Goal: Transaction & Acquisition: Book appointment/travel/reservation

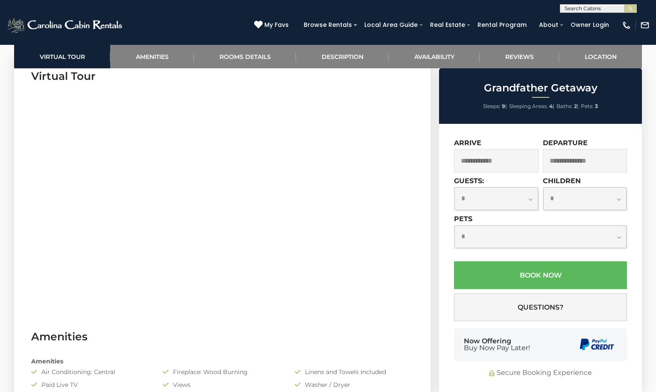
click at [481, 157] on input "text" at bounding box center [496, 160] width 85 height 23
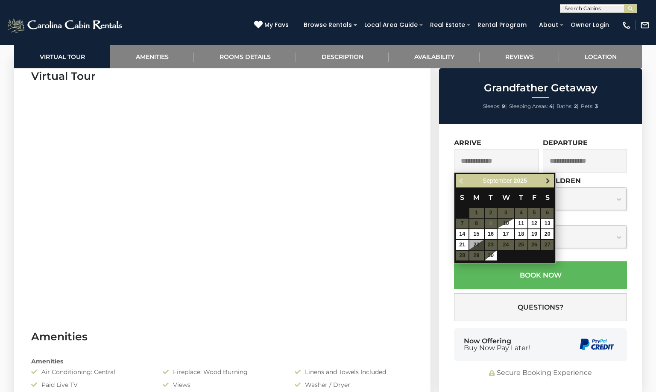
click at [549, 179] on span "Next" at bounding box center [548, 181] width 7 height 7
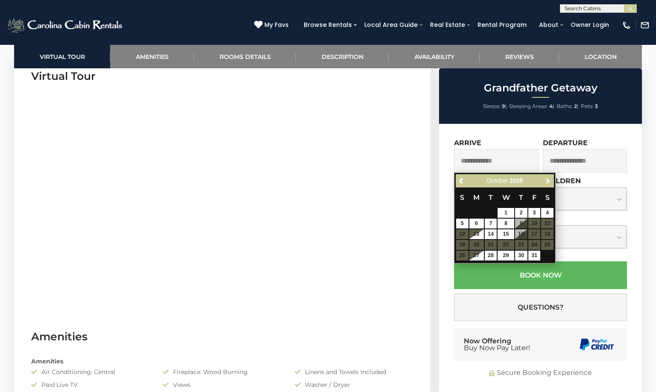
click at [549, 179] on span "Next" at bounding box center [548, 181] width 7 height 7
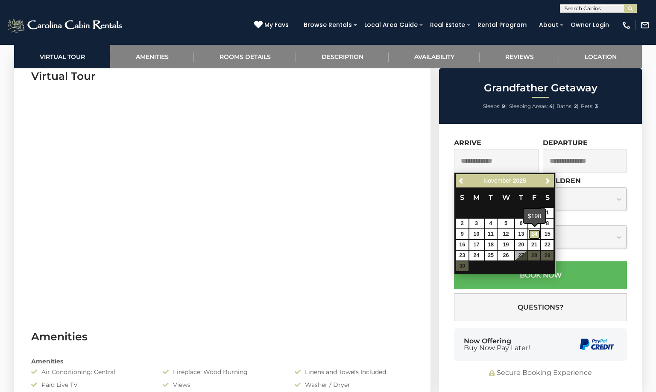
click at [538, 233] on link "14" at bounding box center [534, 234] width 12 height 10
type input "**********"
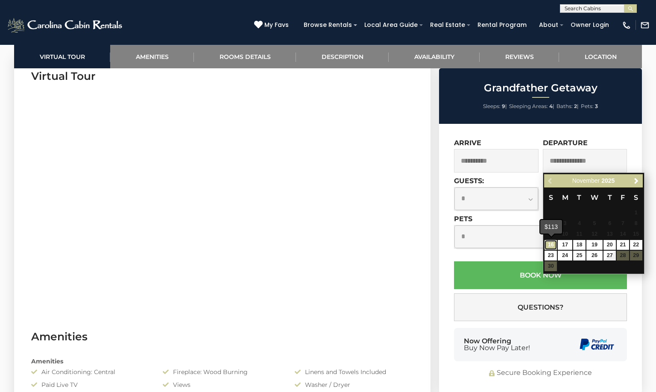
click at [553, 246] on link "16" at bounding box center [551, 245] width 12 height 10
type input "**********"
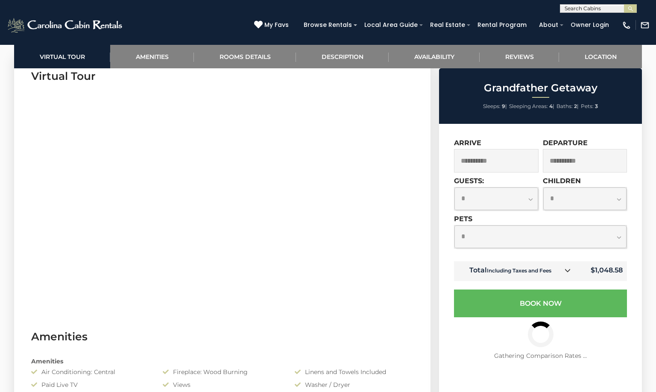
click at [529, 197] on select "**********" at bounding box center [497, 199] width 84 height 23
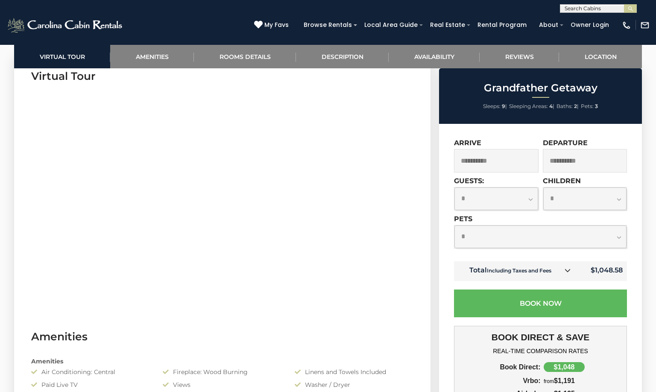
select select "*"
click at [455, 188] on select "**********" at bounding box center [497, 199] width 84 height 23
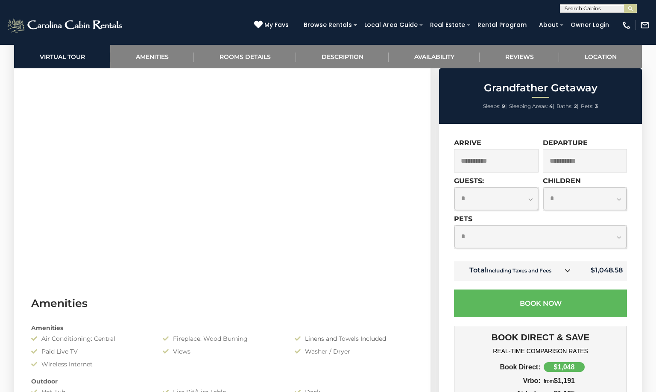
scroll to position [470, 0]
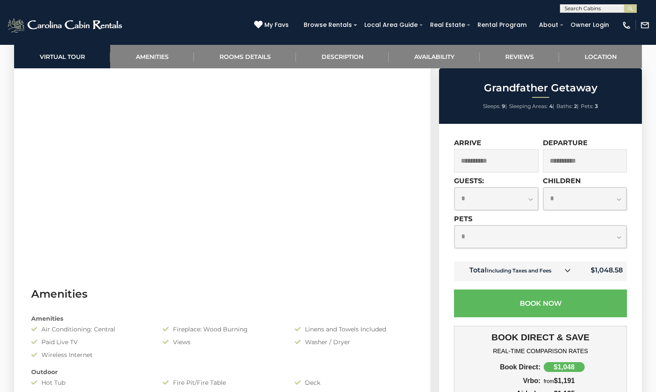
click at [616, 196] on select "**********" at bounding box center [585, 199] width 84 height 23
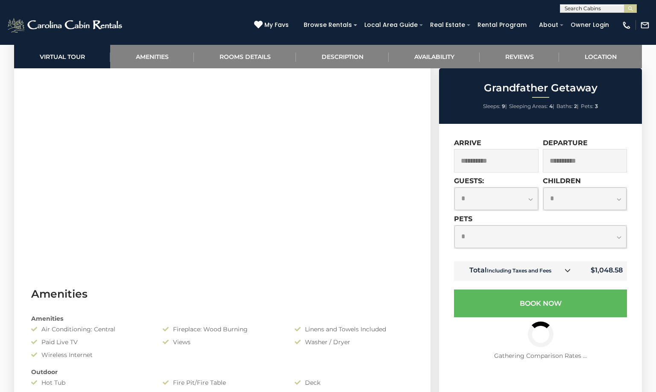
select select "*"
click at [543, 188] on select "**********" at bounding box center [585, 199] width 84 height 23
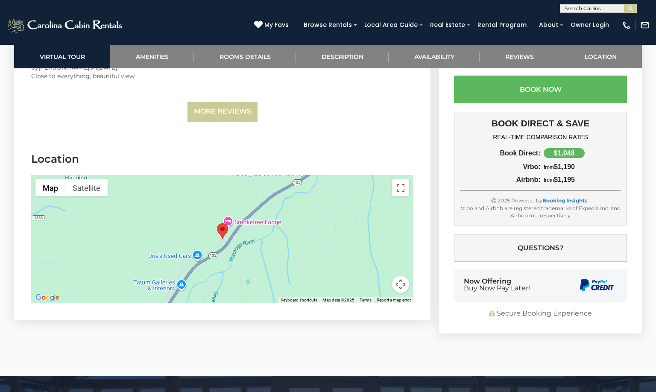
scroll to position [1837, 0]
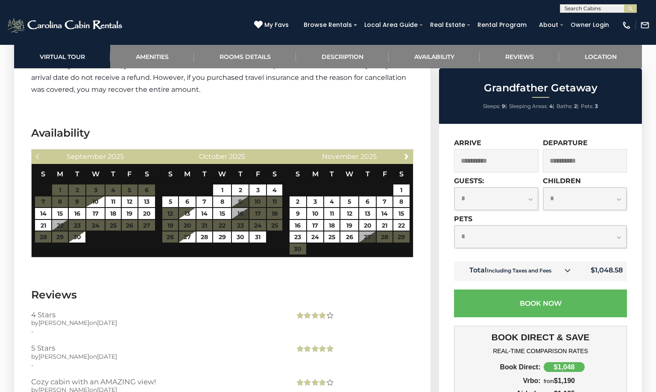
scroll to position [1410, 0]
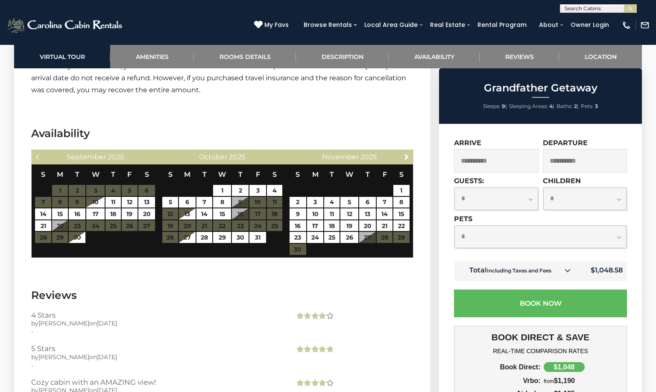
click at [15, 170] on section "Availability Previous September 2025 S M T W T F S 1 2 3 4 5 6 7 8 9 10 11 12 1…" at bounding box center [222, 194] width 417 height 162
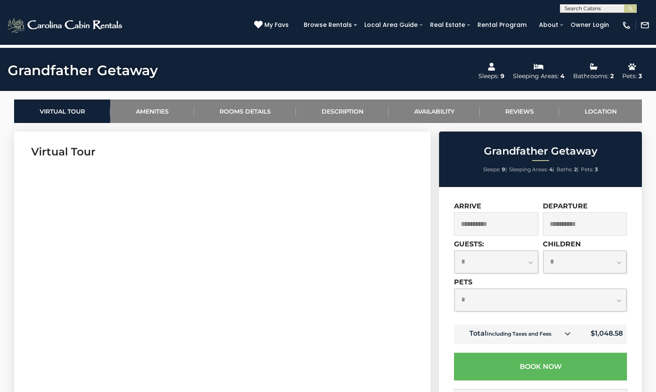
scroll to position [256, 0]
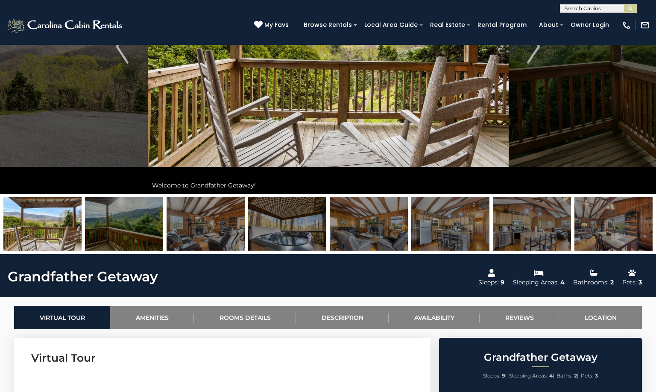
scroll to position [299, 0]
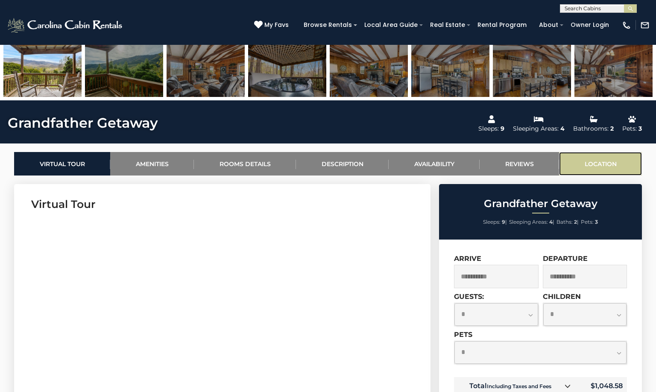
click at [613, 160] on link "Location" at bounding box center [600, 163] width 83 height 23
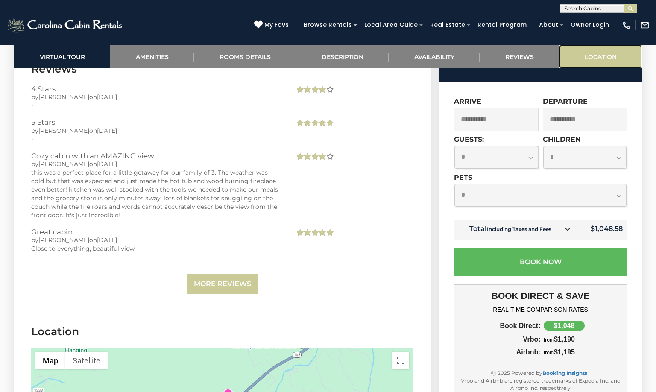
scroll to position [1883, 0]
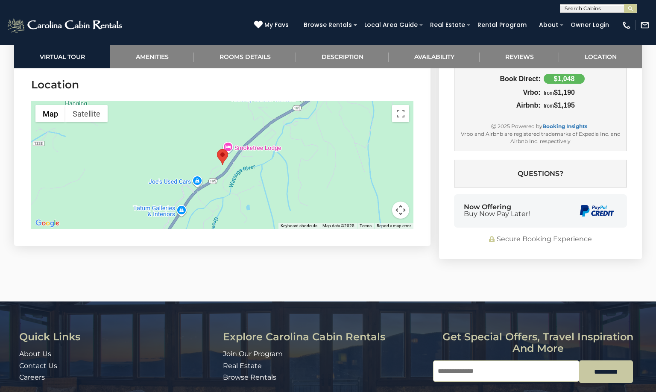
click at [217, 139] on div at bounding box center [222, 165] width 382 height 128
click at [217, 149] on area "Grandfather Getaway" at bounding box center [217, 149] width 0 height 0
click at [401, 213] on button "Map camera controls" at bounding box center [400, 210] width 17 height 17
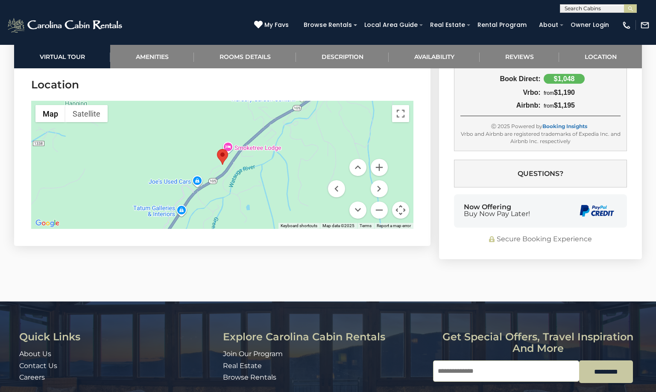
click at [375, 201] on menu at bounding box center [358, 189] width 60 height 60
click at [377, 208] on button "Zoom out" at bounding box center [379, 210] width 17 height 17
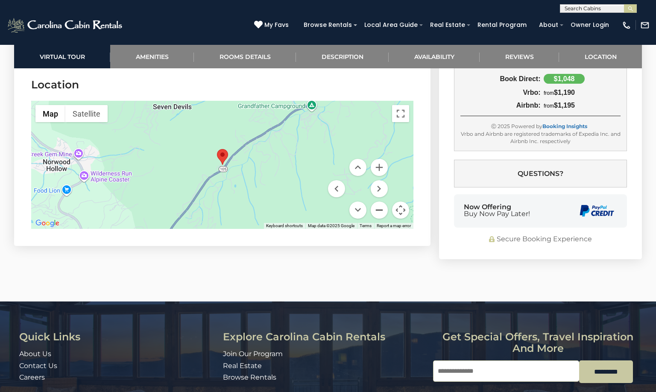
click at [377, 208] on button "Zoom out" at bounding box center [379, 210] width 17 height 17
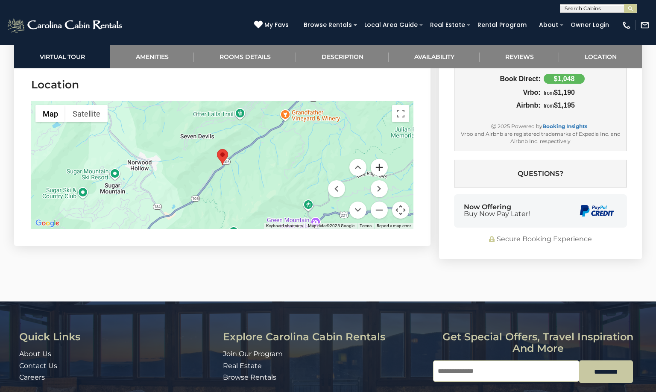
click at [382, 163] on button "Zoom in" at bounding box center [379, 167] width 17 height 17
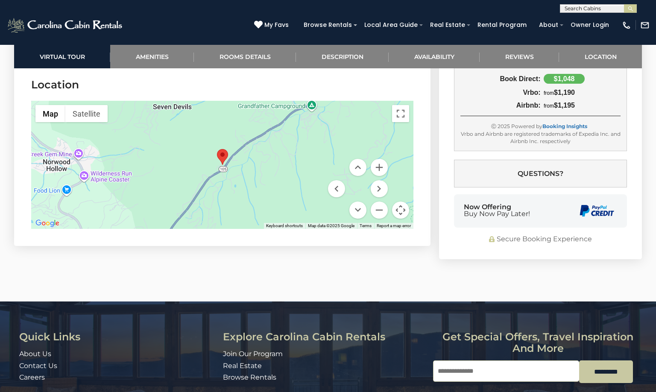
click at [217, 149] on area "Grandfather Getaway" at bounding box center [217, 149] width 0 height 0
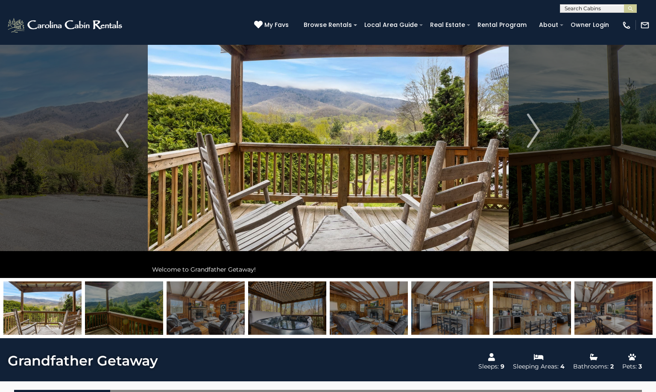
scroll to position [0, 0]
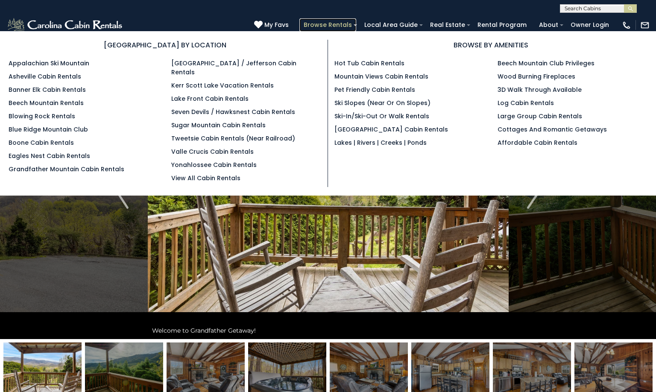
click at [353, 23] on link "Browse Rentals" at bounding box center [327, 24] width 57 height 13
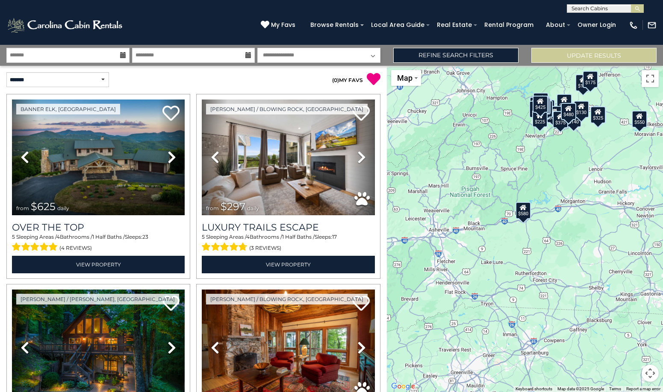
drag, startPoint x: 540, startPoint y: 226, endPoint x: 590, endPoint y: 237, distance: 51.5
click at [590, 237] on div "$625 $297 $175 $165 $300 $580 $290 $424 $395 $270 $185 $265 $230 $550 $349 $230…" at bounding box center [525, 229] width 276 height 326
click at [524, 213] on div "$580" at bounding box center [522, 210] width 15 height 17
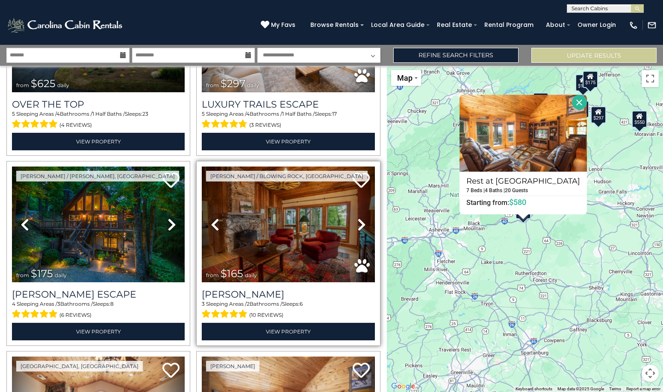
scroll to position [128, 0]
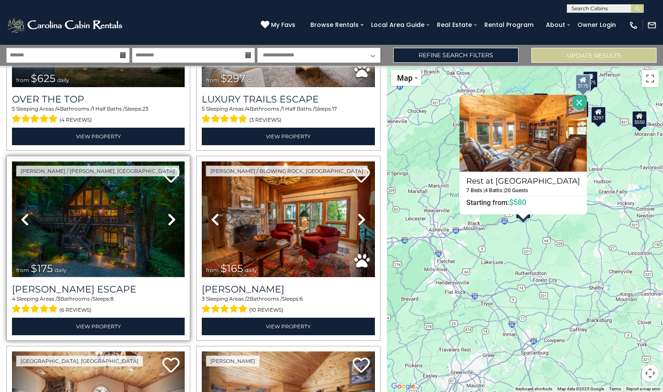
click at [103, 194] on img at bounding box center [98, 219] width 173 height 116
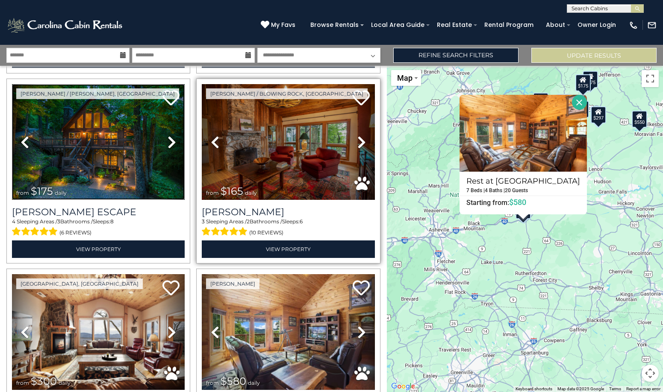
scroll to position [214, 0]
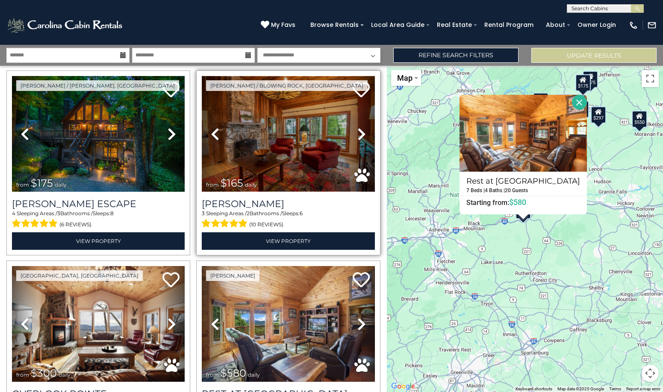
click at [279, 132] on img at bounding box center [288, 134] width 173 height 116
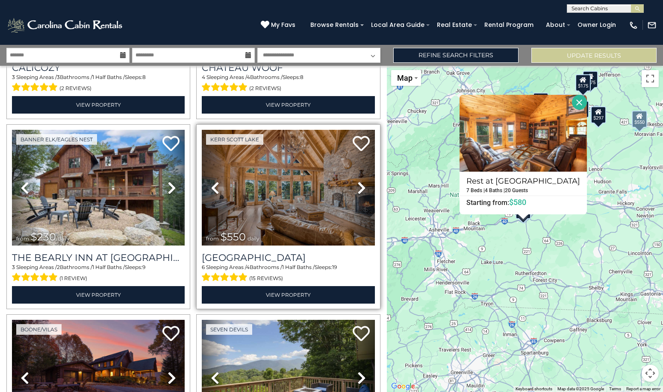
scroll to position [1154, 0]
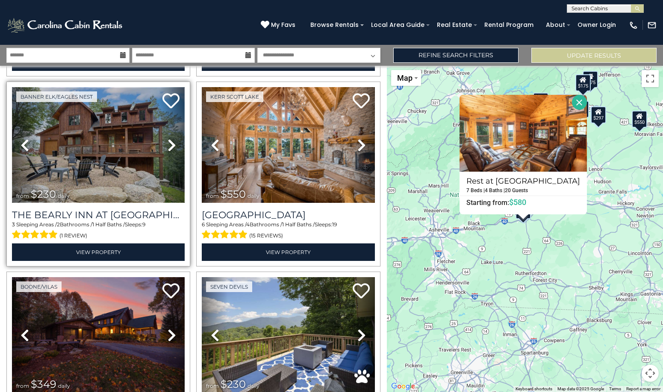
click at [79, 126] on img at bounding box center [98, 145] width 173 height 116
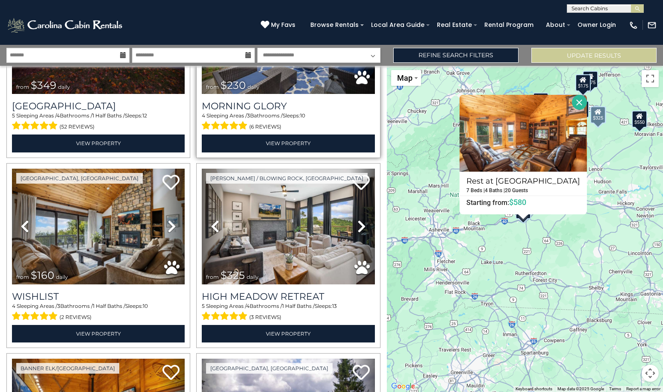
scroll to position [1495, 0]
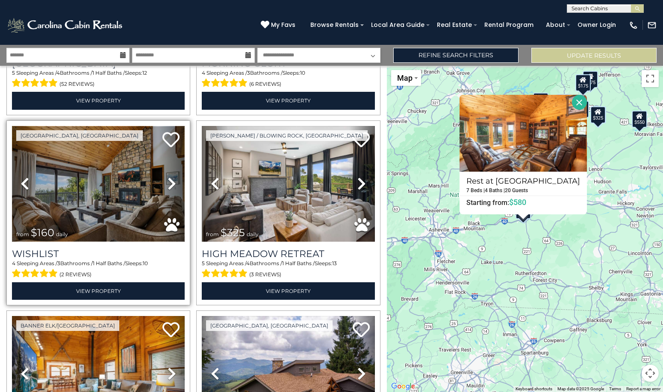
click at [104, 169] on img at bounding box center [98, 184] width 173 height 116
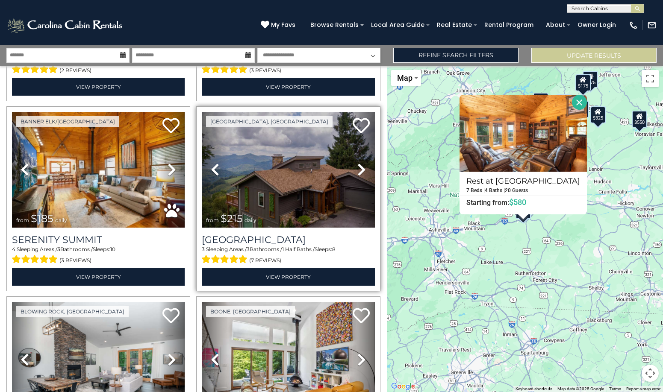
scroll to position [1709, 0]
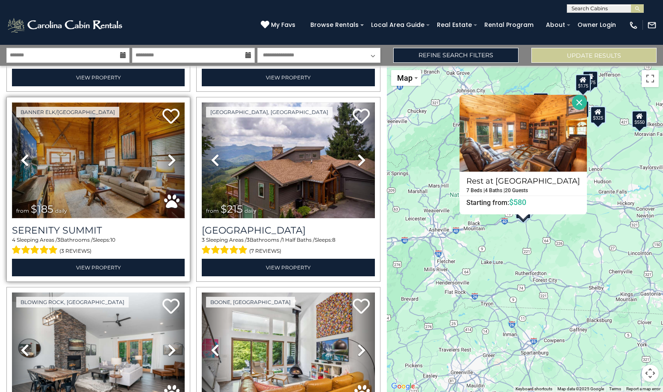
click at [94, 147] on img at bounding box center [98, 161] width 173 height 116
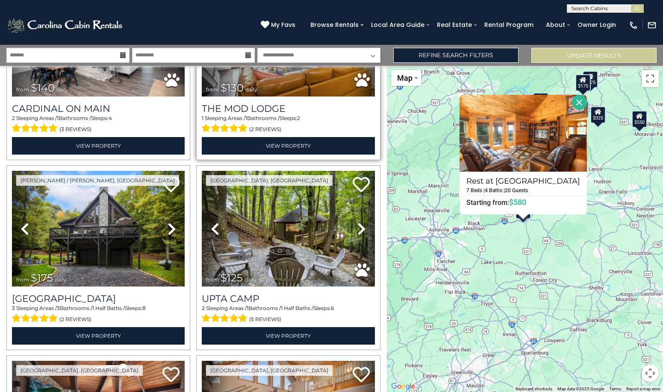
scroll to position [2051, 0]
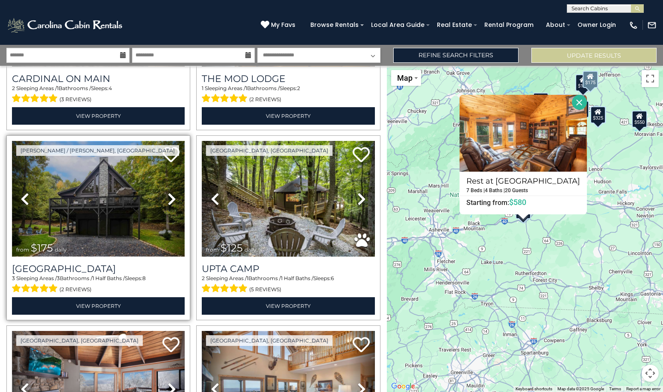
click at [90, 174] on img at bounding box center [98, 199] width 173 height 116
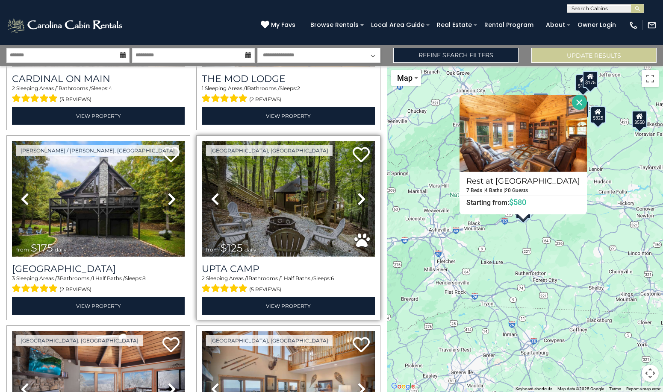
click at [311, 173] on img at bounding box center [288, 199] width 173 height 116
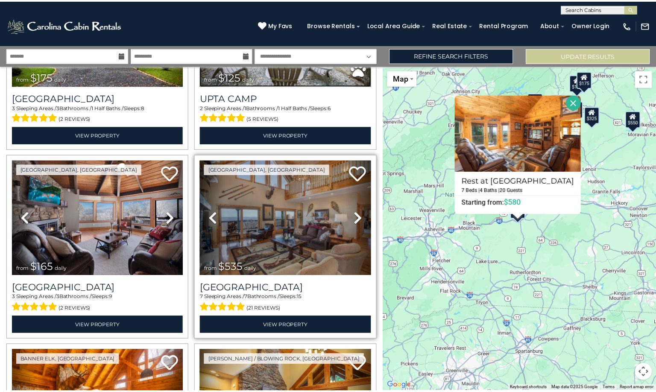
scroll to position [2264, 0]
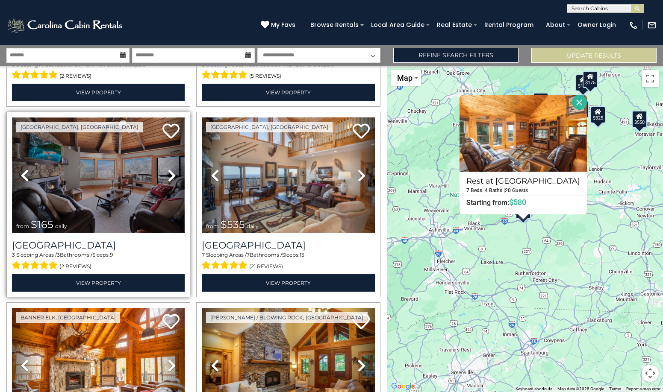
click at [93, 145] on img at bounding box center [98, 175] width 173 height 116
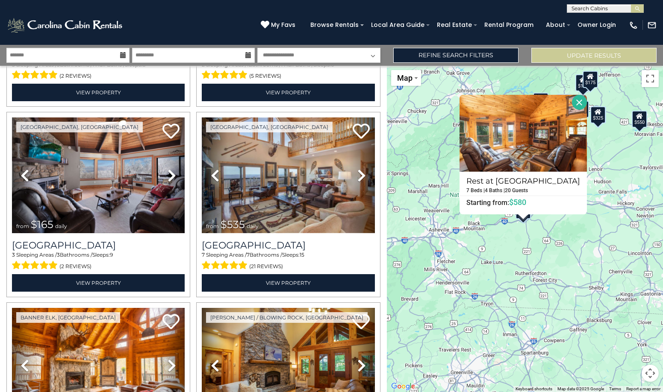
click at [123, 56] on icon at bounding box center [123, 55] width 6 height 6
click at [25, 55] on input "text" at bounding box center [67, 55] width 123 height 15
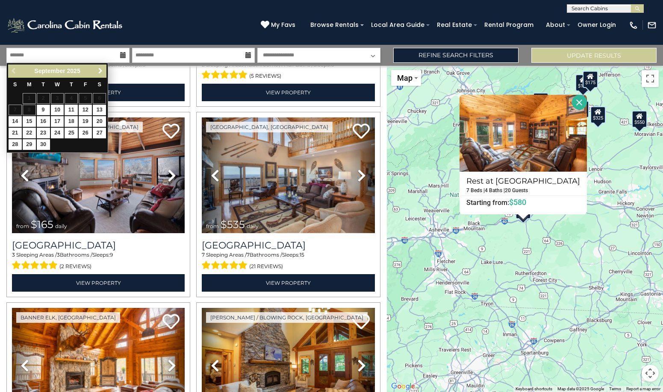
click at [102, 69] on span "Next" at bounding box center [100, 71] width 7 height 7
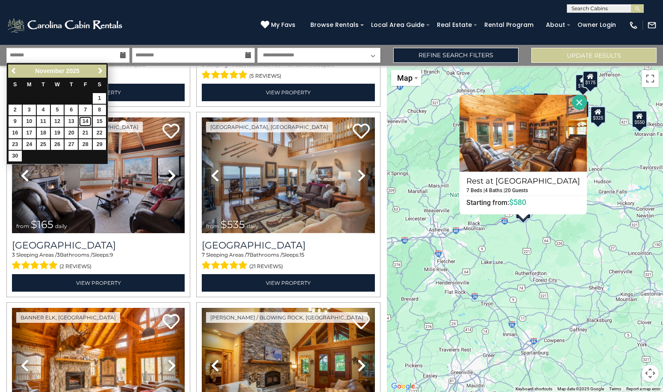
click at [85, 121] on link "14" at bounding box center [85, 121] width 13 height 11
type input "********"
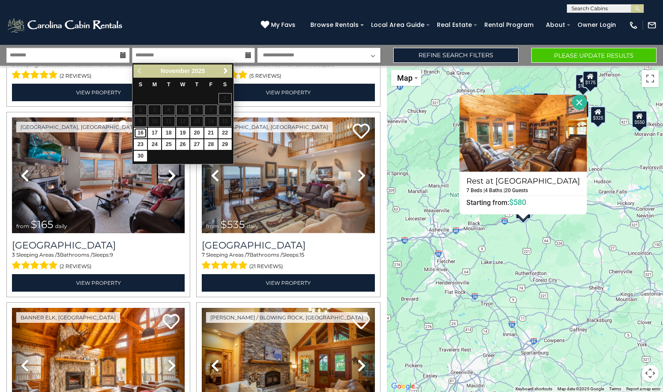
click at [141, 133] on link "16" at bounding box center [140, 133] width 13 height 11
type input "********"
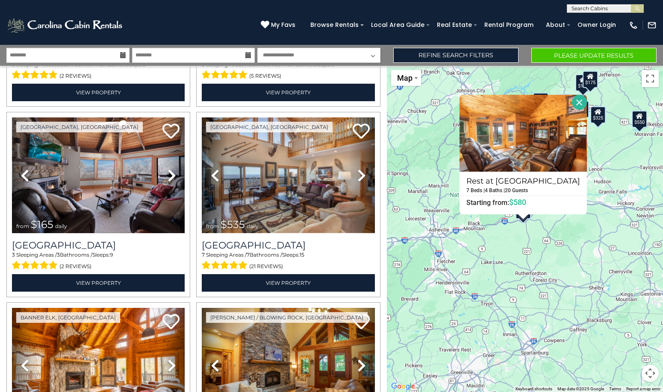
click at [373, 56] on select "**********" at bounding box center [318, 55] width 123 height 15
click at [257, 48] on select "**********" at bounding box center [318, 55] width 123 height 15
click at [470, 55] on link "Refine Search Filters" at bounding box center [455, 55] width 125 height 15
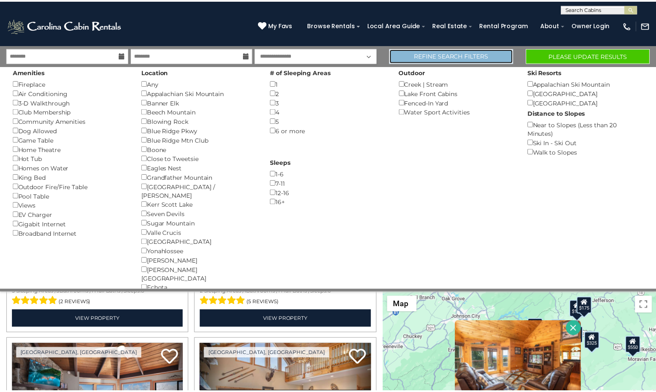
scroll to position [2249, 0]
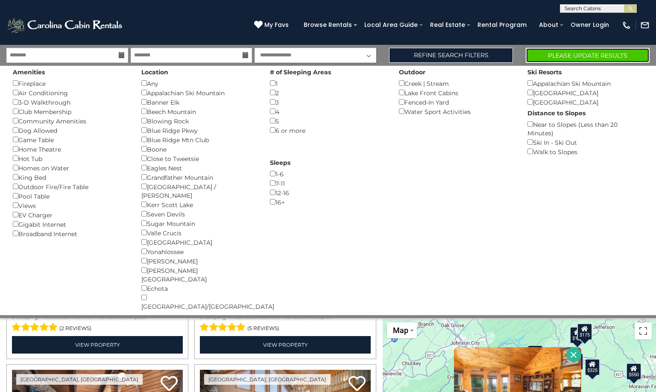
click at [592, 55] on button "Please Update Results" at bounding box center [588, 55] width 124 height 15
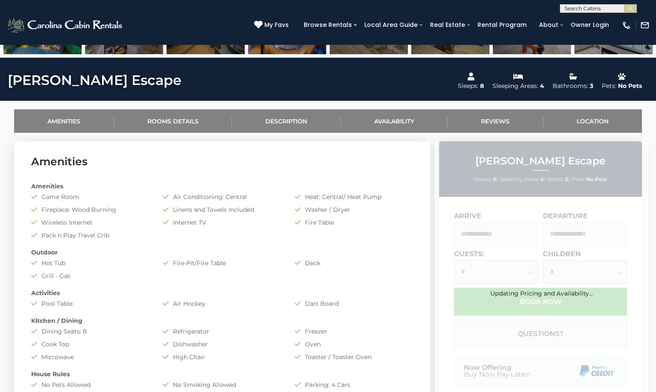
scroll to position [427, 0]
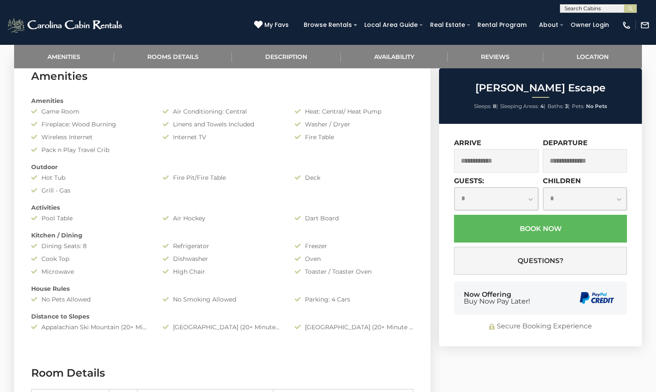
click at [509, 164] on input "text" at bounding box center [496, 160] width 85 height 23
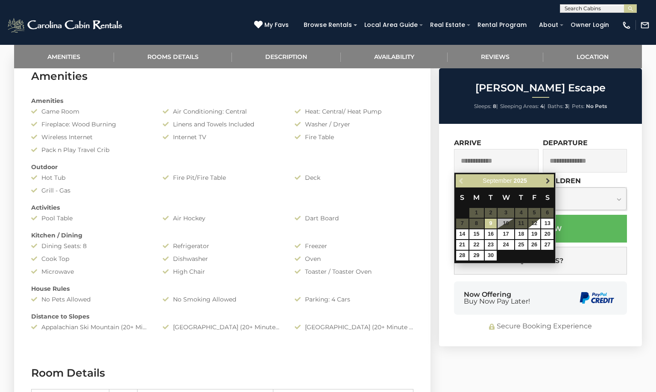
click at [546, 180] on span "Next" at bounding box center [548, 181] width 7 height 7
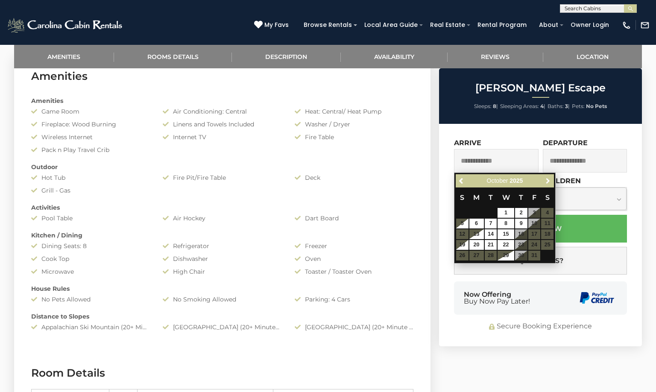
click at [546, 180] on span "Next" at bounding box center [548, 181] width 7 height 7
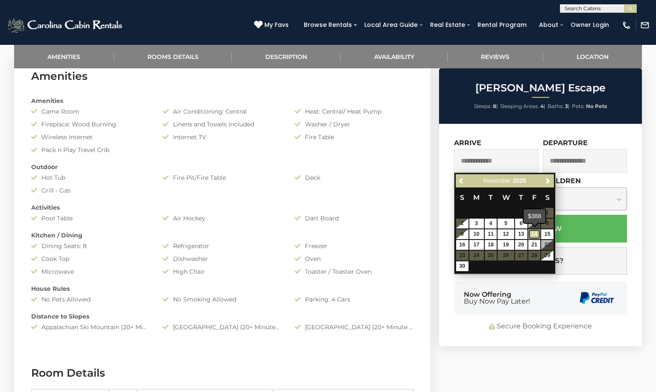
click at [537, 234] on link "14" at bounding box center [534, 234] width 12 height 10
type input "**********"
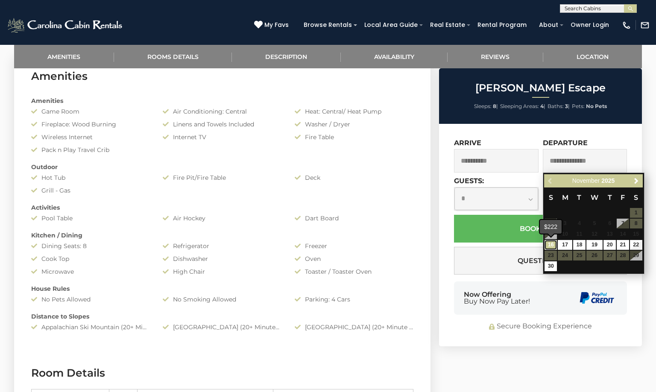
click at [552, 243] on link "16" at bounding box center [551, 245] width 12 height 10
type input "**********"
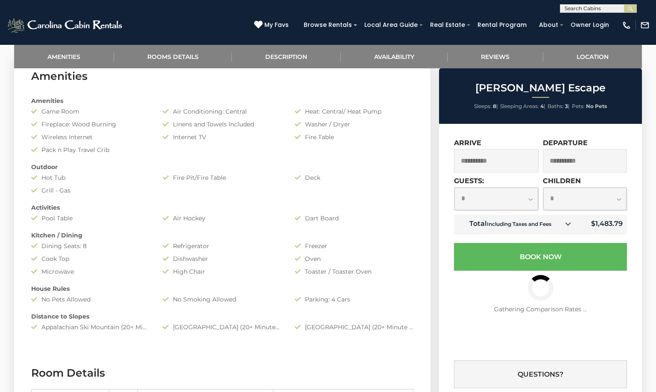
click at [531, 200] on select "**********" at bounding box center [497, 199] width 84 height 23
select select "*"
click at [455, 188] on select "**********" at bounding box center [497, 199] width 84 height 23
click at [617, 200] on select "**********" at bounding box center [585, 199] width 84 height 23
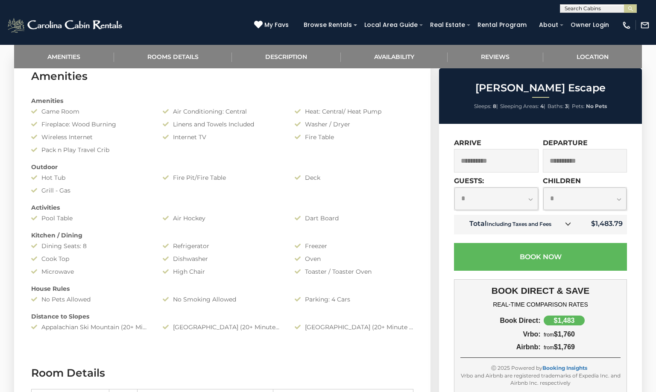
select select "*"
click at [543, 188] on select "**********" at bounding box center [585, 199] width 84 height 23
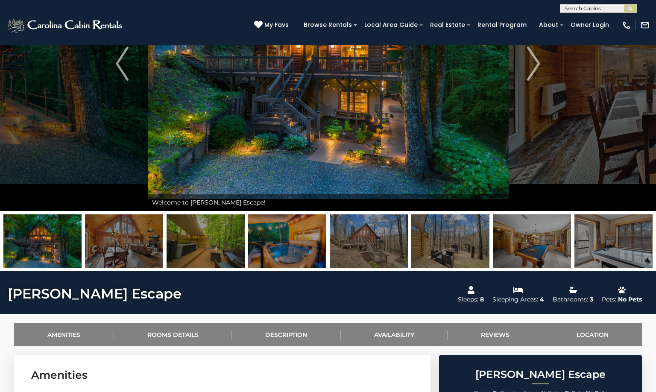
scroll to position [0, 0]
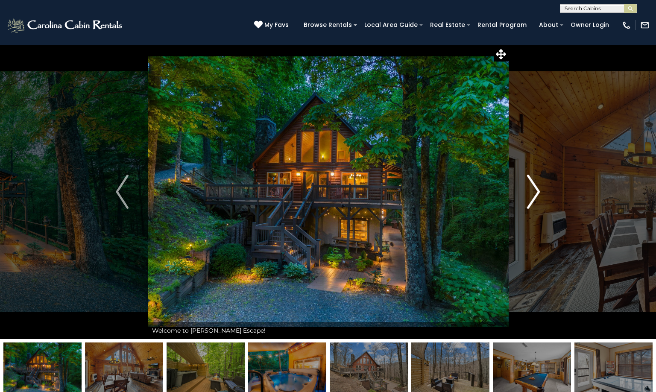
click at [540, 188] on img "Next" at bounding box center [534, 192] width 13 height 34
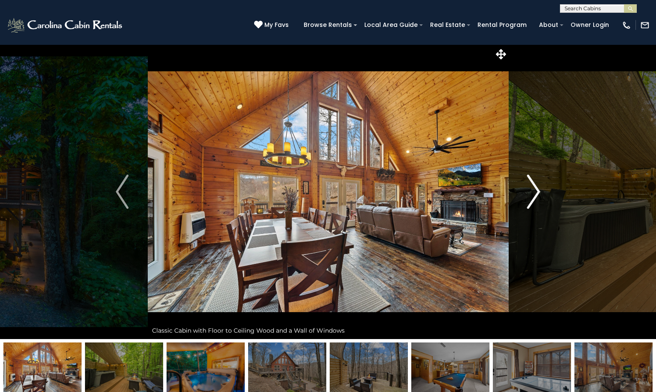
click at [541, 189] on button "Next" at bounding box center [533, 191] width 51 height 295
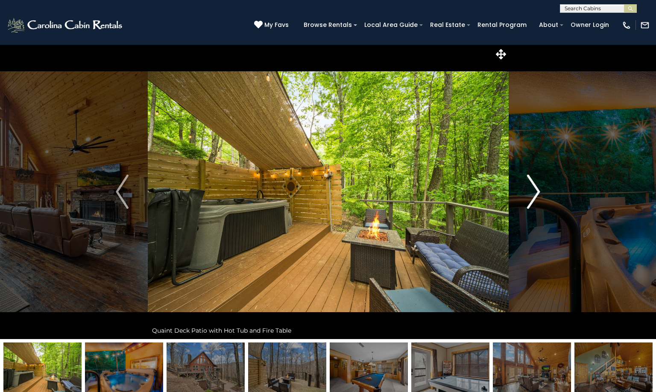
click at [538, 187] on img "Next" at bounding box center [534, 192] width 13 height 34
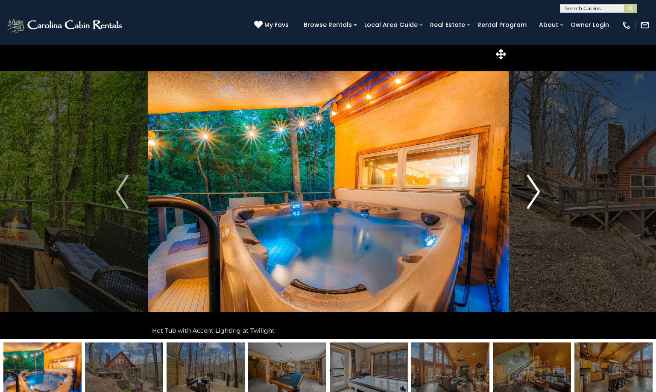
click at [538, 187] on img "Next" at bounding box center [534, 192] width 13 height 34
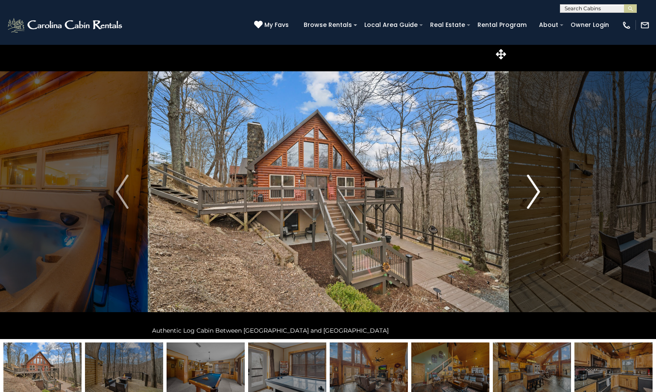
click at [538, 187] on img "Next" at bounding box center [534, 192] width 13 height 34
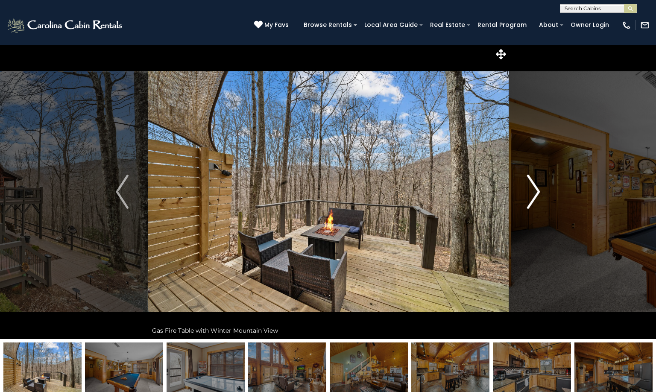
click at [538, 187] on img "Next" at bounding box center [534, 192] width 13 height 34
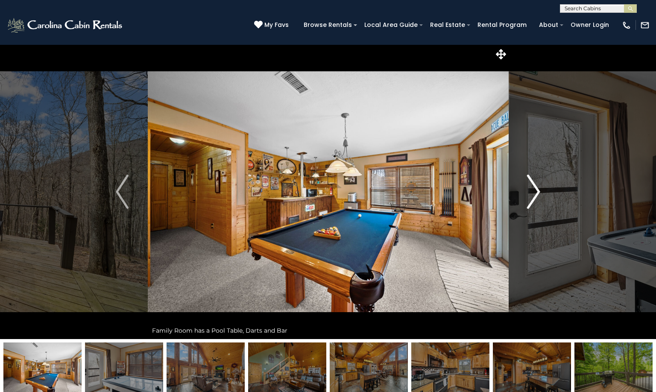
click at [538, 187] on img "Next" at bounding box center [534, 192] width 13 height 34
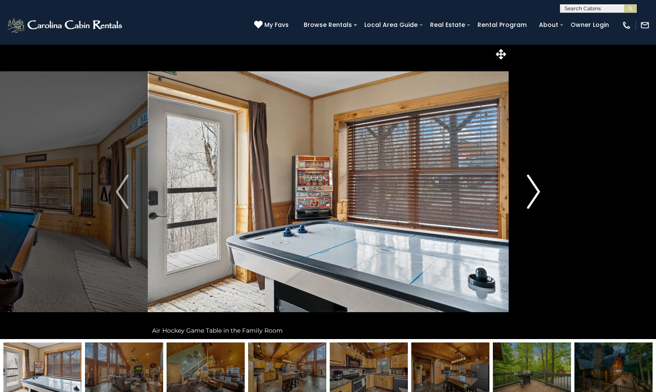
click at [538, 187] on img "Next" at bounding box center [534, 192] width 13 height 34
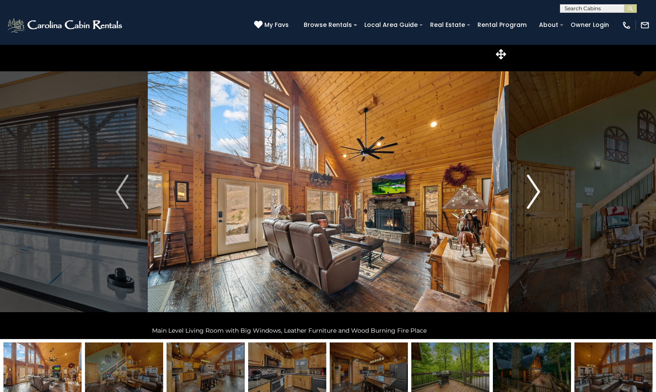
click at [538, 187] on img "Next" at bounding box center [534, 192] width 13 height 34
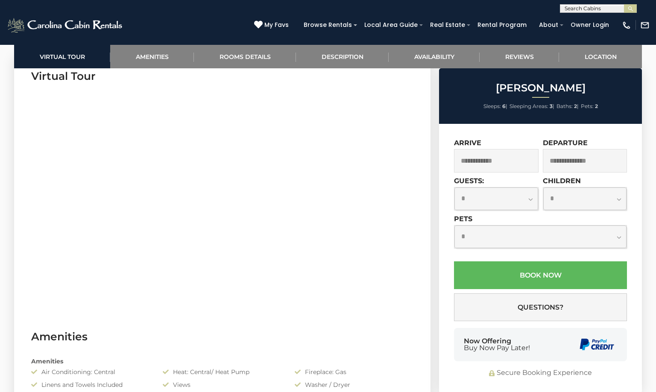
click at [501, 155] on input "text" at bounding box center [496, 160] width 85 height 23
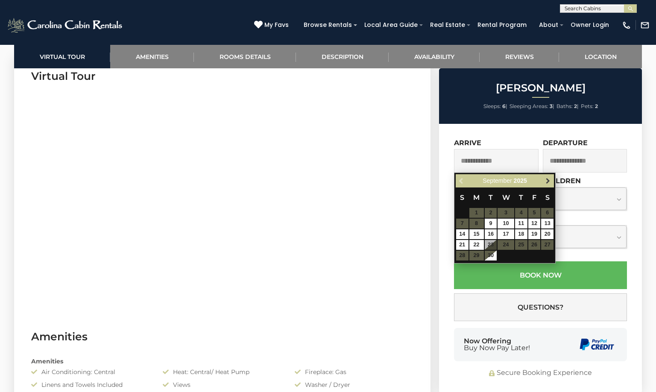
click at [548, 179] on span "Next" at bounding box center [548, 181] width 7 height 7
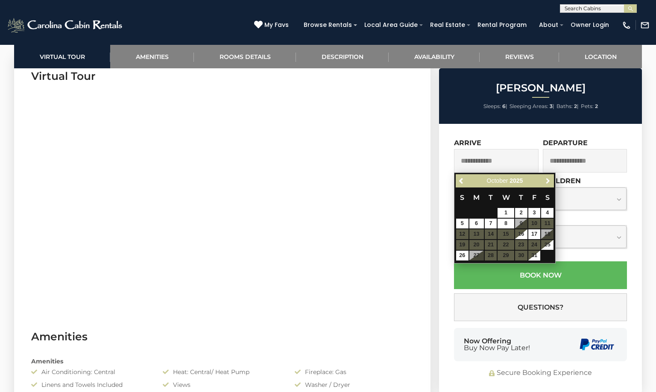
click at [548, 179] on span "Next" at bounding box center [548, 181] width 7 height 7
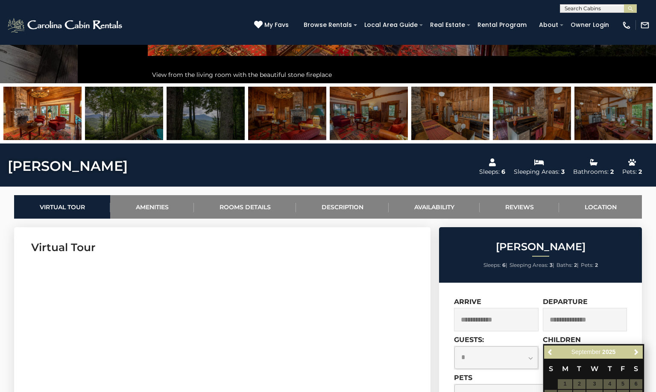
scroll to position [214, 0]
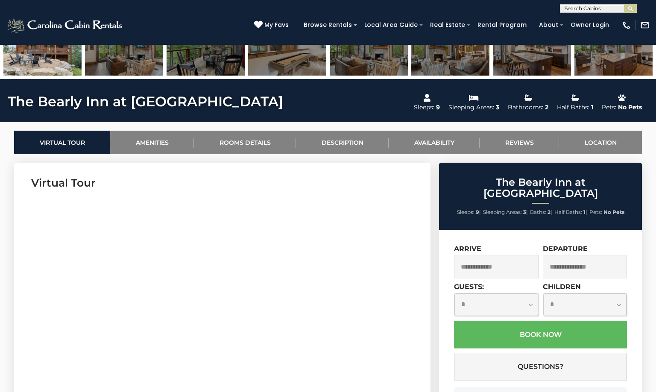
scroll to position [385, 0]
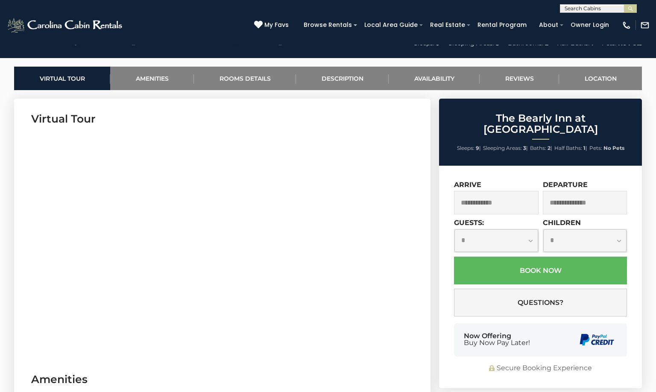
click at [505, 197] on input "text" at bounding box center [496, 202] width 85 height 23
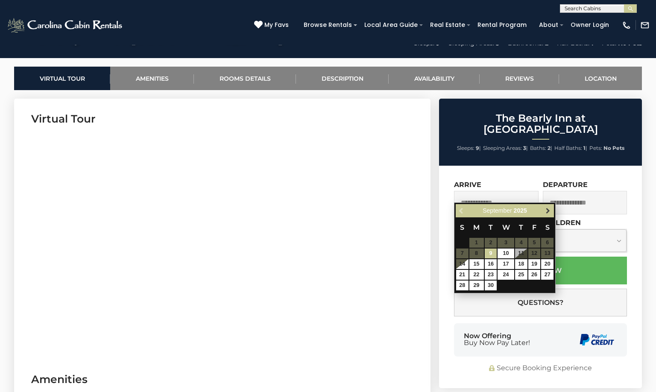
click at [548, 211] on span "Next" at bounding box center [548, 211] width 7 height 7
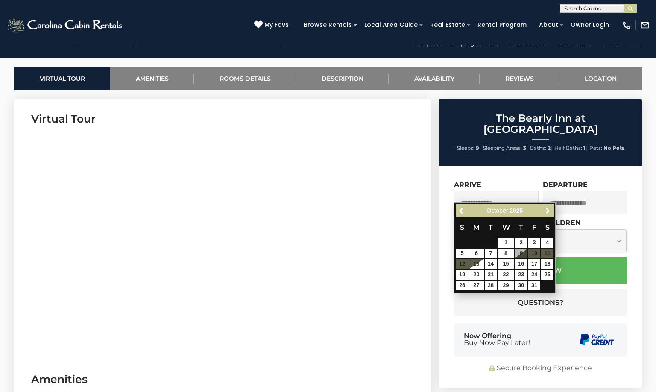
click at [548, 211] on span "Next" at bounding box center [548, 211] width 7 height 7
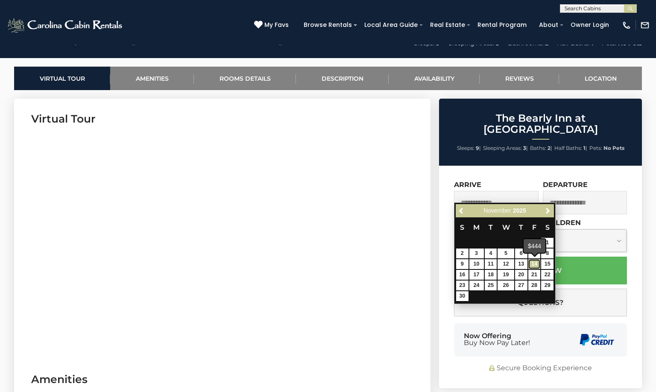
click at [535, 262] on link "14" at bounding box center [534, 264] width 12 height 10
type input "**********"
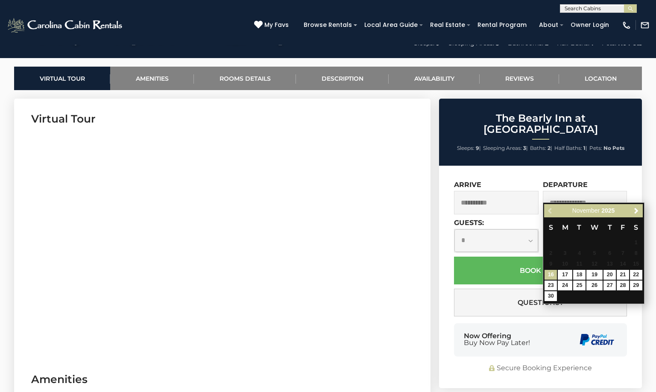
click at [596, 191] on input "text" at bounding box center [585, 202] width 85 height 23
click at [548, 274] on link "16" at bounding box center [551, 275] width 12 height 10
type input "**********"
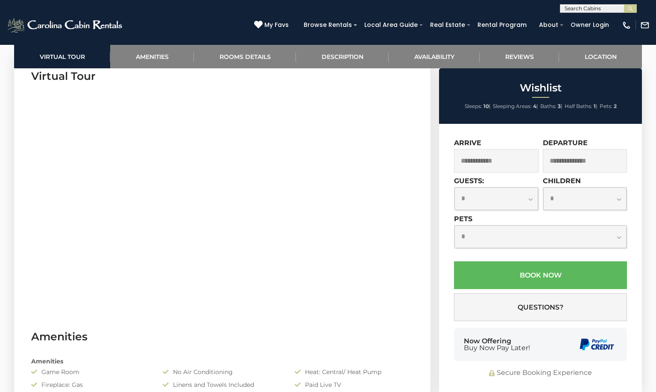
click at [499, 164] on input "text" at bounding box center [496, 160] width 85 height 23
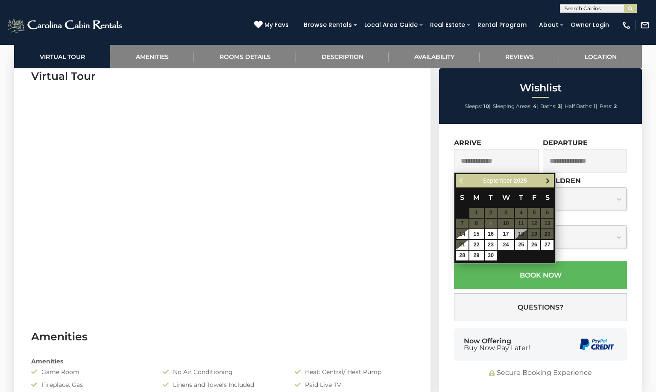
click at [546, 180] on span "Next" at bounding box center [548, 181] width 7 height 7
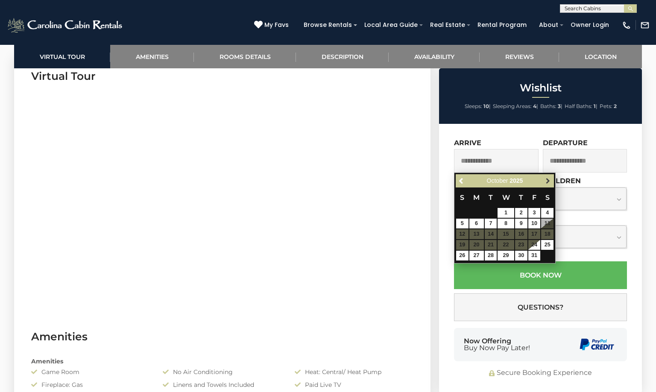
click at [548, 180] on span "Next" at bounding box center [548, 181] width 7 height 7
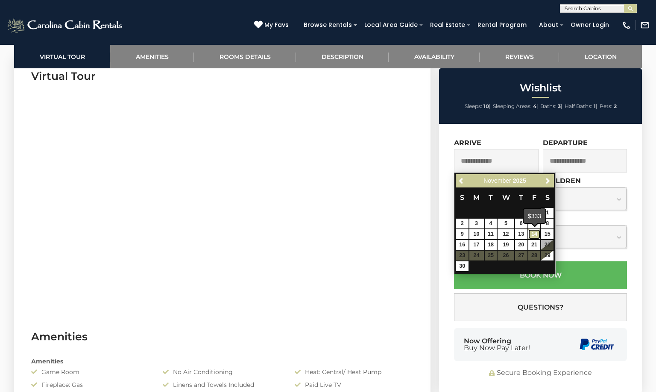
click at [534, 232] on link "14" at bounding box center [534, 234] width 12 height 10
type input "**********"
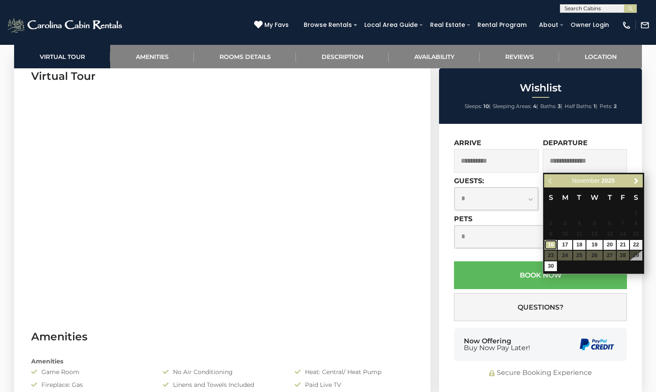
click at [552, 244] on link "16" at bounding box center [551, 245] width 12 height 10
type input "**********"
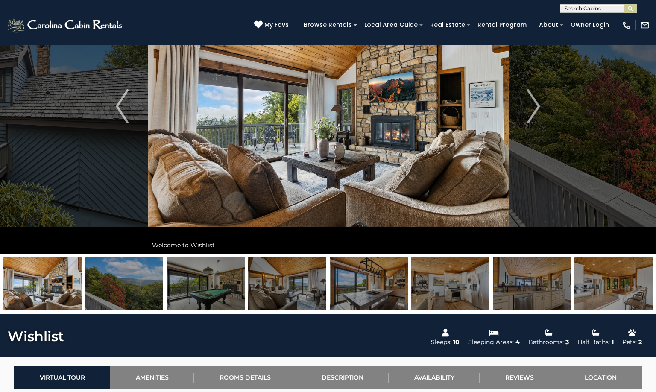
scroll to position [43, 0]
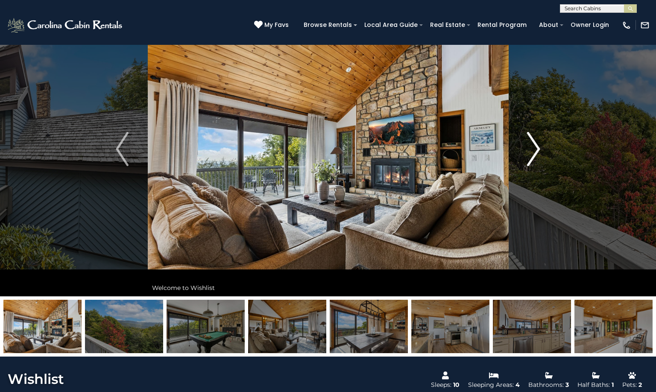
click at [539, 147] on img "Next" at bounding box center [534, 149] width 13 height 34
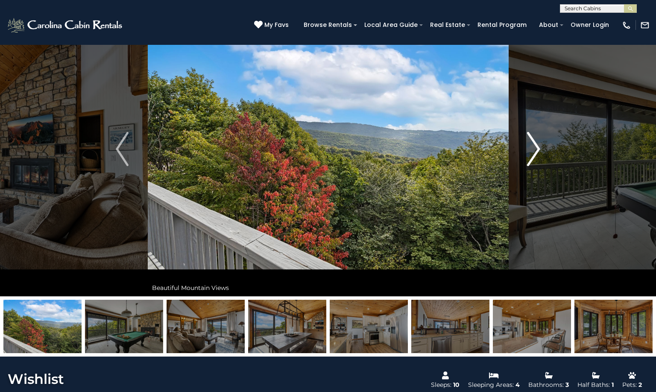
click at [539, 147] on img "Next" at bounding box center [534, 149] width 13 height 34
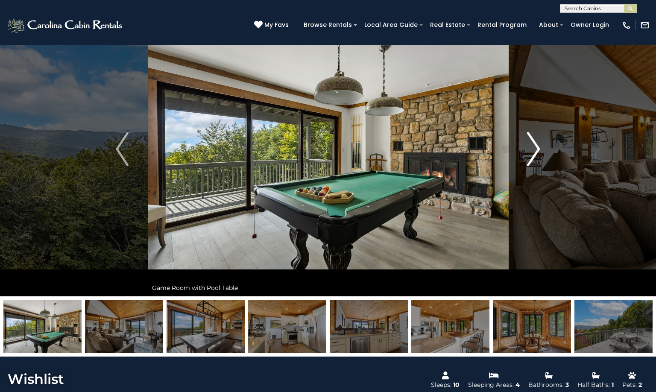
click at [539, 147] on img "Next" at bounding box center [534, 149] width 13 height 34
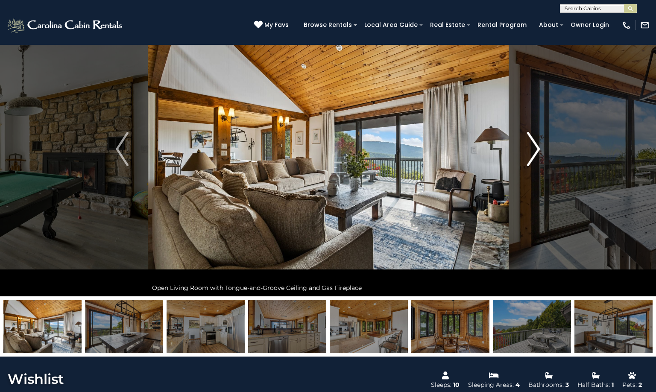
click at [539, 147] on img "Next" at bounding box center [534, 149] width 13 height 34
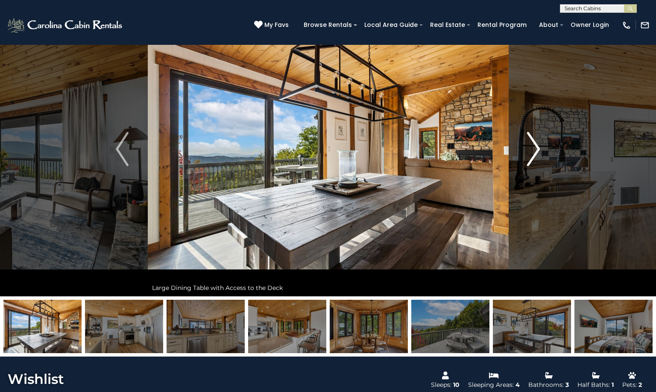
click at [539, 147] on img "Next" at bounding box center [534, 149] width 13 height 34
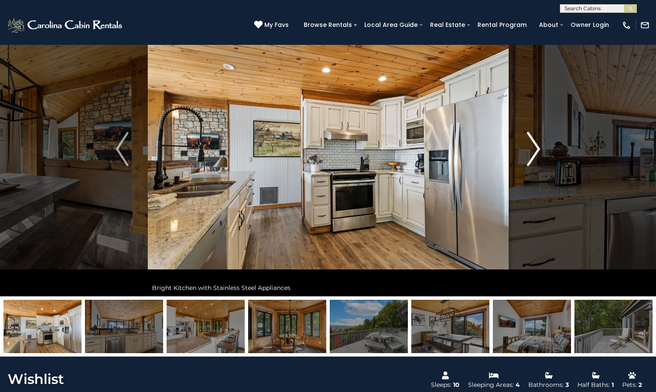
click at [539, 147] on img "Next" at bounding box center [534, 149] width 13 height 34
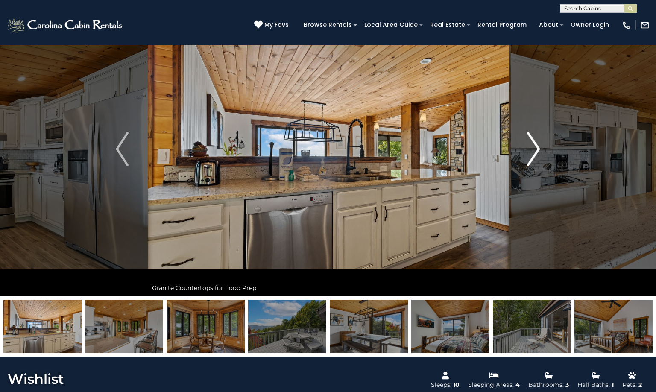
click at [539, 147] on img "Next" at bounding box center [534, 149] width 13 height 34
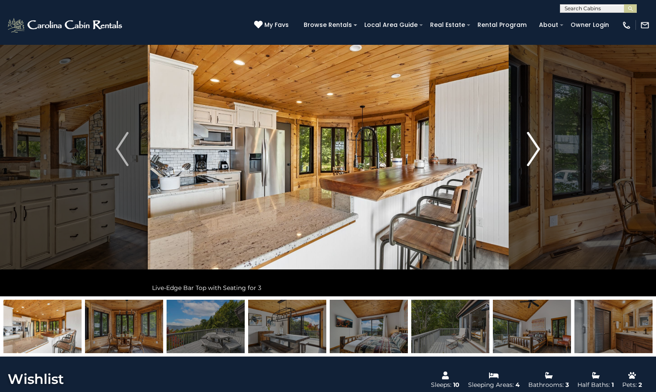
click at [539, 147] on img "Next" at bounding box center [534, 149] width 13 height 34
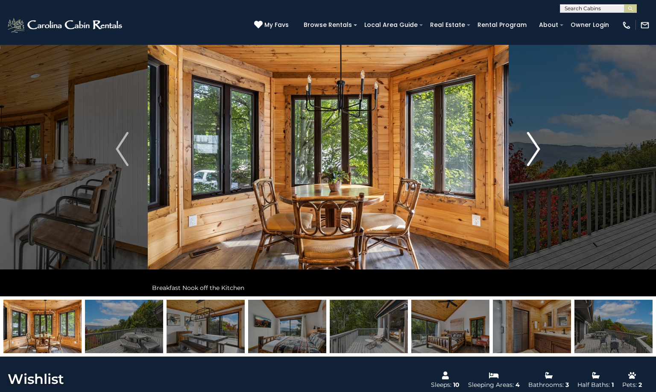
click at [539, 147] on img "Next" at bounding box center [534, 149] width 13 height 34
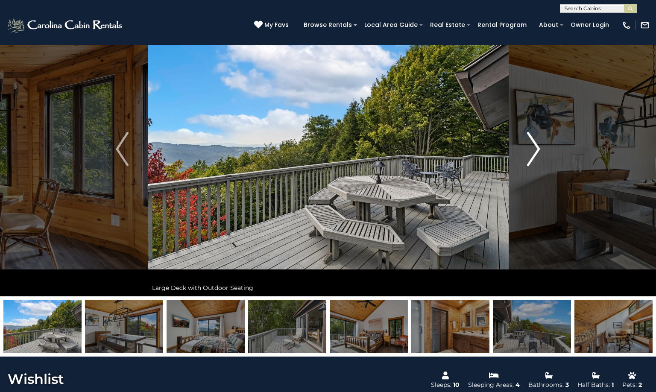
click at [539, 147] on img "Next" at bounding box center [534, 149] width 13 height 34
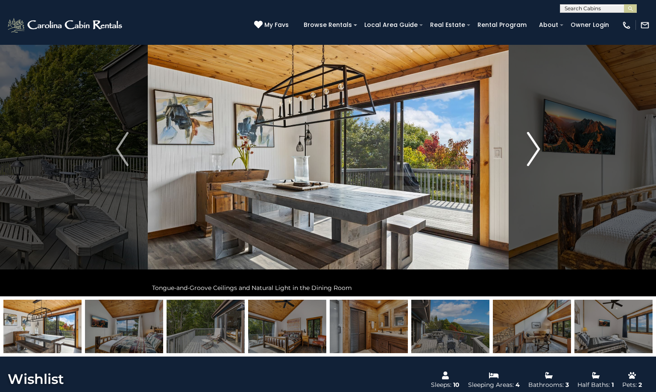
click at [539, 147] on img "Next" at bounding box center [534, 149] width 13 height 34
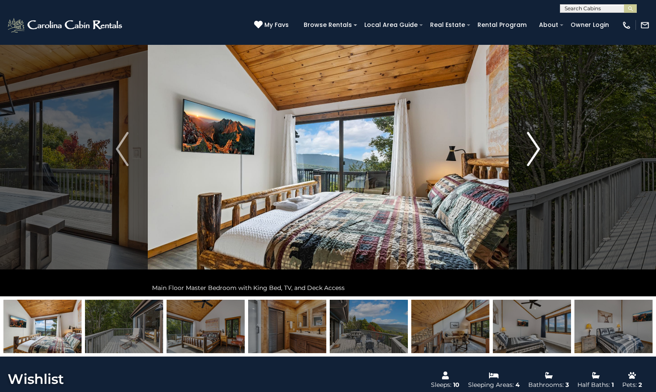
click at [539, 147] on img "Next" at bounding box center [534, 149] width 13 height 34
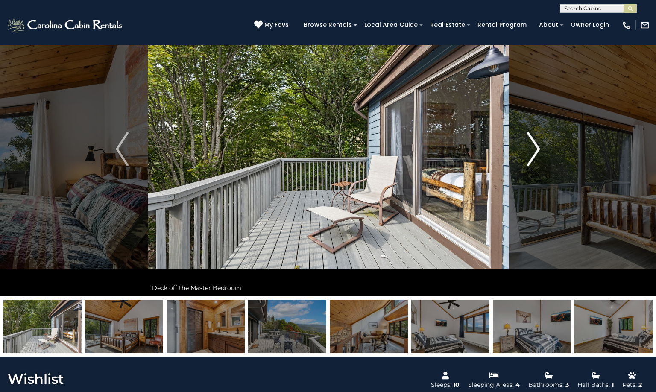
click at [539, 147] on img "Next" at bounding box center [534, 149] width 13 height 34
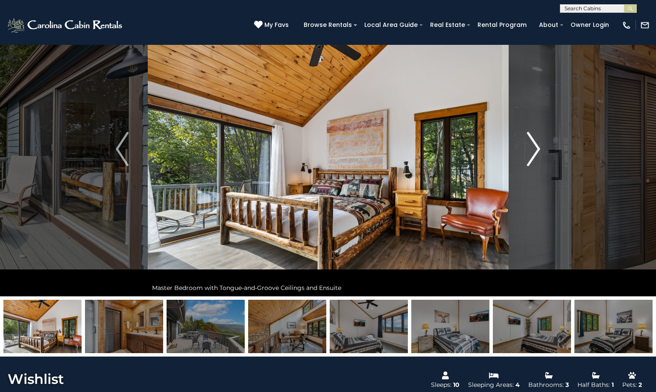
click at [539, 147] on img "Next" at bounding box center [534, 149] width 13 height 34
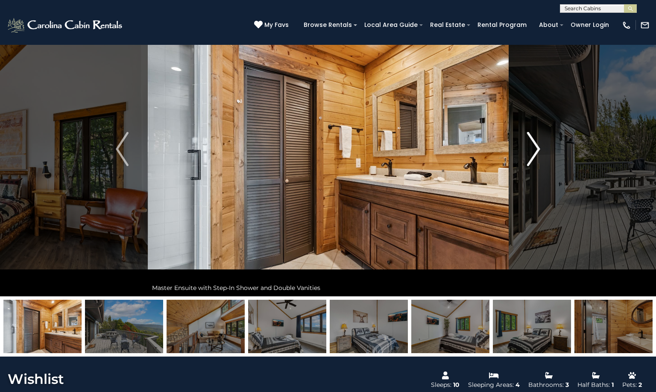
click at [539, 147] on img "Next" at bounding box center [534, 149] width 13 height 34
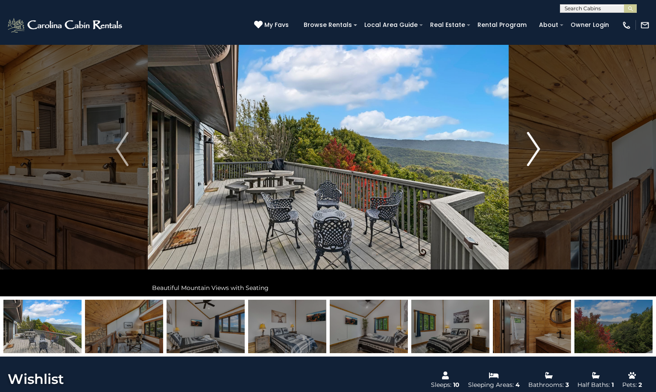
click at [539, 147] on img "Next" at bounding box center [534, 149] width 13 height 34
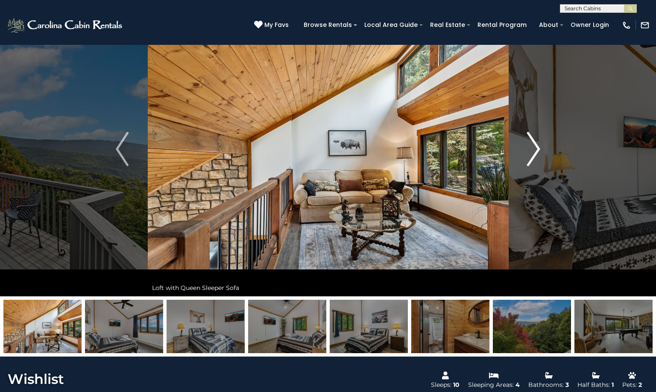
click at [539, 147] on img "Next" at bounding box center [534, 149] width 13 height 34
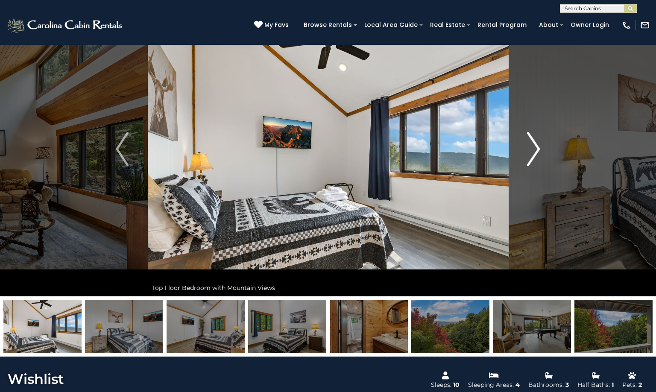
click at [539, 147] on img "Next" at bounding box center [534, 149] width 13 height 34
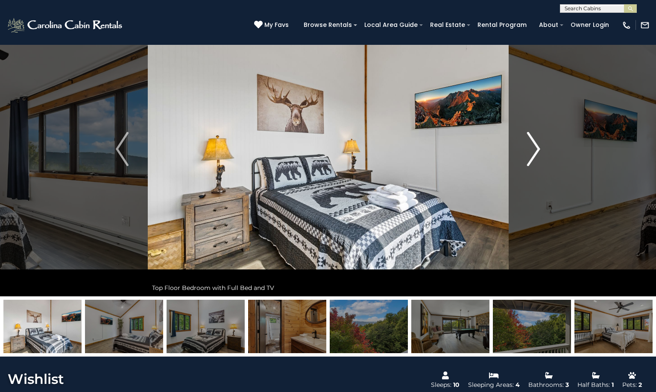
click at [539, 147] on img "Next" at bounding box center [534, 149] width 13 height 34
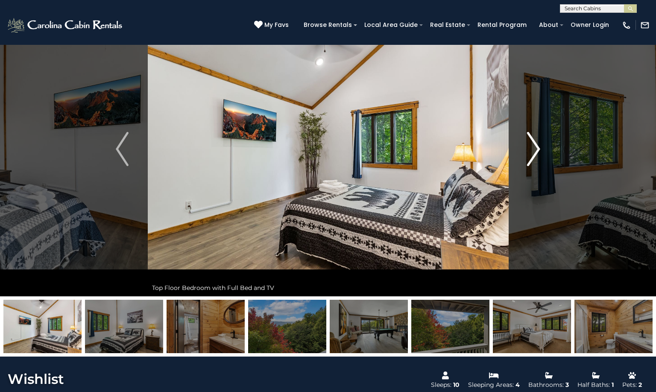
click at [539, 147] on img "Next" at bounding box center [534, 149] width 13 height 34
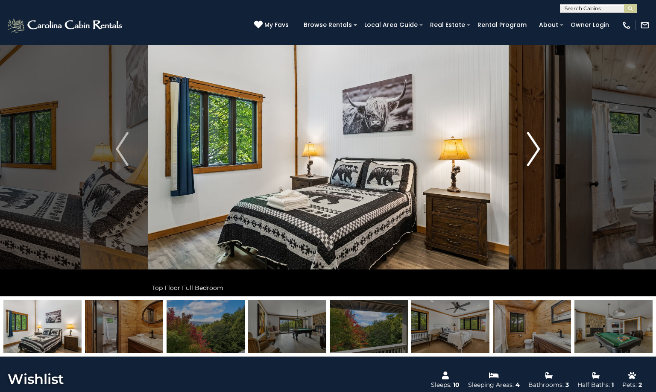
click at [539, 147] on img "Next" at bounding box center [534, 149] width 13 height 34
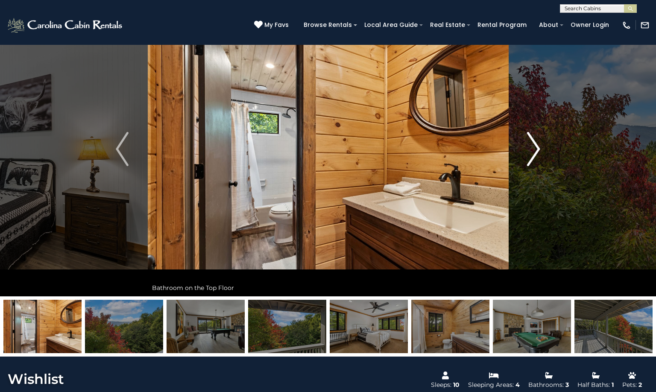
click at [539, 147] on img "Next" at bounding box center [534, 149] width 13 height 34
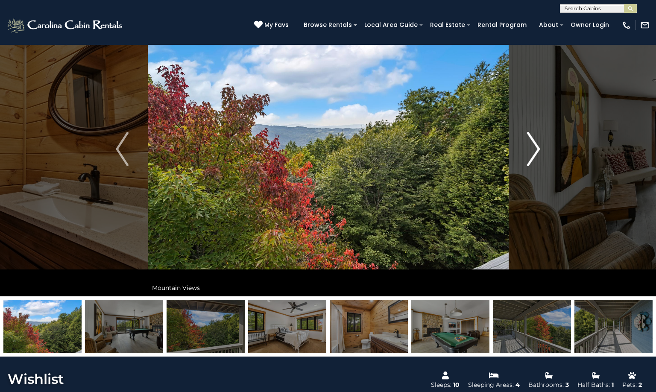
click at [539, 147] on img "Next" at bounding box center [534, 149] width 13 height 34
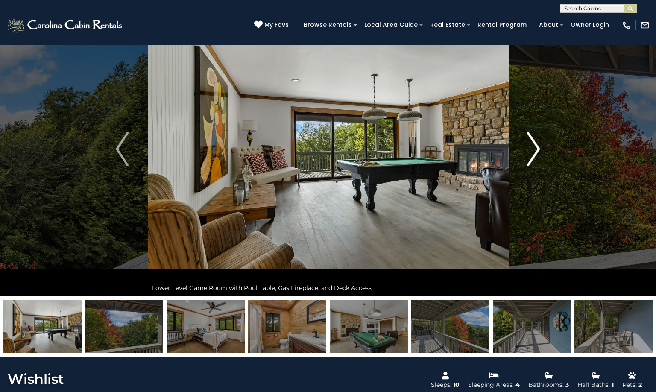
click at [539, 147] on img "Next" at bounding box center [534, 149] width 13 height 34
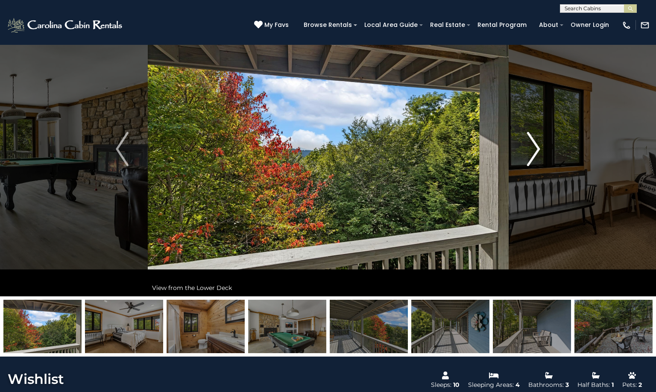
click at [539, 147] on img "Next" at bounding box center [534, 149] width 13 height 34
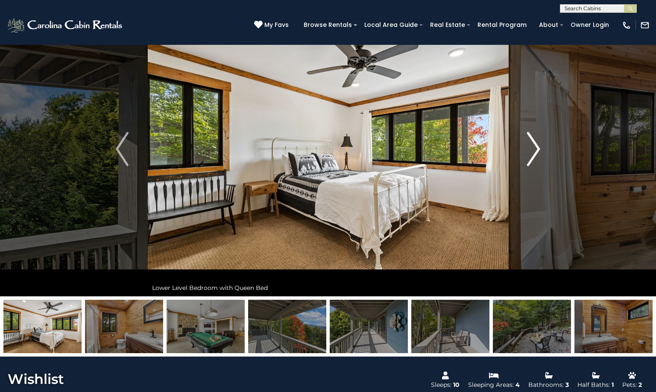
click at [539, 147] on img "Next" at bounding box center [534, 149] width 13 height 34
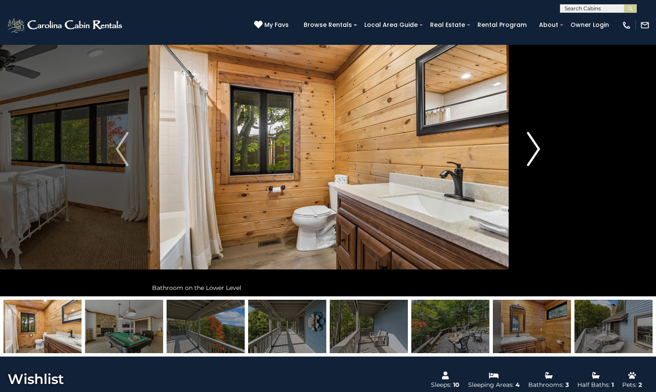
click at [539, 147] on img "Next" at bounding box center [534, 149] width 13 height 34
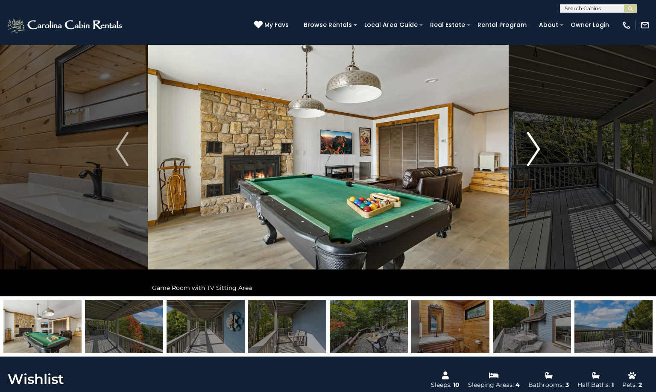
click at [539, 147] on img "Next" at bounding box center [534, 149] width 13 height 34
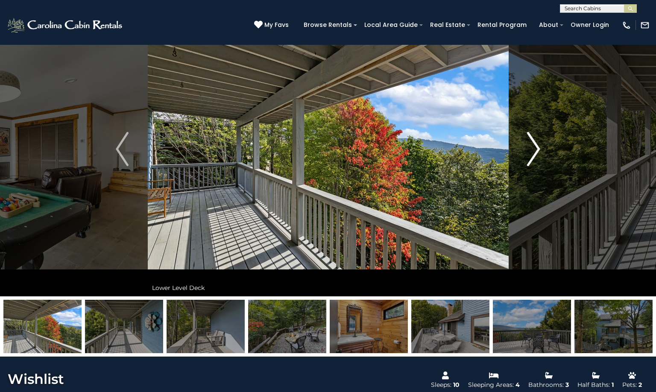
click at [539, 147] on img "Next" at bounding box center [534, 149] width 13 height 34
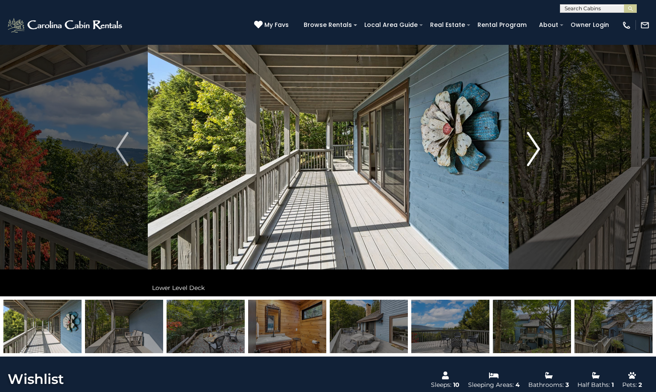
click at [539, 147] on img "Next" at bounding box center [534, 149] width 13 height 34
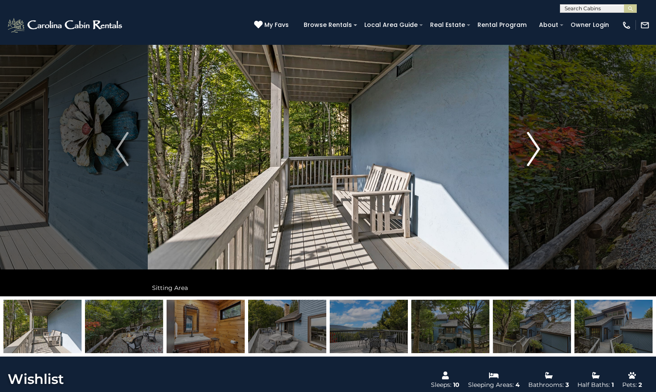
click at [539, 147] on img "Next" at bounding box center [534, 149] width 13 height 34
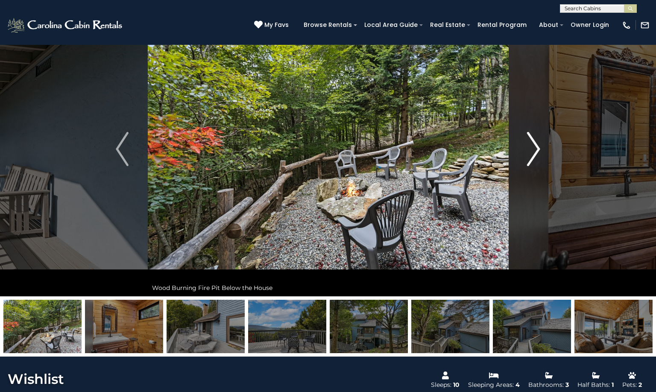
click at [539, 147] on img "Next" at bounding box center [534, 149] width 13 height 34
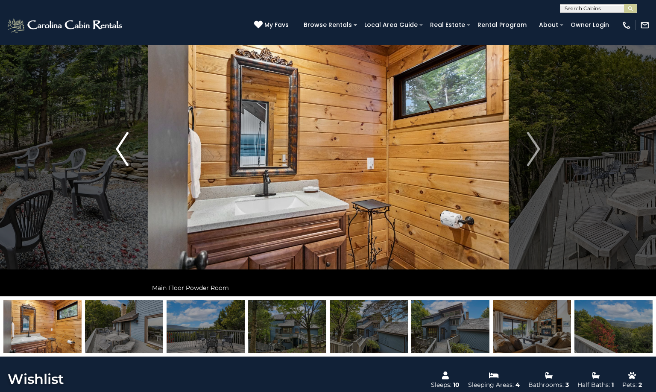
click at [121, 150] on img "Previous" at bounding box center [122, 149] width 13 height 34
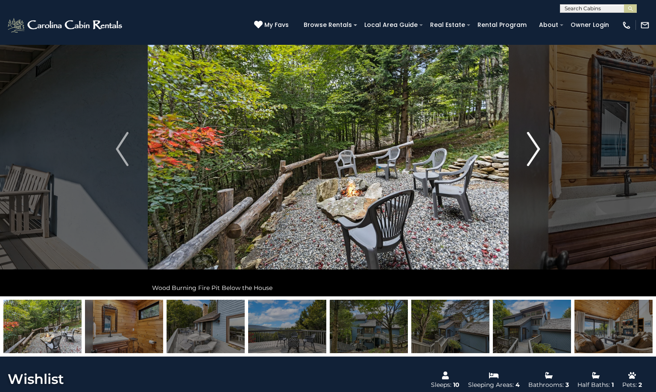
click at [538, 144] on img "Next" at bounding box center [534, 149] width 13 height 34
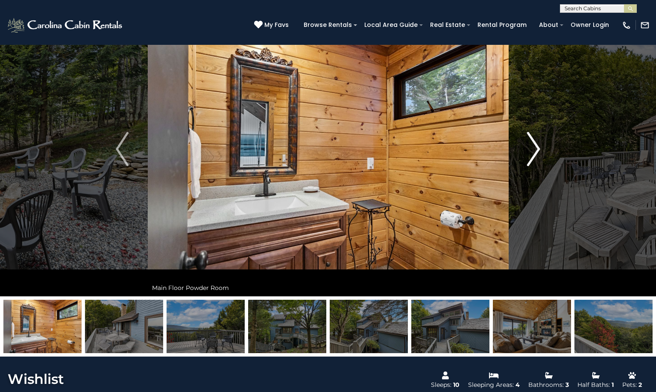
click at [538, 144] on img "Next" at bounding box center [534, 149] width 13 height 34
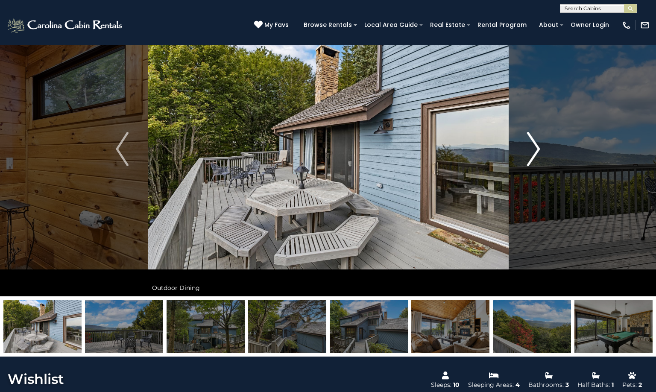
click at [538, 144] on img "Next" at bounding box center [534, 149] width 13 height 34
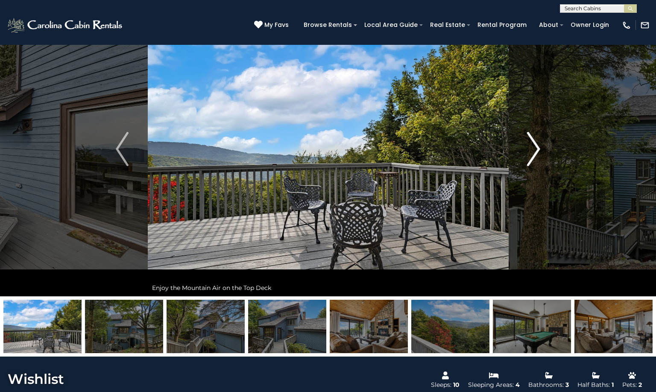
click at [538, 144] on img "Next" at bounding box center [534, 149] width 13 height 34
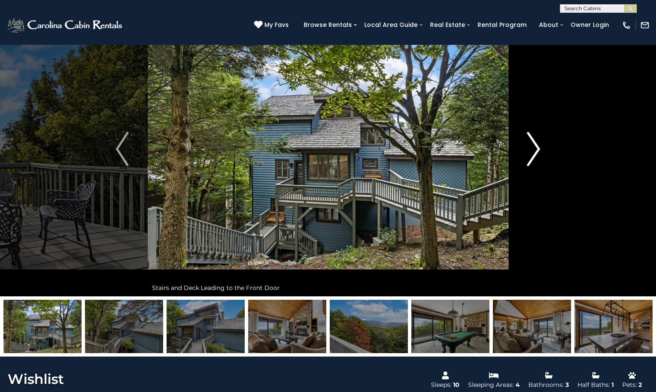
click at [538, 144] on img "Next" at bounding box center [534, 149] width 13 height 34
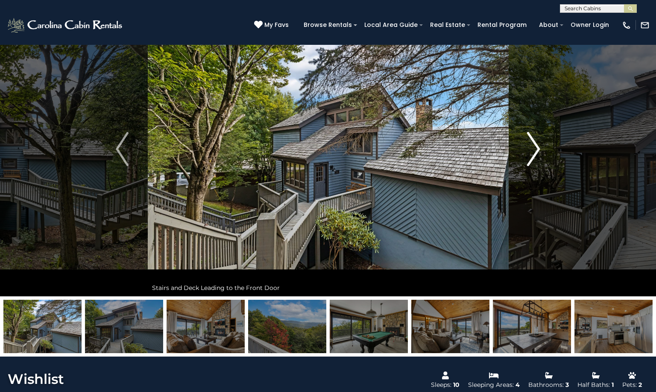
click at [538, 144] on img "Next" at bounding box center [534, 149] width 13 height 34
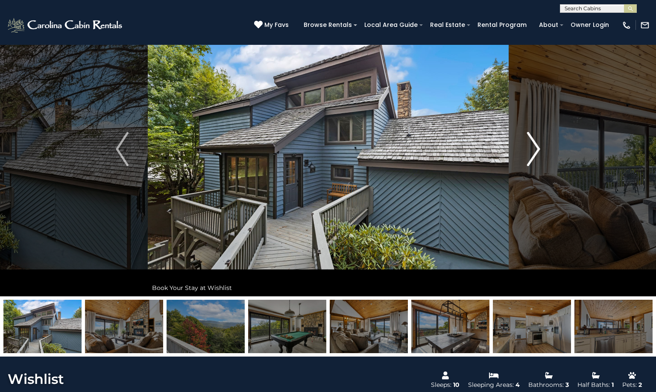
click at [538, 144] on img "Next" at bounding box center [534, 149] width 13 height 34
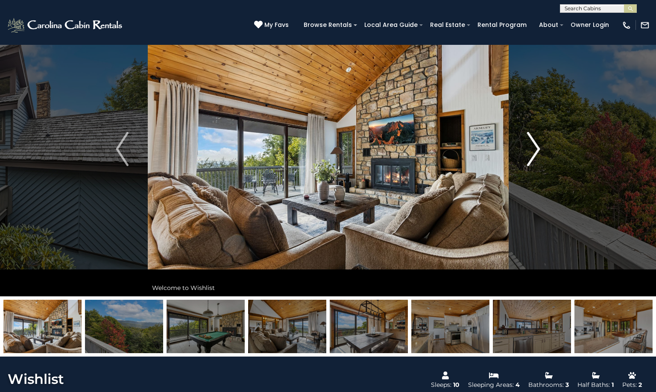
click at [538, 144] on img "Next" at bounding box center [534, 149] width 13 height 34
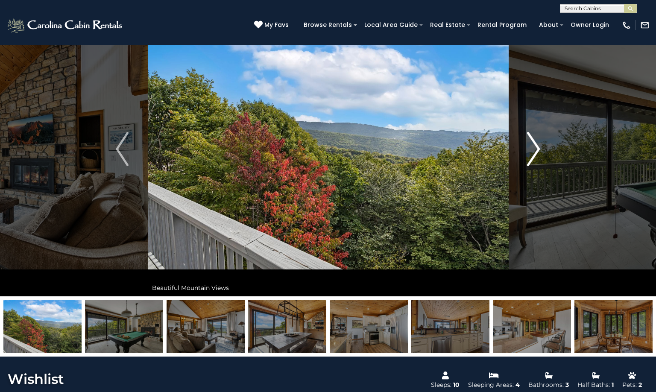
click at [538, 144] on img "Next" at bounding box center [534, 149] width 13 height 34
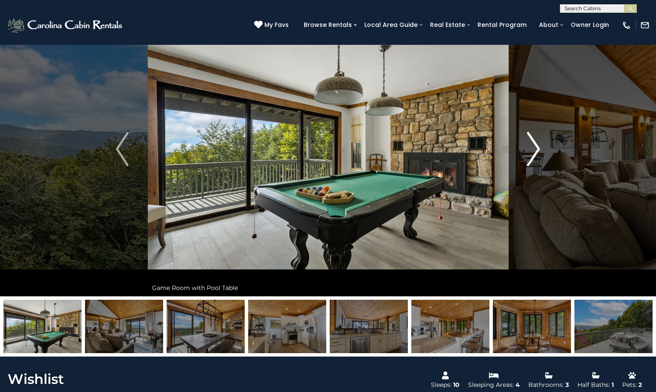
click at [538, 144] on img "Next" at bounding box center [534, 149] width 13 height 34
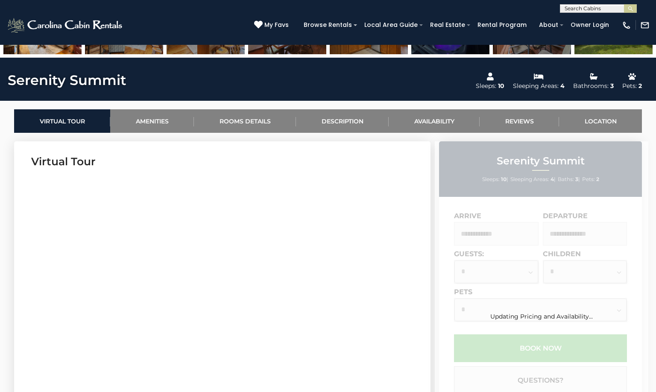
scroll to position [385, 0]
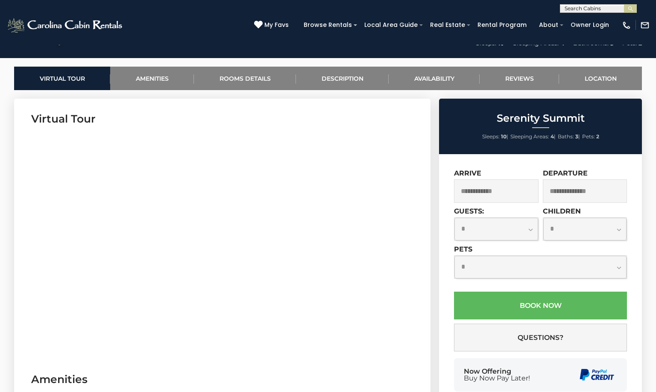
click at [506, 186] on input "text" at bounding box center [496, 190] width 85 height 23
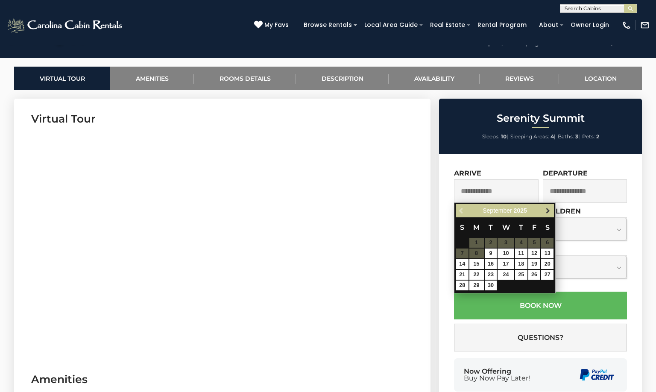
click at [546, 209] on span "Next" at bounding box center [548, 211] width 7 height 7
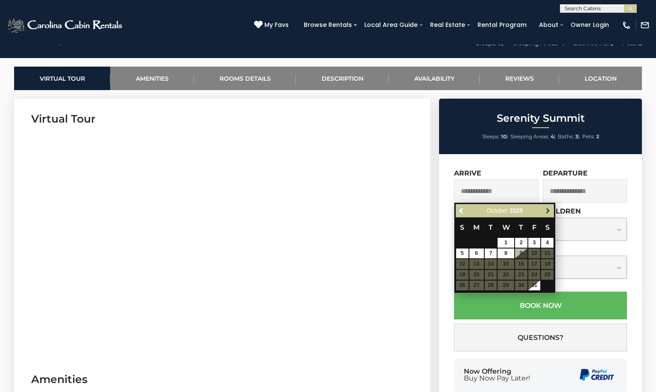
click at [549, 211] on span "Next" at bounding box center [548, 211] width 7 height 7
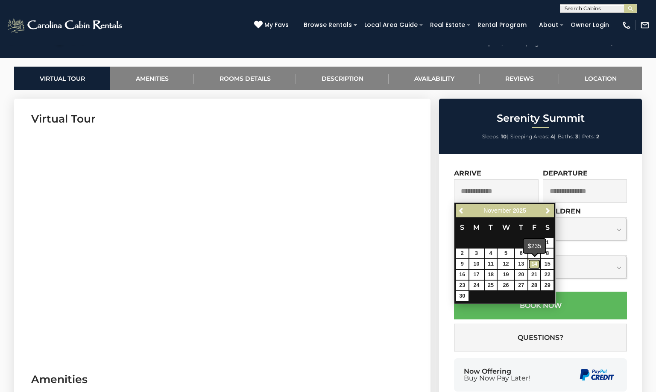
click at [536, 262] on link "14" at bounding box center [534, 264] width 12 height 10
type input "**********"
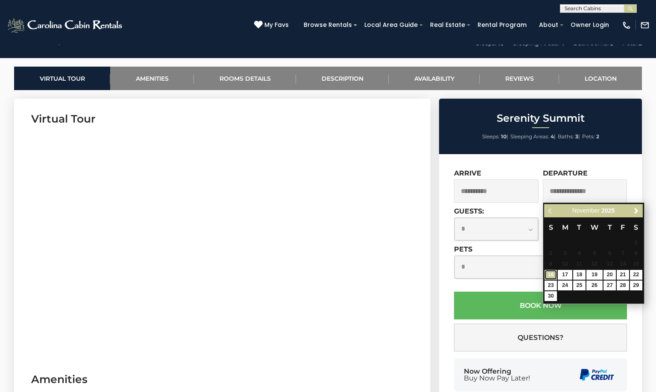
click at [551, 274] on link "16" at bounding box center [551, 275] width 12 height 10
type input "**********"
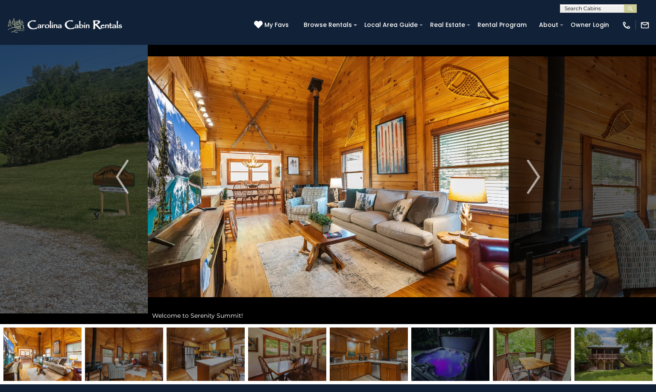
scroll to position [0, 0]
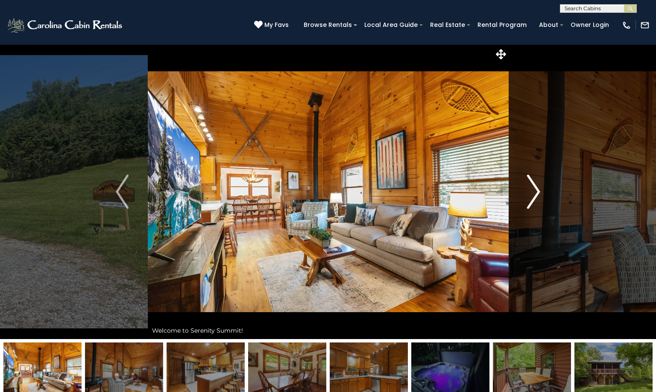
click at [542, 192] on button "Next" at bounding box center [533, 191] width 51 height 295
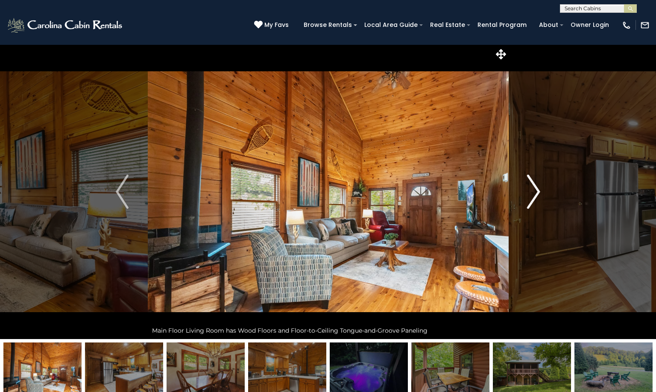
click at [536, 191] on img "Next" at bounding box center [534, 192] width 13 height 34
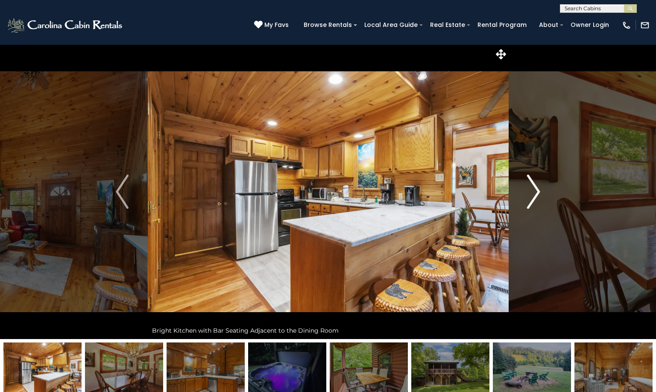
click at [536, 191] on img "Next" at bounding box center [534, 192] width 13 height 34
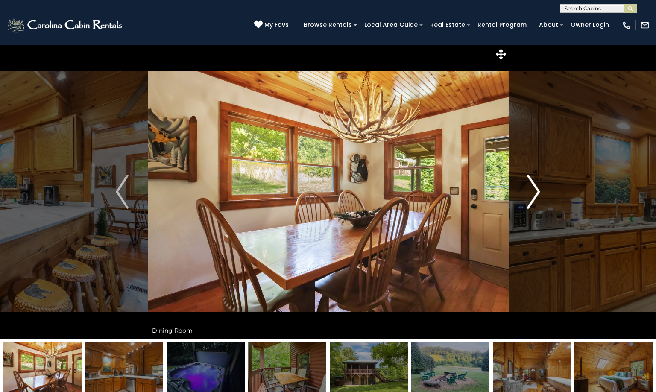
click at [536, 191] on img "Next" at bounding box center [534, 192] width 13 height 34
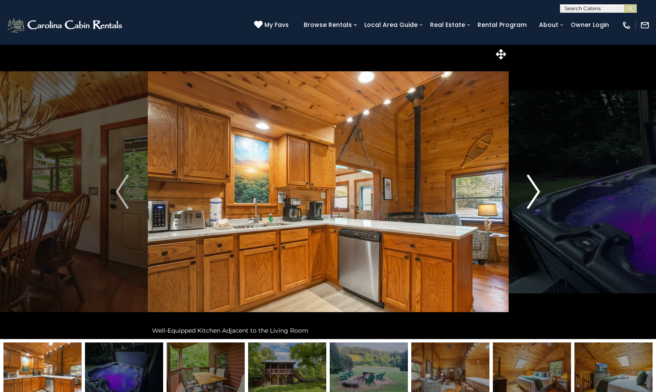
click at [536, 191] on img "Next" at bounding box center [534, 192] width 13 height 34
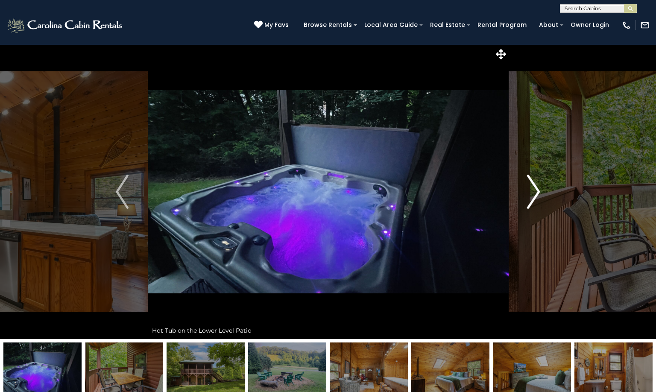
click at [536, 191] on img "Next" at bounding box center [534, 192] width 13 height 34
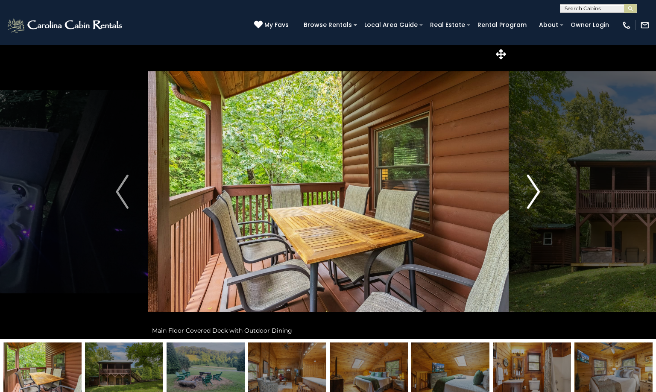
click at [536, 191] on img "Next" at bounding box center [534, 192] width 13 height 34
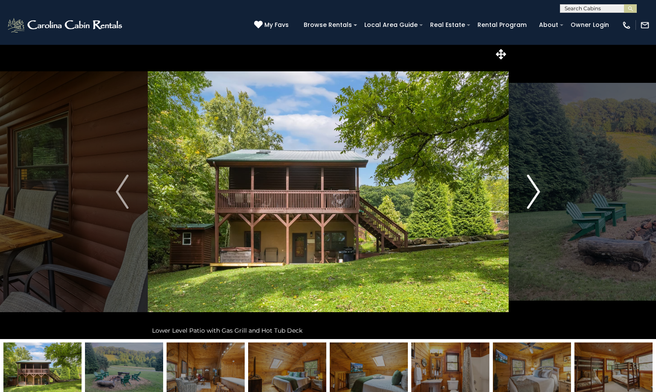
click at [536, 191] on img "Next" at bounding box center [534, 192] width 13 height 34
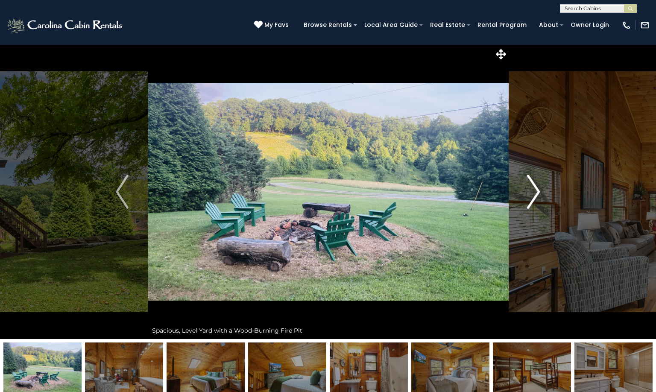
click at [536, 191] on img "Next" at bounding box center [534, 192] width 13 height 34
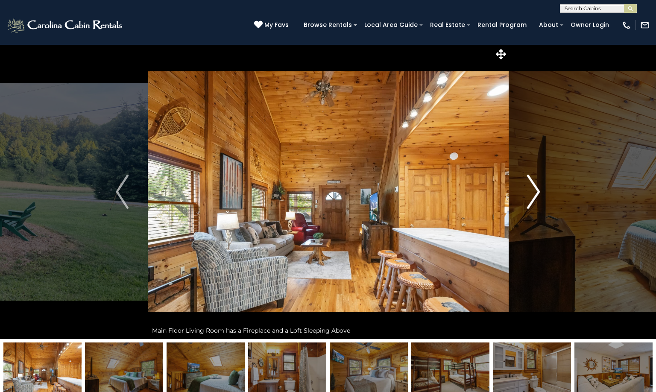
click at [536, 191] on img "Next" at bounding box center [534, 192] width 13 height 34
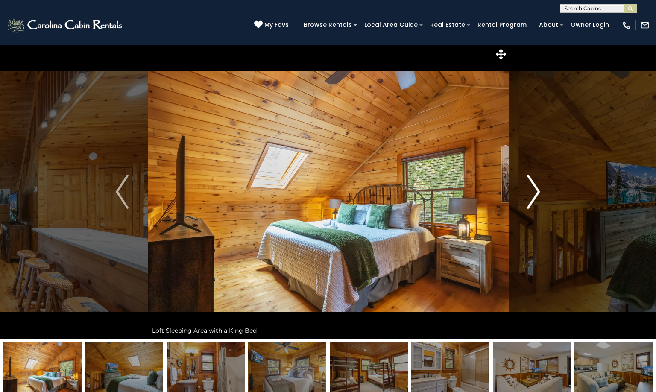
click at [536, 191] on img "Next" at bounding box center [534, 192] width 13 height 34
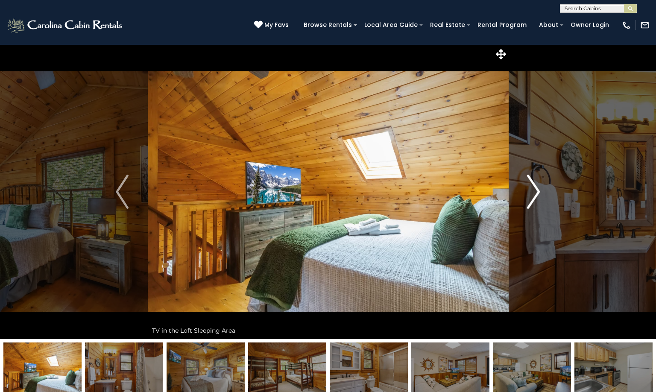
click at [536, 191] on img "Next" at bounding box center [534, 192] width 13 height 34
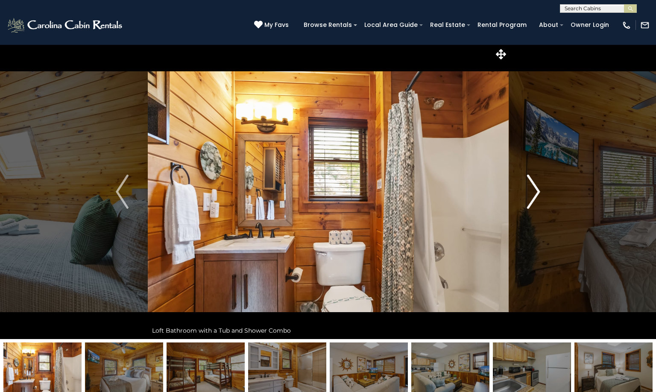
click at [536, 191] on img "Next" at bounding box center [534, 192] width 13 height 34
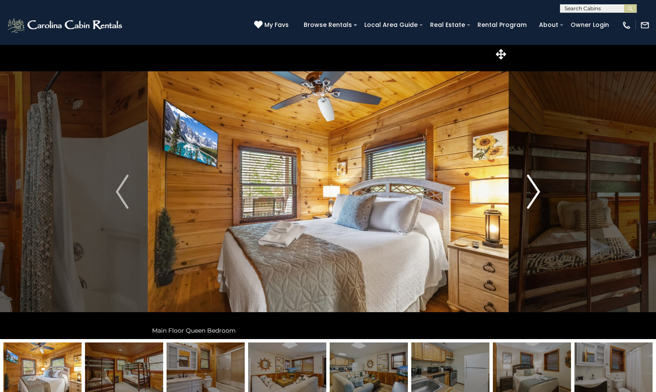
click at [536, 191] on img "Next" at bounding box center [534, 192] width 13 height 34
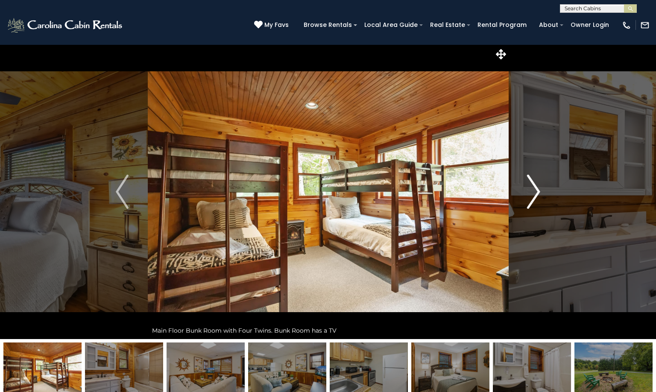
click at [536, 191] on img "Next" at bounding box center [534, 192] width 13 height 34
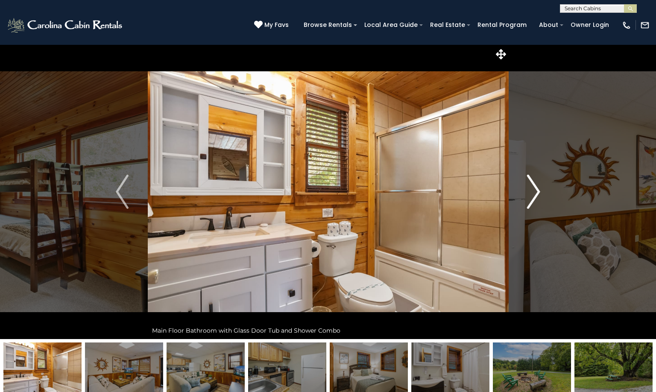
click at [536, 191] on img "Next" at bounding box center [534, 192] width 13 height 34
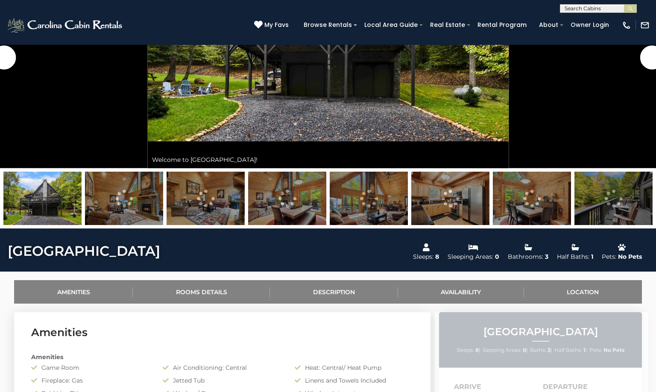
scroll to position [342, 0]
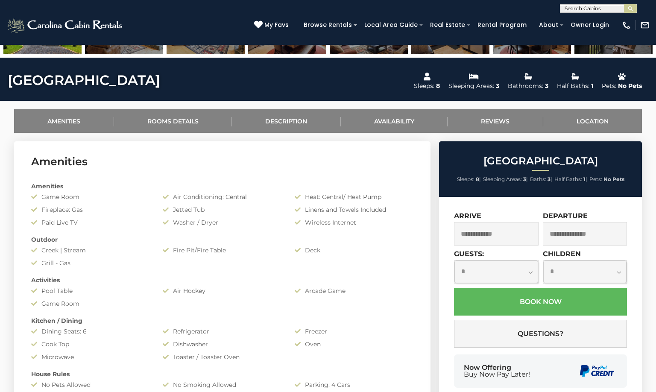
click at [489, 233] on input "text" at bounding box center [496, 233] width 85 height 23
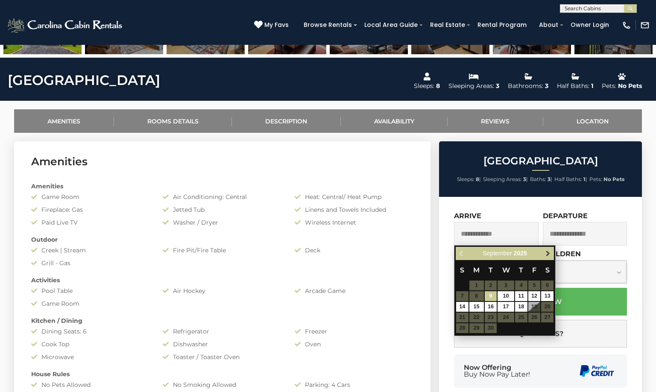
click at [549, 252] on span "Next" at bounding box center [548, 253] width 7 height 7
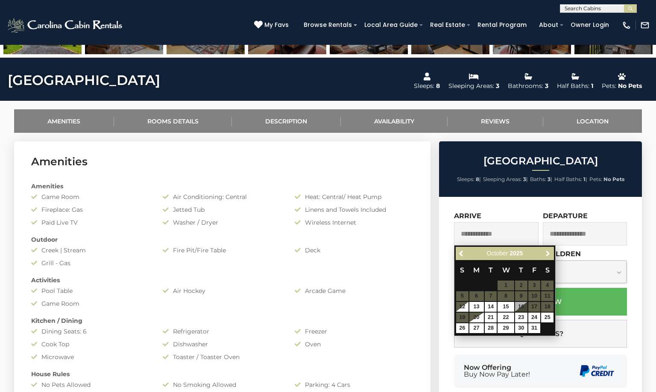
click at [549, 252] on span "Next" at bounding box center [548, 253] width 7 height 7
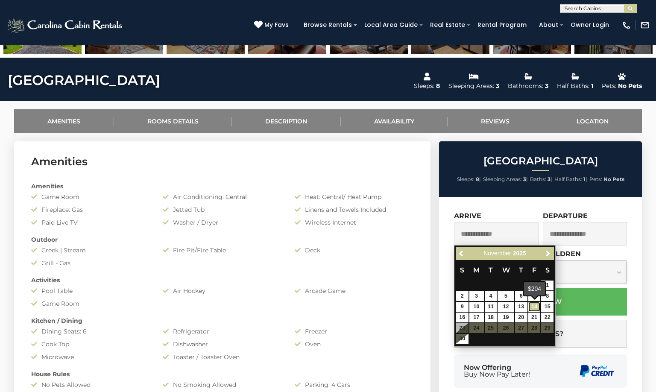
click at [534, 304] on link "14" at bounding box center [534, 307] width 12 height 10
type input "**********"
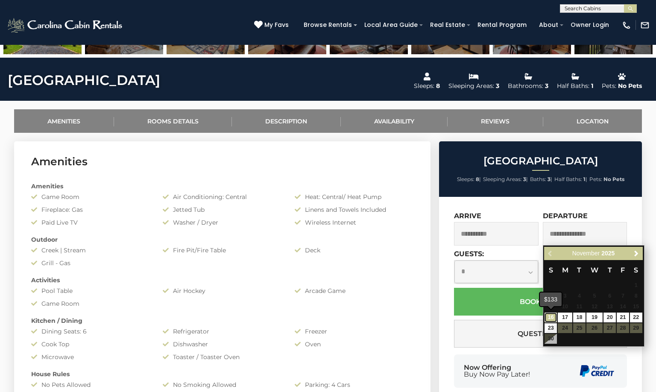
click at [554, 318] on link "16" at bounding box center [551, 318] width 12 height 10
type input "**********"
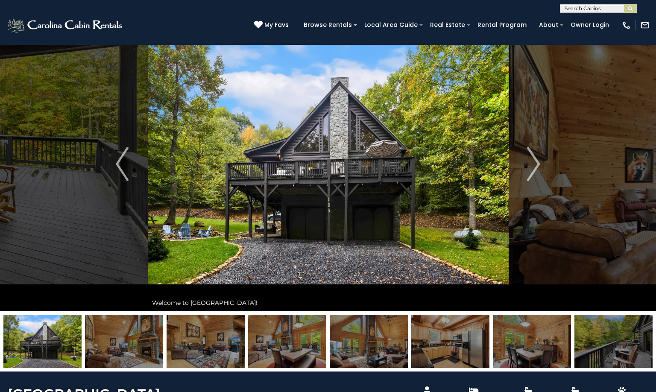
scroll to position [43, 0]
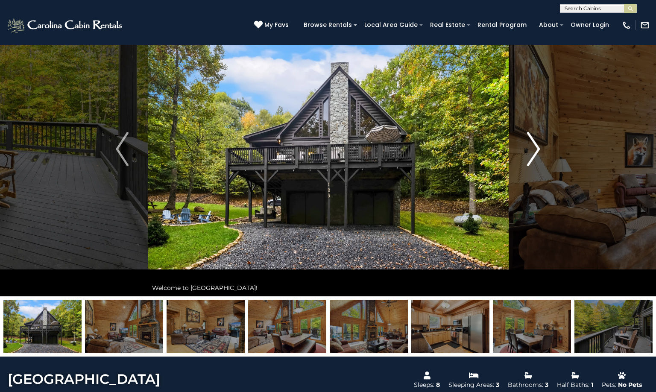
click at [539, 146] on img "Next" at bounding box center [534, 149] width 13 height 34
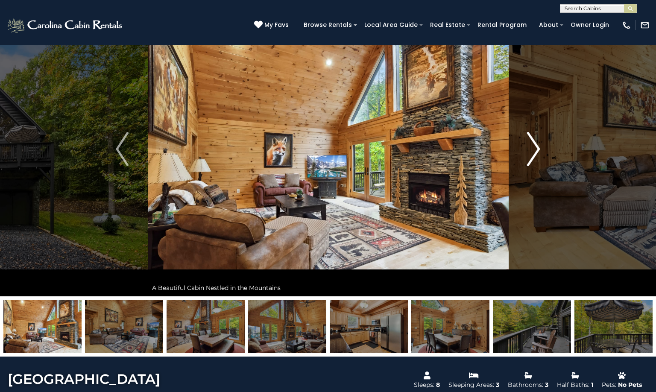
click at [539, 146] on img "Next" at bounding box center [534, 149] width 13 height 34
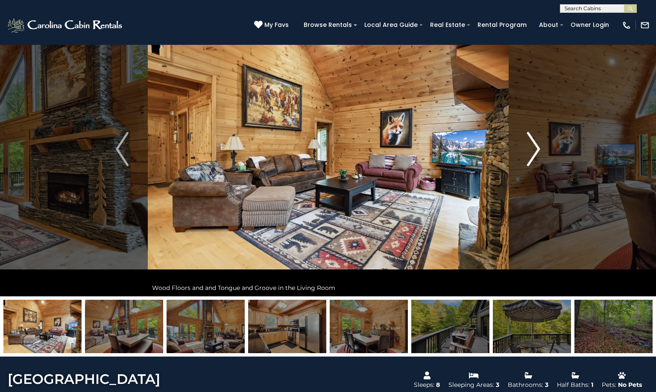
click at [539, 146] on img "Next" at bounding box center [534, 149] width 13 height 34
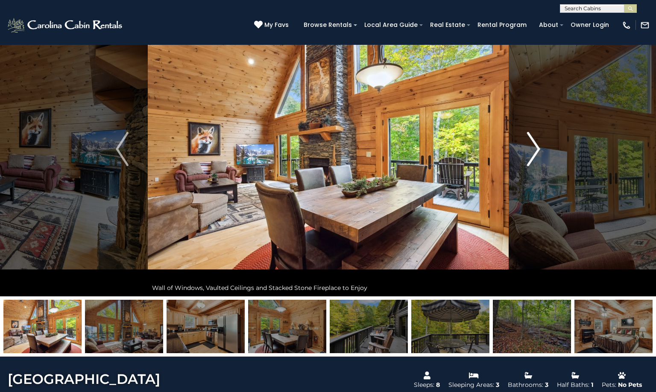
click at [539, 146] on img "Next" at bounding box center [534, 149] width 13 height 34
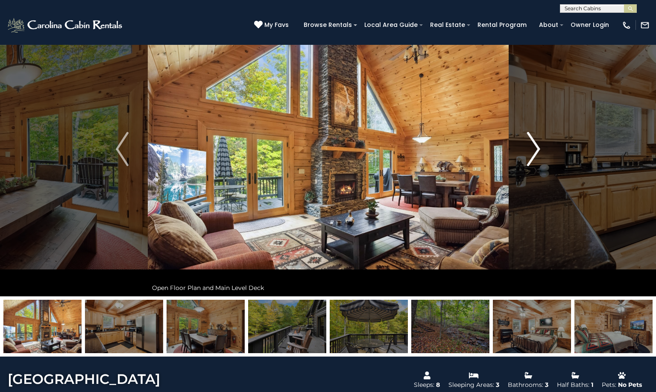
click at [539, 146] on img "Next" at bounding box center [534, 149] width 13 height 34
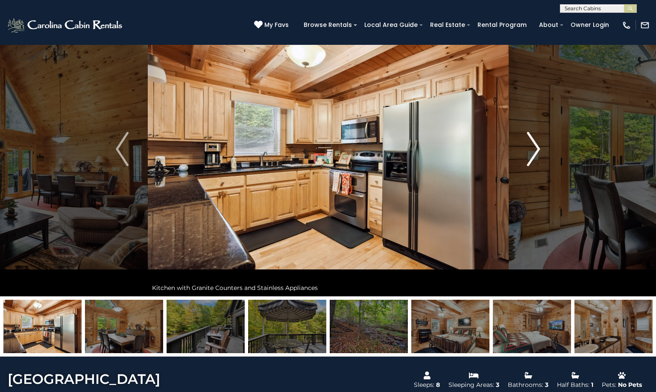
click at [539, 146] on img "Next" at bounding box center [534, 149] width 13 height 34
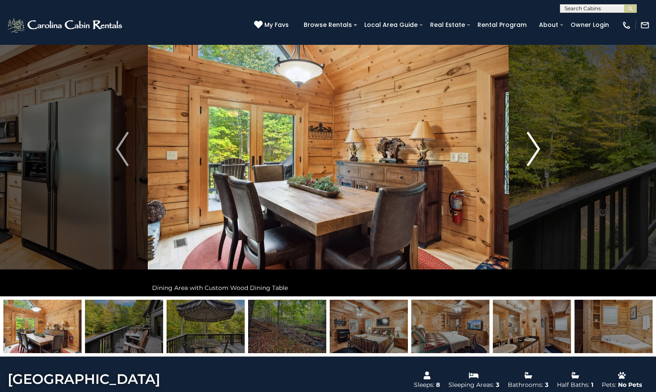
click at [539, 146] on img "Next" at bounding box center [534, 149] width 13 height 34
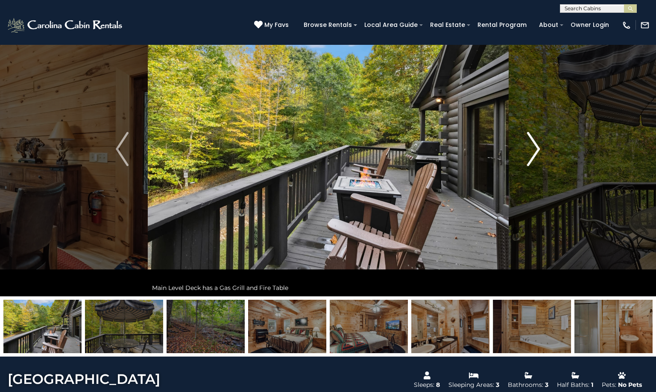
click at [539, 146] on img "Next" at bounding box center [534, 149] width 13 height 34
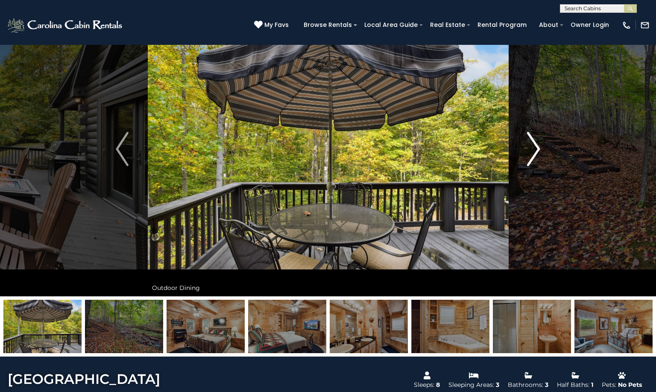
click at [539, 146] on img "Next" at bounding box center [534, 149] width 13 height 34
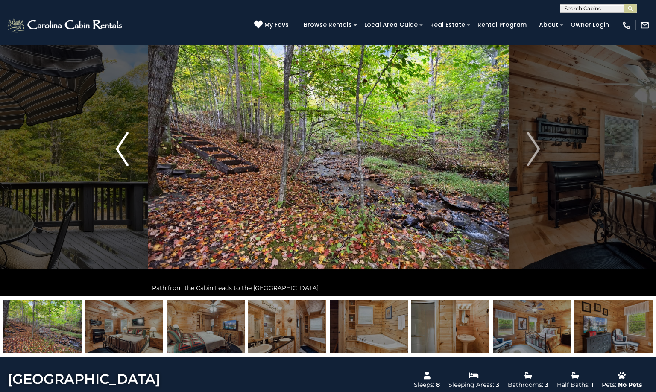
click at [124, 147] on img "Previous" at bounding box center [122, 149] width 13 height 34
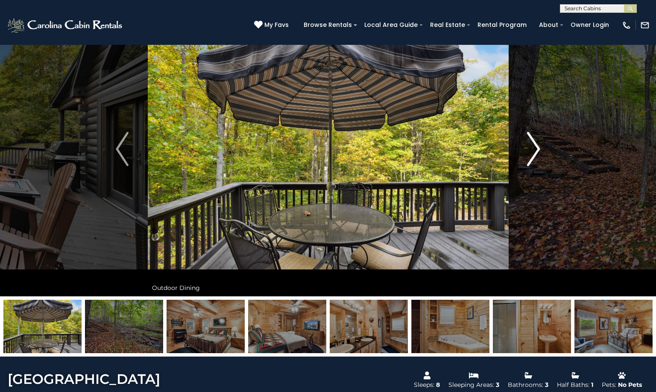
click at [537, 145] on img "Next" at bounding box center [534, 149] width 13 height 34
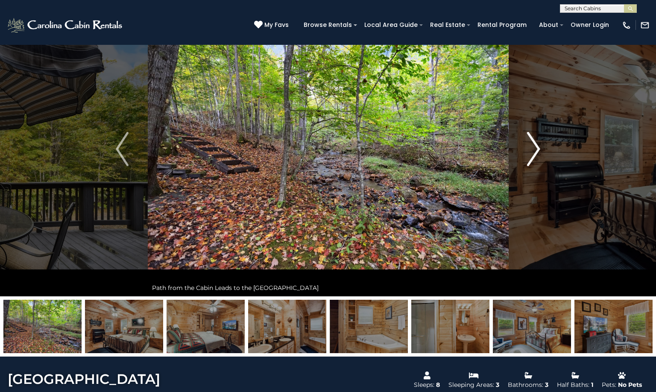
click at [537, 145] on img "Next" at bounding box center [534, 149] width 13 height 34
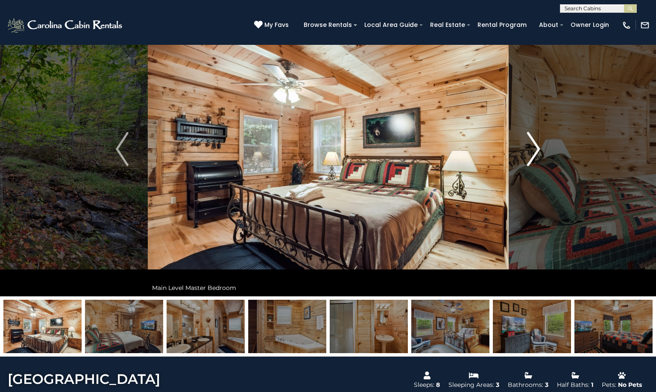
click at [537, 145] on img "Next" at bounding box center [534, 149] width 13 height 34
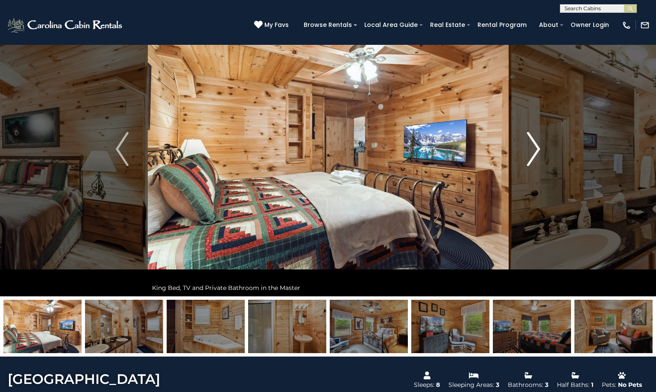
click at [537, 145] on img "Next" at bounding box center [534, 149] width 13 height 34
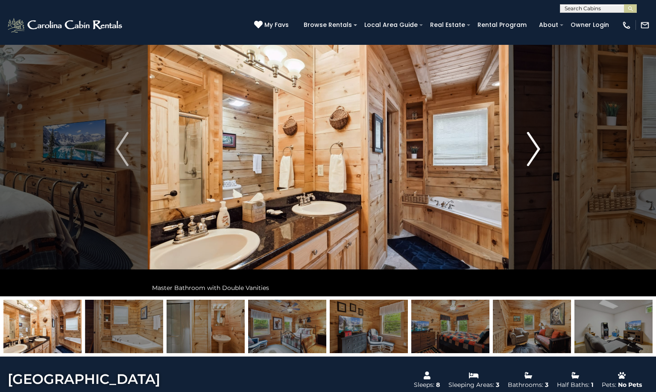
click at [537, 145] on img "Next" at bounding box center [534, 149] width 13 height 34
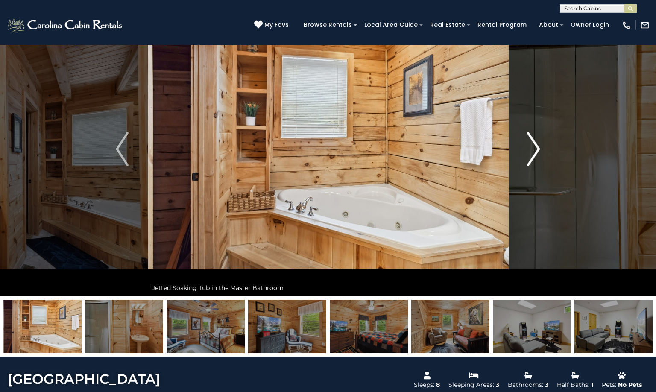
click at [537, 145] on img "Next" at bounding box center [534, 149] width 13 height 34
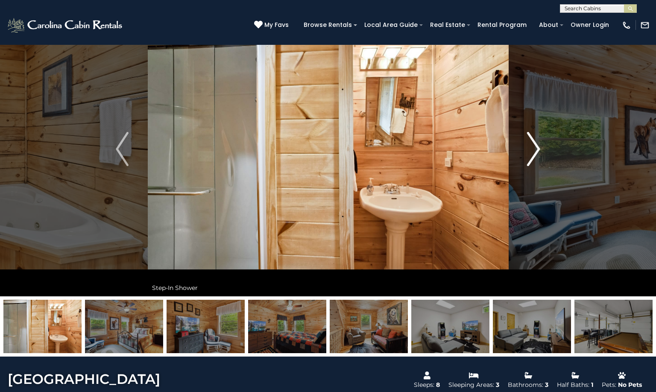
click at [537, 145] on img "Next" at bounding box center [534, 149] width 13 height 34
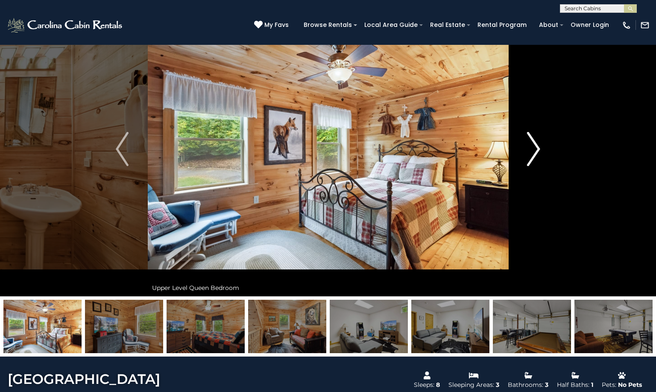
click at [537, 145] on img "Next" at bounding box center [534, 149] width 13 height 34
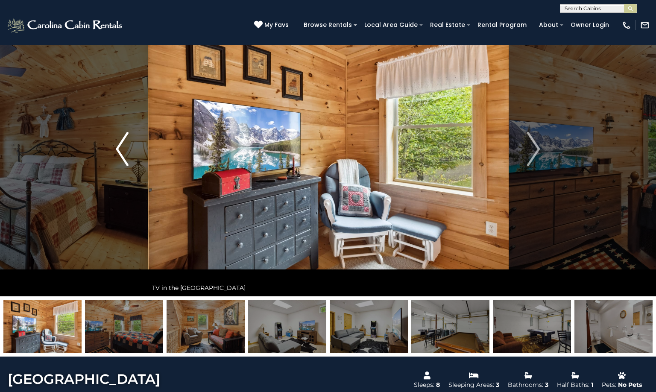
click at [119, 143] on img "Previous" at bounding box center [122, 149] width 13 height 34
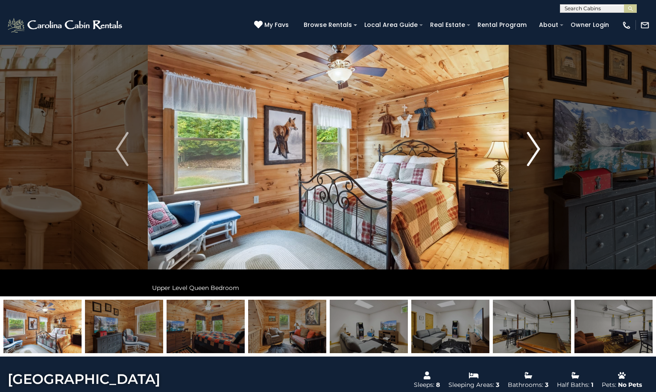
click at [537, 146] on img "Next" at bounding box center [534, 149] width 13 height 34
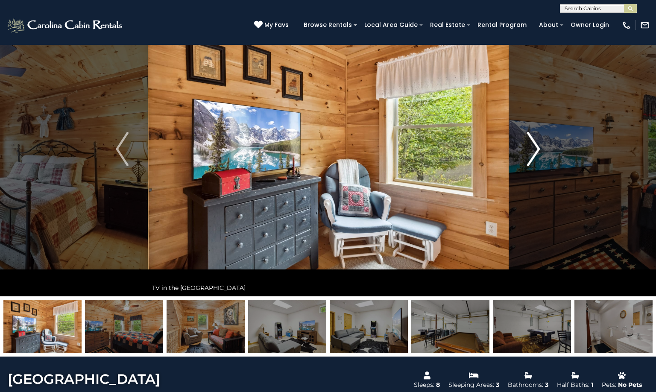
click at [539, 149] on img "Next" at bounding box center [534, 149] width 13 height 34
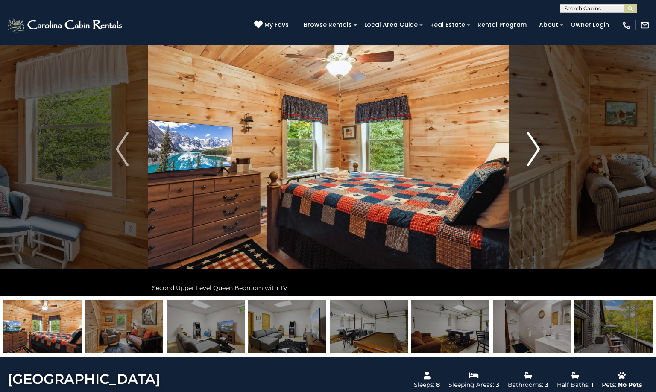
click at [539, 149] on img "Next" at bounding box center [534, 149] width 13 height 34
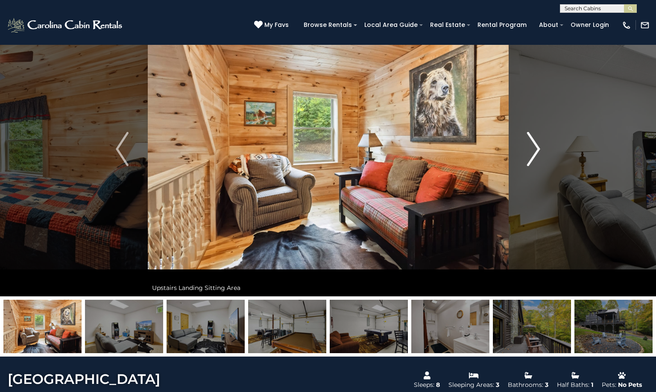
click at [539, 149] on img "Next" at bounding box center [534, 149] width 13 height 34
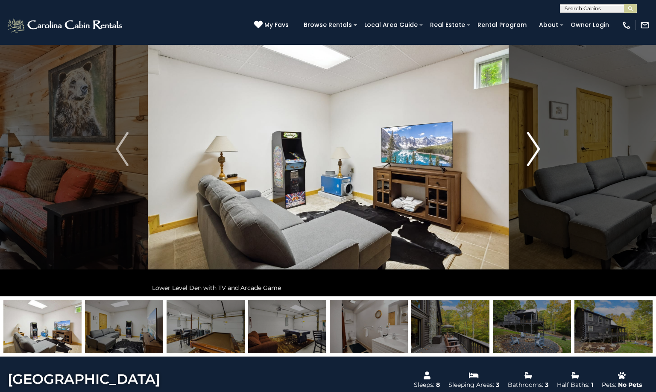
click at [539, 149] on img "Next" at bounding box center [534, 149] width 13 height 34
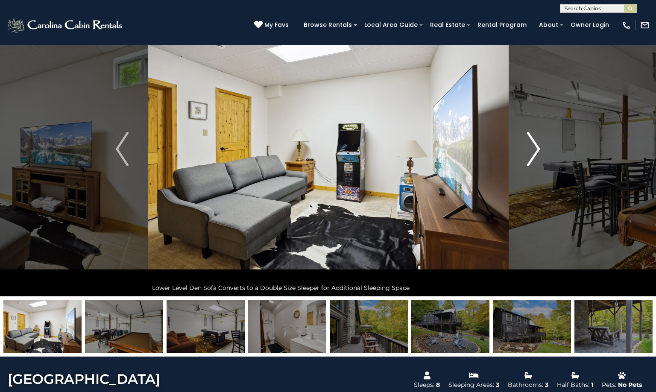
click at [539, 149] on img "Next" at bounding box center [534, 149] width 13 height 34
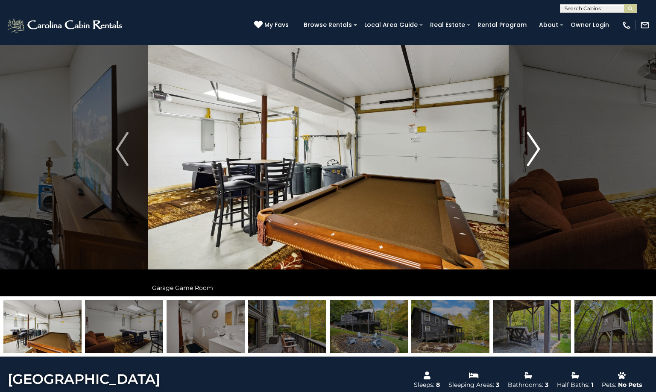
click at [539, 149] on img "Next" at bounding box center [534, 149] width 13 height 34
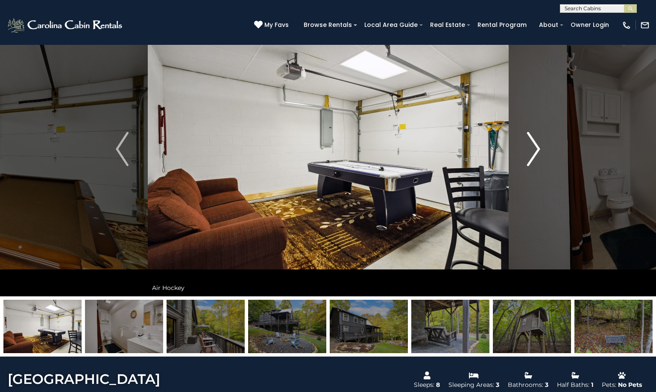
click at [536, 144] on img "Next" at bounding box center [534, 149] width 13 height 34
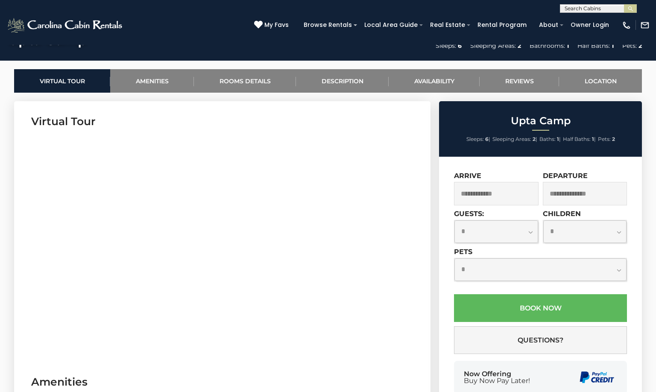
scroll to position [425, 0]
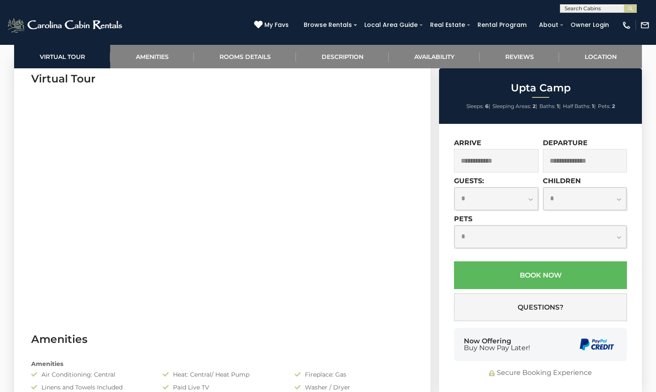
click at [487, 164] on input "text" at bounding box center [496, 160] width 85 height 23
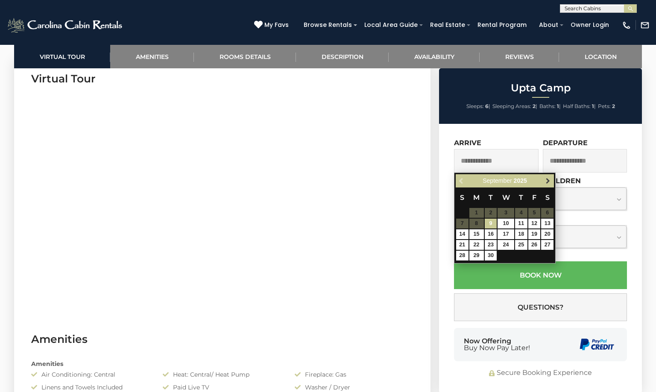
click at [548, 178] on span "Next" at bounding box center [548, 181] width 7 height 7
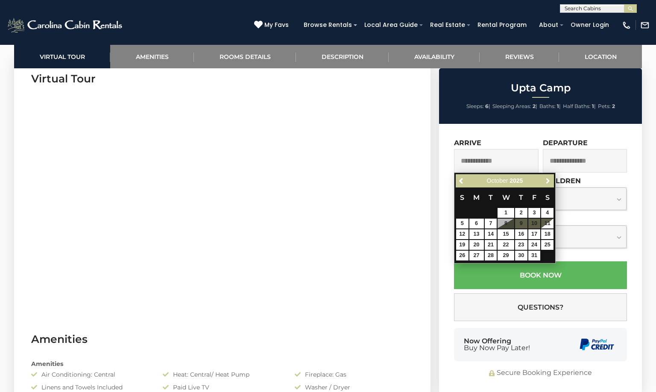
click at [548, 178] on span "Next" at bounding box center [548, 181] width 7 height 7
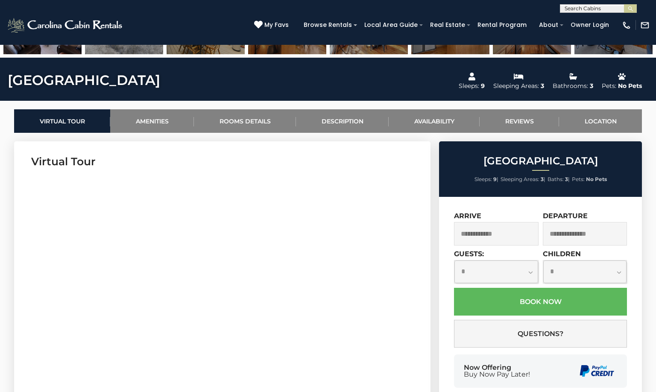
click at [485, 227] on input "text" at bounding box center [496, 233] width 85 height 23
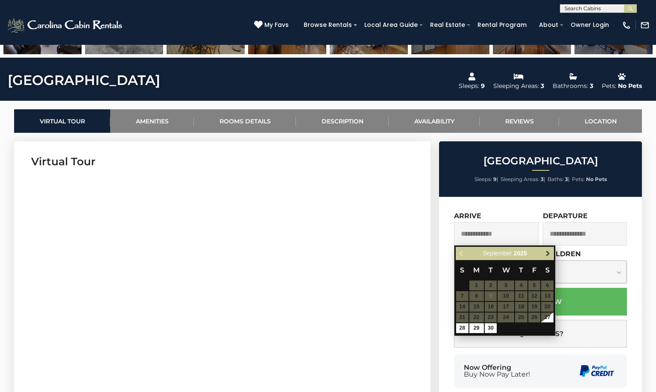
click at [547, 252] on span "Next" at bounding box center [548, 253] width 7 height 7
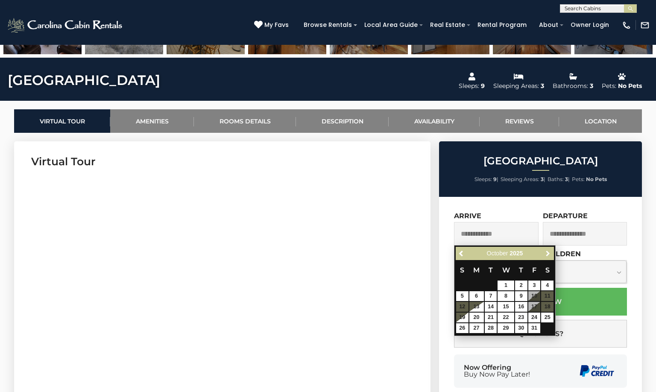
click at [547, 252] on span "Next" at bounding box center [548, 253] width 7 height 7
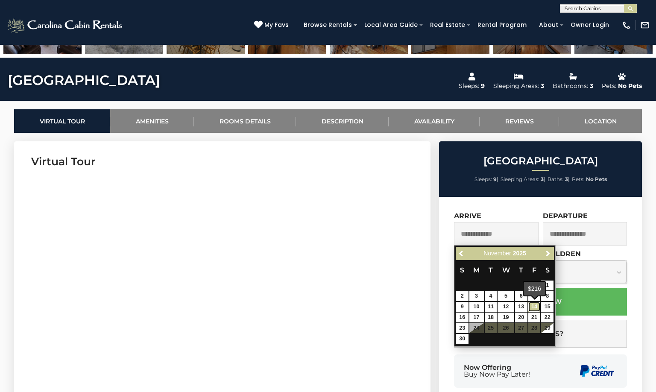
click at [534, 304] on link "14" at bounding box center [534, 307] width 12 height 10
type input "**********"
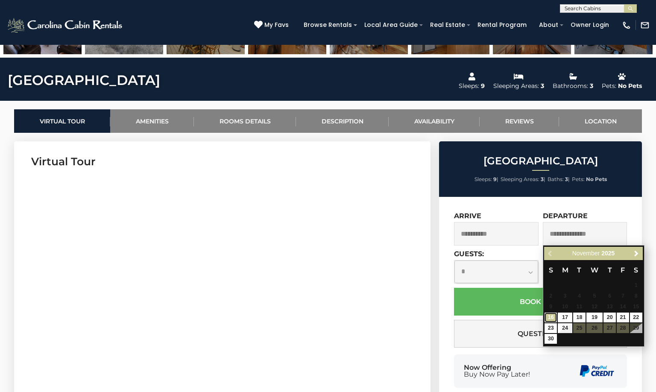
click at [549, 317] on link "16" at bounding box center [551, 318] width 12 height 10
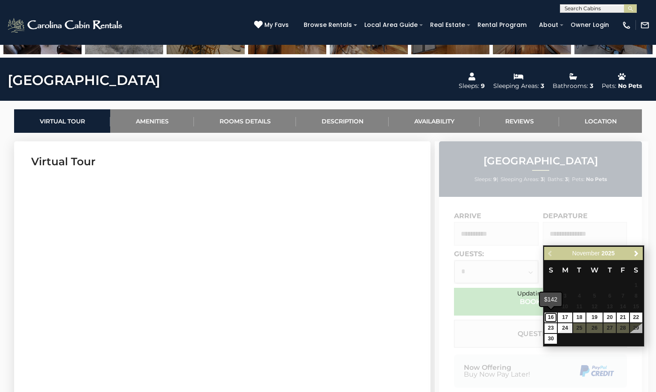
type input "**********"
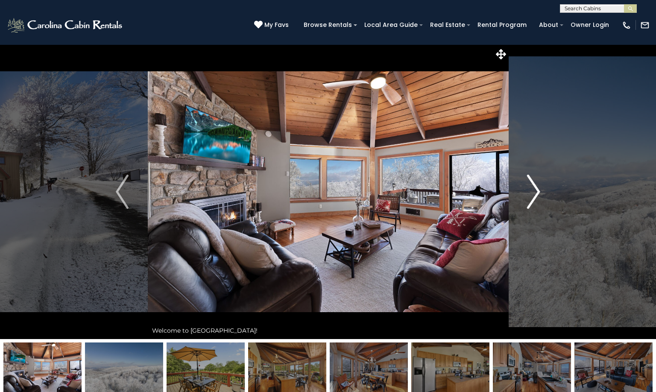
click at [539, 186] on img "Next" at bounding box center [534, 192] width 13 height 34
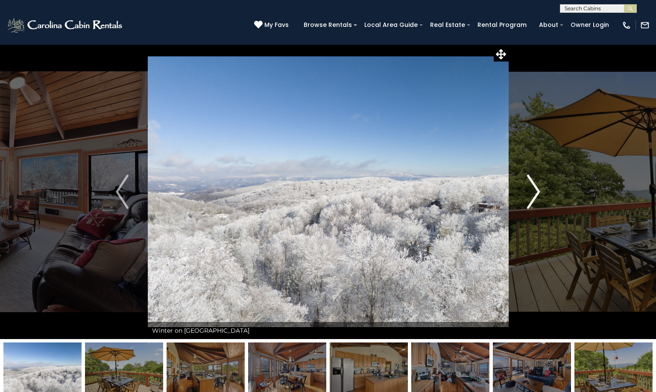
click at [539, 186] on img "Next" at bounding box center [534, 192] width 13 height 34
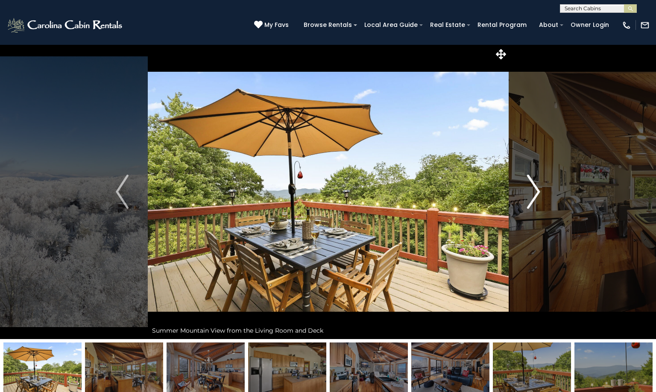
click at [539, 186] on img "Next" at bounding box center [534, 192] width 13 height 34
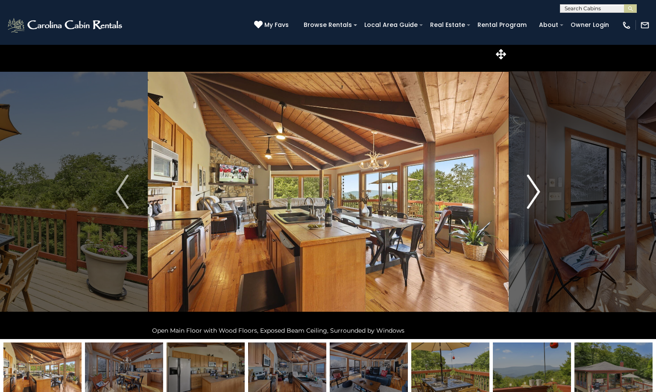
click at [539, 186] on img "Next" at bounding box center [534, 192] width 13 height 34
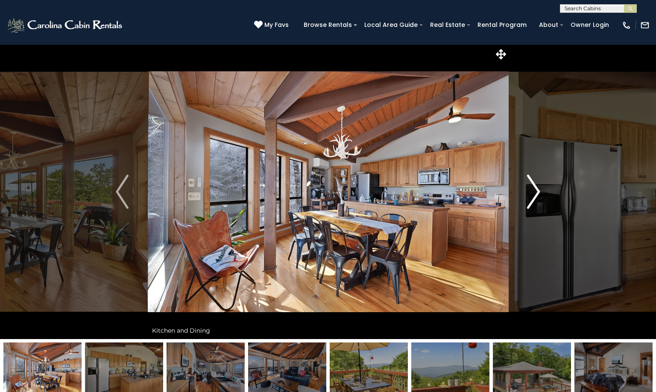
click at [539, 186] on img "Next" at bounding box center [534, 192] width 13 height 34
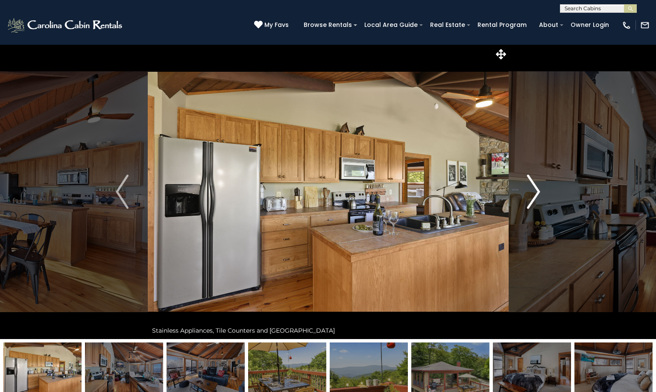
click at [539, 186] on img "Next" at bounding box center [534, 192] width 13 height 34
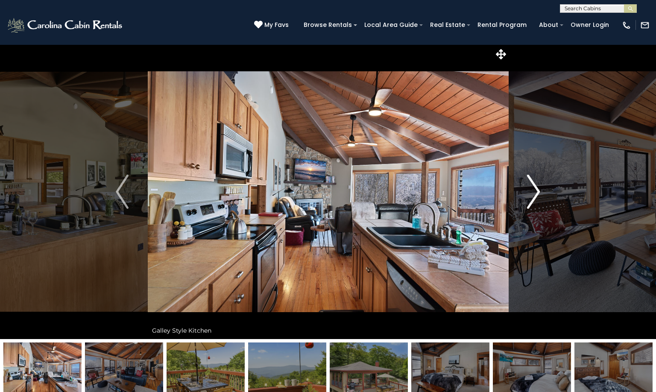
click at [539, 186] on img "Next" at bounding box center [534, 192] width 13 height 34
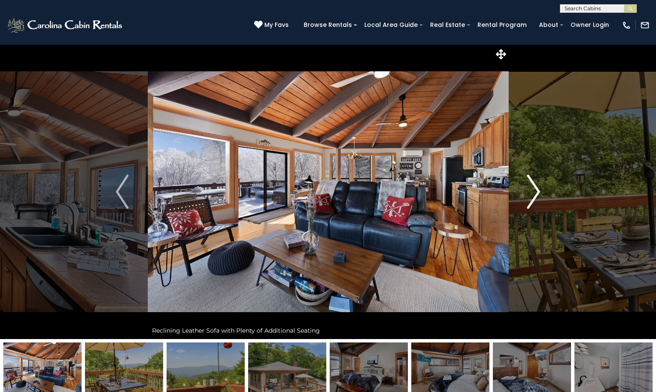
click at [539, 186] on img "Next" at bounding box center [534, 192] width 13 height 34
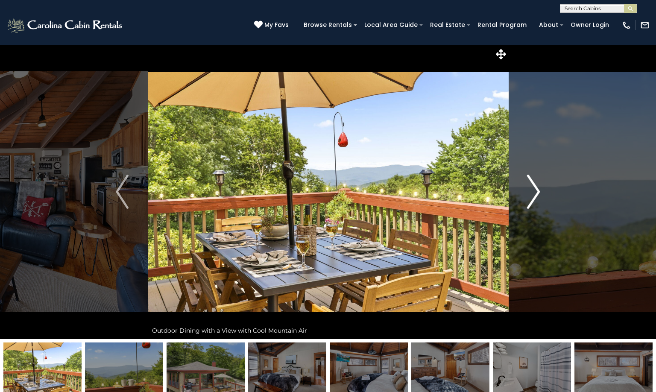
click at [539, 190] on img "Next" at bounding box center [534, 192] width 13 height 34
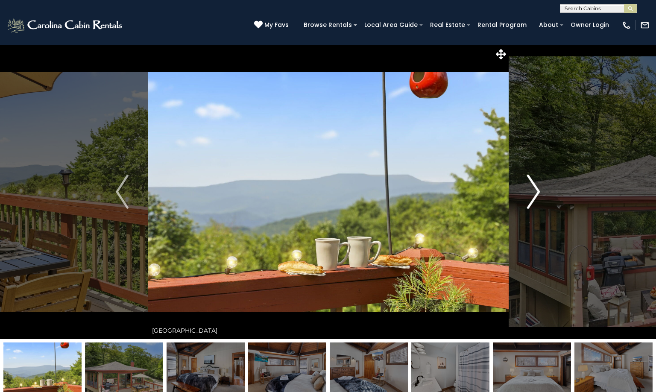
click at [539, 190] on img "Next" at bounding box center [534, 192] width 13 height 34
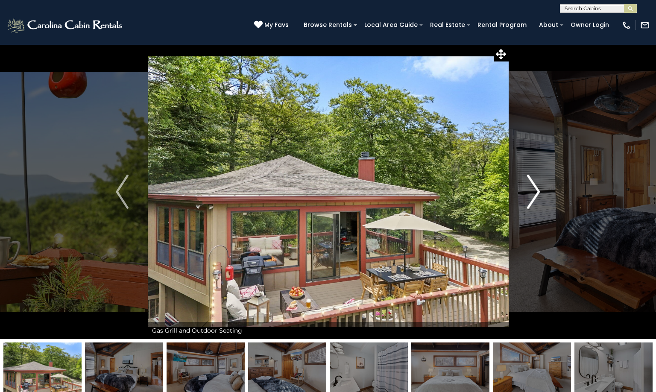
click at [539, 190] on img "Next" at bounding box center [534, 192] width 13 height 34
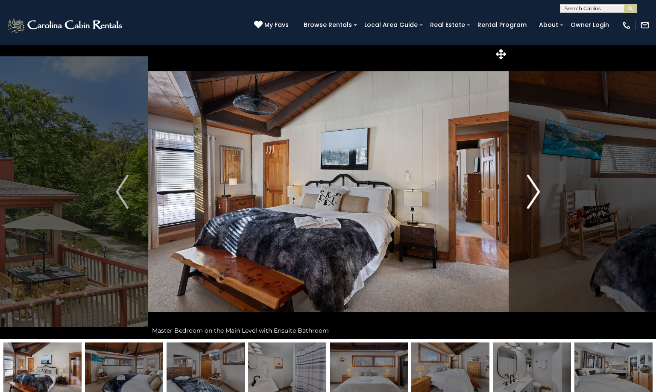
click at [539, 190] on img "Next" at bounding box center [534, 192] width 13 height 34
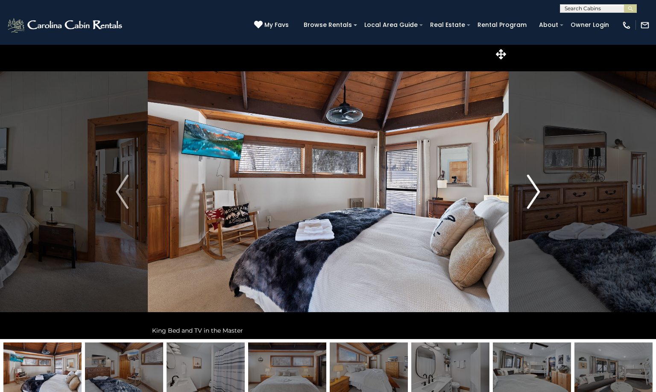
click at [539, 190] on img "Next" at bounding box center [534, 192] width 13 height 34
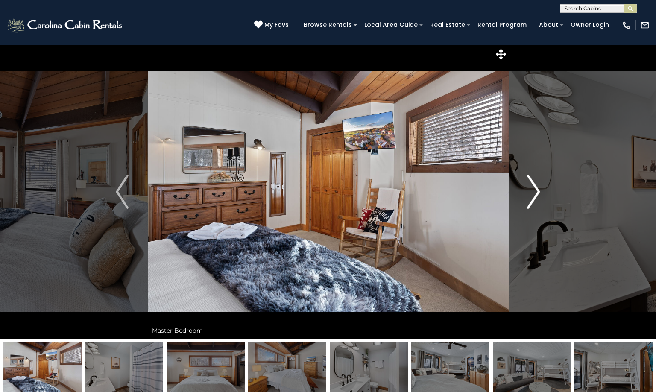
click at [539, 190] on img "Next" at bounding box center [534, 192] width 13 height 34
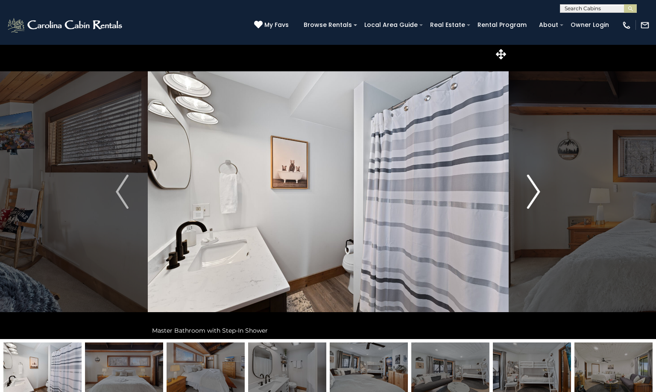
click at [539, 190] on img "Next" at bounding box center [534, 192] width 13 height 34
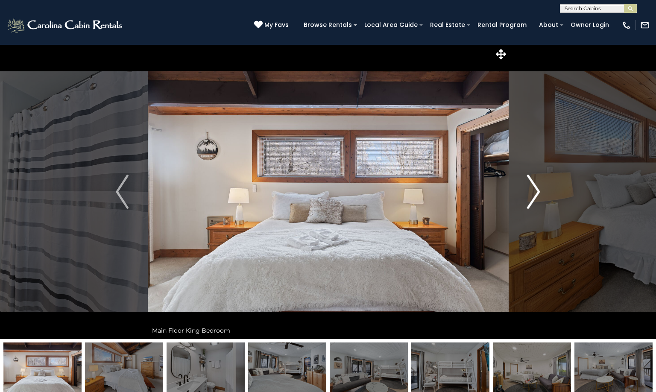
click at [539, 190] on img "Next" at bounding box center [534, 192] width 13 height 34
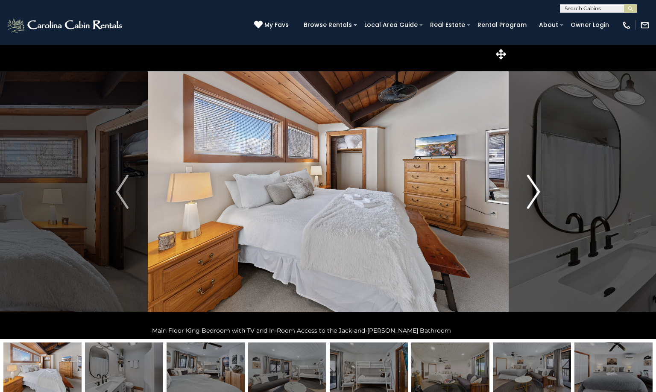
click at [539, 190] on img "Next" at bounding box center [534, 192] width 13 height 34
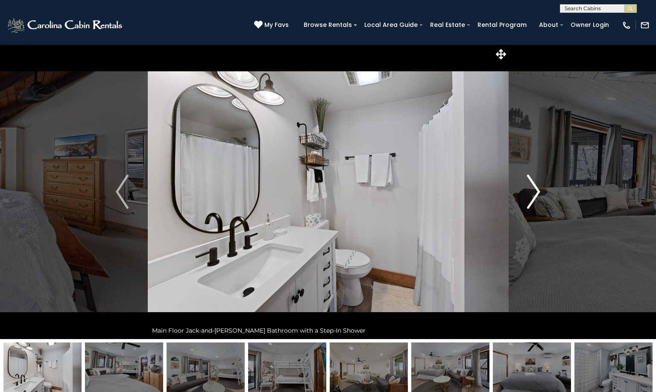
click at [539, 190] on img "Next" at bounding box center [534, 192] width 13 height 34
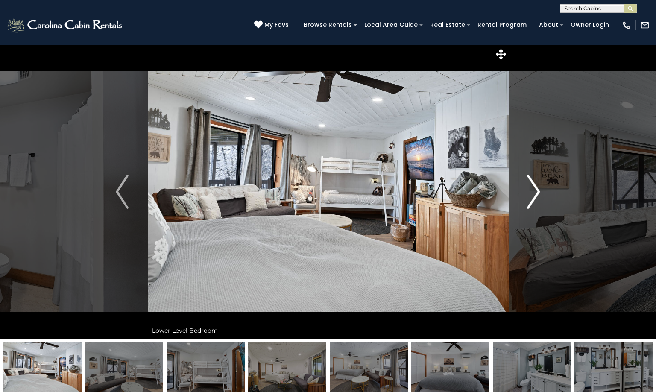
click at [539, 190] on img "Next" at bounding box center [534, 192] width 13 height 34
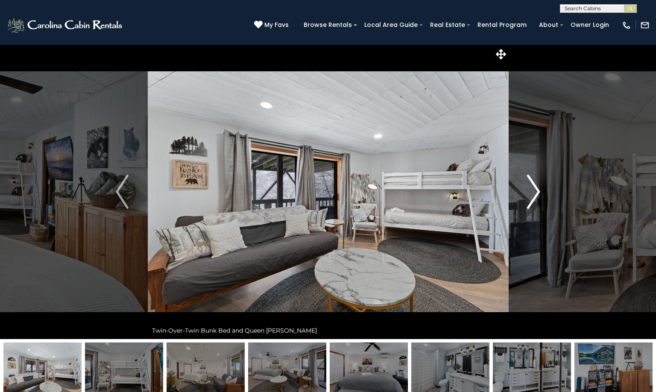
click at [539, 190] on img "Next" at bounding box center [534, 192] width 13 height 34
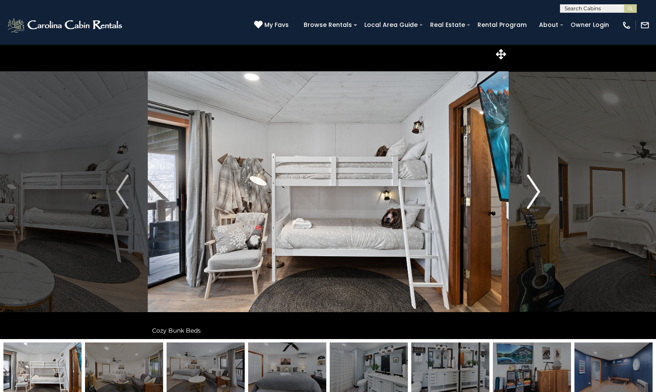
click at [539, 190] on img "Next" at bounding box center [534, 192] width 13 height 34
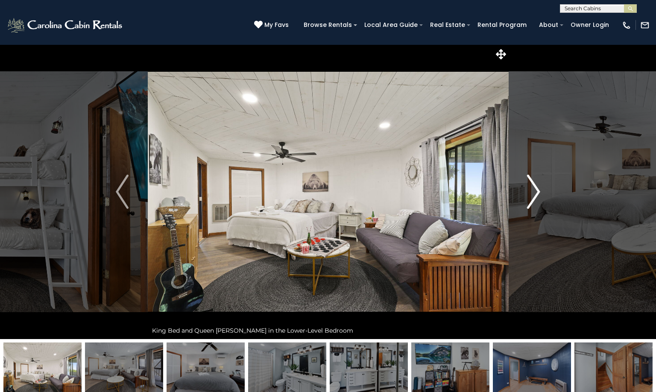
click at [539, 190] on img "Next" at bounding box center [534, 192] width 13 height 34
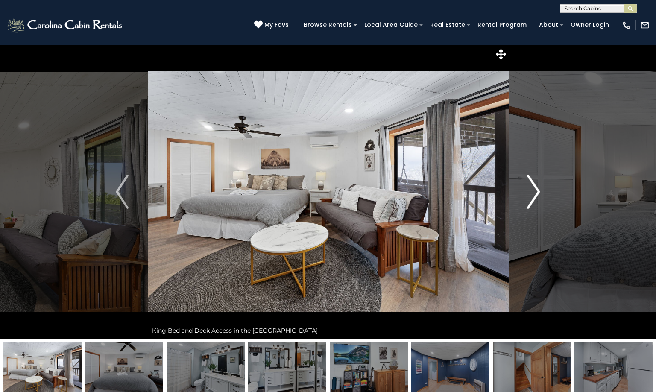
click at [539, 190] on img "Next" at bounding box center [534, 192] width 13 height 34
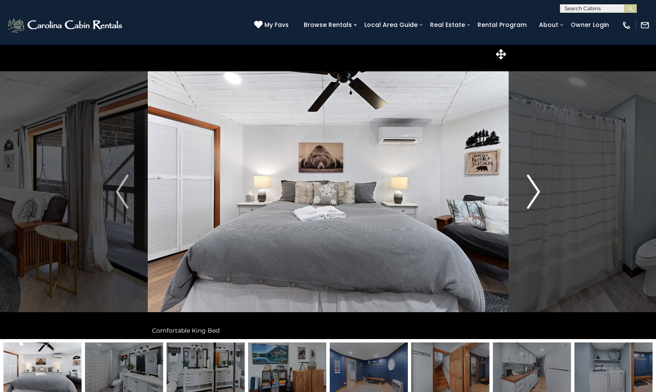
click at [539, 190] on img "Next" at bounding box center [534, 192] width 13 height 34
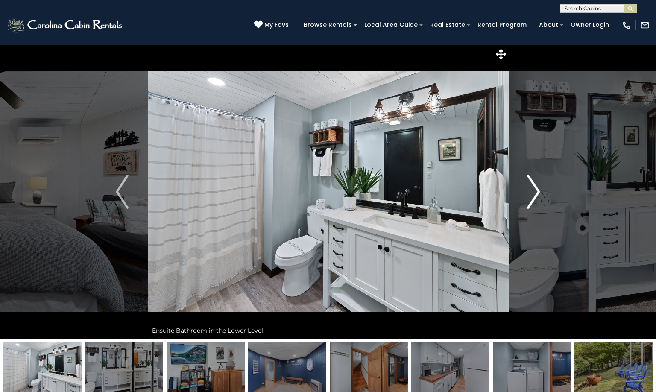
click at [539, 190] on img "Next" at bounding box center [534, 192] width 13 height 34
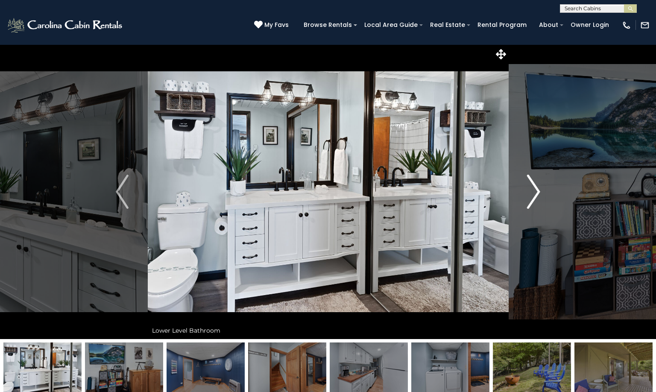
click at [539, 190] on img "Next" at bounding box center [534, 192] width 13 height 34
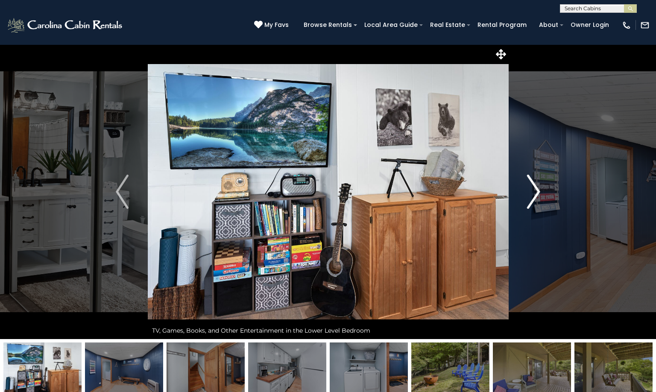
click at [539, 190] on img "Next" at bounding box center [534, 192] width 13 height 34
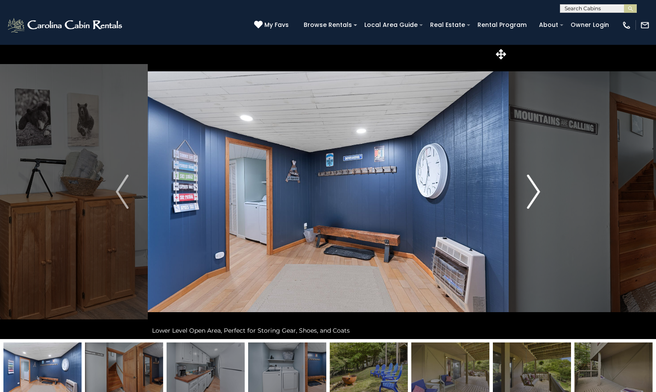
click at [539, 190] on img "Next" at bounding box center [534, 192] width 13 height 34
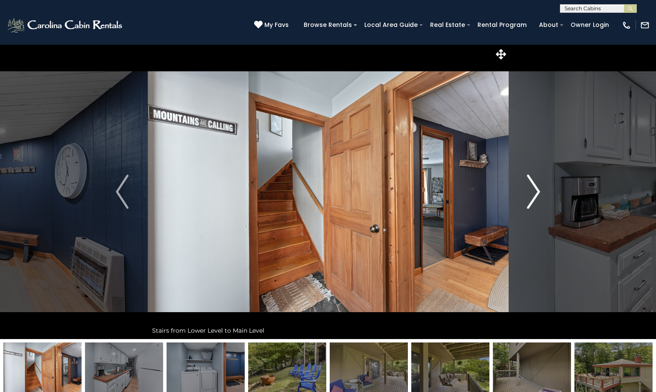
click at [539, 190] on img "Next" at bounding box center [534, 192] width 13 height 34
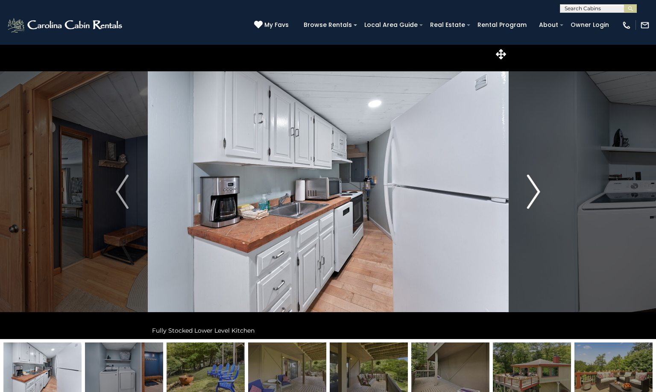
click at [539, 190] on img "Next" at bounding box center [534, 192] width 13 height 34
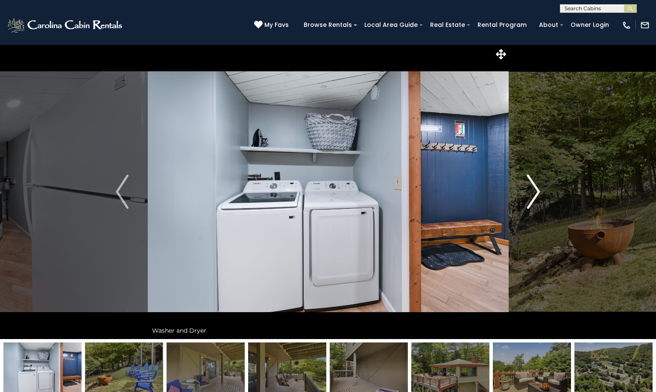
click at [539, 190] on img "Next" at bounding box center [534, 192] width 13 height 34
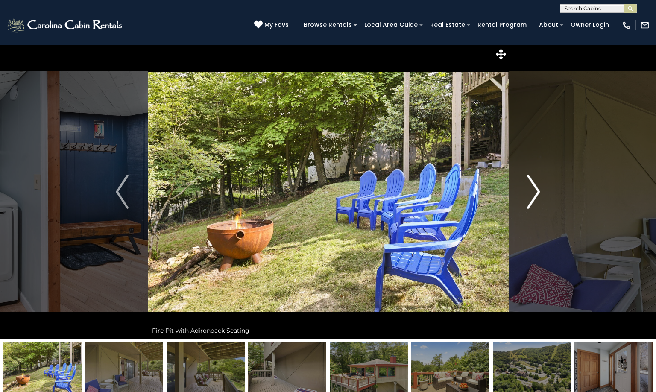
click at [543, 187] on button "Next" at bounding box center [533, 191] width 51 height 295
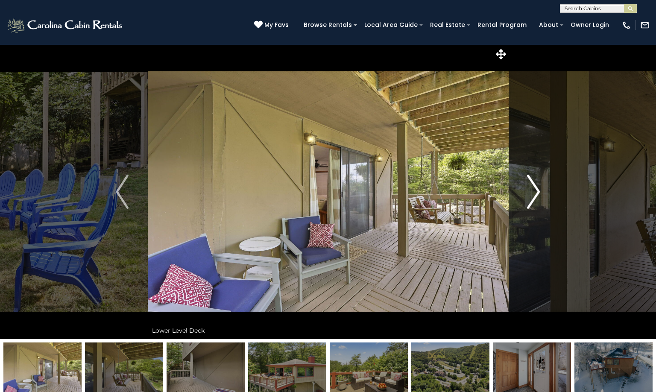
click at [537, 190] on img "Next" at bounding box center [534, 192] width 13 height 34
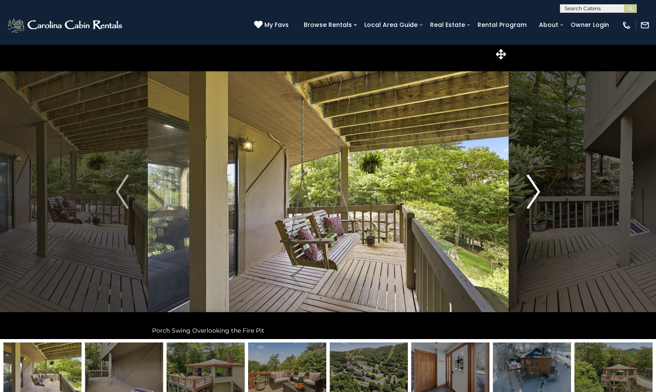
click at [537, 190] on img "Next" at bounding box center [534, 192] width 13 height 34
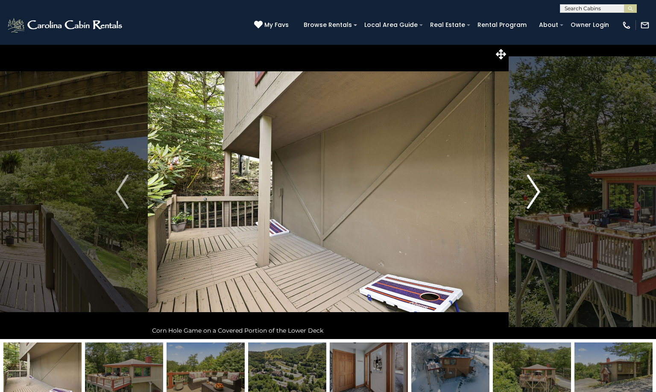
click at [541, 192] on button "Next" at bounding box center [533, 191] width 51 height 295
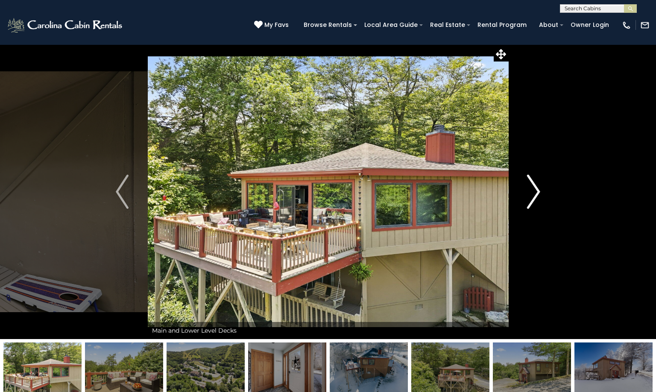
click at [541, 192] on button "Next" at bounding box center [533, 191] width 51 height 295
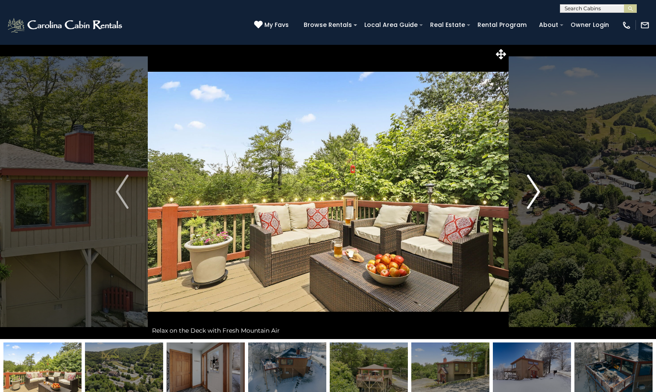
click at [542, 192] on button "Next" at bounding box center [533, 191] width 51 height 295
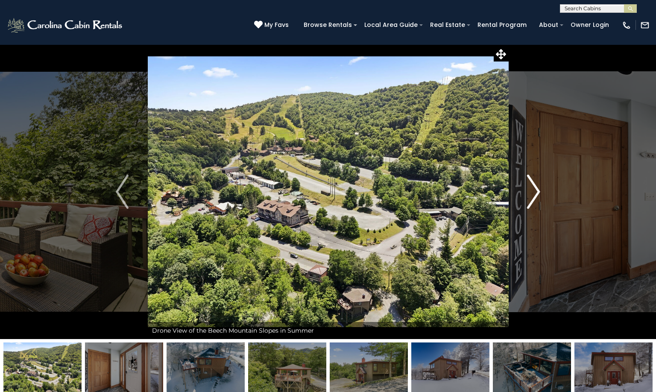
click at [542, 192] on button "Next" at bounding box center [533, 191] width 51 height 295
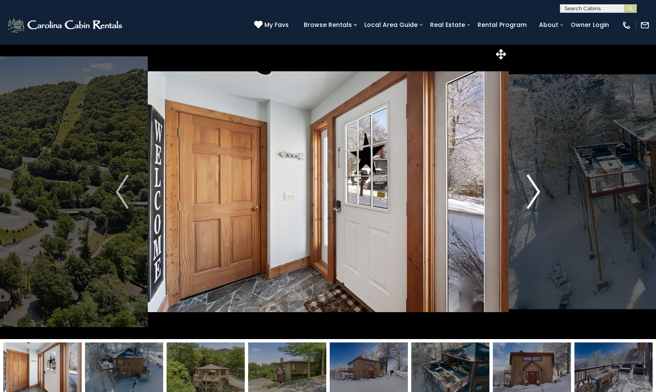
click at [542, 192] on button "Next" at bounding box center [533, 191] width 51 height 295
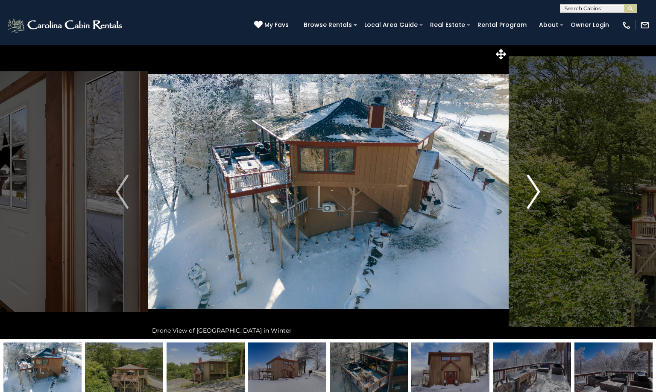
click at [542, 192] on button "Next" at bounding box center [533, 191] width 51 height 295
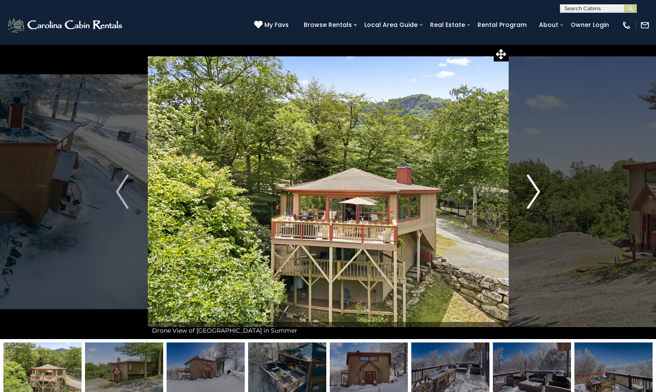
click at [542, 192] on button "Next" at bounding box center [533, 191] width 51 height 295
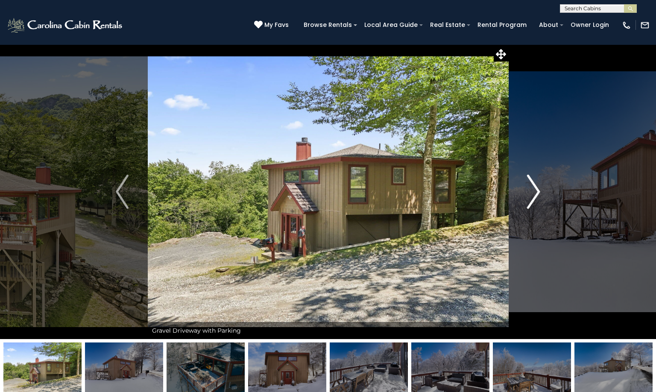
click at [542, 192] on button "Next" at bounding box center [533, 191] width 51 height 295
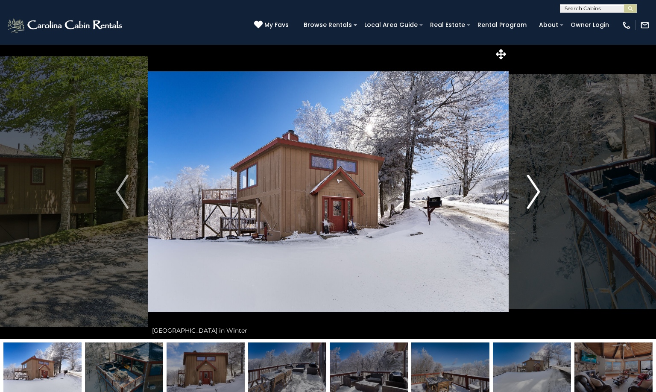
click at [542, 192] on button "Next" at bounding box center [533, 191] width 51 height 295
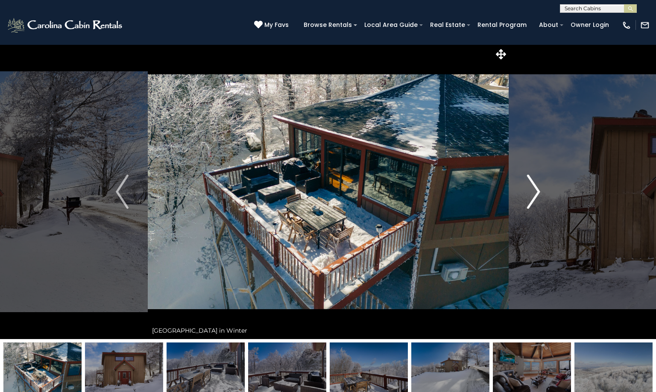
click at [542, 192] on button "Next" at bounding box center [533, 191] width 51 height 295
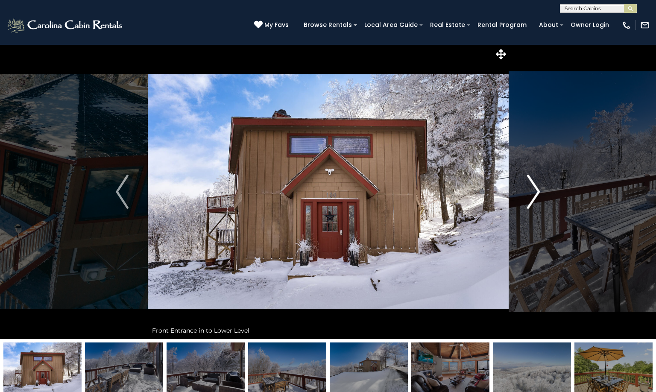
click at [536, 195] on img "Next" at bounding box center [534, 192] width 13 height 34
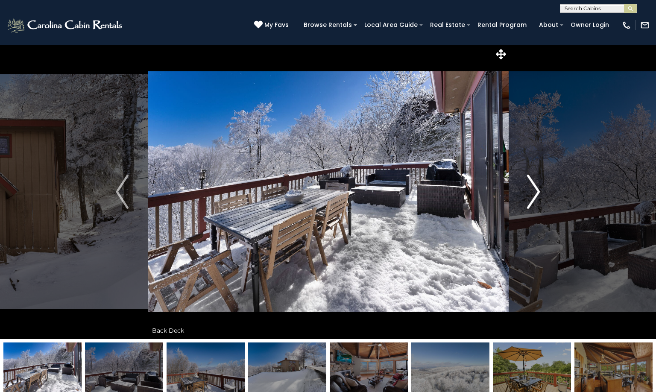
click at [536, 195] on img "Next" at bounding box center [534, 192] width 13 height 34
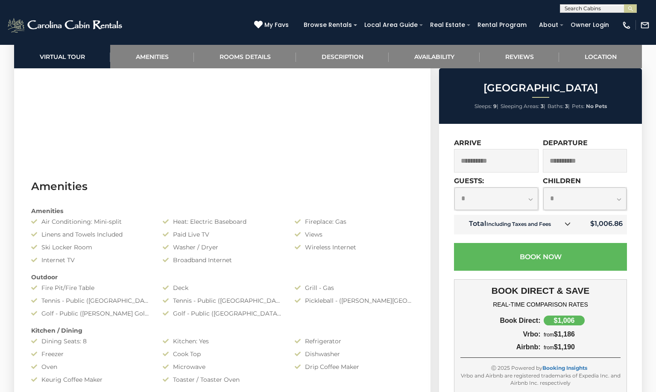
scroll to position [684, 0]
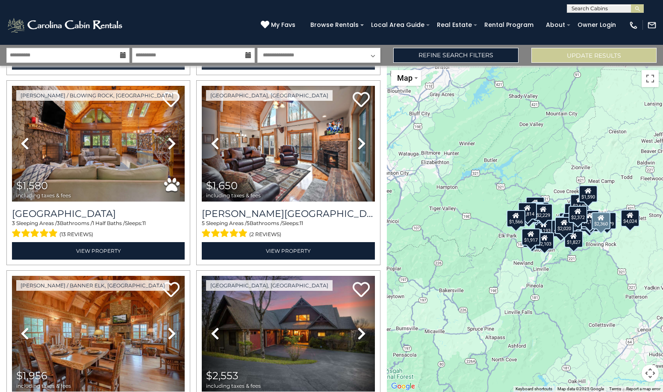
scroll to position [598, 0]
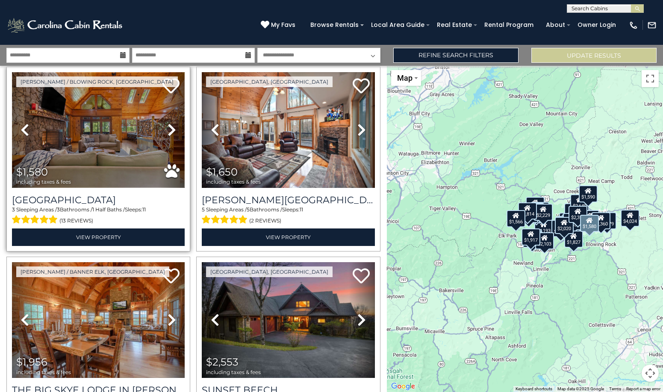
click at [89, 126] on img at bounding box center [98, 130] width 173 height 116
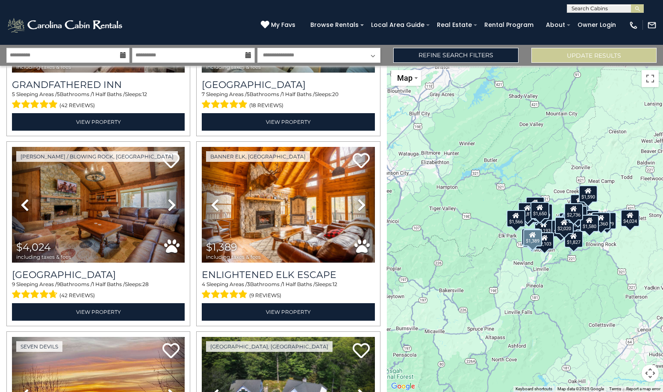
scroll to position [1111, 0]
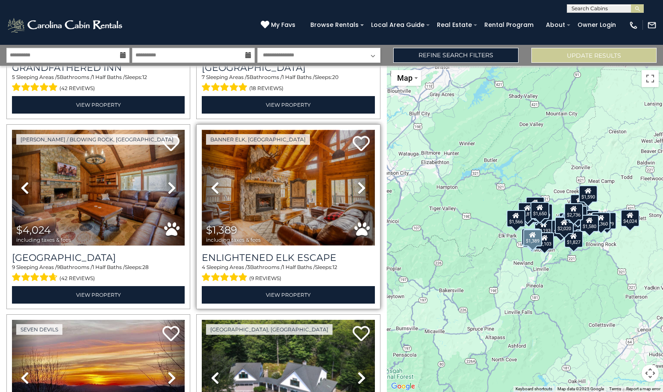
click at [257, 163] on img at bounding box center [288, 188] width 173 height 116
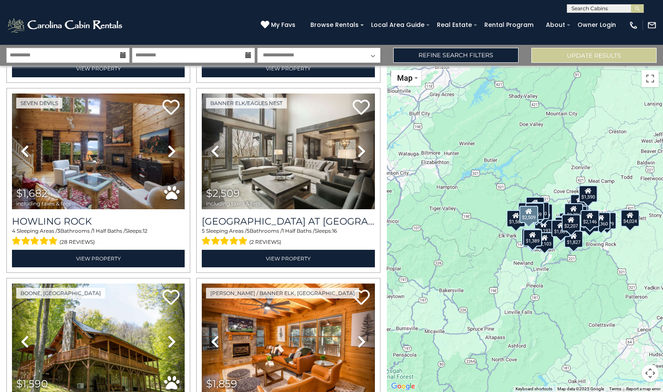
scroll to position [1923, 0]
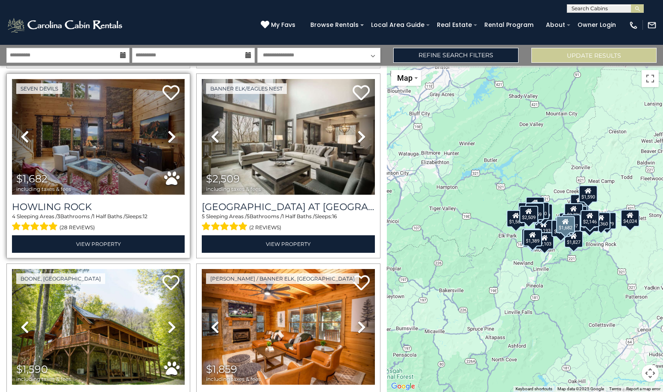
click at [120, 132] on img at bounding box center [98, 137] width 173 height 116
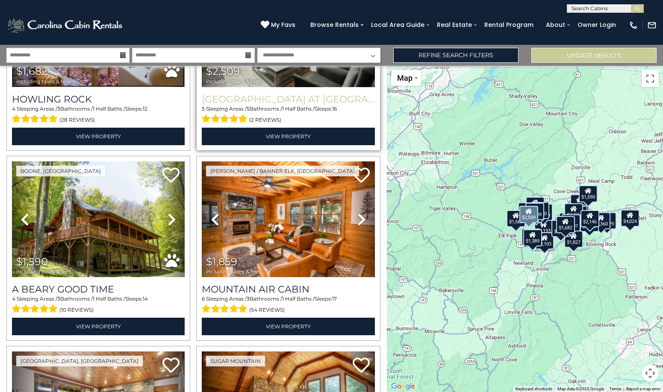
scroll to position [2093, 0]
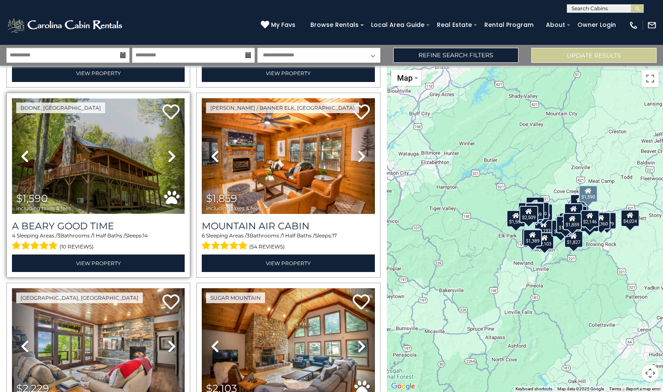
click at [94, 135] on img at bounding box center [98, 156] width 173 height 116
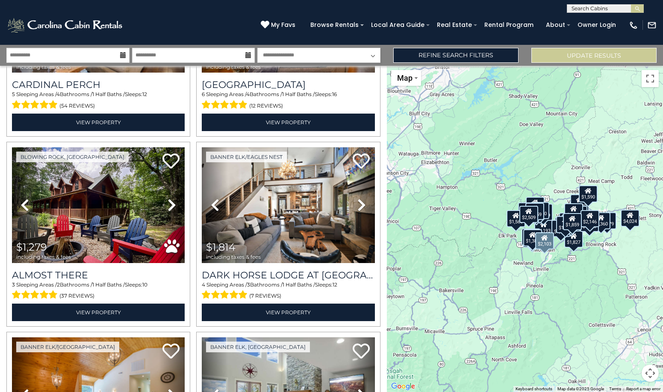
scroll to position [2435, 0]
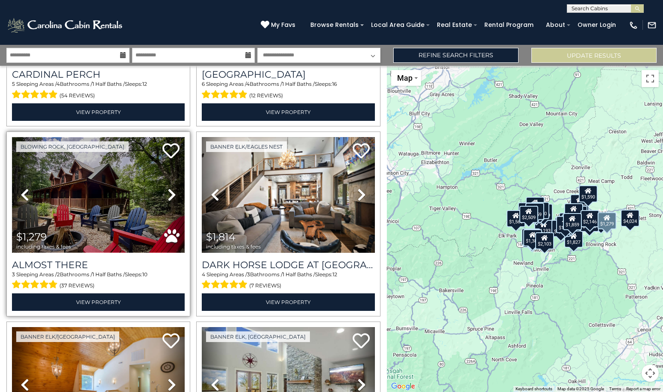
click at [94, 159] on img at bounding box center [98, 195] width 173 height 116
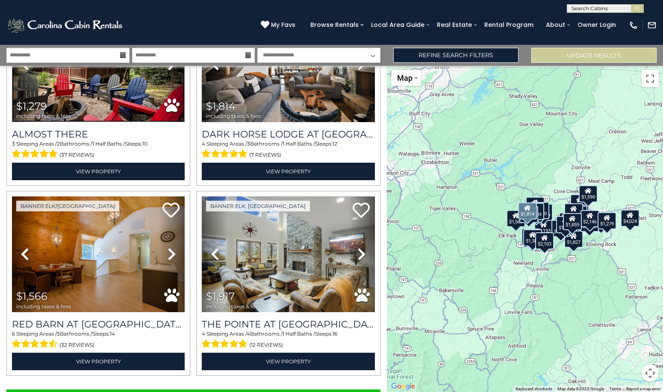
scroll to position [2580, 0]
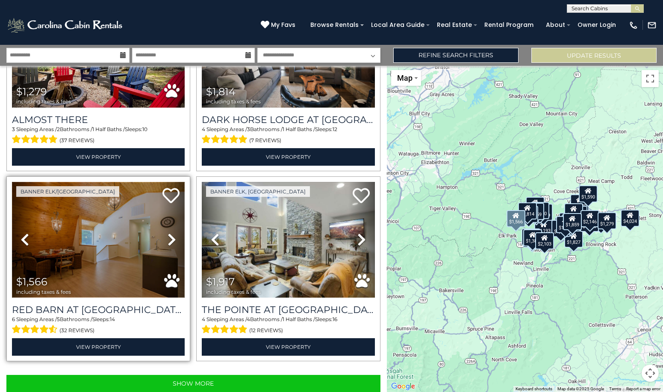
click at [81, 208] on img at bounding box center [98, 240] width 173 height 116
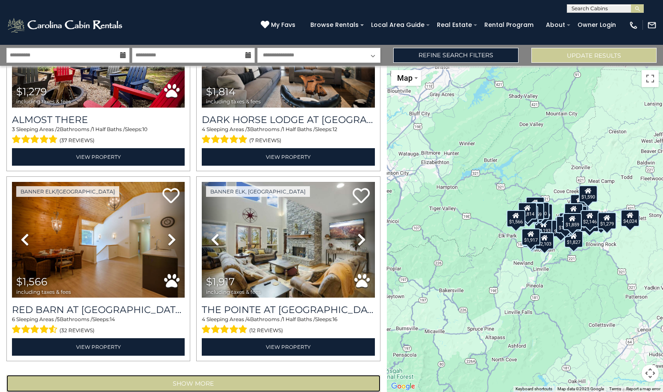
click at [197, 375] on button "Show More" at bounding box center [193, 383] width 374 height 17
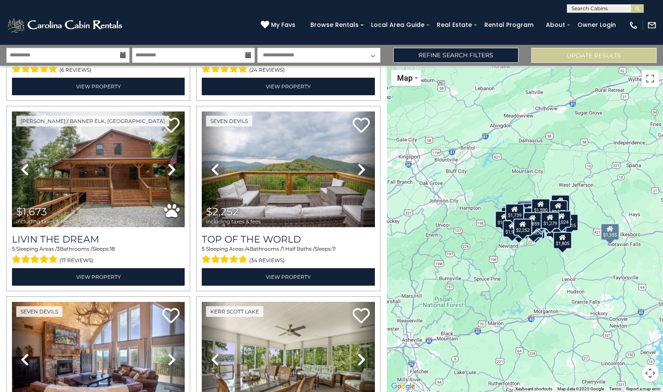
scroll to position [3179, 0]
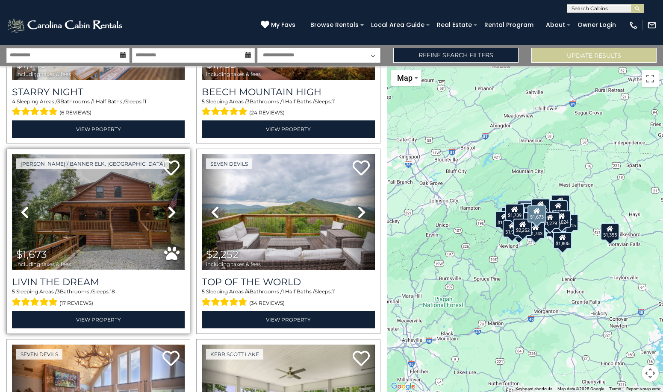
click at [79, 176] on img at bounding box center [98, 212] width 173 height 116
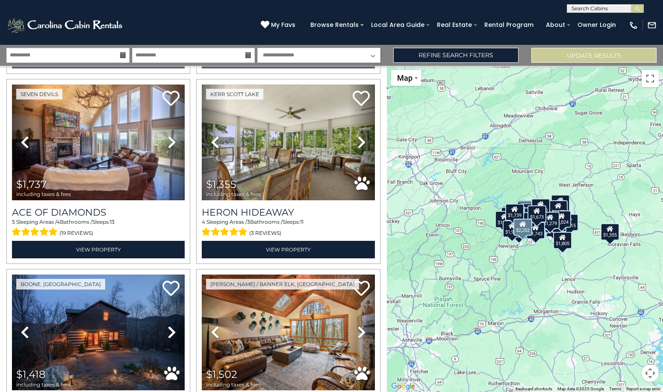
scroll to position [3392, 0]
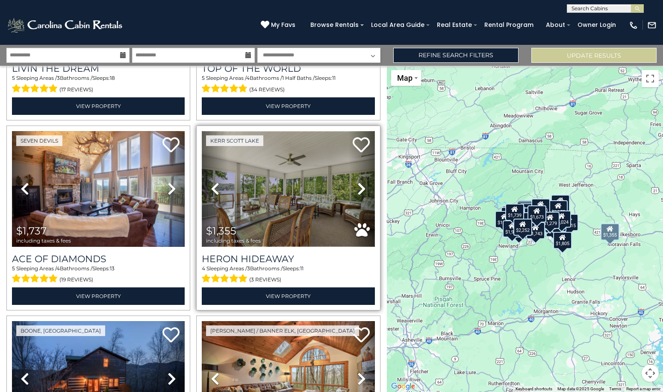
click at [267, 141] on img at bounding box center [288, 189] width 173 height 116
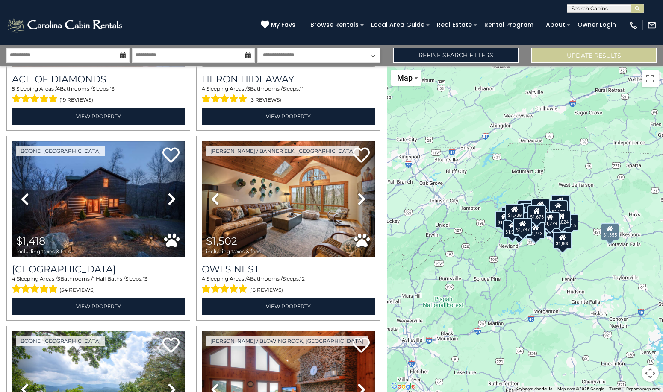
scroll to position [3606, 0]
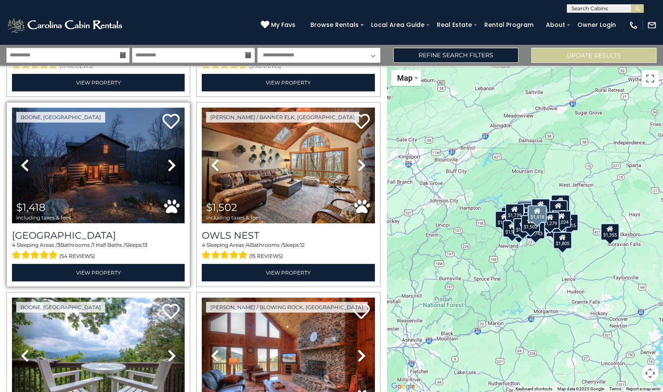
click at [97, 110] on img at bounding box center [98, 166] width 173 height 116
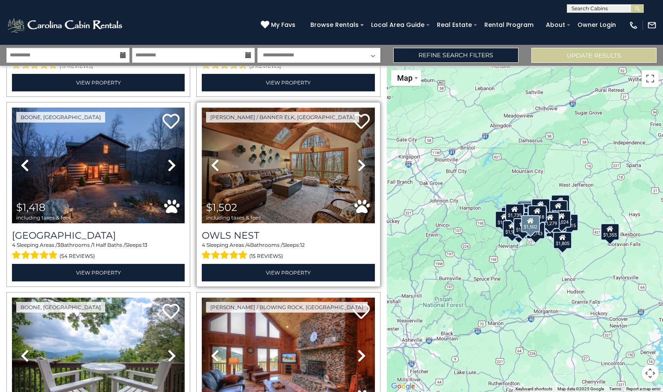
click at [321, 133] on img at bounding box center [288, 166] width 173 height 116
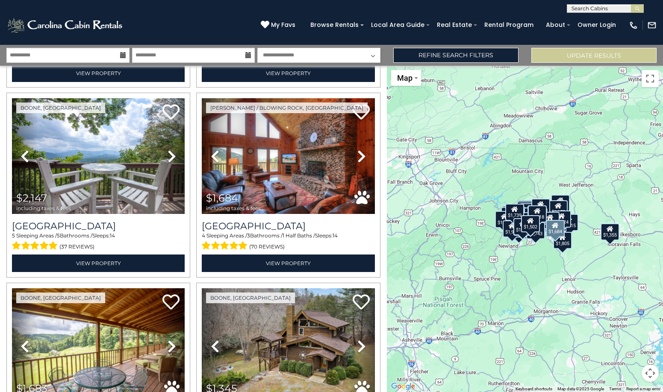
scroll to position [3819, 0]
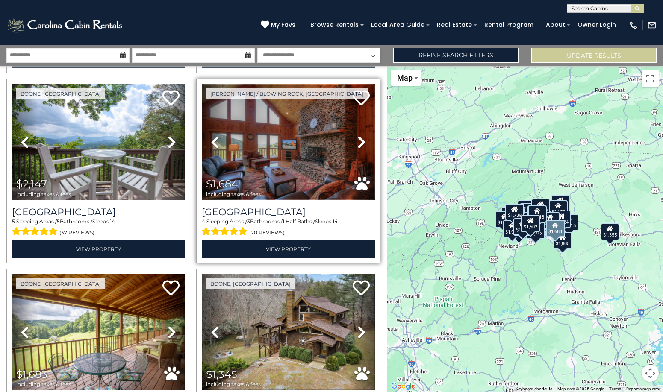
click at [283, 114] on img at bounding box center [288, 142] width 173 height 116
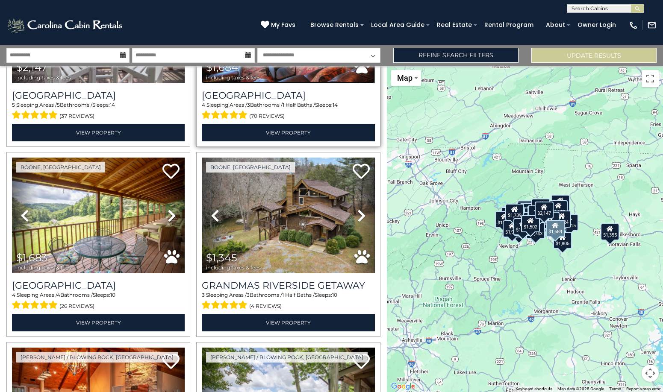
scroll to position [3948, 0]
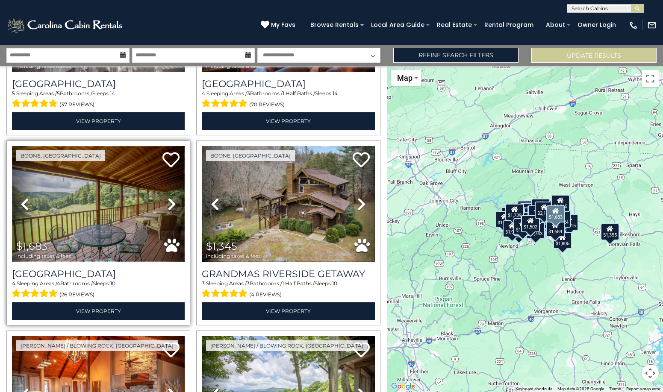
click at [90, 171] on img at bounding box center [98, 204] width 173 height 116
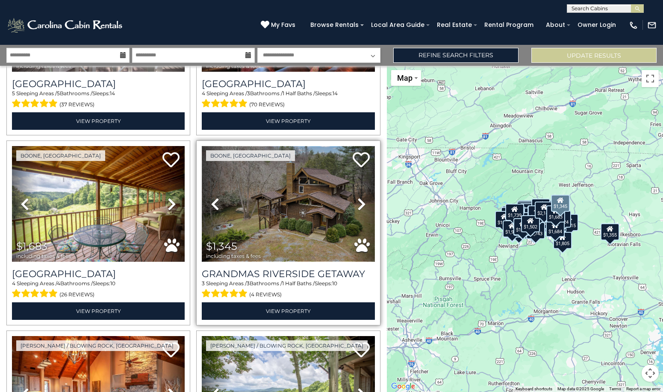
click at [309, 168] on img at bounding box center [288, 204] width 173 height 116
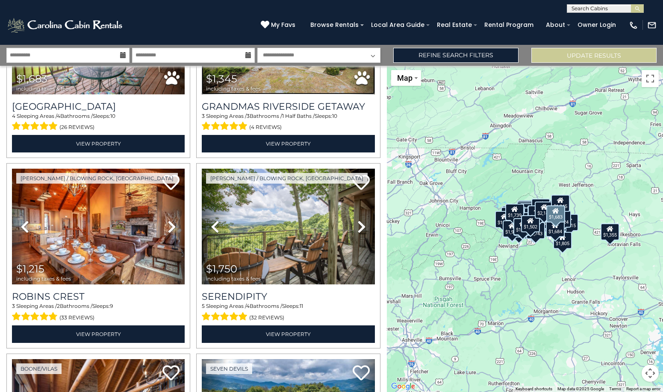
scroll to position [4161, 0]
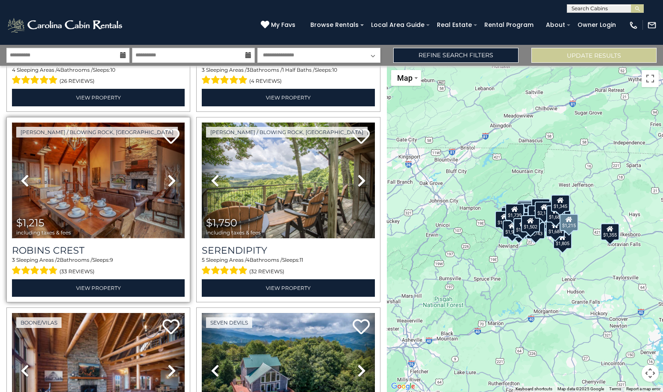
click at [117, 146] on img at bounding box center [98, 181] width 173 height 116
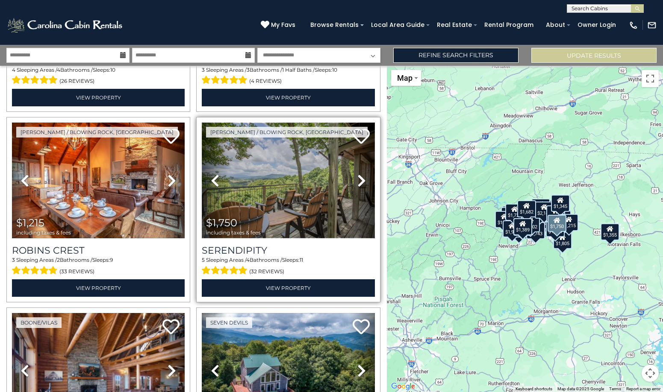
click at [309, 156] on img at bounding box center [288, 181] width 173 height 116
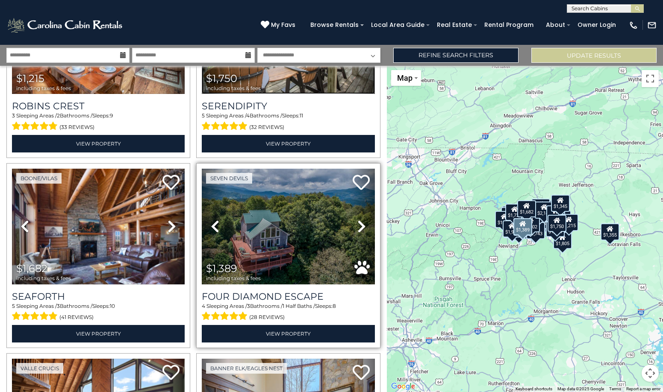
scroll to position [4332, 0]
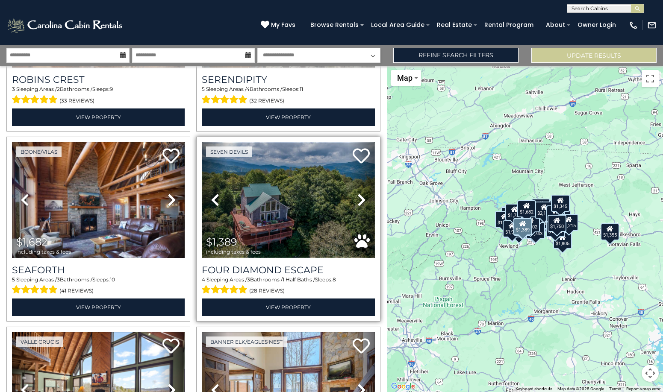
click at [275, 153] on img at bounding box center [288, 200] width 173 height 116
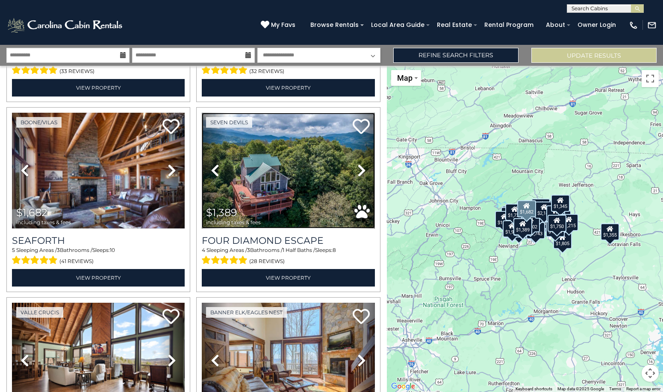
scroll to position [4375, 0]
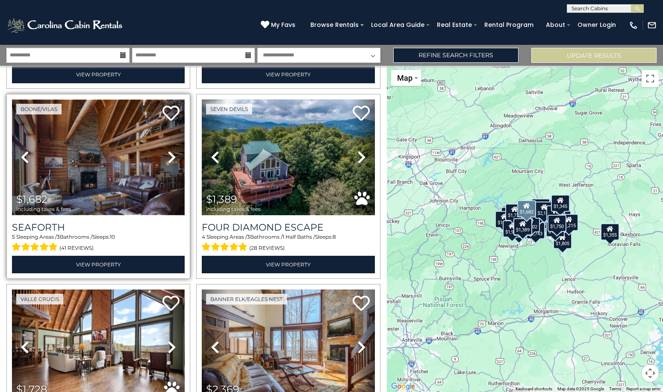
click at [101, 104] on img at bounding box center [98, 158] width 173 height 116
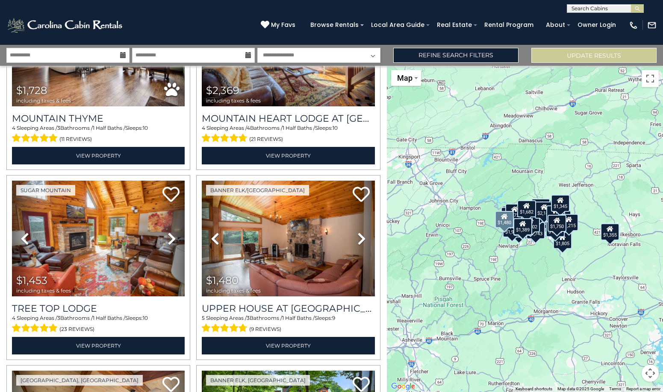
scroll to position [4717, 0]
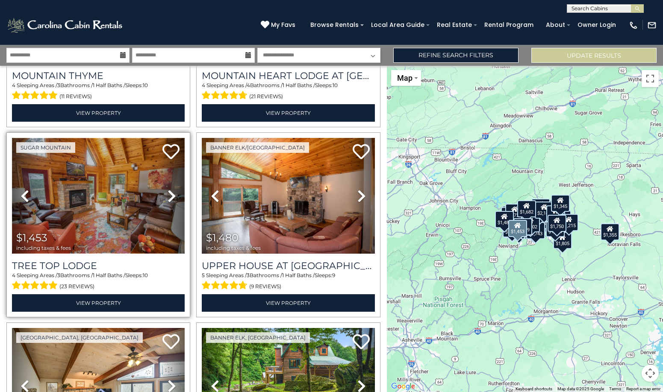
click at [105, 155] on img at bounding box center [98, 196] width 173 height 116
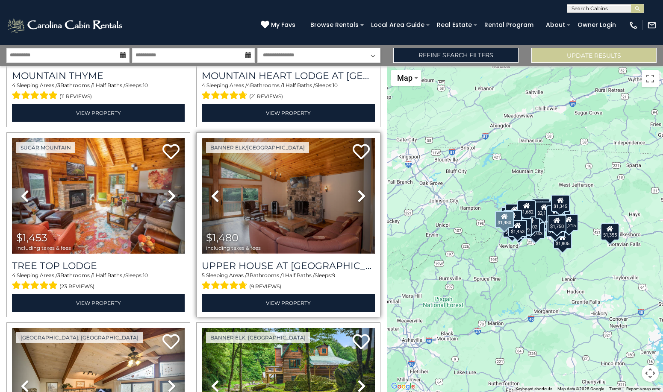
click at [288, 160] on img at bounding box center [288, 196] width 173 height 116
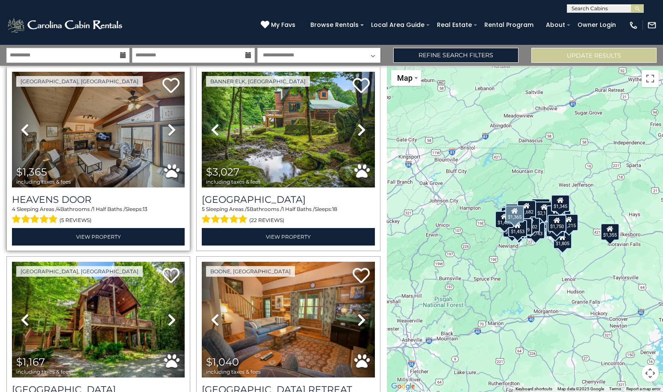
scroll to position [4930, 0]
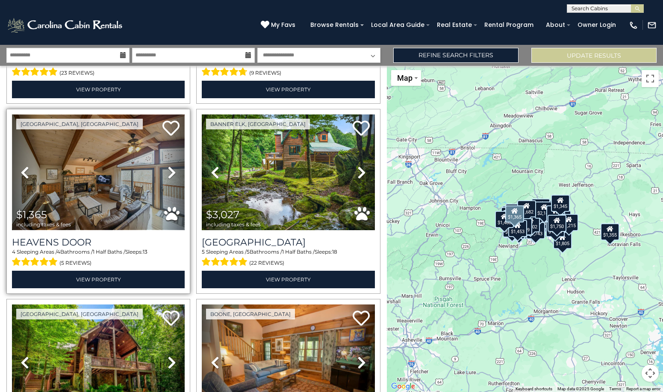
click at [93, 139] on img at bounding box center [98, 172] width 173 height 116
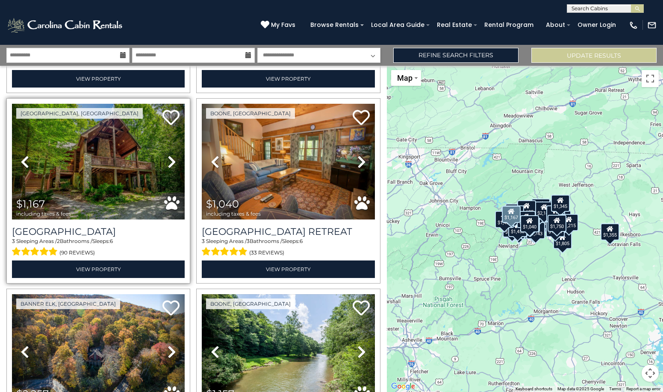
scroll to position [5144, 0]
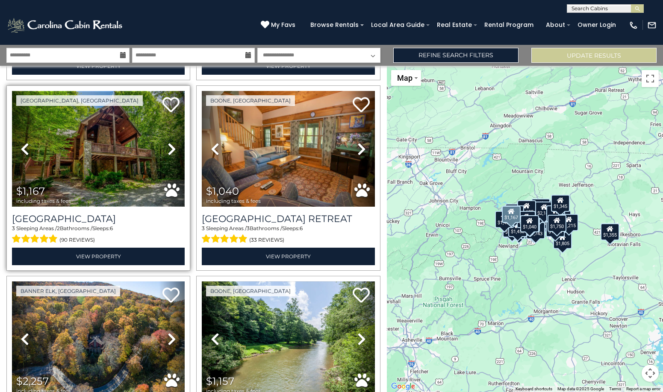
click at [101, 105] on img at bounding box center [98, 149] width 173 height 116
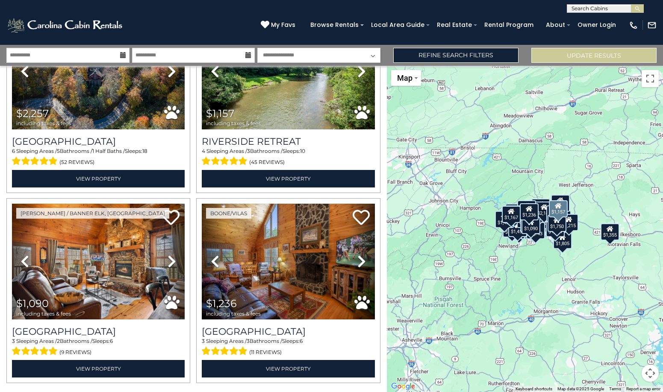
scroll to position [5412, 0]
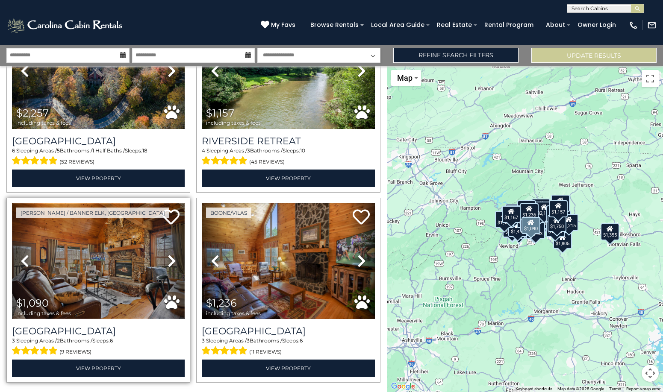
click at [77, 226] on img at bounding box center [98, 261] width 173 height 116
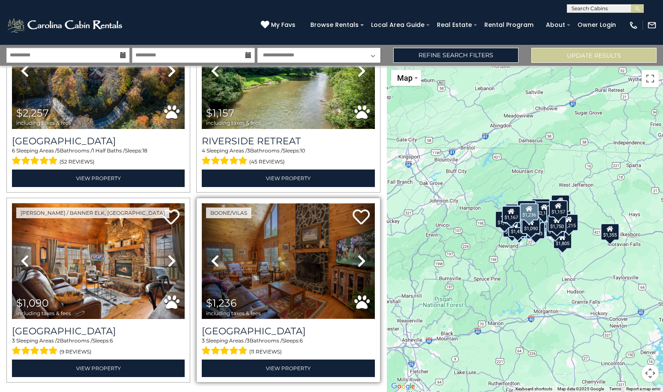
click at [270, 205] on img at bounding box center [288, 261] width 173 height 116
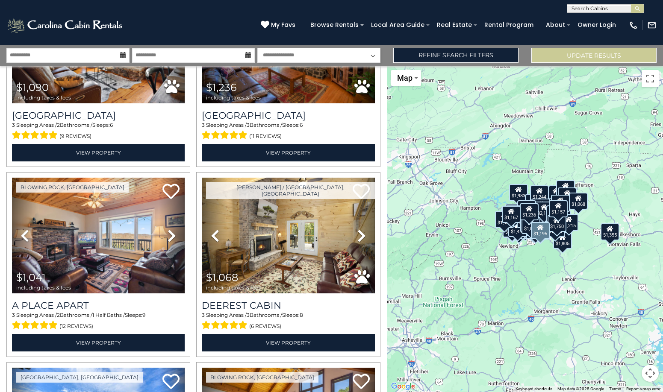
scroll to position [5626, 0]
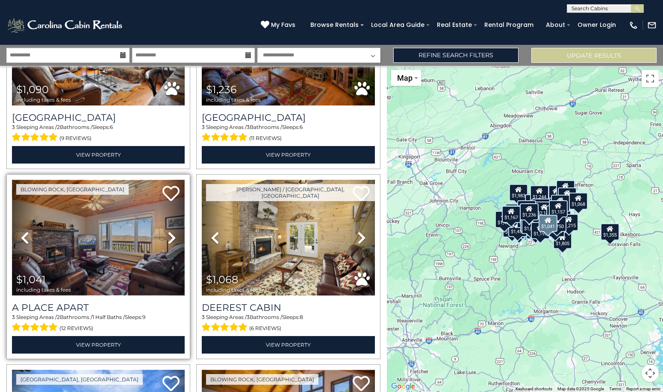
click at [109, 180] on img at bounding box center [98, 238] width 173 height 116
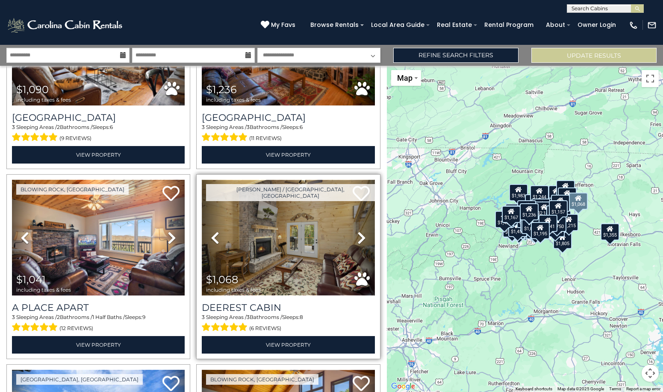
click at [273, 214] on img at bounding box center [288, 238] width 173 height 116
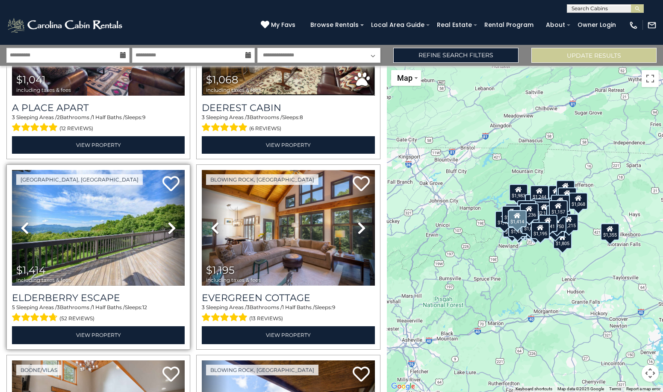
scroll to position [5839, 0]
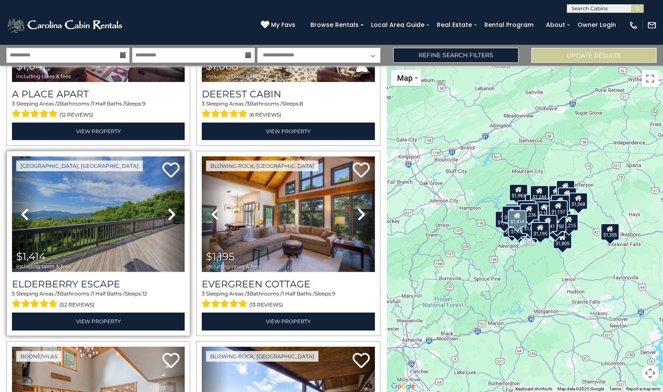
click at [134, 170] on img at bounding box center [98, 214] width 173 height 116
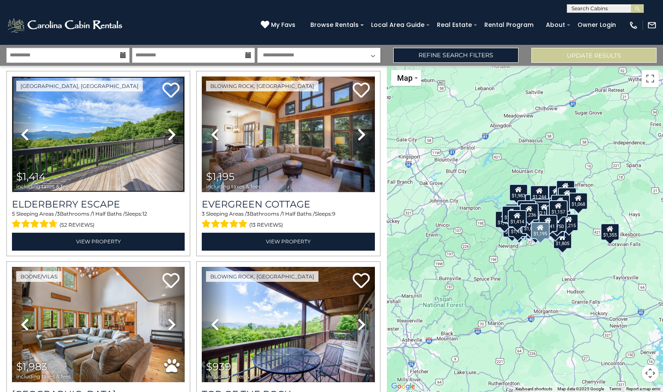
scroll to position [5925, 0]
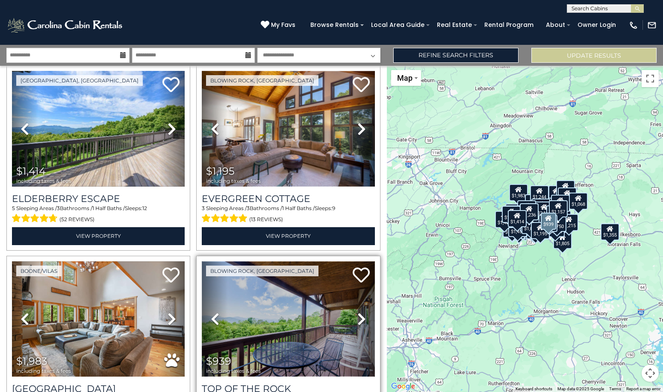
click at [281, 261] on img at bounding box center [288, 319] width 173 height 116
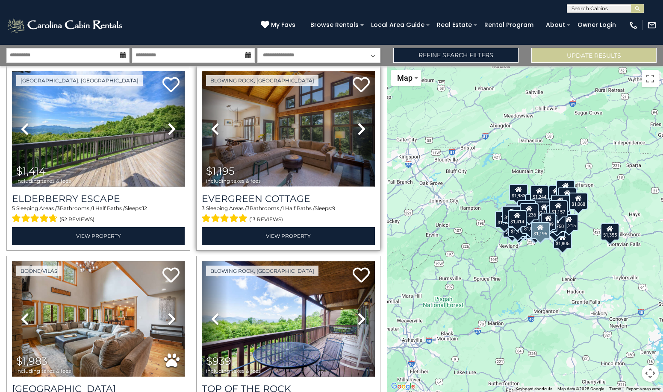
click at [282, 89] on img at bounding box center [288, 129] width 173 height 116
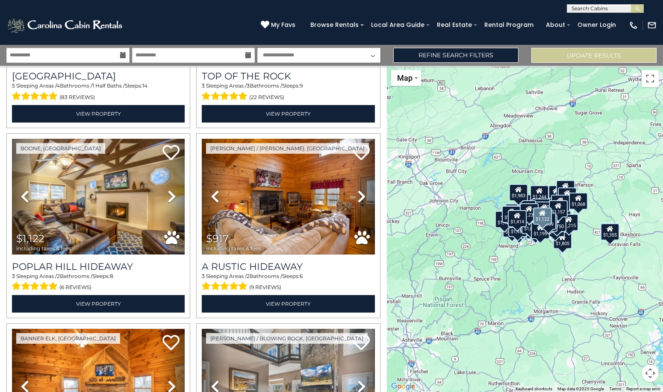
scroll to position [6224, 0]
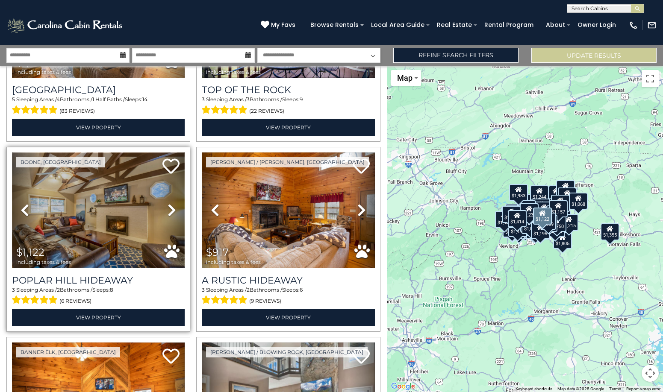
click at [117, 155] on img at bounding box center [98, 211] width 173 height 116
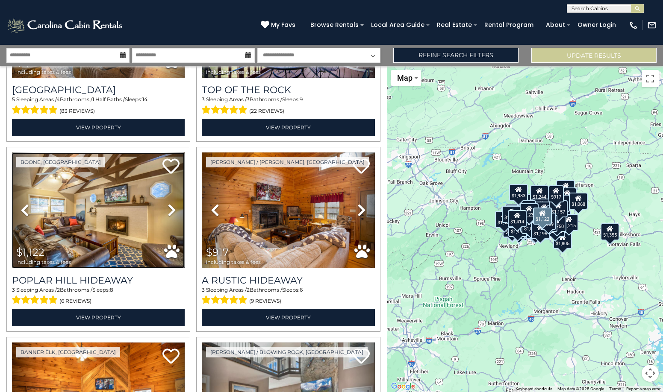
scroll to position [6267, 0]
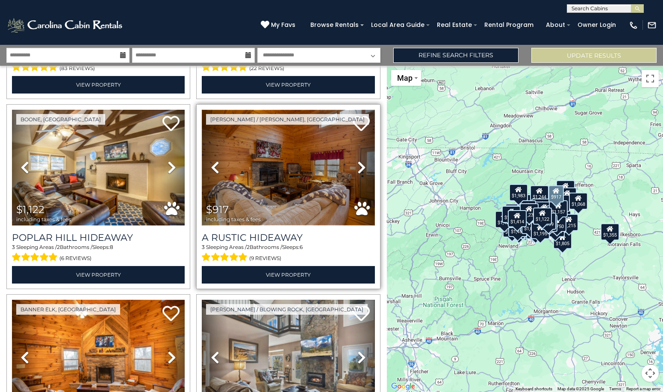
click at [299, 112] on img at bounding box center [288, 168] width 173 height 116
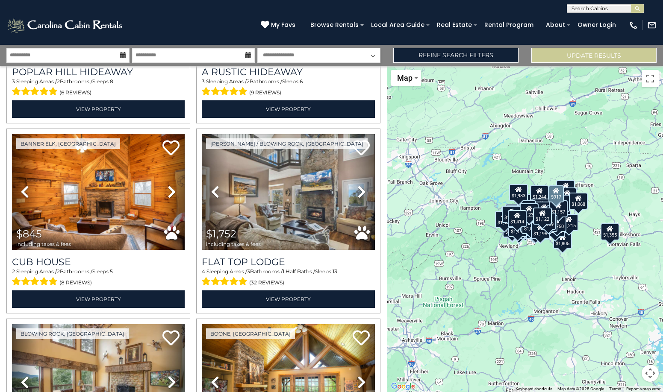
scroll to position [6438, 0]
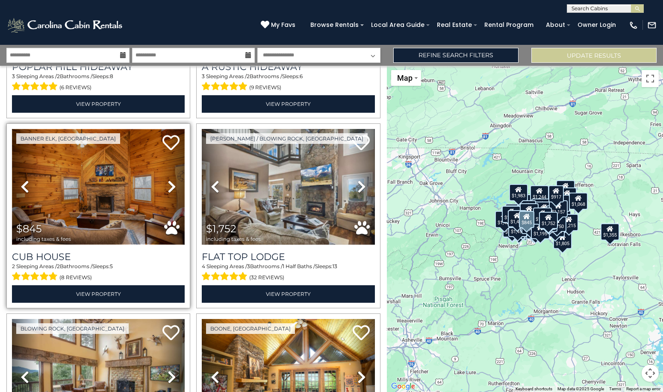
click at [90, 129] on img at bounding box center [98, 187] width 173 height 116
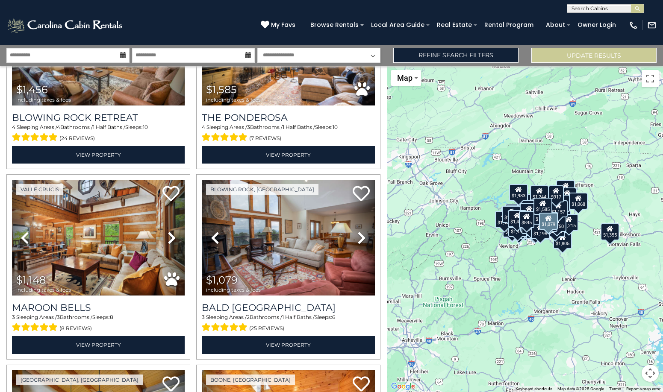
scroll to position [6779, 0]
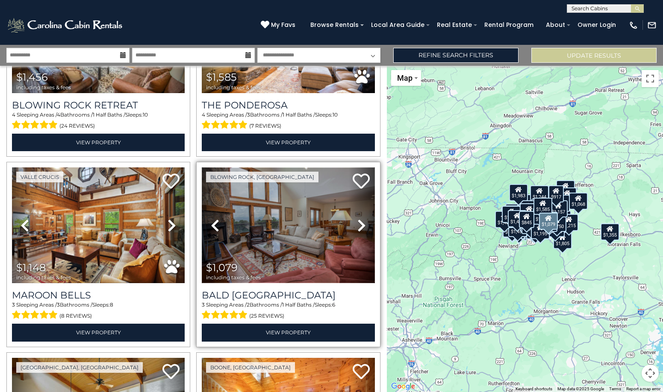
click at [282, 167] on img at bounding box center [288, 225] width 173 height 116
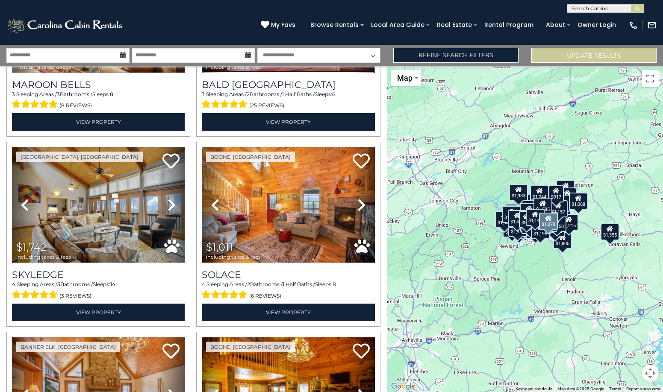
scroll to position [6993, 0]
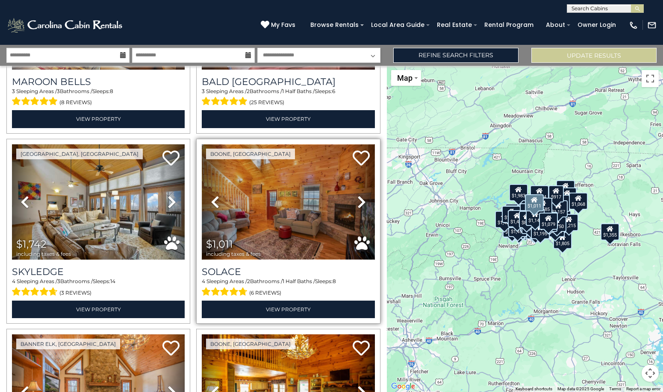
click at [256, 144] on img at bounding box center [288, 202] width 173 height 116
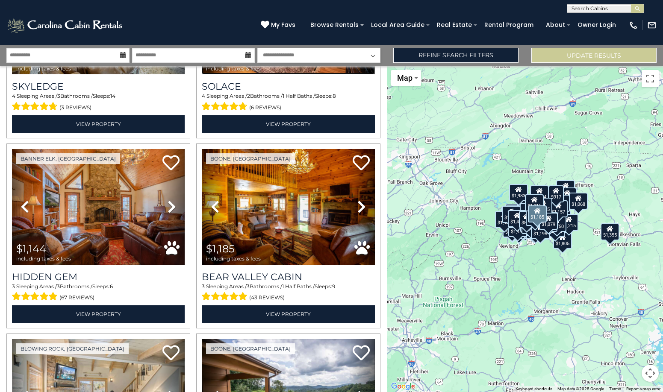
scroll to position [7164, 0]
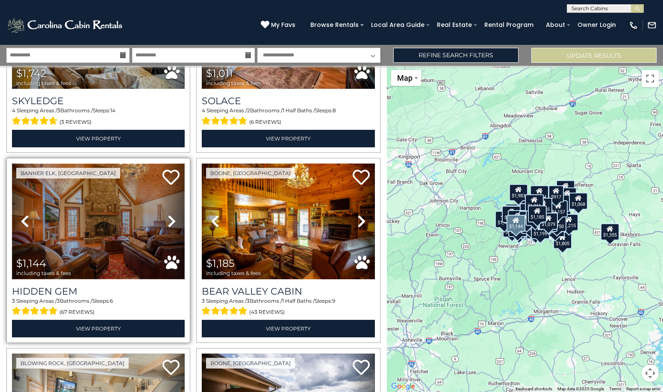
click at [135, 164] on img at bounding box center [98, 222] width 173 height 116
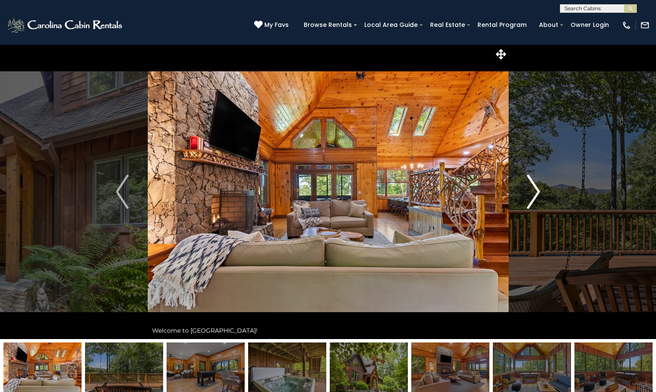
click at [539, 189] on img "Next" at bounding box center [534, 192] width 13 height 34
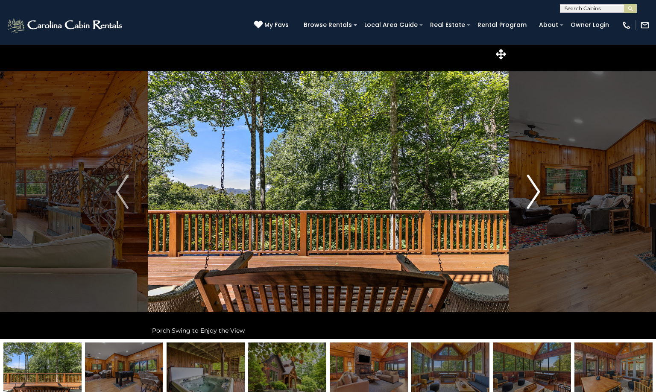
click at [539, 189] on img "Next" at bounding box center [534, 192] width 13 height 34
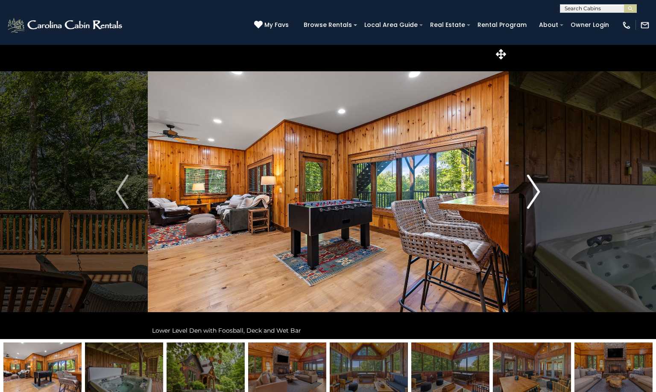
click at [539, 189] on img "Next" at bounding box center [534, 192] width 13 height 34
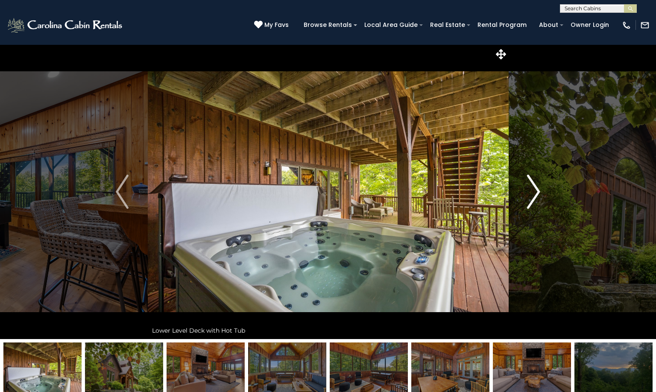
click at [540, 190] on img "Next" at bounding box center [534, 192] width 13 height 34
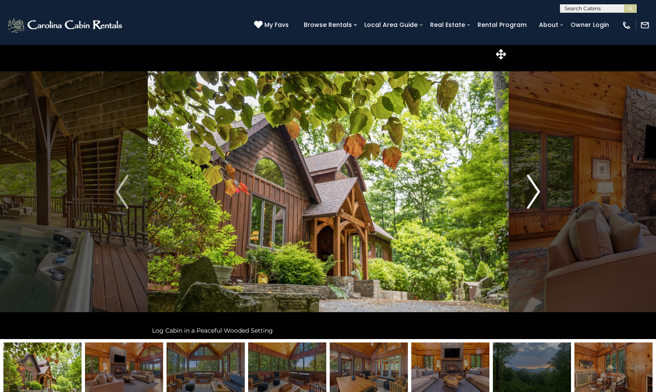
click at [540, 190] on img "Next" at bounding box center [534, 192] width 13 height 34
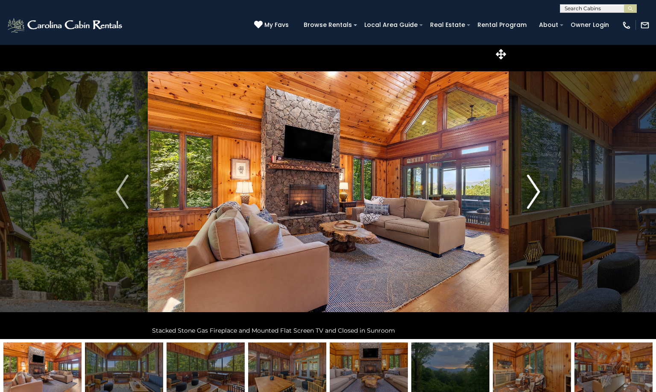
click at [539, 190] on img "Next" at bounding box center [534, 192] width 13 height 34
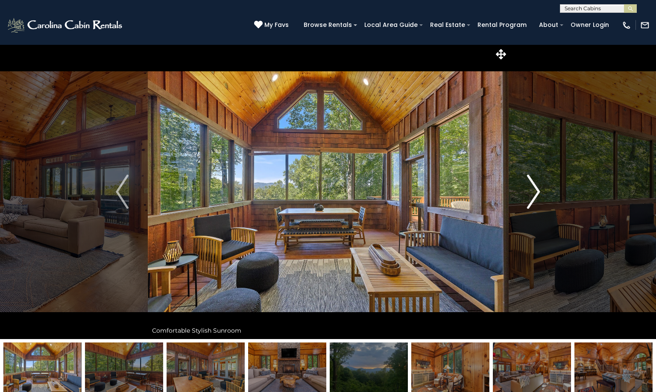
click at [539, 190] on img "Next" at bounding box center [534, 192] width 13 height 34
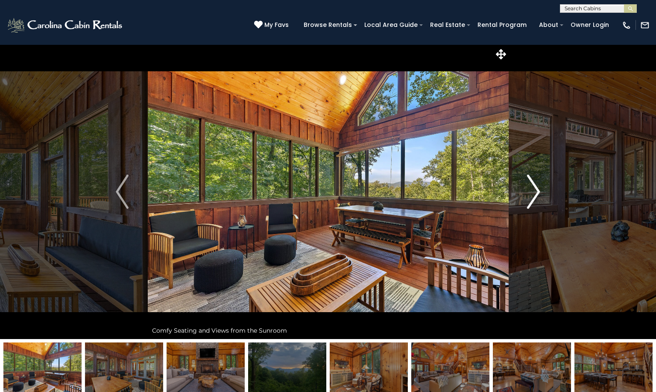
click at [539, 190] on img "Next" at bounding box center [534, 192] width 13 height 34
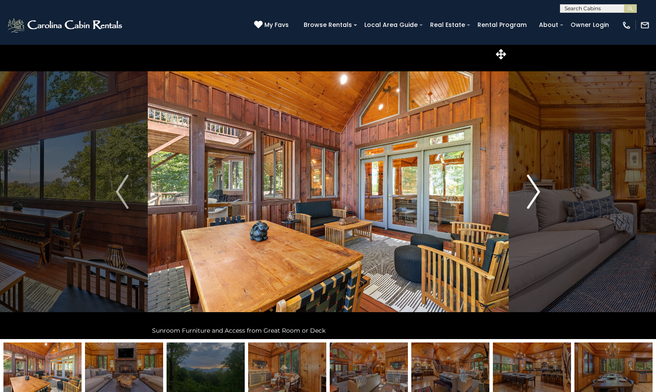
click at [539, 190] on img "Next" at bounding box center [534, 192] width 13 height 34
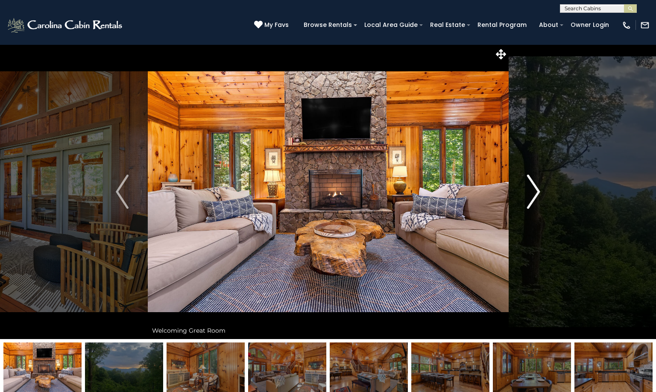
click at [539, 190] on img "Next" at bounding box center [534, 192] width 13 height 34
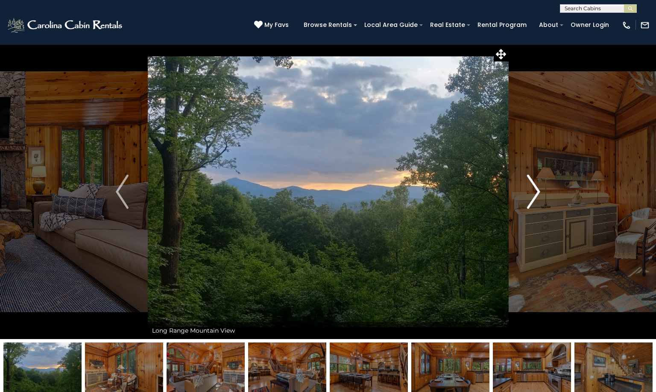
click at [539, 190] on img "Next" at bounding box center [534, 192] width 13 height 34
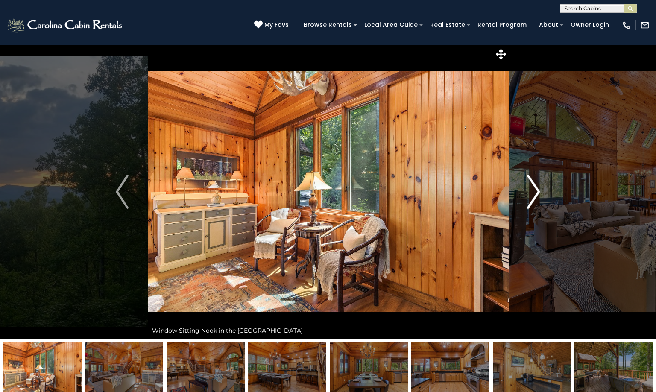
click at [539, 190] on img "Next" at bounding box center [534, 192] width 13 height 34
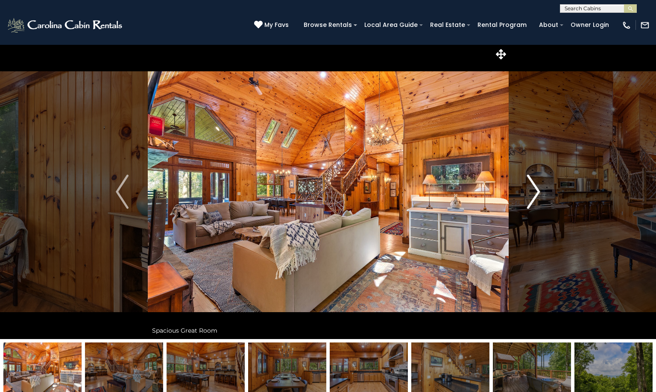
click at [539, 190] on img "Next" at bounding box center [534, 192] width 13 height 34
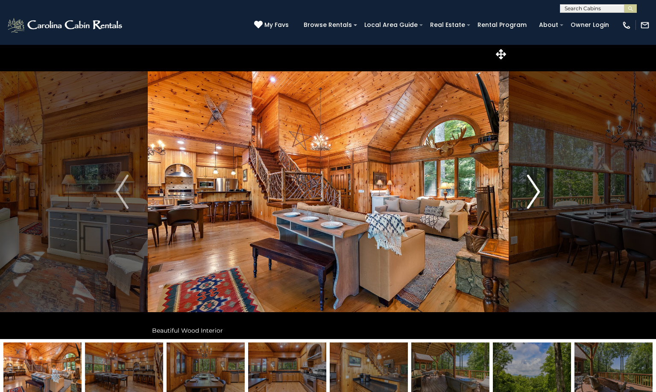
click at [539, 190] on img "Next" at bounding box center [534, 192] width 13 height 34
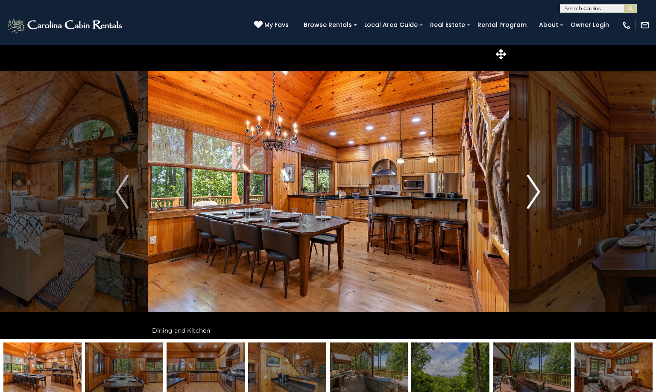
click at [539, 190] on img "Next" at bounding box center [534, 192] width 13 height 34
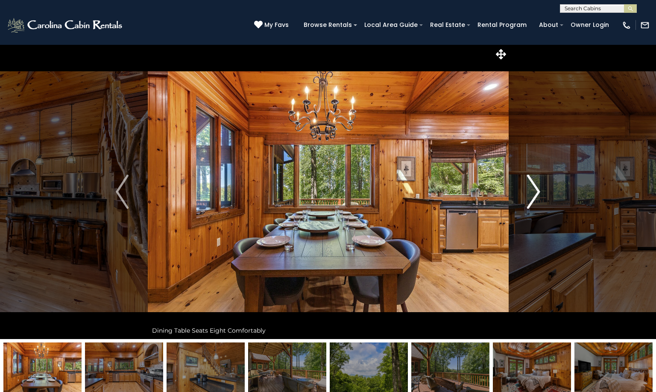
click at [539, 190] on img "Next" at bounding box center [534, 192] width 13 height 34
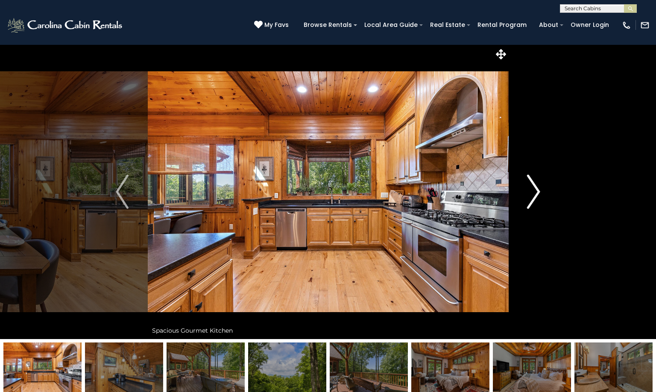
click at [539, 190] on img "Next" at bounding box center [534, 192] width 13 height 34
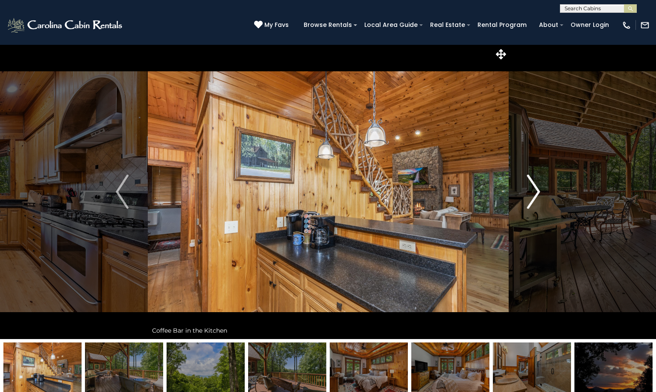
click at [539, 190] on img "Next" at bounding box center [534, 192] width 13 height 34
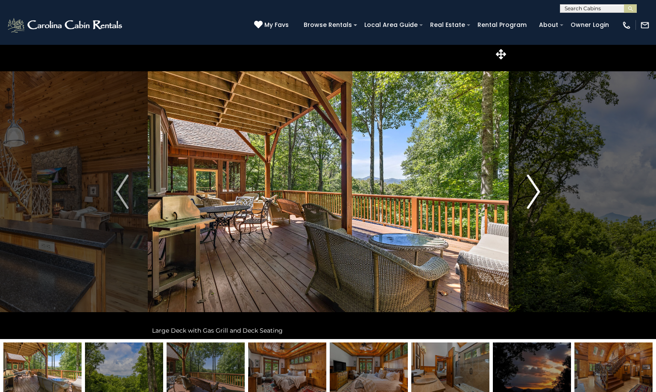
click at [539, 190] on img "Next" at bounding box center [534, 192] width 13 height 34
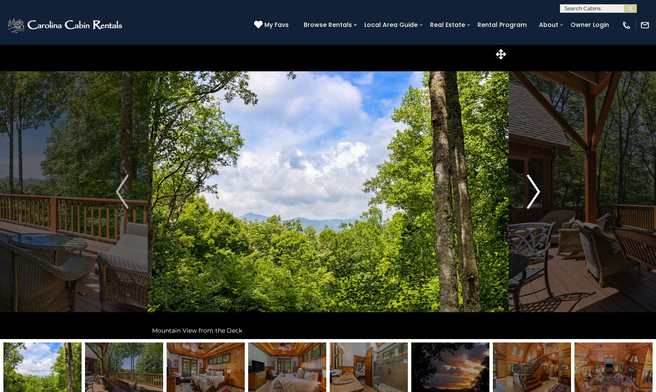
click at [539, 190] on img "Next" at bounding box center [534, 192] width 13 height 34
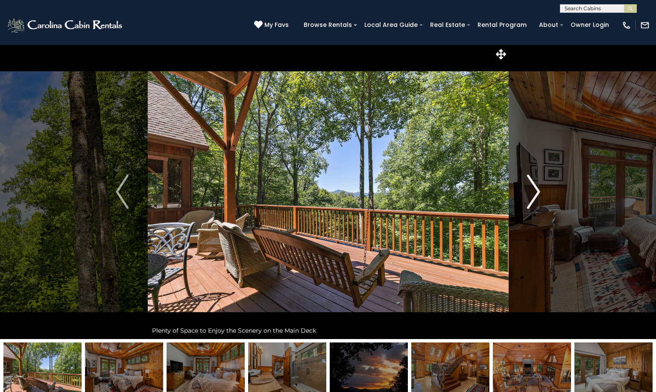
click at [539, 190] on img "Next" at bounding box center [534, 192] width 13 height 34
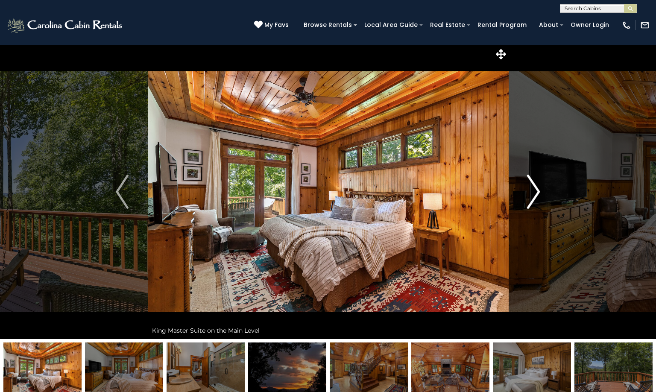
click at [539, 190] on img "Next" at bounding box center [534, 192] width 13 height 34
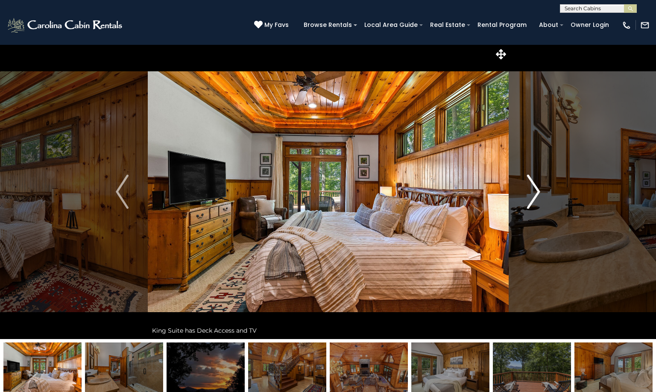
click at [539, 190] on img "Next" at bounding box center [534, 192] width 13 height 34
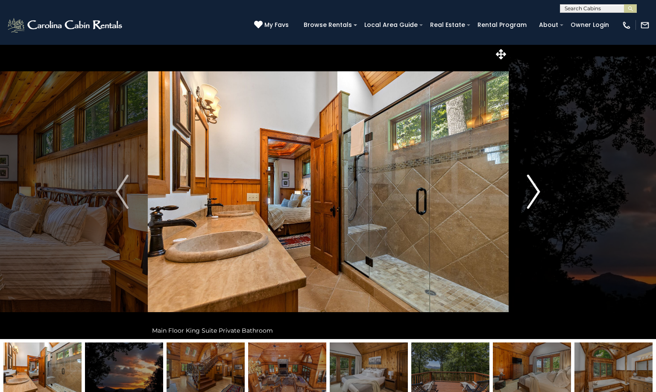
click at [539, 190] on img "Next" at bounding box center [534, 192] width 13 height 34
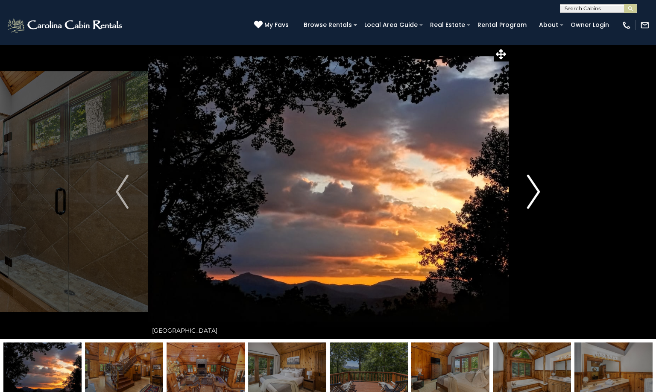
click at [539, 190] on img "Next" at bounding box center [534, 192] width 13 height 34
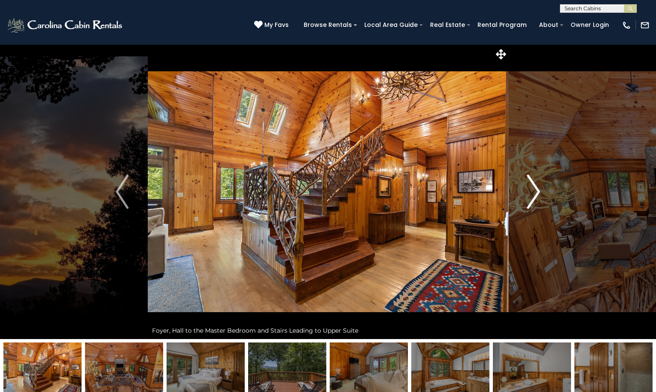
click at [539, 190] on img "Next" at bounding box center [534, 192] width 13 height 34
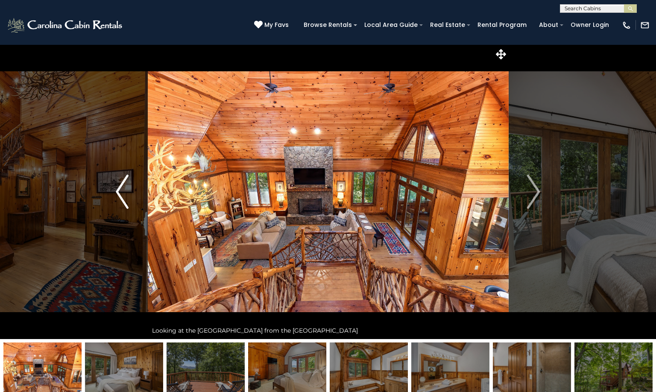
click at [129, 194] on button "Previous" at bounding box center [122, 191] width 51 height 295
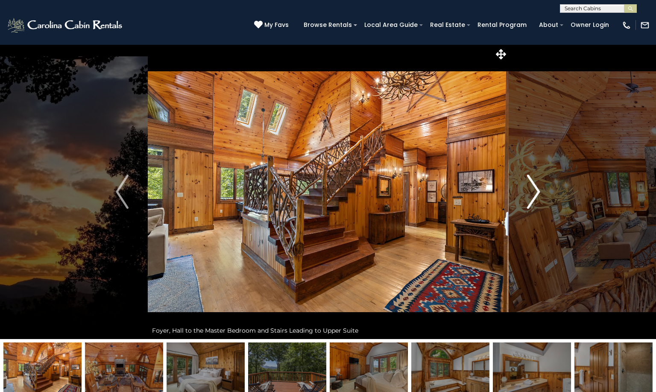
click at [540, 191] on button "Next" at bounding box center [533, 191] width 51 height 295
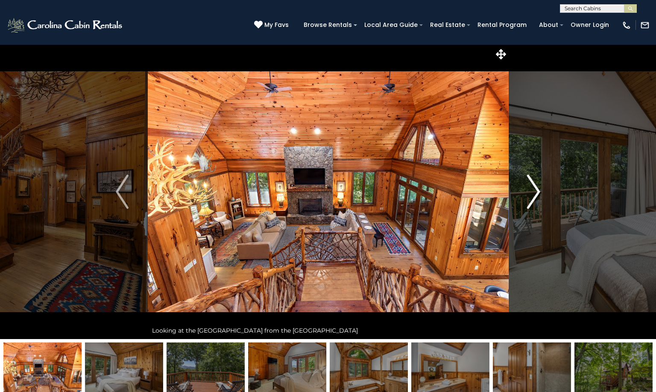
click at [538, 191] on img "Next" at bounding box center [534, 192] width 13 height 34
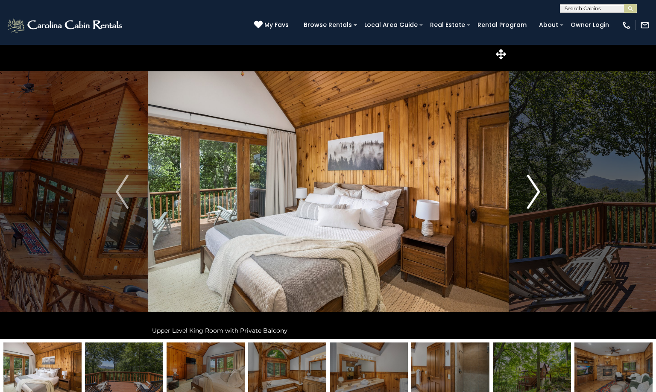
click at [538, 191] on img "Next" at bounding box center [534, 192] width 13 height 34
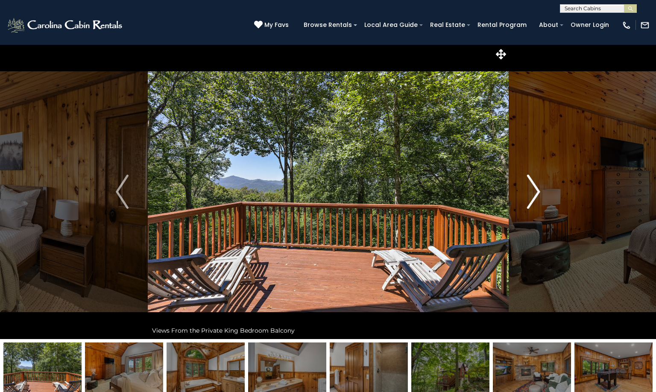
click at [538, 191] on img "Next" at bounding box center [534, 192] width 13 height 34
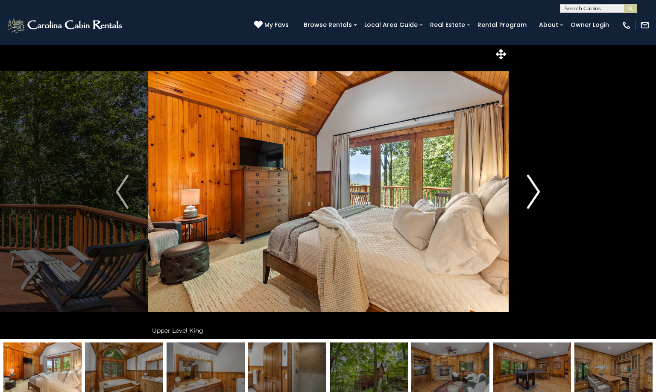
click at [538, 191] on img "Next" at bounding box center [534, 192] width 13 height 34
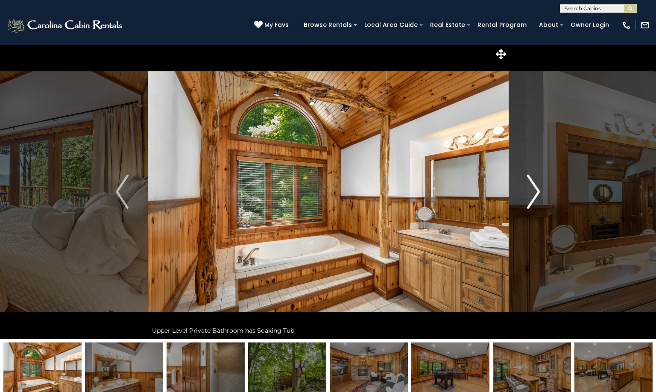
click at [538, 191] on img "Next" at bounding box center [534, 192] width 13 height 34
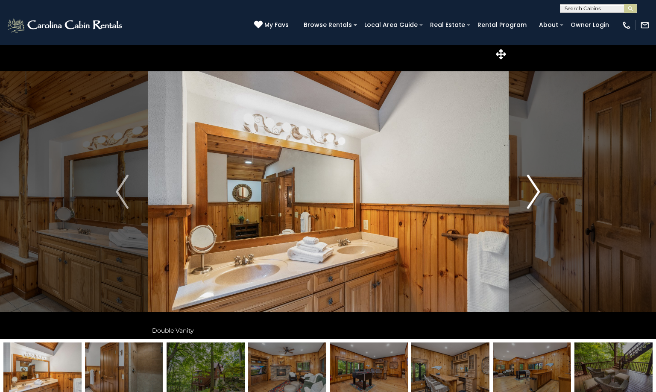
click at [538, 191] on img "Next" at bounding box center [534, 192] width 13 height 34
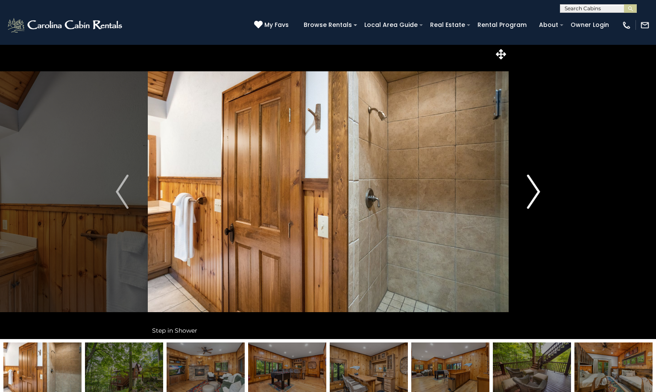
click at [538, 191] on img "Next" at bounding box center [534, 192] width 13 height 34
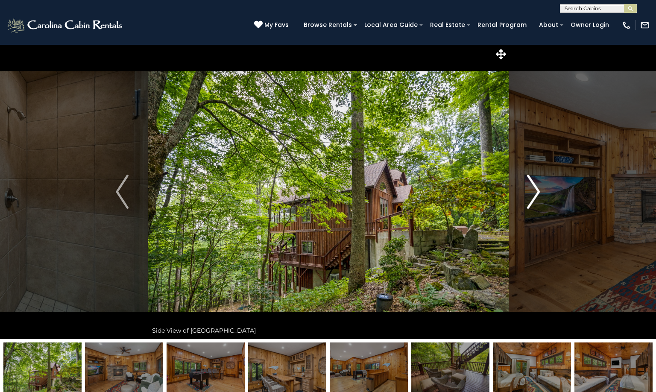
click at [538, 191] on img "Next" at bounding box center [534, 192] width 13 height 34
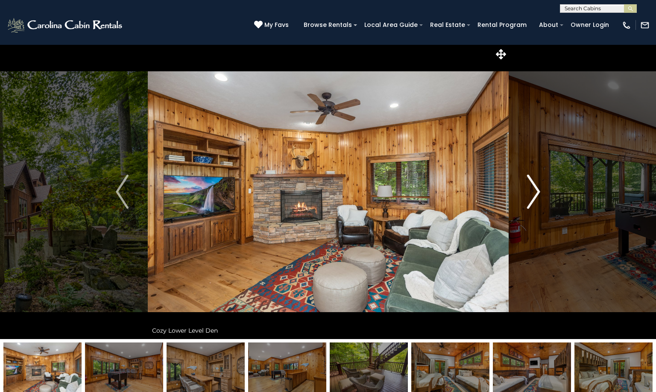
click at [538, 191] on img "Next" at bounding box center [534, 192] width 13 height 34
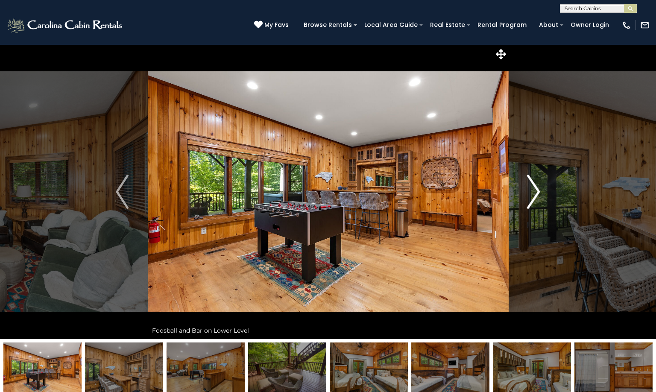
click at [538, 191] on img "Next" at bounding box center [534, 192] width 13 height 34
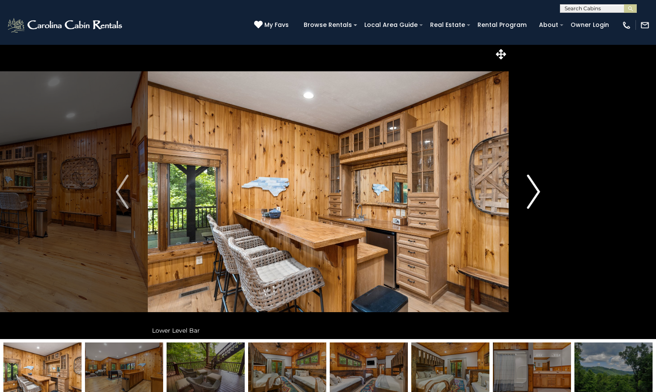
click at [538, 191] on img "Next" at bounding box center [534, 192] width 13 height 34
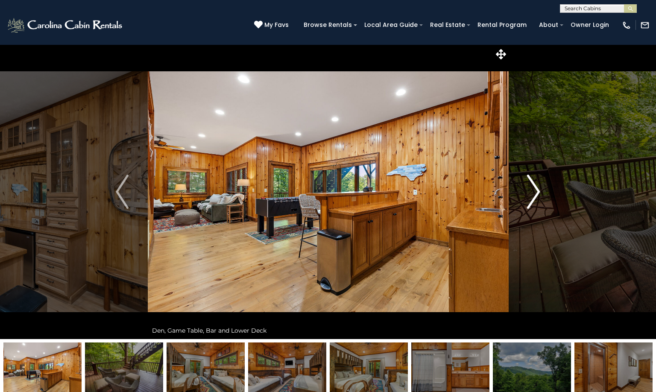
click at [538, 191] on img "Next" at bounding box center [534, 192] width 13 height 34
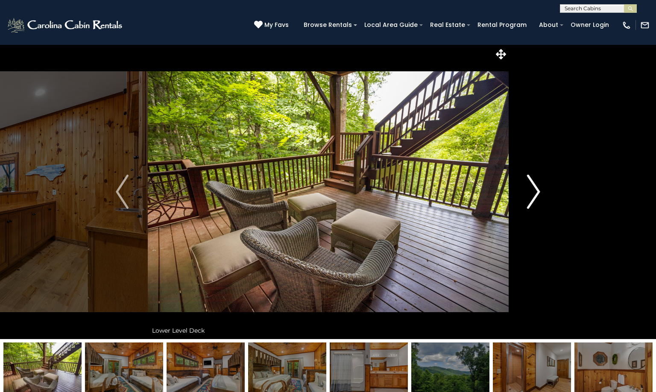
click at [538, 191] on img "Next" at bounding box center [534, 192] width 13 height 34
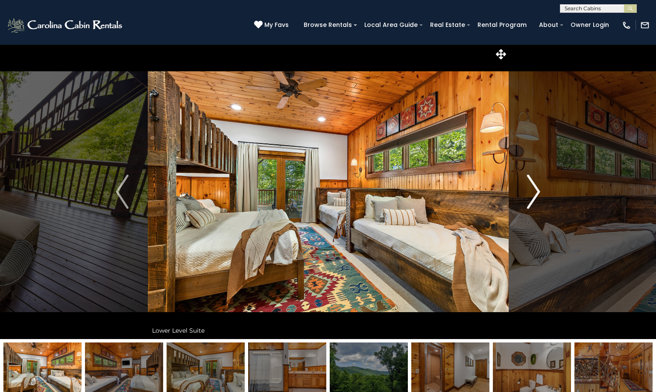
click at [538, 191] on img "Next" at bounding box center [534, 192] width 13 height 34
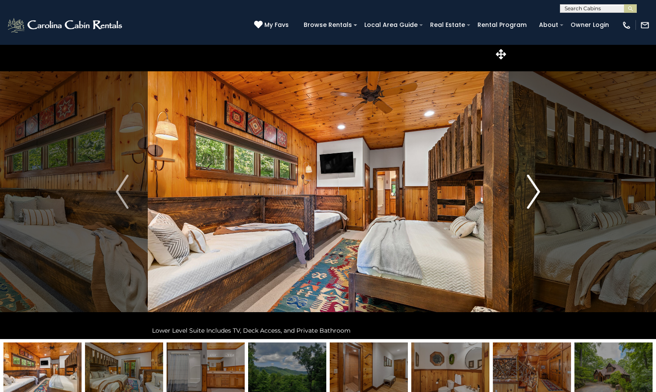
click at [538, 191] on img "Next" at bounding box center [534, 192] width 13 height 34
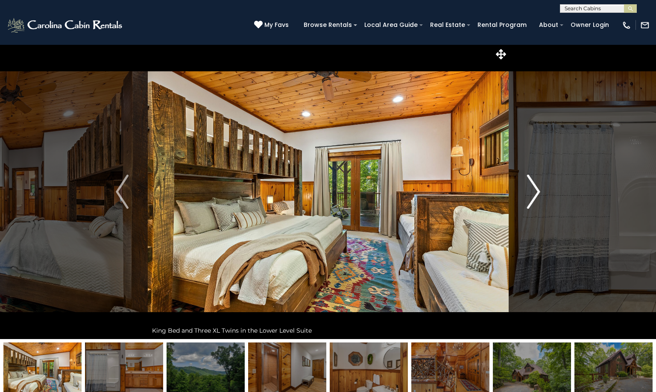
click at [538, 191] on img "Next" at bounding box center [534, 192] width 13 height 34
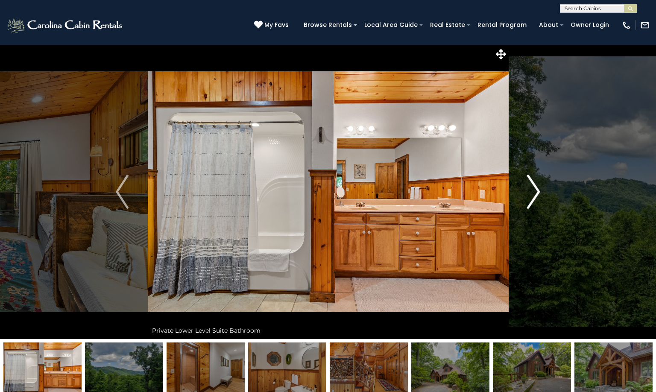
click at [538, 191] on img "Next" at bounding box center [534, 192] width 13 height 34
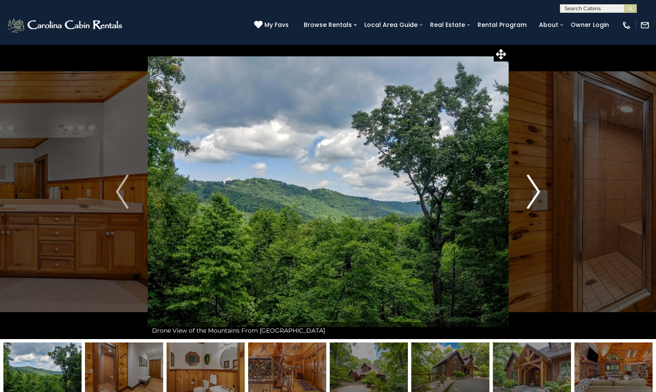
click at [538, 191] on img "Next" at bounding box center [534, 192] width 13 height 34
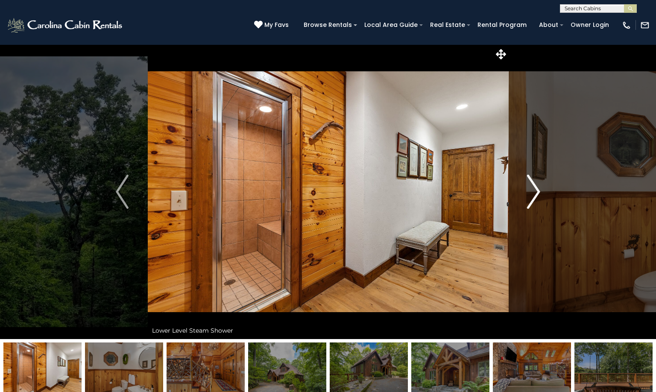
click at [538, 191] on img "Next" at bounding box center [534, 192] width 13 height 34
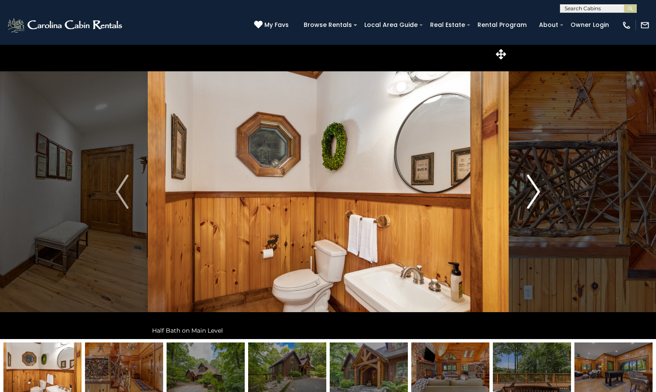
click at [538, 191] on img "Next" at bounding box center [534, 192] width 13 height 34
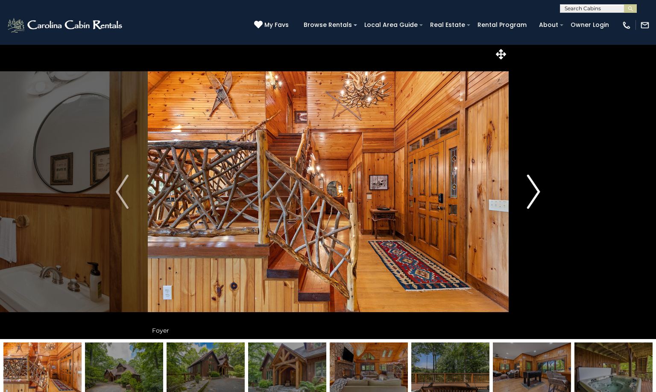
click at [538, 191] on img "Next" at bounding box center [534, 192] width 13 height 34
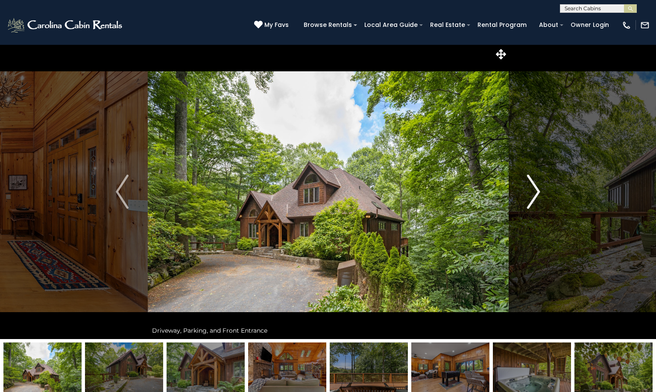
click at [538, 191] on img "Next" at bounding box center [534, 192] width 13 height 34
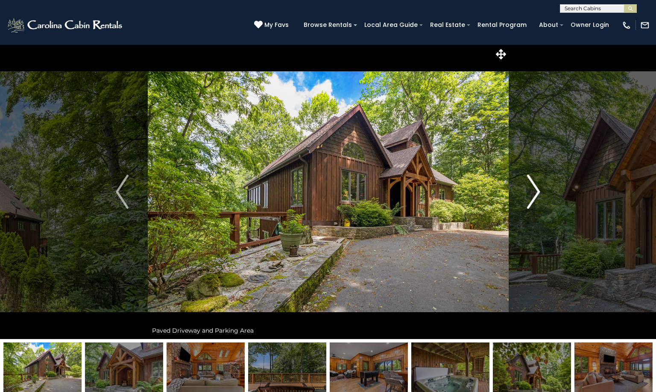
click at [538, 191] on img "Next" at bounding box center [534, 192] width 13 height 34
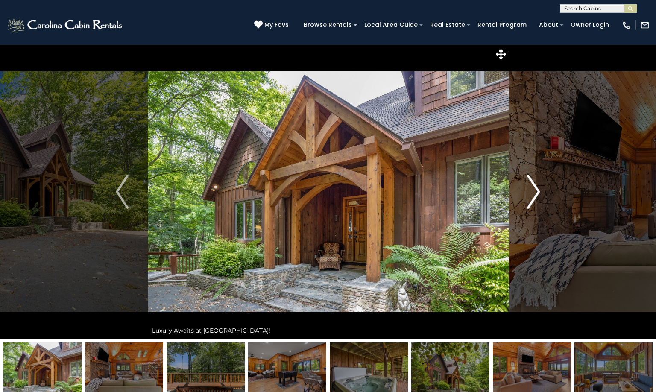
click at [538, 191] on img "Next" at bounding box center [534, 192] width 13 height 34
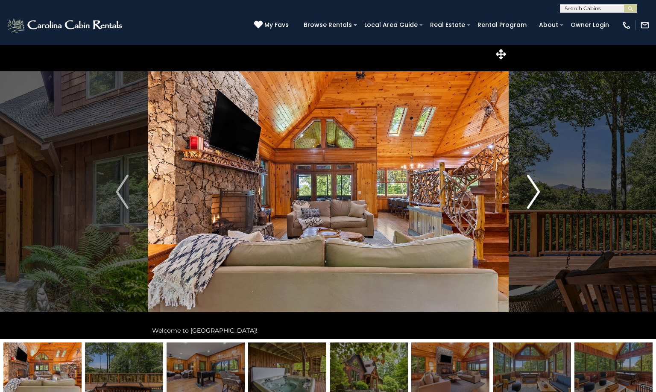
click at [538, 191] on img "Next" at bounding box center [534, 192] width 13 height 34
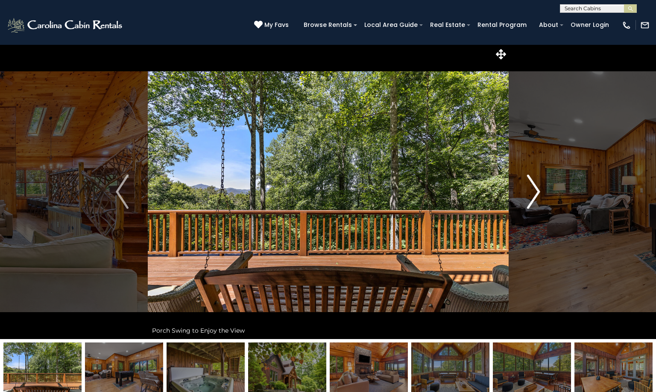
click at [538, 191] on img "Next" at bounding box center [534, 192] width 13 height 34
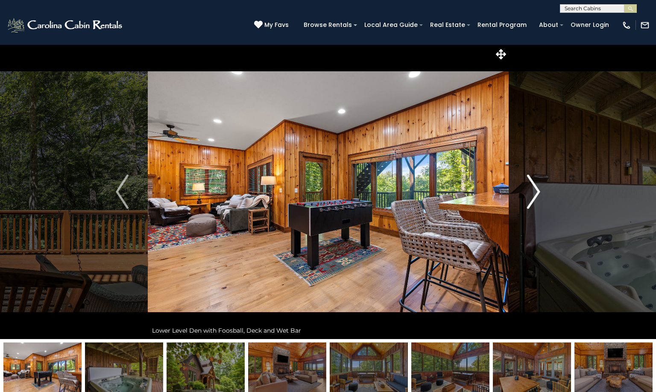
click at [538, 191] on img "Next" at bounding box center [534, 192] width 13 height 34
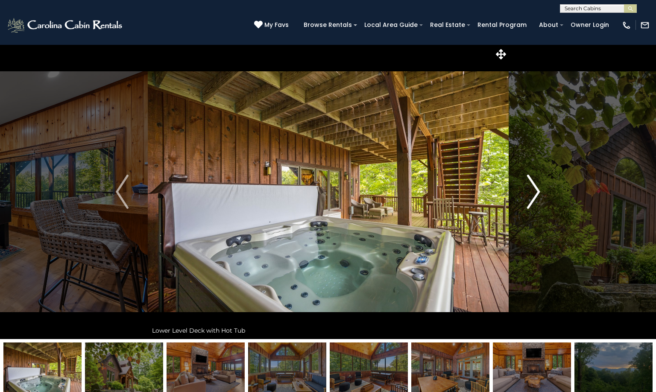
click at [538, 191] on img "Next" at bounding box center [534, 192] width 13 height 34
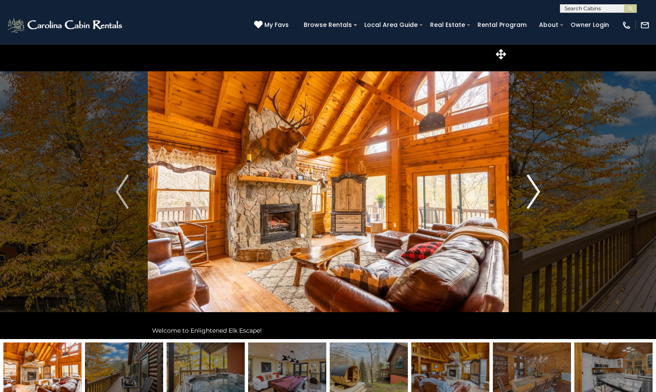
click at [539, 189] on img "Next" at bounding box center [534, 192] width 13 height 34
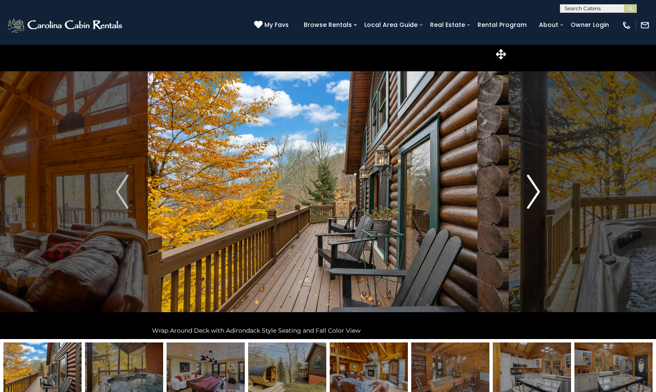
click at [539, 189] on img "Next" at bounding box center [534, 192] width 13 height 34
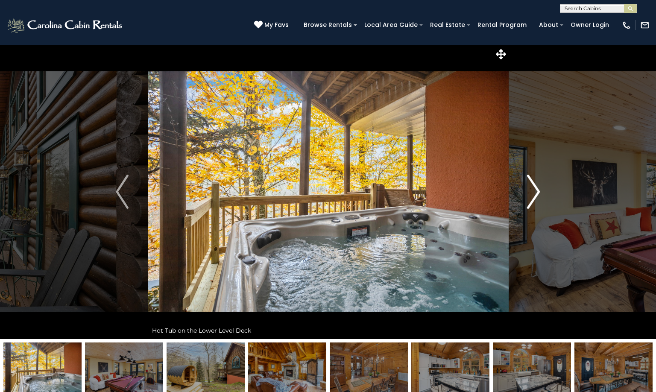
click at [539, 189] on img "Next" at bounding box center [534, 192] width 13 height 34
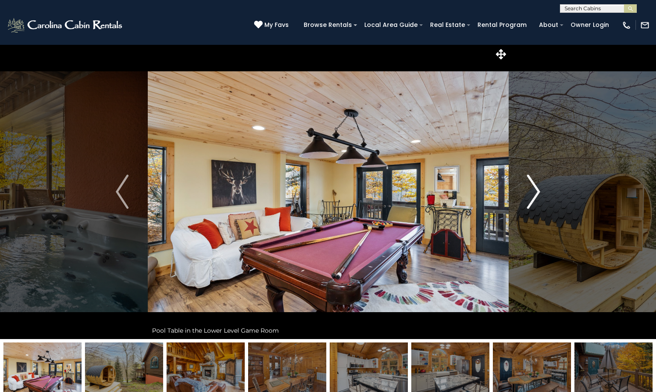
click at [539, 189] on img "Next" at bounding box center [534, 192] width 13 height 34
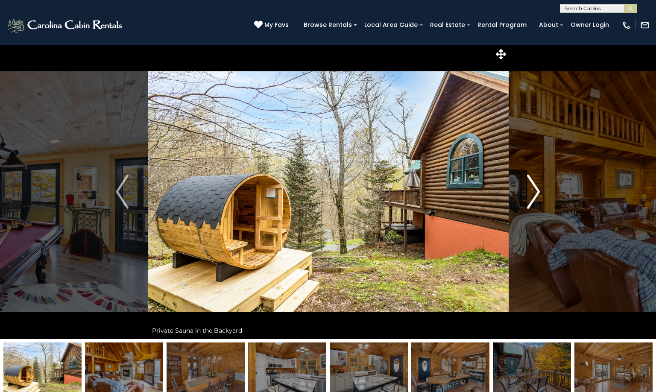
click at [539, 189] on img "Next" at bounding box center [534, 192] width 13 height 34
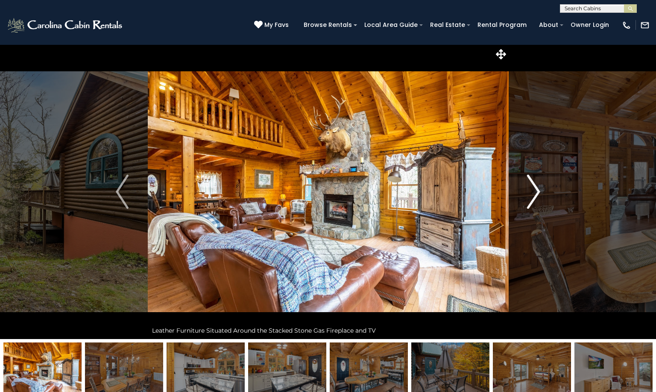
click at [539, 189] on img "Next" at bounding box center [534, 192] width 13 height 34
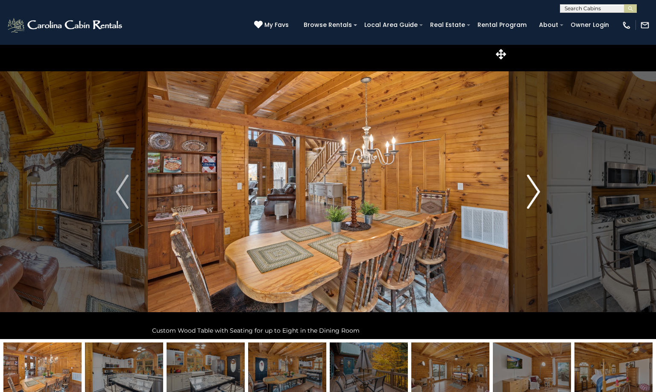
click at [539, 190] on img "Next" at bounding box center [534, 192] width 13 height 34
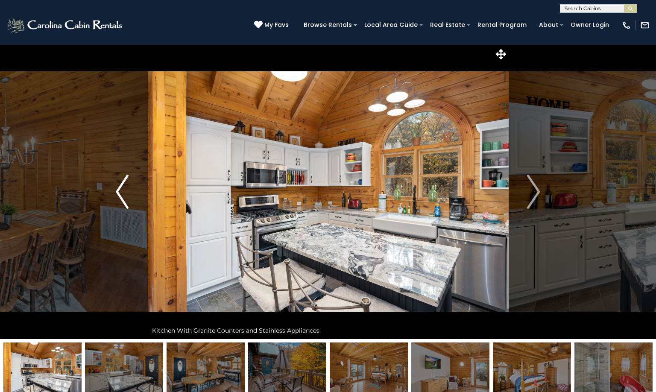
click at [121, 189] on img "Previous" at bounding box center [122, 192] width 13 height 34
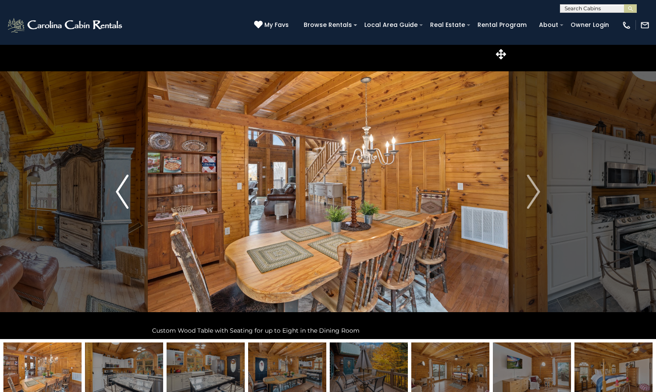
click at [121, 189] on img "Previous" at bounding box center [122, 192] width 13 height 34
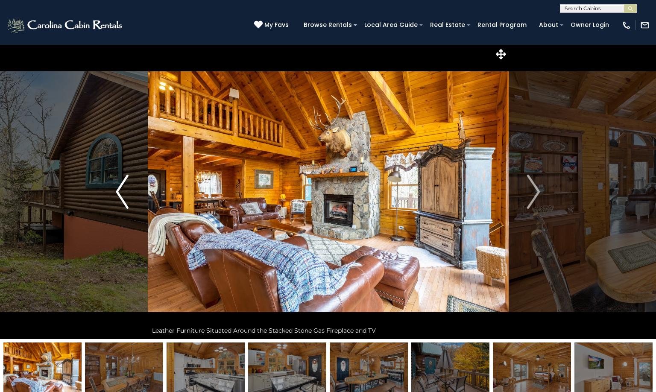
click at [121, 189] on img "Previous" at bounding box center [122, 192] width 13 height 34
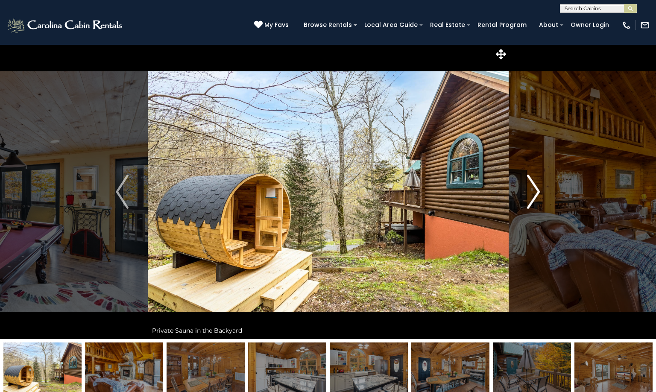
click at [543, 179] on button "Next" at bounding box center [533, 191] width 51 height 295
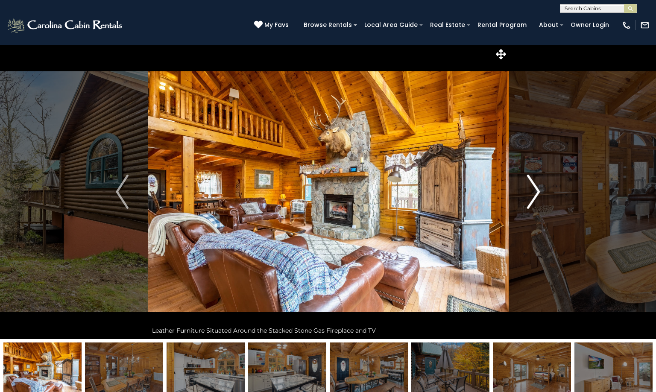
click at [536, 194] on img "Next" at bounding box center [534, 192] width 13 height 34
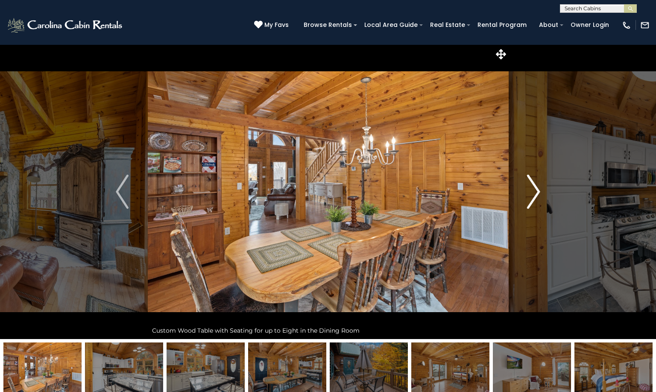
click at [536, 194] on img "Next" at bounding box center [534, 192] width 13 height 34
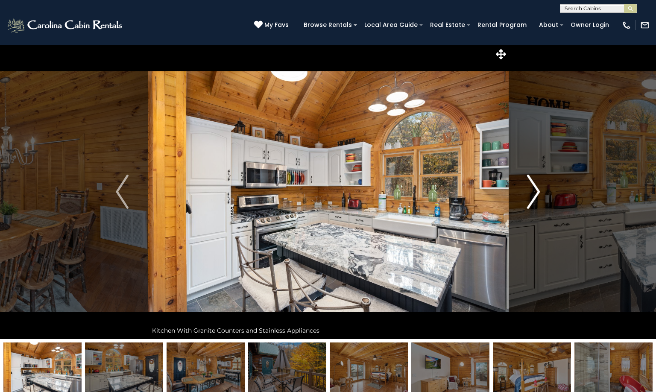
click at [536, 194] on img "Next" at bounding box center [534, 192] width 13 height 34
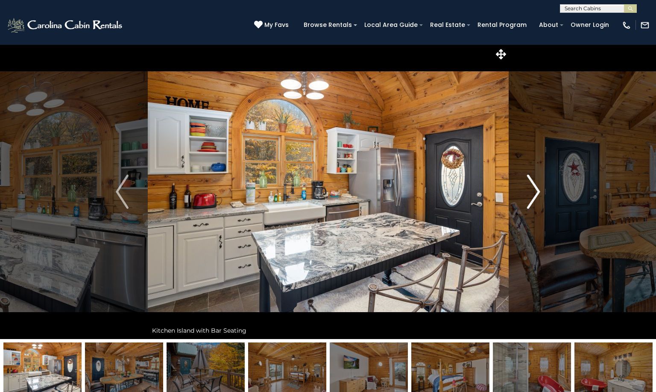
click at [536, 194] on img "Next" at bounding box center [534, 192] width 13 height 34
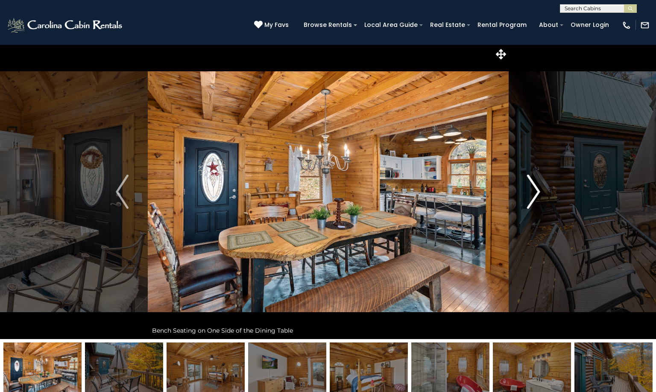
click at [536, 194] on img "Next" at bounding box center [534, 192] width 13 height 34
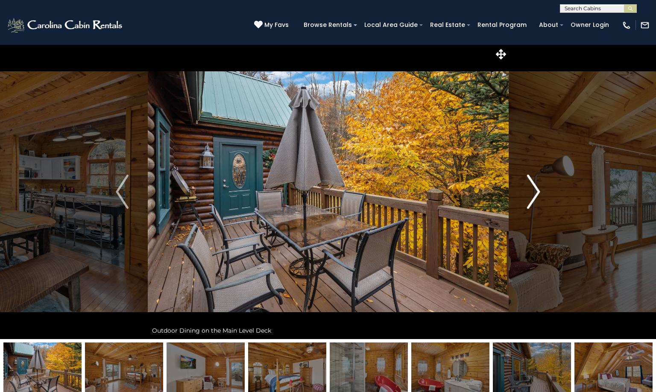
click at [536, 194] on img "Next" at bounding box center [534, 192] width 13 height 34
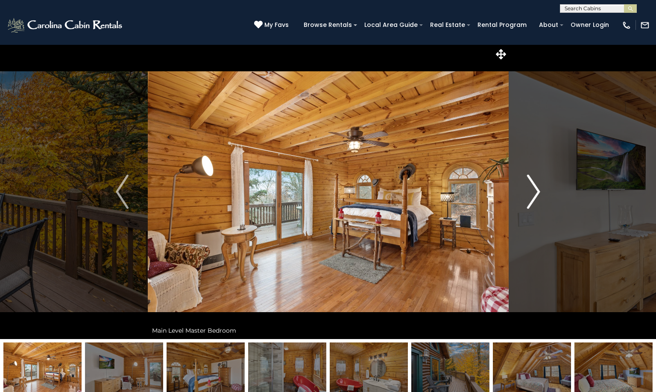
click at [536, 194] on img "Next" at bounding box center [534, 192] width 13 height 34
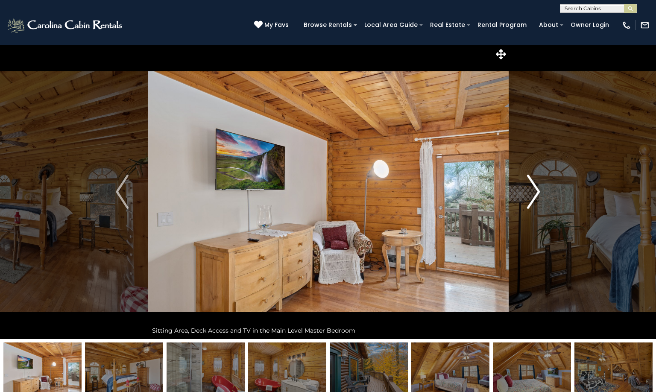
click at [536, 194] on img "Next" at bounding box center [534, 192] width 13 height 34
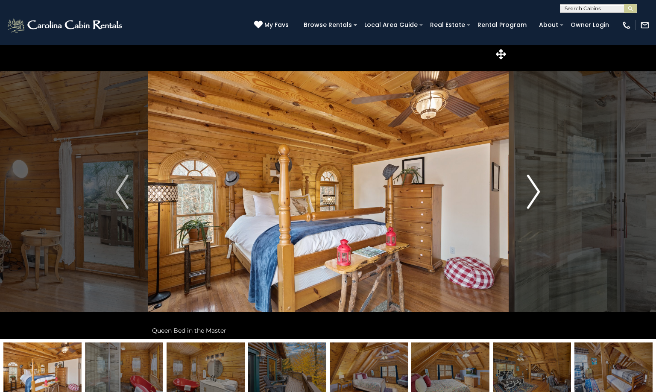
click at [536, 194] on img "Next" at bounding box center [534, 192] width 13 height 34
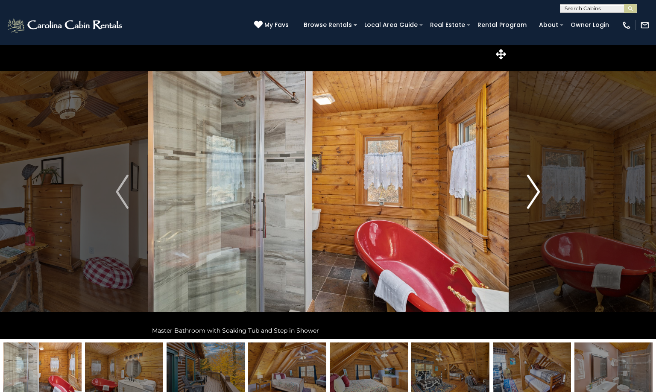
click at [536, 194] on img "Next" at bounding box center [534, 192] width 13 height 34
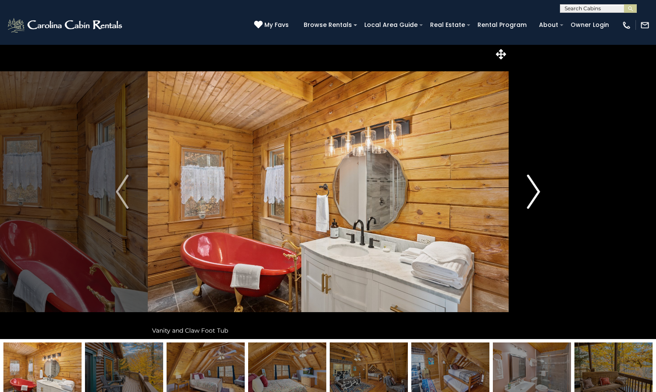
click at [536, 194] on img "Next" at bounding box center [534, 192] width 13 height 34
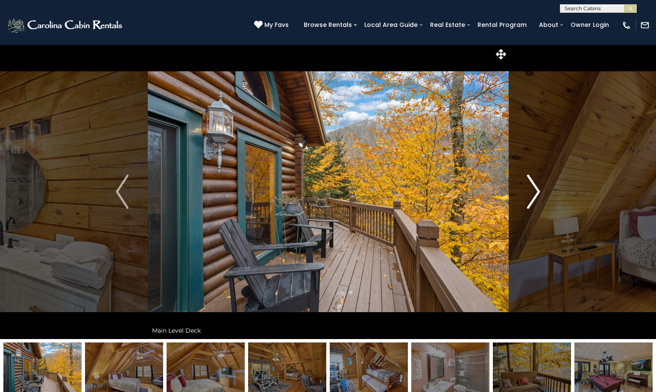
click at [536, 194] on img "Next" at bounding box center [534, 192] width 13 height 34
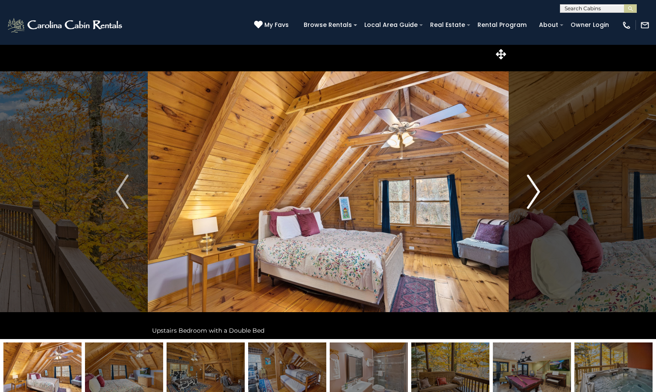
click at [536, 194] on img "Next" at bounding box center [534, 192] width 13 height 34
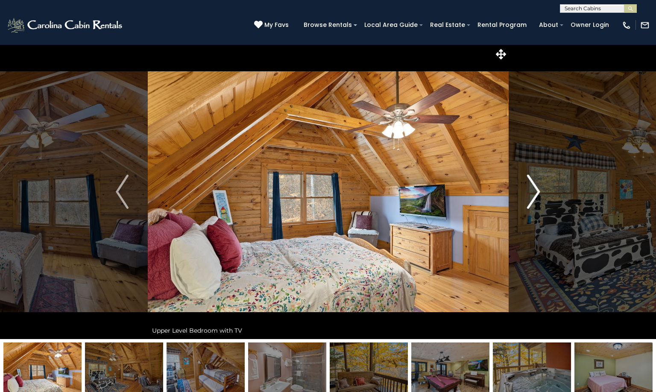
click at [536, 194] on img "Next" at bounding box center [534, 192] width 13 height 34
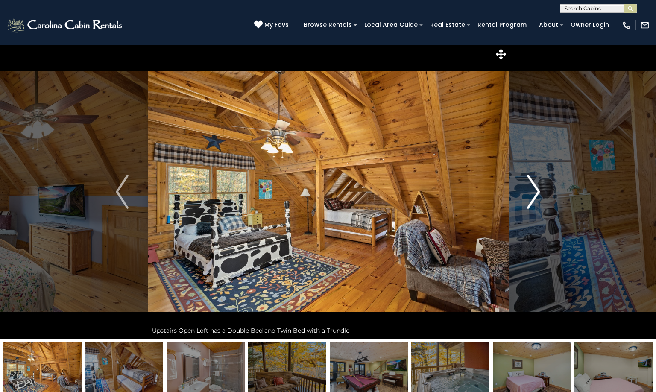
click at [536, 194] on img "Next" at bounding box center [534, 192] width 13 height 34
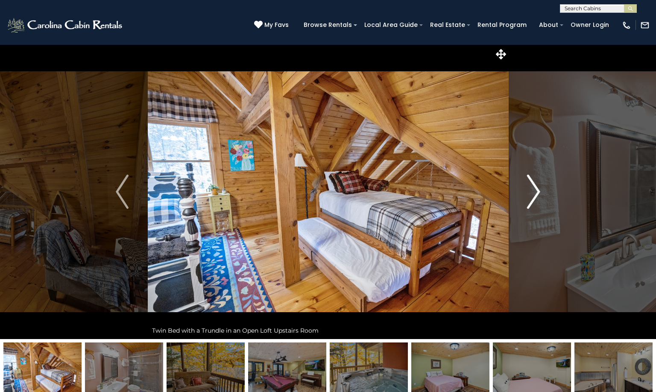
click at [536, 194] on img "Next" at bounding box center [534, 192] width 13 height 34
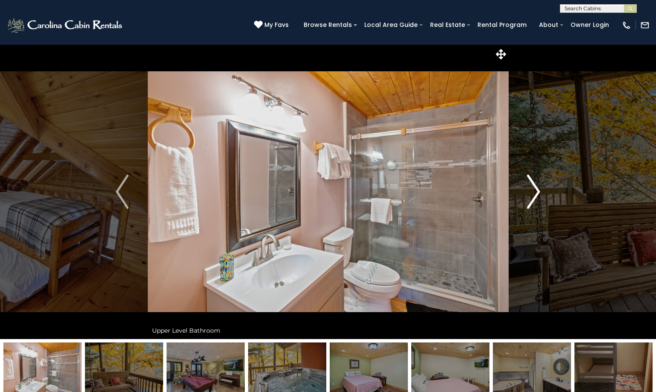
click at [536, 194] on img "Next" at bounding box center [534, 192] width 13 height 34
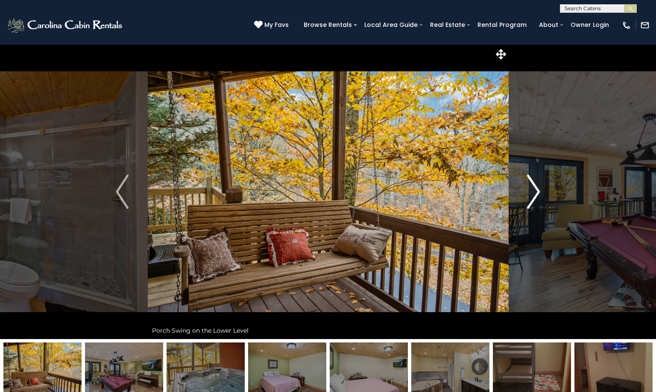
click at [536, 194] on img "Next" at bounding box center [534, 192] width 13 height 34
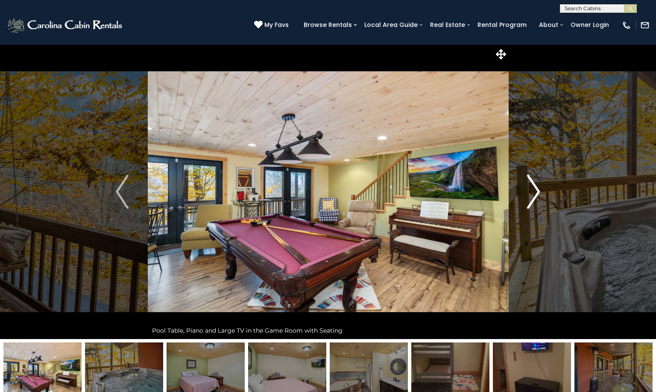
click at [536, 194] on img "Next" at bounding box center [534, 192] width 13 height 34
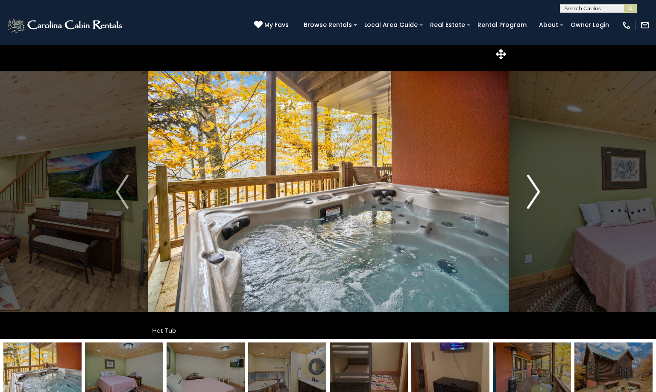
click at [536, 194] on img "Next" at bounding box center [534, 192] width 13 height 34
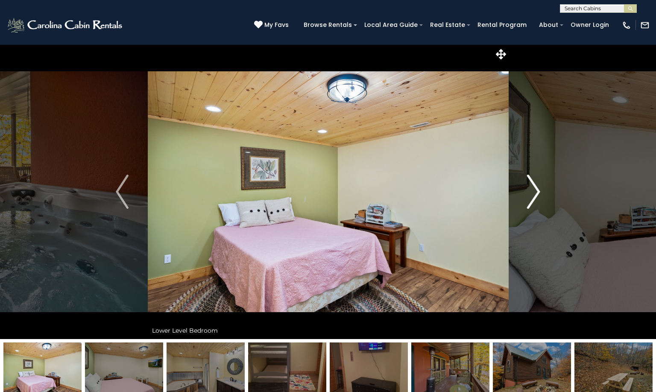
click at [536, 194] on img "Next" at bounding box center [534, 192] width 13 height 34
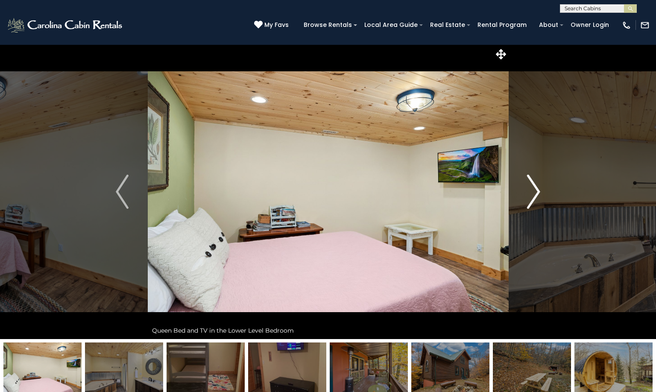
click at [536, 194] on img "Next" at bounding box center [534, 192] width 13 height 34
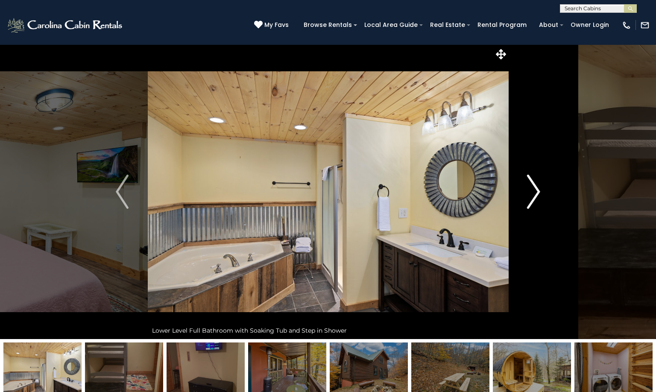
click at [536, 194] on img "Next" at bounding box center [534, 192] width 13 height 34
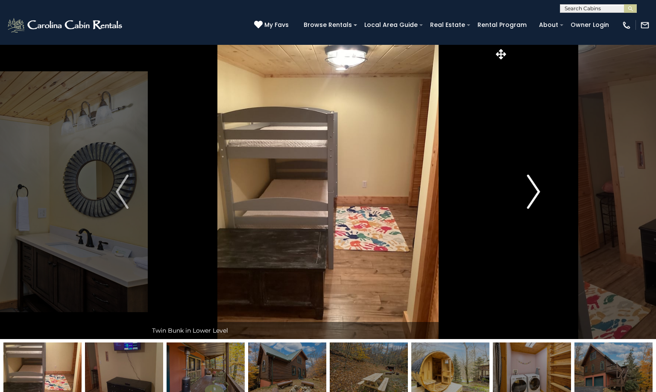
click at [536, 194] on img "Next" at bounding box center [534, 192] width 13 height 34
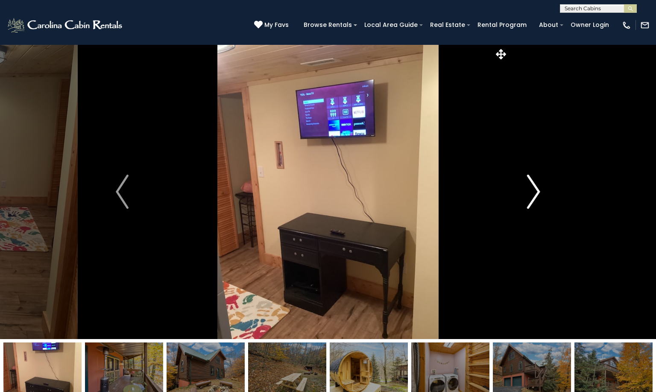
click at [536, 194] on img "Next" at bounding box center [534, 192] width 13 height 34
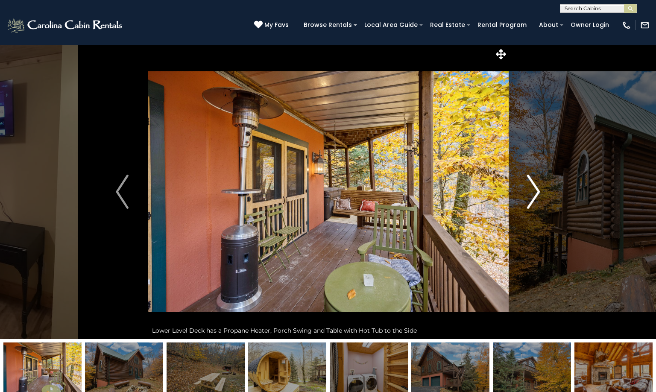
click at [536, 194] on img "Next" at bounding box center [534, 192] width 13 height 34
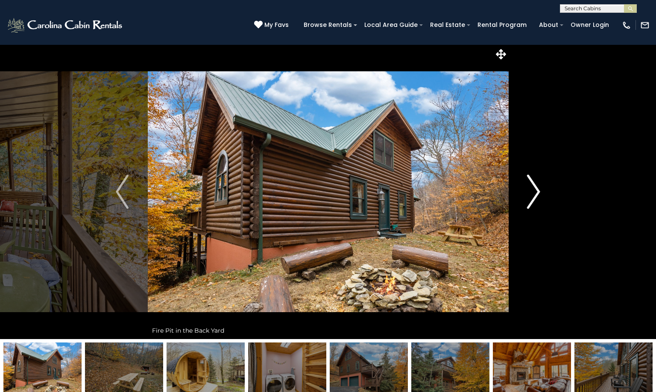
click at [536, 194] on img "Next" at bounding box center [534, 192] width 13 height 34
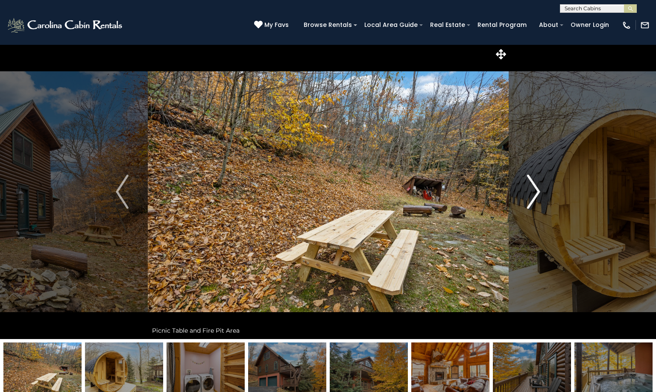
click at [536, 194] on img "Next" at bounding box center [534, 192] width 13 height 34
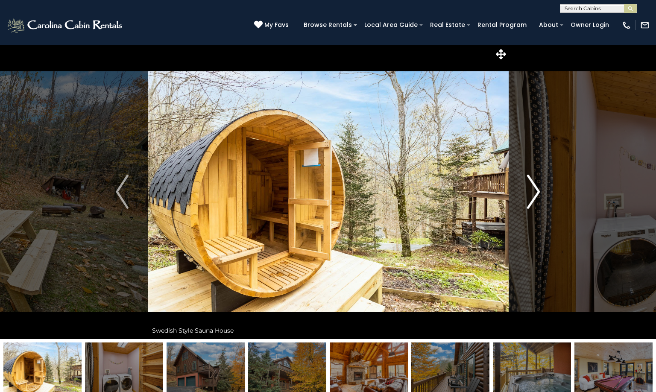
click at [536, 194] on img "Next" at bounding box center [534, 192] width 13 height 34
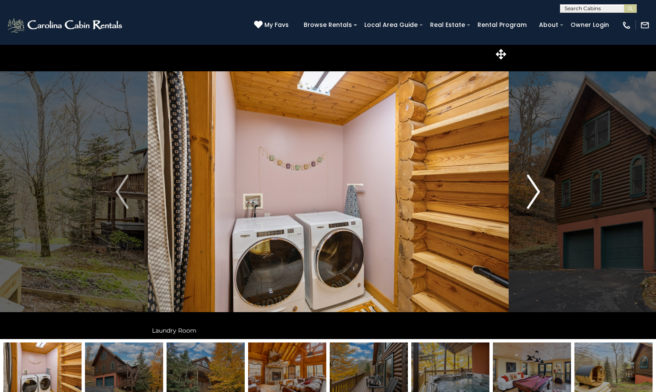
click at [536, 194] on img "Next" at bounding box center [534, 192] width 13 height 34
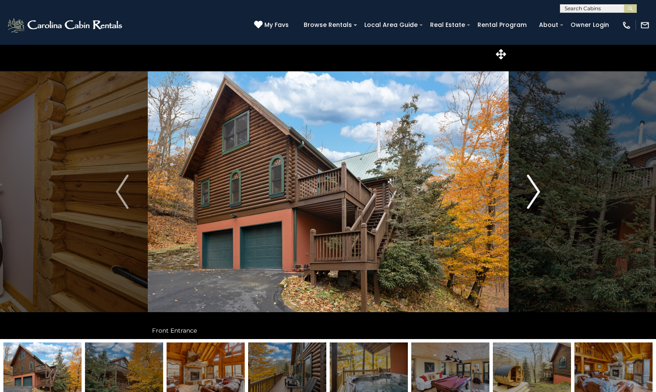
click at [536, 194] on img "Next" at bounding box center [534, 192] width 13 height 34
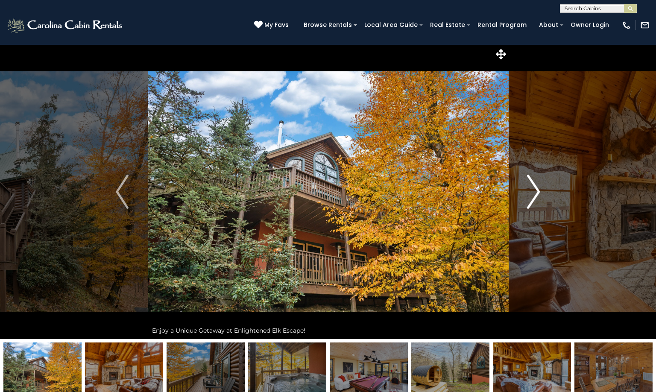
click at [536, 194] on img "Next" at bounding box center [534, 192] width 13 height 34
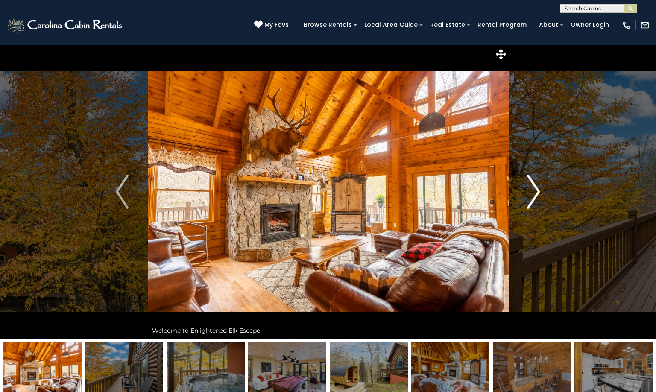
click at [536, 194] on img "Next" at bounding box center [534, 192] width 13 height 34
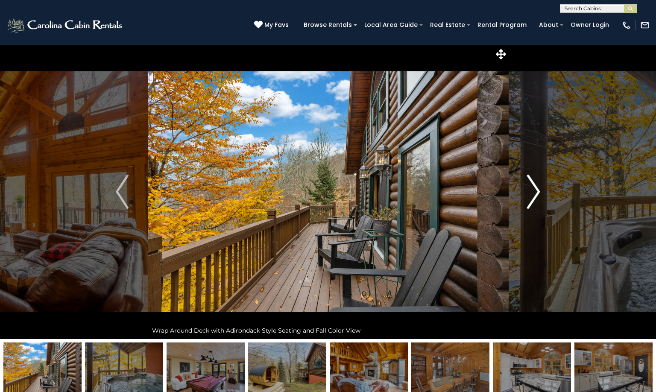
click at [540, 185] on img "Next" at bounding box center [534, 192] width 13 height 34
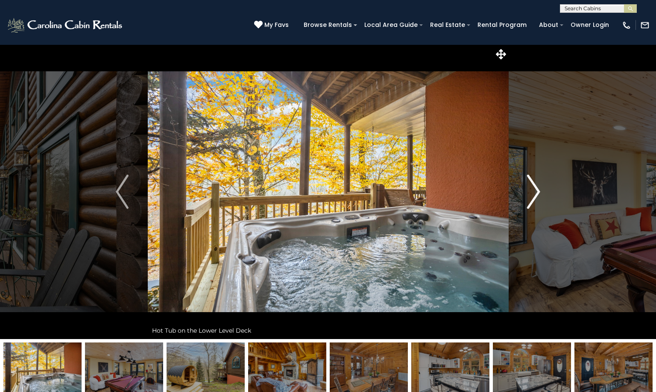
click at [540, 188] on img "Next" at bounding box center [534, 192] width 13 height 34
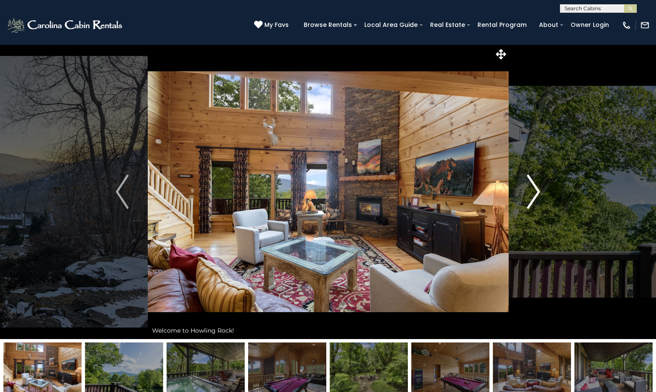
click at [535, 190] on img "Next" at bounding box center [534, 192] width 13 height 34
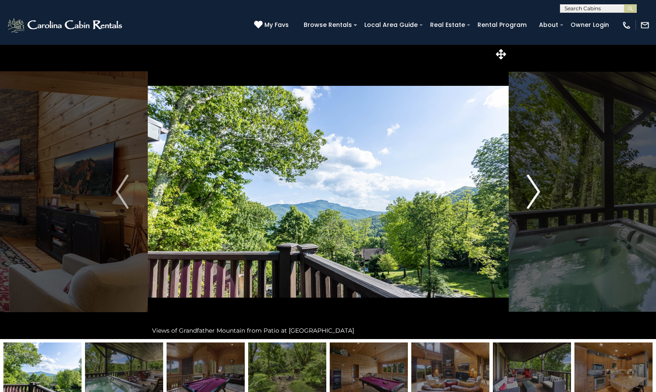
click at [538, 192] on img "Next" at bounding box center [534, 192] width 13 height 34
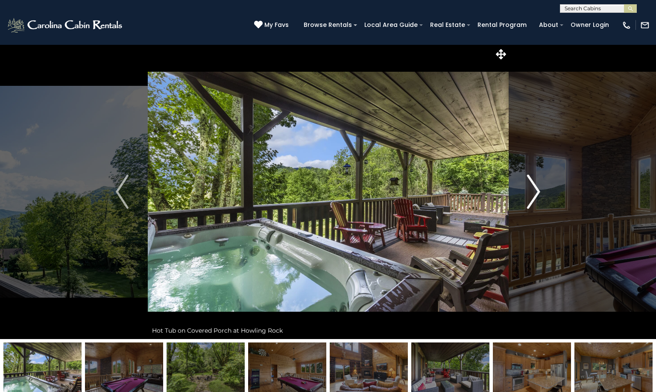
click at [538, 192] on img "Next" at bounding box center [534, 192] width 13 height 34
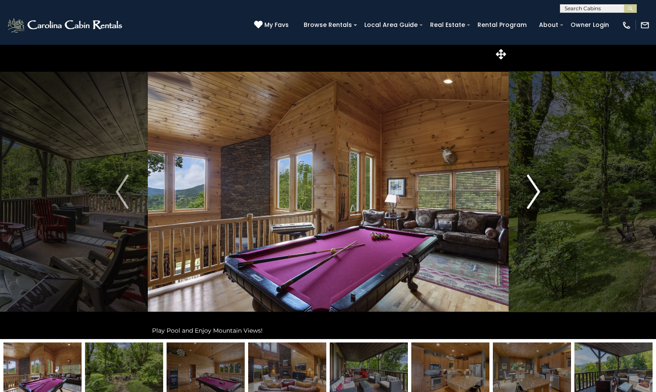
click at [538, 192] on img "Next" at bounding box center [534, 192] width 13 height 34
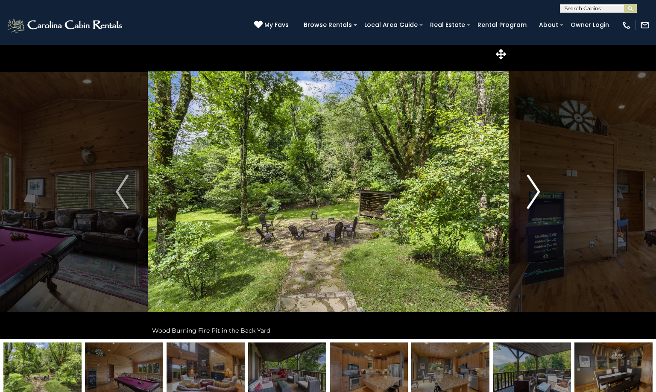
click at [538, 192] on img "Next" at bounding box center [534, 192] width 13 height 34
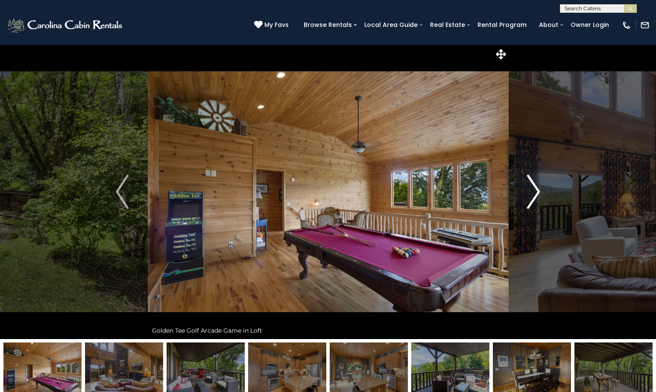
click at [538, 192] on img "Next" at bounding box center [534, 192] width 13 height 34
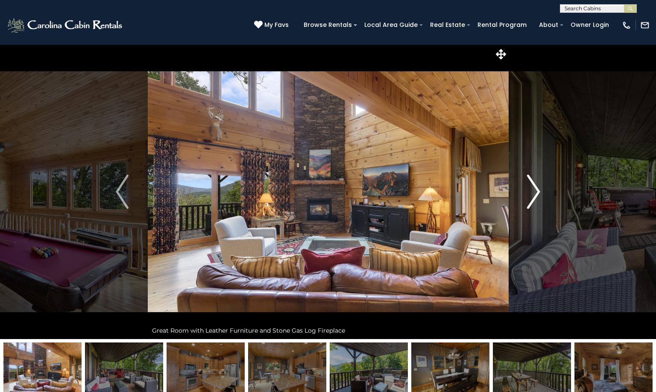
click at [538, 192] on img "Next" at bounding box center [534, 192] width 13 height 34
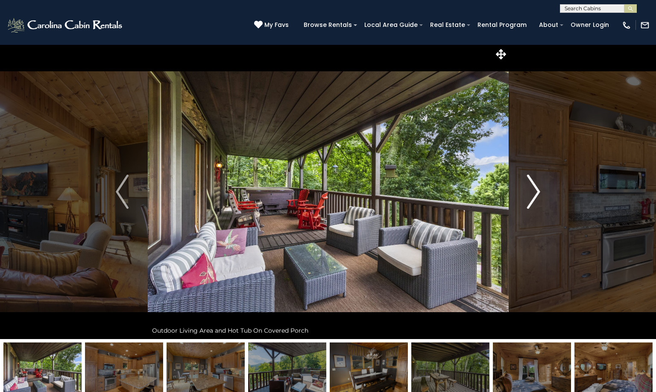
click at [538, 192] on img "Next" at bounding box center [534, 192] width 13 height 34
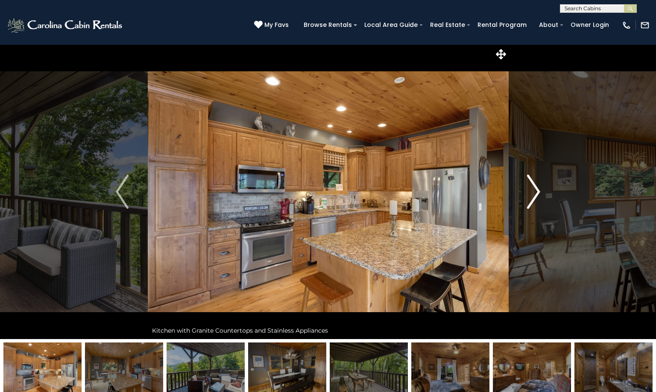
click at [538, 192] on img "Next" at bounding box center [534, 192] width 13 height 34
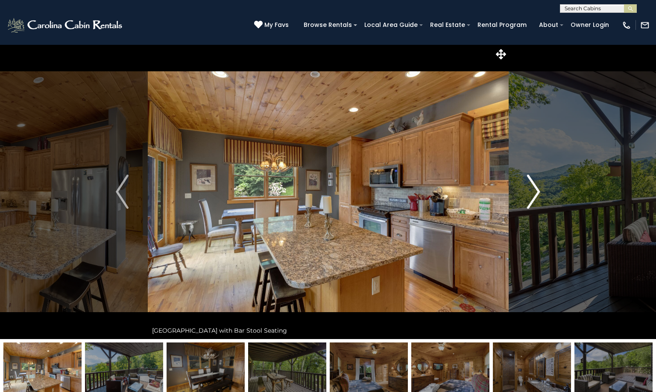
click at [538, 192] on img "Next" at bounding box center [534, 192] width 13 height 34
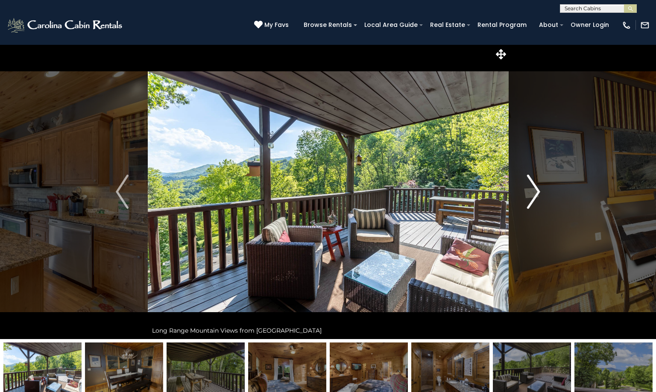
click at [538, 192] on img "Next" at bounding box center [534, 192] width 13 height 34
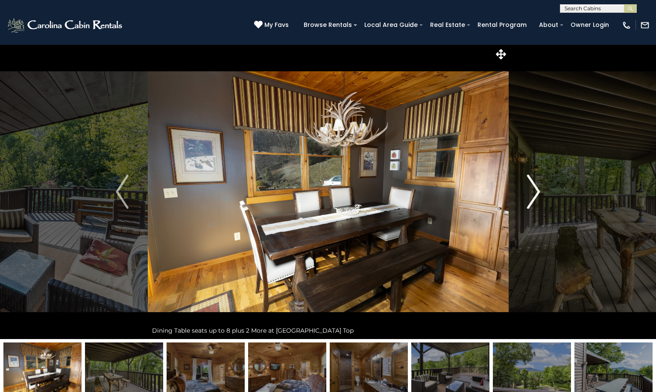
click at [538, 192] on img "Next" at bounding box center [534, 192] width 13 height 34
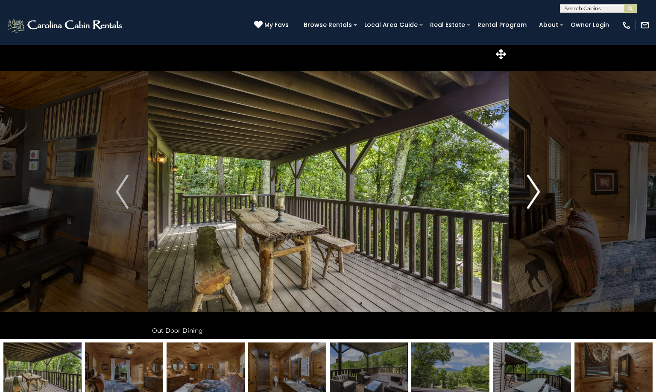
click at [538, 192] on img "Next" at bounding box center [534, 192] width 13 height 34
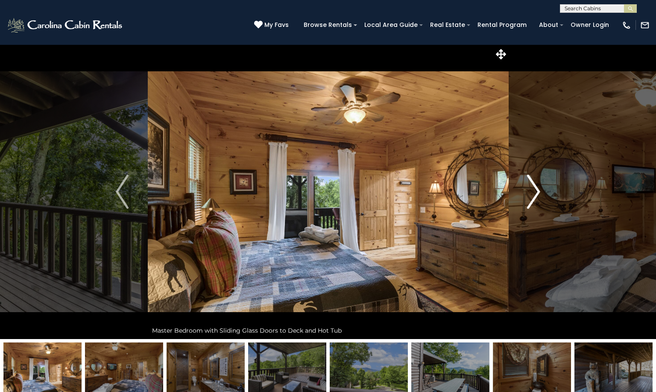
click at [538, 192] on img "Next" at bounding box center [534, 192] width 13 height 34
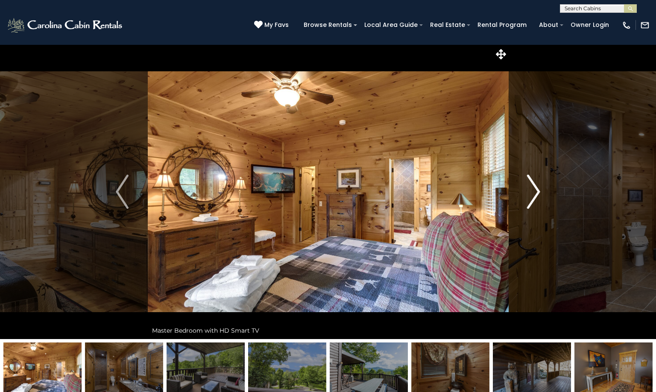
click at [538, 192] on img "Next" at bounding box center [534, 192] width 13 height 34
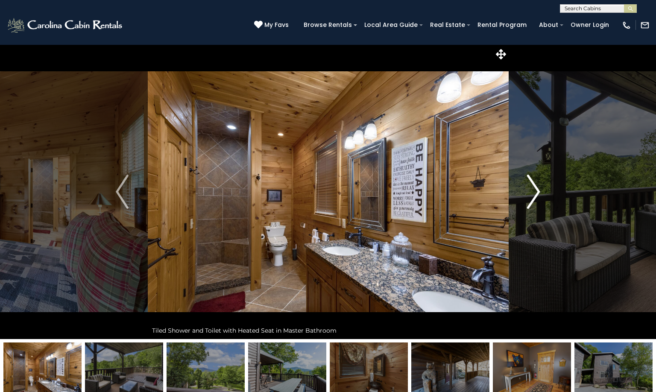
click at [538, 192] on img "Next" at bounding box center [534, 192] width 13 height 34
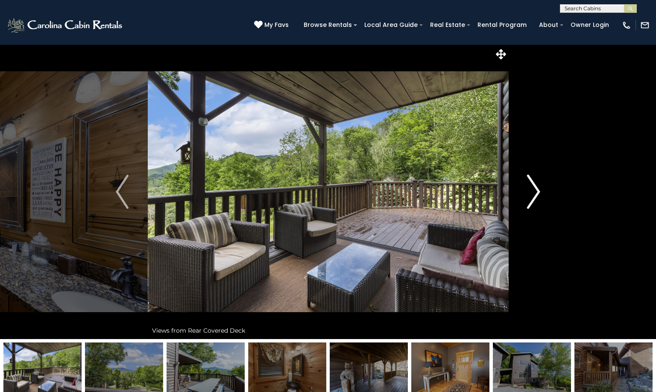
click at [538, 192] on img "Next" at bounding box center [534, 192] width 13 height 34
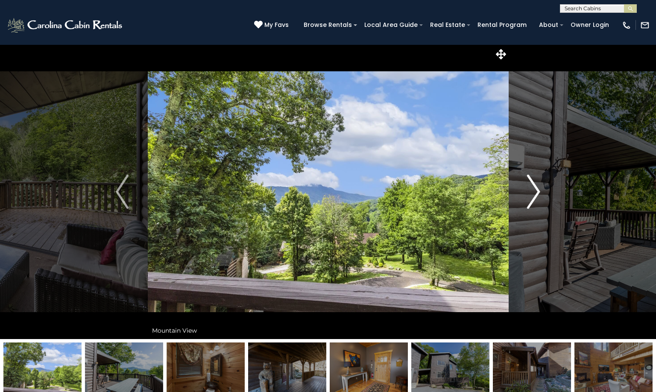
click at [538, 192] on img "Next" at bounding box center [534, 192] width 13 height 34
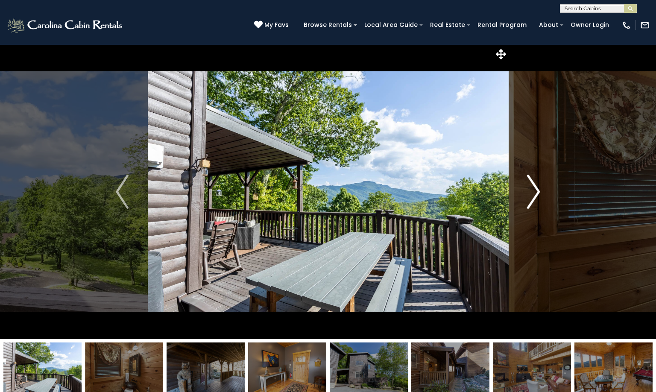
click at [538, 192] on img "Next" at bounding box center [534, 192] width 13 height 34
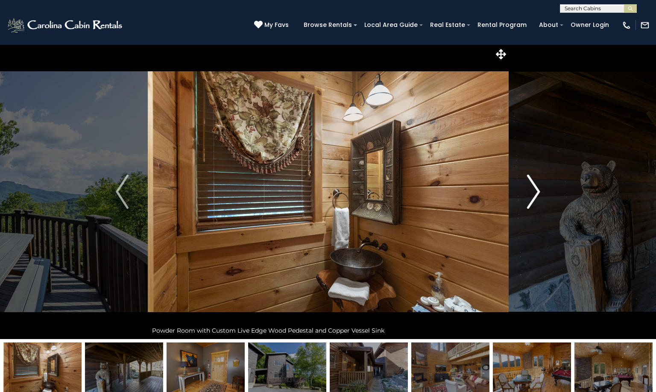
click at [538, 192] on img "Next" at bounding box center [534, 192] width 13 height 34
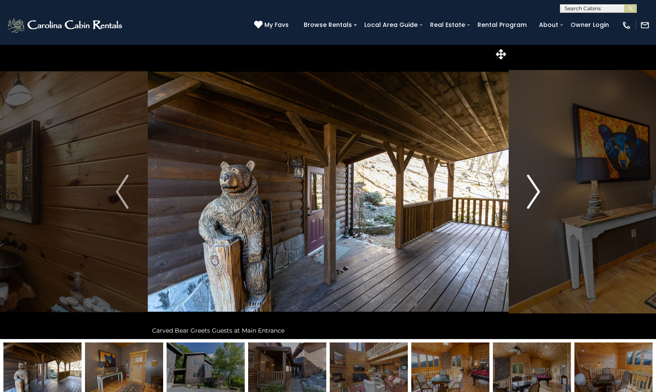
click at [538, 192] on img "Next" at bounding box center [534, 192] width 13 height 34
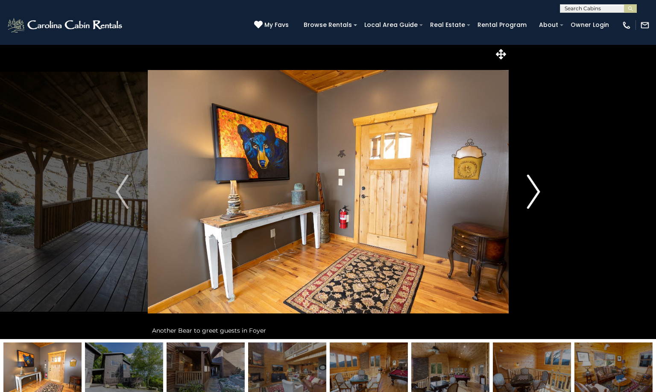
click at [538, 192] on img "Next" at bounding box center [534, 192] width 13 height 34
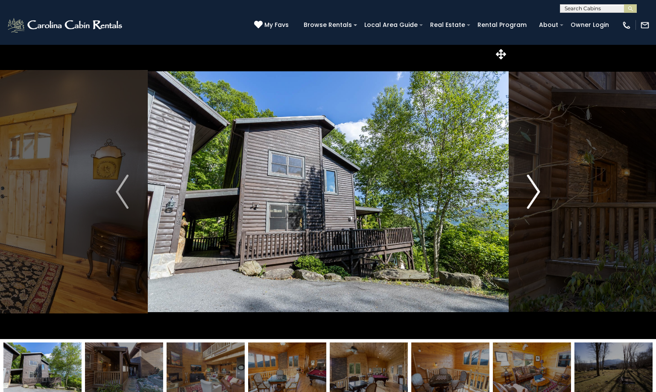
click at [538, 192] on img "Next" at bounding box center [534, 192] width 13 height 34
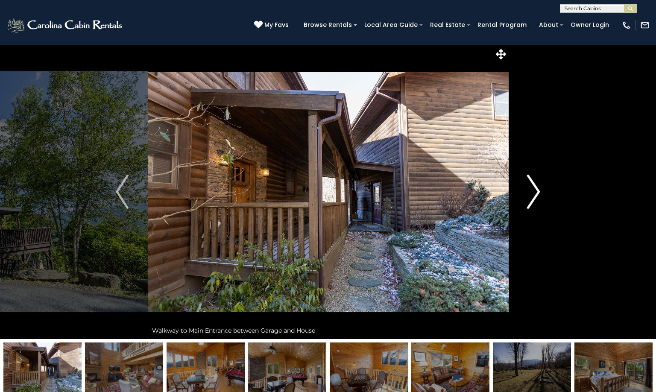
click at [538, 192] on img "Next" at bounding box center [534, 192] width 13 height 34
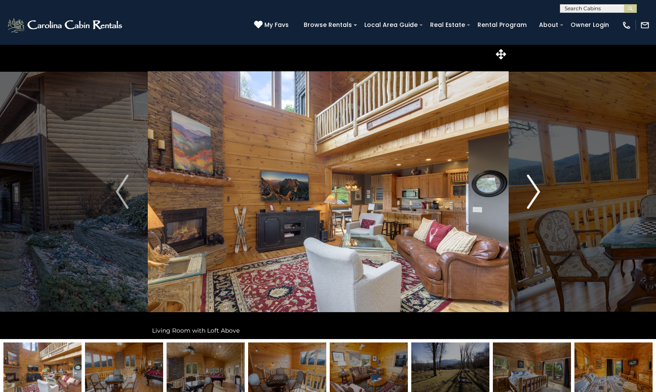
click at [538, 192] on img "Next" at bounding box center [534, 192] width 13 height 34
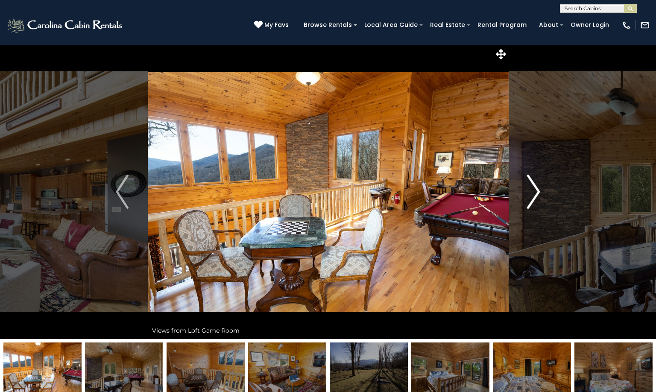
click at [538, 192] on img "Next" at bounding box center [534, 192] width 13 height 34
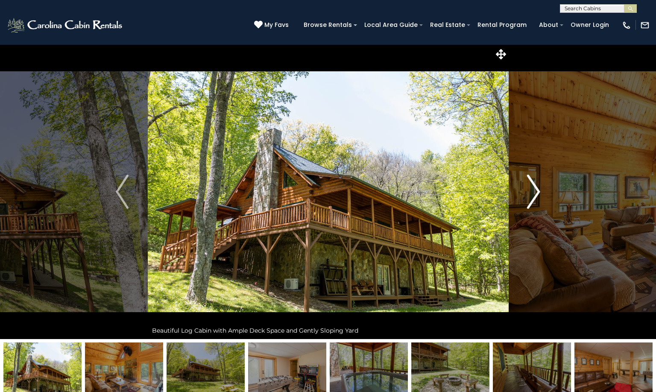
click at [535, 192] on img "Next" at bounding box center [534, 192] width 13 height 34
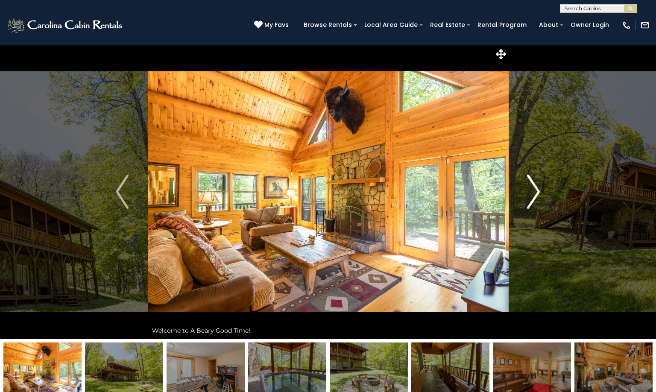
click at [536, 192] on img "Next" at bounding box center [534, 192] width 13 height 34
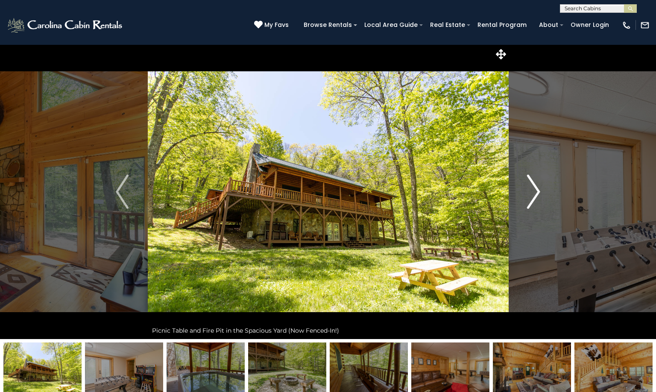
click at [540, 187] on img "Next" at bounding box center [534, 192] width 13 height 34
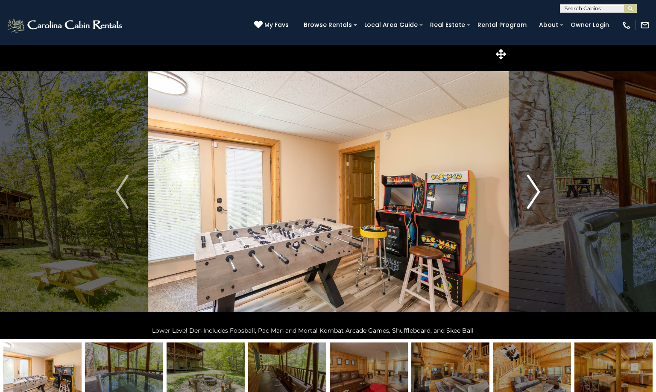
click at [539, 189] on img "Next" at bounding box center [534, 192] width 13 height 34
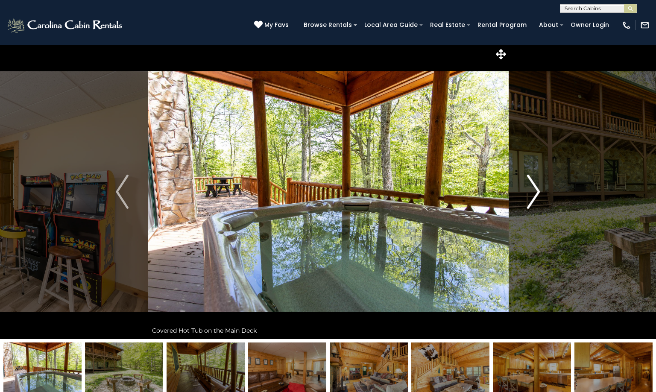
click at [534, 192] on img "Next" at bounding box center [534, 192] width 13 height 34
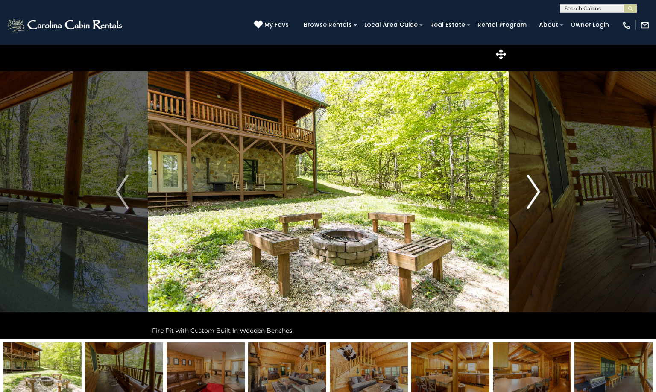
click at [537, 187] on img "Next" at bounding box center [534, 192] width 13 height 34
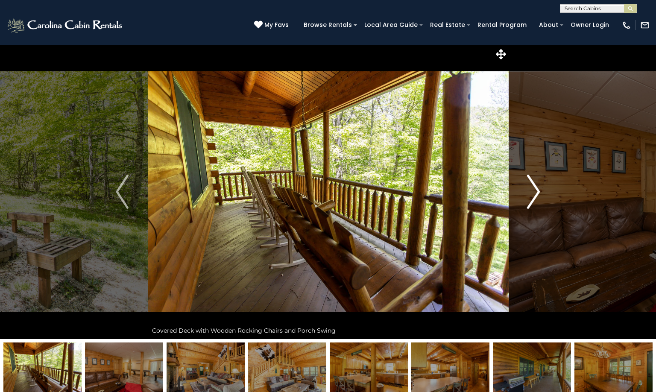
click at [537, 188] on img "Next" at bounding box center [534, 192] width 13 height 34
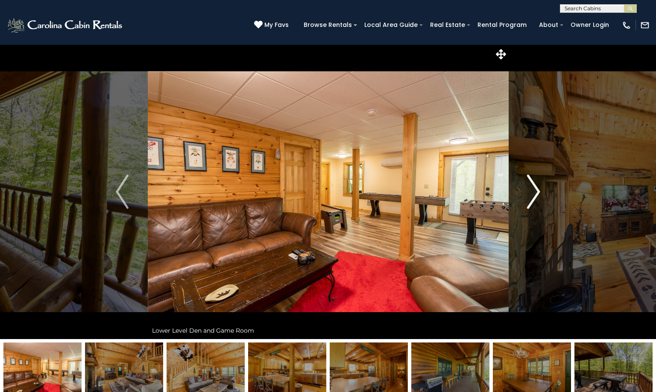
click at [538, 188] on img "Next" at bounding box center [534, 192] width 13 height 34
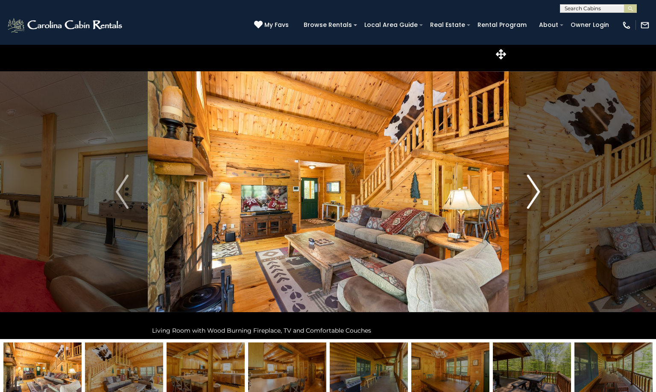
click at [538, 188] on img "Next" at bounding box center [534, 192] width 13 height 34
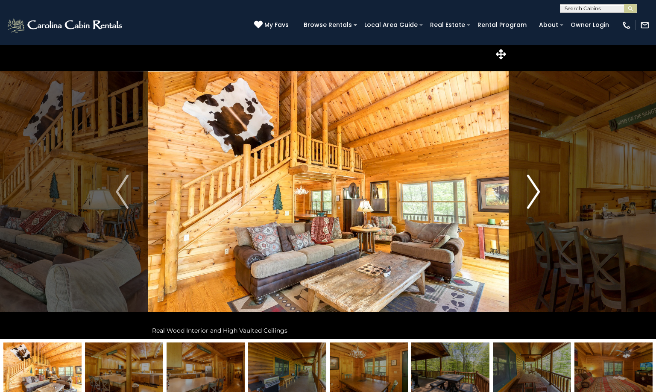
click at [538, 188] on img "Next" at bounding box center [534, 192] width 13 height 34
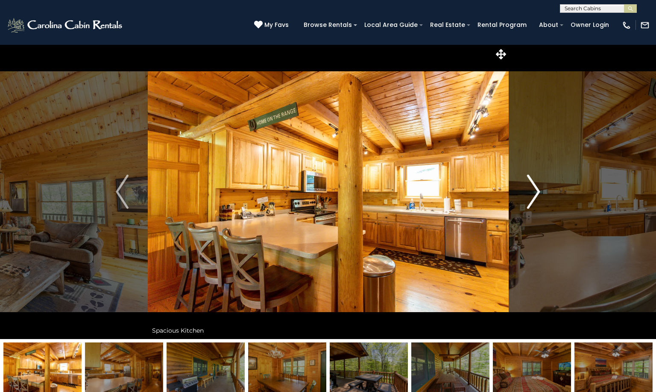
click at [538, 188] on img "Next" at bounding box center [534, 192] width 13 height 34
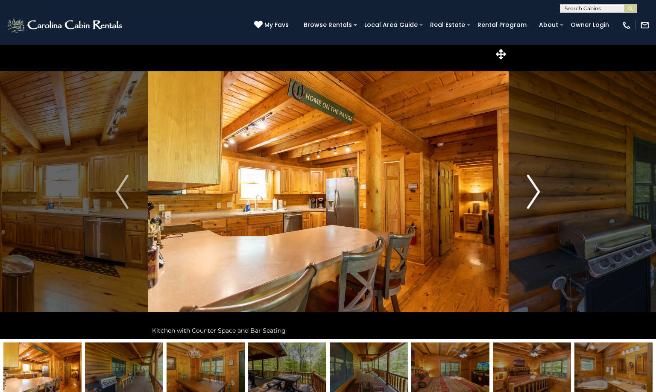
click at [538, 188] on img "Next" at bounding box center [534, 192] width 13 height 34
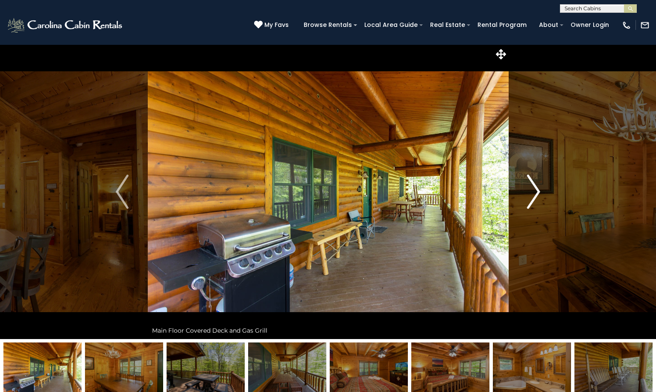
click at [538, 188] on img "Next" at bounding box center [534, 192] width 13 height 34
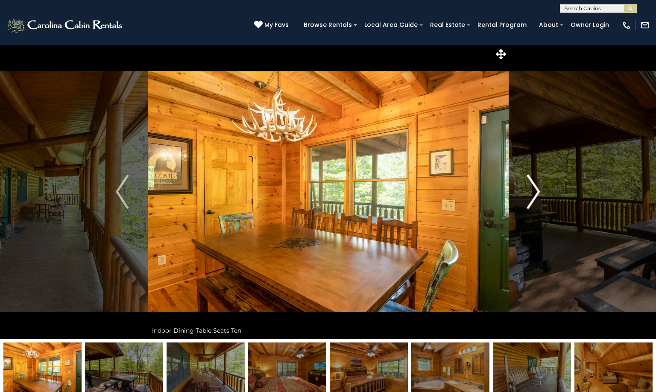
click at [538, 188] on img "Next" at bounding box center [534, 192] width 13 height 34
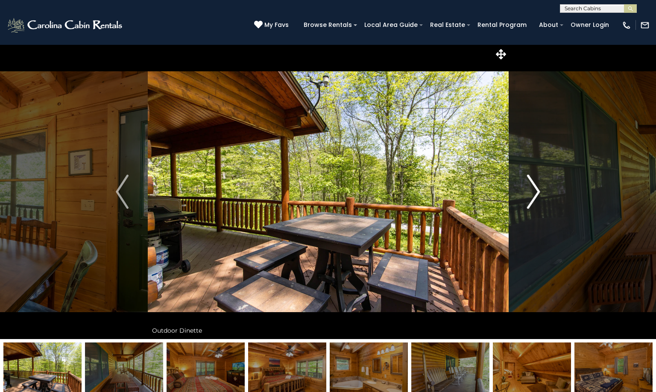
click at [538, 188] on img "Next" at bounding box center [534, 192] width 13 height 34
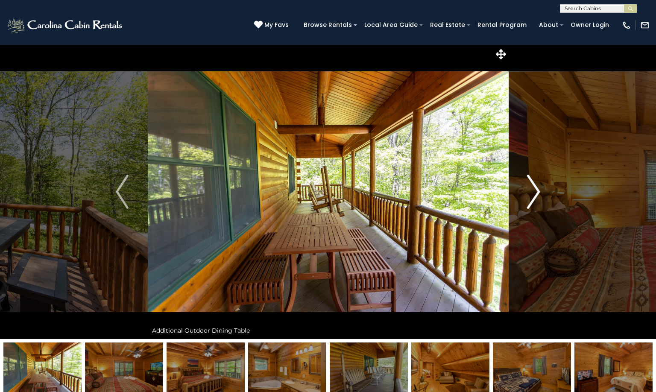
click at [538, 188] on img "Next" at bounding box center [534, 192] width 13 height 34
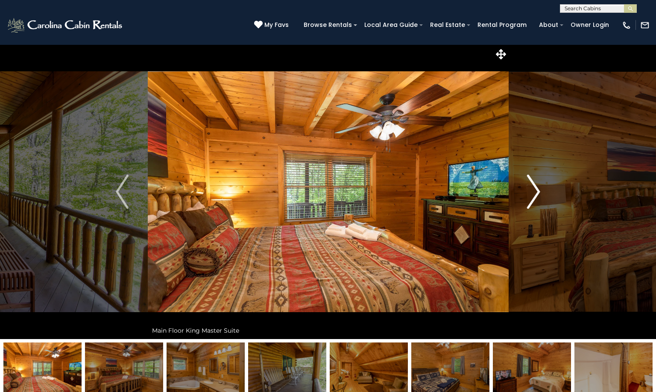
click at [538, 188] on img "Next" at bounding box center [534, 192] width 13 height 34
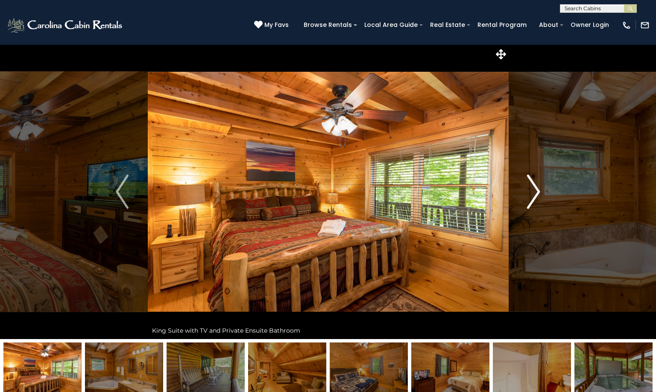
click at [538, 188] on img "Next" at bounding box center [534, 192] width 13 height 34
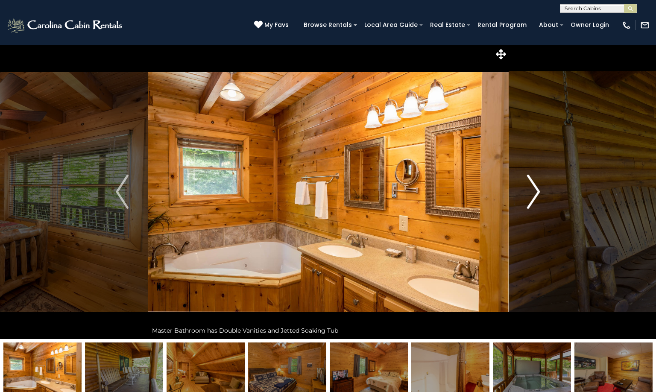
click at [539, 189] on img "Next" at bounding box center [534, 192] width 13 height 34
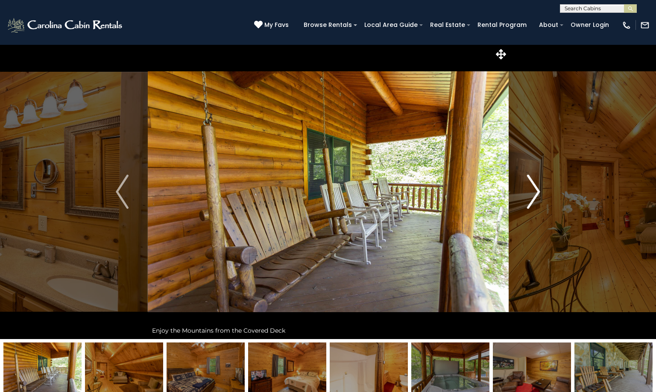
click at [539, 189] on img "Next" at bounding box center [534, 192] width 13 height 34
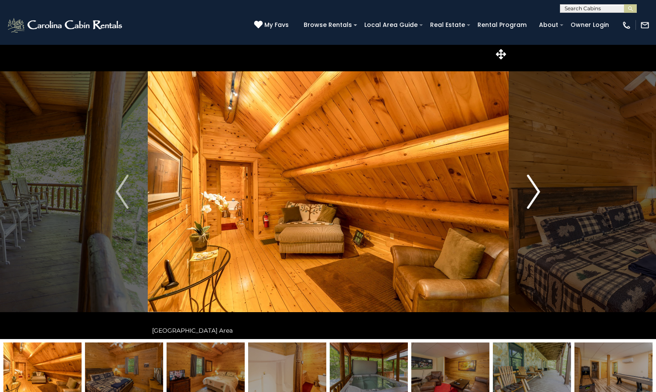
click at [539, 189] on img "Next" at bounding box center [534, 192] width 13 height 34
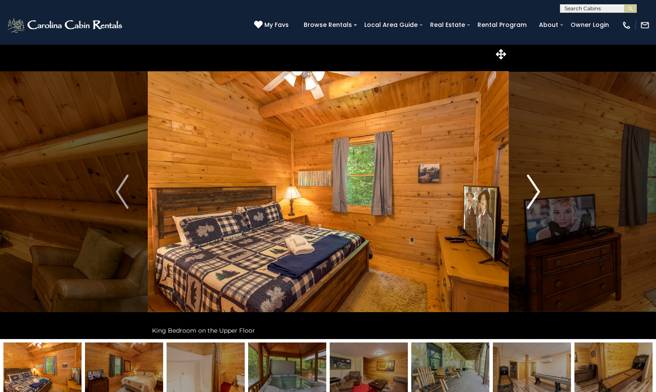
click at [539, 189] on img "Next" at bounding box center [534, 192] width 13 height 34
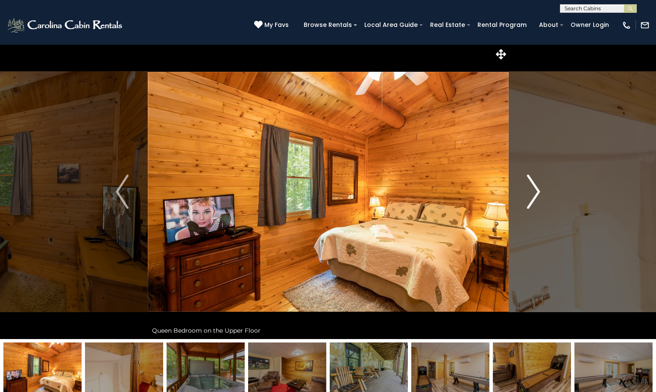
click at [539, 189] on img "Next" at bounding box center [534, 192] width 13 height 34
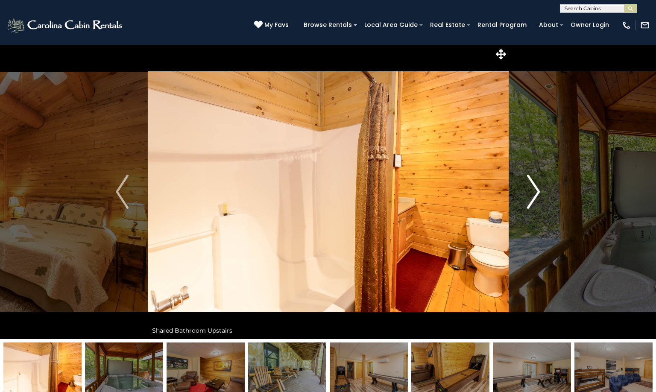
click at [539, 189] on img "Next" at bounding box center [534, 192] width 13 height 34
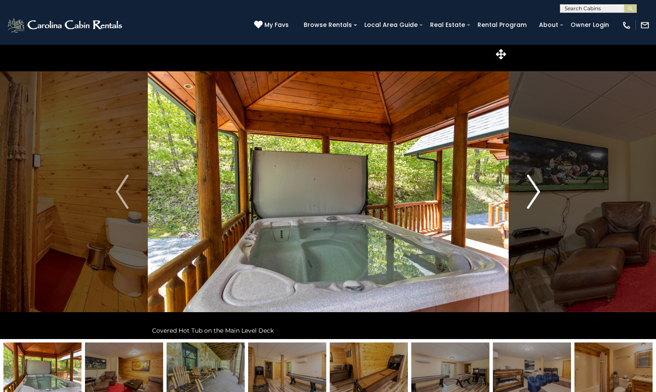
click at [539, 189] on img "Next" at bounding box center [534, 192] width 13 height 34
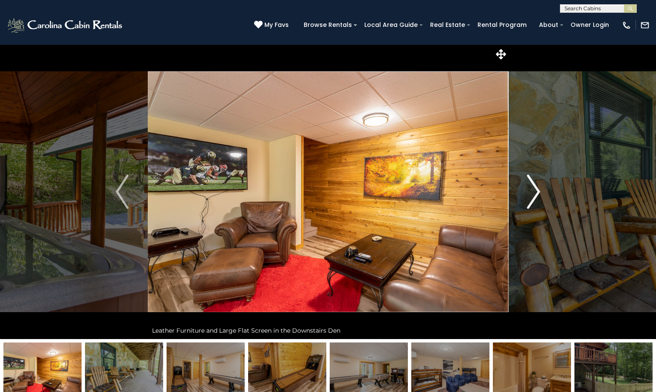
click at [539, 189] on img "Next" at bounding box center [534, 192] width 13 height 34
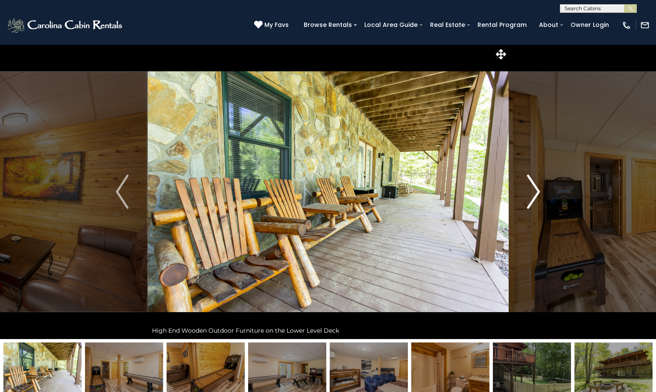
click at [539, 189] on img "Next" at bounding box center [534, 192] width 13 height 34
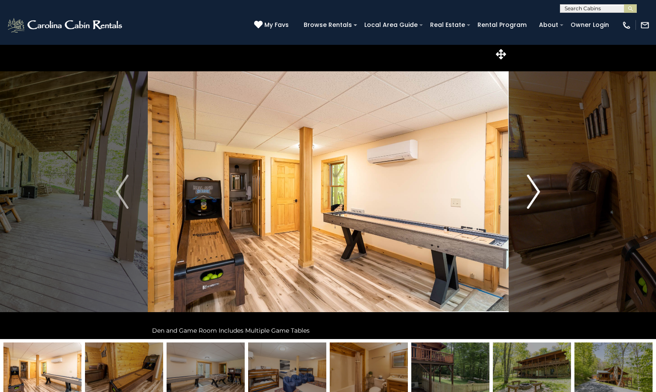
click at [539, 189] on img "Next" at bounding box center [534, 192] width 13 height 34
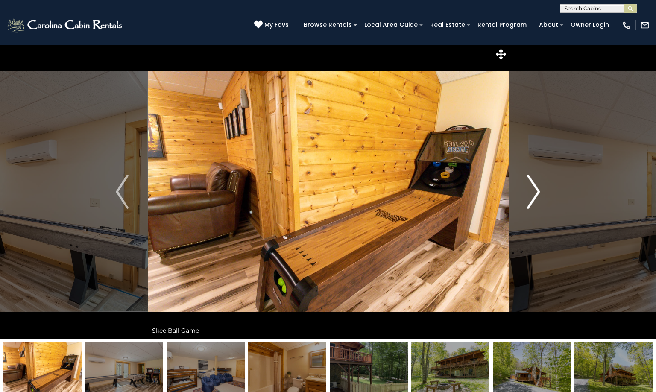
click at [539, 189] on img "Next" at bounding box center [534, 192] width 13 height 34
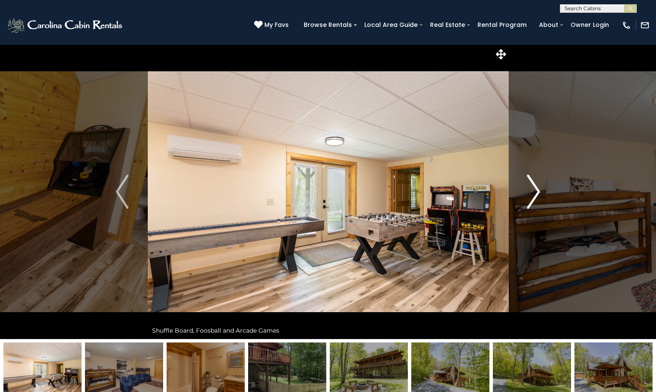
click at [539, 189] on img "Next" at bounding box center [534, 192] width 13 height 34
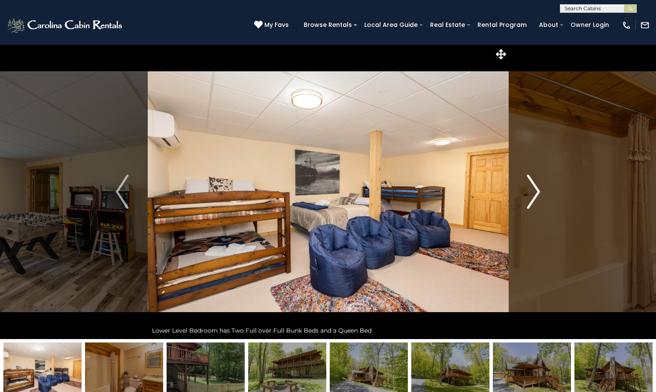
click at [539, 189] on img "Next" at bounding box center [534, 192] width 13 height 34
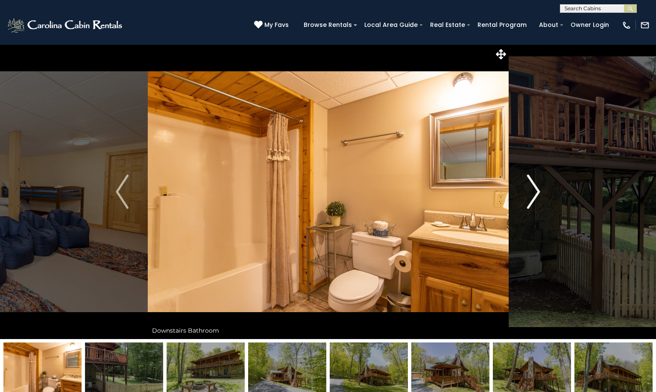
click at [539, 189] on img "Next" at bounding box center [534, 192] width 13 height 34
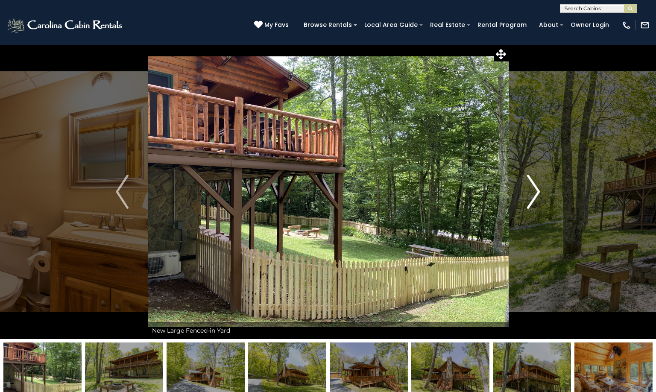
click at [539, 189] on img "Next" at bounding box center [534, 192] width 13 height 34
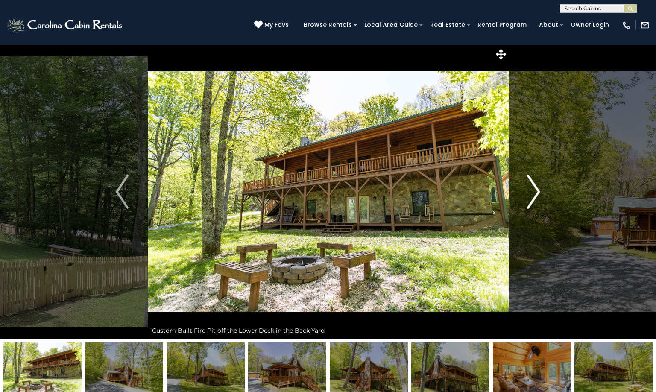
click at [539, 189] on img "Next" at bounding box center [534, 192] width 13 height 34
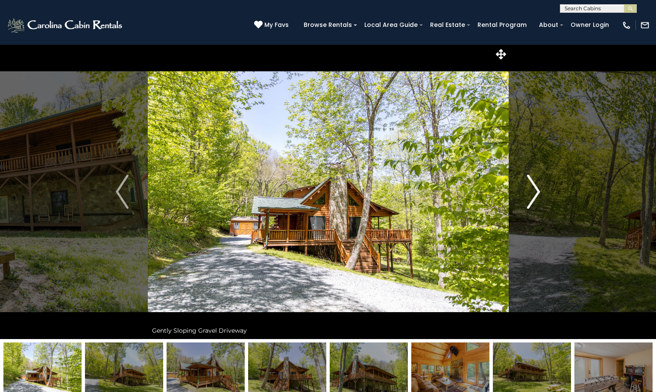
click at [539, 189] on img "Next" at bounding box center [534, 192] width 13 height 34
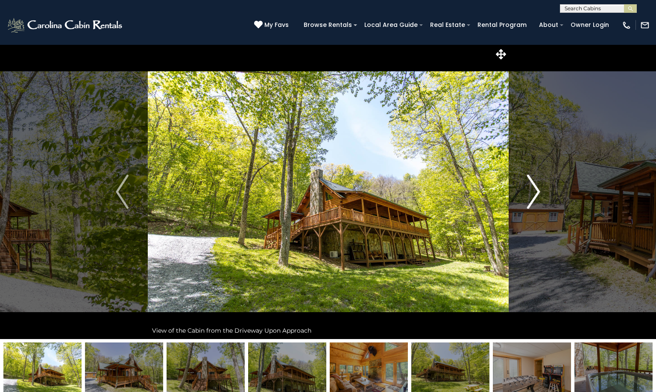
click at [539, 189] on img "Next" at bounding box center [534, 192] width 13 height 34
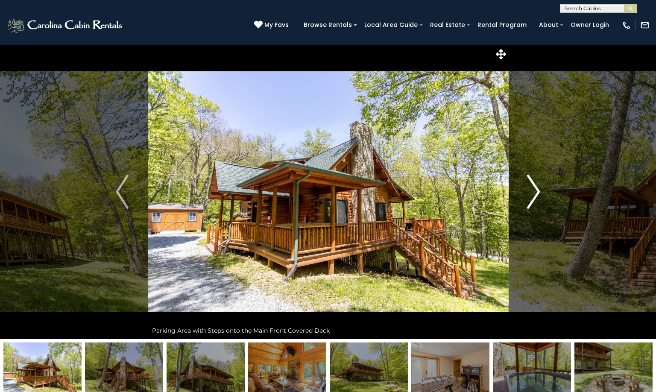
click at [539, 189] on img "Next" at bounding box center [534, 192] width 13 height 34
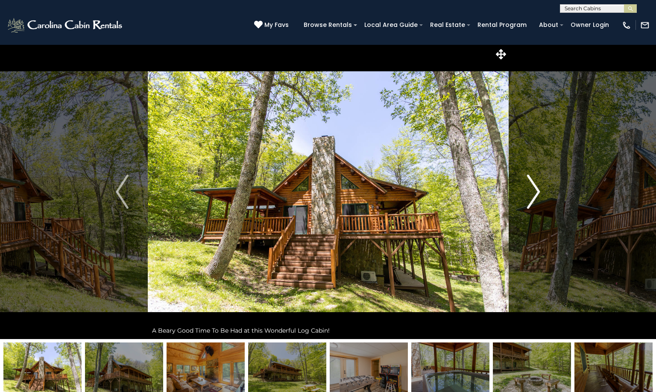
click at [539, 189] on img "Next" at bounding box center [534, 192] width 13 height 34
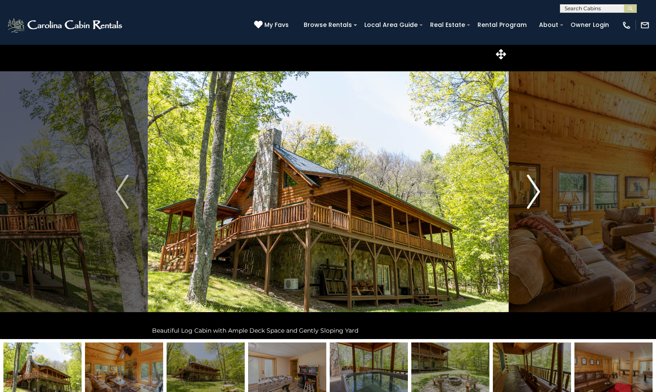
click at [539, 189] on img "Next" at bounding box center [534, 192] width 13 height 34
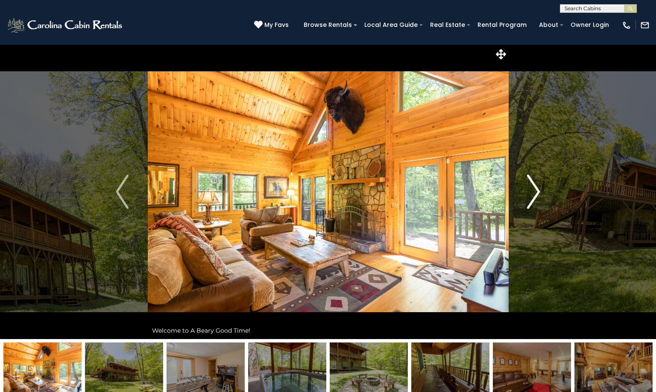
click at [539, 189] on img "Next" at bounding box center [534, 192] width 13 height 34
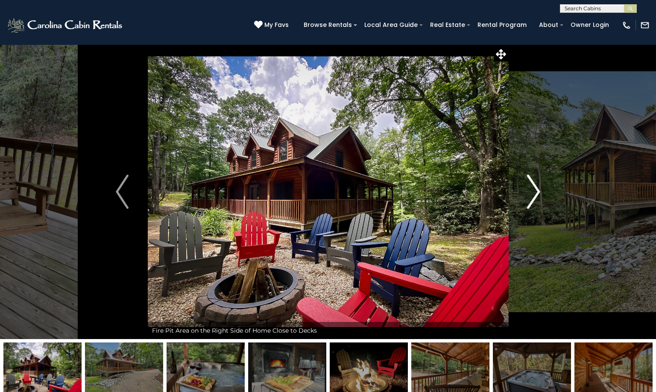
click at [541, 192] on button "Next" at bounding box center [533, 191] width 51 height 295
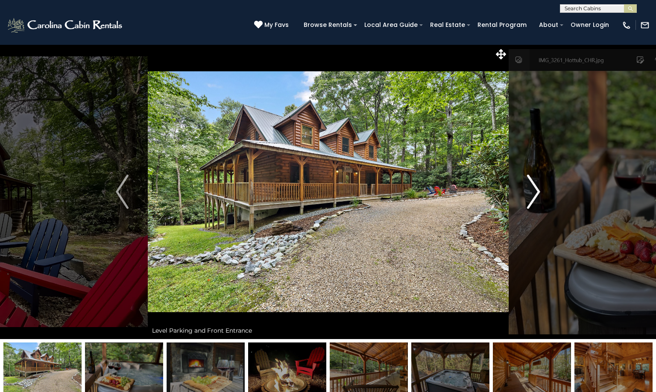
click at [541, 192] on button "Next" at bounding box center [533, 191] width 51 height 295
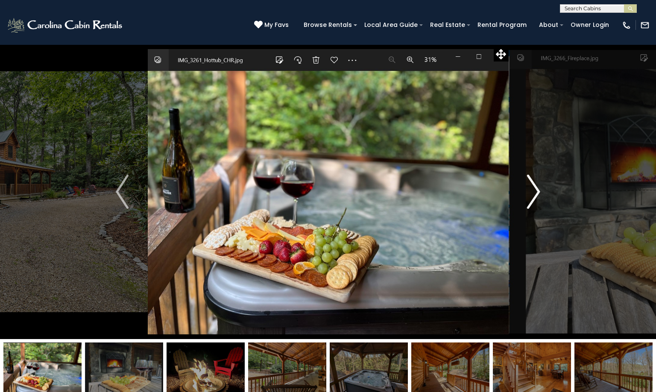
click at [541, 192] on button "Next" at bounding box center [533, 191] width 51 height 295
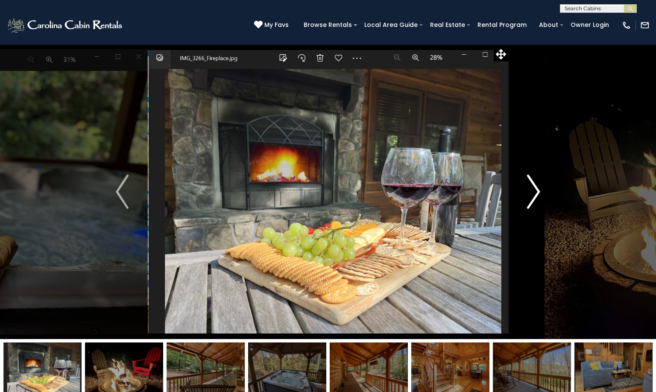
click at [541, 192] on button "Next" at bounding box center [533, 191] width 51 height 295
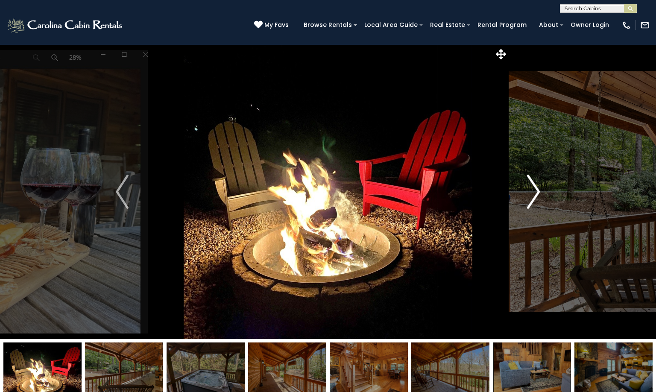
click at [537, 192] on img "Next" at bounding box center [534, 192] width 13 height 34
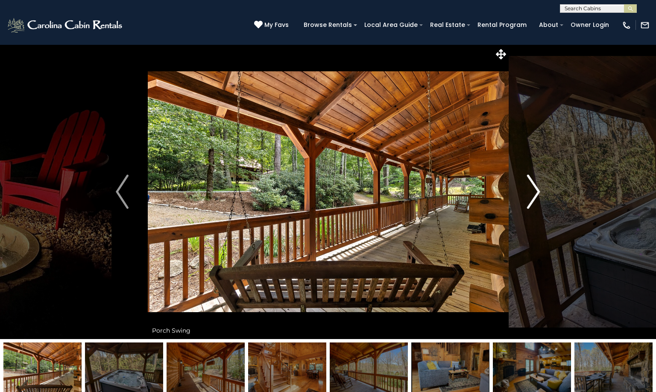
click at [538, 191] on img "Next" at bounding box center [534, 192] width 13 height 34
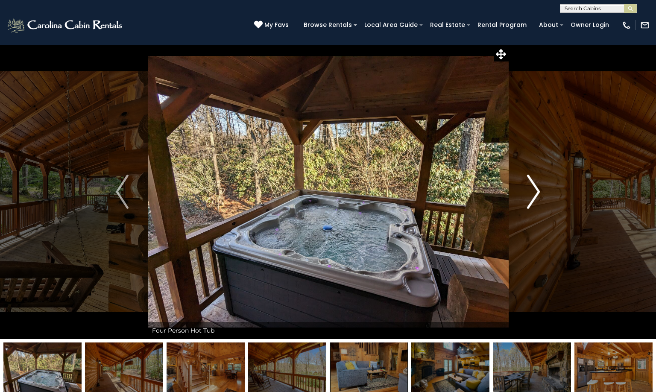
click at [539, 191] on img "Next" at bounding box center [534, 192] width 13 height 34
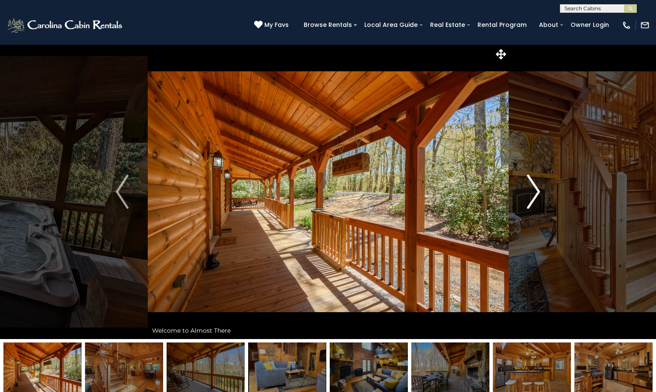
click at [539, 191] on img "Next" at bounding box center [534, 192] width 13 height 34
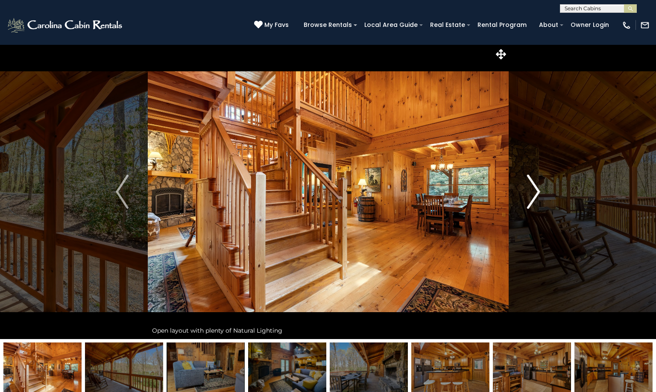
click at [539, 191] on img "Next" at bounding box center [534, 192] width 13 height 34
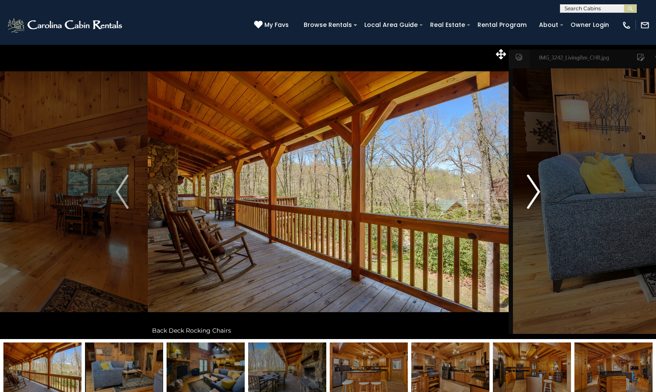
click at [537, 192] on img "Next" at bounding box center [534, 192] width 13 height 34
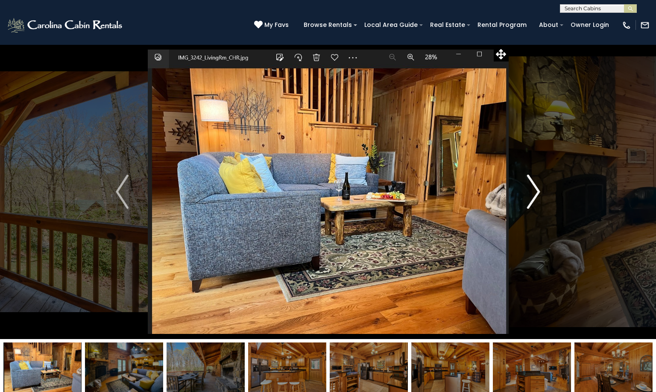
click at [537, 192] on img "Next" at bounding box center [534, 192] width 13 height 34
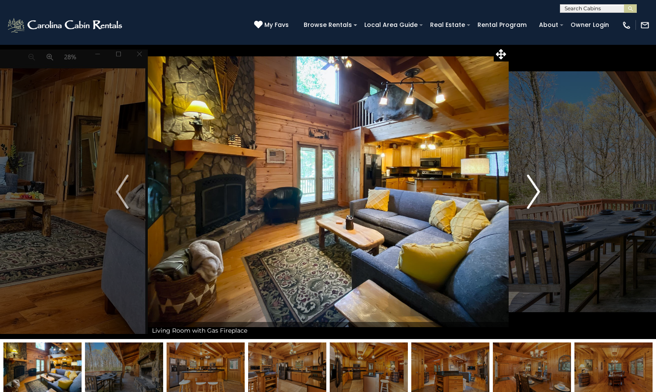
click at [537, 192] on img "Next" at bounding box center [534, 192] width 13 height 34
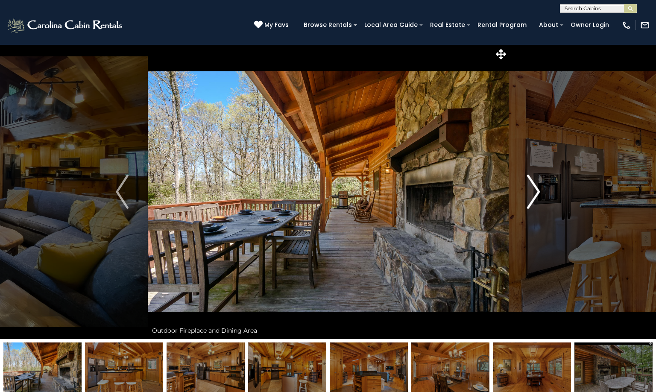
click at [537, 192] on img "Next" at bounding box center [534, 192] width 13 height 34
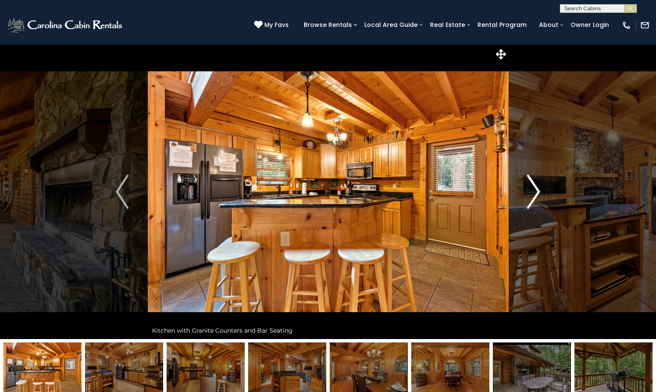
click at [537, 192] on img "Next" at bounding box center [534, 192] width 13 height 34
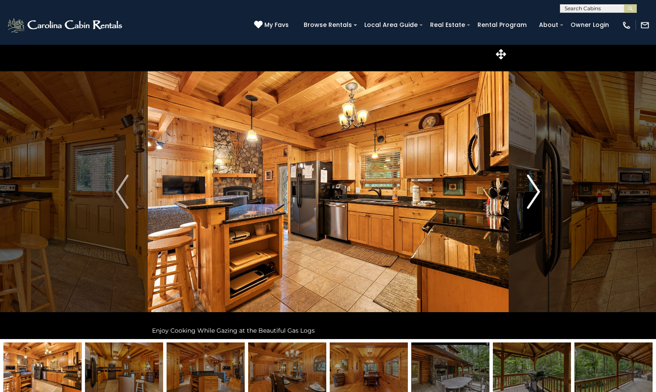
click at [537, 192] on img "Next" at bounding box center [534, 192] width 13 height 34
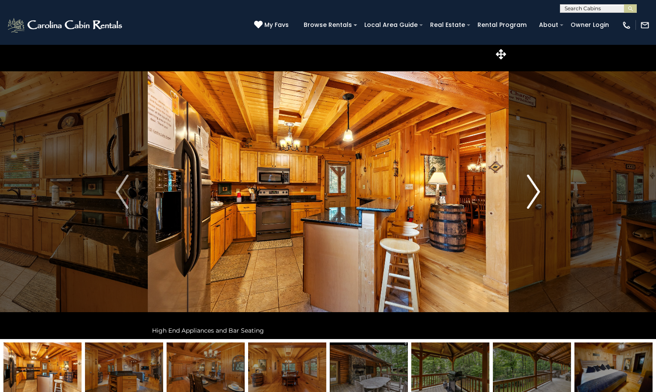
click at [537, 192] on img "Next" at bounding box center [534, 192] width 13 height 34
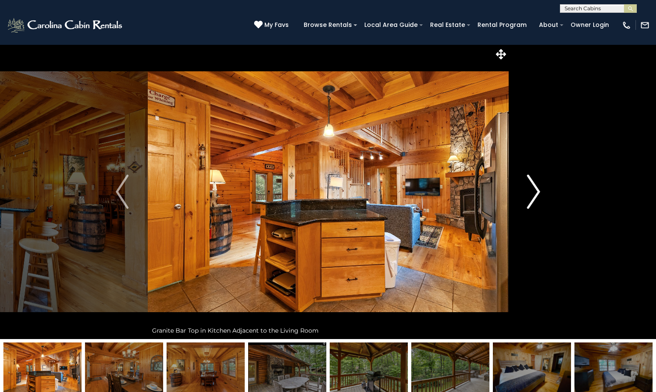
click at [538, 192] on img "Next" at bounding box center [534, 192] width 13 height 34
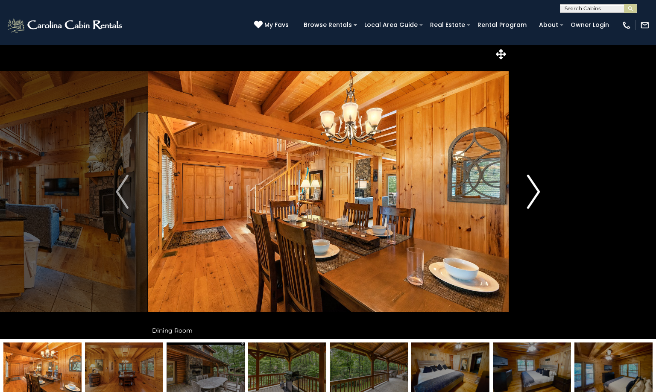
click at [538, 192] on img "Next" at bounding box center [534, 192] width 13 height 34
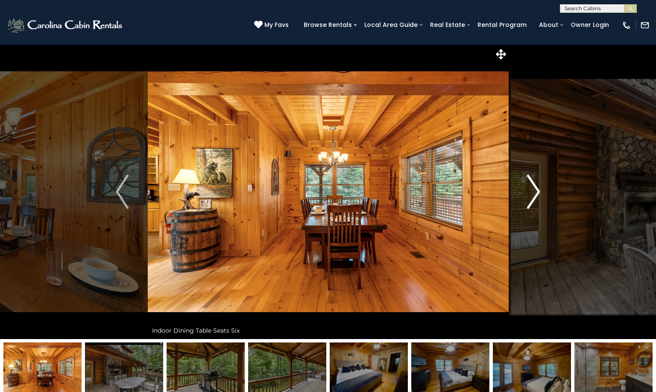
click at [538, 192] on img "Next" at bounding box center [534, 192] width 13 height 34
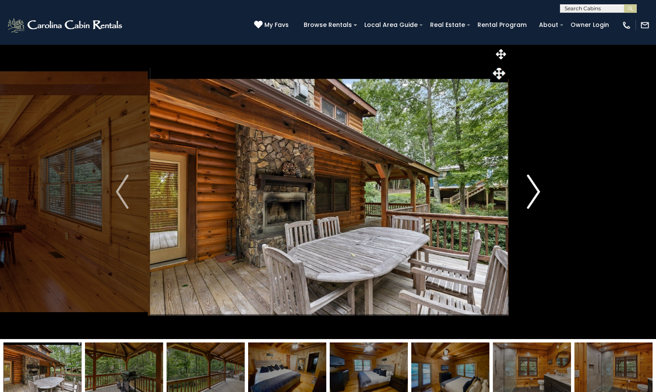
click at [538, 192] on img "Next" at bounding box center [534, 192] width 13 height 34
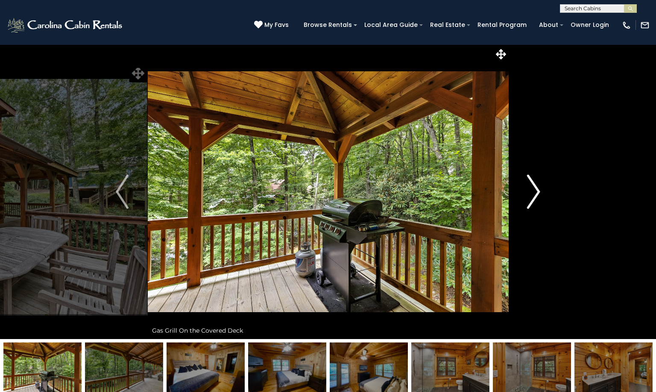
click at [538, 192] on img "Next" at bounding box center [534, 192] width 13 height 34
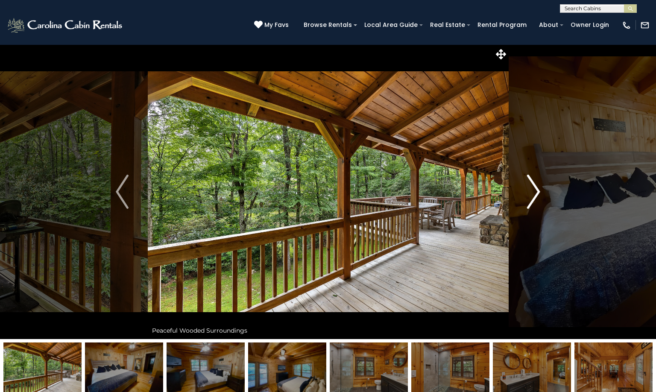
click at [538, 192] on img "Next" at bounding box center [534, 192] width 13 height 34
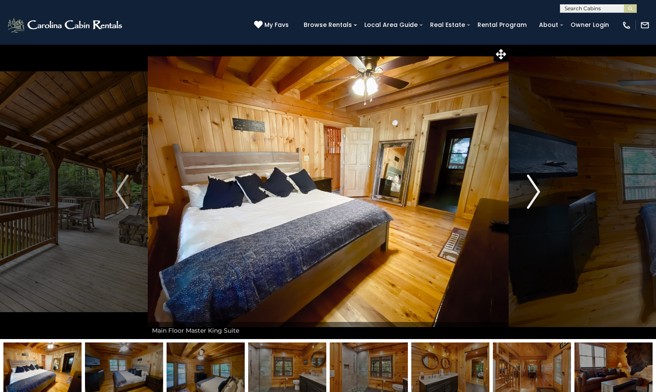
click at [538, 192] on img "Next" at bounding box center [534, 192] width 13 height 34
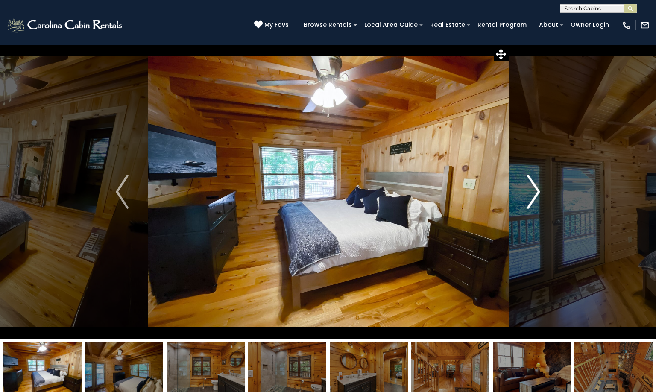
click at [538, 192] on img "Next" at bounding box center [534, 192] width 13 height 34
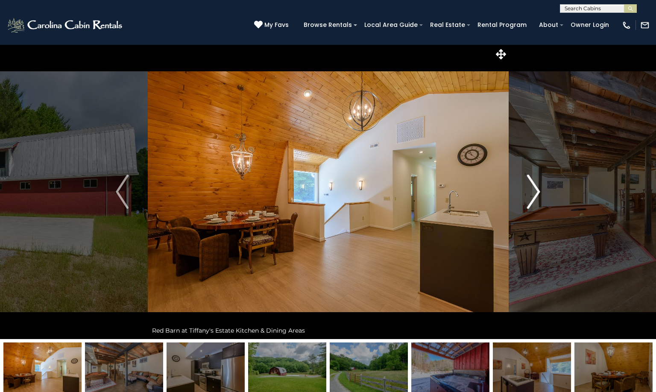
click at [540, 194] on img "Next" at bounding box center [534, 192] width 13 height 34
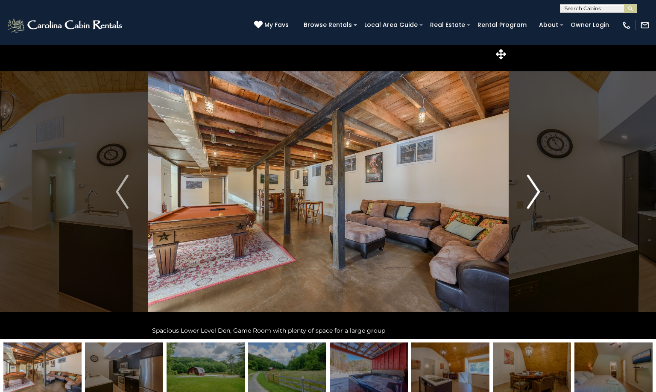
click at [540, 194] on img "Next" at bounding box center [534, 192] width 13 height 34
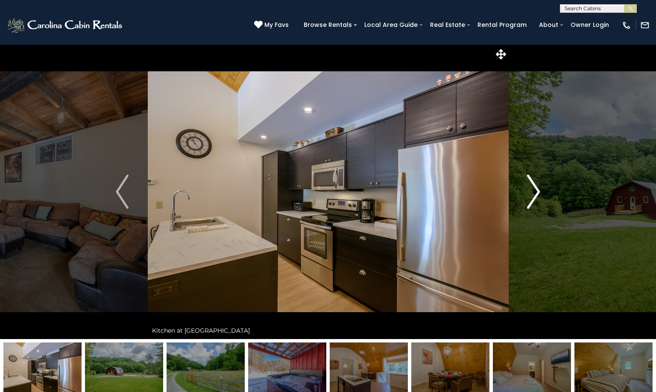
click at [540, 194] on img "Next" at bounding box center [534, 192] width 13 height 34
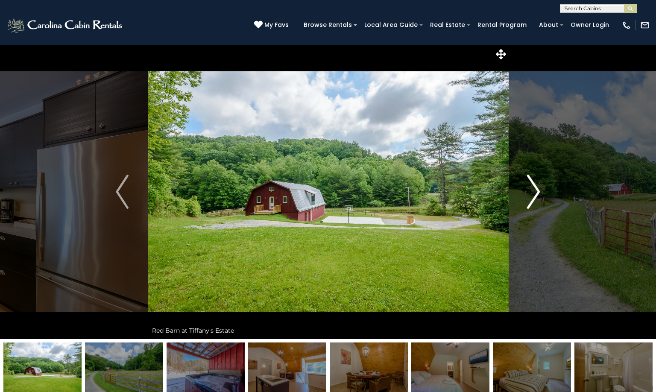
click at [540, 194] on img "Next" at bounding box center [534, 192] width 13 height 34
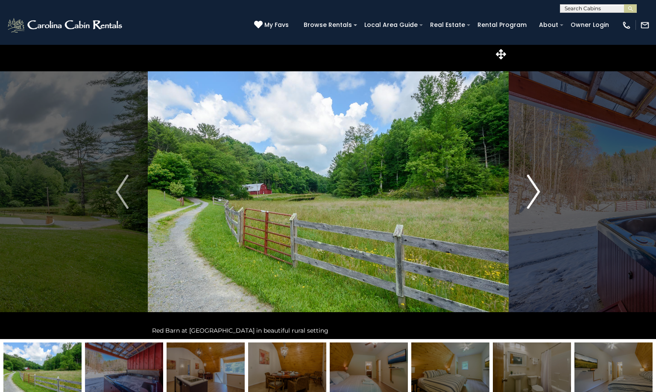
click at [540, 194] on img "Next" at bounding box center [534, 192] width 13 height 34
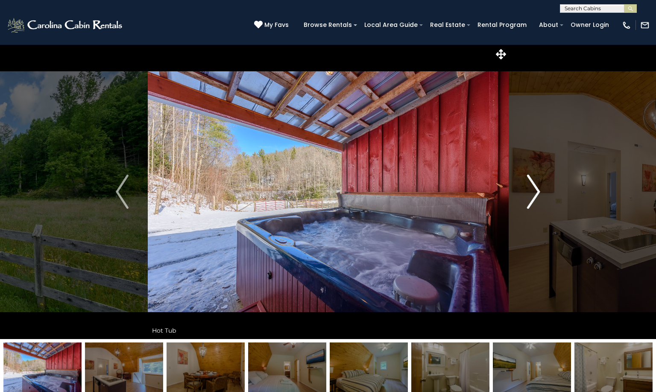
click at [540, 194] on img "Next" at bounding box center [534, 192] width 13 height 34
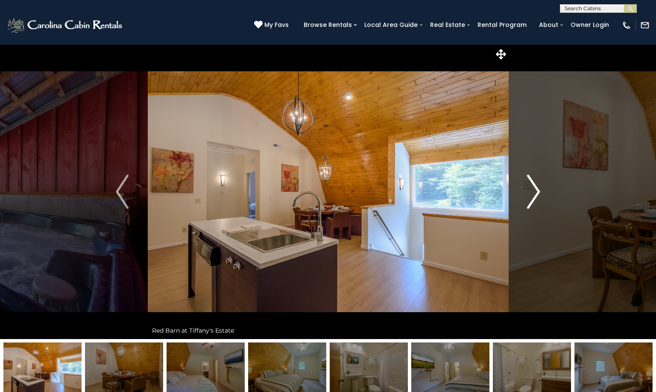
click at [540, 194] on img "Next" at bounding box center [534, 192] width 13 height 34
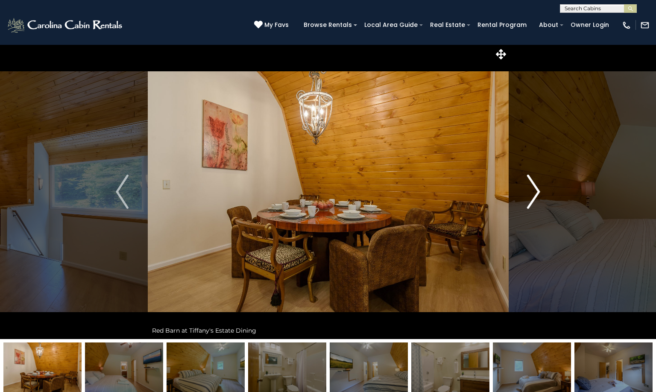
click at [540, 194] on img "Next" at bounding box center [534, 192] width 13 height 34
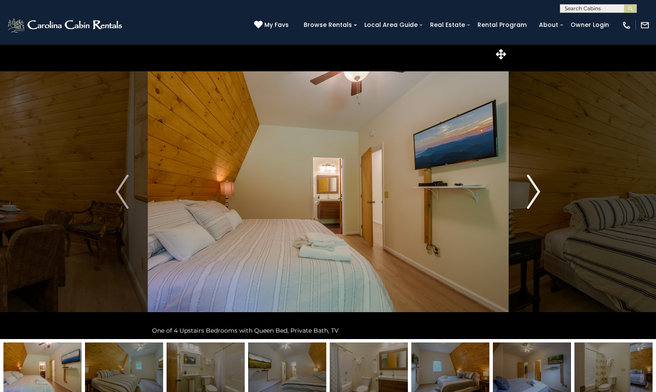
click at [540, 194] on img "Next" at bounding box center [534, 192] width 13 height 34
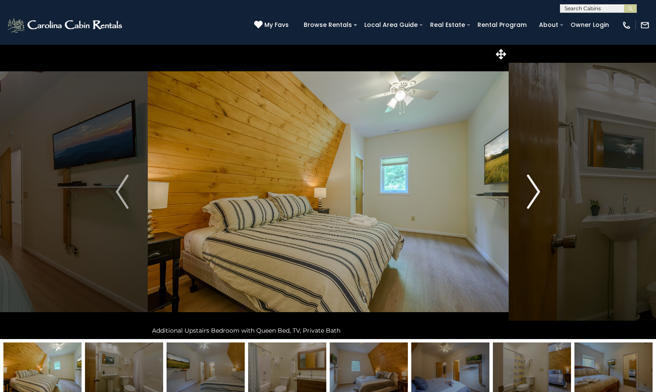
click at [540, 194] on img "Next" at bounding box center [534, 192] width 13 height 34
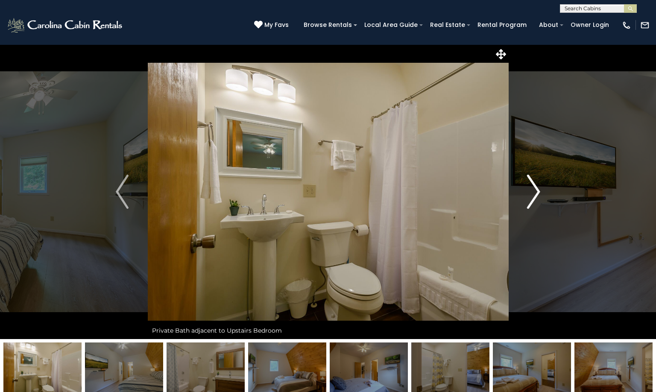
click at [540, 194] on img "Next" at bounding box center [534, 192] width 13 height 34
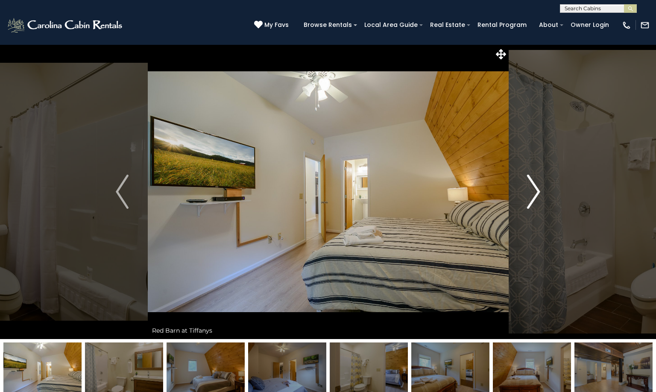
click at [540, 194] on img "Next" at bounding box center [534, 192] width 13 height 34
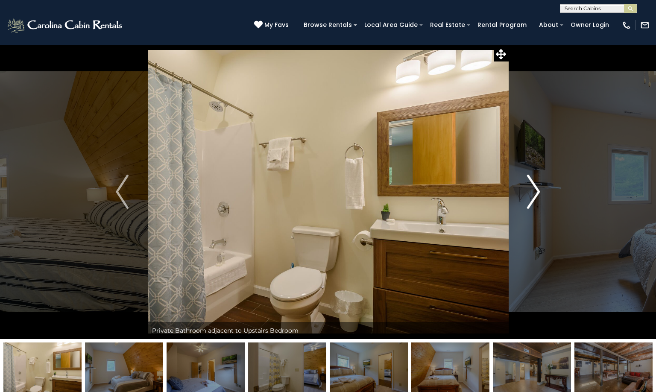
click at [540, 194] on img "Next" at bounding box center [534, 192] width 13 height 34
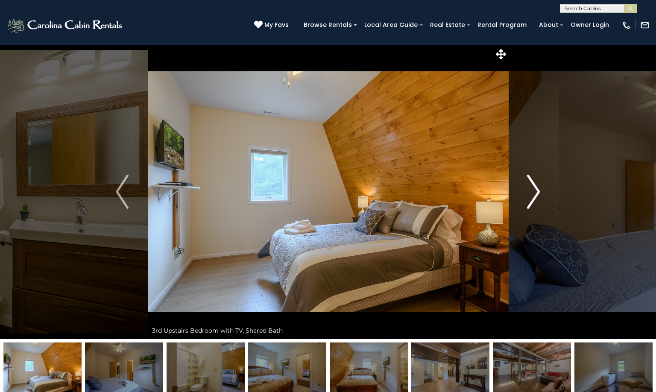
click at [540, 194] on img "Next" at bounding box center [534, 192] width 13 height 34
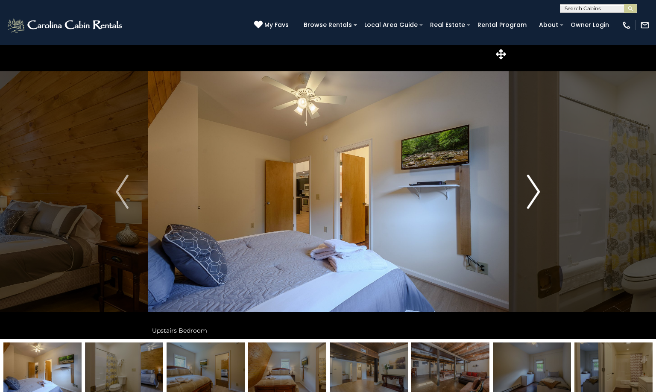
click at [540, 194] on img "Next" at bounding box center [534, 192] width 13 height 34
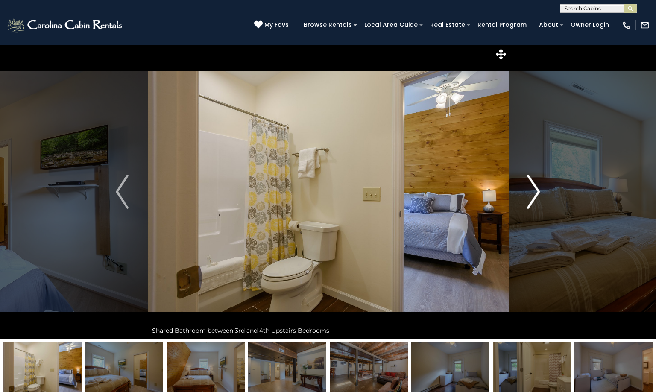
click at [540, 194] on img "Next" at bounding box center [534, 192] width 13 height 34
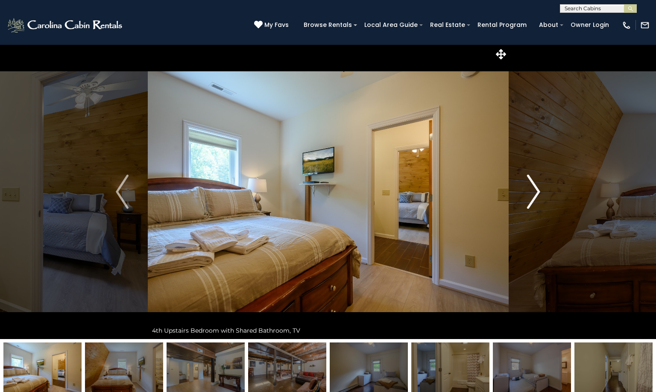
click at [539, 194] on img "Next" at bounding box center [534, 192] width 13 height 34
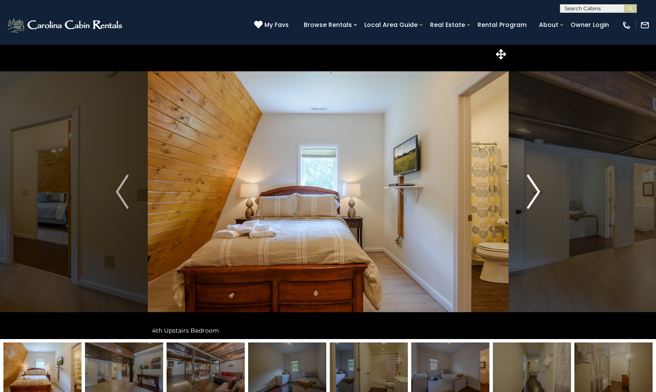
click at [539, 194] on img "Next" at bounding box center [534, 192] width 13 height 34
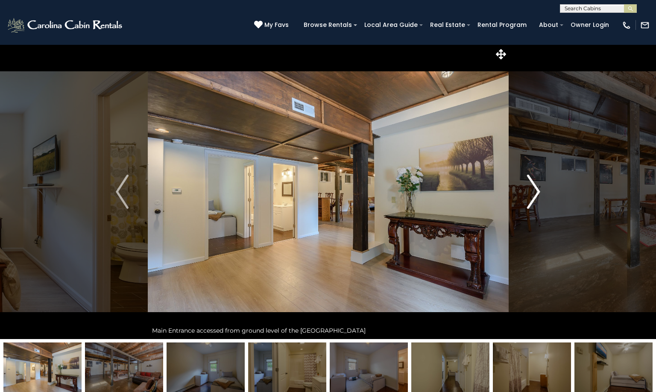
click at [539, 194] on img "Next" at bounding box center [534, 192] width 13 height 34
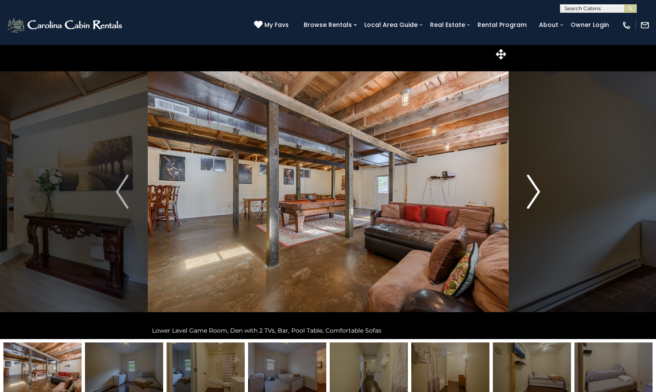
click at [535, 187] on img "Next" at bounding box center [534, 192] width 13 height 34
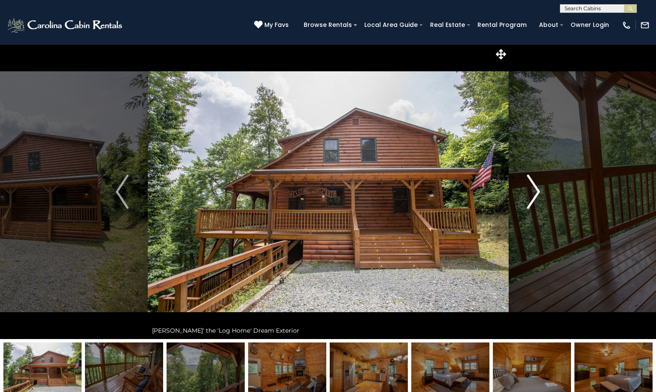
click at [534, 184] on img "Next" at bounding box center [534, 192] width 13 height 34
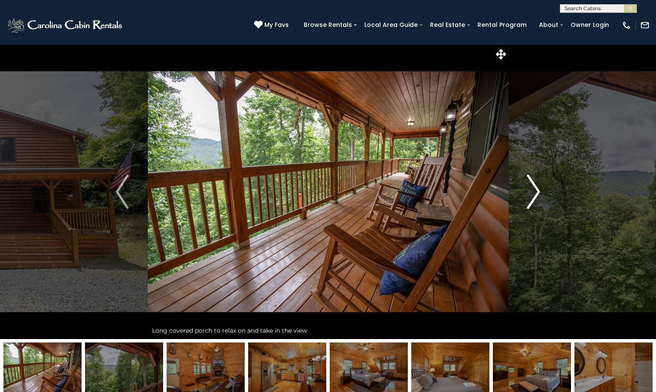
click at [537, 194] on img "Next" at bounding box center [534, 192] width 13 height 34
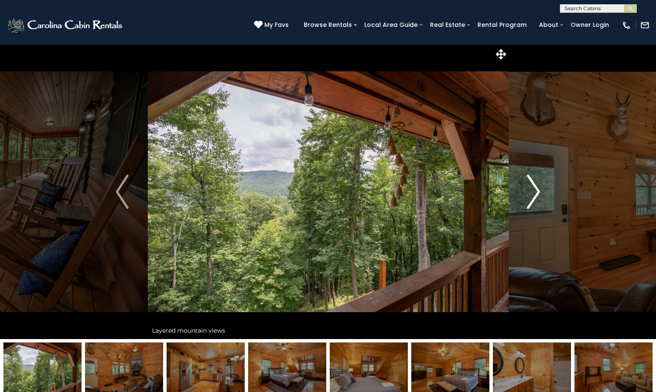
click at [537, 194] on img "Next" at bounding box center [534, 192] width 13 height 34
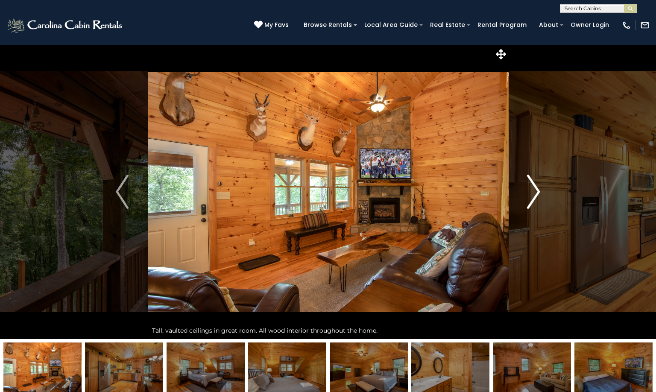
click at [537, 194] on img "Next" at bounding box center [534, 192] width 13 height 34
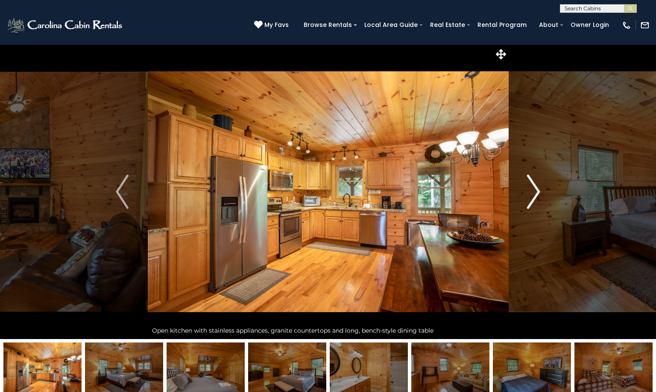
click at [537, 194] on img "Next" at bounding box center [534, 192] width 13 height 34
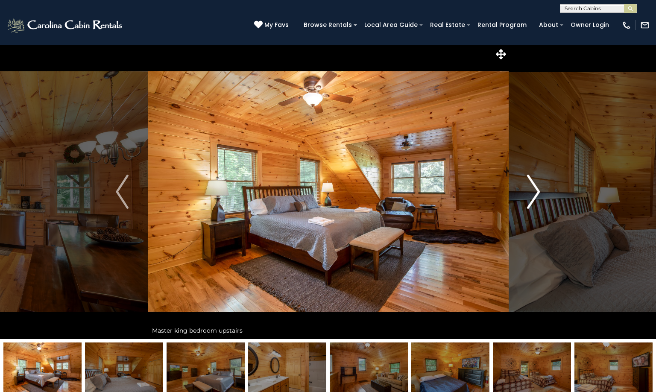
click at [537, 194] on img "Next" at bounding box center [534, 192] width 13 height 34
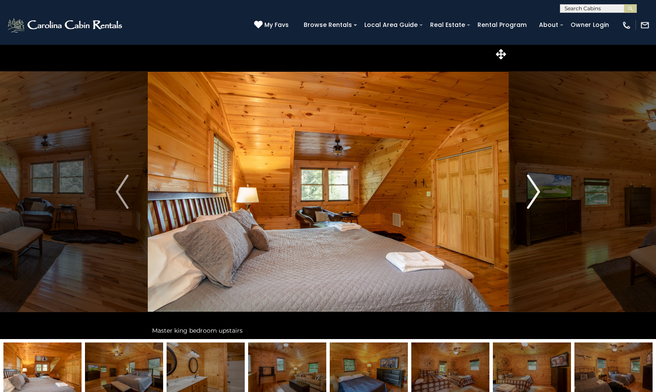
click at [537, 194] on img "Next" at bounding box center [534, 192] width 13 height 34
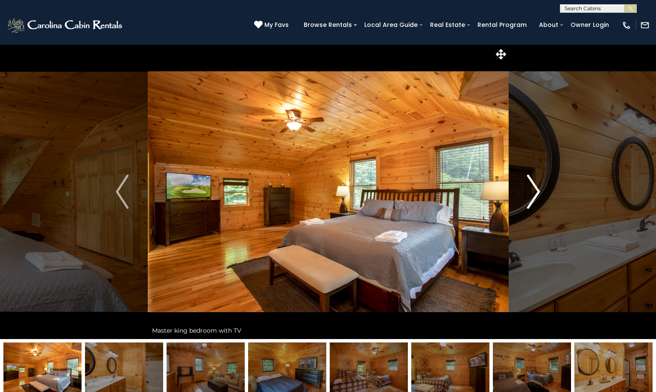
click at [537, 194] on img "Next" at bounding box center [534, 192] width 13 height 34
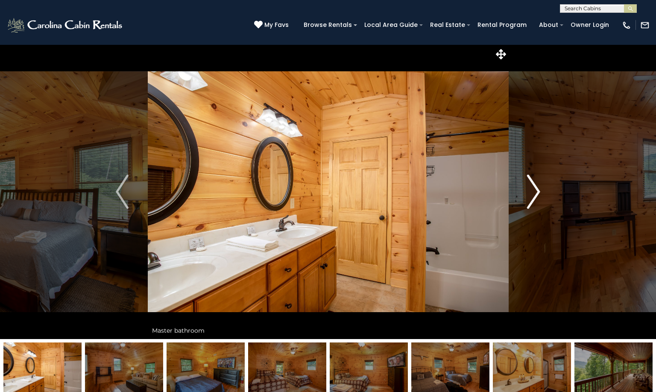
click at [537, 194] on img "Next" at bounding box center [534, 192] width 13 height 34
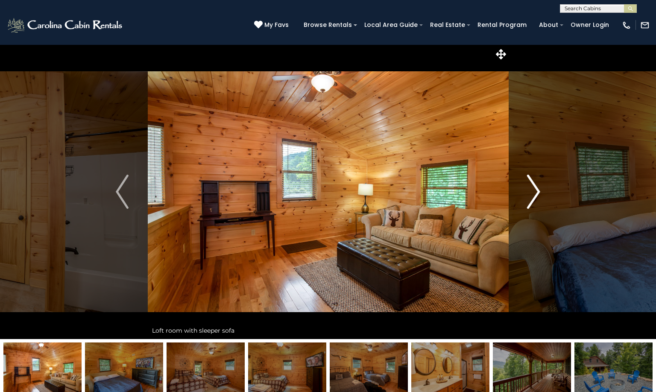
click at [537, 194] on img "Next" at bounding box center [534, 192] width 13 height 34
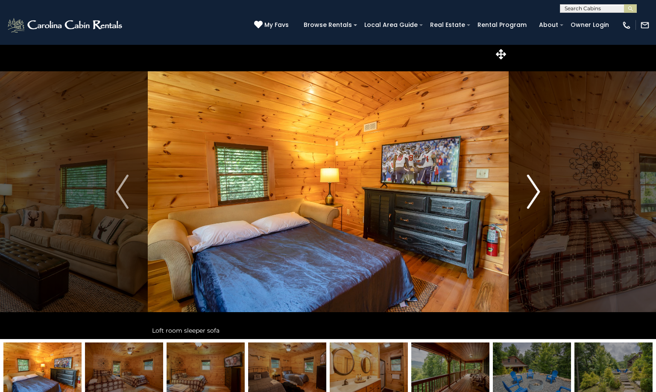
click at [537, 194] on img "Next" at bounding box center [534, 192] width 13 height 34
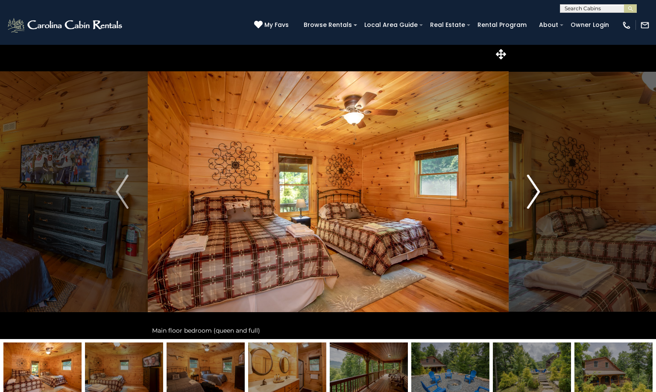
click at [537, 194] on img "Next" at bounding box center [534, 192] width 13 height 34
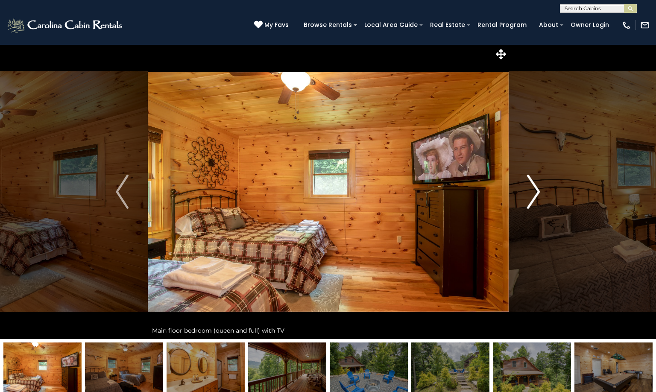
click at [537, 194] on img "Next" at bounding box center [534, 192] width 13 height 34
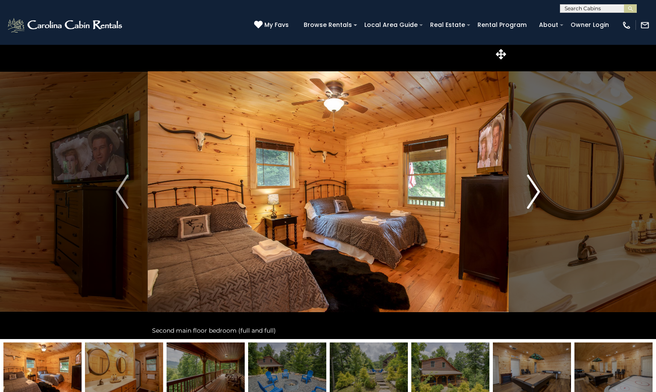
click at [537, 194] on img "Next" at bounding box center [534, 192] width 13 height 34
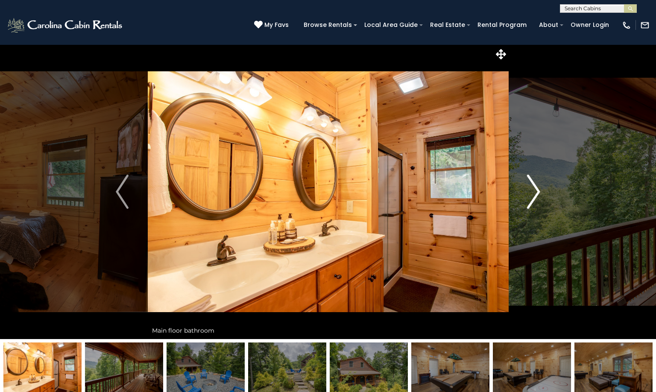
click at [537, 194] on img "Next" at bounding box center [534, 192] width 13 height 34
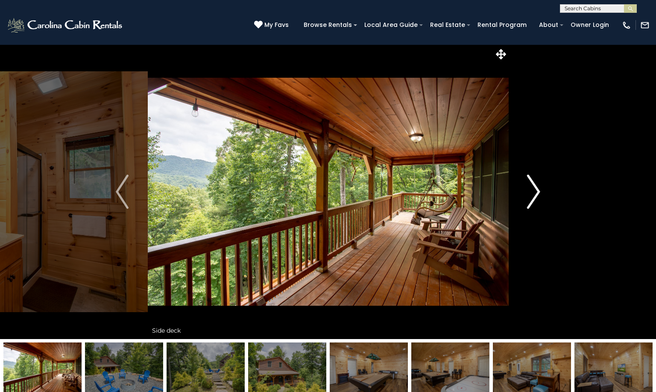
click at [537, 194] on img "Next" at bounding box center [534, 192] width 13 height 34
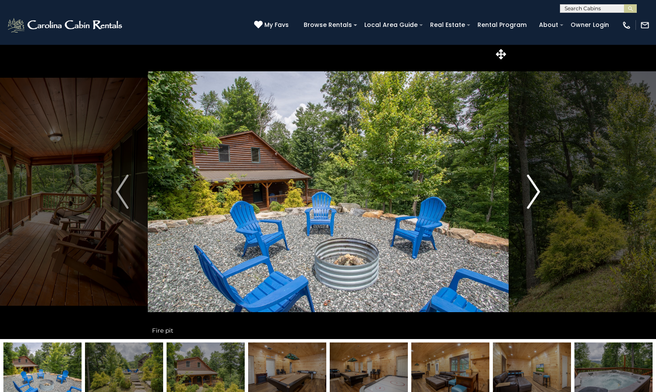
click at [537, 194] on img "Next" at bounding box center [534, 192] width 13 height 34
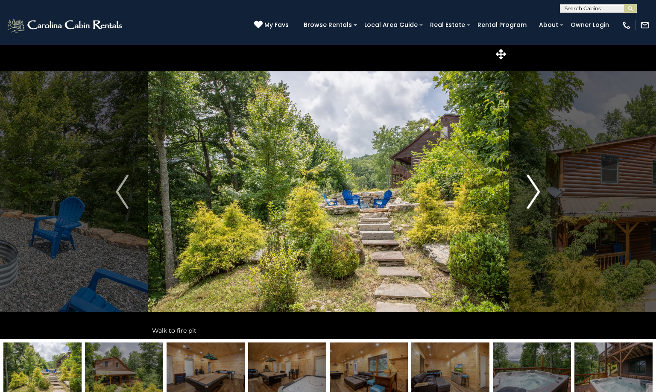
click at [537, 194] on img "Next" at bounding box center [534, 192] width 13 height 34
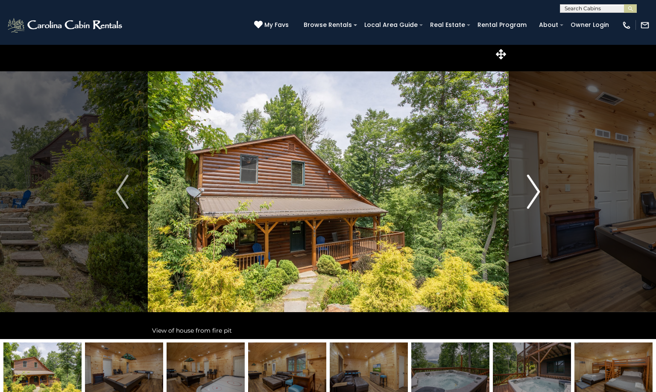
click at [537, 194] on img "Next" at bounding box center [534, 192] width 13 height 34
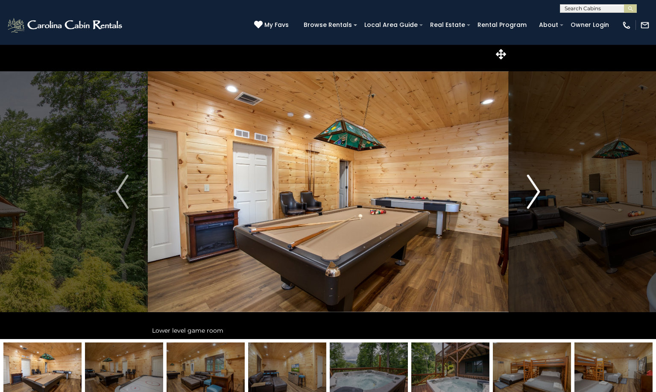
click at [537, 194] on img "Next" at bounding box center [534, 192] width 13 height 34
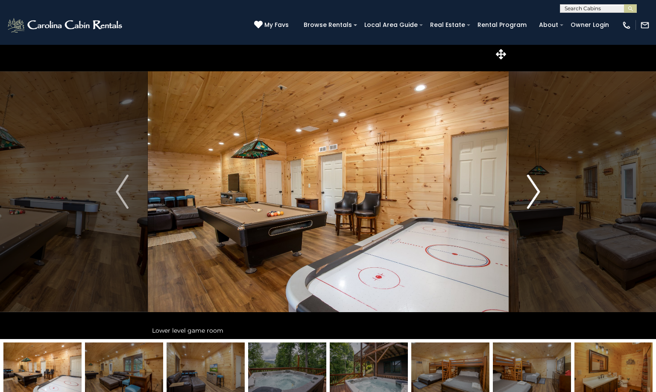
click at [537, 194] on img "Next" at bounding box center [534, 192] width 13 height 34
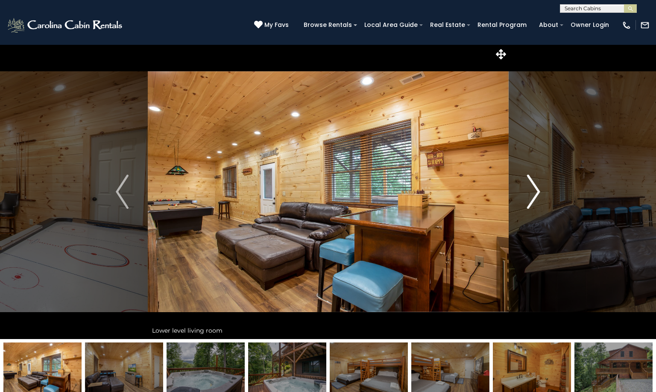
click at [537, 194] on img "Next" at bounding box center [534, 192] width 13 height 34
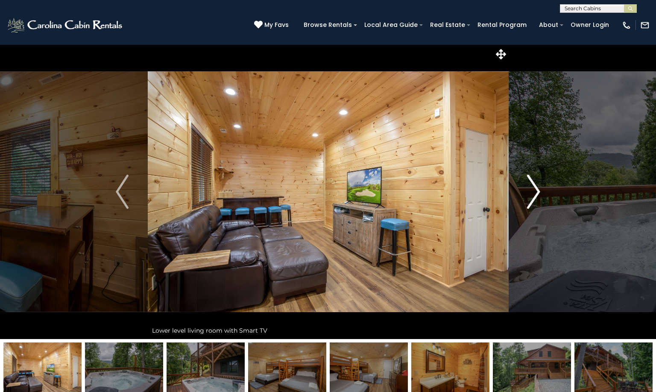
click at [537, 194] on img "Next" at bounding box center [534, 192] width 13 height 34
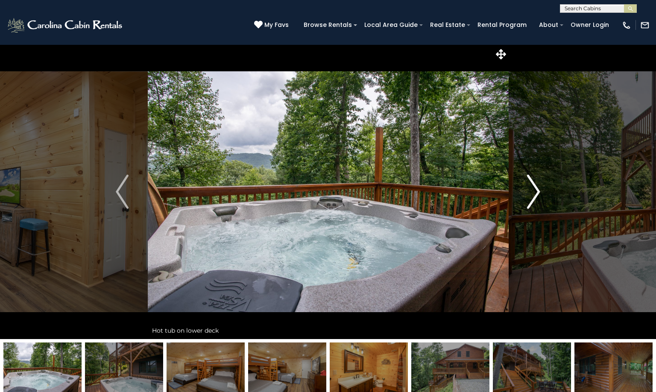
click at [537, 194] on img "Next" at bounding box center [534, 192] width 13 height 34
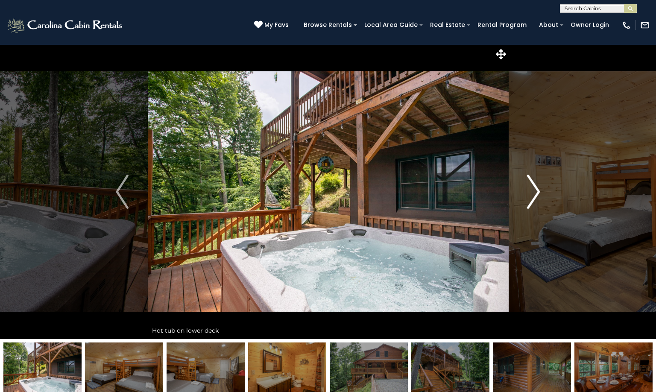
click at [537, 194] on img "Next" at bounding box center [534, 192] width 13 height 34
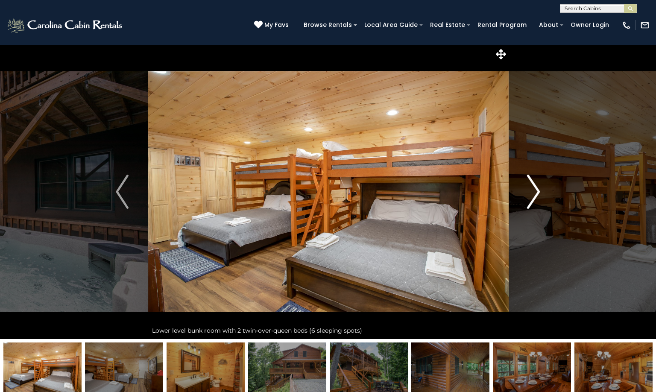
click at [541, 196] on button "Next" at bounding box center [533, 191] width 51 height 295
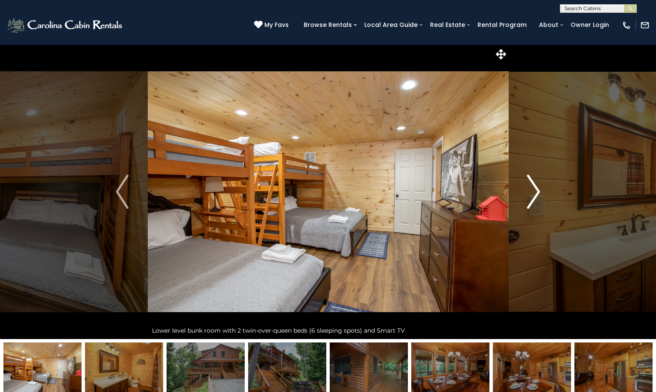
click at [540, 191] on button "Next" at bounding box center [533, 191] width 51 height 295
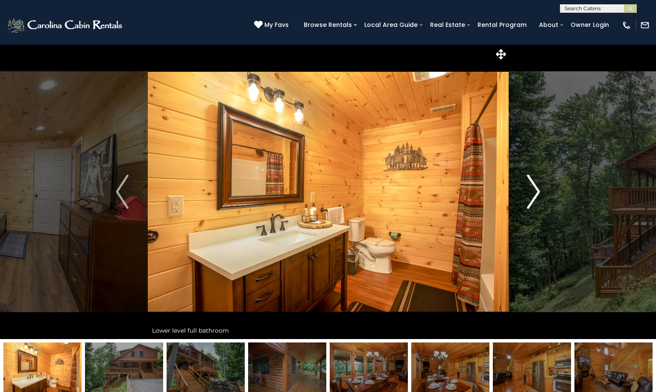
click at [537, 190] on img "Next" at bounding box center [534, 192] width 13 height 34
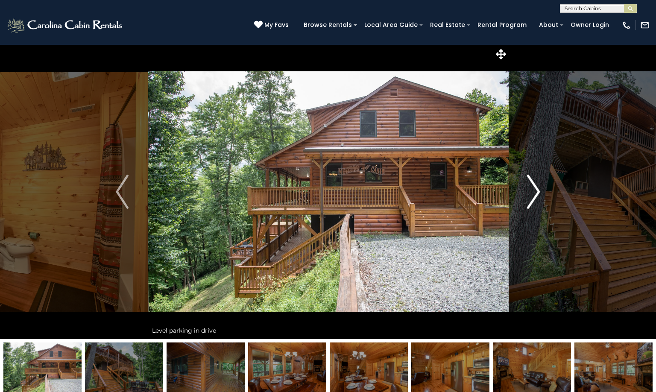
click at [538, 190] on img "Next" at bounding box center [534, 192] width 13 height 34
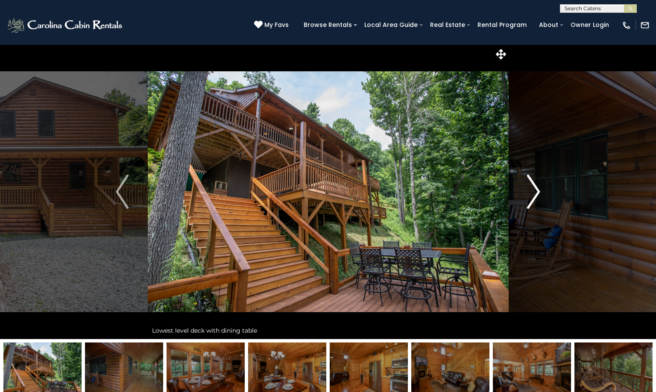
click at [540, 190] on img "Next" at bounding box center [534, 192] width 13 height 34
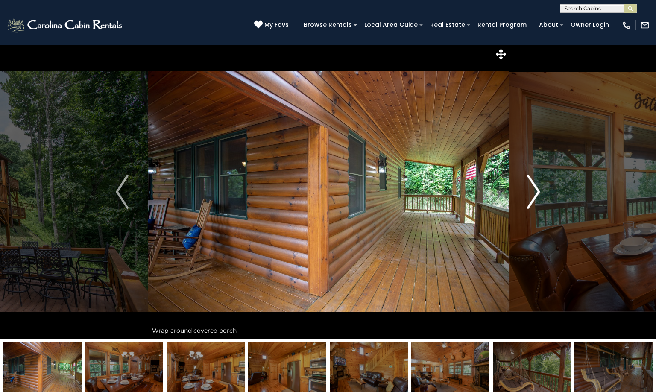
click at [540, 190] on img "Next" at bounding box center [534, 192] width 13 height 34
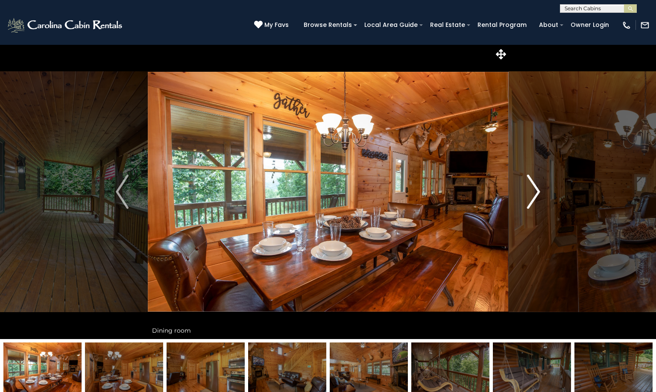
click at [540, 190] on img "Next" at bounding box center [534, 192] width 13 height 34
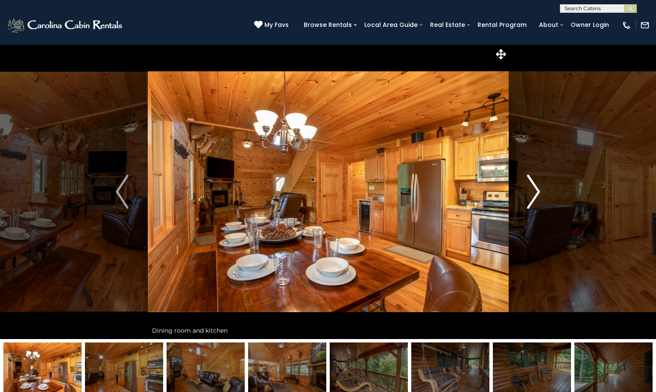
click at [540, 190] on img "Next" at bounding box center [534, 192] width 13 height 34
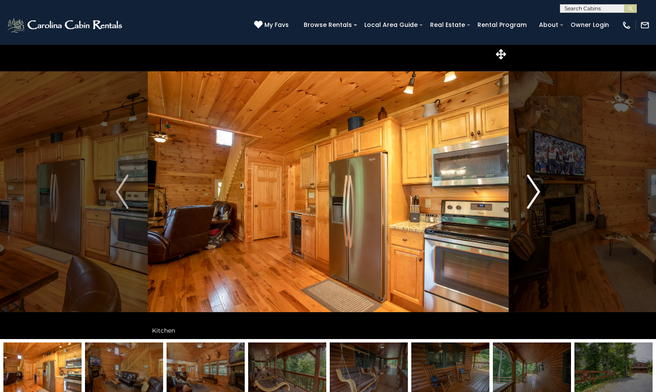
click at [540, 190] on img "Next" at bounding box center [534, 192] width 13 height 34
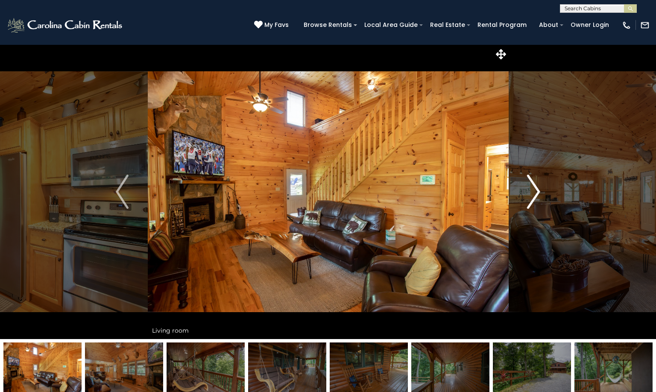
click at [540, 190] on img "Next" at bounding box center [534, 192] width 13 height 34
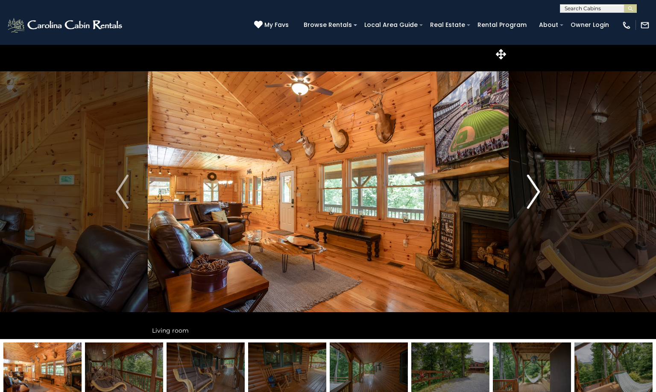
click at [540, 190] on img "Next" at bounding box center [534, 192] width 13 height 34
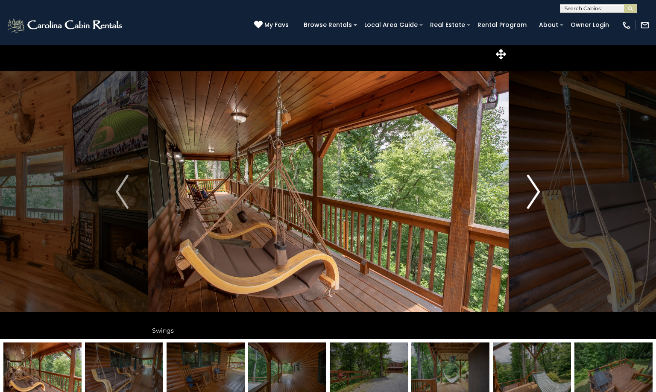
click at [534, 191] on img "Next" at bounding box center [534, 192] width 13 height 34
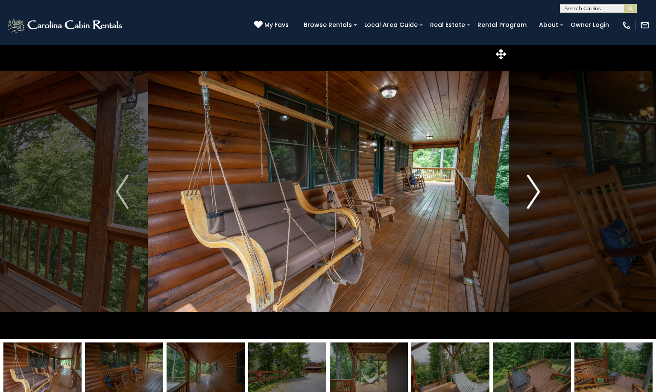
click at [537, 191] on img "Next" at bounding box center [534, 192] width 13 height 34
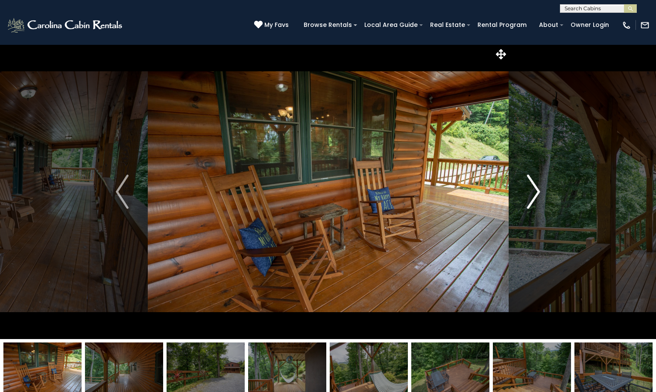
click at [537, 191] on img "Next" at bounding box center [534, 192] width 13 height 34
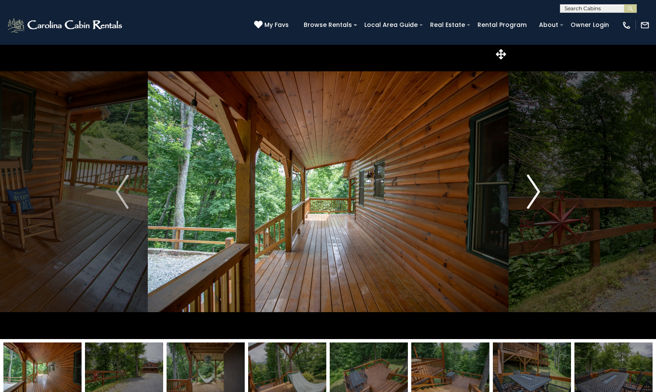
click at [537, 191] on img "Next" at bounding box center [534, 192] width 13 height 34
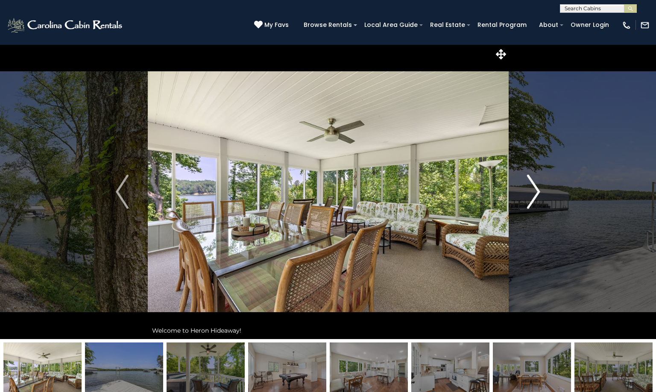
click at [532, 192] on img "Next" at bounding box center [534, 192] width 13 height 34
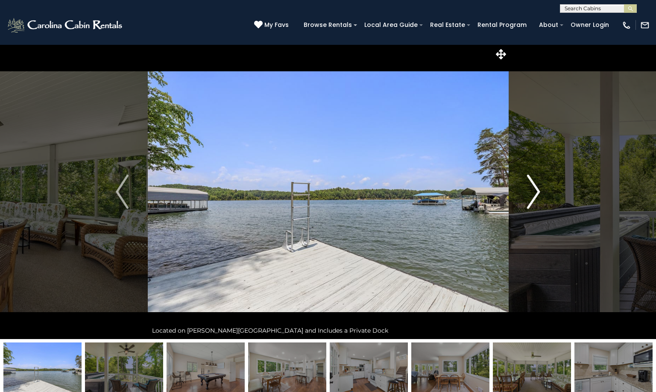
click at [535, 192] on img "Next" at bounding box center [534, 192] width 13 height 34
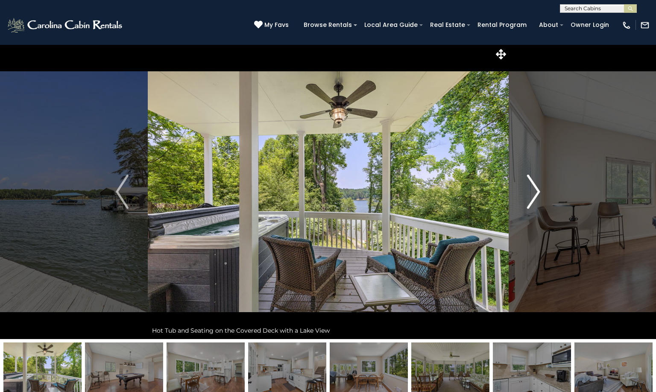
click at [537, 191] on img "Next" at bounding box center [534, 192] width 13 height 34
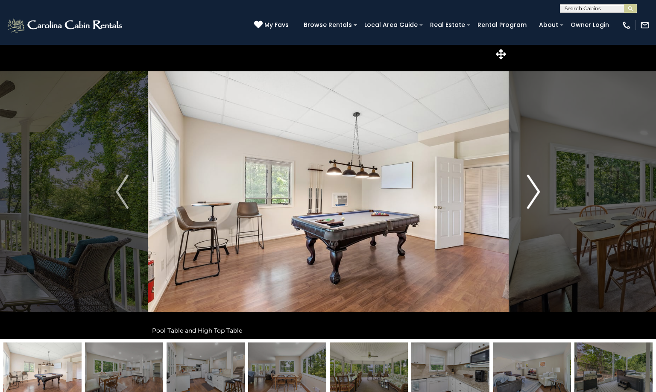
click at [537, 191] on img "Next" at bounding box center [534, 192] width 13 height 34
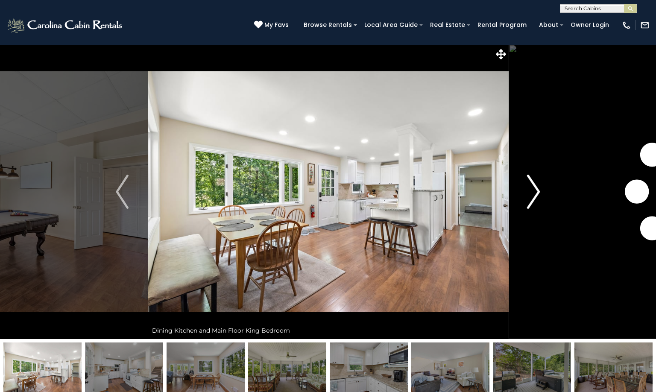
click at [537, 191] on img "Next" at bounding box center [534, 192] width 13 height 34
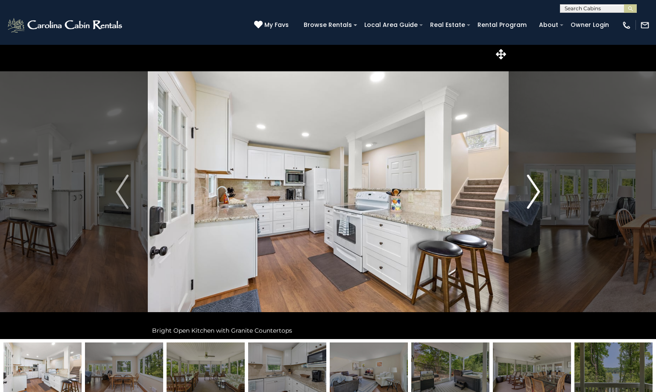
click at [537, 191] on img "Next" at bounding box center [534, 192] width 13 height 34
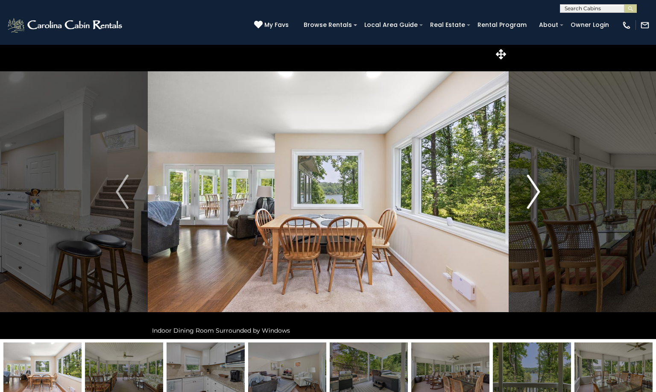
click at [537, 191] on img "Next" at bounding box center [534, 192] width 13 height 34
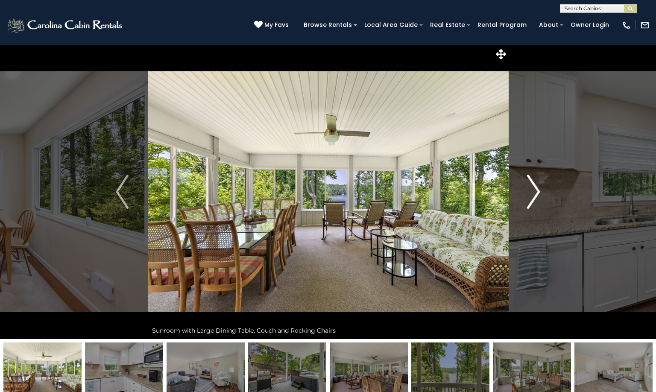
click at [537, 191] on img "Next" at bounding box center [534, 192] width 13 height 34
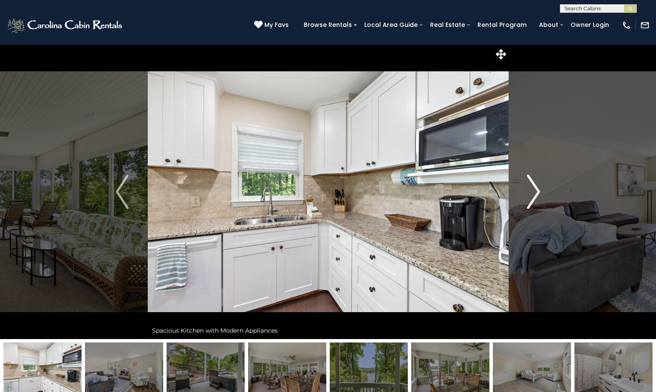
click at [537, 191] on img "Next" at bounding box center [534, 192] width 13 height 34
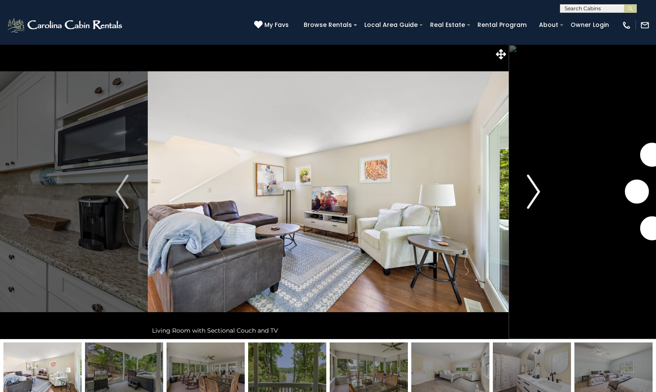
click at [537, 191] on img "Next" at bounding box center [534, 192] width 13 height 34
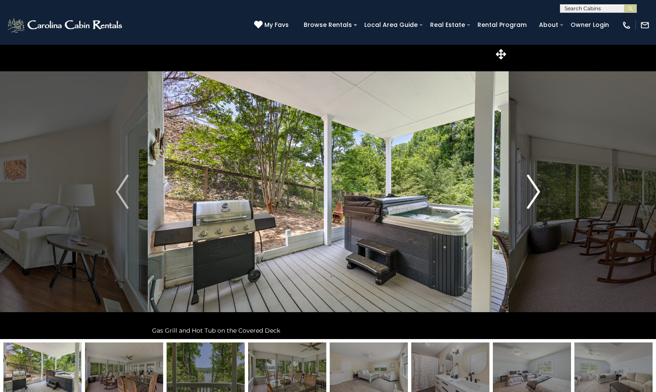
click at [537, 191] on img "Next" at bounding box center [534, 192] width 13 height 34
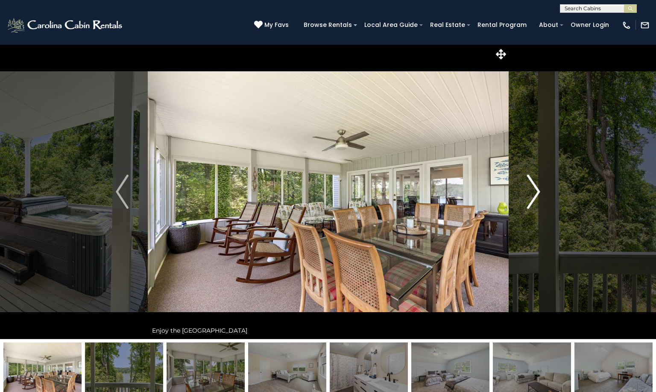
click at [537, 191] on img "Next" at bounding box center [534, 192] width 13 height 34
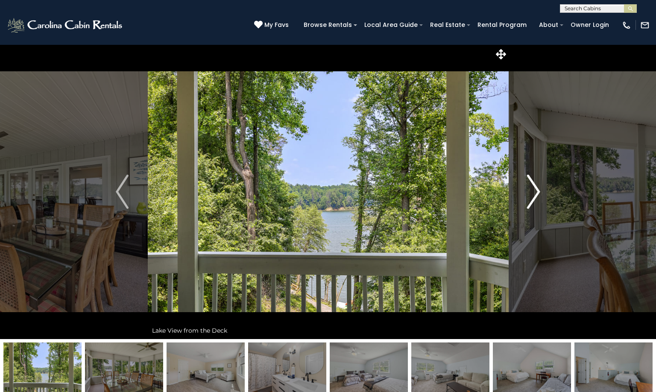
click at [541, 189] on button "Next" at bounding box center [533, 191] width 51 height 295
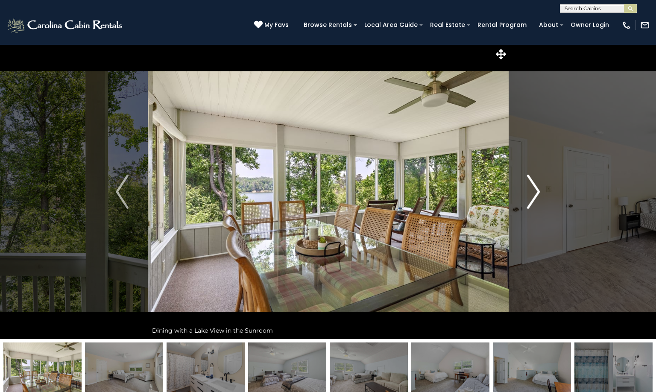
click at [540, 189] on button "Next" at bounding box center [533, 191] width 51 height 295
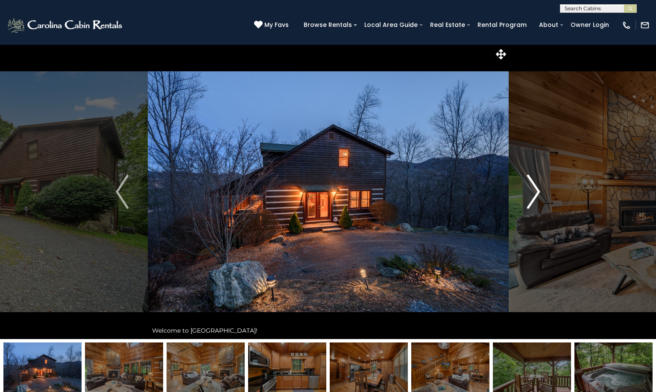
click at [538, 197] on img "Next" at bounding box center [534, 192] width 13 height 34
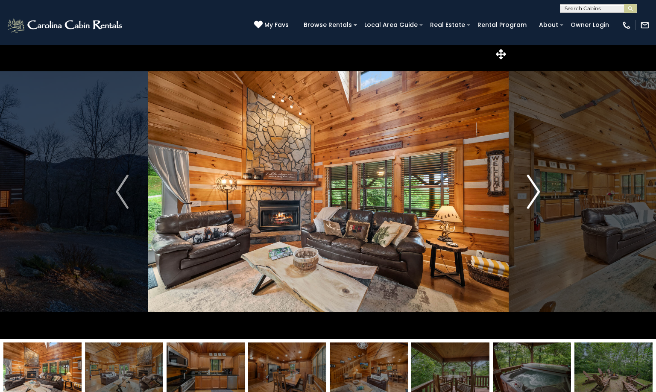
click at [535, 193] on img "Next" at bounding box center [534, 192] width 13 height 34
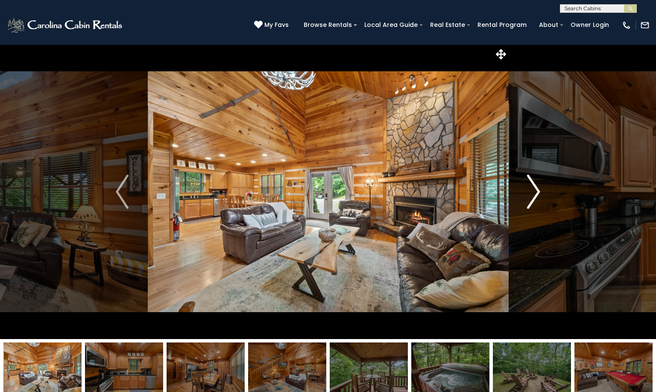
click at [535, 193] on img "Next" at bounding box center [534, 192] width 13 height 34
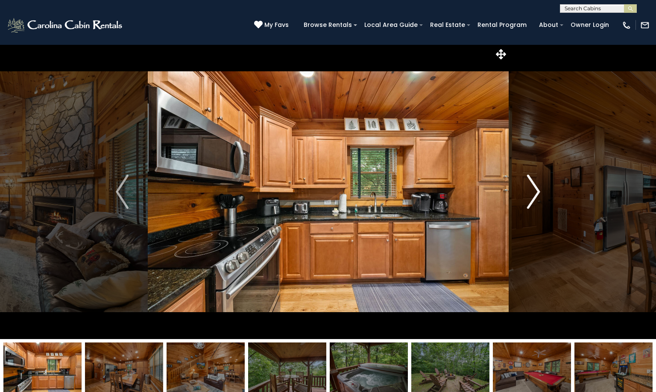
click at [535, 193] on img "Next" at bounding box center [534, 192] width 13 height 34
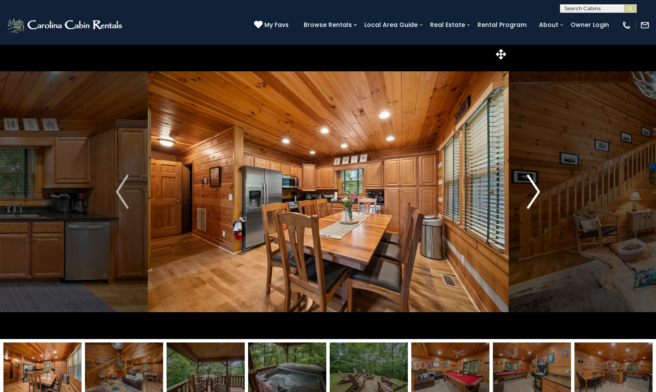
click at [535, 193] on img "Next" at bounding box center [534, 192] width 13 height 34
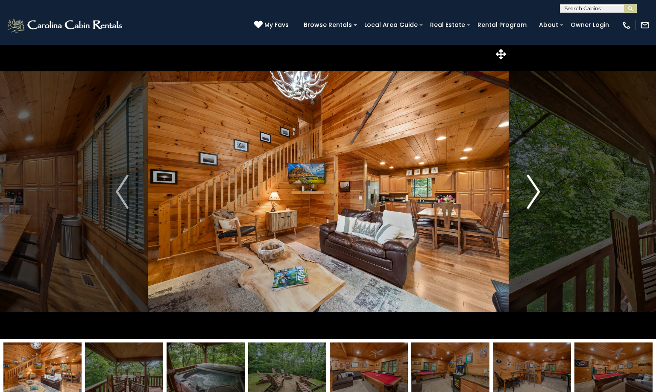
click at [535, 193] on img "Next" at bounding box center [534, 192] width 13 height 34
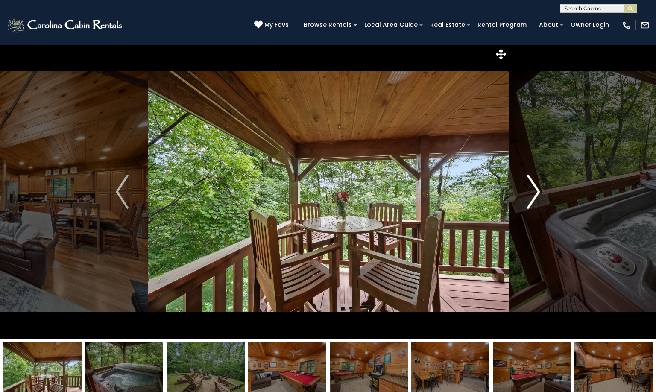
click at [535, 193] on img "Next" at bounding box center [534, 192] width 13 height 34
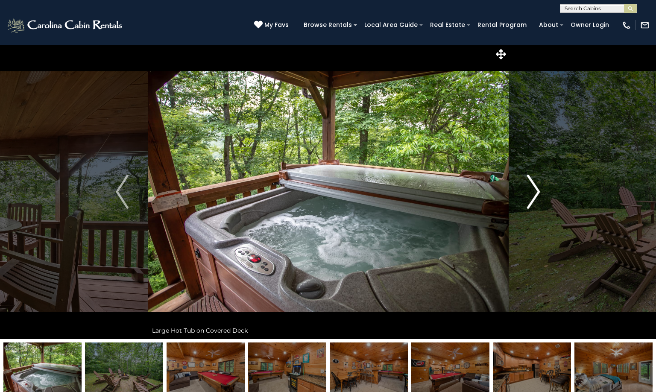
click at [534, 191] on img "Next" at bounding box center [534, 192] width 13 height 34
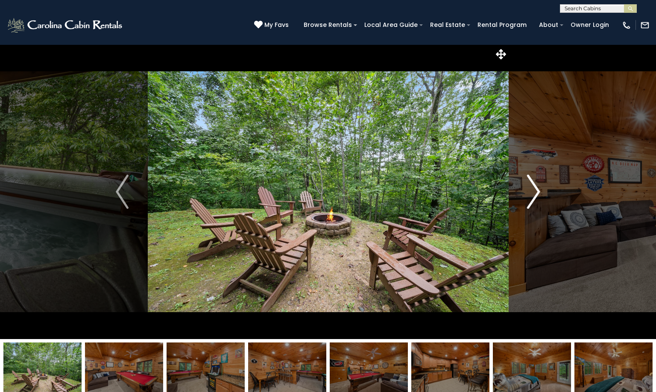
click at [534, 191] on img "Next" at bounding box center [534, 192] width 13 height 34
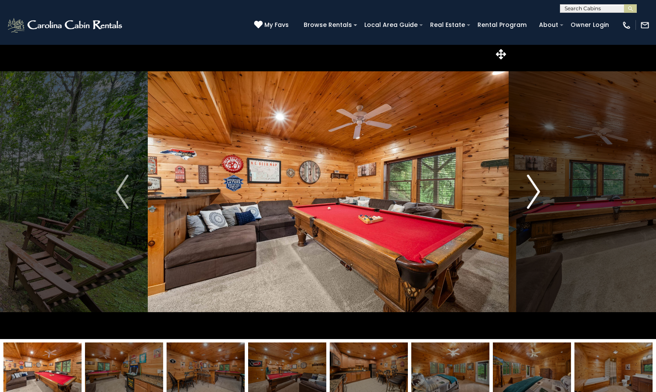
click at [534, 191] on img "Next" at bounding box center [534, 192] width 13 height 34
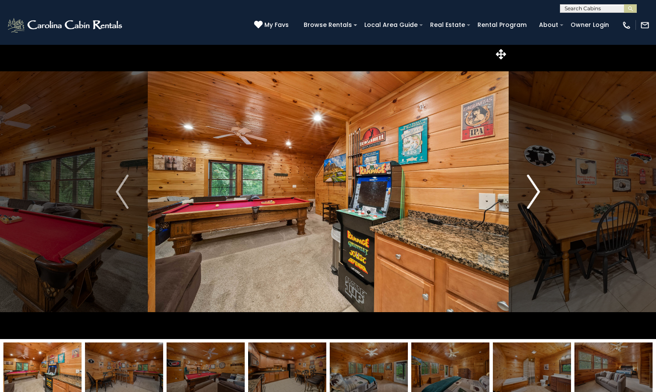
click at [534, 191] on img "Next" at bounding box center [534, 192] width 13 height 34
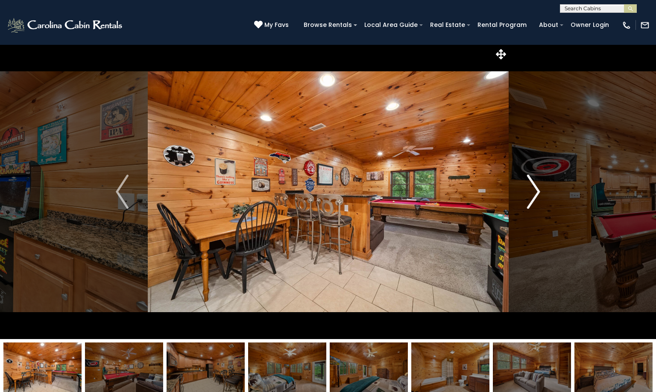
click at [534, 191] on img "Next" at bounding box center [534, 192] width 13 height 34
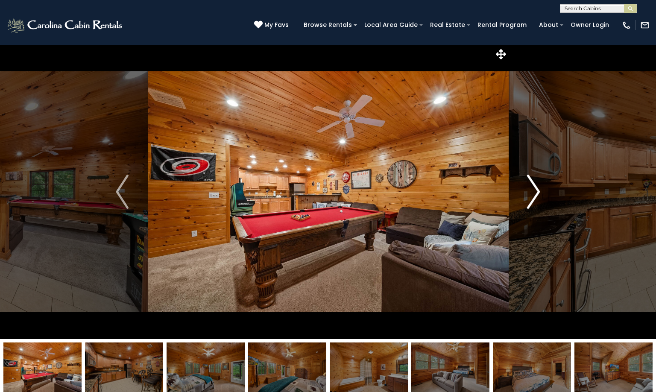
click at [534, 191] on img "Next" at bounding box center [534, 192] width 13 height 34
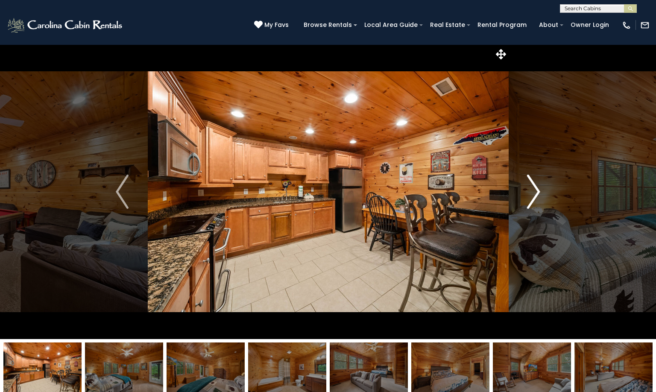
click at [534, 191] on img "Next" at bounding box center [534, 192] width 13 height 34
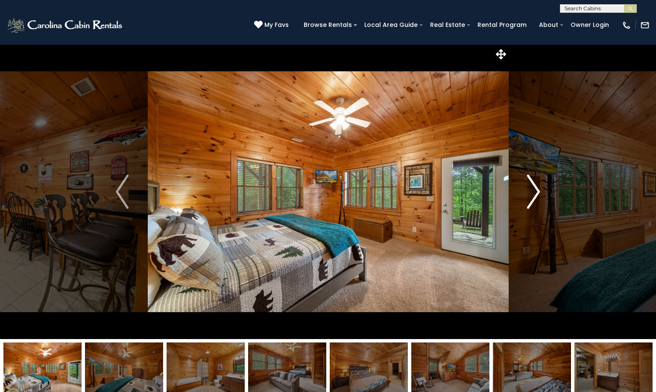
click at [534, 191] on img "Next" at bounding box center [534, 192] width 13 height 34
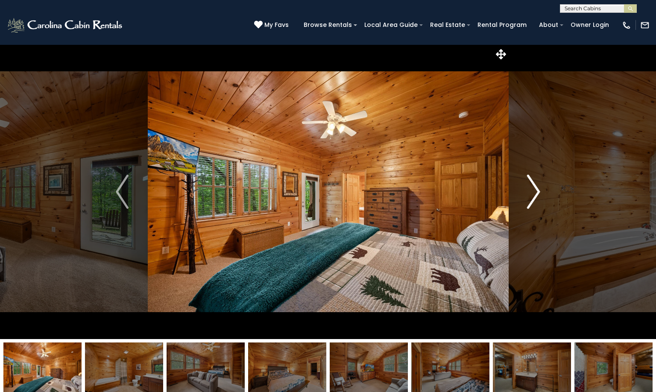
click at [534, 191] on img "Next" at bounding box center [534, 192] width 13 height 34
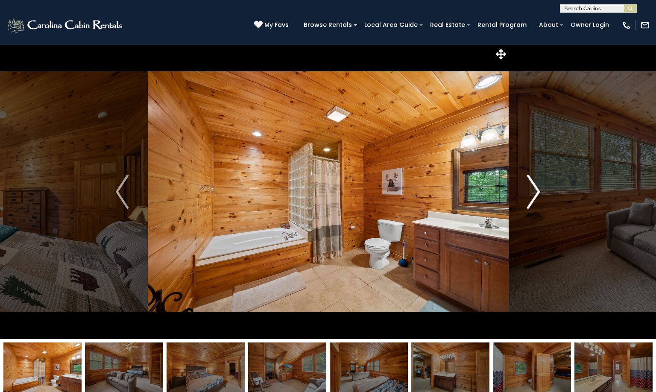
click at [534, 191] on img "Next" at bounding box center [534, 192] width 13 height 34
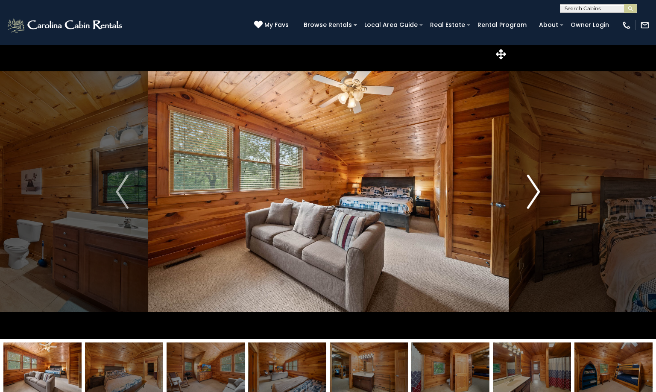
click at [540, 188] on img "Next" at bounding box center [534, 192] width 13 height 34
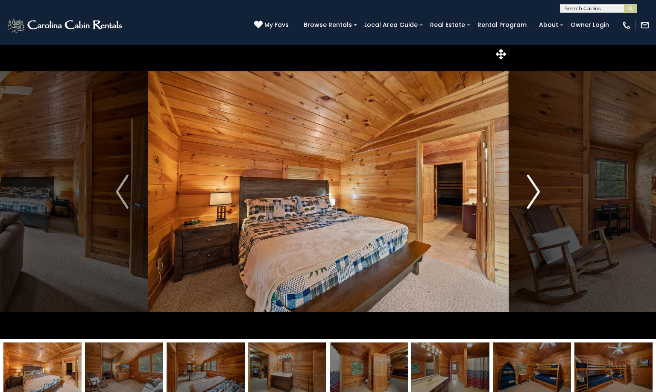
click at [540, 191] on img "Next" at bounding box center [534, 192] width 13 height 34
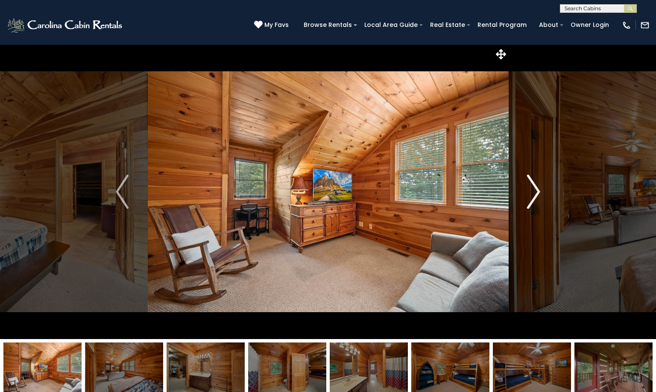
click at [540, 191] on img "Next" at bounding box center [534, 192] width 13 height 34
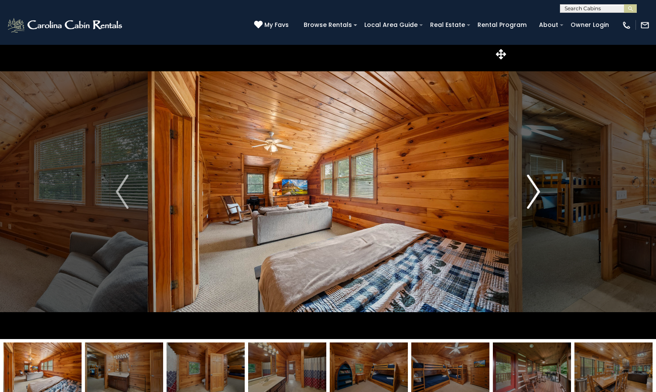
click at [540, 191] on img "Next" at bounding box center [534, 192] width 13 height 34
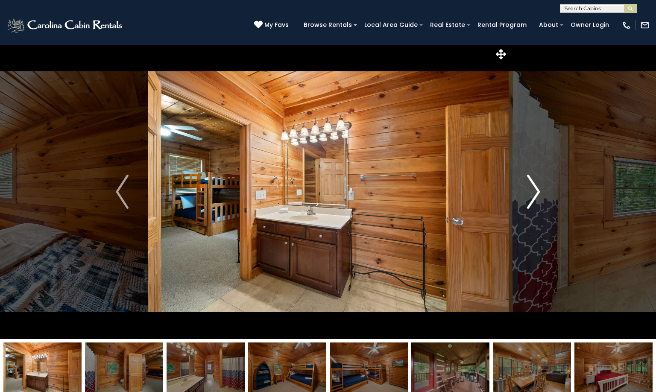
click at [540, 191] on img "Next" at bounding box center [534, 192] width 13 height 34
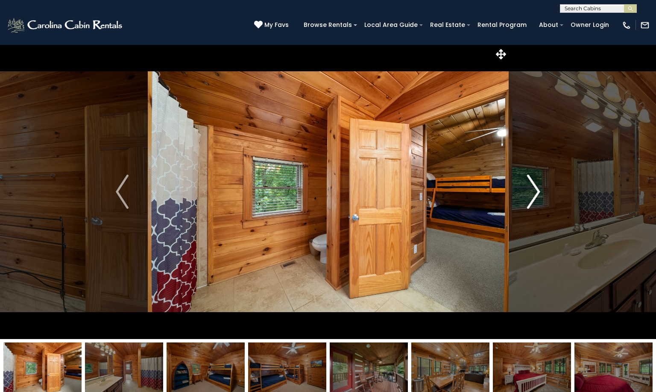
click at [539, 190] on img "Next" at bounding box center [534, 192] width 13 height 34
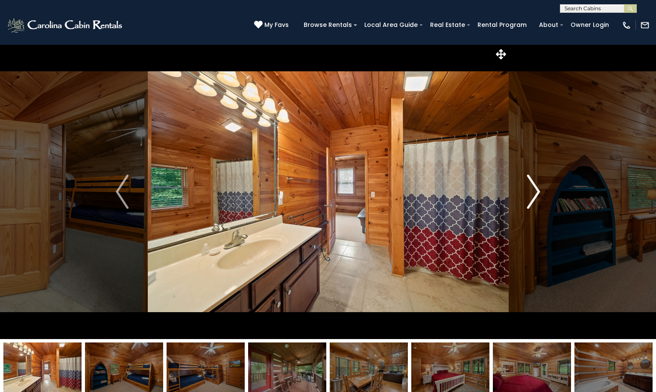
click at [539, 190] on img "Next" at bounding box center [534, 192] width 13 height 34
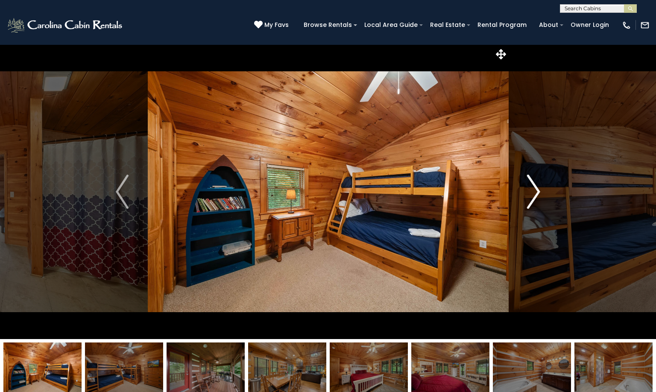
click at [539, 190] on img "Next" at bounding box center [534, 192] width 13 height 34
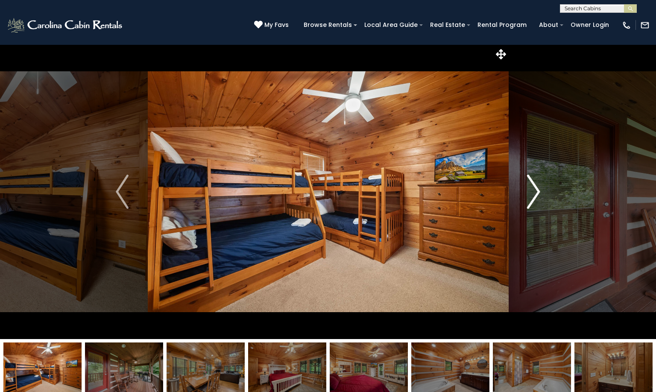
click at [538, 191] on img "Next" at bounding box center [534, 192] width 13 height 34
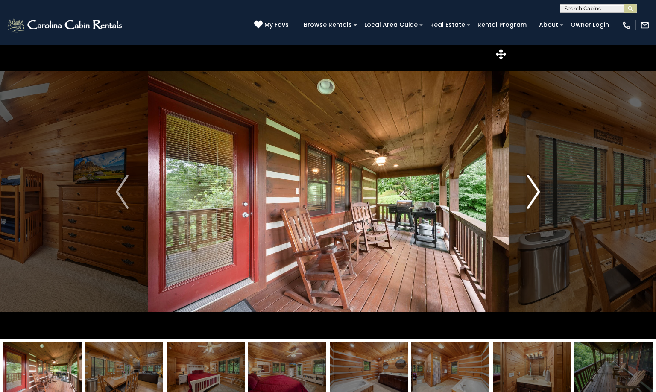
click at [538, 191] on img "Next" at bounding box center [534, 192] width 13 height 34
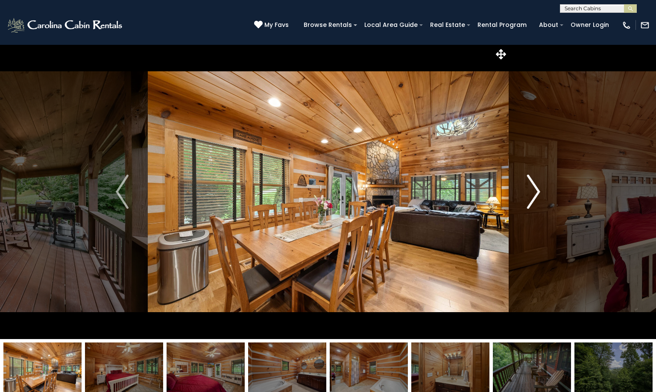
click at [538, 191] on img "Next" at bounding box center [534, 192] width 13 height 34
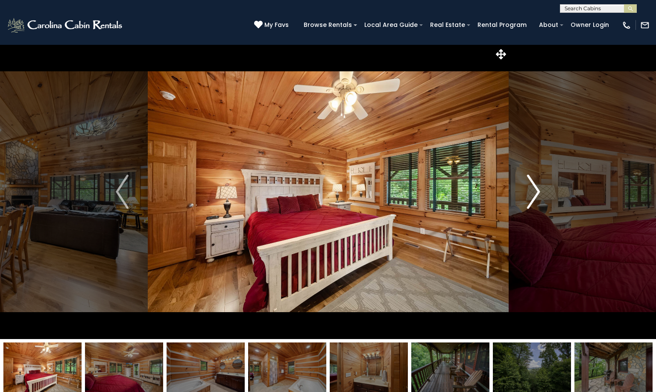
click at [538, 191] on img "Next" at bounding box center [534, 192] width 13 height 34
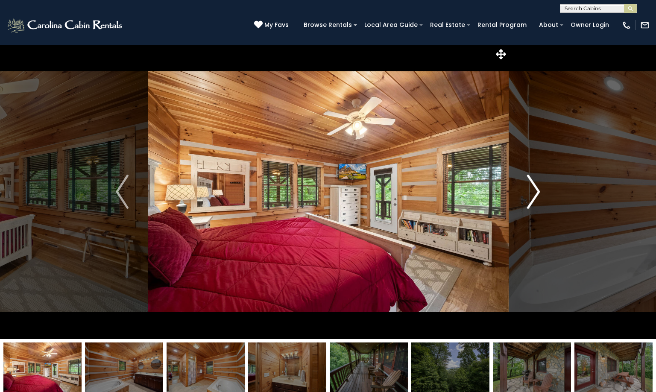
click at [538, 191] on img "Next" at bounding box center [534, 192] width 13 height 34
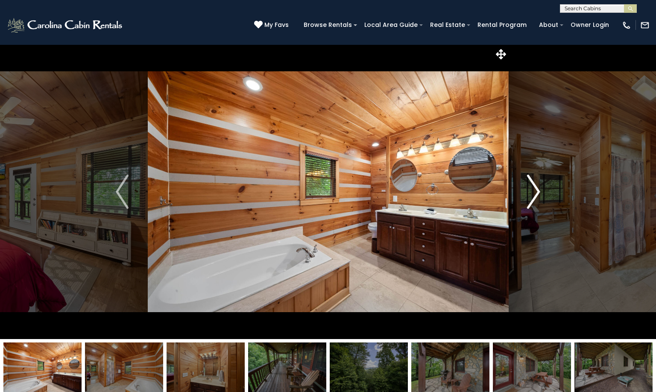
click at [538, 191] on img "Next" at bounding box center [534, 192] width 13 height 34
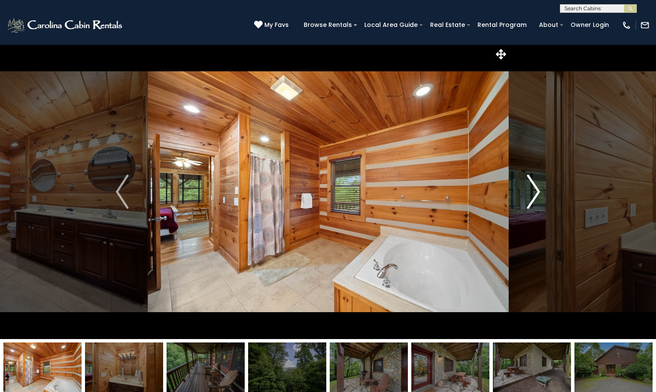
click at [538, 191] on img "Next" at bounding box center [534, 192] width 13 height 34
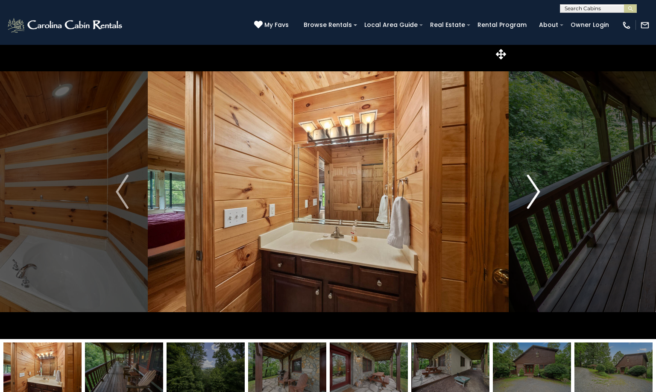
click at [538, 191] on img "Next" at bounding box center [534, 192] width 13 height 34
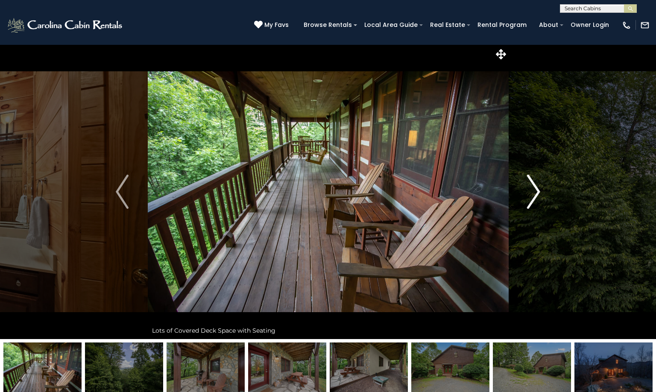
click at [538, 191] on img "Next" at bounding box center [534, 192] width 13 height 34
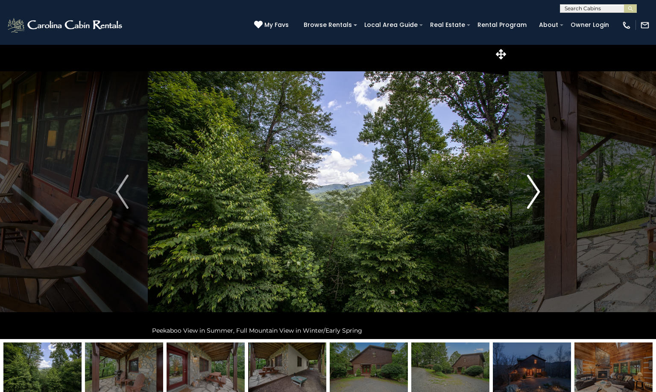
click at [538, 191] on img "Next" at bounding box center [534, 192] width 13 height 34
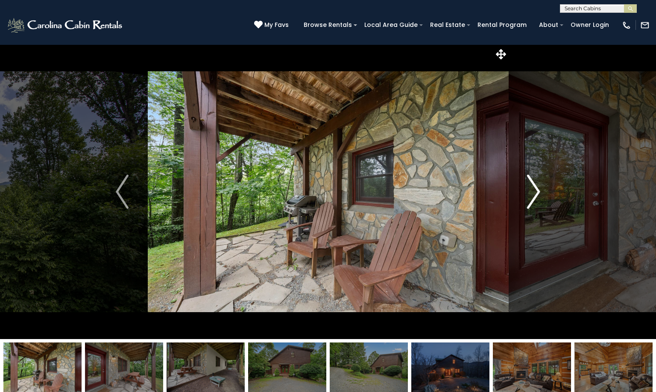
click at [538, 191] on img "Next" at bounding box center [534, 192] width 13 height 34
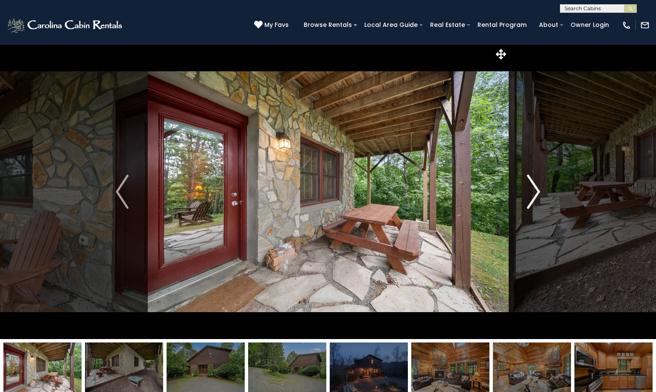
click at [538, 191] on img "Next" at bounding box center [534, 192] width 13 height 34
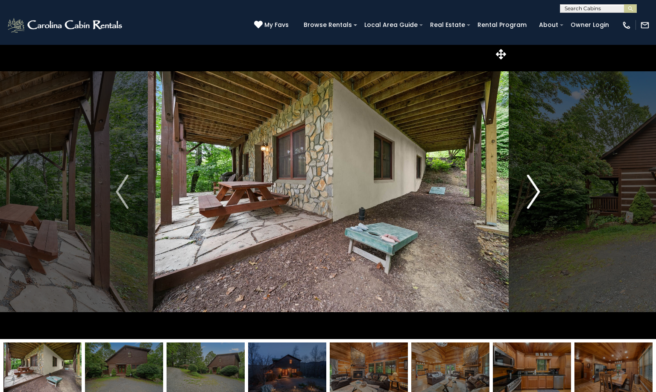
click at [538, 191] on img "Next" at bounding box center [534, 192] width 13 height 34
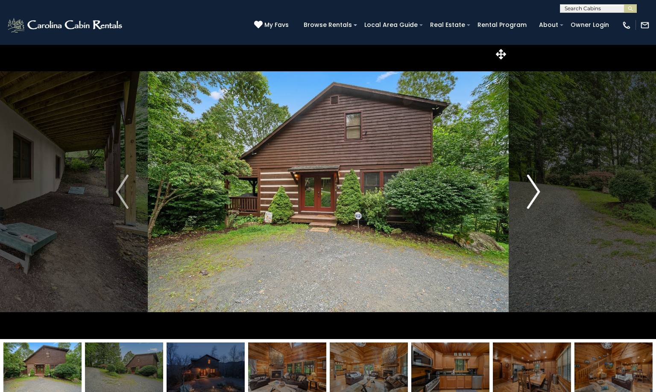
click at [538, 191] on img "Next" at bounding box center [534, 192] width 13 height 34
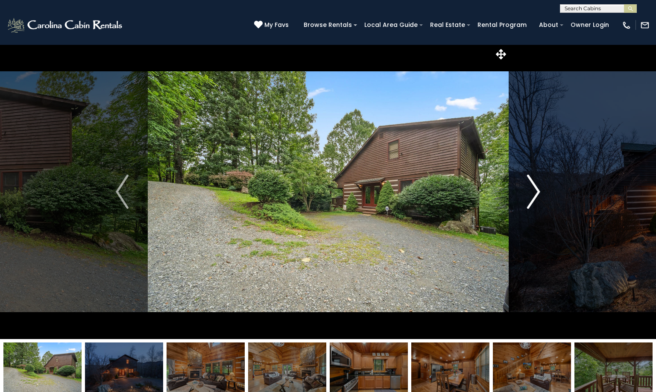
click at [538, 191] on img "Next" at bounding box center [534, 192] width 13 height 34
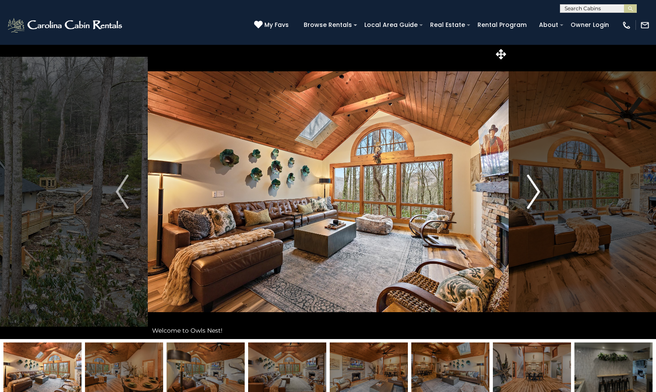
click at [537, 189] on img "Next" at bounding box center [534, 192] width 13 height 34
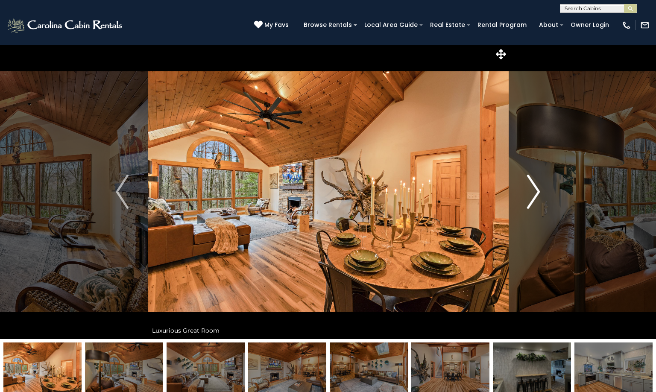
click at [539, 190] on img "Next" at bounding box center [534, 192] width 13 height 34
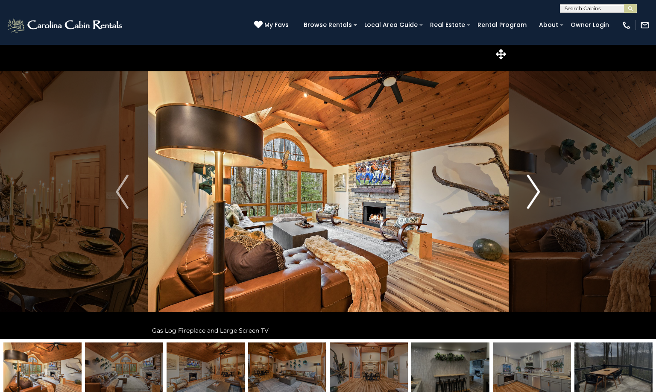
click at [539, 191] on img "Next" at bounding box center [534, 192] width 13 height 34
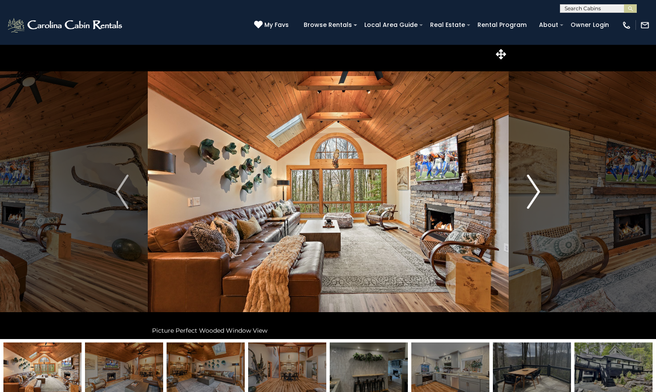
click at [539, 191] on img "Next" at bounding box center [534, 192] width 13 height 34
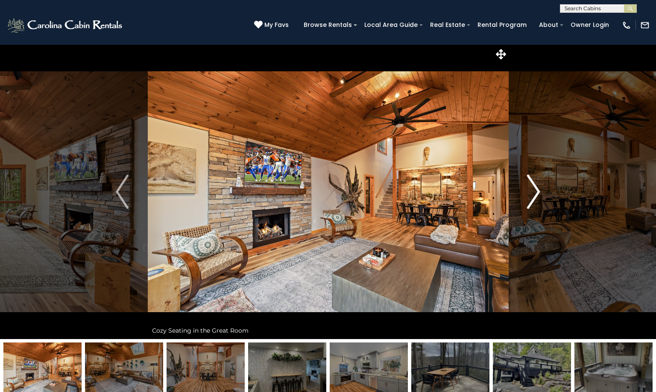
click at [539, 191] on img "Next" at bounding box center [534, 192] width 13 height 34
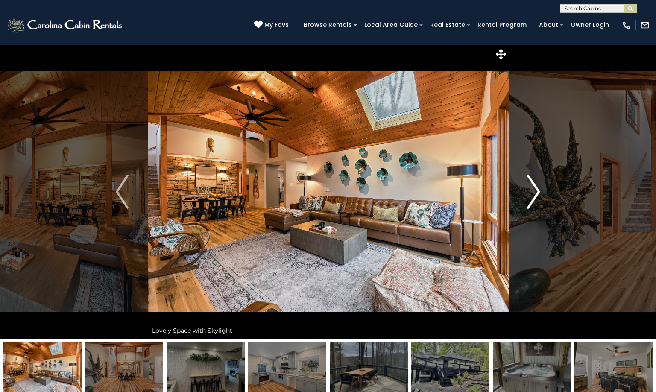
click at [539, 191] on img "Next" at bounding box center [534, 192] width 13 height 34
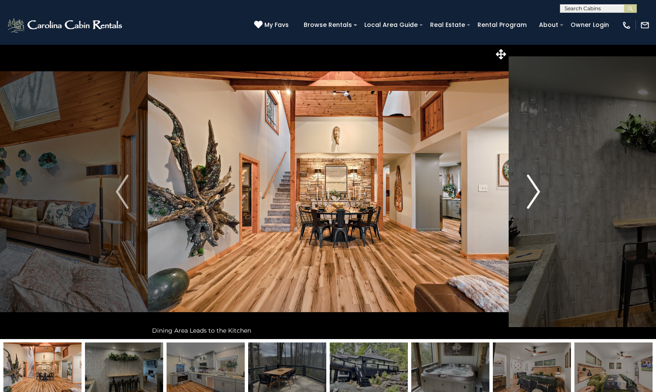
click at [539, 191] on img "Next" at bounding box center [534, 192] width 13 height 34
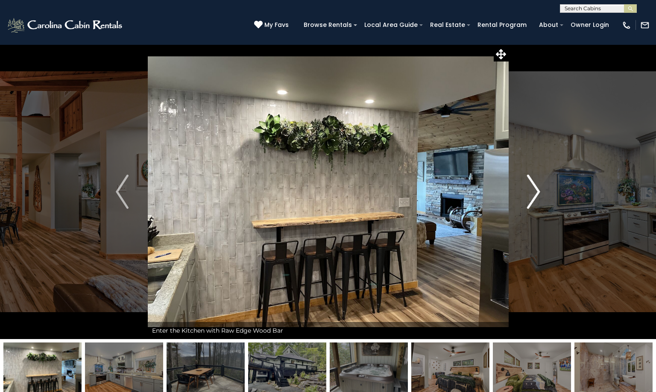
click at [539, 191] on img "Next" at bounding box center [534, 192] width 13 height 34
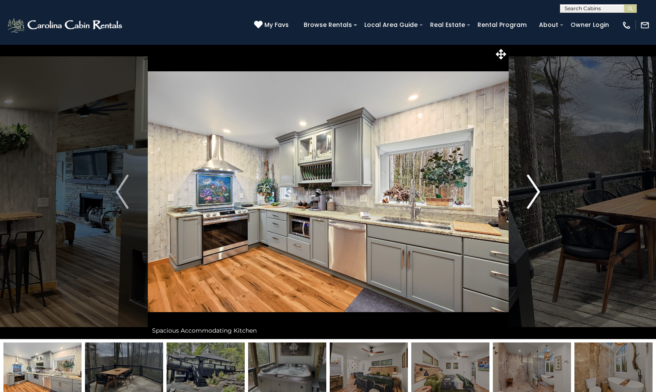
click at [539, 191] on img "Next" at bounding box center [534, 192] width 13 height 34
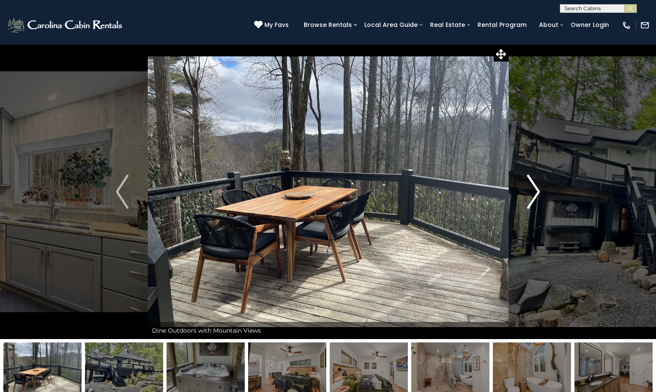
click at [539, 191] on img "Next" at bounding box center [534, 192] width 13 height 34
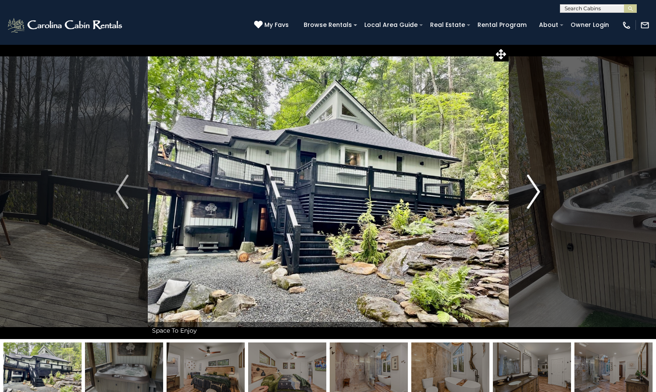
click at [539, 191] on img "Next" at bounding box center [534, 192] width 13 height 34
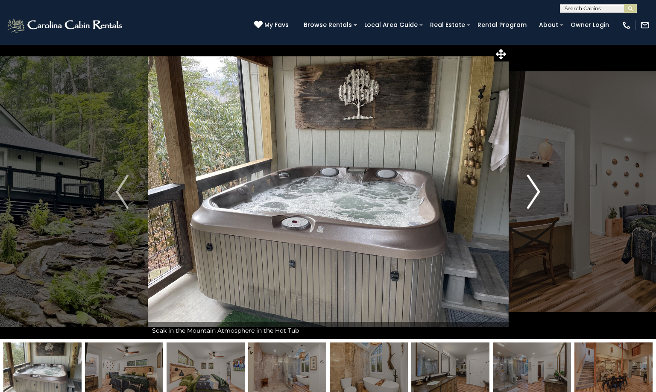
click at [539, 191] on img "Next" at bounding box center [534, 192] width 13 height 34
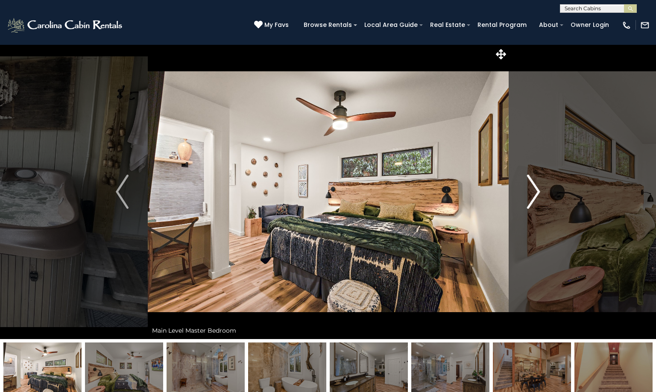
click at [539, 190] on img "Next" at bounding box center [534, 192] width 13 height 34
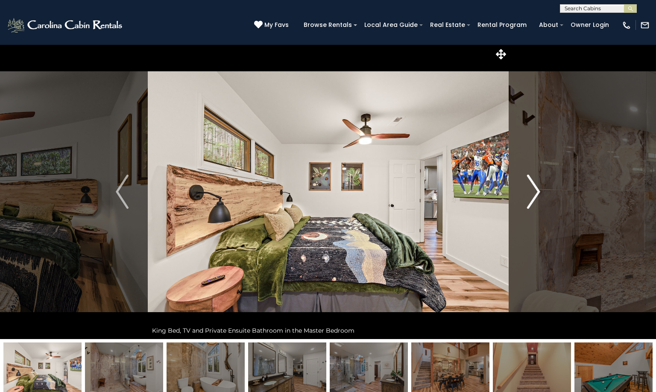
click at [539, 190] on img "Next" at bounding box center [534, 192] width 13 height 34
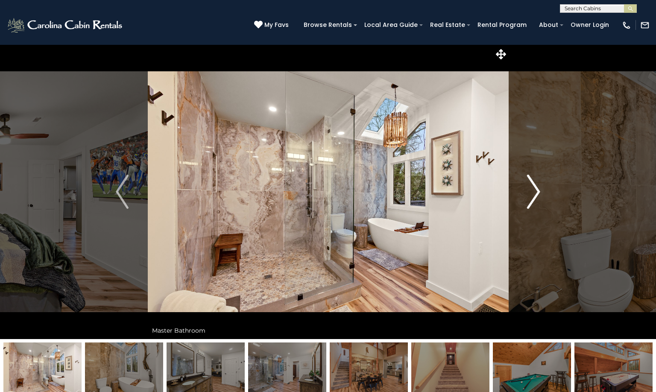
click at [539, 190] on img "Next" at bounding box center [534, 192] width 13 height 34
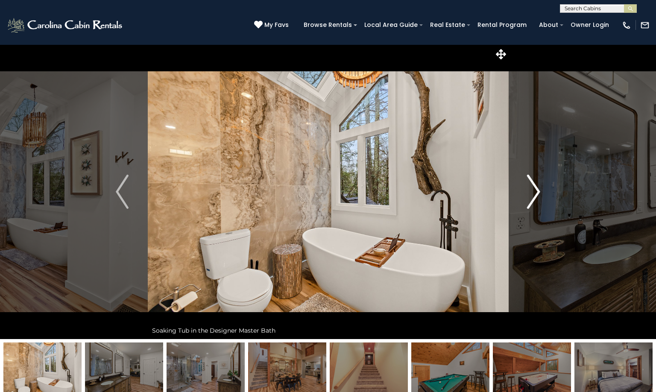
click at [539, 190] on img "Next" at bounding box center [534, 192] width 13 height 34
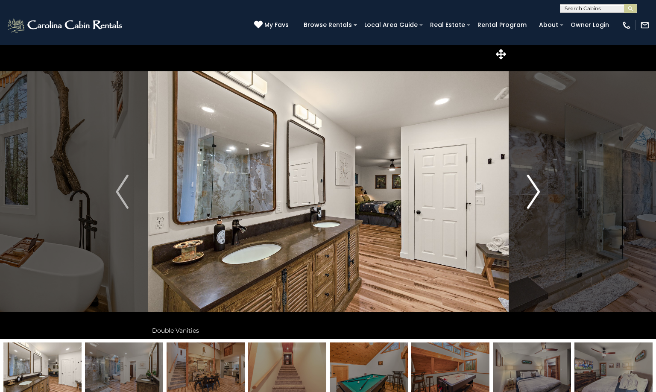
click at [539, 190] on img "Next" at bounding box center [534, 192] width 13 height 34
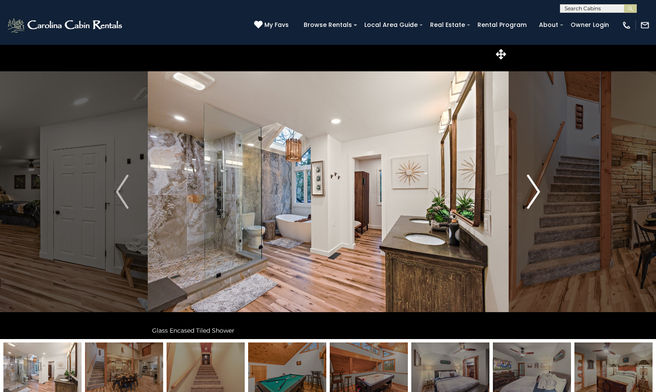
click at [539, 190] on img "Next" at bounding box center [534, 192] width 13 height 34
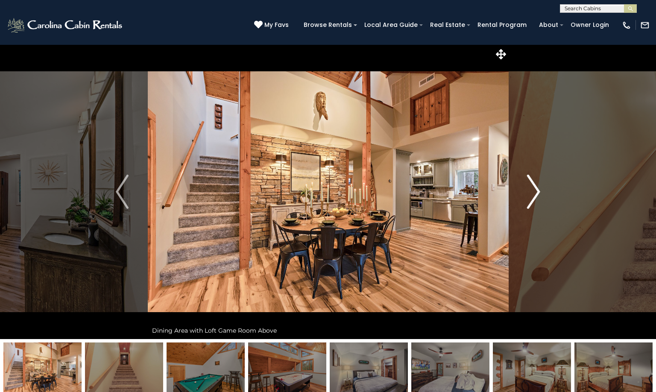
click at [539, 190] on img "Next" at bounding box center [534, 192] width 13 height 34
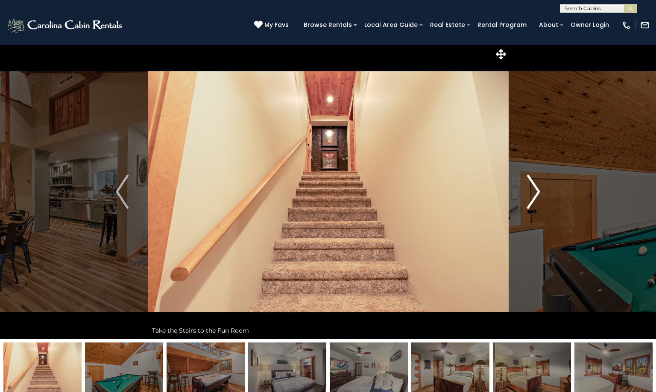
click at [539, 190] on img "Next" at bounding box center [534, 192] width 13 height 34
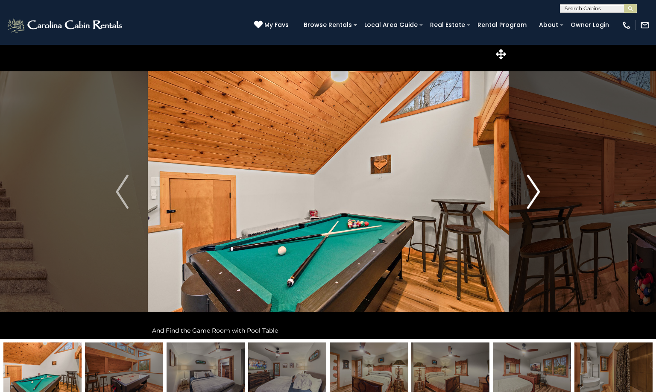
click at [539, 190] on img "Next" at bounding box center [534, 192] width 13 height 34
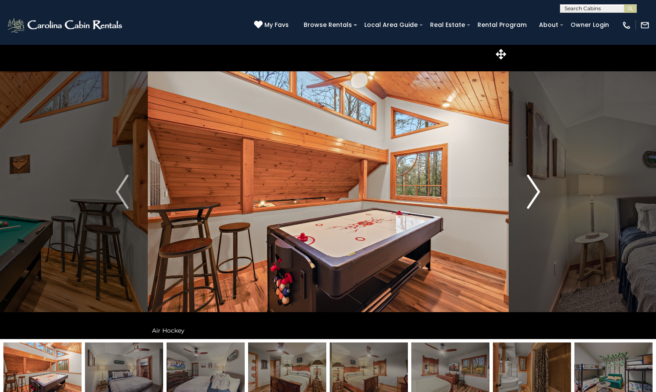
click at [539, 190] on img "Next" at bounding box center [534, 192] width 13 height 34
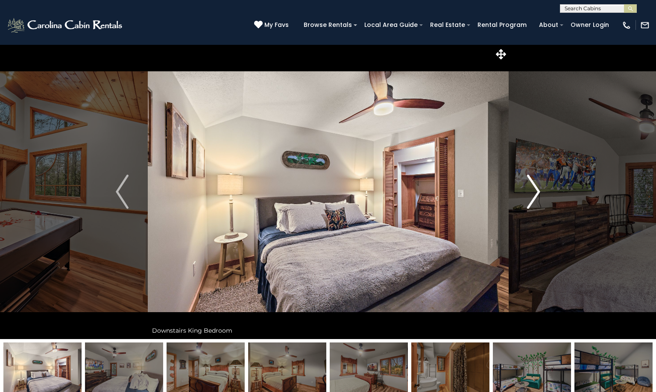
click at [539, 190] on img "Next" at bounding box center [534, 192] width 13 height 34
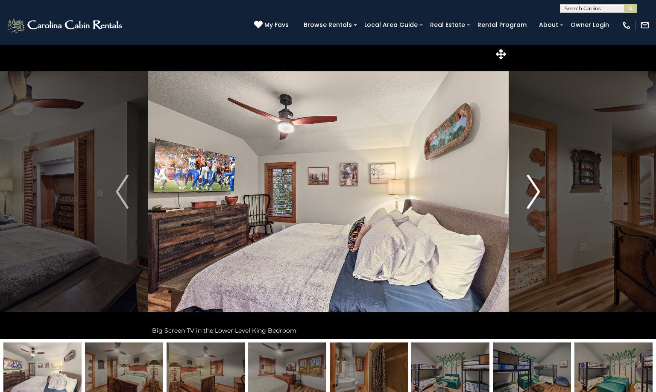
click at [539, 190] on img "Next" at bounding box center [534, 192] width 13 height 34
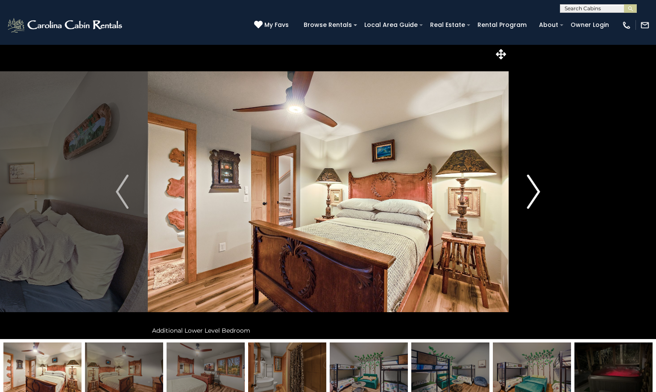
click at [539, 190] on img "Next" at bounding box center [534, 192] width 13 height 34
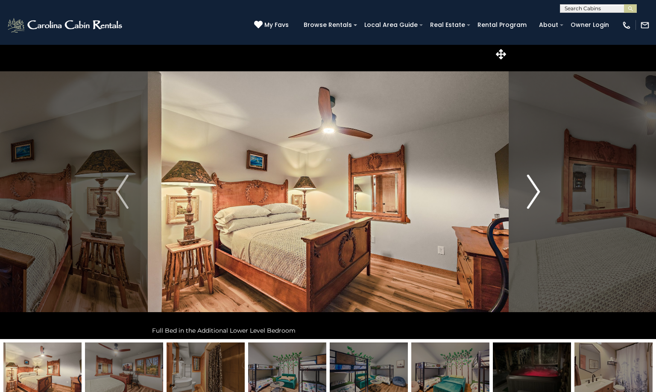
click at [539, 190] on img "Next" at bounding box center [534, 192] width 13 height 34
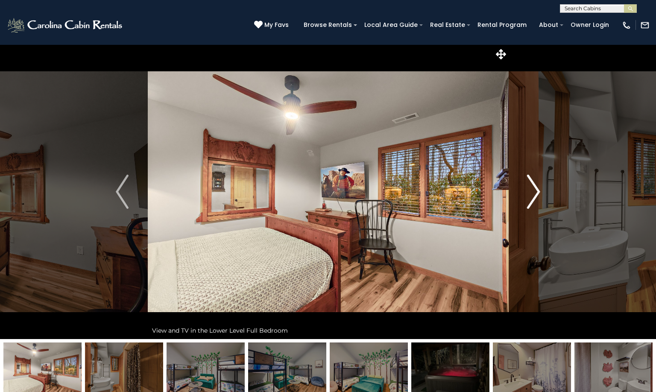
click at [539, 190] on img "Next" at bounding box center [534, 192] width 13 height 34
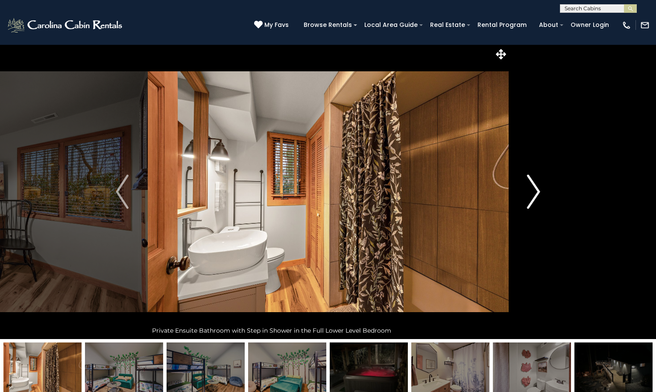
click at [539, 190] on img "Next" at bounding box center [534, 192] width 13 height 34
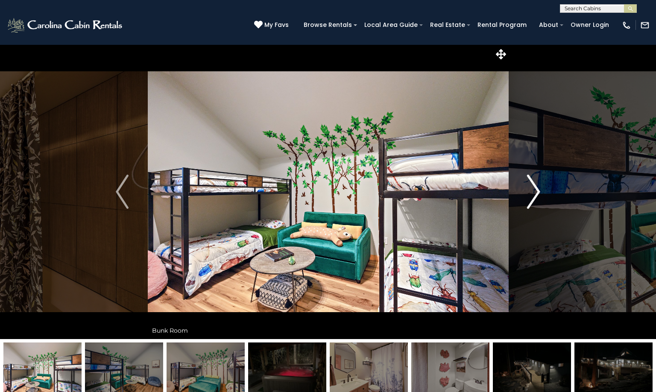
click at [539, 190] on img "Next" at bounding box center [534, 192] width 13 height 34
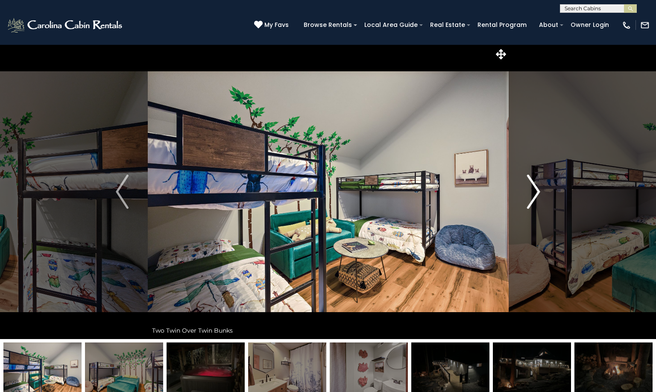
click at [539, 190] on img "Next" at bounding box center [534, 192] width 13 height 34
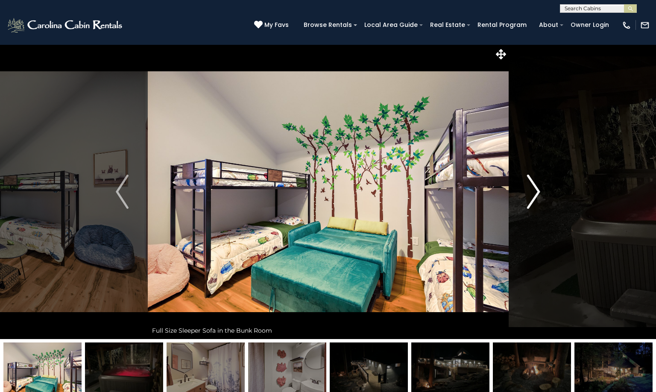
click at [539, 190] on img "Next" at bounding box center [534, 192] width 13 height 34
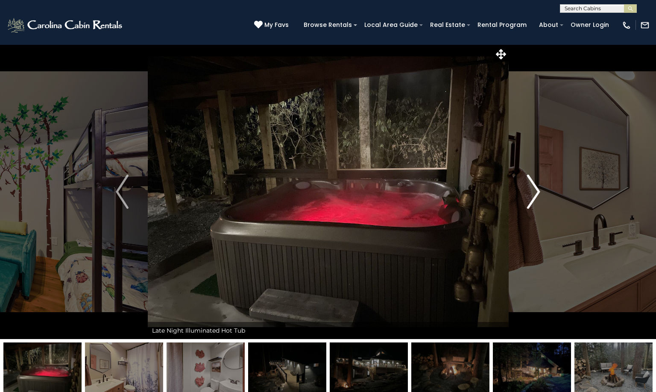
click at [538, 190] on img "Next" at bounding box center [534, 192] width 13 height 34
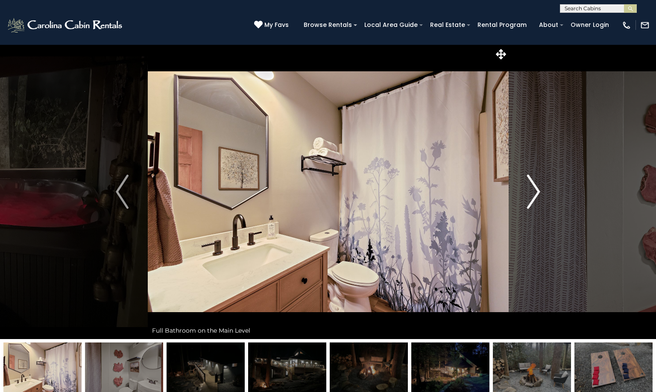
click at [538, 190] on img "Next" at bounding box center [534, 192] width 13 height 34
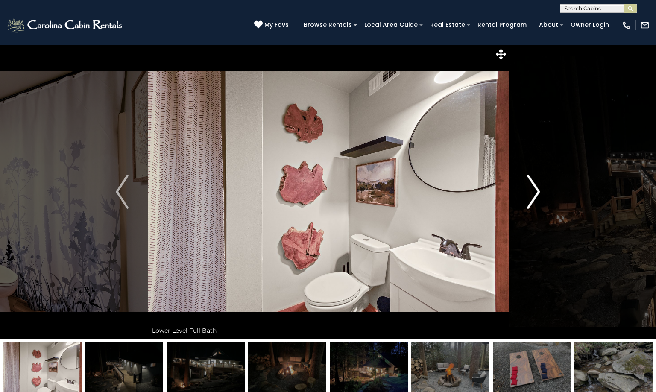
click at [538, 190] on img "Next" at bounding box center [534, 192] width 13 height 34
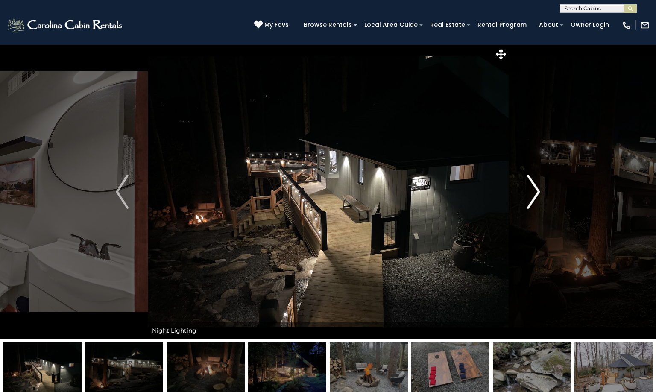
click at [538, 190] on img "Next" at bounding box center [534, 192] width 13 height 34
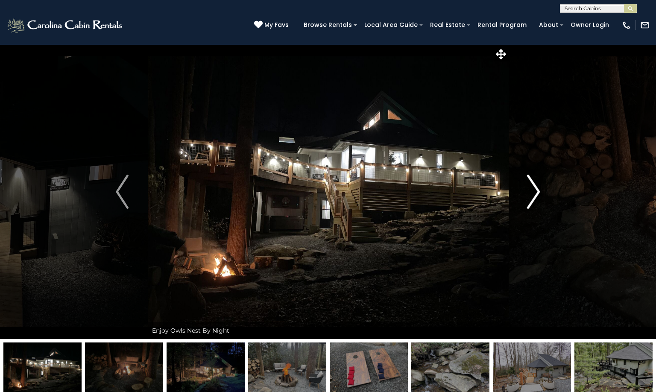
click at [538, 190] on img "Next" at bounding box center [534, 192] width 13 height 34
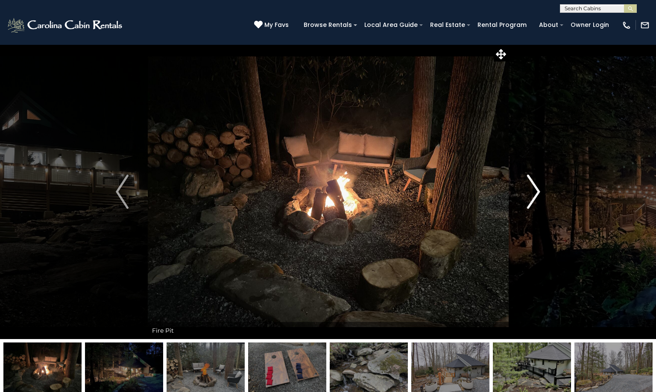
click at [538, 190] on img "Next" at bounding box center [534, 192] width 13 height 34
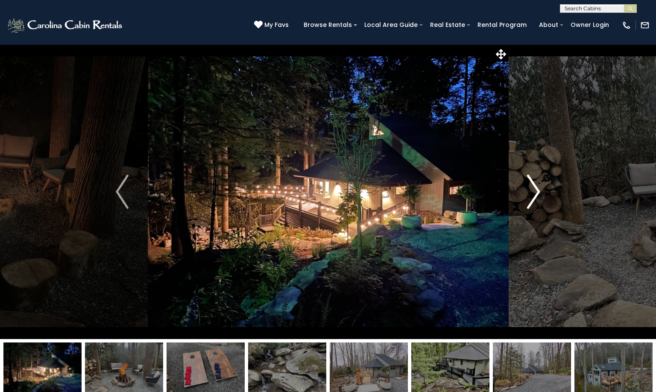
click at [538, 190] on img "Next" at bounding box center [534, 192] width 13 height 34
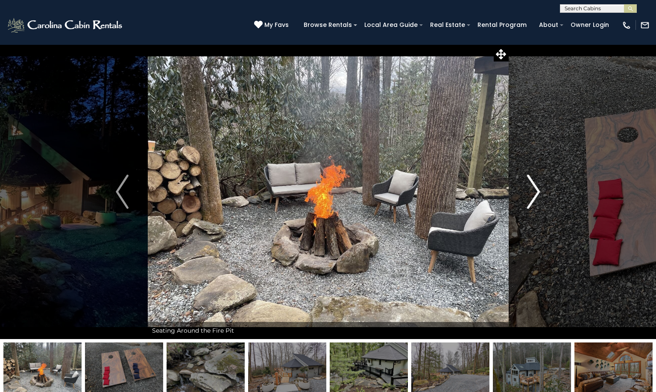
click at [538, 190] on img "Next" at bounding box center [534, 192] width 13 height 34
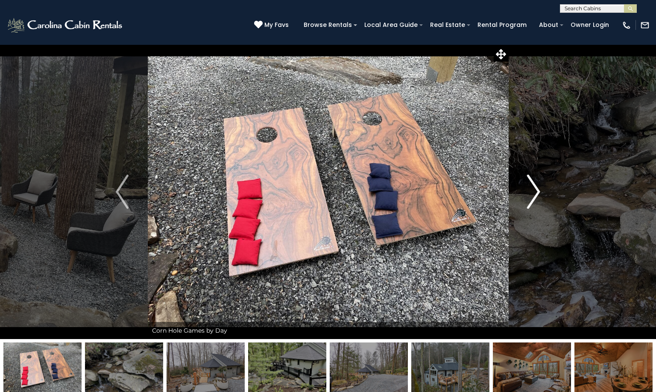
click at [538, 190] on img "Next" at bounding box center [534, 192] width 13 height 34
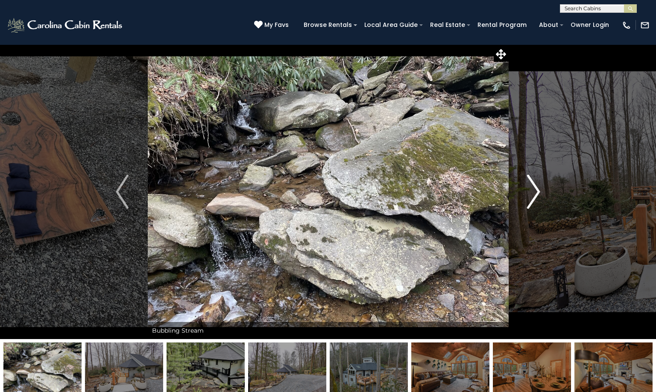
click at [538, 190] on img "Next" at bounding box center [534, 192] width 13 height 34
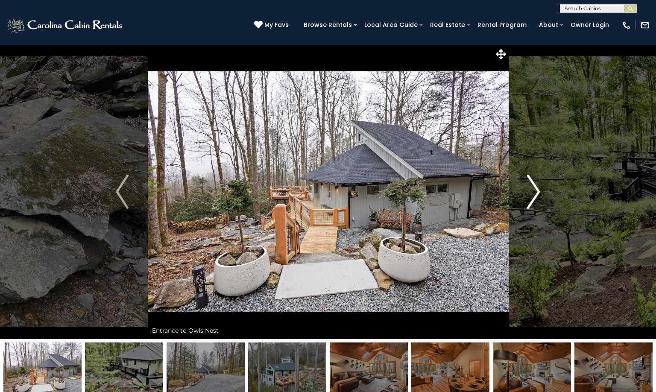
click at [538, 190] on img "Next" at bounding box center [534, 192] width 13 height 34
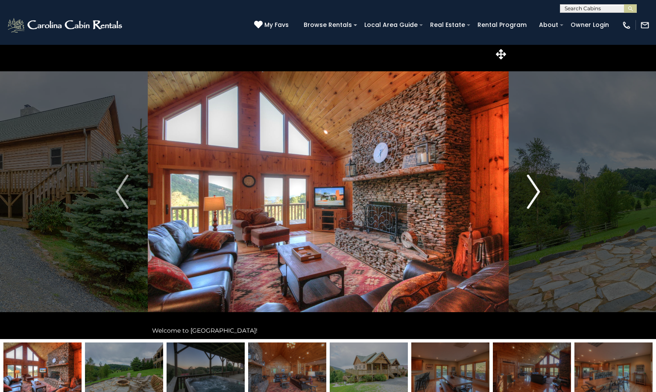
click at [536, 200] on img "Next" at bounding box center [534, 192] width 13 height 34
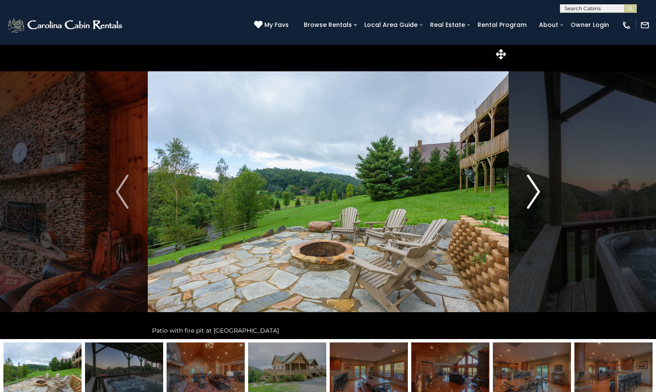
click at [536, 200] on img "Next" at bounding box center [534, 192] width 13 height 34
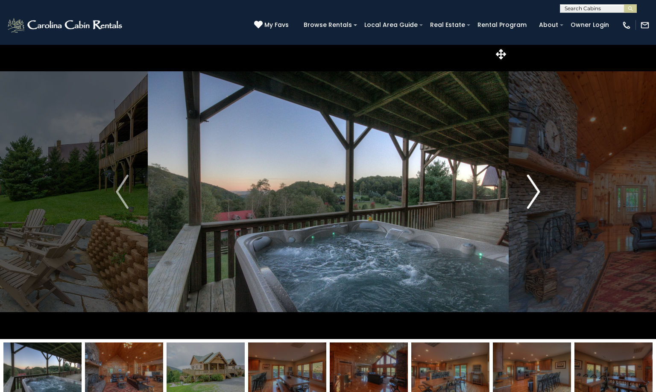
click at [536, 200] on img "Next" at bounding box center [534, 192] width 13 height 34
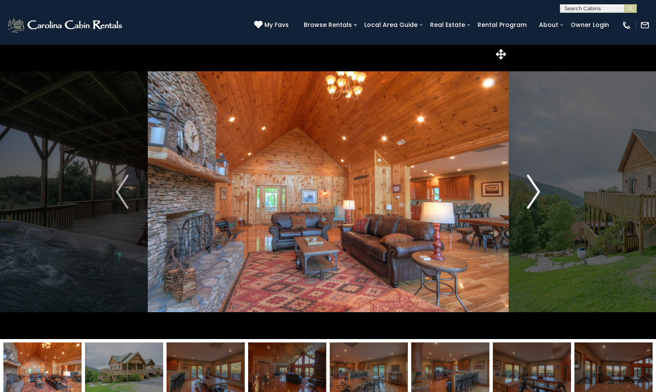
click at [534, 188] on img "Next" at bounding box center [534, 192] width 13 height 34
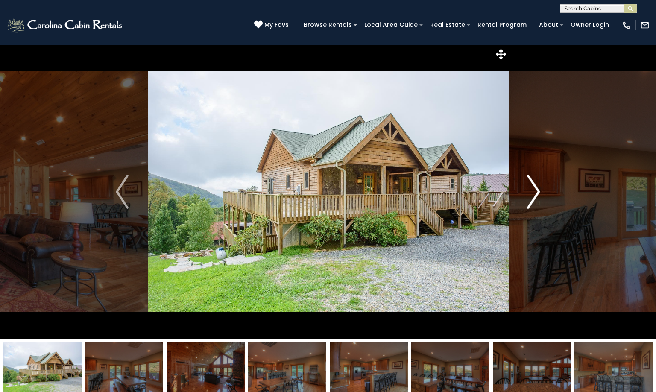
click at [537, 189] on img "Next" at bounding box center [534, 192] width 13 height 34
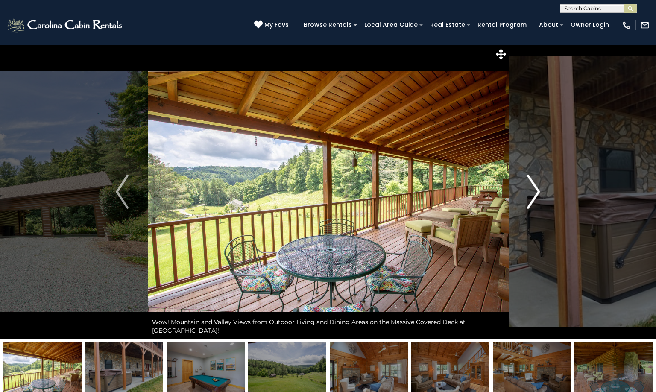
click at [538, 191] on img "Next" at bounding box center [534, 192] width 13 height 34
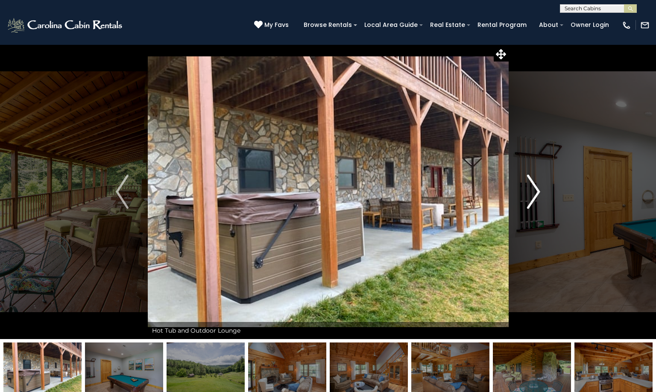
click at [538, 191] on img "Next" at bounding box center [534, 192] width 13 height 34
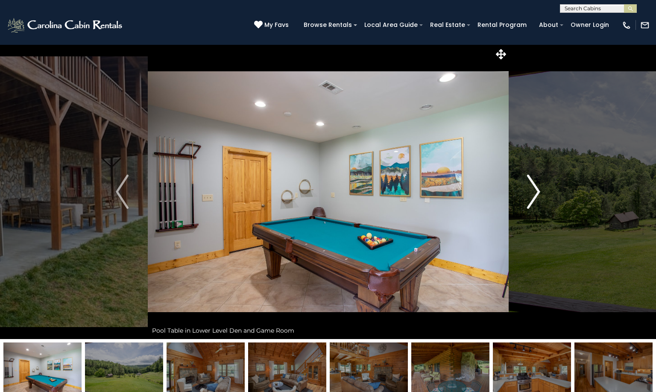
click at [538, 191] on img "Next" at bounding box center [534, 192] width 13 height 34
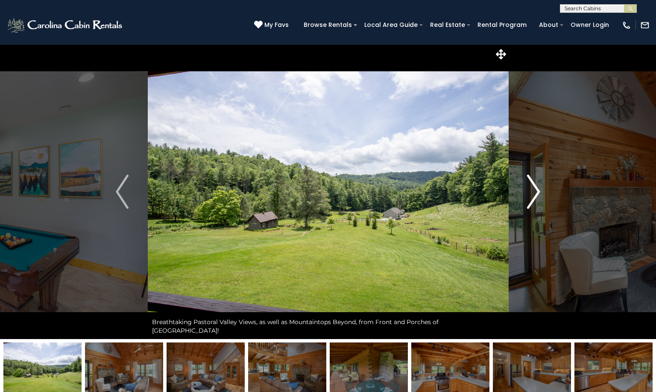
click at [538, 191] on img "Next" at bounding box center [534, 192] width 13 height 34
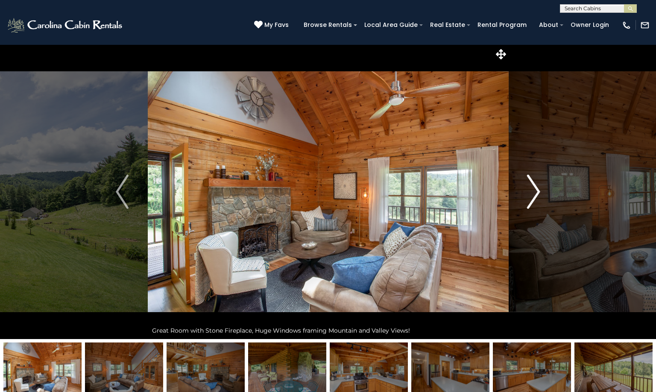
click at [538, 191] on img "Next" at bounding box center [534, 192] width 13 height 34
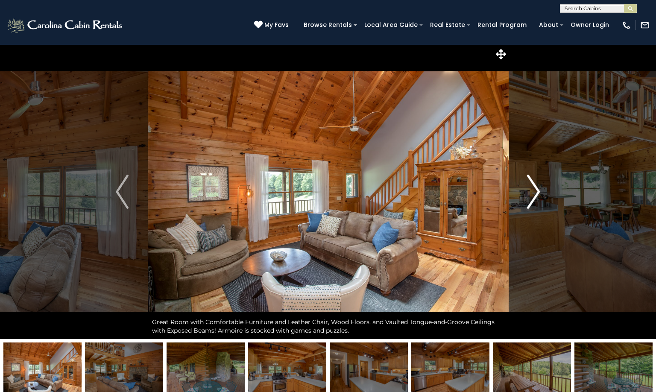
click at [538, 191] on img "Next" at bounding box center [534, 192] width 13 height 34
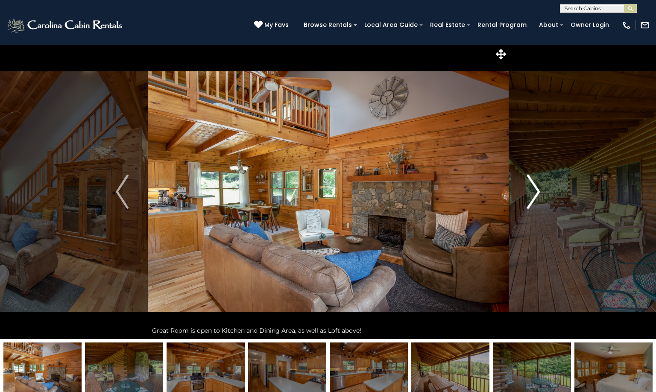
click at [538, 191] on img "Next" at bounding box center [534, 192] width 13 height 34
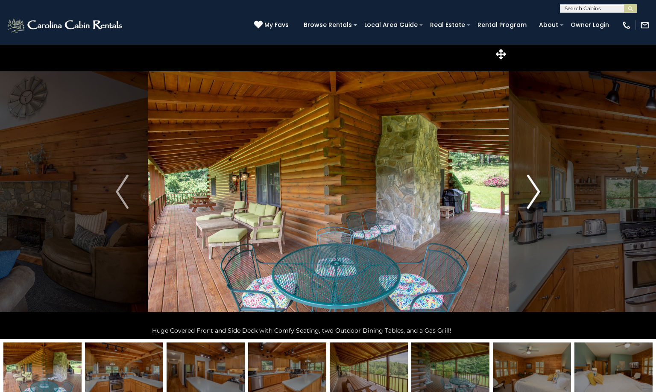
click at [538, 191] on img "Next" at bounding box center [534, 192] width 13 height 34
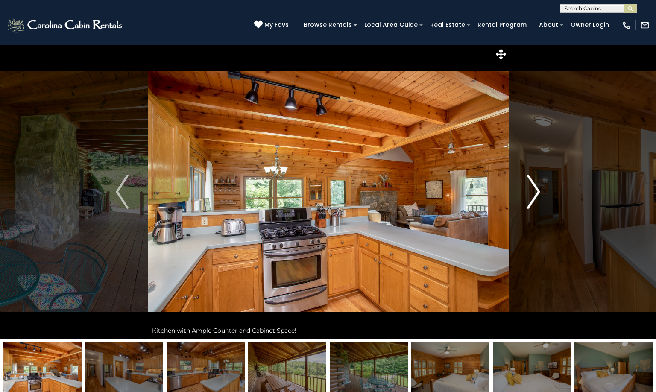
click at [538, 191] on img "Next" at bounding box center [534, 192] width 13 height 34
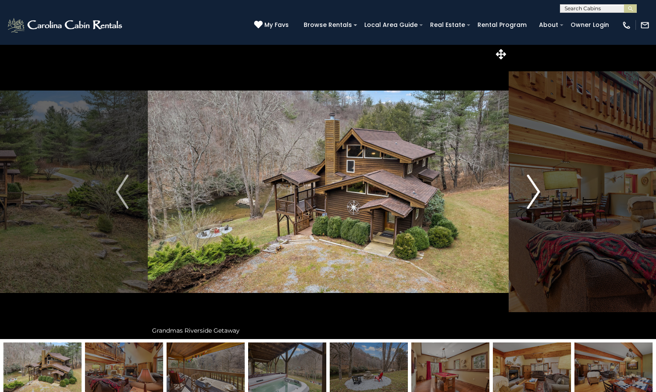
click at [536, 190] on img "Next" at bounding box center [534, 192] width 13 height 34
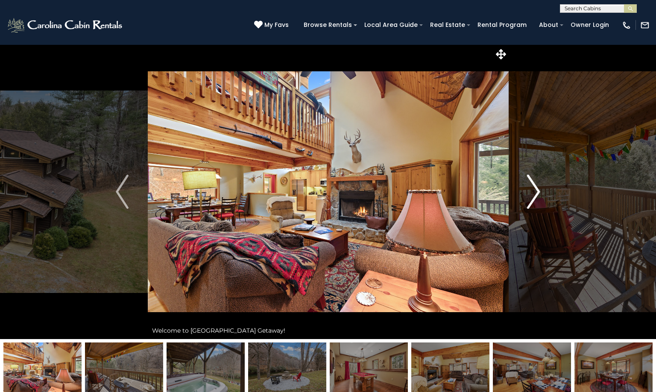
click at [538, 191] on img "Next" at bounding box center [534, 192] width 13 height 34
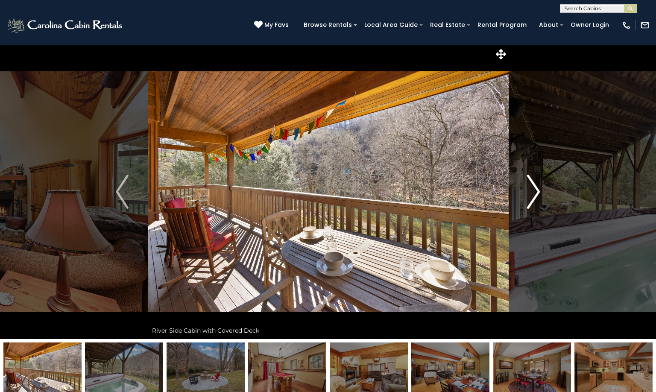
click at [538, 191] on img "Next" at bounding box center [534, 192] width 13 height 34
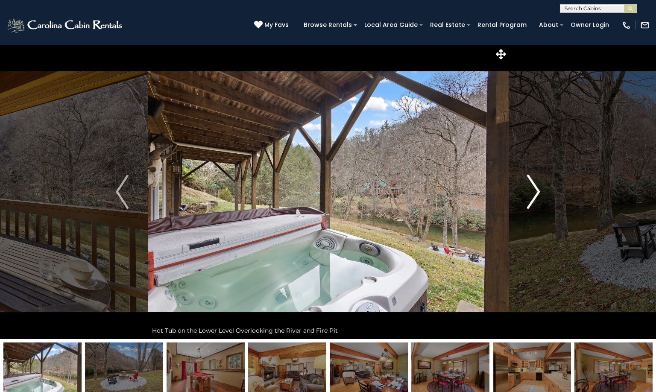
click at [538, 191] on img "Next" at bounding box center [534, 192] width 13 height 34
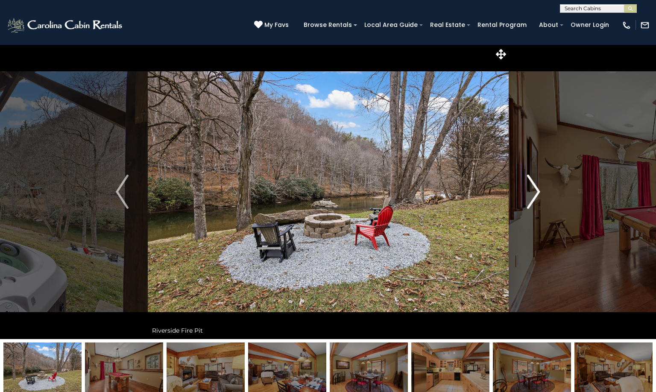
click at [537, 189] on img "Next" at bounding box center [534, 192] width 13 height 34
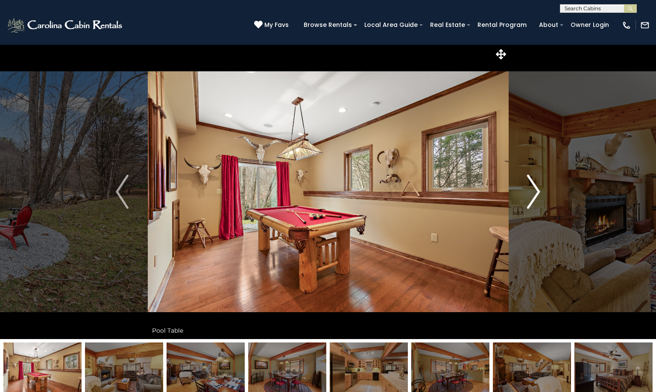
click at [537, 189] on img "Next" at bounding box center [534, 192] width 13 height 34
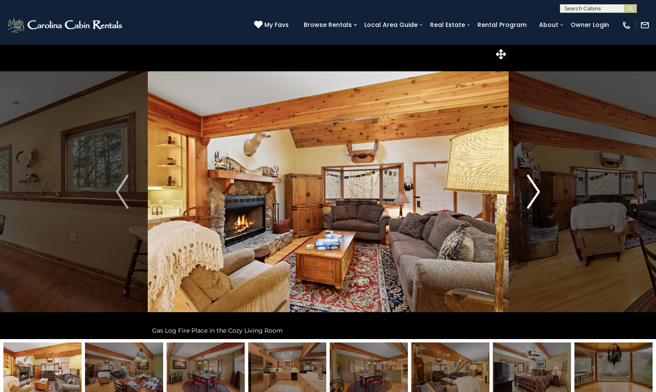
click at [537, 189] on img "Next" at bounding box center [534, 192] width 13 height 34
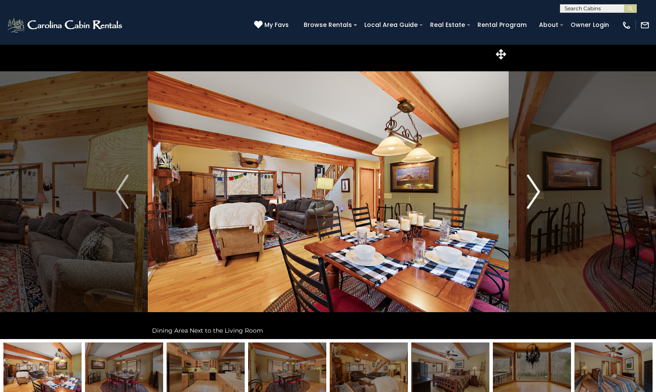
click at [537, 189] on img "Next" at bounding box center [534, 192] width 13 height 34
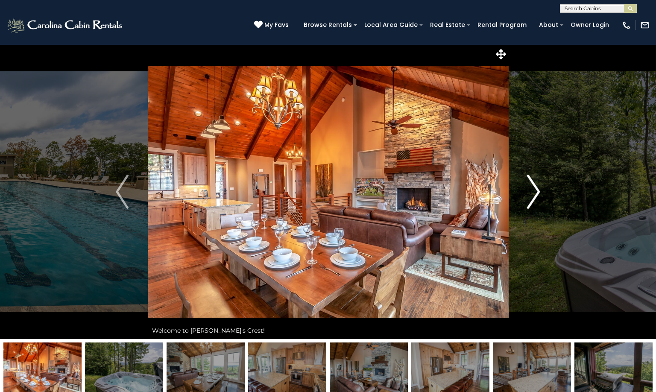
click at [538, 193] on img "Next" at bounding box center [534, 192] width 13 height 34
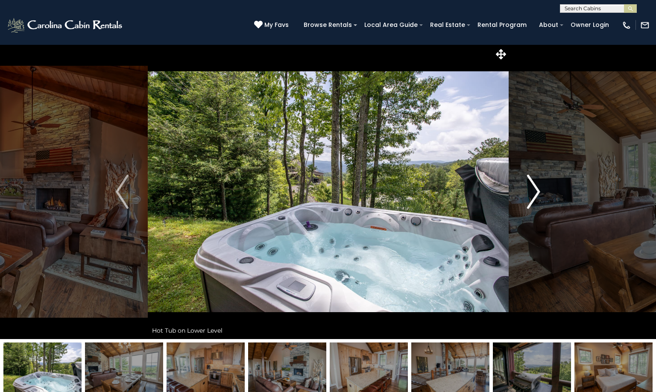
click at [538, 193] on img "Next" at bounding box center [534, 192] width 13 height 34
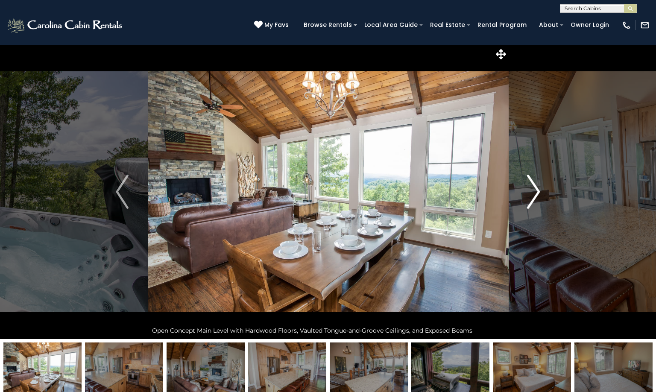
click at [538, 193] on img "Next" at bounding box center [534, 192] width 13 height 34
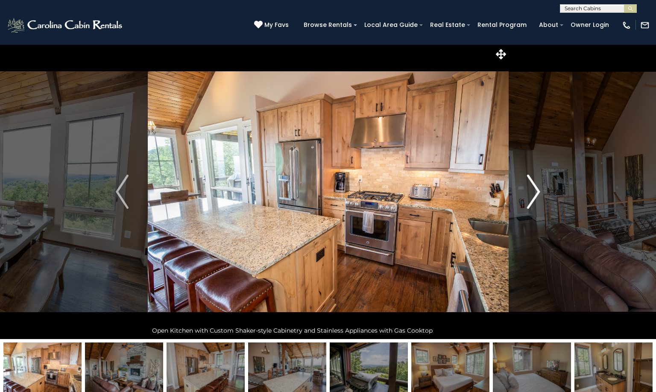
click at [538, 193] on img "Next" at bounding box center [534, 192] width 13 height 34
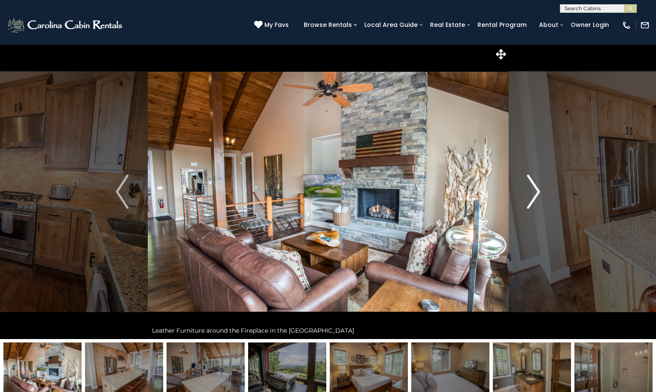
click at [538, 193] on img "Next" at bounding box center [534, 192] width 13 height 34
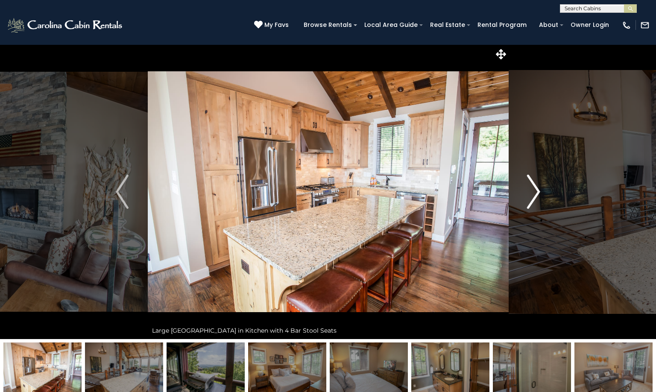
click at [538, 193] on img "Next" at bounding box center [534, 192] width 13 height 34
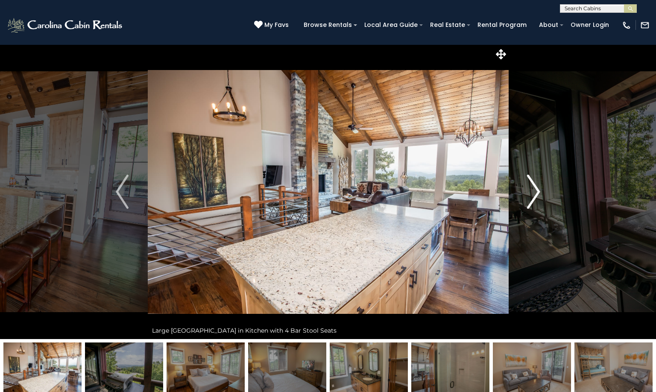
click at [538, 193] on img "Next" at bounding box center [534, 192] width 13 height 34
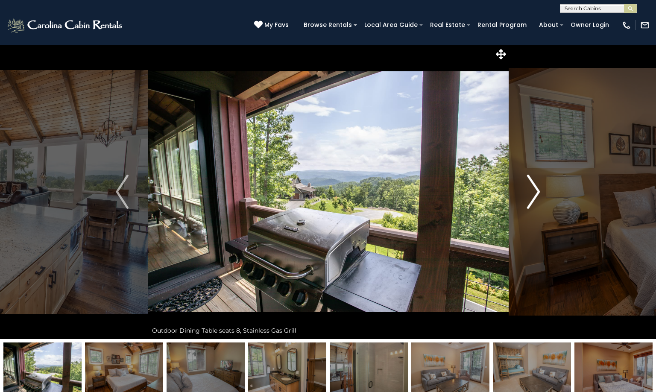
click at [538, 193] on img "Next" at bounding box center [534, 192] width 13 height 34
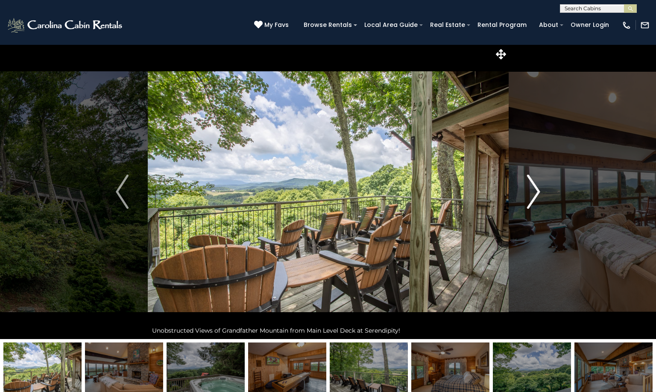
click at [541, 188] on button "Next" at bounding box center [533, 191] width 51 height 295
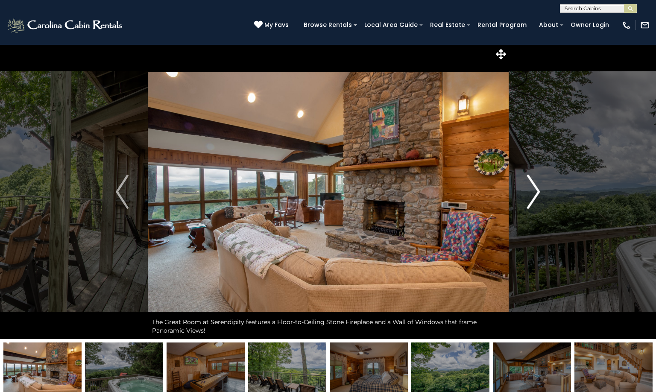
click at [539, 190] on img "Next" at bounding box center [534, 192] width 13 height 34
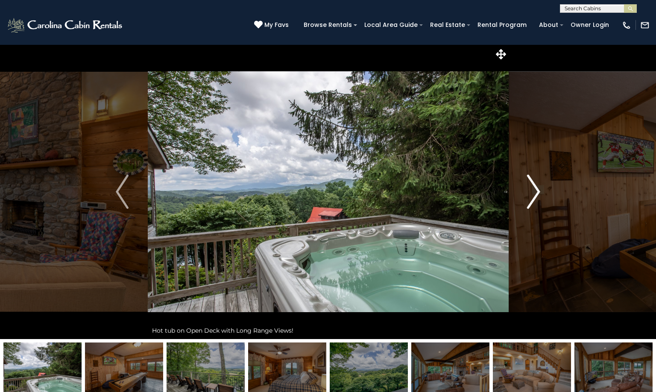
click at [539, 190] on img "Next" at bounding box center [534, 192] width 13 height 34
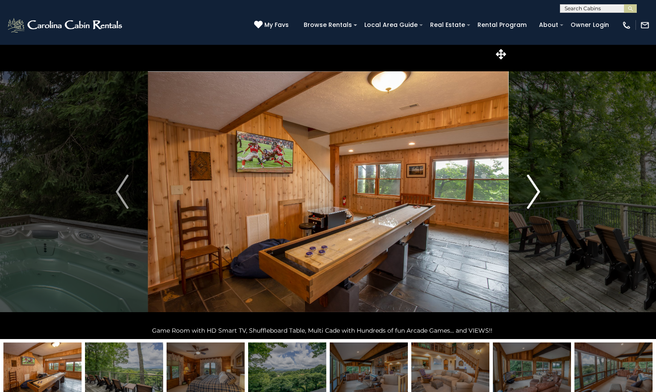
click at [539, 190] on img "Next" at bounding box center [534, 192] width 13 height 34
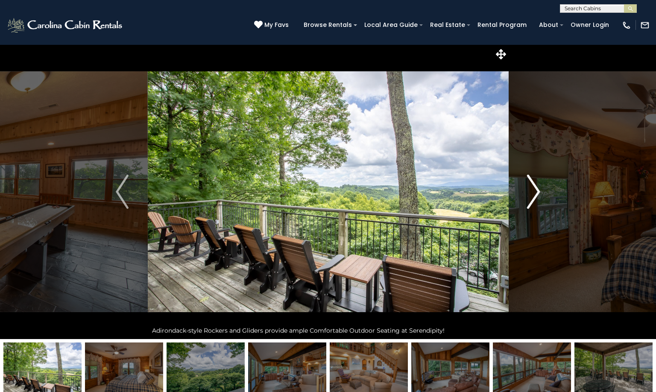
click at [539, 190] on img "Next" at bounding box center [534, 192] width 13 height 34
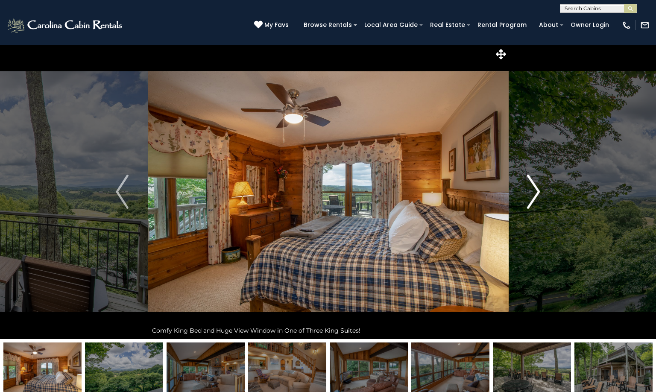
click at [538, 188] on img "Next" at bounding box center [534, 192] width 13 height 34
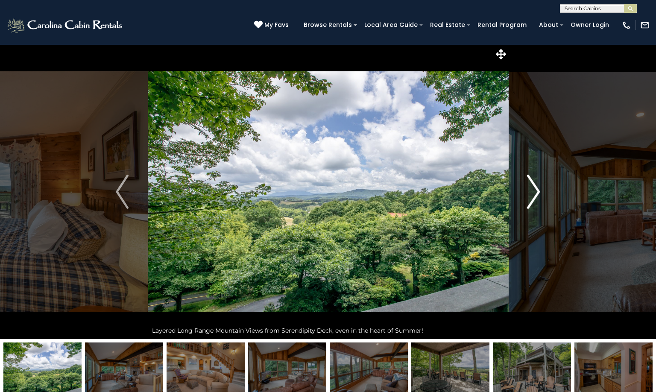
click at [538, 188] on img "Next" at bounding box center [534, 192] width 13 height 34
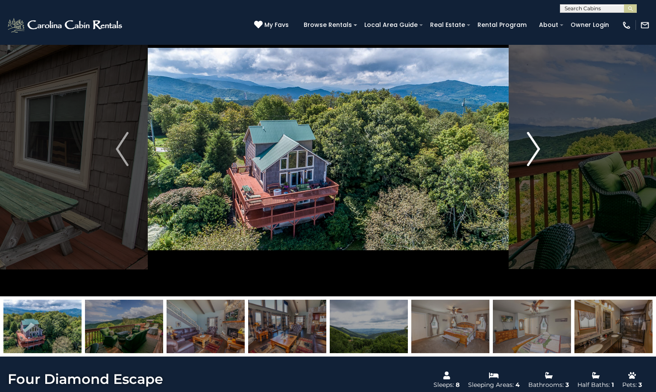
click at [539, 144] on img "Next" at bounding box center [534, 149] width 13 height 34
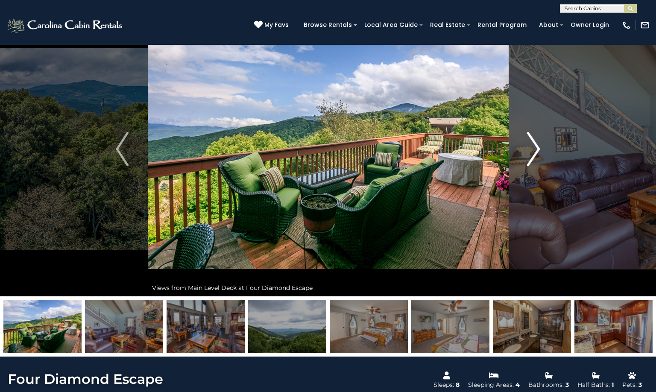
click at [538, 150] on img "Next" at bounding box center [534, 149] width 13 height 34
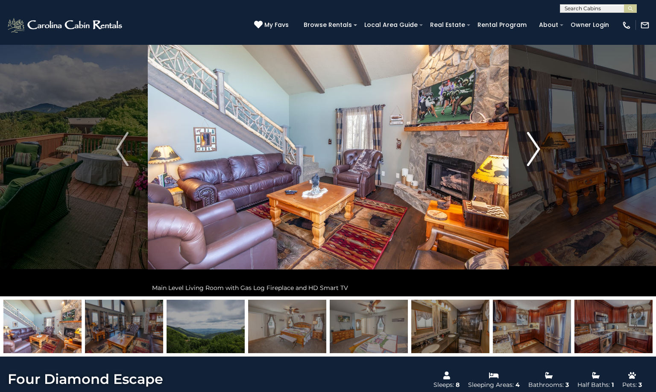
click at [538, 150] on img "Next" at bounding box center [534, 149] width 13 height 34
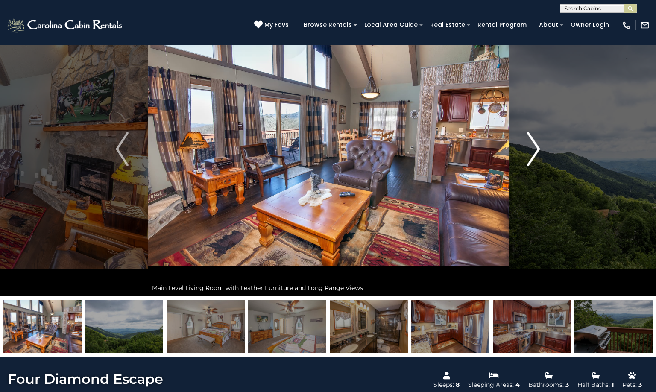
click at [538, 150] on img "Next" at bounding box center [534, 149] width 13 height 34
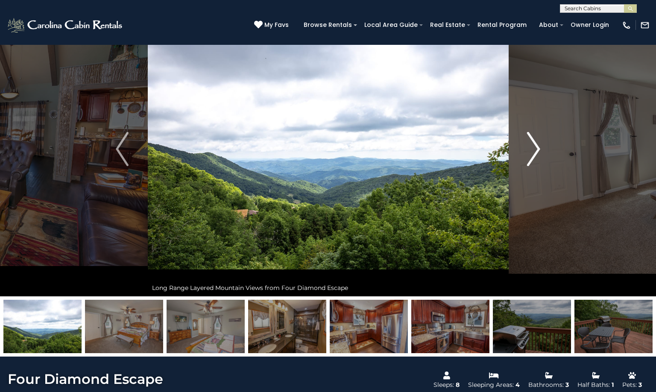
click at [538, 150] on img "Next" at bounding box center [534, 149] width 13 height 34
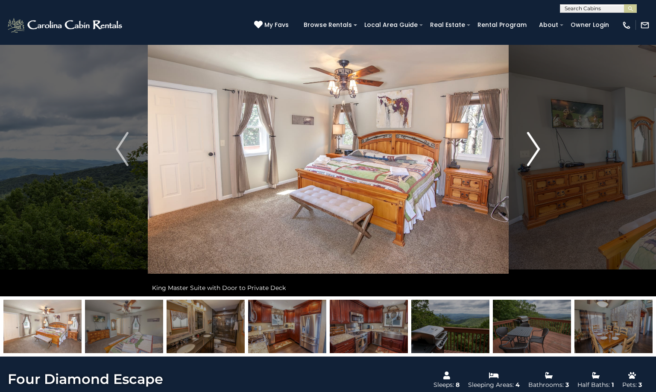
click at [538, 150] on img "Next" at bounding box center [534, 149] width 13 height 34
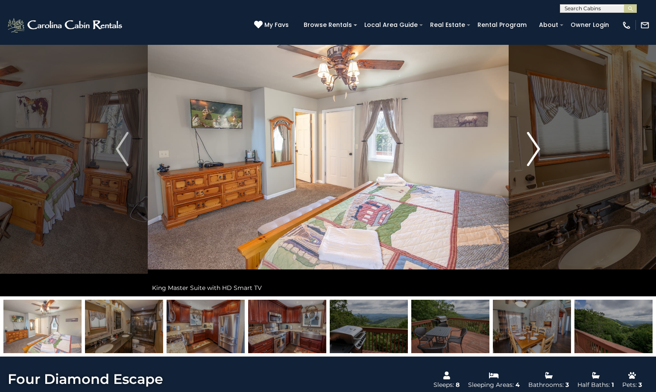
click at [538, 150] on img "Next" at bounding box center [534, 149] width 13 height 34
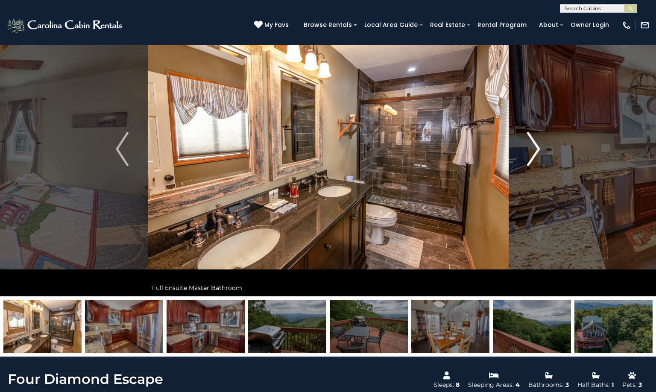
click at [538, 150] on img "Next" at bounding box center [534, 149] width 13 height 34
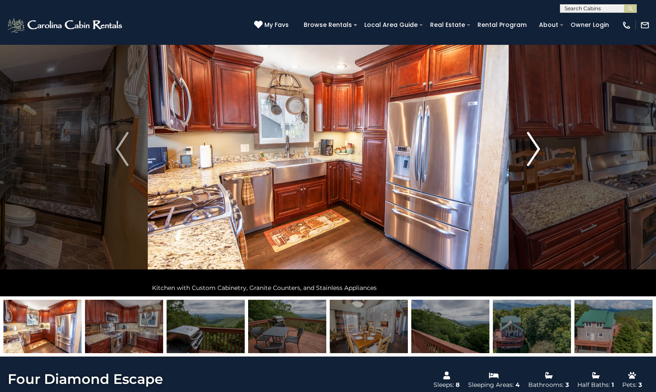
click at [538, 150] on img "Next" at bounding box center [534, 149] width 13 height 34
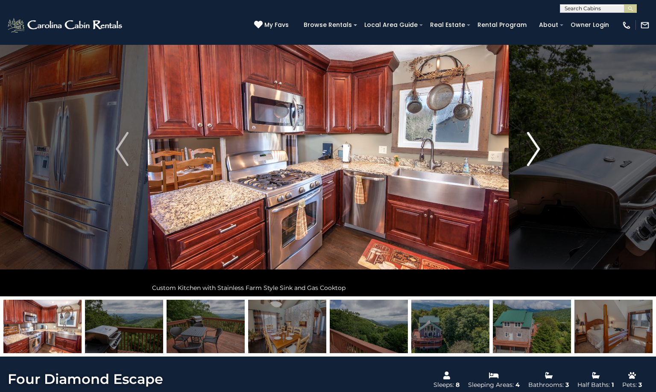
click at [538, 150] on img "Next" at bounding box center [534, 149] width 13 height 34
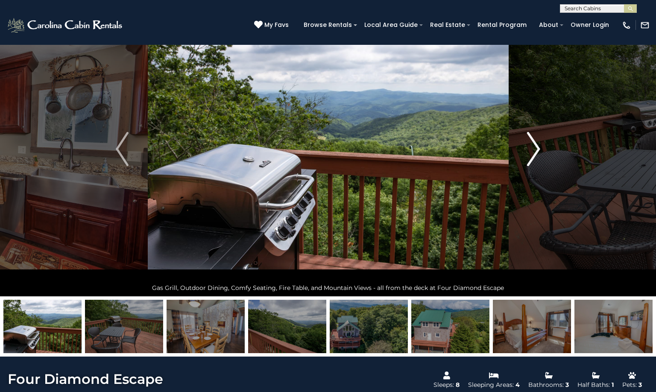
click at [538, 150] on img "Next" at bounding box center [534, 149] width 13 height 34
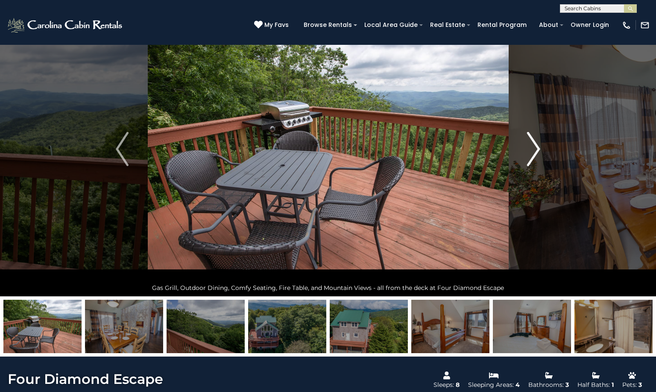
click at [538, 150] on img "Next" at bounding box center [534, 149] width 13 height 34
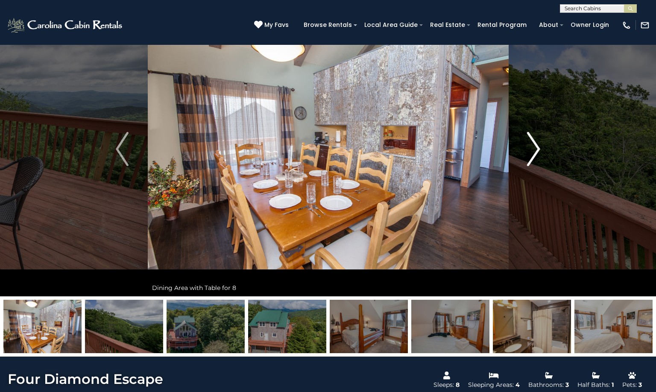
click at [538, 150] on img "Next" at bounding box center [534, 149] width 13 height 34
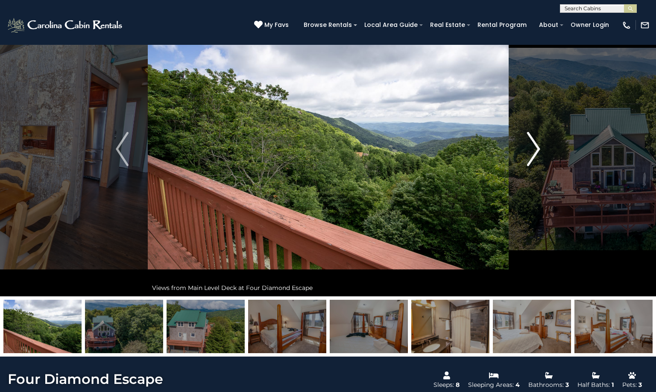
click at [538, 150] on img "Next" at bounding box center [534, 149] width 13 height 34
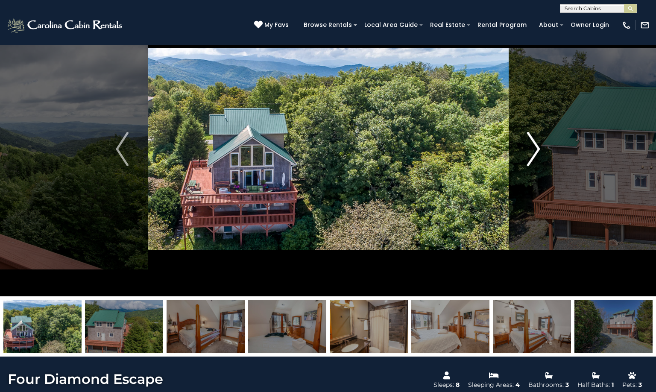
click at [538, 150] on img "Next" at bounding box center [534, 149] width 13 height 34
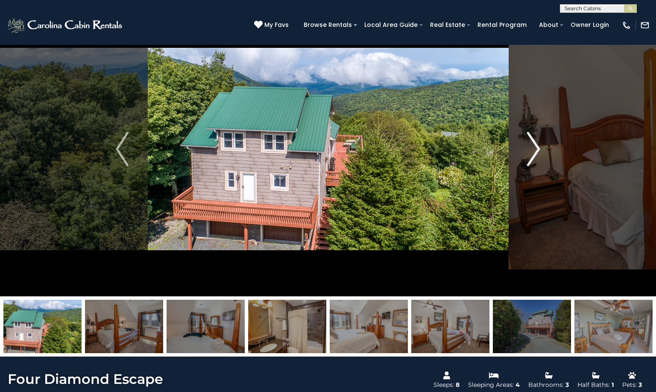
click at [538, 150] on img "Next" at bounding box center [534, 149] width 13 height 34
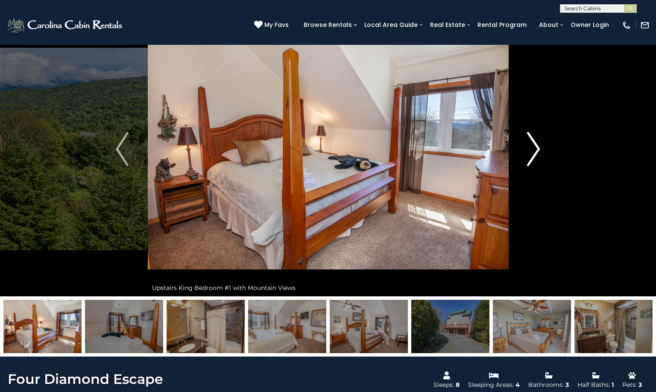
click at [538, 150] on img "Next" at bounding box center [534, 149] width 13 height 34
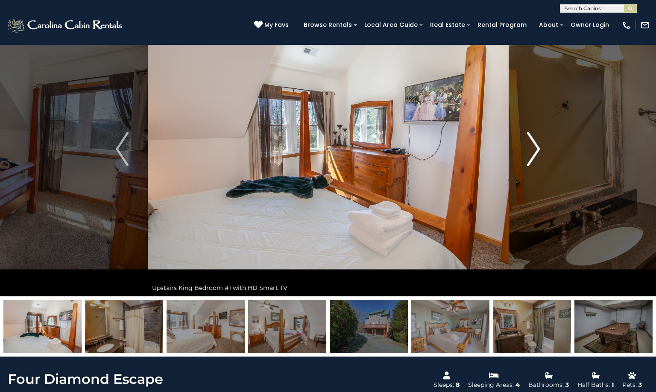
click at [538, 150] on img "Next" at bounding box center [534, 149] width 13 height 34
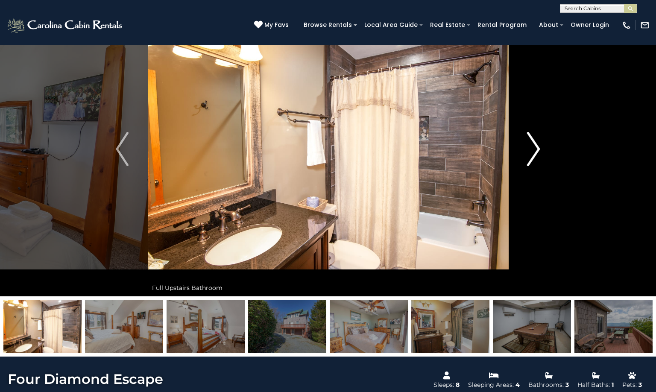
click at [538, 150] on img "Next" at bounding box center [534, 149] width 13 height 34
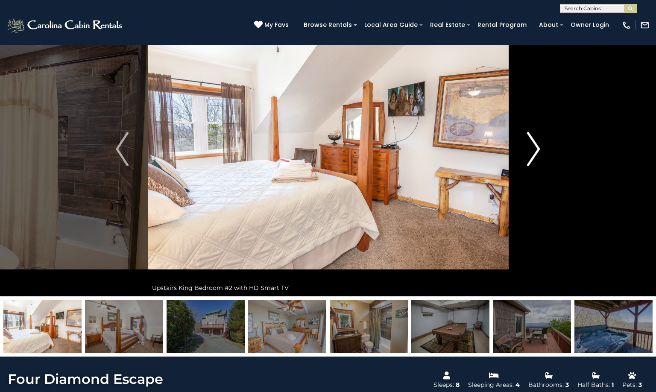
click at [538, 150] on img "Next" at bounding box center [534, 149] width 13 height 34
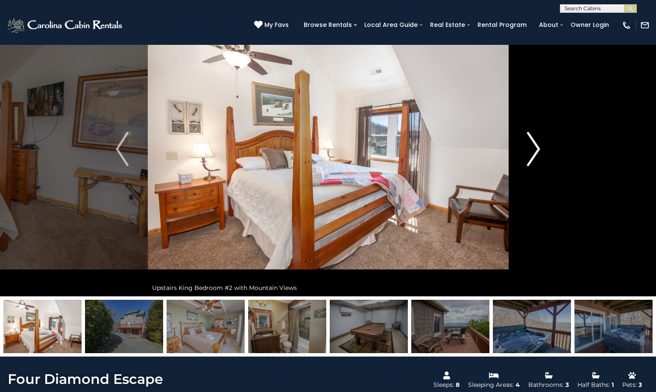
click at [538, 150] on img "Next" at bounding box center [534, 149] width 13 height 34
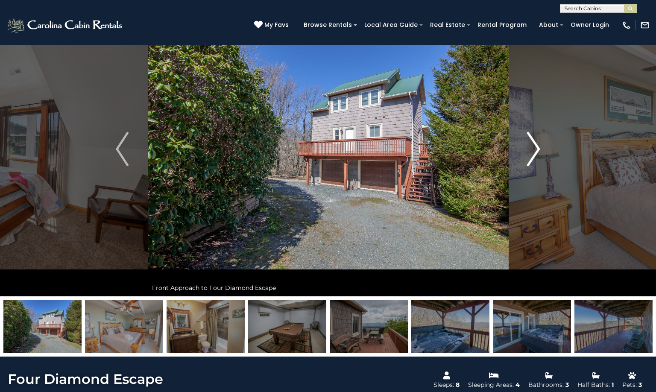
click at [538, 150] on img "Next" at bounding box center [534, 149] width 13 height 34
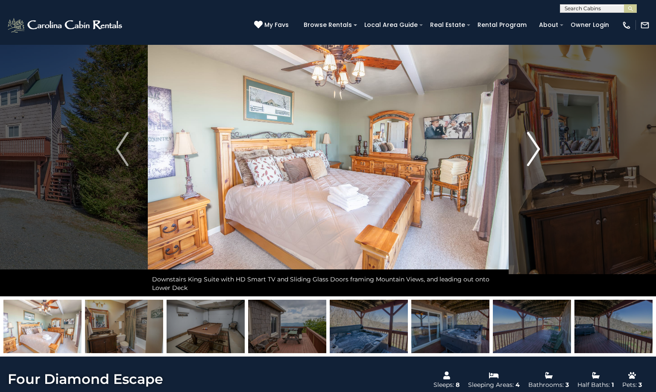
click at [538, 150] on img "Next" at bounding box center [534, 149] width 13 height 34
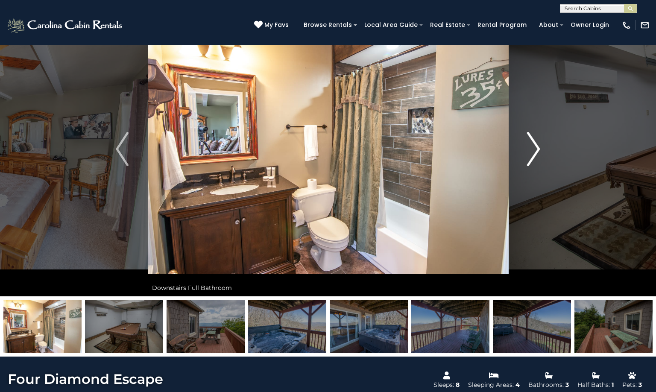
click at [538, 150] on img "Next" at bounding box center [534, 149] width 13 height 34
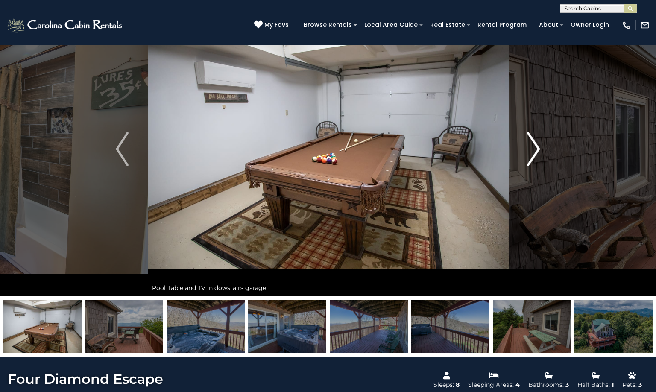
click at [538, 150] on img "Next" at bounding box center [534, 149] width 13 height 34
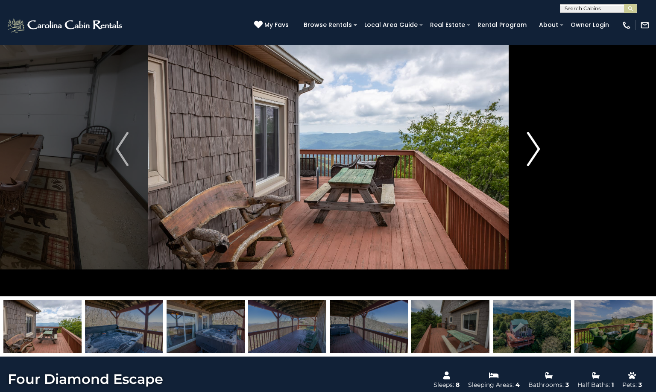
click at [538, 150] on img "Next" at bounding box center [534, 149] width 13 height 34
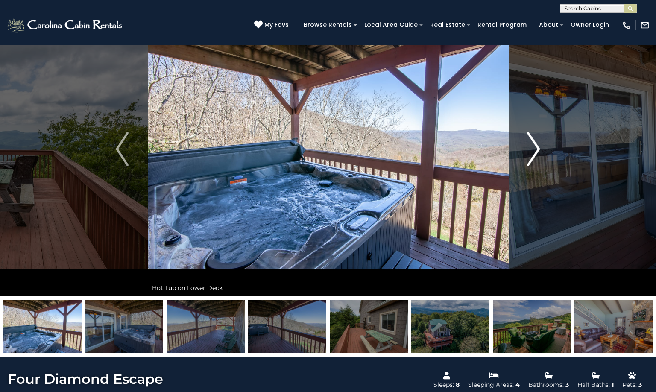
click at [538, 150] on img "Next" at bounding box center [534, 149] width 13 height 34
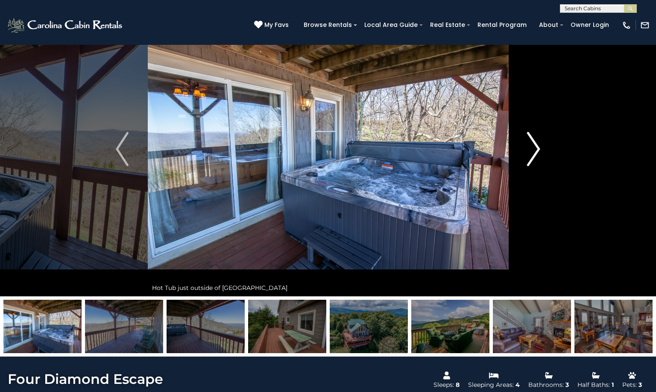
click at [538, 150] on img "Next" at bounding box center [534, 149] width 13 height 34
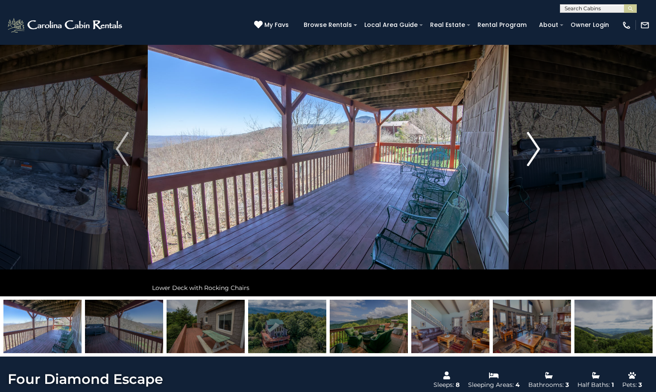
click at [538, 150] on img "Next" at bounding box center [534, 149] width 13 height 34
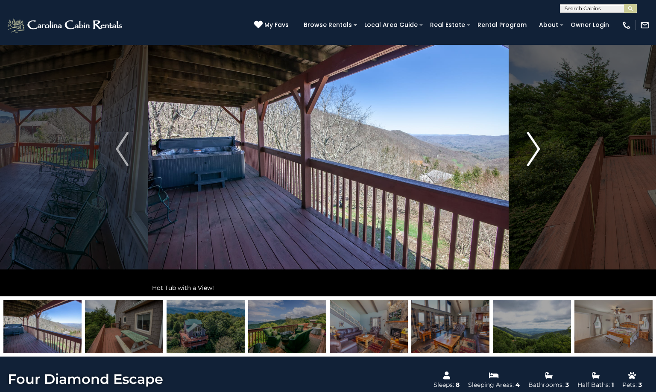
click at [538, 150] on img "Next" at bounding box center [534, 149] width 13 height 34
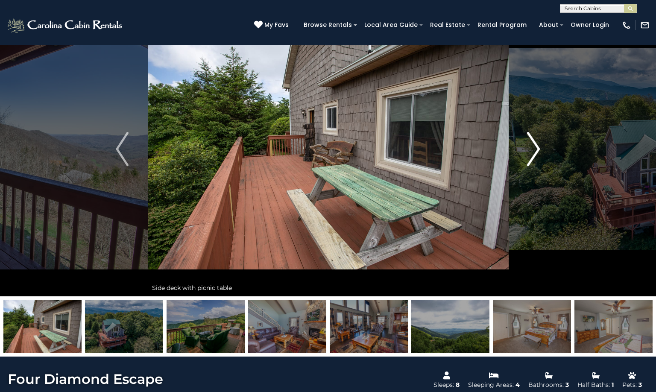
click at [538, 150] on img "Next" at bounding box center [534, 149] width 13 height 34
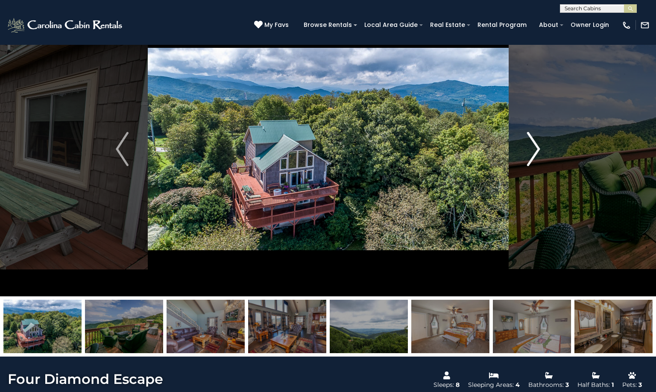
click at [538, 150] on img "Next" at bounding box center [534, 149] width 13 height 34
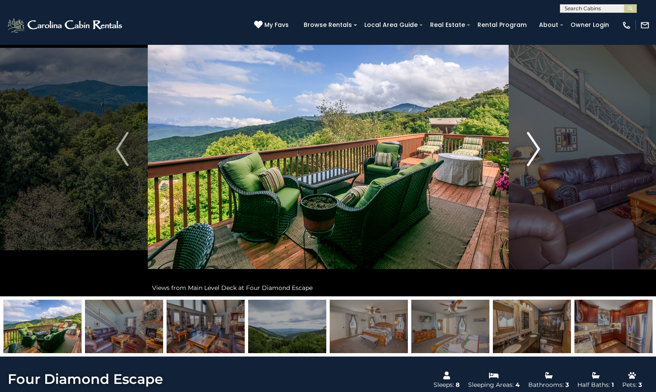
click at [538, 150] on img "Next" at bounding box center [534, 149] width 13 height 34
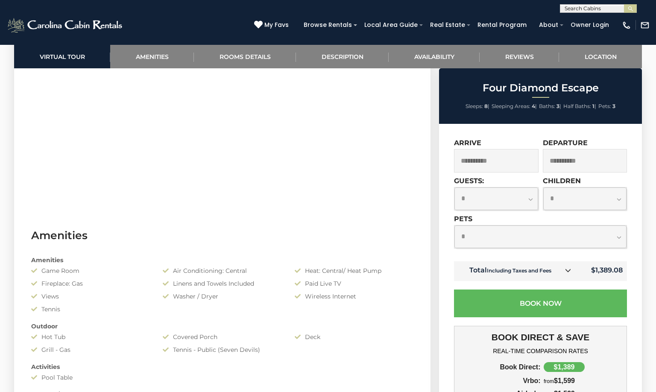
scroll to position [684, 0]
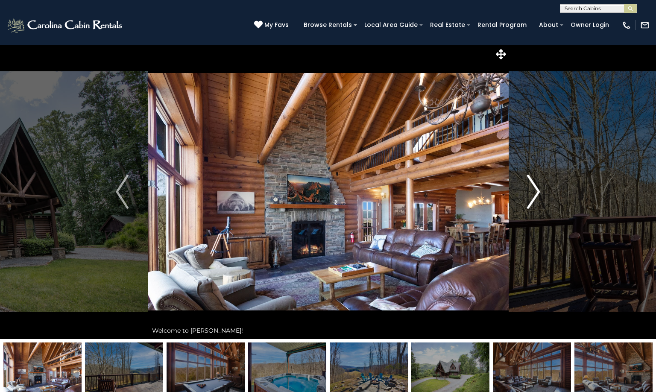
click at [537, 196] on img "Next" at bounding box center [534, 192] width 13 height 34
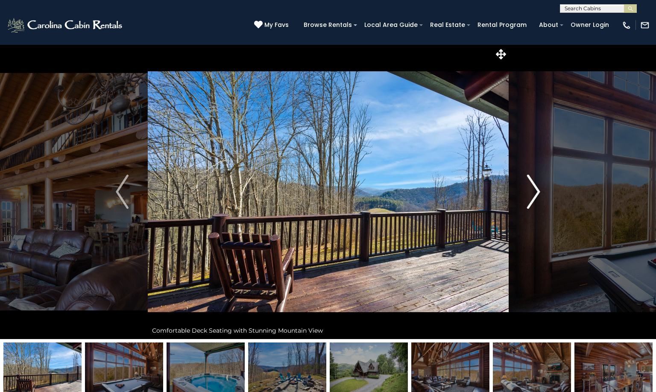
click at [537, 196] on img "Next" at bounding box center [534, 192] width 13 height 34
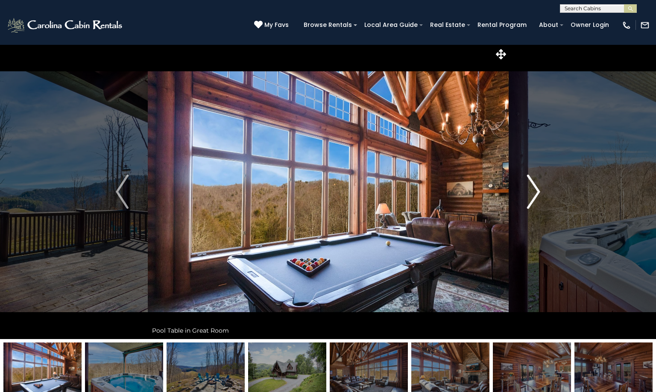
click at [537, 196] on img "Next" at bounding box center [534, 192] width 13 height 34
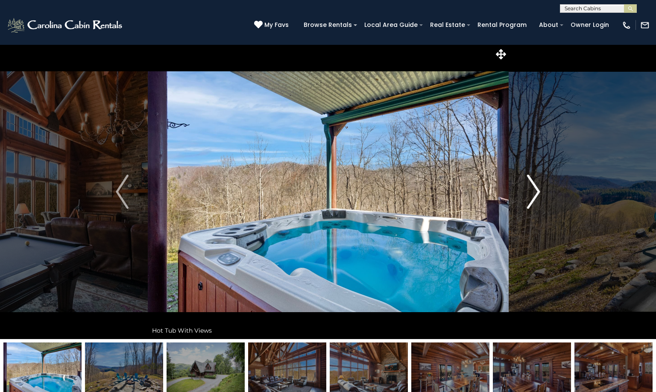
click at [537, 196] on img "Next" at bounding box center [534, 192] width 13 height 34
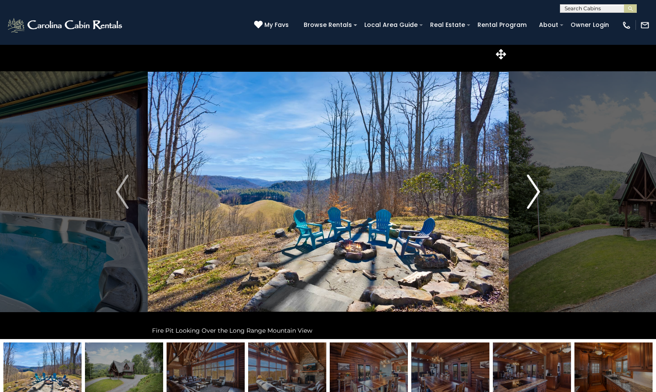
click at [537, 196] on img "Next" at bounding box center [534, 192] width 13 height 34
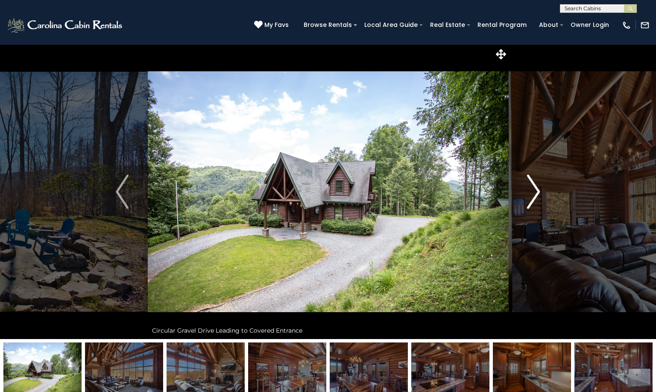
click at [537, 196] on img "Next" at bounding box center [534, 192] width 13 height 34
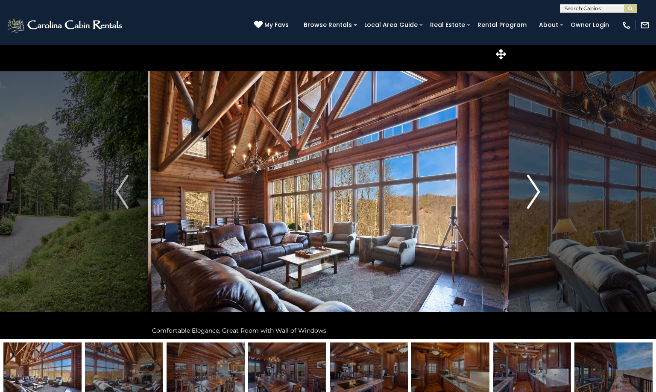
click at [537, 196] on img "Next" at bounding box center [534, 192] width 13 height 34
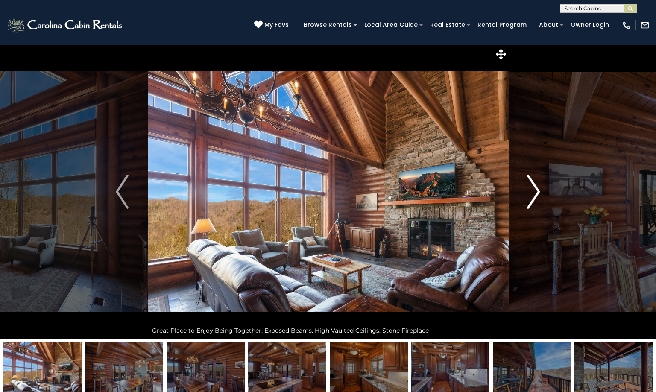
click at [537, 196] on img "Next" at bounding box center [534, 192] width 13 height 34
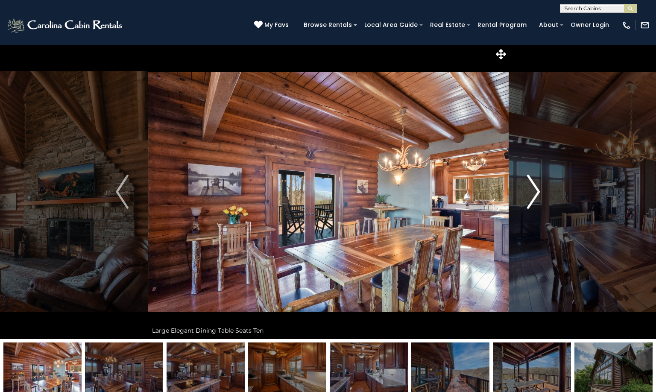
click at [537, 196] on img "Next" at bounding box center [534, 192] width 13 height 34
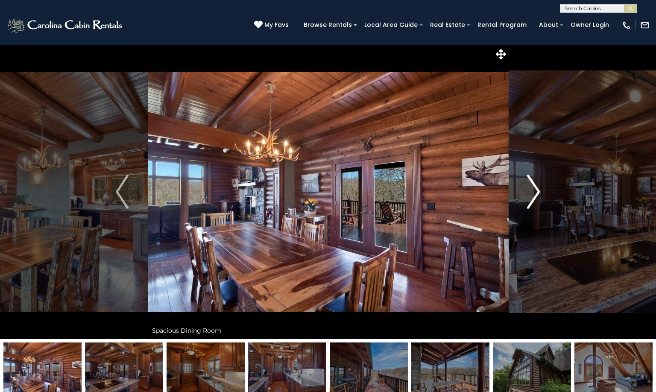
click at [537, 196] on img "Next" at bounding box center [534, 192] width 13 height 34
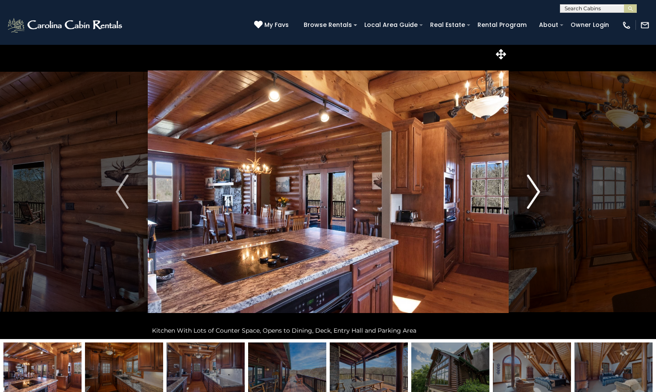
click at [537, 196] on img "Next" at bounding box center [534, 192] width 13 height 34
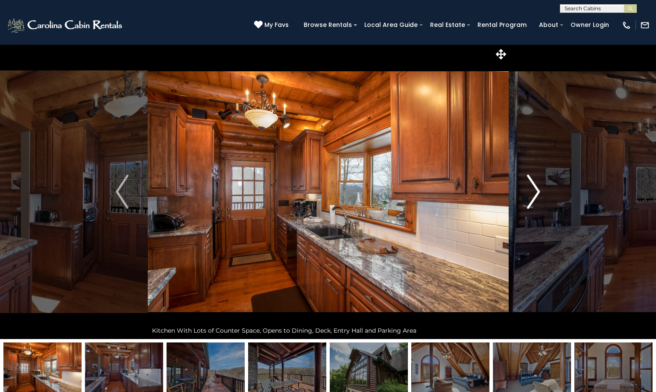
click at [537, 196] on img "Next" at bounding box center [534, 192] width 13 height 34
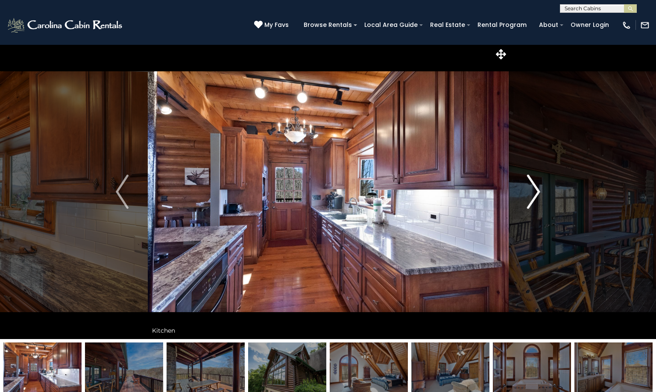
click at [537, 196] on img "Next" at bounding box center [534, 192] width 13 height 34
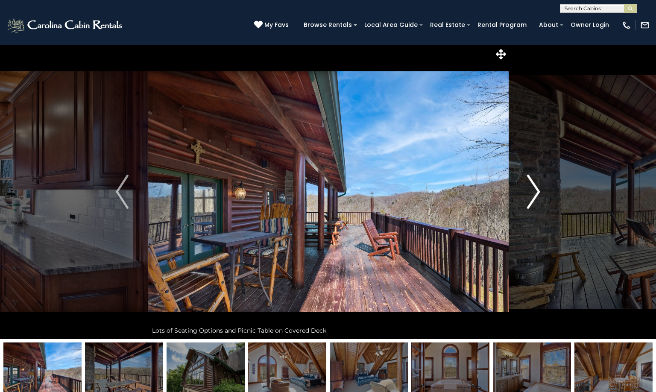
click at [537, 196] on img "Next" at bounding box center [534, 192] width 13 height 34
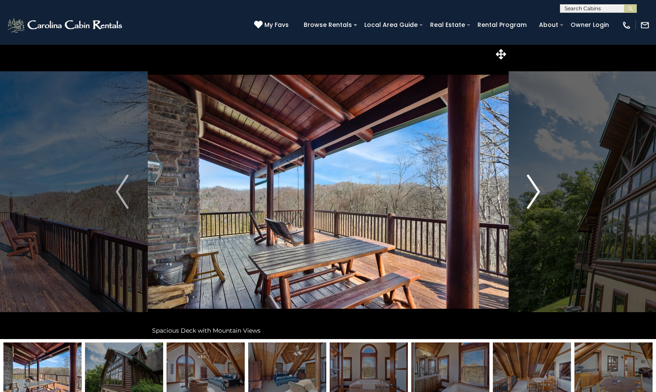
click at [537, 196] on img "Next" at bounding box center [534, 192] width 13 height 34
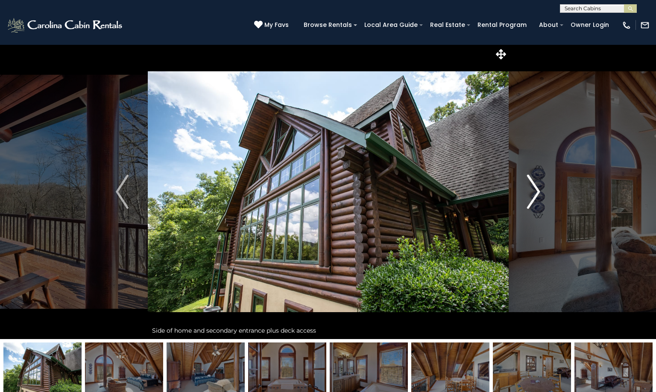
click at [537, 196] on img "Next" at bounding box center [534, 192] width 13 height 34
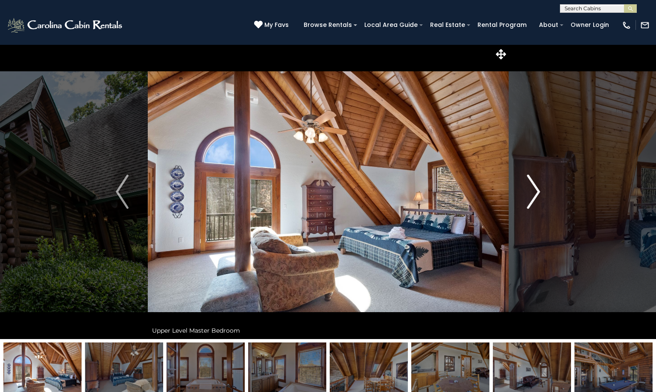
click at [537, 196] on img "Next" at bounding box center [534, 192] width 13 height 34
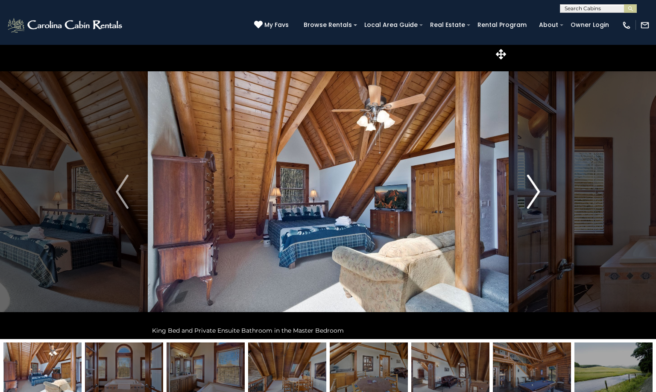
click at [537, 196] on img "Next" at bounding box center [534, 192] width 13 height 34
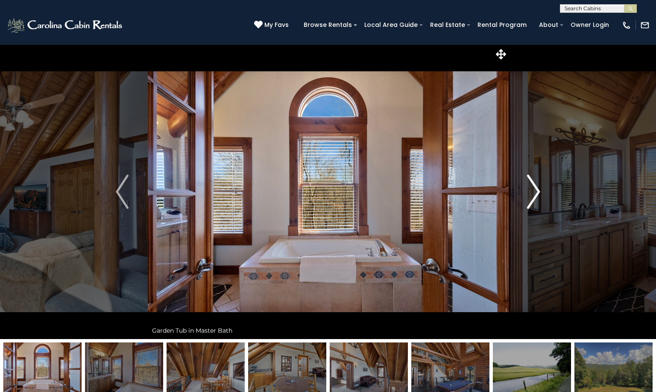
click at [537, 196] on img "Next" at bounding box center [534, 192] width 13 height 34
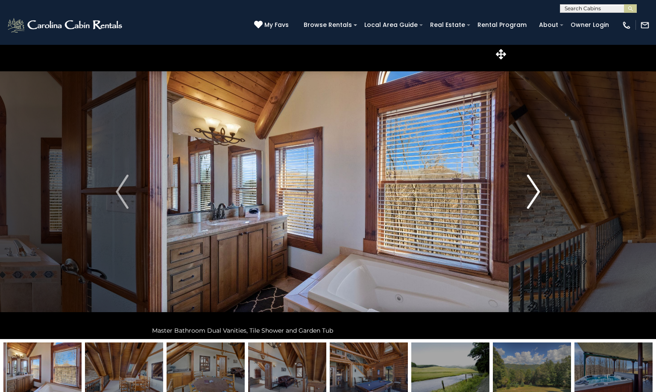
click at [537, 196] on img "Next" at bounding box center [534, 192] width 13 height 34
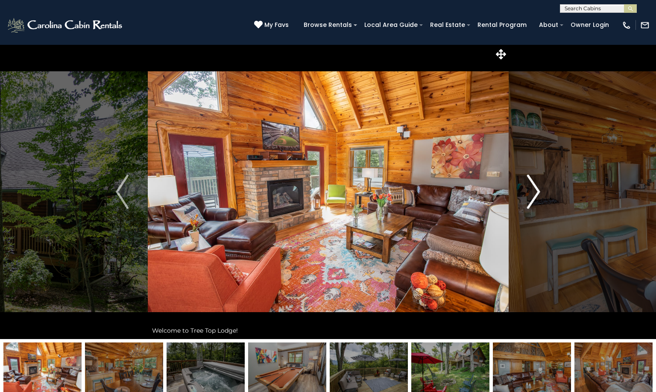
click at [540, 186] on img "Next" at bounding box center [534, 192] width 13 height 34
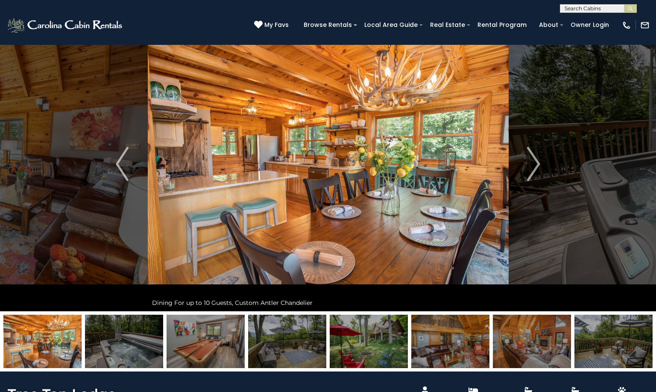
scroll to position [43, 0]
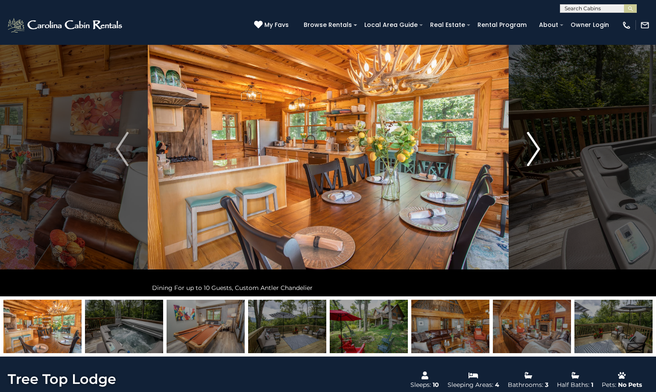
click at [539, 147] on img "Next" at bounding box center [534, 149] width 13 height 34
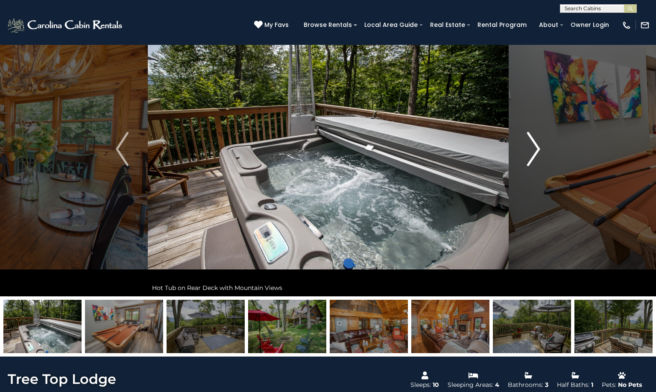
click at [539, 147] on img "Next" at bounding box center [534, 149] width 13 height 34
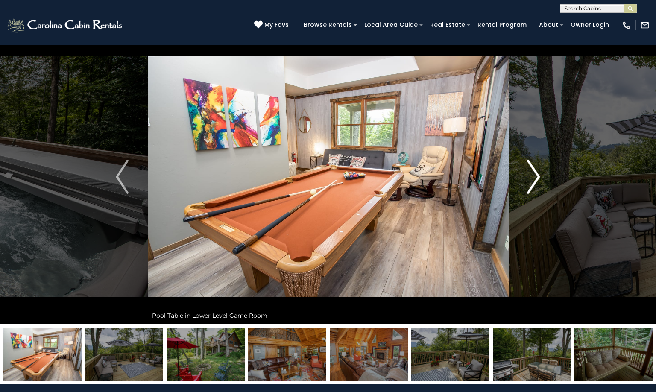
scroll to position [0, 0]
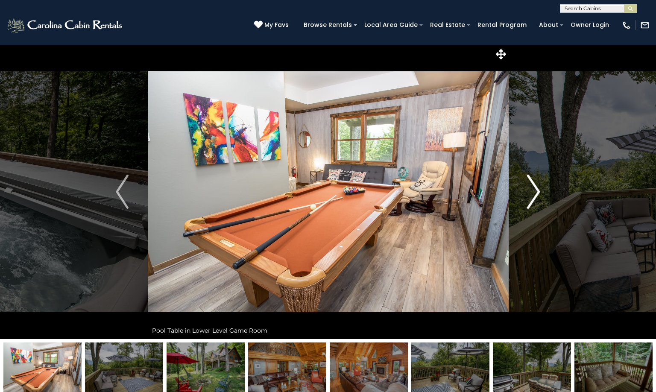
click at [540, 191] on img "Next" at bounding box center [534, 192] width 13 height 34
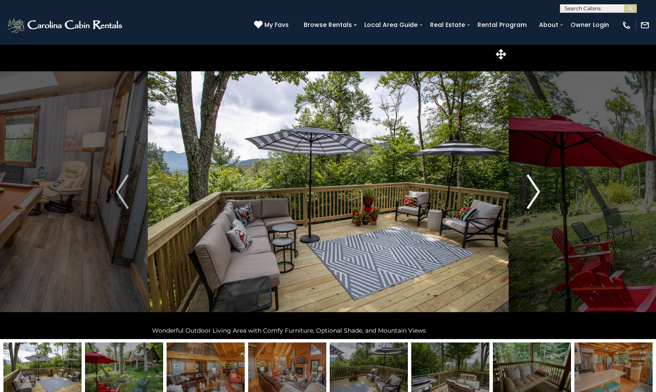
click at [540, 191] on img "Next" at bounding box center [534, 192] width 13 height 34
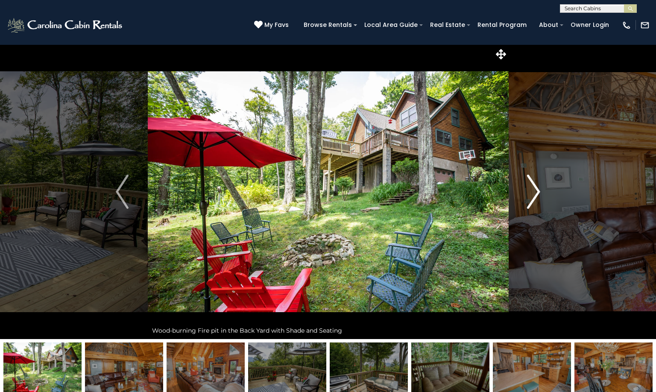
click at [540, 191] on img "Next" at bounding box center [534, 192] width 13 height 34
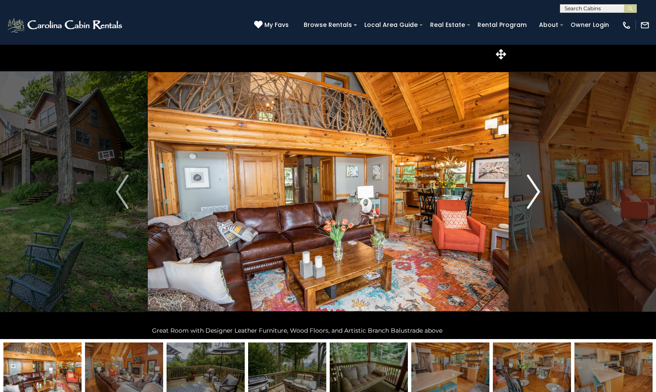
click at [537, 191] on img "Next" at bounding box center [534, 192] width 13 height 34
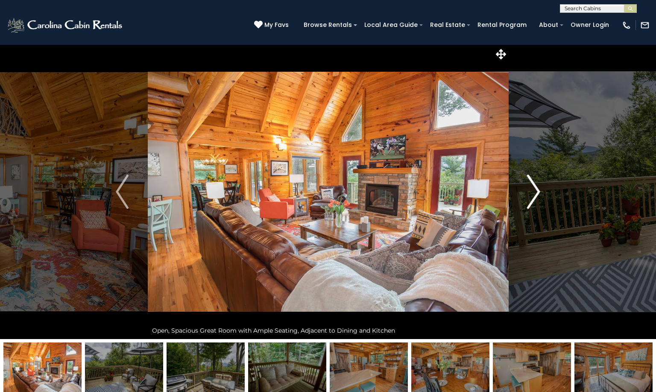
click at [537, 191] on img "Next" at bounding box center [534, 192] width 13 height 34
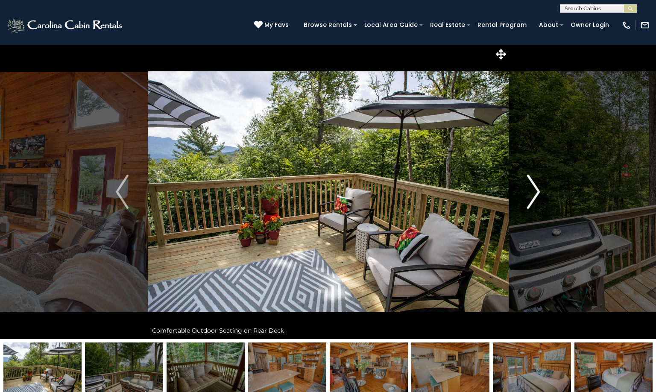
click at [537, 191] on img "Next" at bounding box center [534, 192] width 13 height 34
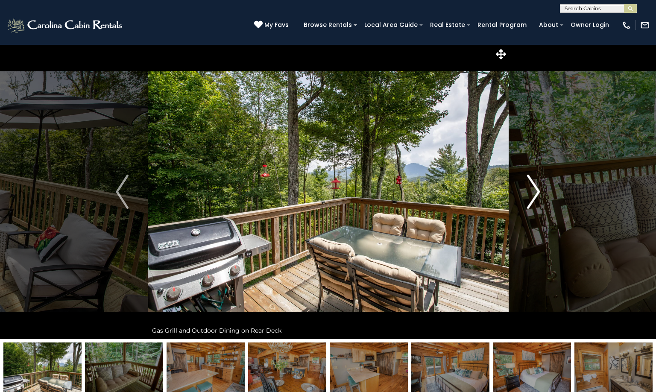
click at [537, 191] on img "Next" at bounding box center [534, 192] width 13 height 34
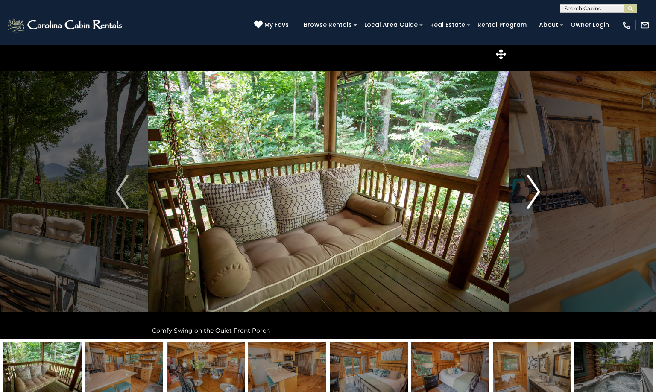
click at [537, 191] on img "Next" at bounding box center [534, 192] width 13 height 34
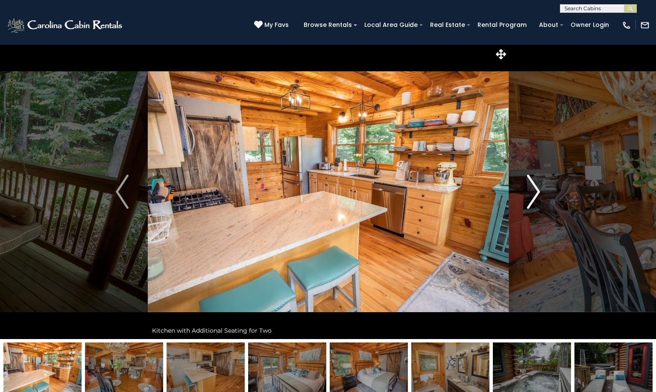
click at [537, 191] on img "Next" at bounding box center [534, 192] width 13 height 34
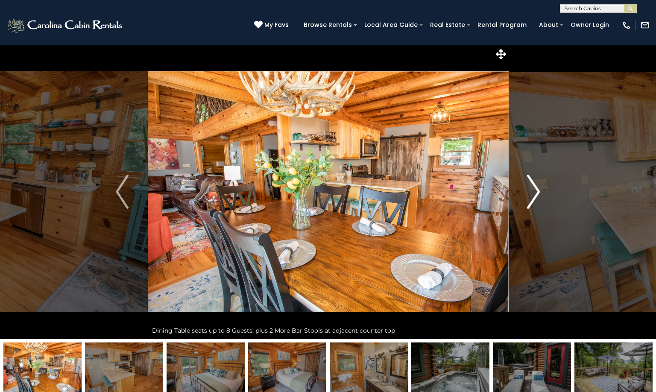
click at [537, 191] on img "Next" at bounding box center [534, 192] width 13 height 34
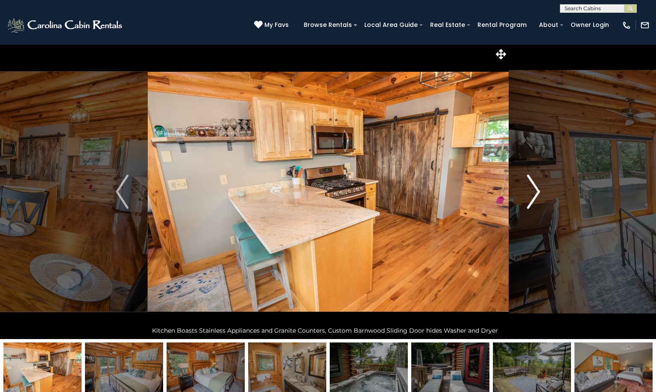
click at [537, 191] on img "Next" at bounding box center [534, 192] width 13 height 34
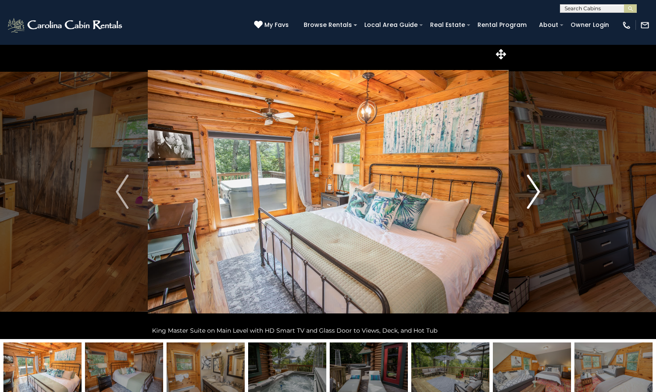
click at [537, 191] on img "Next" at bounding box center [534, 192] width 13 height 34
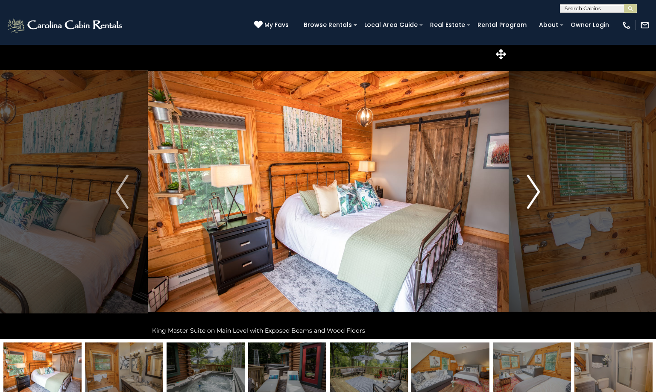
click at [537, 191] on img "Next" at bounding box center [534, 192] width 13 height 34
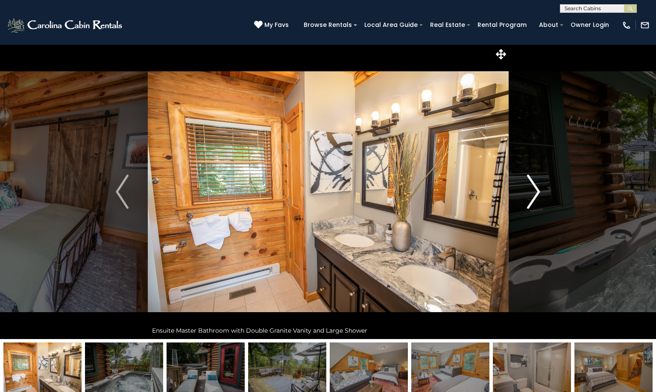
click at [537, 191] on img "Next" at bounding box center [534, 192] width 13 height 34
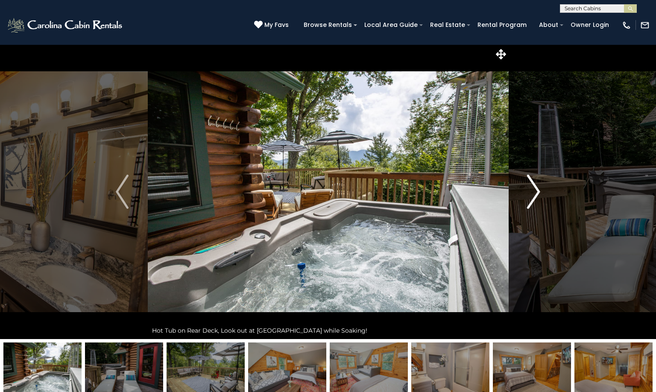
click at [537, 191] on img "Next" at bounding box center [534, 192] width 13 height 34
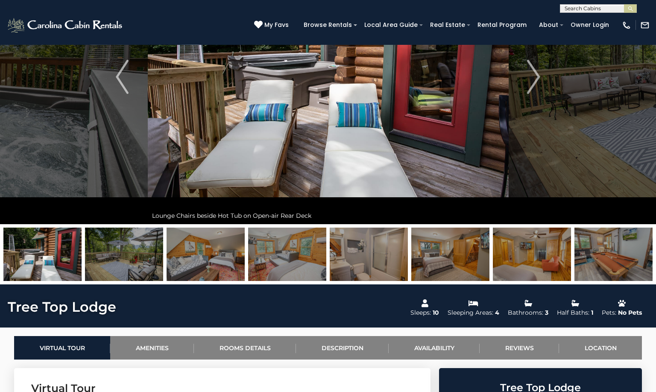
scroll to position [256, 0]
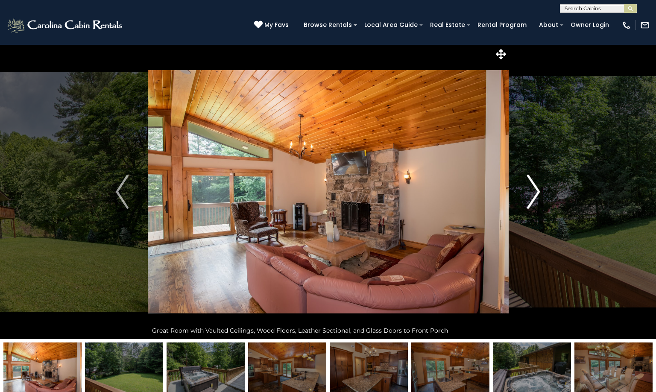
click at [541, 188] on button "Next" at bounding box center [533, 191] width 51 height 295
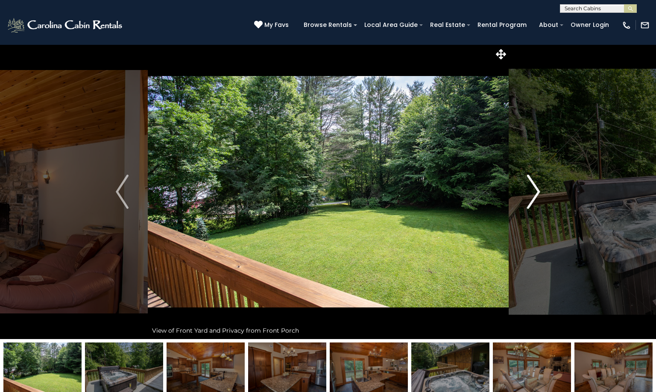
click at [541, 188] on button "Next" at bounding box center [533, 191] width 51 height 295
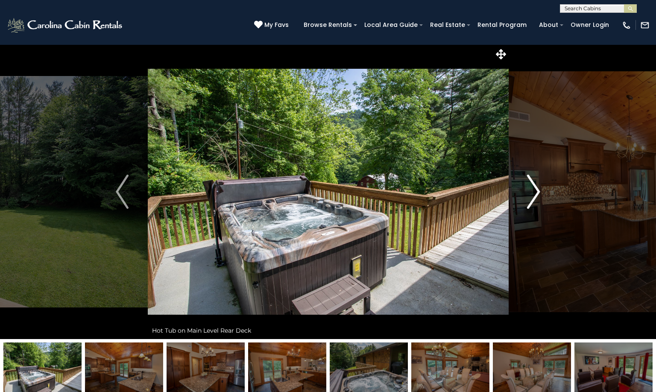
click at [541, 188] on button "Next" at bounding box center [533, 191] width 51 height 295
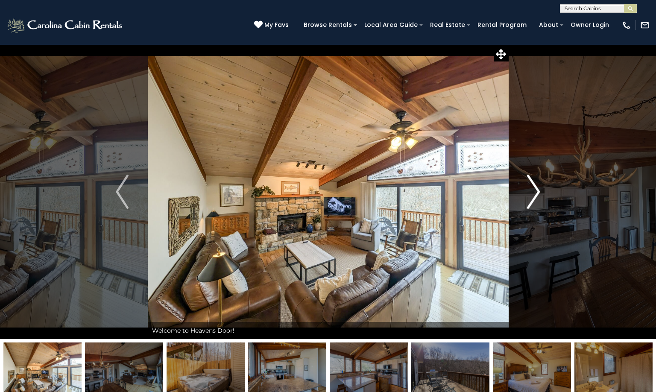
click at [537, 191] on img "Next" at bounding box center [534, 192] width 13 height 34
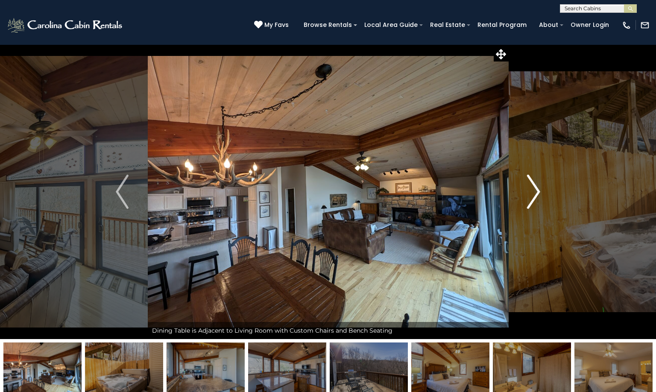
click at [537, 191] on img "Next" at bounding box center [534, 192] width 13 height 34
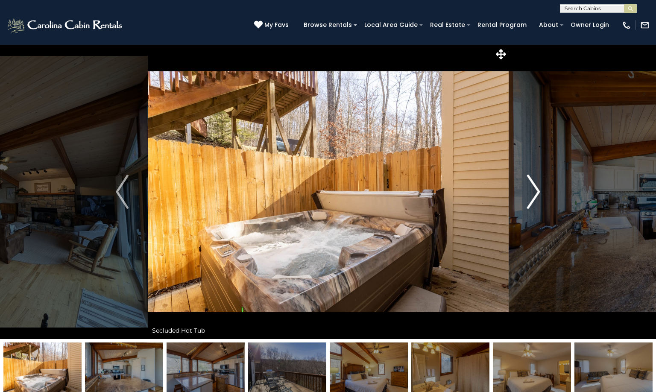
click at [537, 191] on img "Next" at bounding box center [534, 192] width 13 height 34
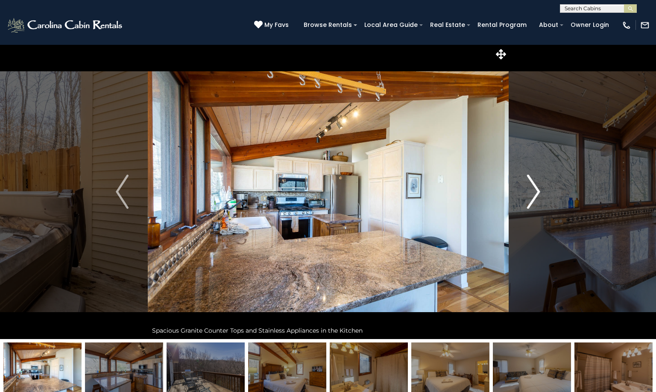
click at [537, 191] on img "Next" at bounding box center [534, 192] width 13 height 34
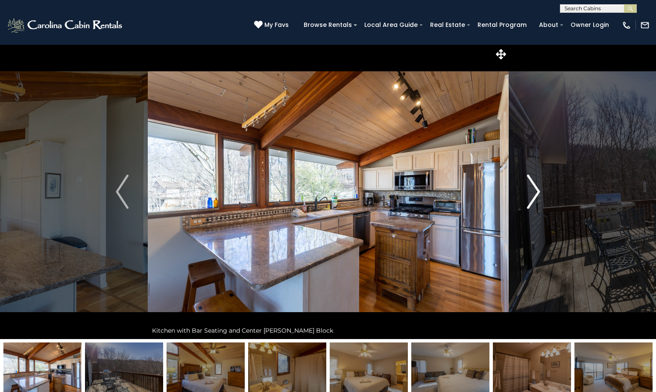
click at [537, 191] on img "Next" at bounding box center [534, 192] width 13 height 34
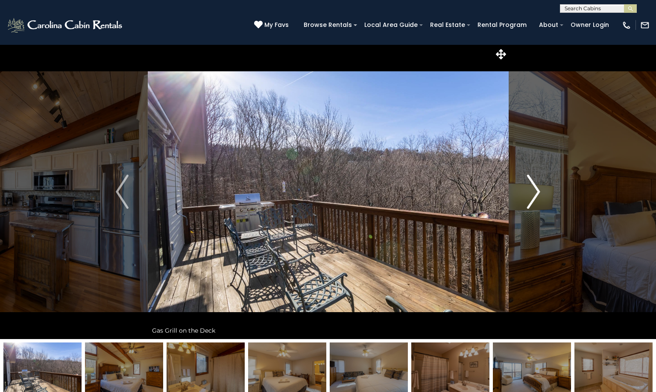
click at [537, 191] on img "Next" at bounding box center [534, 192] width 13 height 34
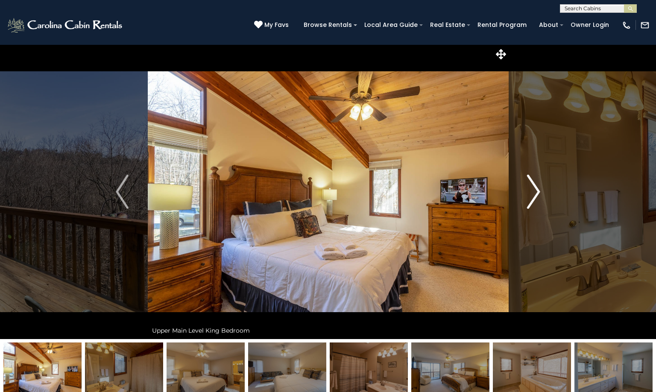
click at [537, 191] on img "Next" at bounding box center [534, 192] width 13 height 34
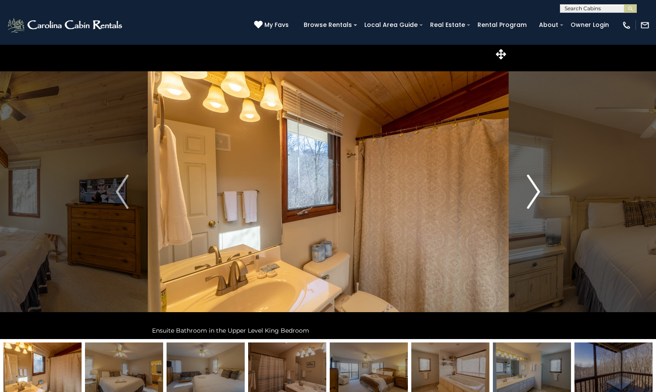
click at [537, 191] on img "Next" at bounding box center [534, 192] width 13 height 34
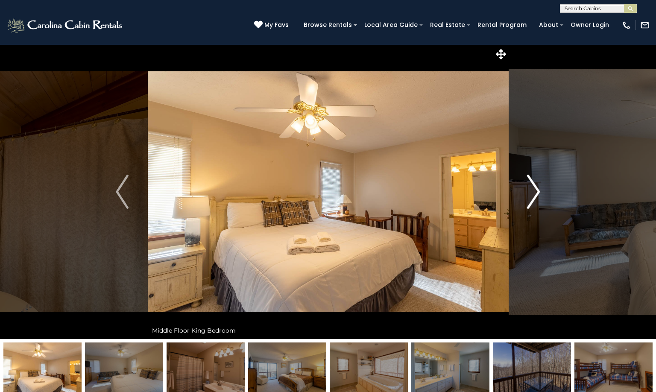
click at [537, 191] on img "Next" at bounding box center [534, 192] width 13 height 34
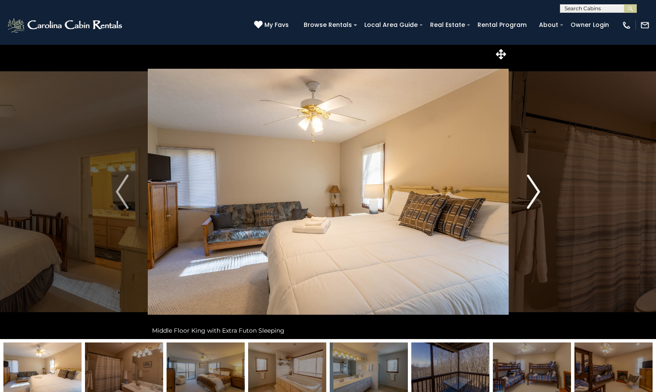
click at [537, 191] on img "Next" at bounding box center [534, 192] width 13 height 34
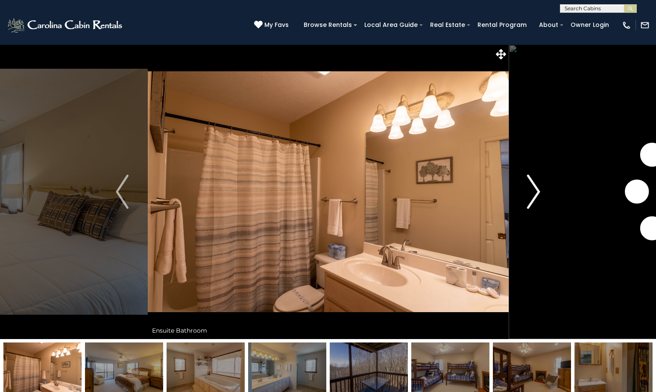
click at [537, 191] on img "Next" at bounding box center [534, 192] width 13 height 34
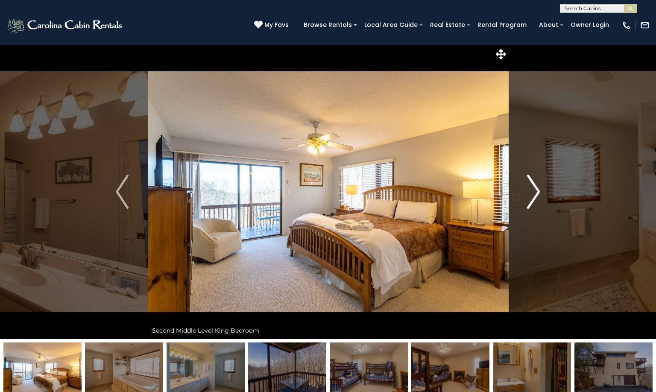
click at [537, 191] on img "Next" at bounding box center [534, 192] width 13 height 34
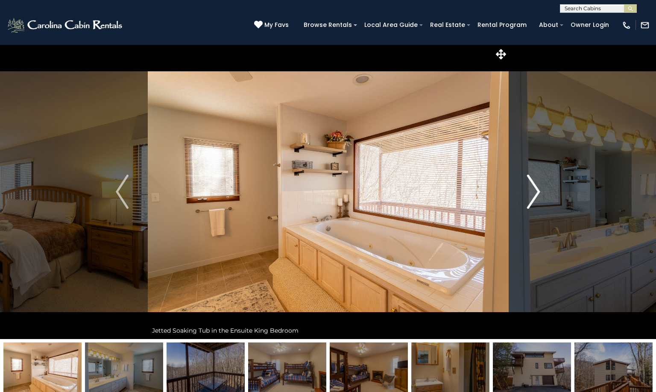
click at [537, 191] on img "Next" at bounding box center [534, 192] width 13 height 34
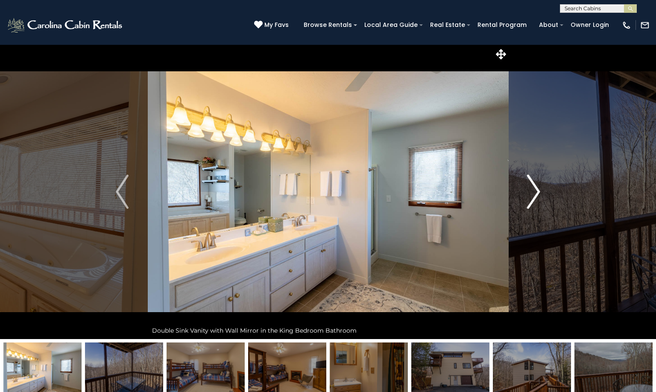
click at [537, 191] on img "Next" at bounding box center [534, 192] width 13 height 34
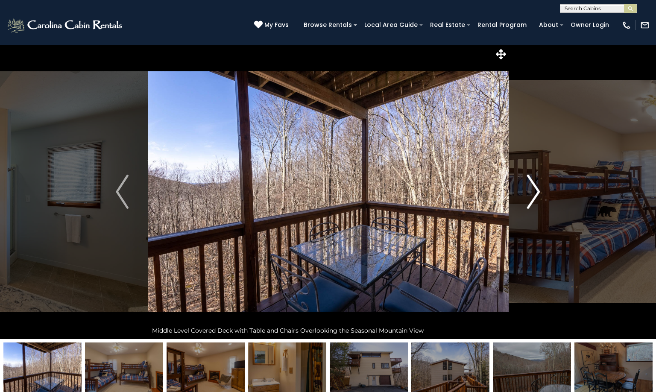
click at [537, 191] on img "Next" at bounding box center [534, 192] width 13 height 34
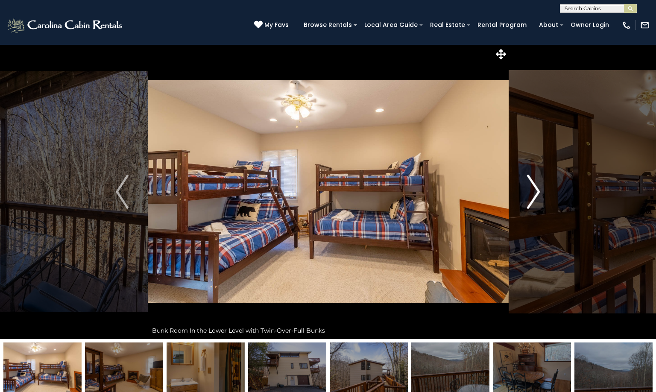
click at [537, 191] on img "Next" at bounding box center [534, 192] width 13 height 34
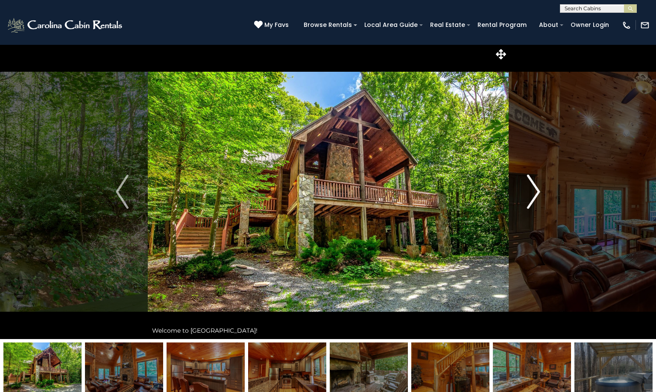
click at [540, 190] on button "Next" at bounding box center [533, 191] width 51 height 295
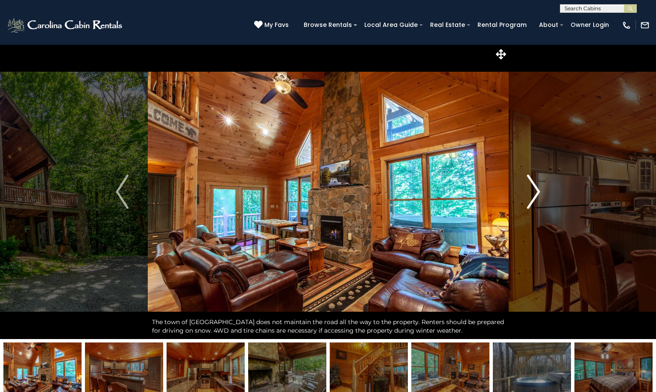
click at [539, 190] on img "Next" at bounding box center [534, 192] width 13 height 34
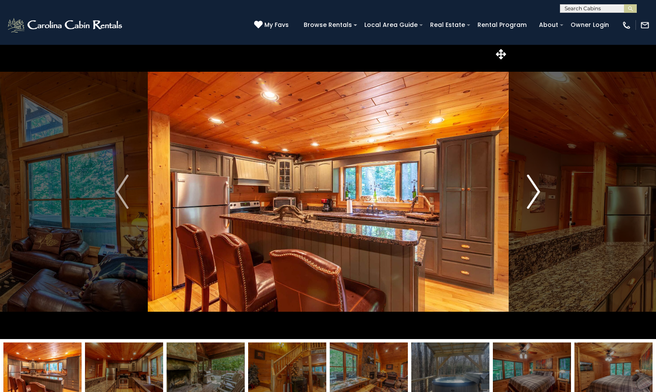
click at [539, 190] on img "Next" at bounding box center [534, 192] width 13 height 34
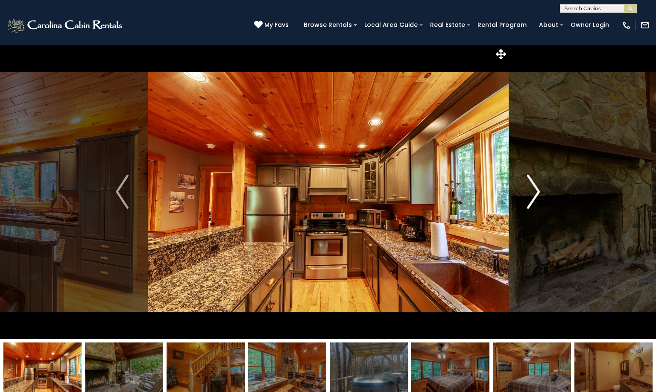
click at [539, 190] on img "Next" at bounding box center [534, 192] width 13 height 34
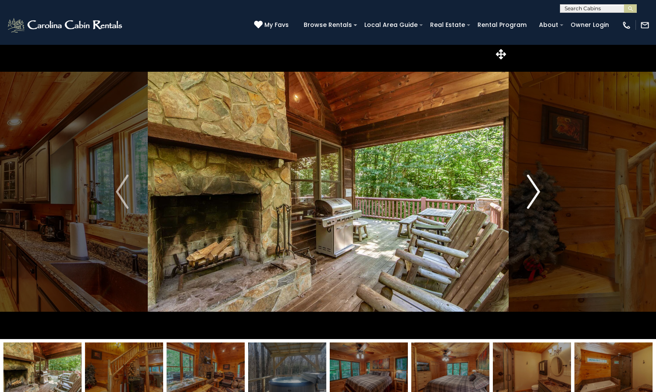
click at [539, 190] on img "Next" at bounding box center [534, 192] width 13 height 34
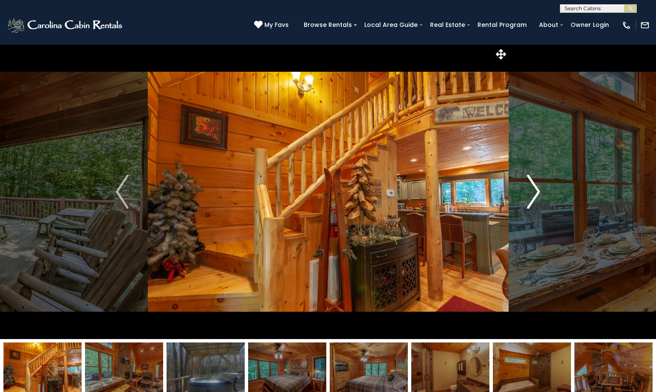
click at [539, 190] on img "Next" at bounding box center [534, 192] width 13 height 34
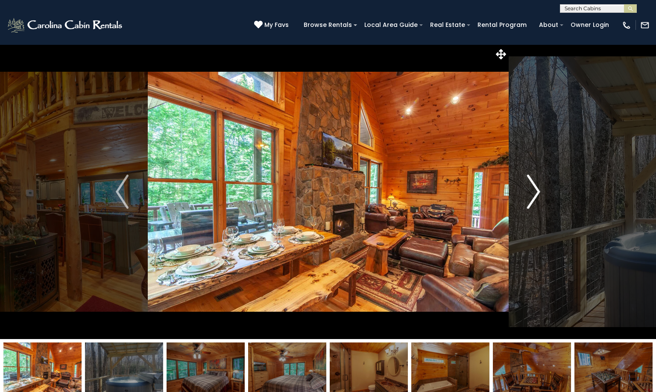
click at [539, 190] on img "Next" at bounding box center [534, 192] width 13 height 34
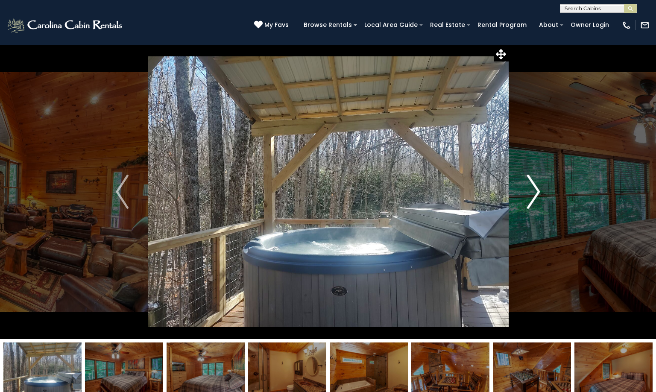
click at [539, 190] on img "Next" at bounding box center [534, 192] width 13 height 34
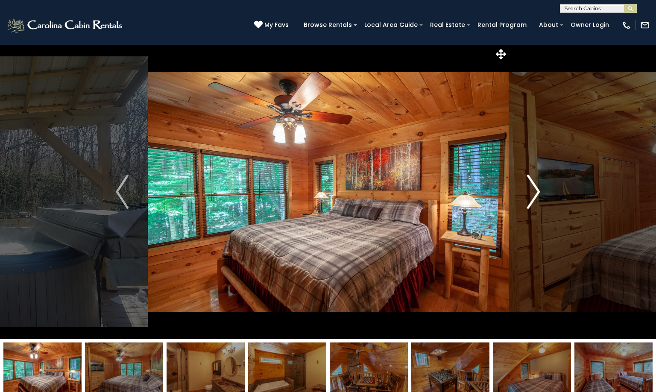
click at [539, 190] on img "Next" at bounding box center [534, 192] width 13 height 34
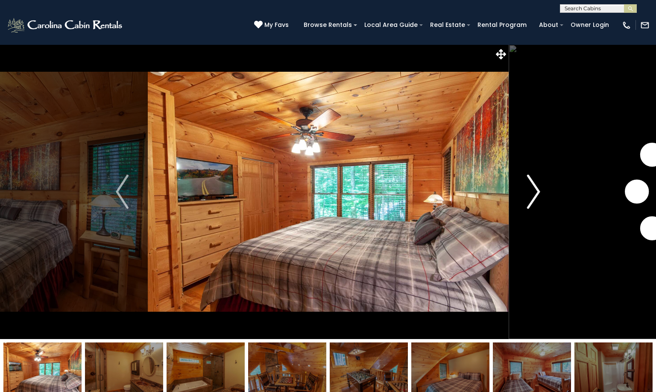
click at [539, 190] on img "Next" at bounding box center [534, 192] width 13 height 34
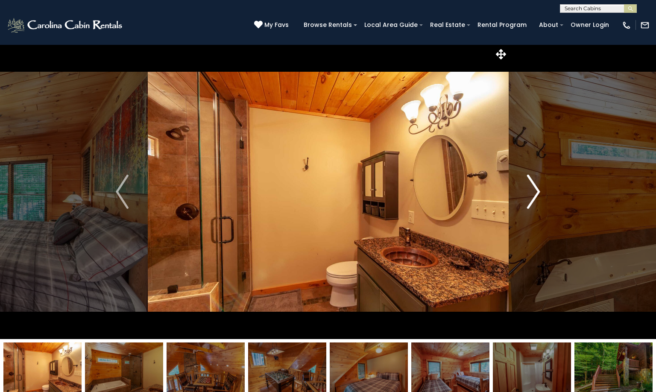
click at [539, 190] on img "Next" at bounding box center [534, 192] width 13 height 34
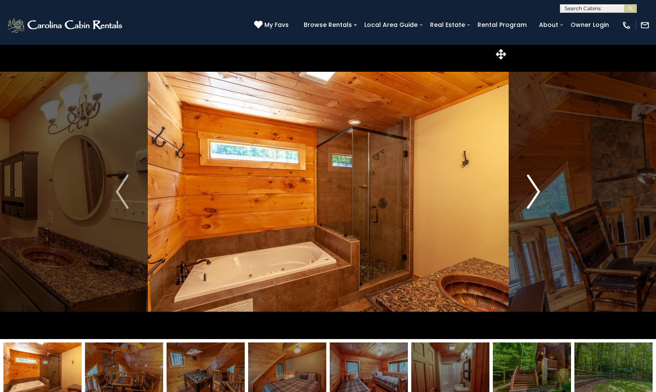
click at [539, 190] on img "Next" at bounding box center [534, 192] width 13 height 34
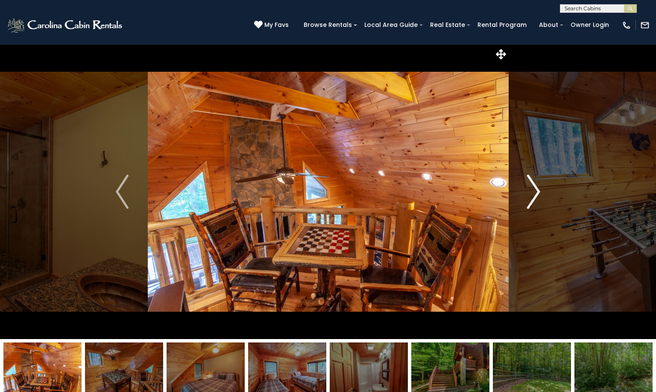
click at [539, 190] on img "Next" at bounding box center [534, 192] width 13 height 34
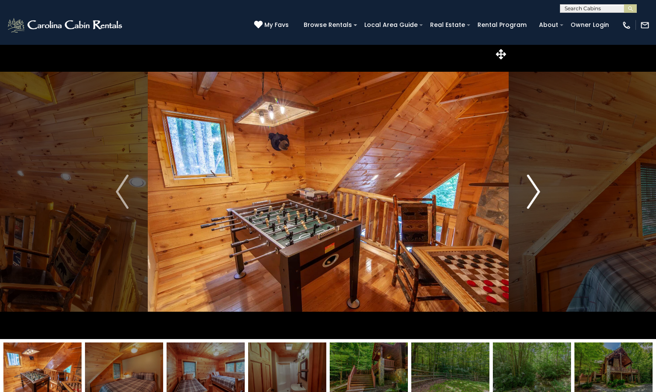
click at [539, 190] on img "Next" at bounding box center [534, 192] width 13 height 34
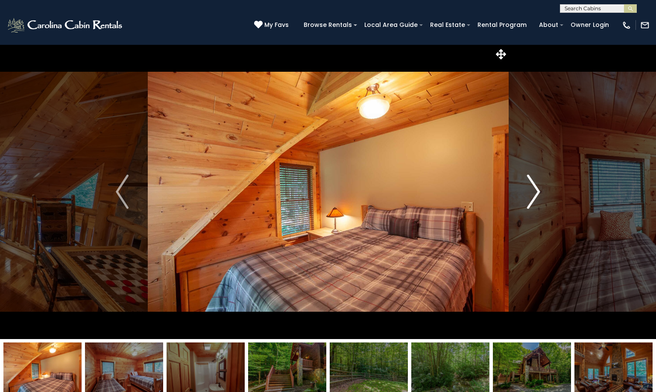
click at [539, 190] on img "Next" at bounding box center [534, 192] width 13 height 34
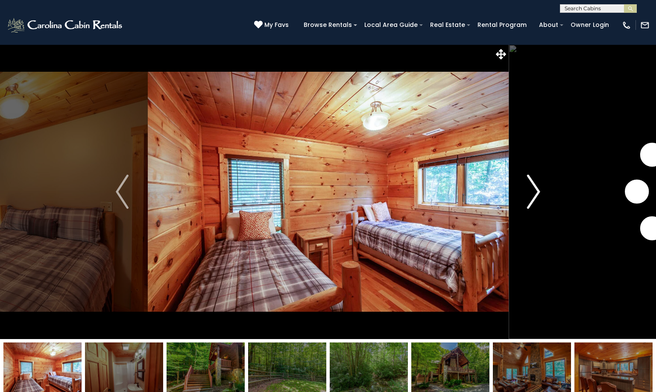
click at [539, 190] on img "Next" at bounding box center [534, 192] width 13 height 34
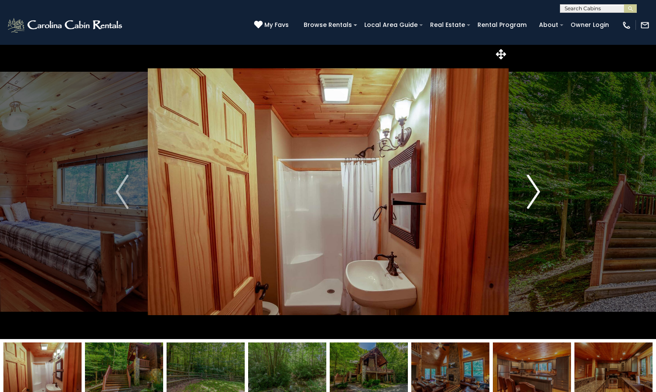
click at [539, 190] on img "Next" at bounding box center [534, 192] width 13 height 34
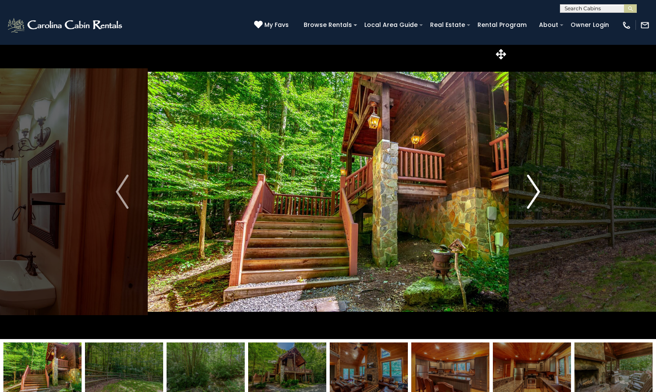
click at [539, 190] on img "Next" at bounding box center [534, 192] width 13 height 34
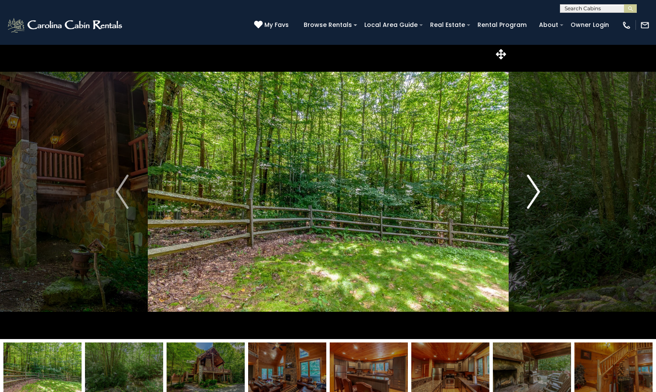
click at [539, 190] on img "Next" at bounding box center [534, 192] width 13 height 34
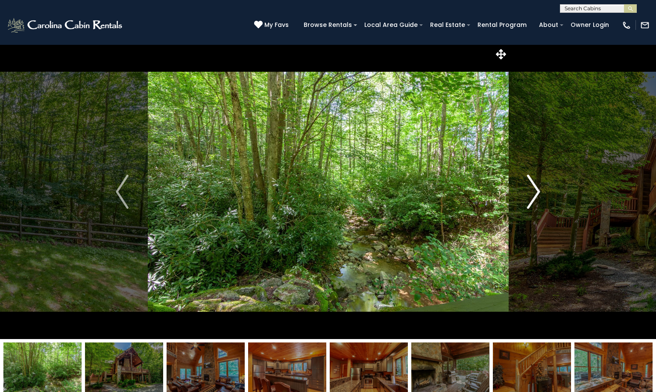
click at [539, 190] on img "Next" at bounding box center [534, 192] width 13 height 34
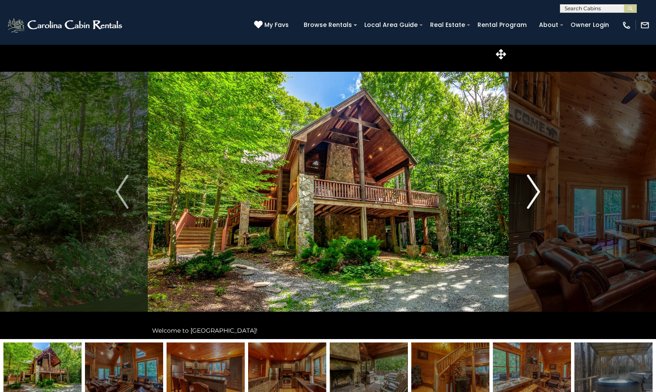
click at [539, 190] on img "Next" at bounding box center [534, 192] width 13 height 34
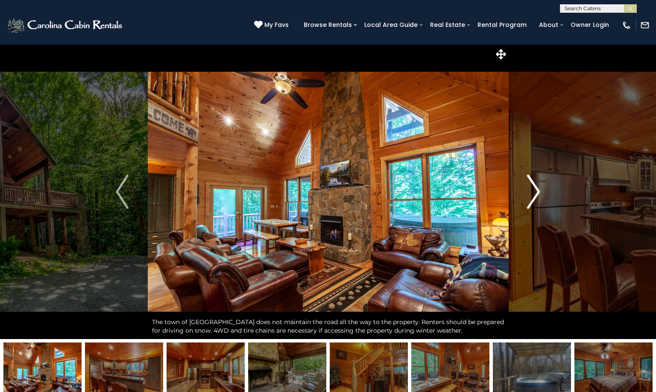
click at [539, 190] on img "Next" at bounding box center [534, 192] width 13 height 34
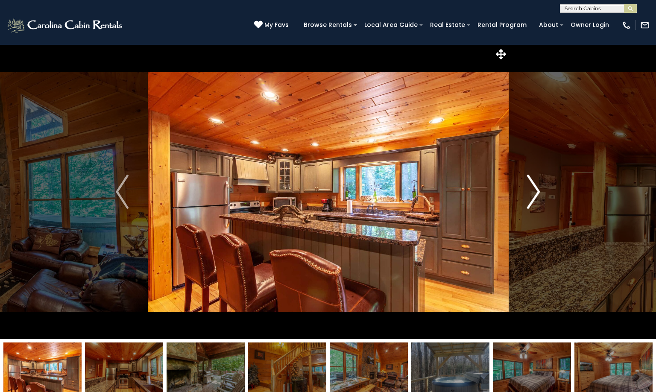
click at [539, 190] on img "Next" at bounding box center [534, 192] width 13 height 34
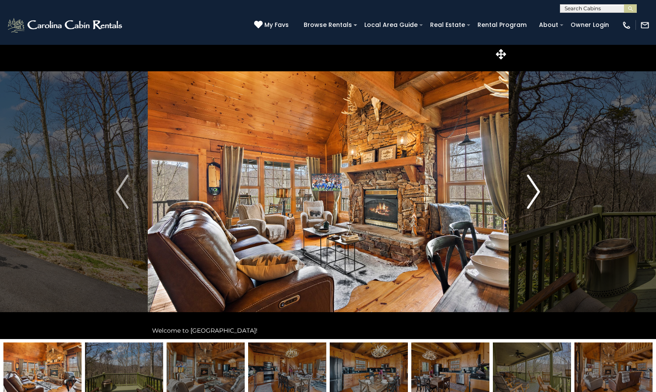
click at [536, 190] on img "Next" at bounding box center [534, 192] width 13 height 34
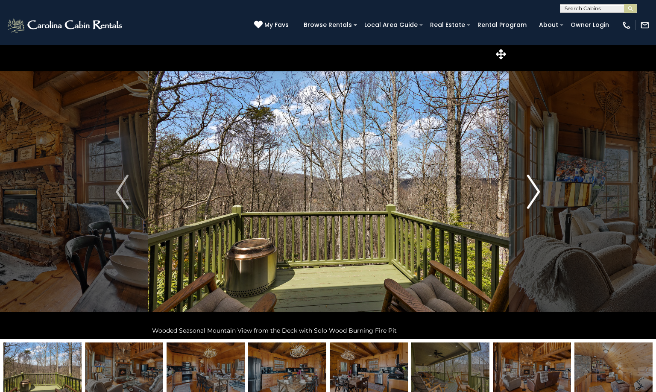
click at [536, 190] on img "Next" at bounding box center [534, 192] width 13 height 34
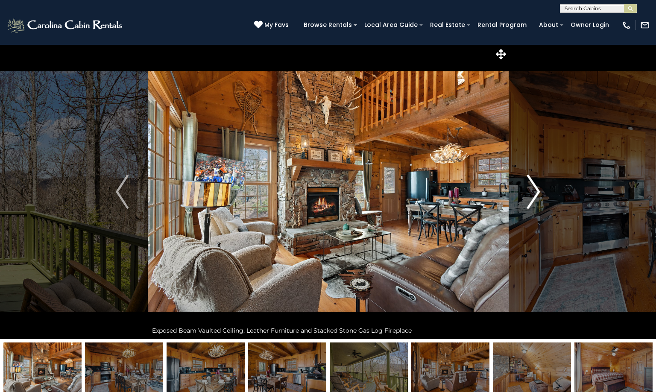
click at [536, 190] on img "Next" at bounding box center [534, 192] width 13 height 34
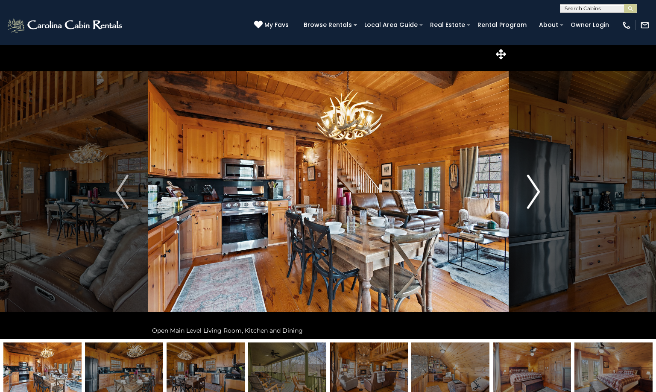
click at [536, 190] on img "Next" at bounding box center [534, 192] width 13 height 34
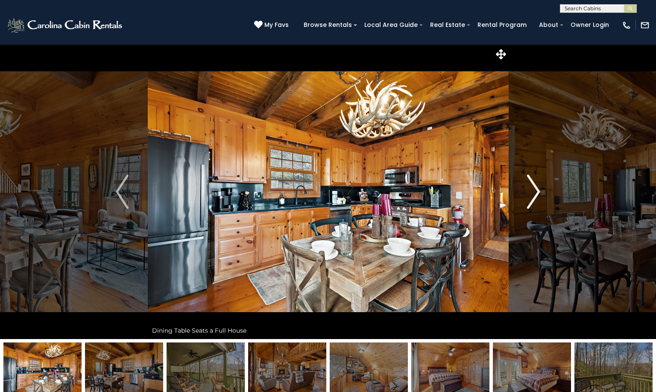
click at [536, 190] on img "Next" at bounding box center [534, 192] width 13 height 34
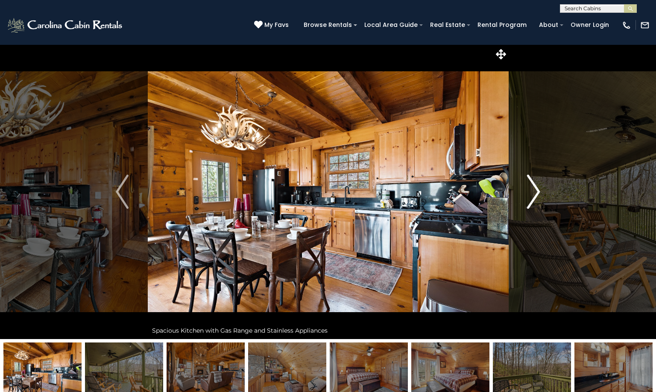
click at [538, 191] on img "Next" at bounding box center [534, 192] width 13 height 34
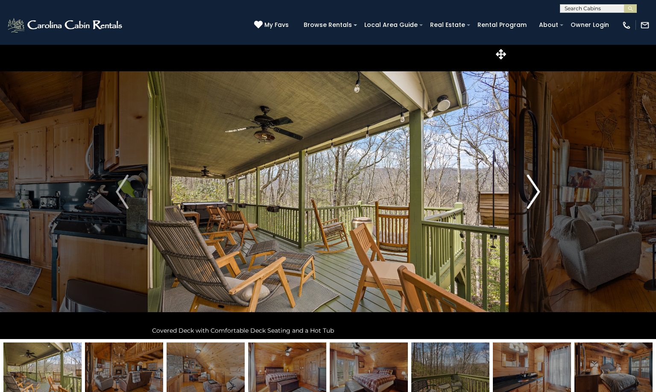
click at [538, 191] on img "Next" at bounding box center [534, 192] width 13 height 34
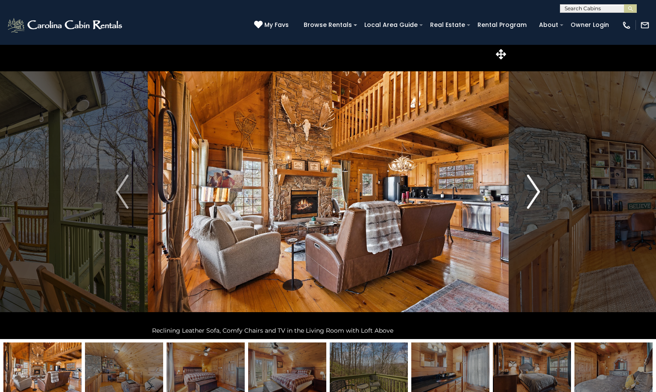
click at [538, 191] on img "Next" at bounding box center [534, 192] width 13 height 34
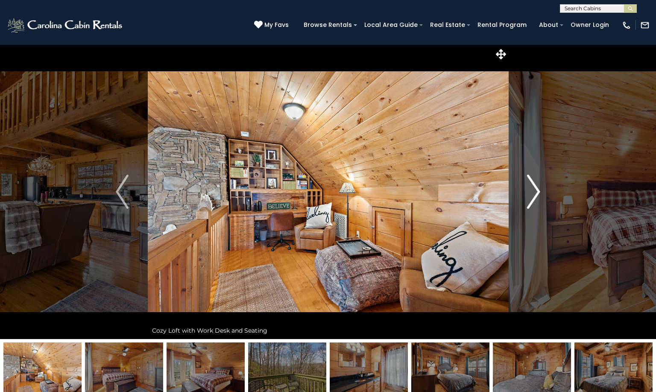
click at [538, 191] on img "Next" at bounding box center [534, 192] width 13 height 34
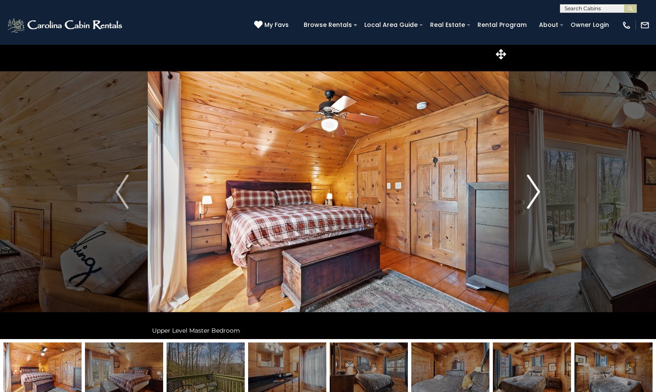
click at [538, 191] on img "Next" at bounding box center [534, 192] width 13 height 34
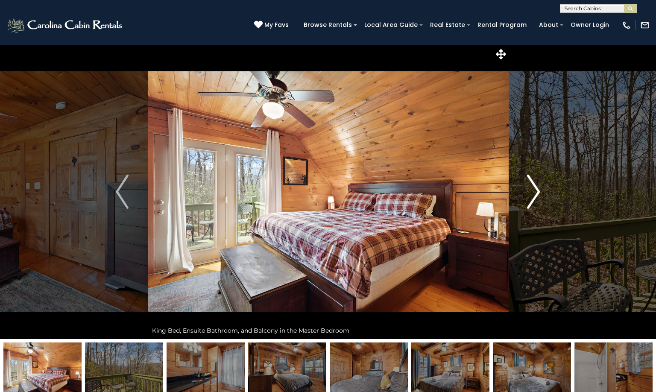
click at [538, 191] on img "Next" at bounding box center [534, 192] width 13 height 34
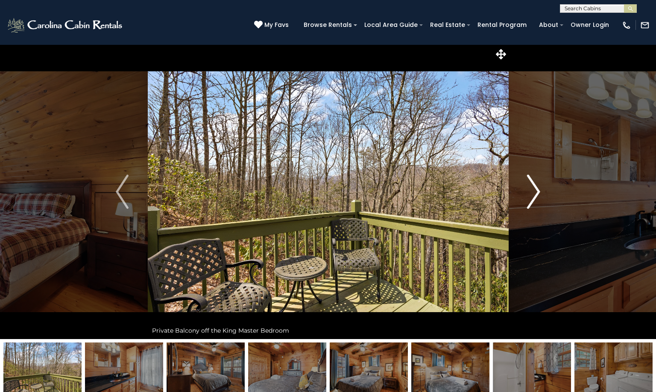
click at [538, 191] on img "Next" at bounding box center [534, 192] width 13 height 34
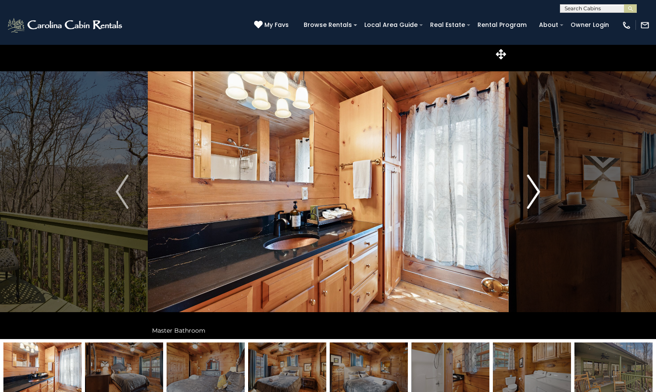
click at [538, 191] on img "Next" at bounding box center [534, 192] width 13 height 34
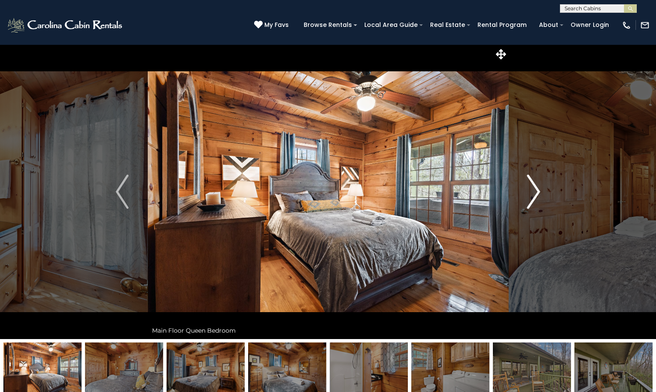
click at [538, 191] on img "Next" at bounding box center [534, 192] width 13 height 34
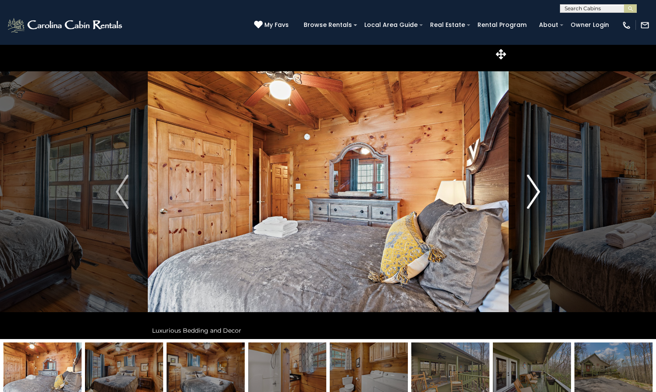
click at [538, 191] on img "Next" at bounding box center [534, 192] width 13 height 34
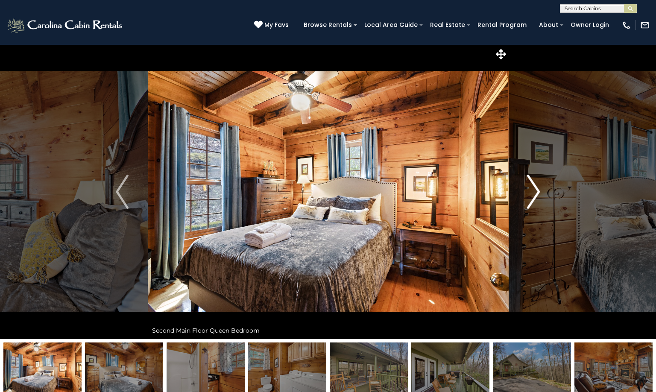
click at [538, 191] on img "Next" at bounding box center [534, 192] width 13 height 34
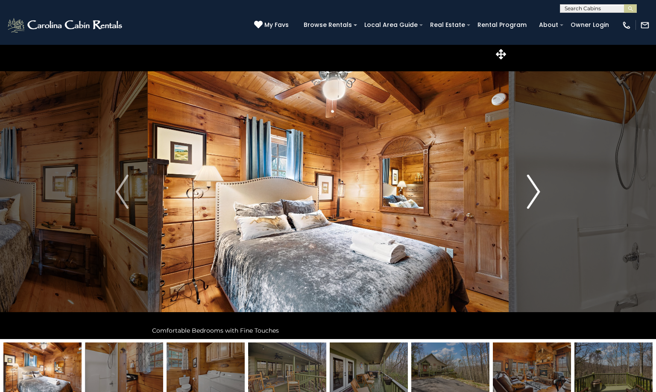
click at [538, 191] on img "Next" at bounding box center [534, 192] width 13 height 34
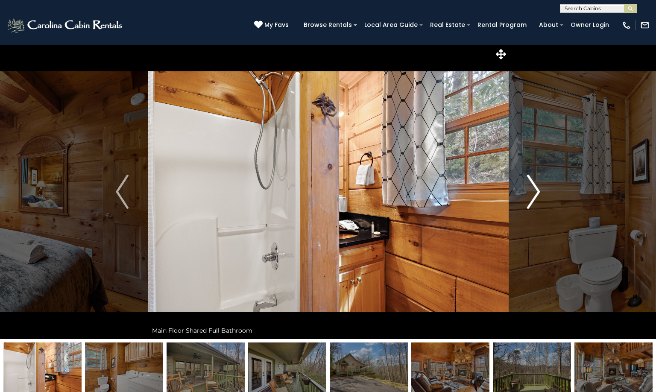
click at [538, 191] on img "Next" at bounding box center [534, 192] width 13 height 34
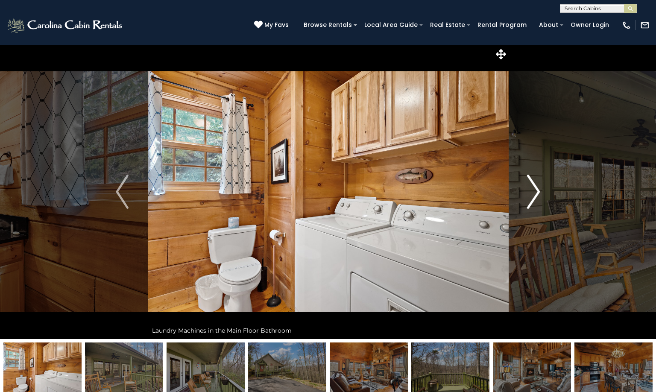
click at [538, 191] on img "Next" at bounding box center [534, 192] width 13 height 34
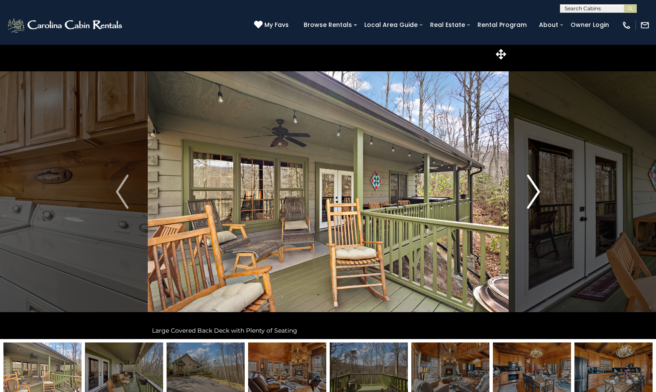
click at [538, 191] on img "Next" at bounding box center [534, 192] width 13 height 34
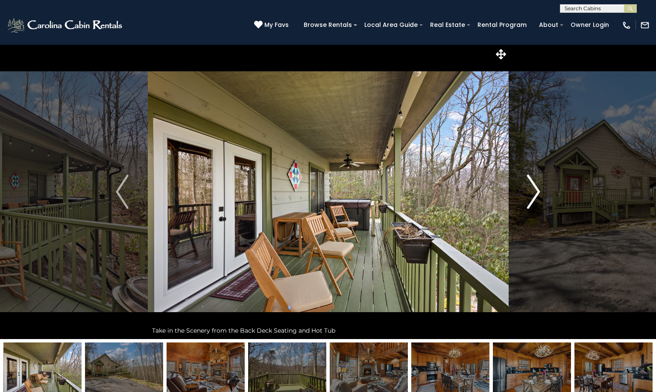
click at [538, 191] on img "Next" at bounding box center [534, 192] width 13 height 34
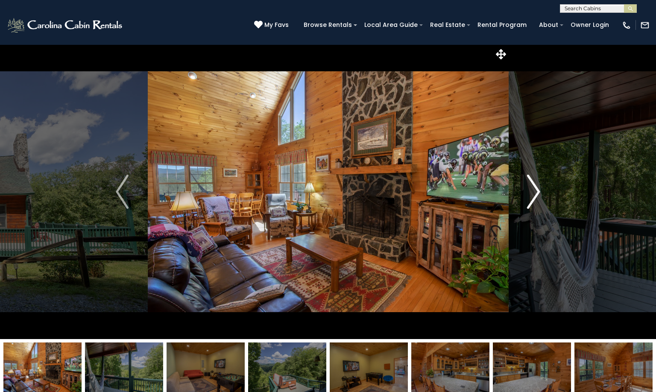
click at [534, 189] on img "Next" at bounding box center [534, 192] width 13 height 34
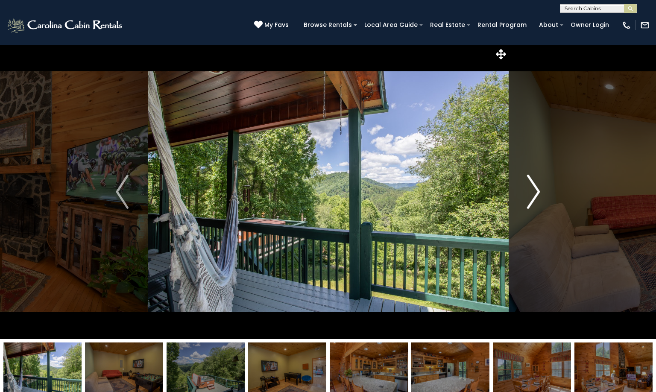
click at [540, 176] on button "Next" at bounding box center [533, 191] width 51 height 295
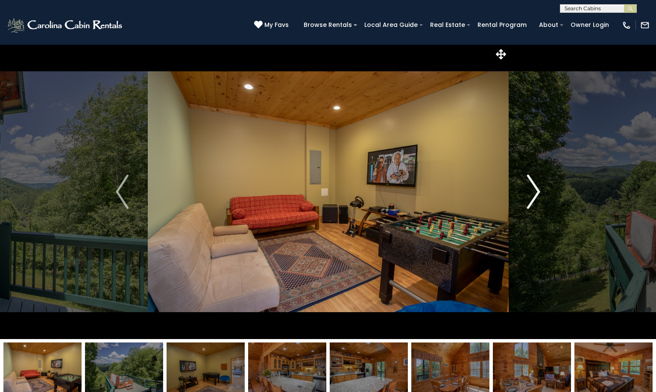
click at [545, 192] on button "Next" at bounding box center [533, 191] width 51 height 295
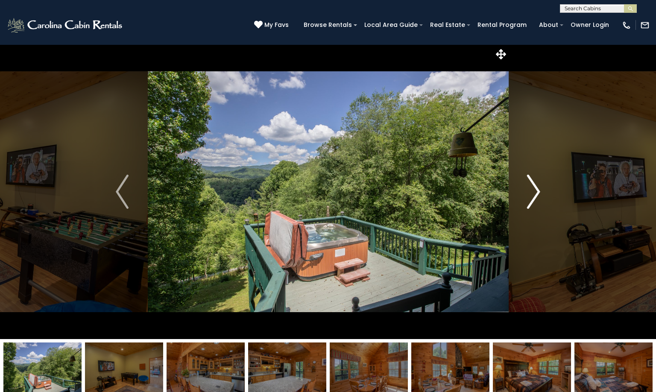
click at [540, 194] on img "Next" at bounding box center [534, 192] width 13 height 34
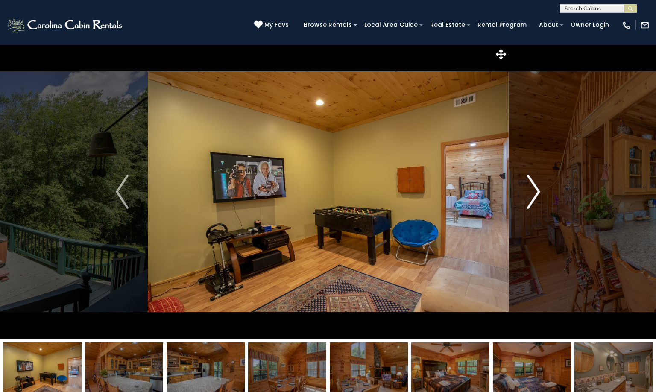
click at [537, 194] on img "Next" at bounding box center [534, 192] width 13 height 34
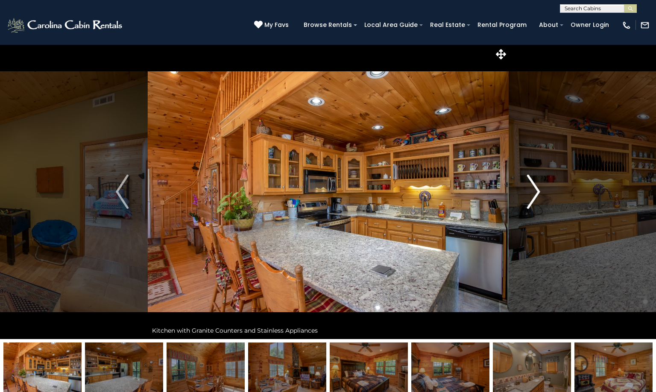
click at [537, 194] on img "Next" at bounding box center [534, 192] width 13 height 34
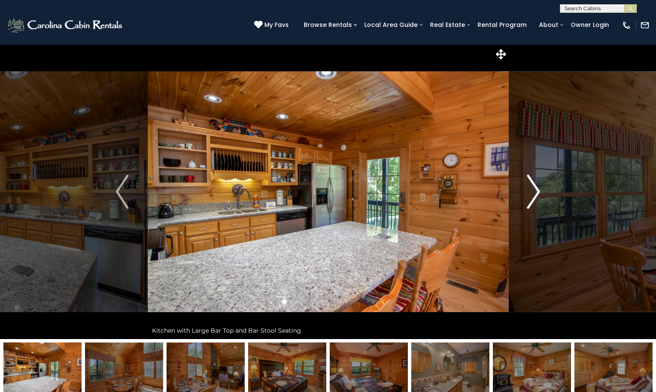
click at [536, 194] on img "Next" at bounding box center [534, 192] width 13 height 34
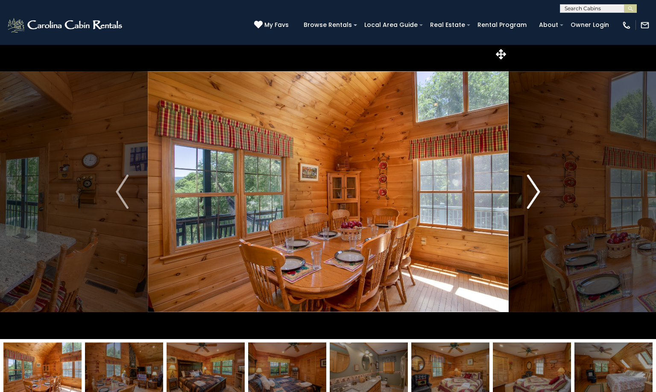
click at [536, 194] on img "Next" at bounding box center [534, 192] width 13 height 34
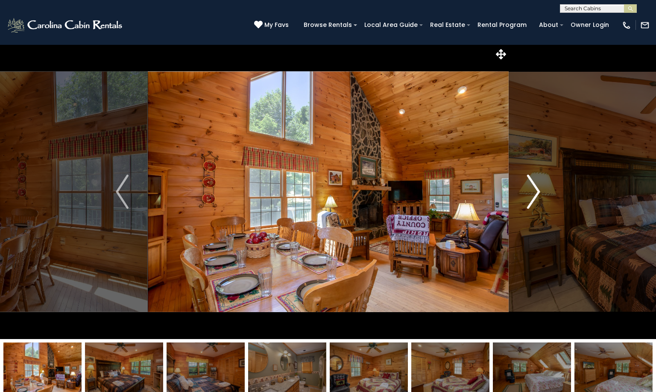
click at [536, 194] on img "Next" at bounding box center [534, 192] width 13 height 34
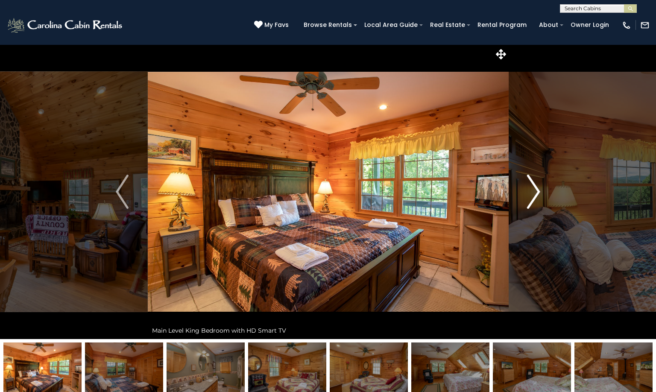
click at [536, 194] on img "Next" at bounding box center [534, 192] width 13 height 34
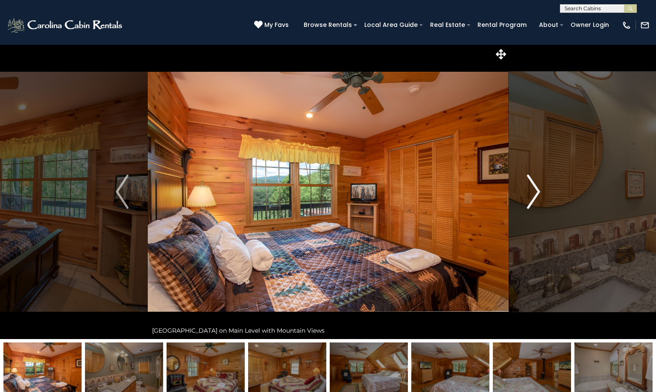
click at [536, 194] on img "Next" at bounding box center [534, 192] width 13 height 34
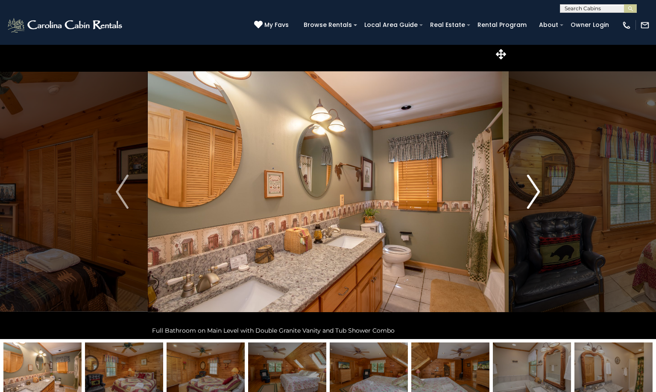
click at [536, 194] on img "Next" at bounding box center [534, 192] width 13 height 34
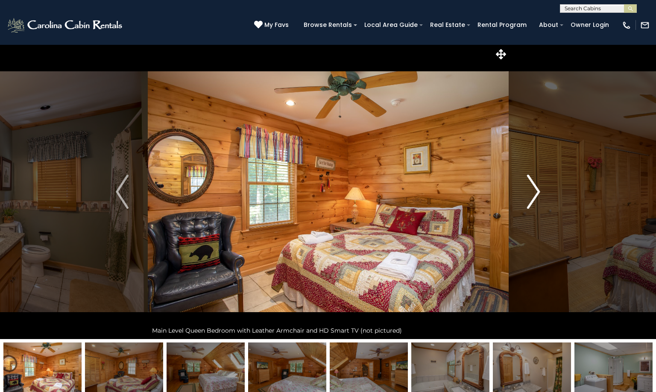
click at [536, 194] on img "Next" at bounding box center [534, 192] width 13 height 34
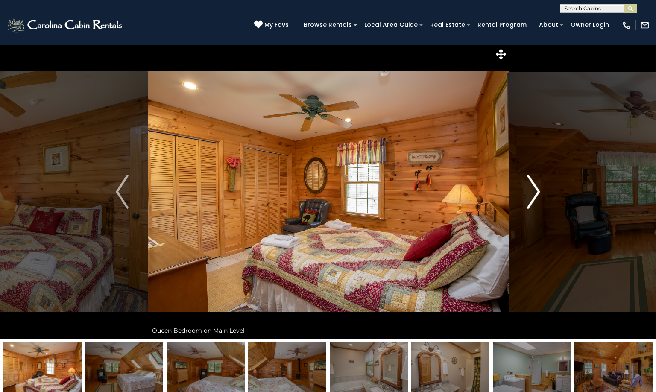
click at [536, 194] on img "Next" at bounding box center [534, 192] width 13 height 34
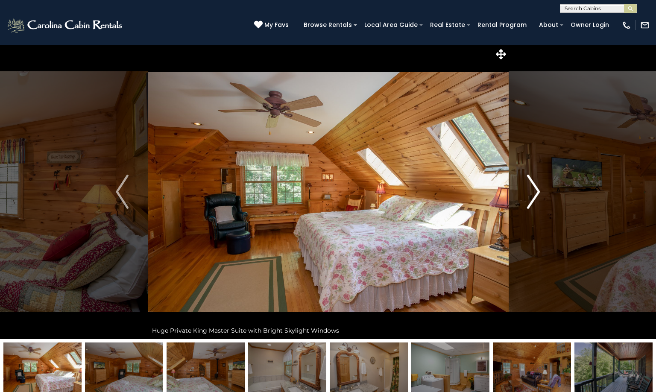
click at [536, 194] on img "Next" at bounding box center [534, 192] width 13 height 34
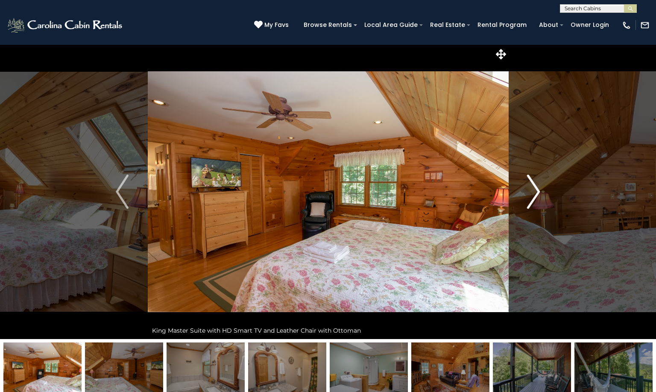
click at [536, 194] on img "Next" at bounding box center [534, 192] width 13 height 34
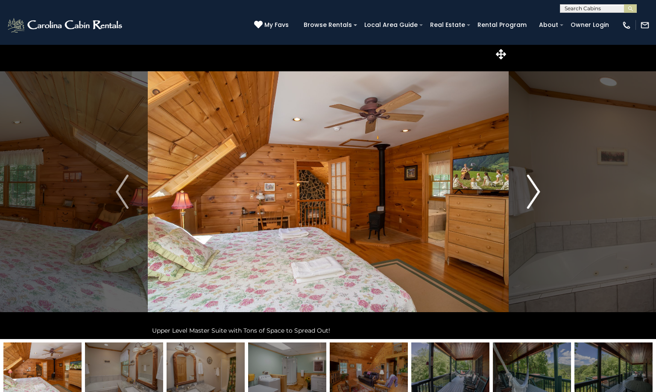
click at [536, 194] on img "Next" at bounding box center [534, 192] width 13 height 34
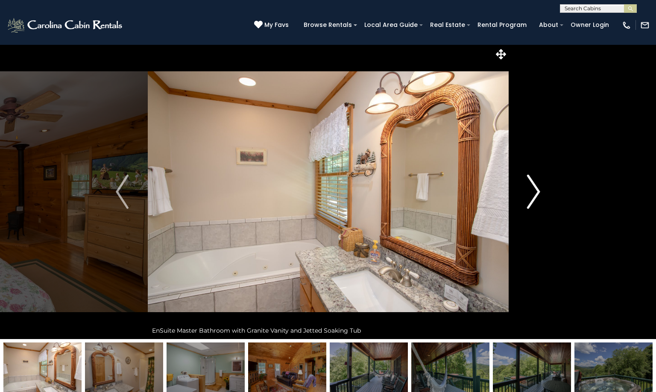
click at [536, 194] on img "Next" at bounding box center [534, 192] width 13 height 34
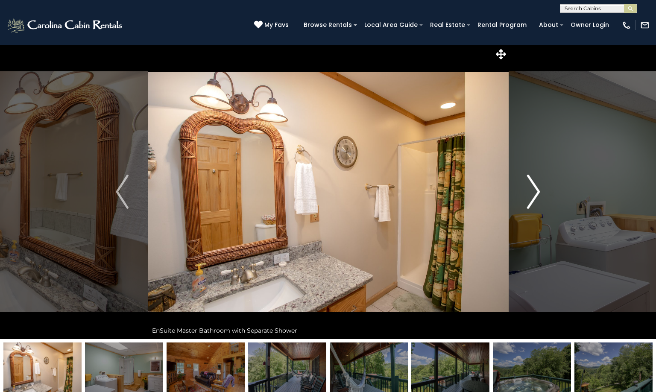
click at [536, 194] on img "Next" at bounding box center [534, 192] width 13 height 34
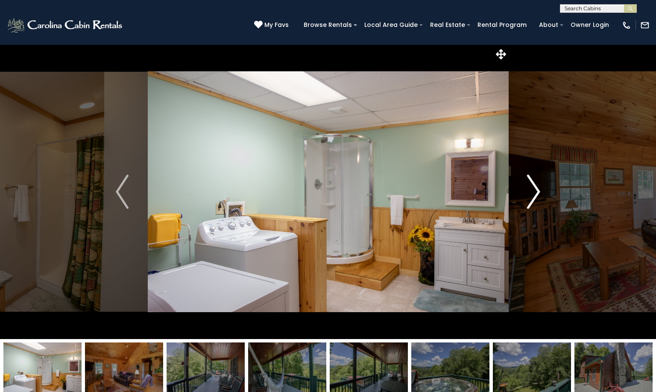
click at [536, 194] on img "Next" at bounding box center [534, 192] width 13 height 34
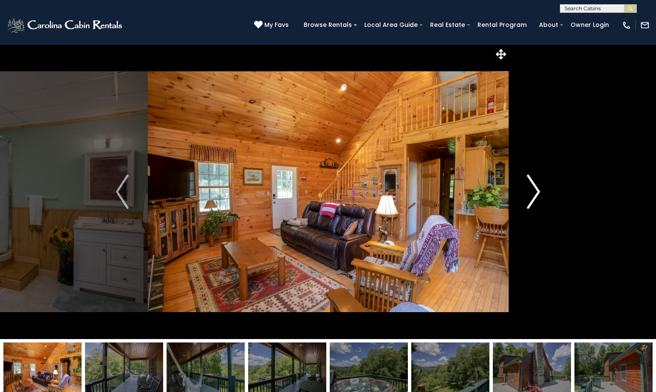
click at [536, 194] on img "Next" at bounding box center [534, 192] width 13 height 34
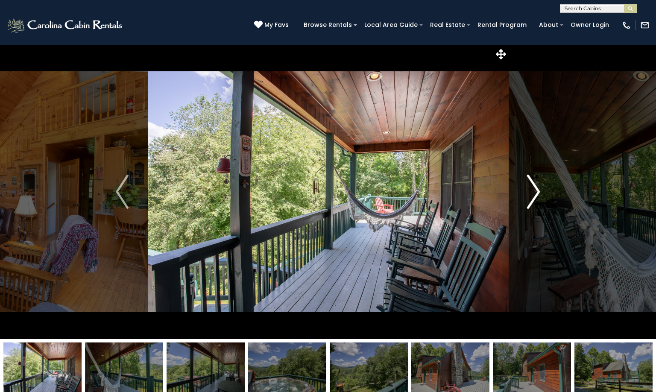
click at [536, 194] on img "Next" at bounding box center [534, 192] width 13 height 34
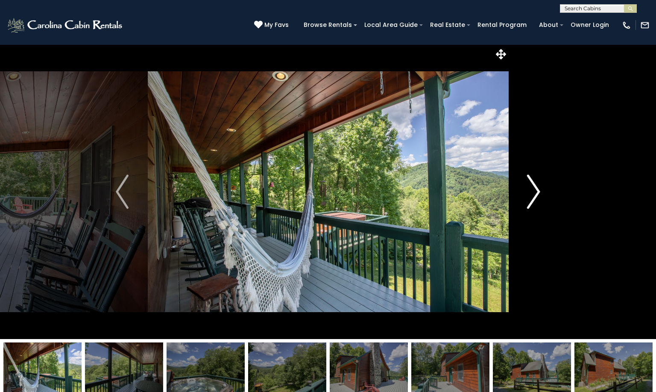
click at [536, 194] on img "Next" at bounding box center [534, 192] width 13 height 34
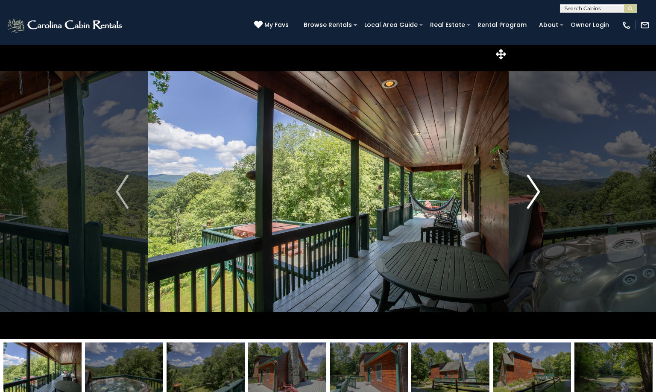
click at [536, 194] on img "Next" at bounding box center [534, 192] width 13 height 34
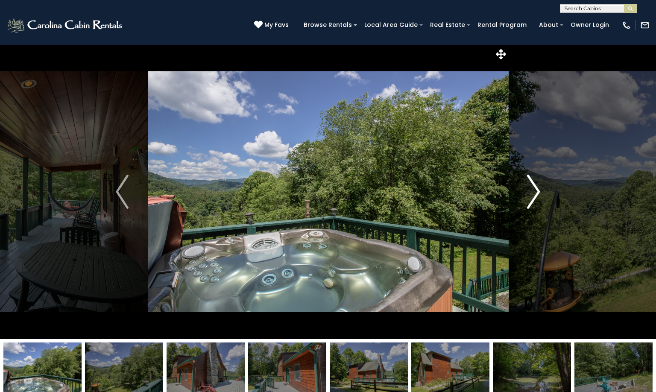
click at [536, 194] on img "Next" at bounding box center [534, 192] width 13 height 34
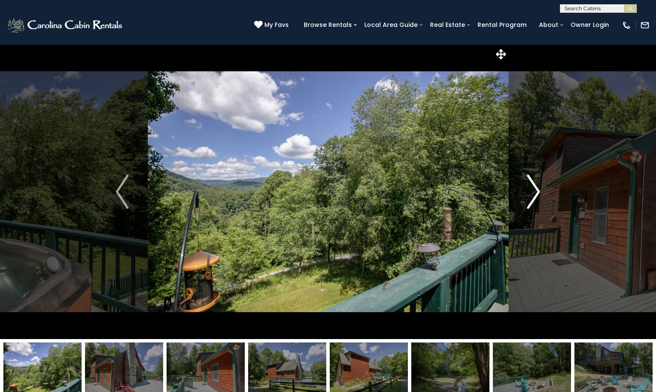
click at [536, 194] on img "Next" at bounding box center [534, 192] width 13 height 34
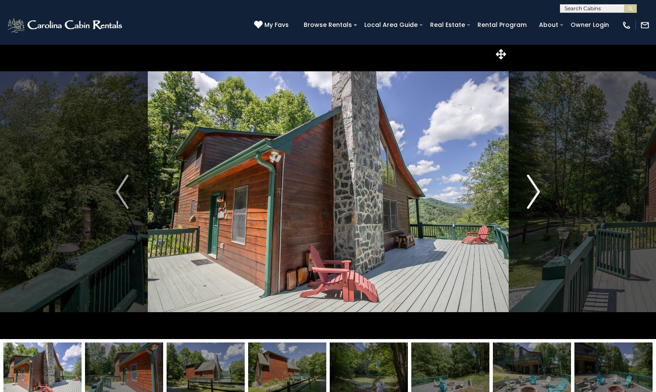
click at [536, 194] on img "Next" at bounding box center [534, 192] width 13 height 34
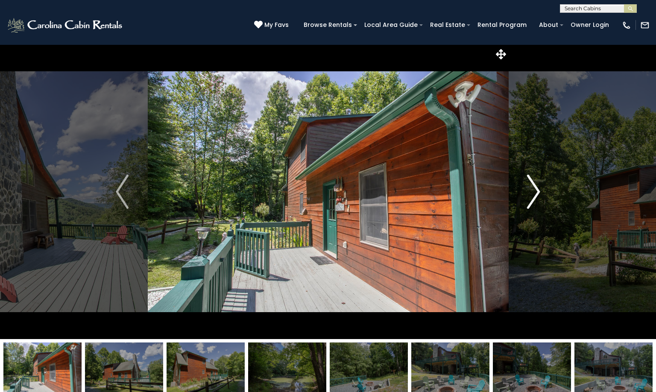
click at [536, 194] on img "Next" at bounding box center [534, 192] width 13 height 34
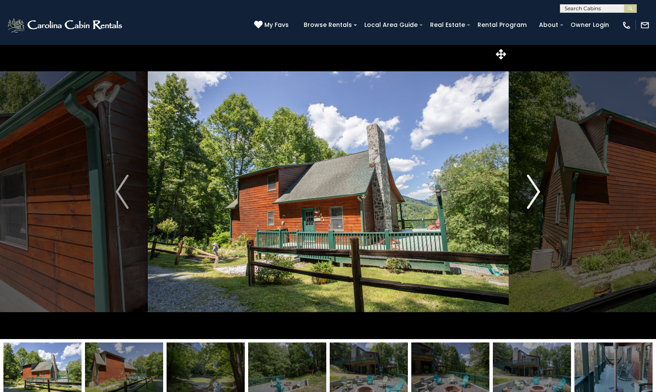
click at [536, 194] on img "Next" at bounding box center [534, 192] width 13 height 34
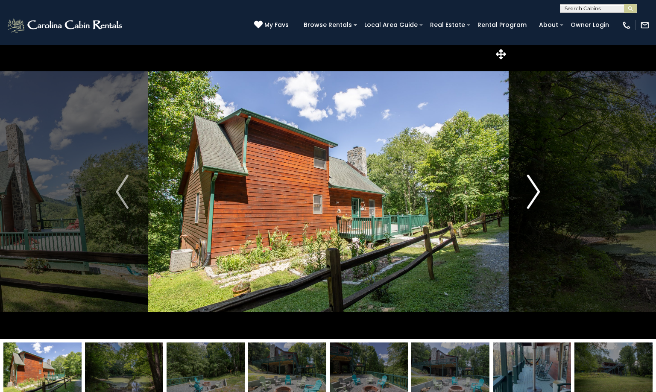
click at [536, 194] on img "Next" at bounding box center [534, 192] width 13 height 34
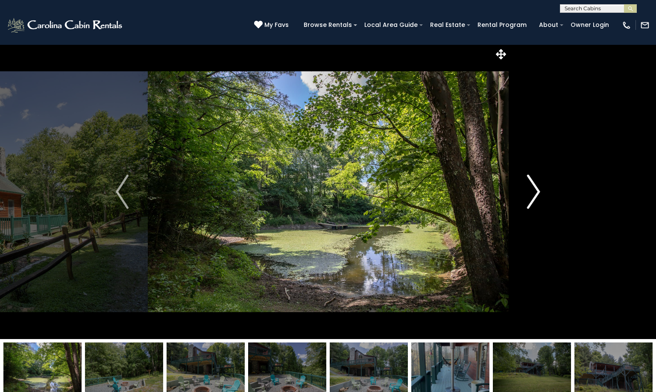
click at [536, 194] on img "Next" at bounding box center [534, 192] width 13 height 34
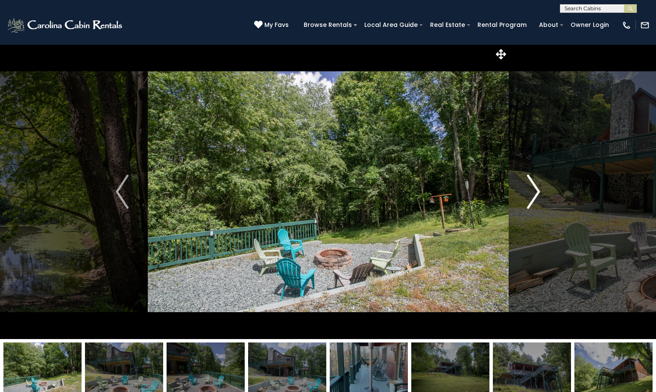
click at [539, 189] on img "Next" at bounding box center [534, 192] width 13 height 34
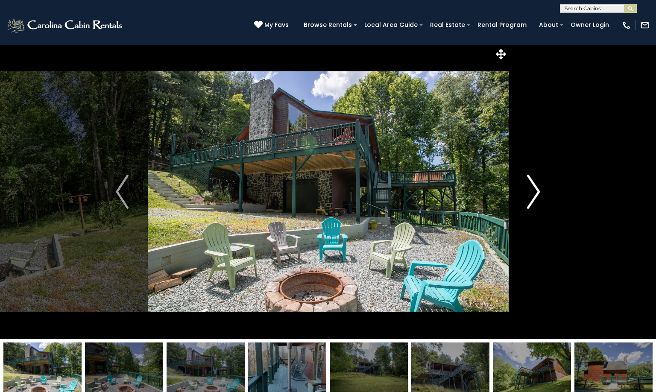
click at [539, 189] on img "Next" at bounding box center [534, 192] width 13 height 34
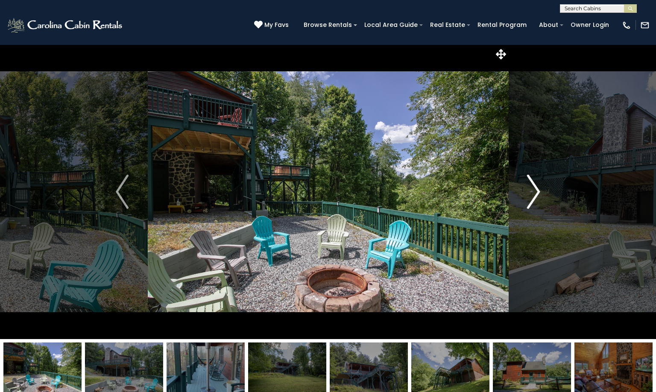
click at [539, 189] on img "Next" at bounding box center [534, 192] width 13 height 34
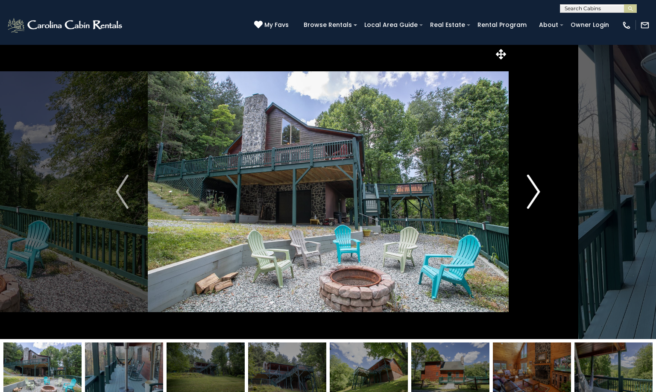
click at [539, 189] on img "Next" at bounding box center [534, 192] width 13 height 34
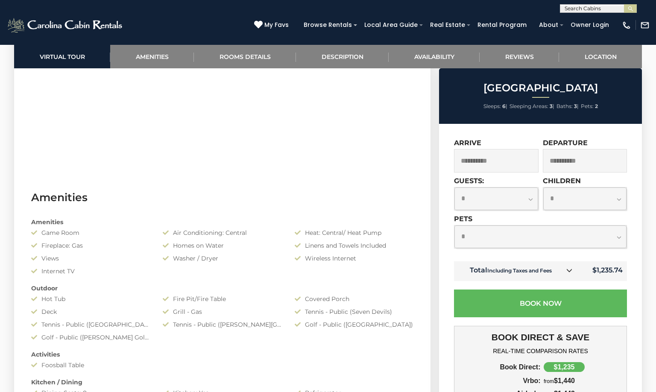
scroll to position [641, 0]
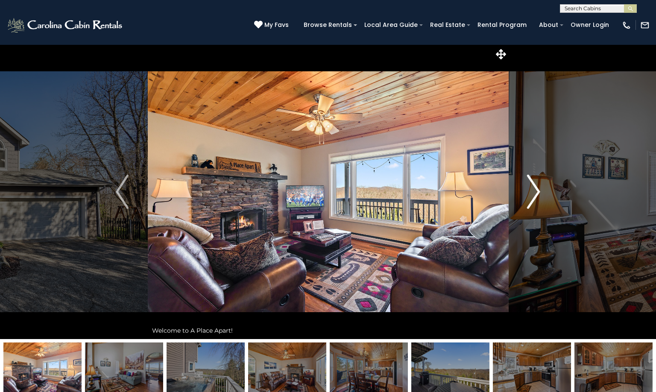
drag, startPoint x: 533, startPoint y: 183, endPoint x: 537, endPoint y: 182, distance: 5.0
click at [534, 183] on img "Next" at bounding box center [534, 192] width 13 height 34
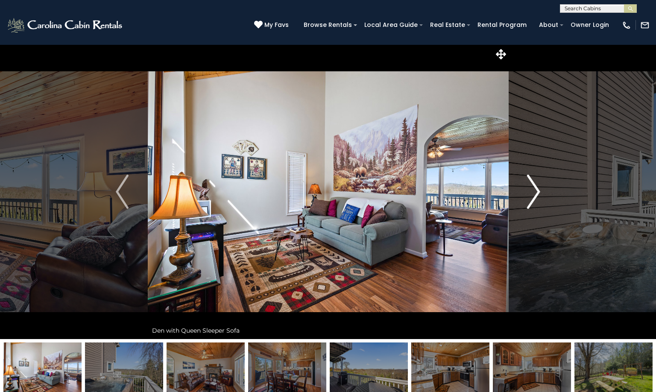
click at [534, 196] on img "Next" at bounding box center [534, 192] width 13 height 34
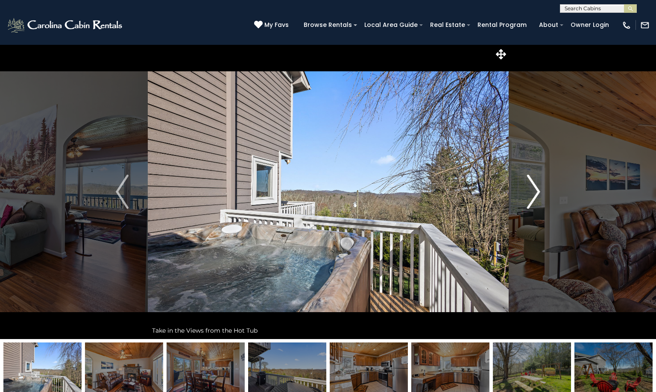
click at [534, 196] on img "Next" at bounding box center [534, 192] width 13 height 34
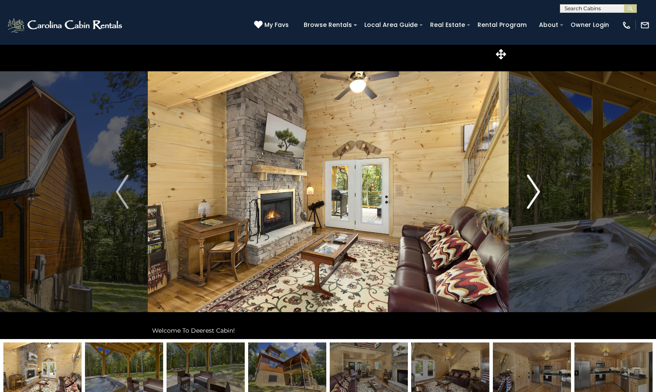
click at [537, 187] on img "Next" at bounding box center [534, 192] width 13 height 34
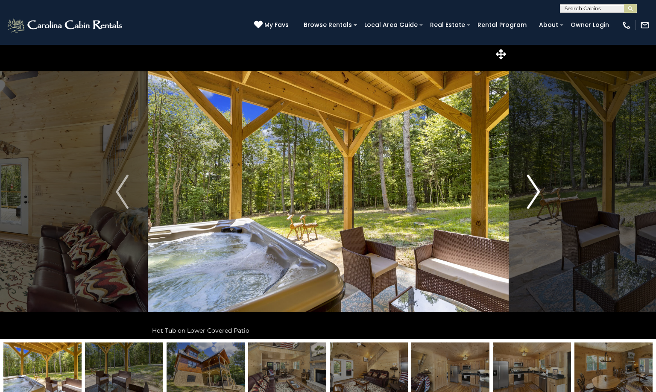
click at [537, 187] on img "Next" at bounding box center [534, 192] width 13 height 34
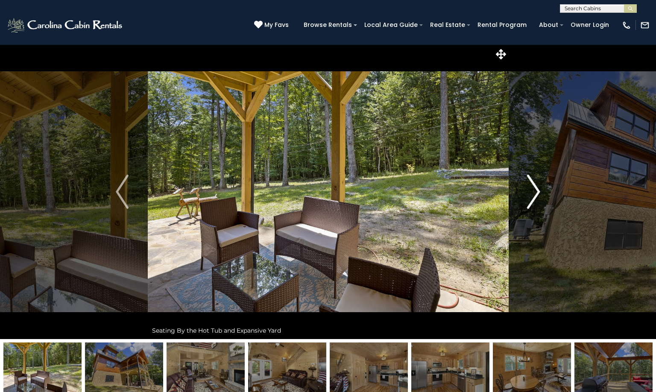
click at [537, 187] on img "Next" at bounding box center [534, 192] width 13 height 34
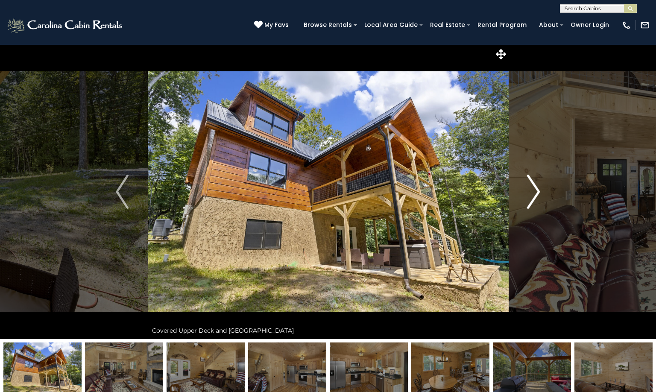
click at [537, 187] on img "Next" at bounding box center [534, 192] width 13 height 34
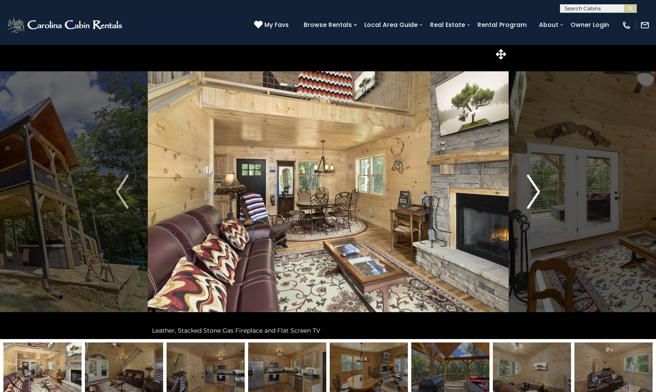
click at [537, 187] on img "Next" at bounding box center [534, 192] width 13 height 34
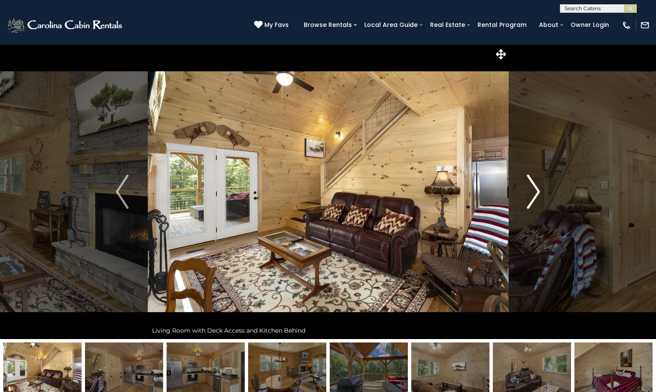
click at [537, 187] on img "Next" at bounding box center [534, 192] width 13 height 34
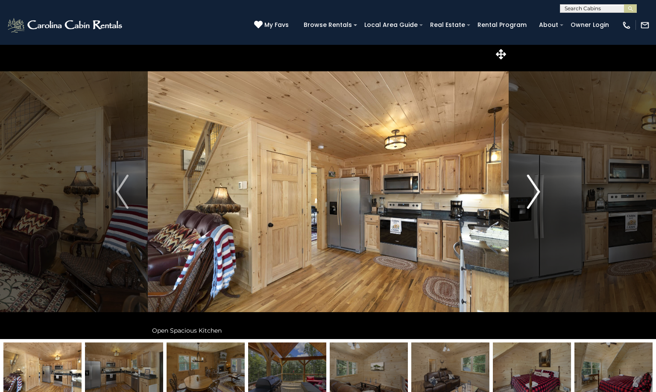
click at [537, 187] on img "Next" at bounding box center [534, 192] width 13 height 34
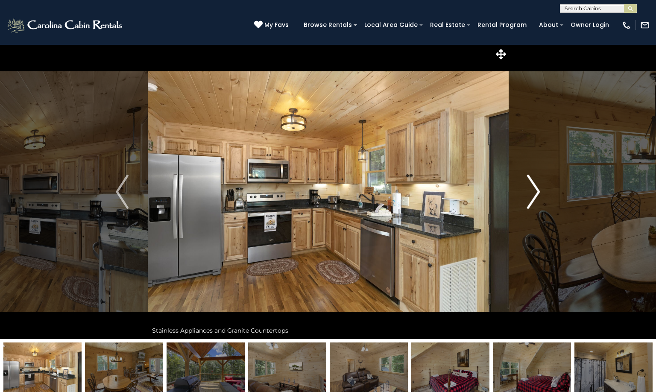
click at [537, 187] on img "Next" at bounding box center [534, 192] width 13 height 34
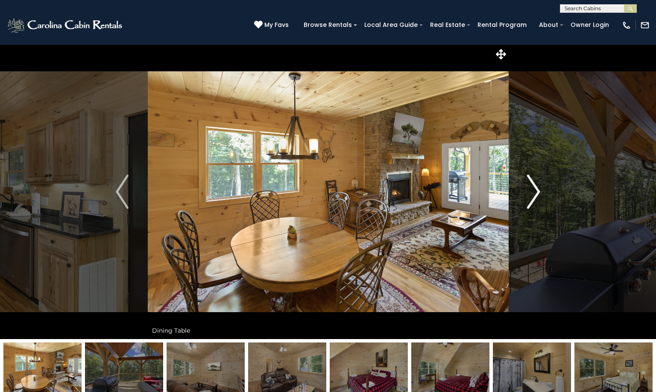
click at [537, 187] on img "Next" at bounding box center [534, 192] width 13 height 34
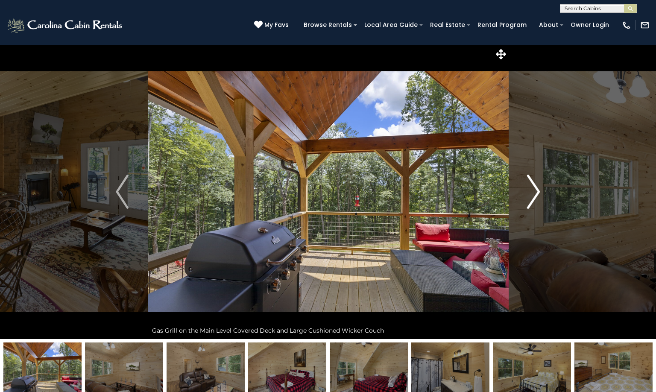
click at [537, 192] on img "Next" at bounding box center [534, 192] width 13 height 34
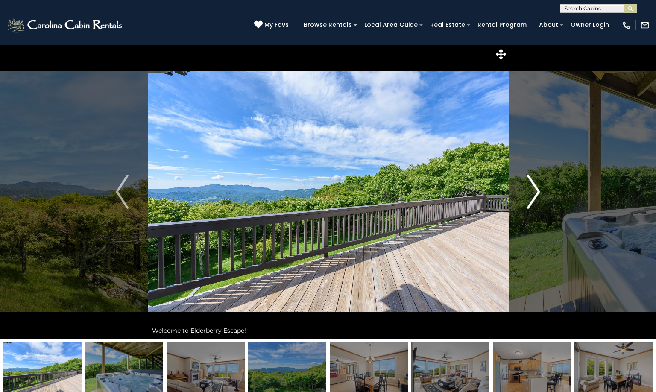
click at [538, 187] on img "Next" at bounding box center [534, 192] width 13 height 34
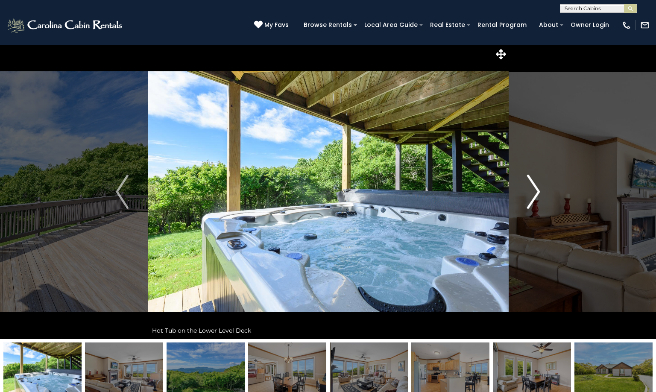
click at [538, 187] on img "Next" at bounding box center [534, 192] width 13 height 34
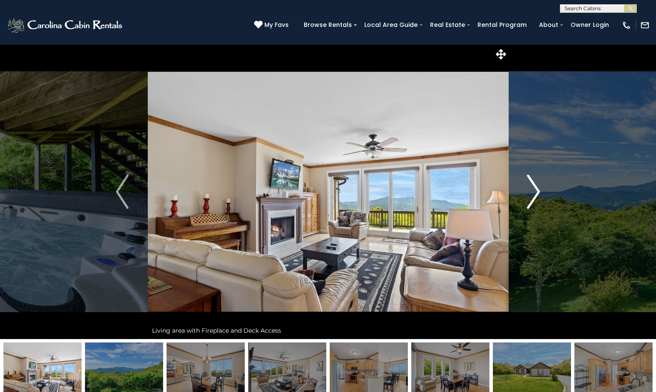
click at [538, 187] on img "Next" at bounding box center [534, 192] width 13 height 34
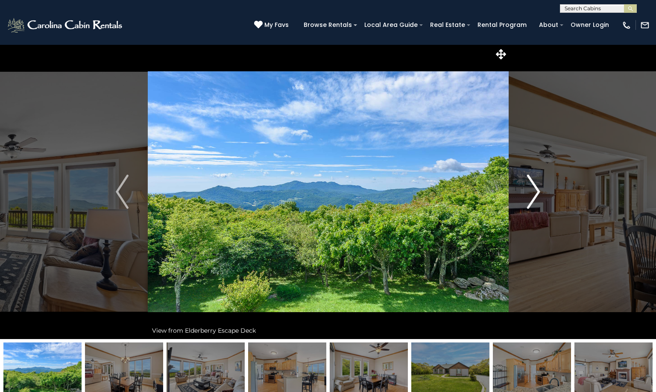
click at [538, 187] on img "Next" at bounding box center [534, 192] width 13 height 34
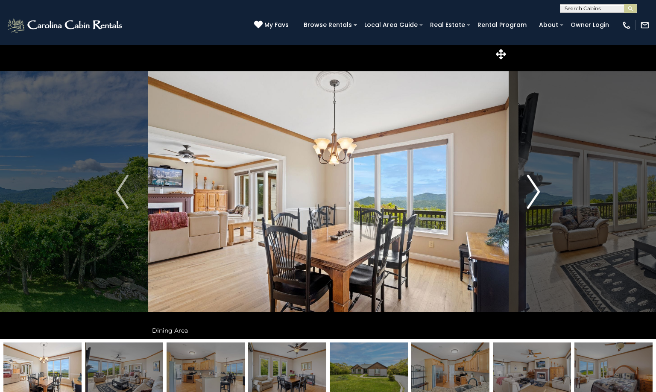
click at [538, 187] on img "Next" at bounding box center [534, 192] width 13 height 34
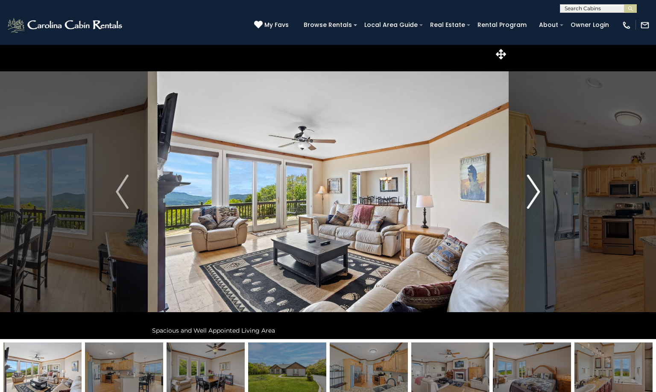
click at [538, 187] on img "Next" at bounding box center [534, 192] width 13 height 34
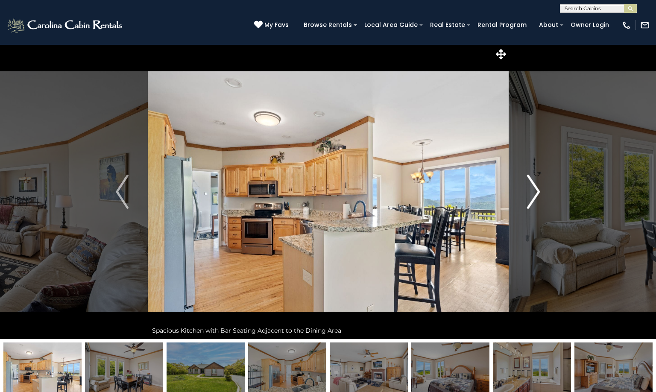
click at [538, 187] on img "Next" at bounding box center [534, 192] width 13 height 34
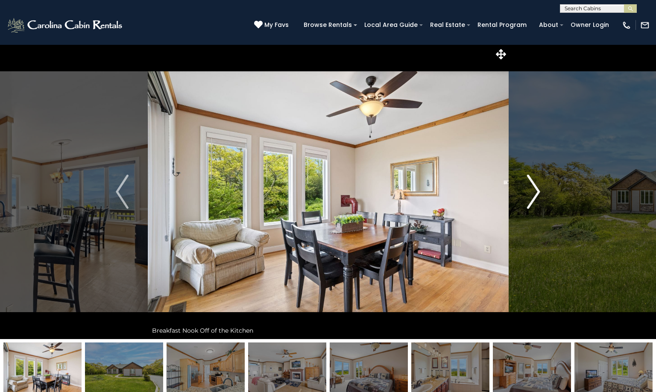
click at [538, 187] on img "Next" at bounding box center [534, 192] width 13 height 34
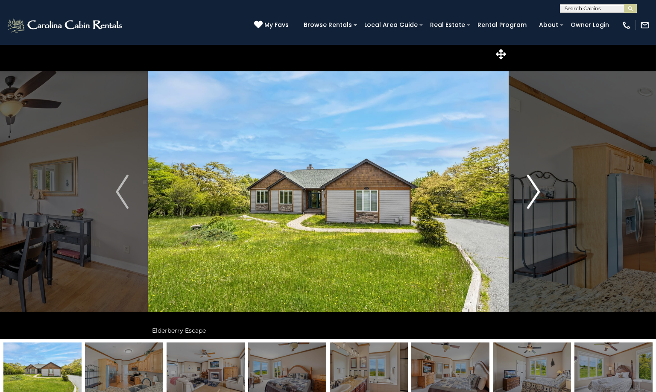
click at [538, 187] on img "Next" at bounding box center [534, 192] width 13 height 34
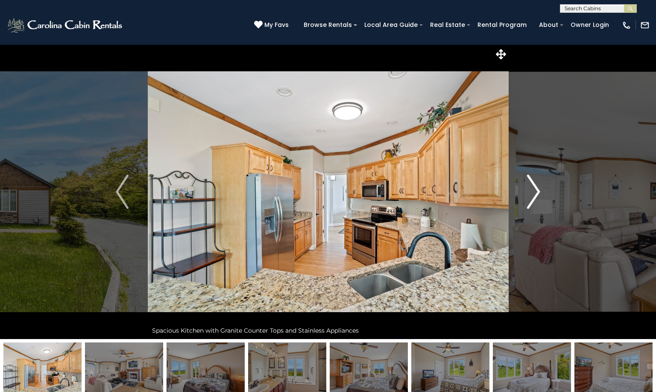
click at [538, 187] on img "Next" at bounding box center [534, 192] width 13 height 34
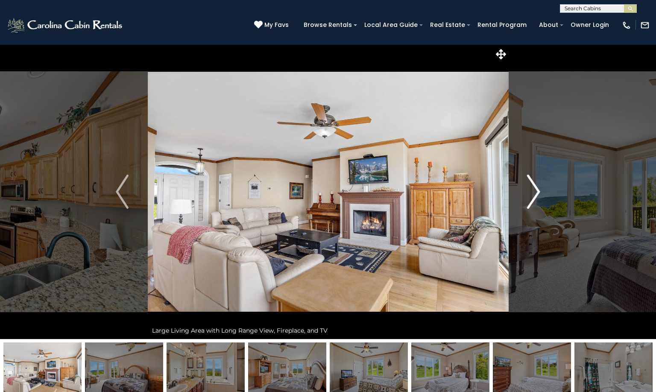
click at [538, 187] on img "Next" at bounding box center [534, 192] width 13 height 34
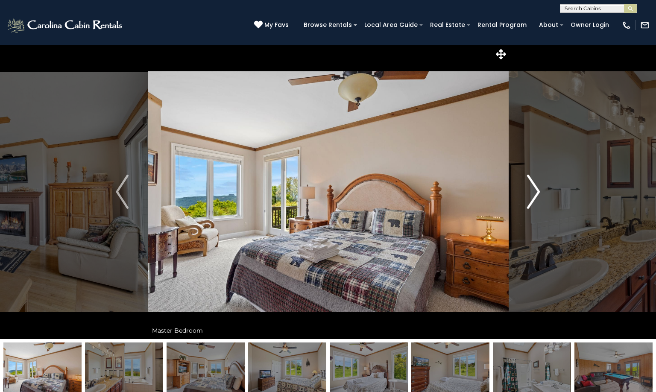
click at [538, 187] on img "Next" at bounding box center [534, 192] width 13 height 34
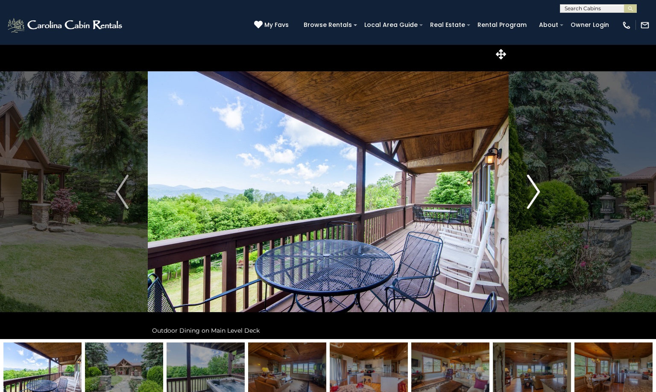
click at [538, 192] on img "Next" at bounding box center [534, 192] width 13 height 34
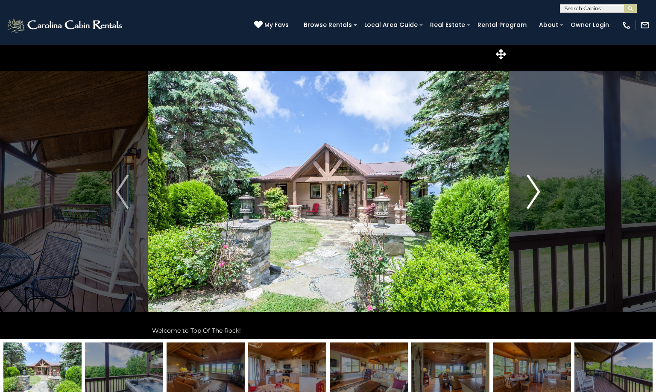
click at [538, 192] on img "Next" at bounding box center [534, 192] width 13 height 34
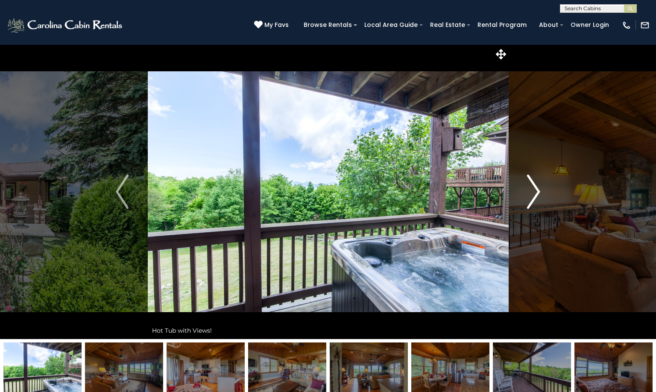
click at [538, 192] on img "Next" at bounding box center [534, 192] width 13 height 34
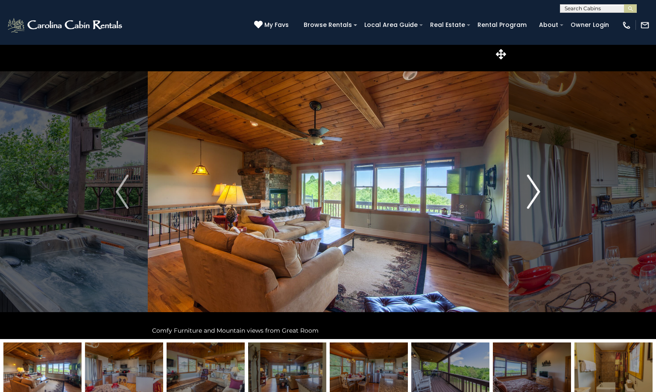
click at [538, 192] on img "Next" at bounding box center [534, 192] width 13 height 34
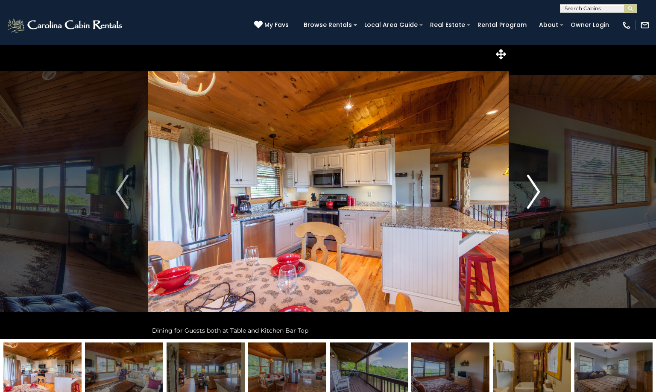
click at [538, 192] on img "Next" at bounding box center [534, 192] width 13 height 34
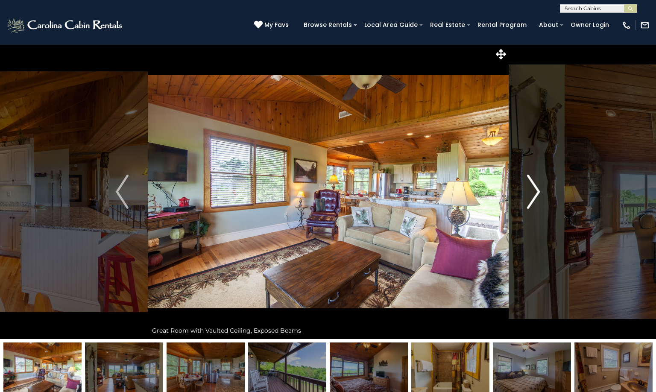
click at [538, 192] on img "Next" at bounding box center [534, 192] width 13 height 34
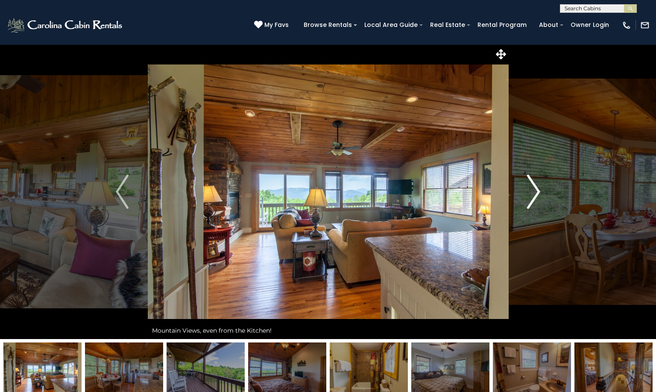
click at [538, 192] on img "Next" at bounding box center [534, 192] width 13 height 34
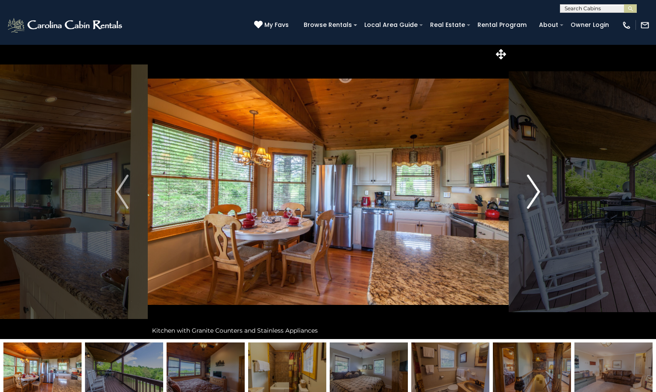
click at [538, 192] on img "Next" at bounding box center [534, 192] width 13 height 34
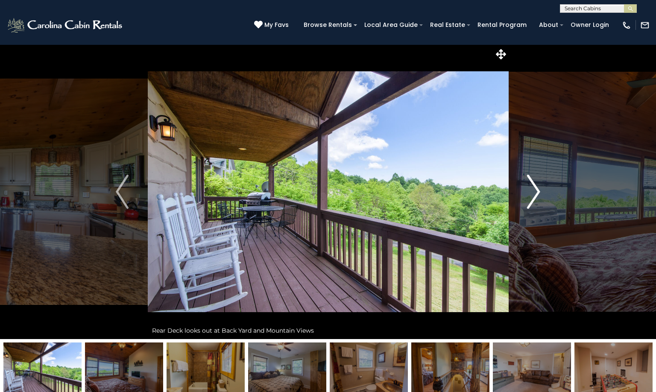
click at [538, 192] on img "Next" at bounding box center [534, 192] width 13 height 34
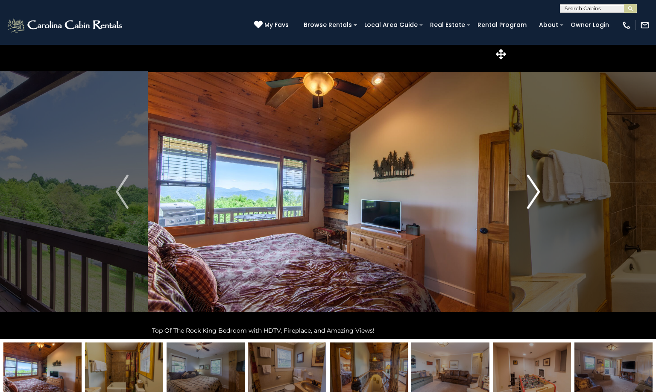
click at [538, 192] on img "Next" at bounding box center [534, 192] width 13 height 34
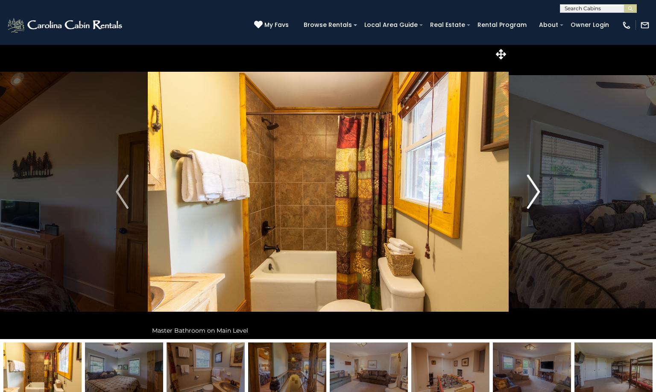
click at [538, 192] on img "Next" at bounding box center [534, 192] width 13 height 34
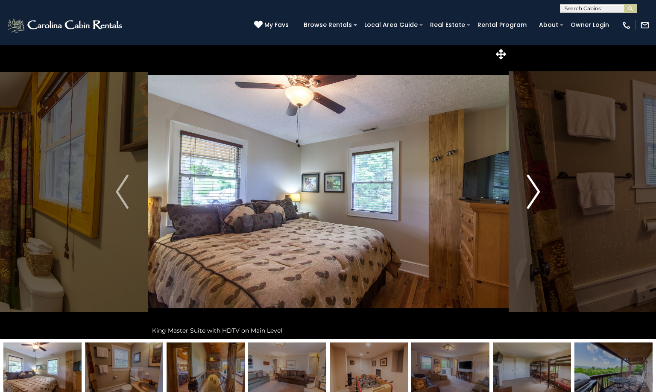
click at [538, 192] on img "Next" at bounding box center [534, 192] width 13 height 34
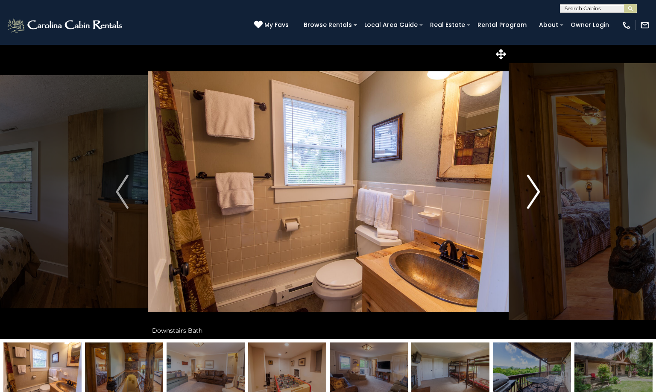
click at [538, 192] on img "Next" at bounding box center [534, 192] width 13 height 34
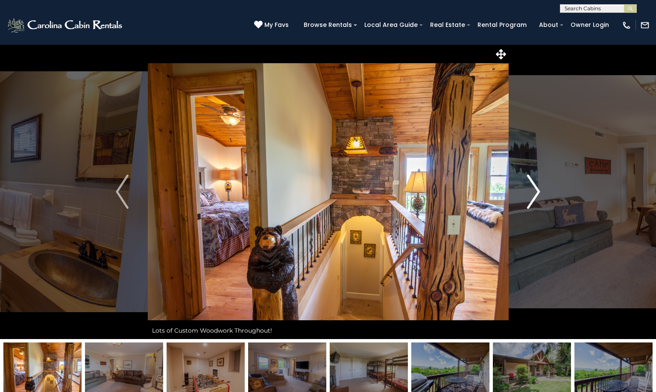
click at [538, 192] on img "Next" at bounding box center [534, 192] width 13 height 34
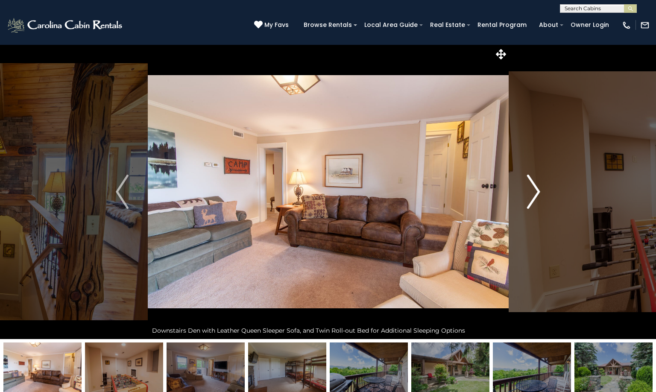
click at [538, 192] on img "Next" at bounding box center [534, 192] width 13 height 34
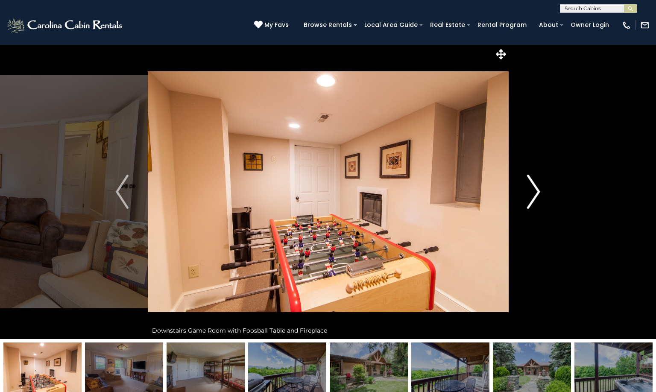
click at [538, 192] on img "Next" at bounding box center [534, 192] width 13 height 34
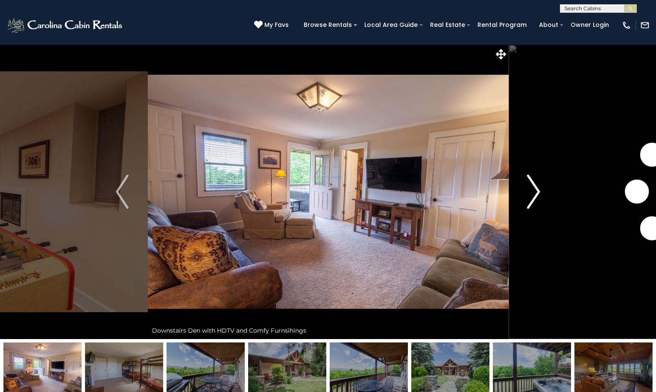
click at [538, 192] on img "Next" at bounding box center [534, 192] width 13 height 34
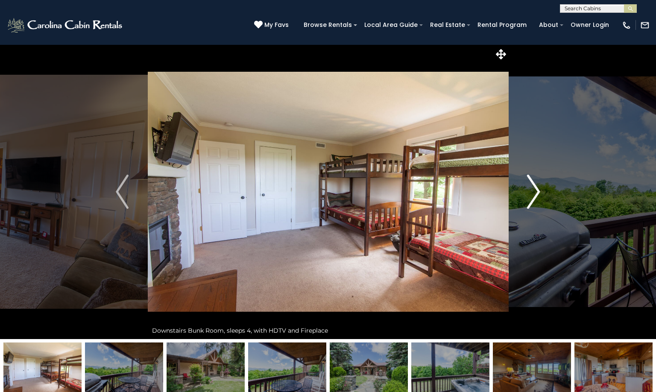
click at [538, 192] on img "Next" at bounding box center [534, 192] width 13 height 34
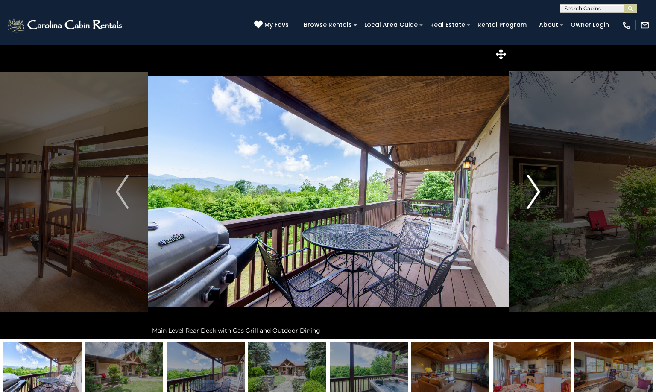
click at [538, 192] on img "Next" at bounding box center [534, 192] width 13 height 34
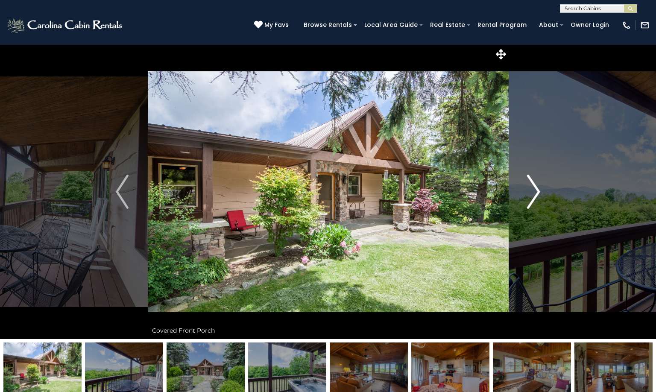
click at [538, 192] on img "Next" at bounding box center [534, 192] width 13 height 34
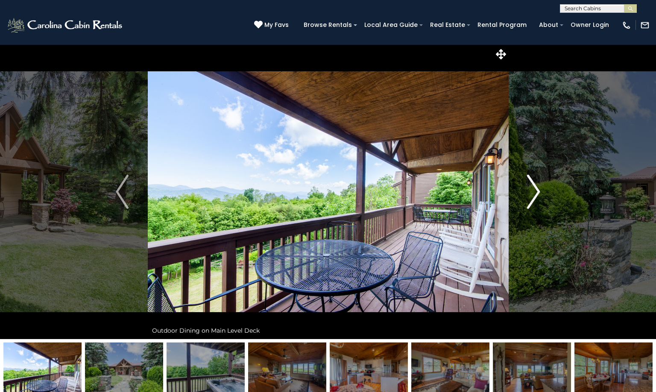
click at [538, 192] on img "Next" at bounding box center [534, 192] width 13 height 34
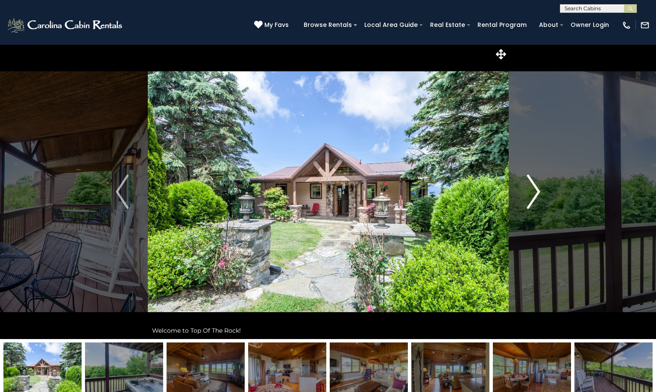
click at [538, 192] on img "Next" at bounding box center [534, 192] width 13 height 34
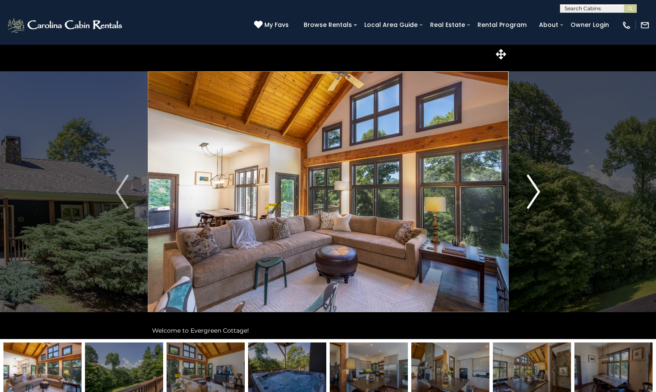
click at [538, 191] on img "Next" at bounding box center [534, 192] width 13 height 34
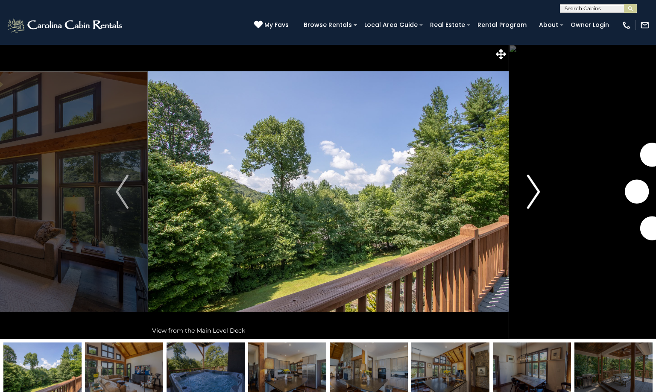
click at [538, 191] on img "Next" at bounding box center [534, 192] width 13 height 34
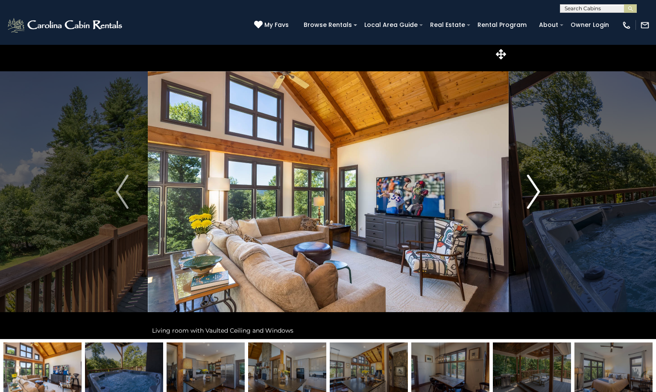
click at [538, 191] on img "Next" at bounding box center [534, 192] width 13 height 34
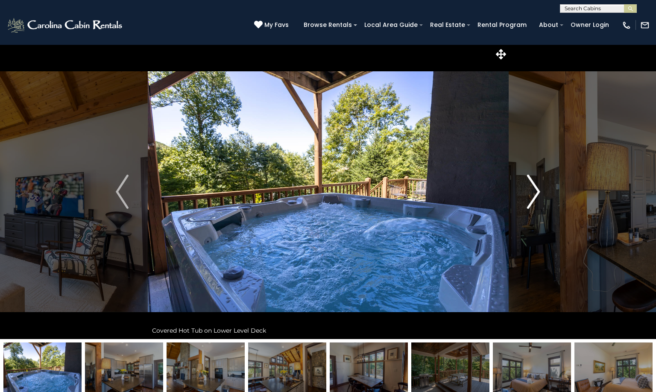
click at [538, 191] on img "Next" at bounding box center [534, 192] width 13 height 34
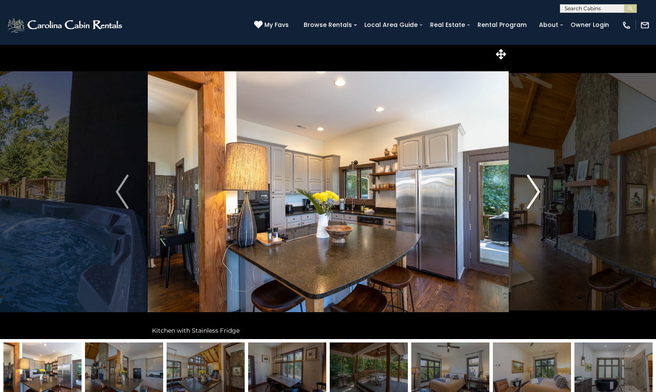
click at [538, 191] on img "Next" at bounding box center [534, 192] width 13 height 34
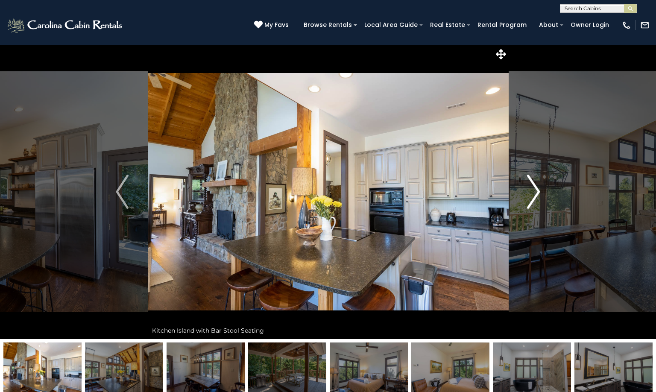
click at [538, 191] on img "Next" at bounding box center [534, 192] width 13 height 34
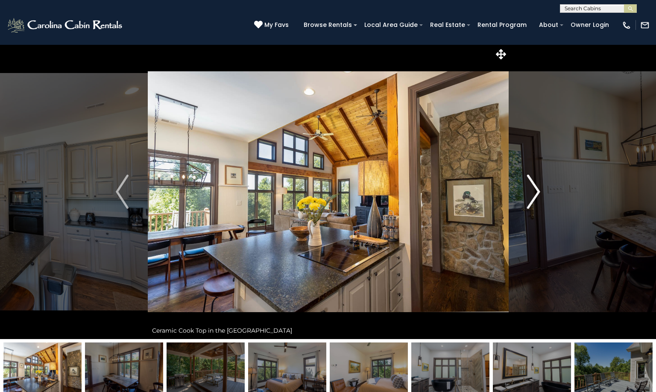
click at [538, 191] on img "Next" at bounding box center [534, 192] width 13 height 34
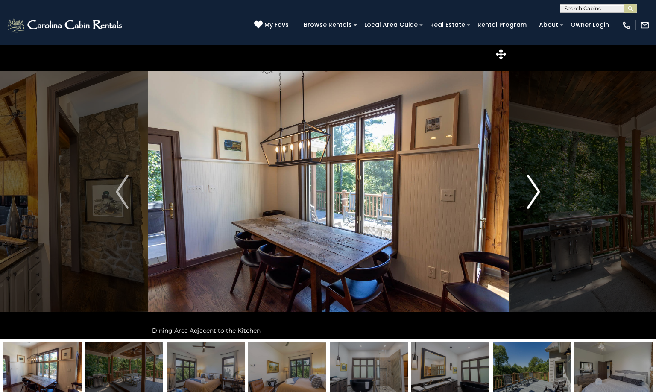
click at [538, 191] on img "Next" at bounding box center [534, 192] width 13 height 34
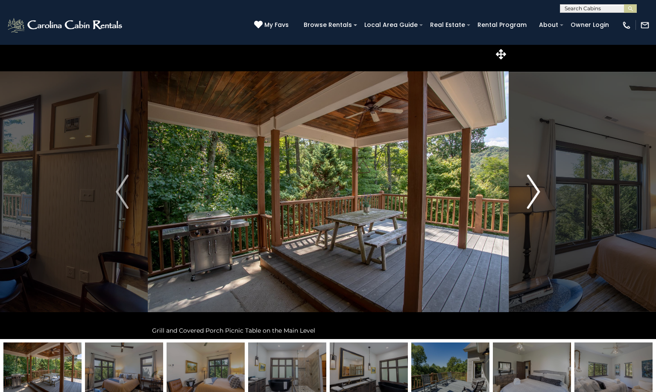
click at [538, 191] on img "Next" at bounding box center [534, 192] width 13 height 34
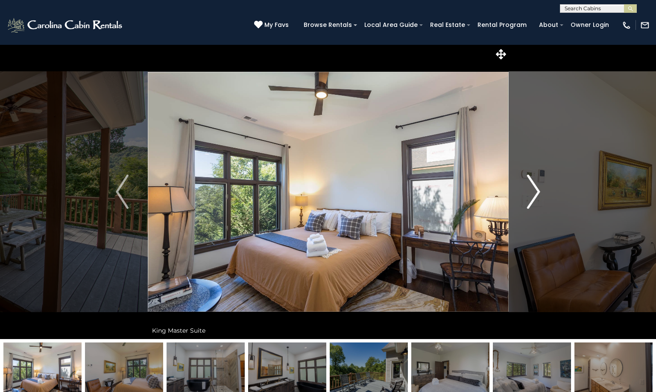
click at [538, 191] on img "Next" at bounding box center [534, 192] width 13 height 34
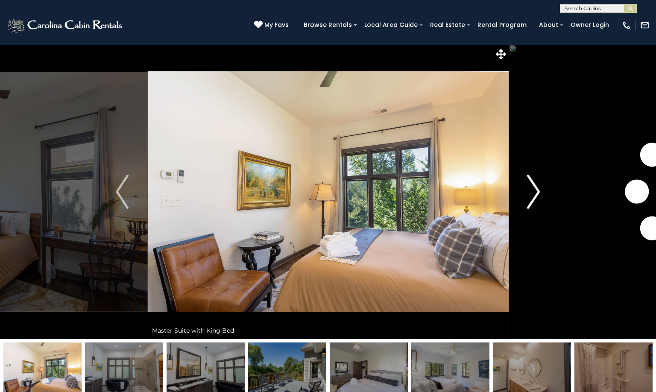
click at [538, 191] on img "Next" at bounding box center [534, 192] width 13 height 34
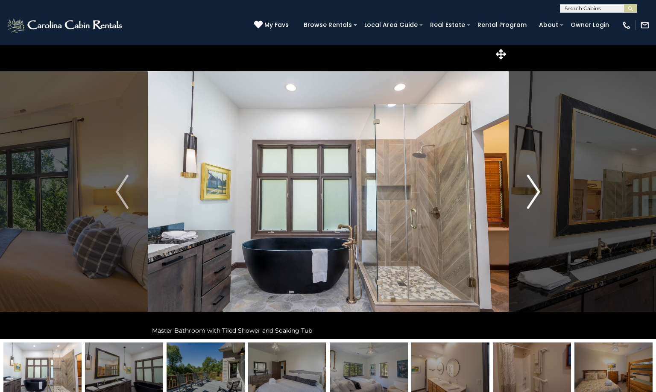
click at [538, 191] on img "Next" at bounding box center [534, 192] width 13 height 34
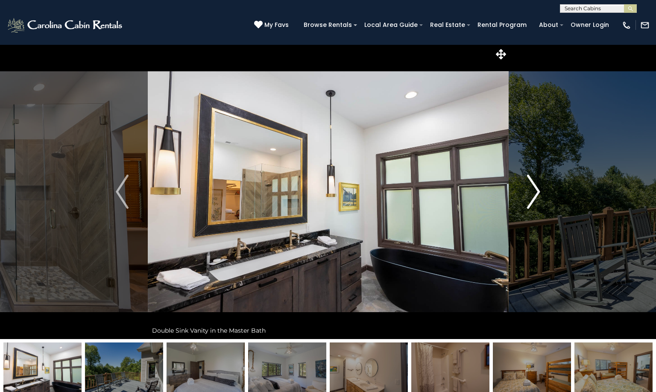
click at [538, 191] on img "Next" at bounding box center [534, 192] width 13 height 34
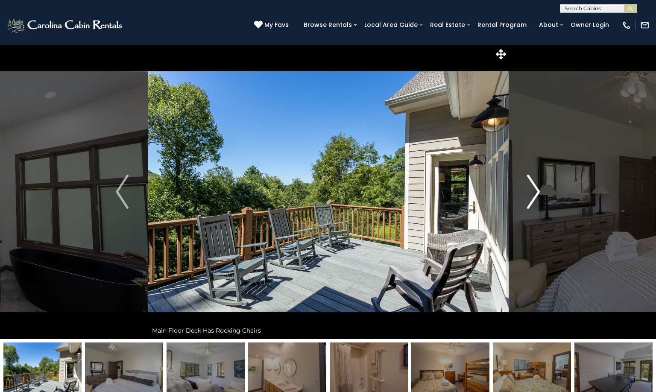
click at [538, 191] on img "Next" at bounding box center [534, 192] width 13 height 34
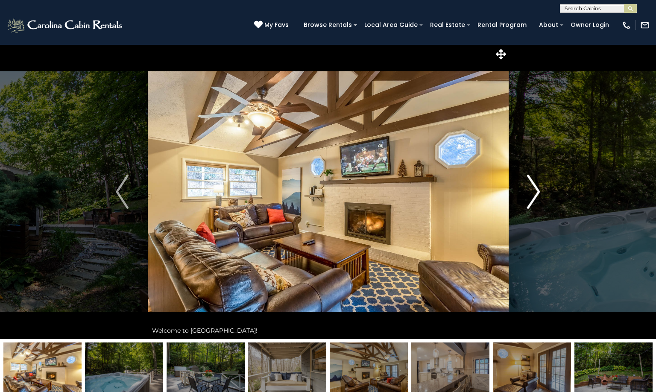
click at [539, 191] on img "Next" at bounding box center [534, 192] width 13 height 34
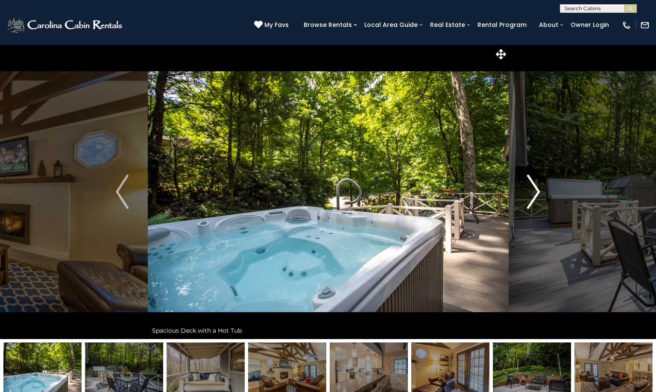
click at [539, 191] on img "Next" at bounding box center [534, 192] width 13 height 34
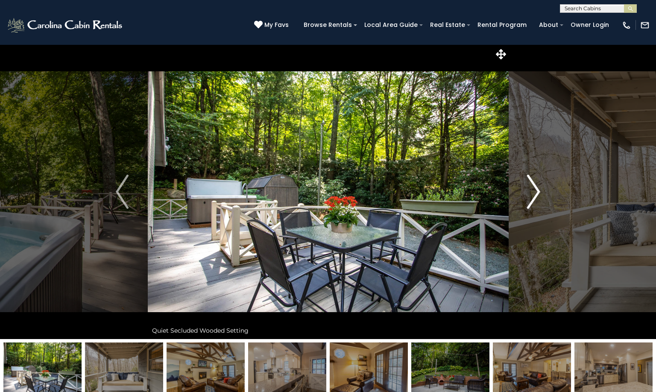
click at [539, 191] on img "Next" at bounding box center [534, 192] width 13 height 34
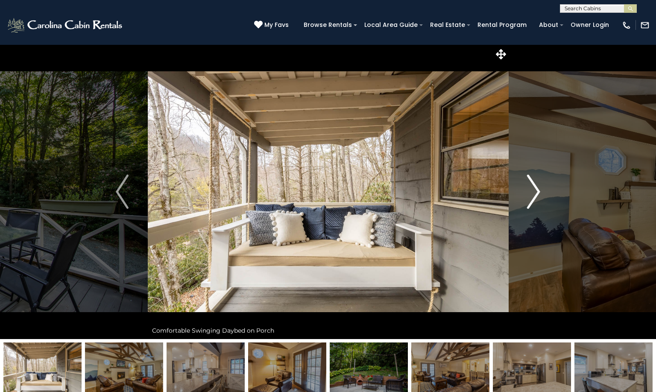
click at [539, 191] on img "Next" at bounding box center [534, 192] width 13 height 34
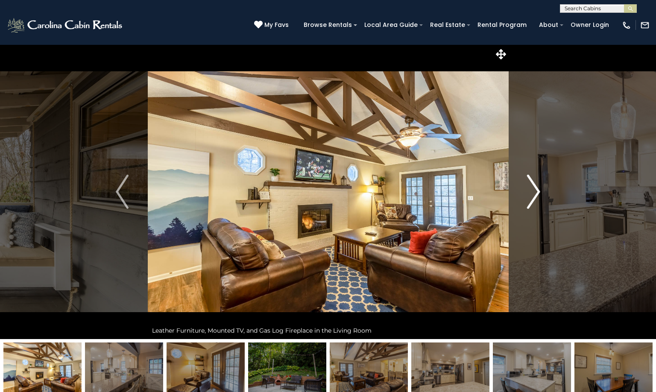
click at [539, 191] on img "Next" at bounding box center [534, 192] width 13 height 34
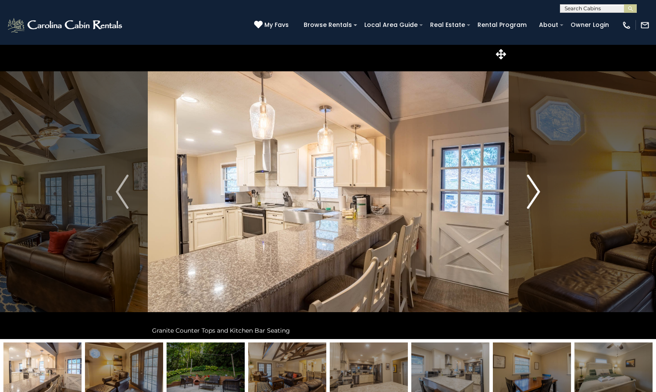
click at [539, 191] on img "Next" at bounding box center [534, 192] width 13 height 34
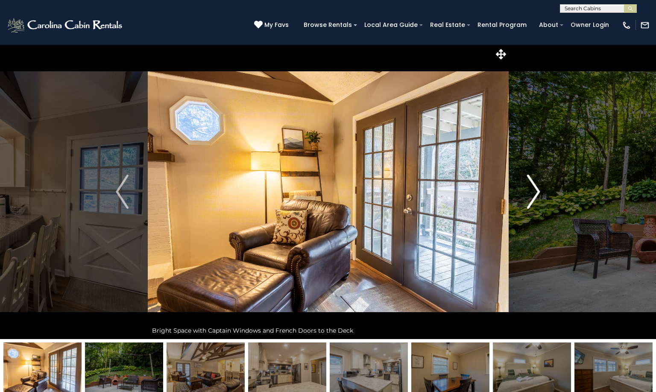
click at [539, 191] on img "Next" at bounding box center [534, 192] width 13 height 34
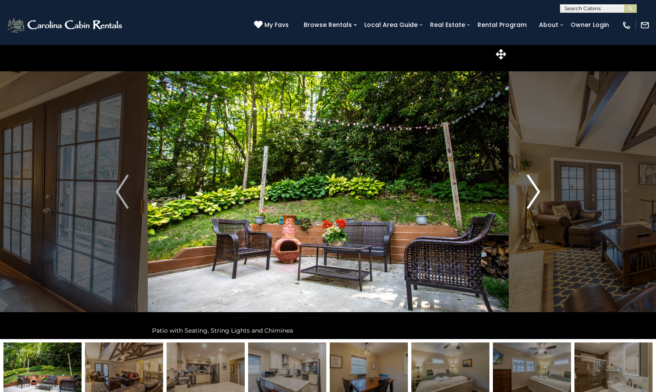
click at [539, 191] on img "Next" at bounding box center [534, 192] width 13 height 34
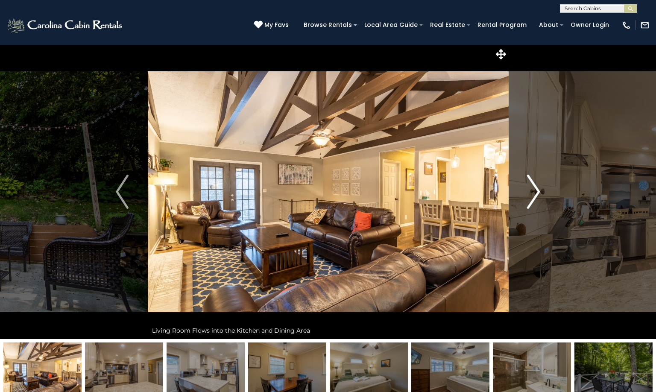
click at [539, 191] on img "Next" at bounding box center [534, 192] width 13 height 34
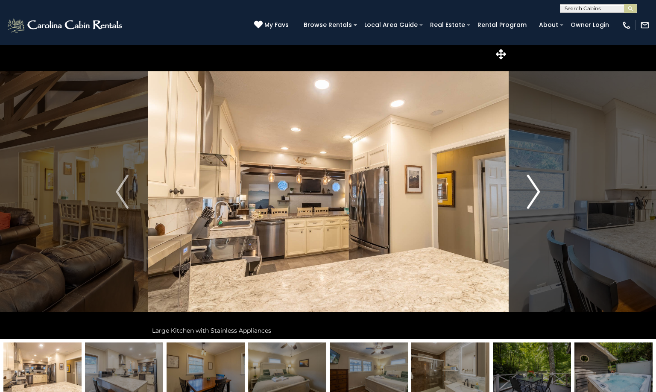
click at [539, 191] on img "Next" at bounding box center [534, 192] width 13 height 34
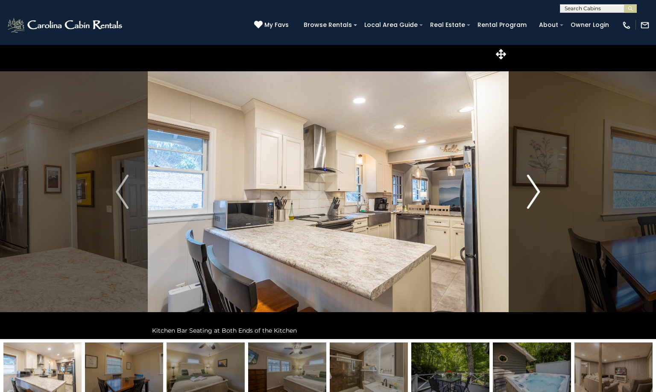
click at [539, 191] on img "Next" at bounding box center [534, 192] width 13 height 34
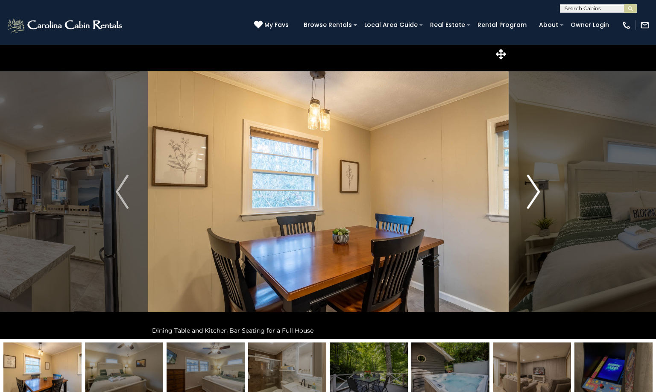
click at [539, 191] on img "Next" at bounding box center [534, 192] width 13 height 34
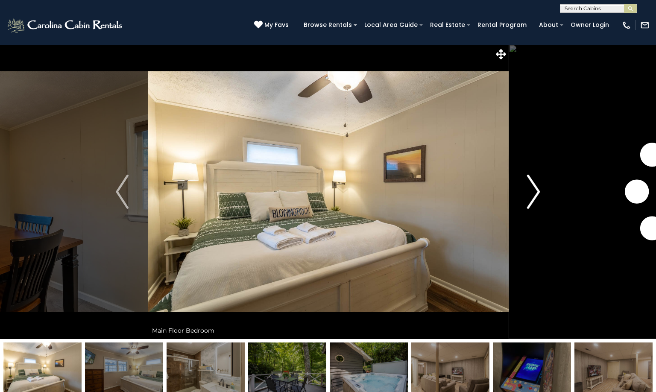
click at [539, 191] on img "Next" at bounding box center [534, 192] width 13 height 34
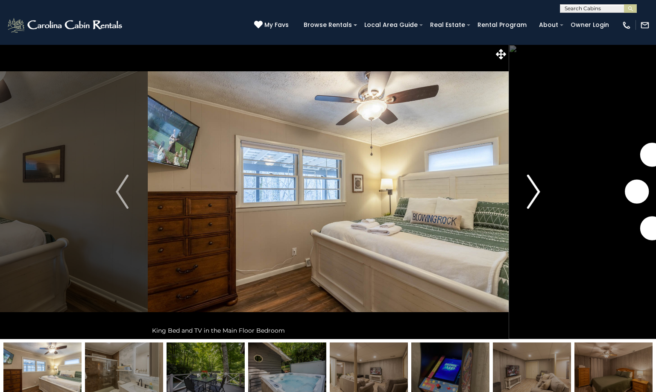
click at [539, 191] on img "Next" at bounding box center [534, 192] width 13 height 34
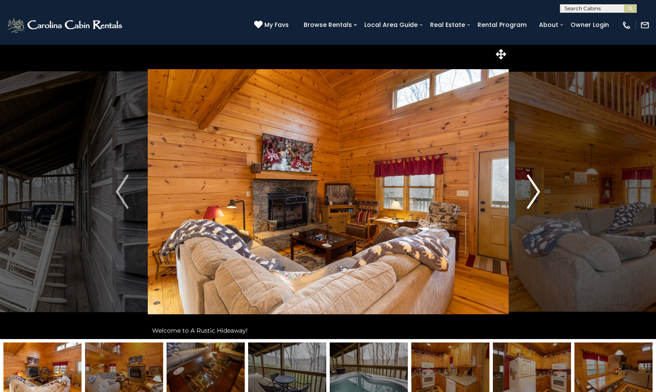
click at [538, 189] on img "Next" at bounding box center [534, 192] width 13 height 34
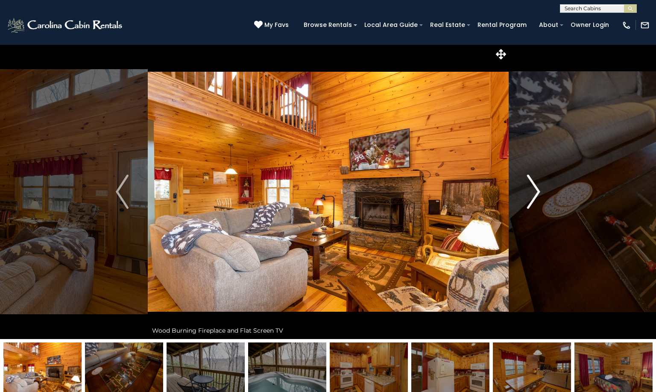
click at [538, 189] on img "Next" at bounding box center [534, 192] width 13 height 34
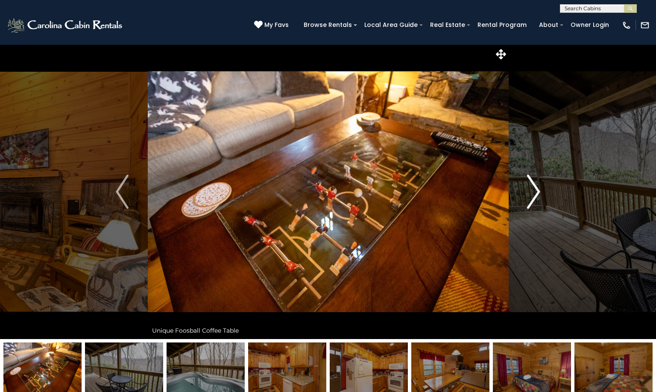
click at [538, 189] on img "Next" at bounding box center [534, 192] width 13 height 34
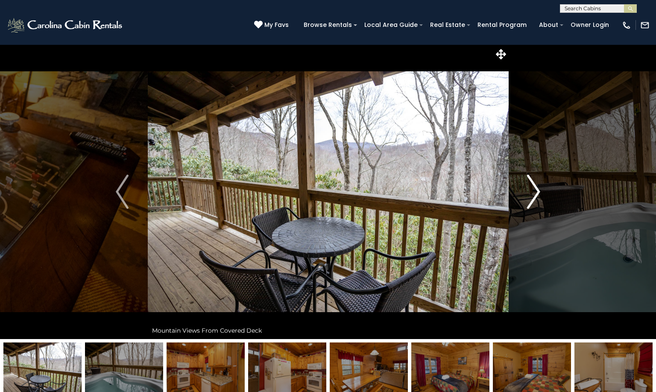
click at [538, 189] on img "Next" at bounding box center [534, 192] width 13 height 34
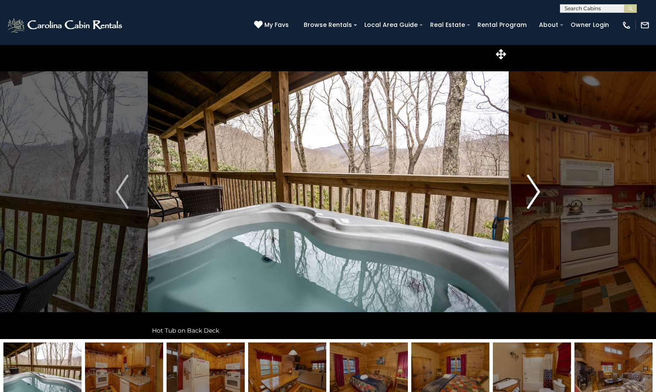
click at [538, 189] on img "Next" at bounding box center [534, 192] width 13 height 34
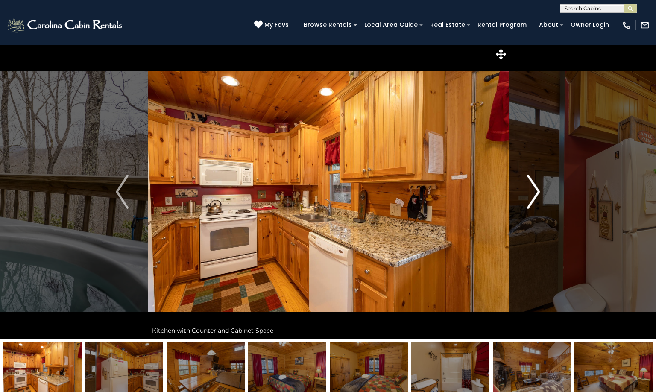
click at [538, 189] on img "Next" at bounding box center [534, 192] width 13 height 34
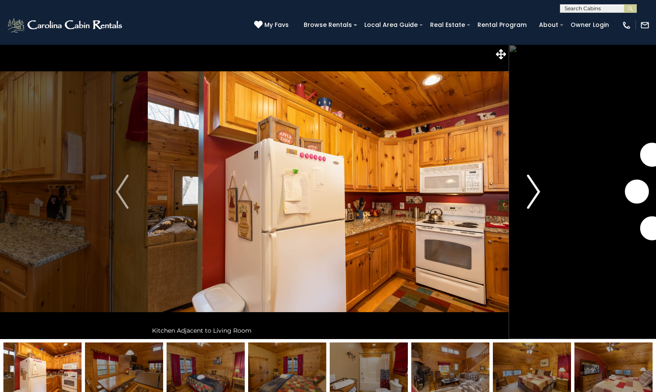
click at [538, 189] on img "Next" at bounding box center [534, 192] width 13 height 34
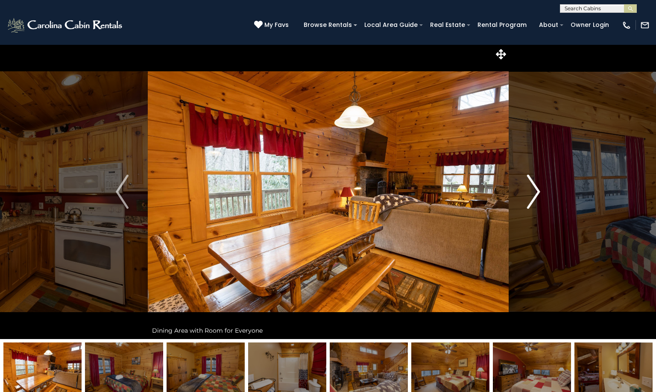
click at [538, 189] on img "Next" at bounding box center [534, 192] width 13 height 34
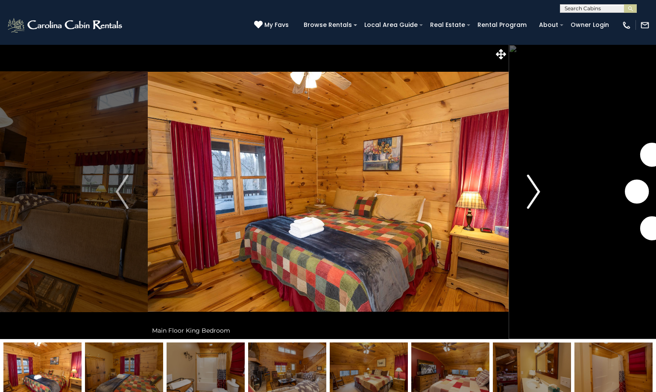
click at [538, 189] on img "Next" at bounding box center [534, 192] width 13 height 34
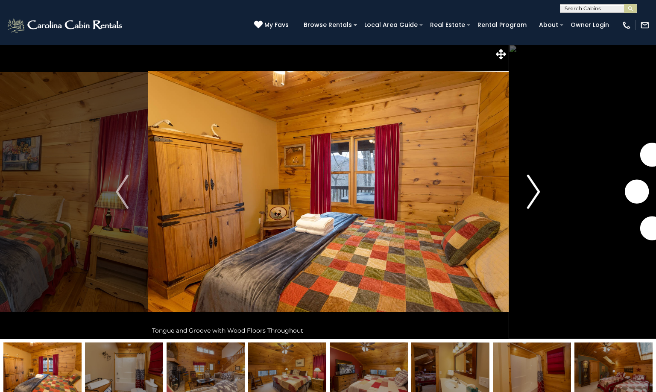
click at [538, 189] on img "Next" at bounding box center [534, 192] width 13 height 34
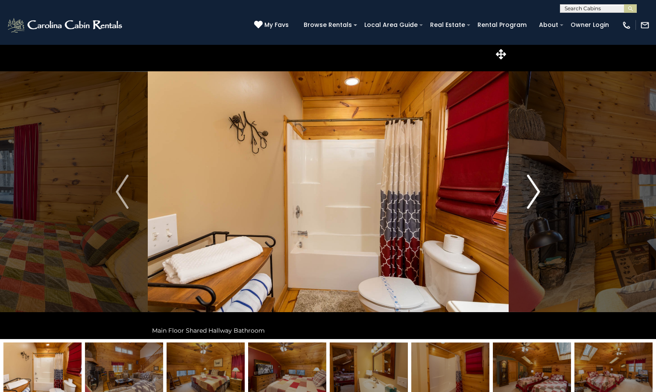
click at [538, 189] on img "Next" at bounding box center [534, 192] width 13 height 34
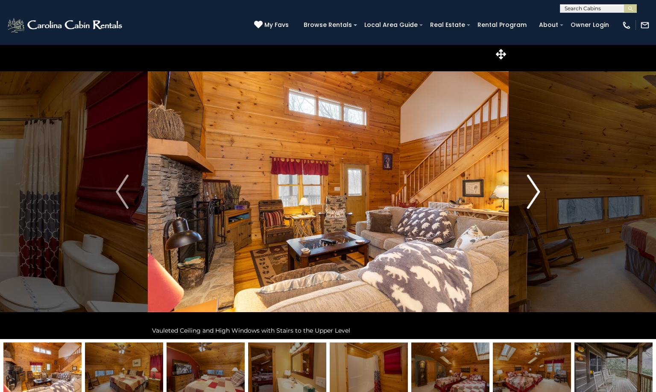
click at [538, 189] on img "Next" at bounding box center [534, 192] width 13 height 34
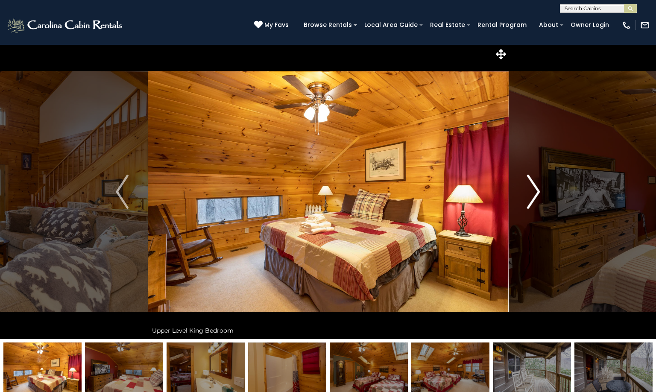
click at [538, 189] on img "Next" at bounding box center [534, 192] width 13 height 34
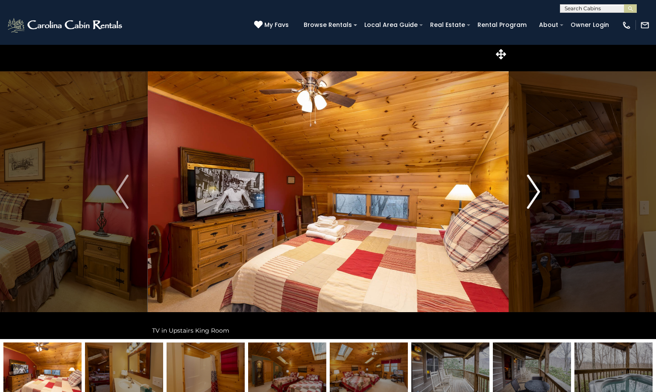
click at [538, 189] on img "Next" at bounding box center [534, 192] width 13 height 34
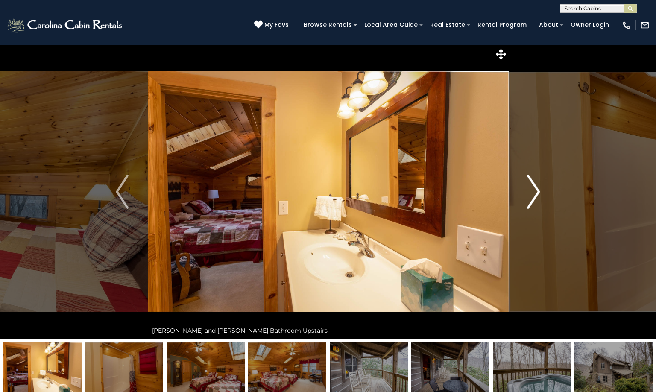
click at [538, 189] on img "Next" at bounding box center [534, 192] width 13 height 34
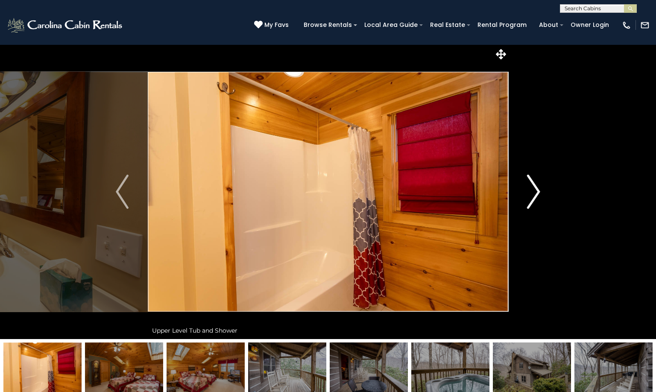
click at [538, 189] on img "Next" at bounding box center [534, 192] width 13 height 34
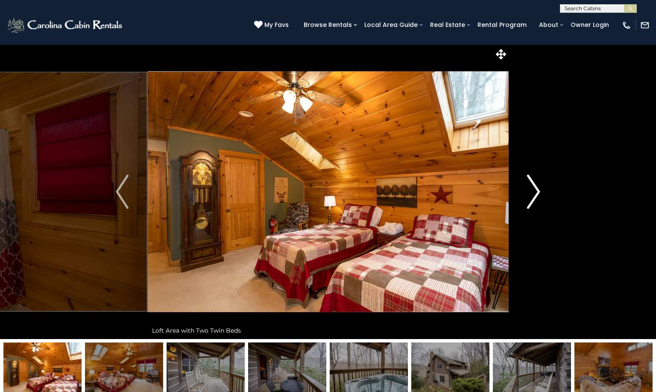
click at [538, 189] on img "Next" at bounding box center [534, 192] width 13 height 34
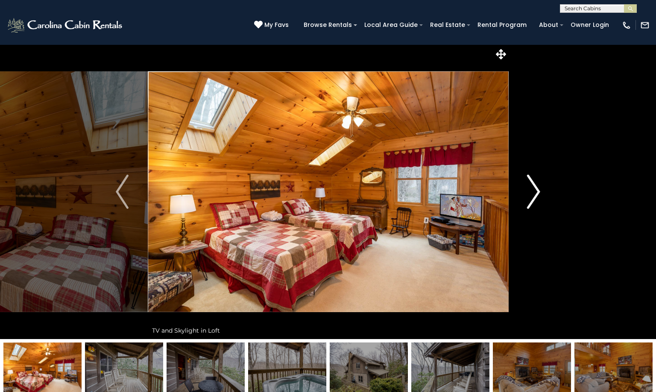
click at [538, 189] on img "Next" at bounding box center [534, 192] width 13 height 34
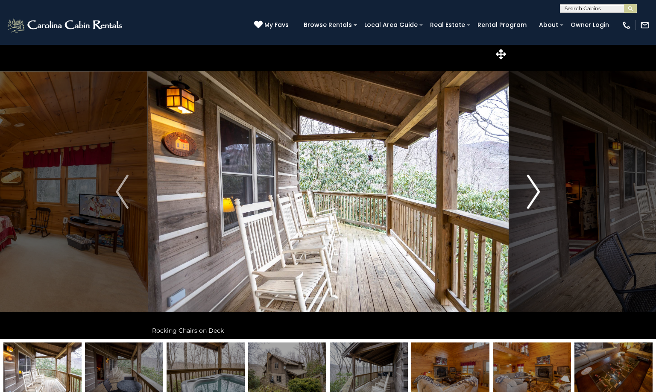
click at [538, 189] on img "Next" at bounding box center [534, 192] width 13 height 34
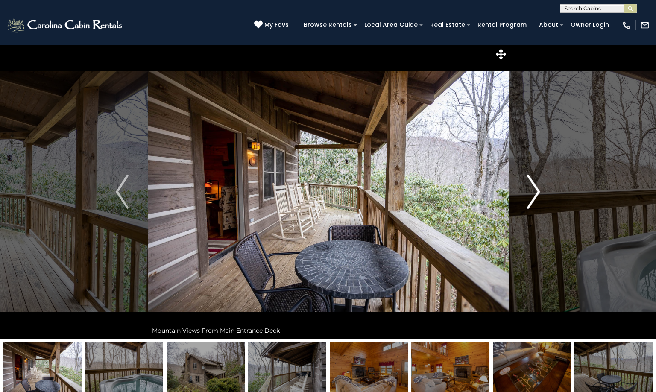
click at [538, 189] on img "Next" at bounding box center [534, 192] width 13 height 34
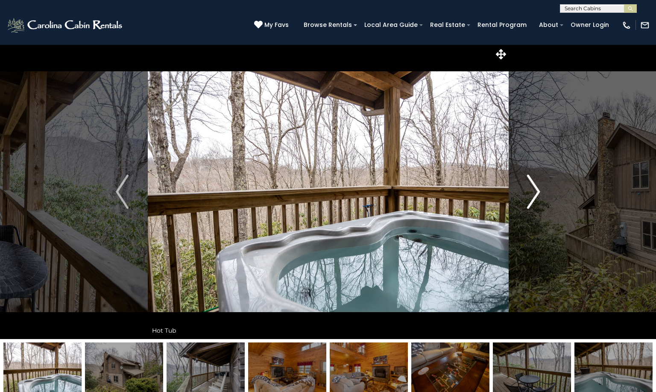
click at [538, 189] on img "Next" at bounding box center [534, 192] width 13 height 34
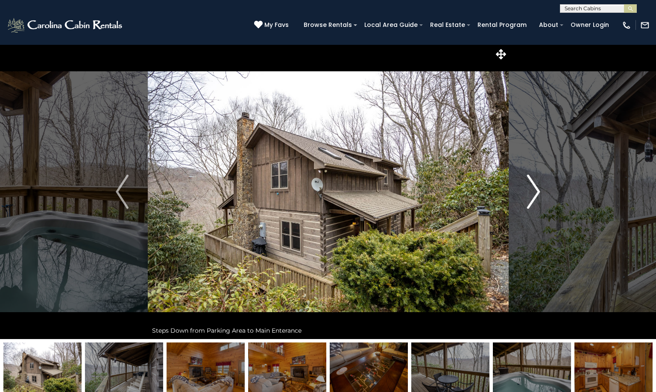
click at [538, 189] on img "Next" at bounding box center [534, 192] width 13 height 34
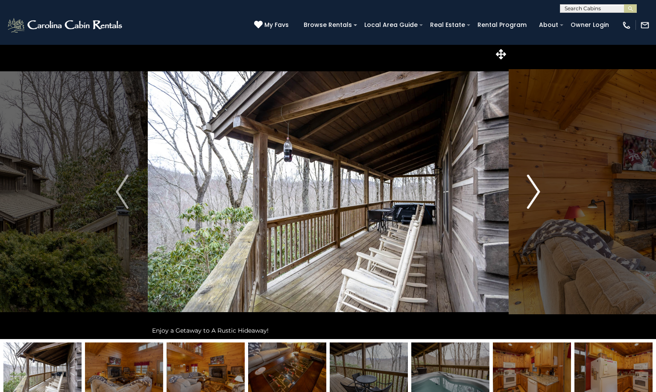
click at [538, 189] on img "Next" at bounding box center [534, 192] width 13 height 34
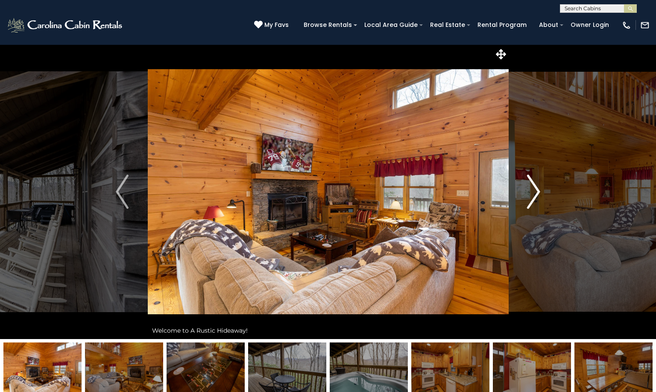
click at [538, 189] on img "Next" at bounding box center [534, 192] width 13 height 34
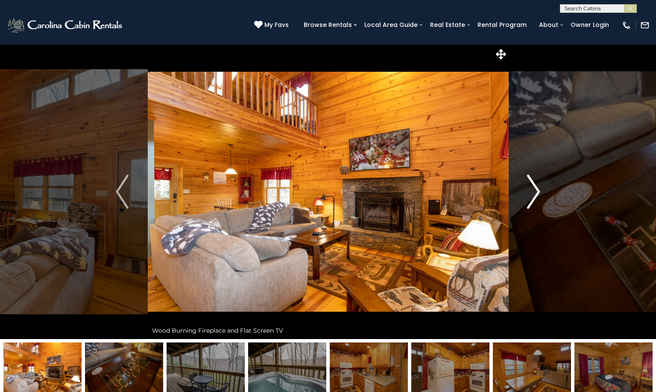
click at [538, 189] on img "Next" at bounding box center [534, 192] width 13 height 34
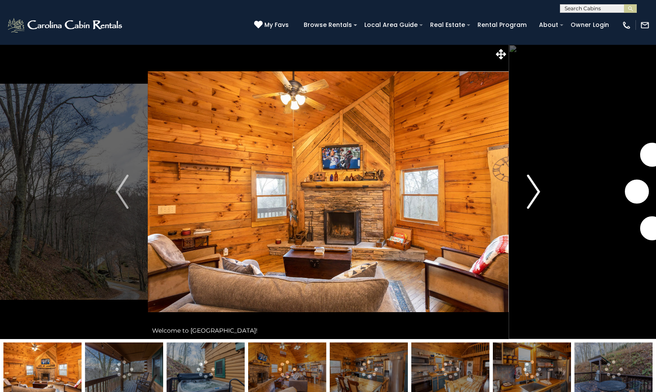
click at [538, 192] on img "Next" at bounding box center [534, 192] width 13 height 34
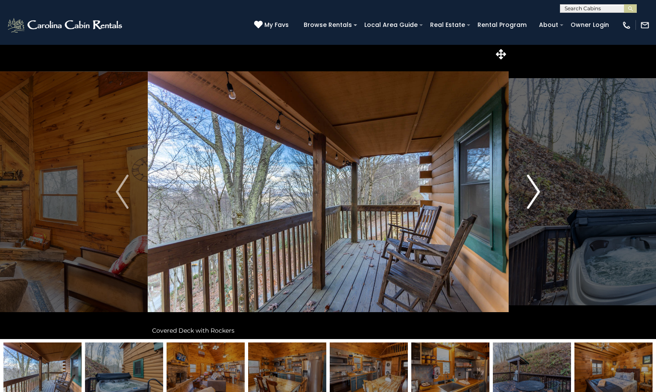
click at [538, 192] on img "Next" at bounding box center [534, 192] width 13 height 34
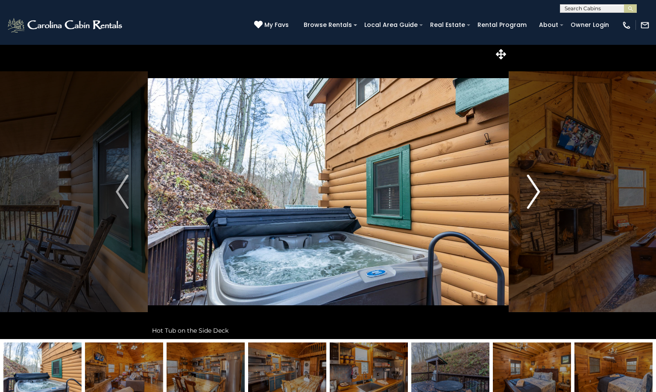
click at [538, 192] on img "Next" at bounding box center [534, 192] width 13 height 34
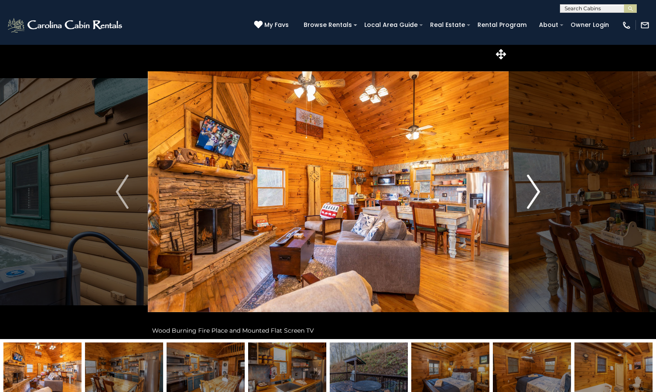
click at [538, 192] on img "Next" at bounding box center [534, 192] width 13 height 34
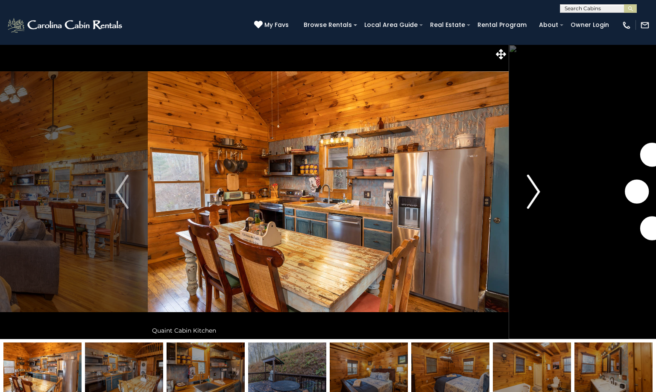
click at [538, 192] on img "Next" at bounding box center [534, 192] width 13 height 34
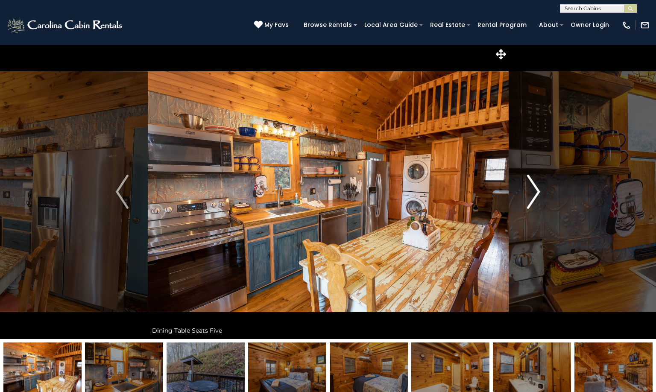
click at [538, 192] on img "Next" at bounding box center [534, 192] width 13 height 34
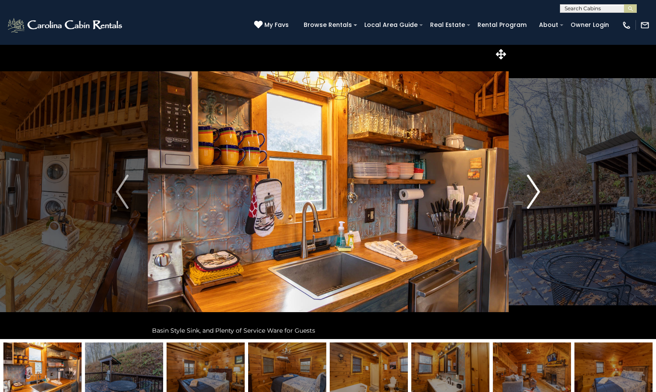
click at [538, 192] on img "Next" at bounding box center [534, 192] width 13 height 34
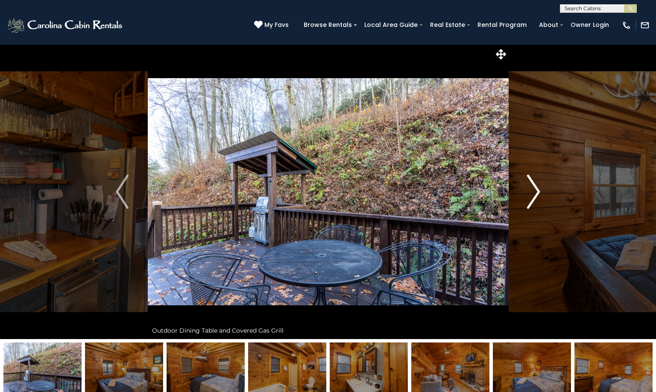
click at [538, 192] on img "Next" at bounding box center [534, 192] width 13 height 34
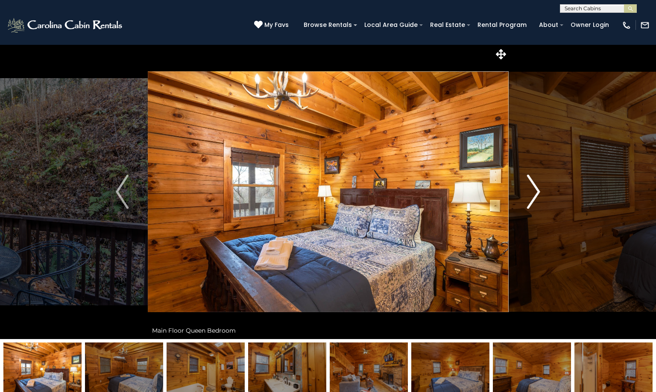
click at [538, 192] on img "Next" at bounding box center [534, 192] width 13 height 34
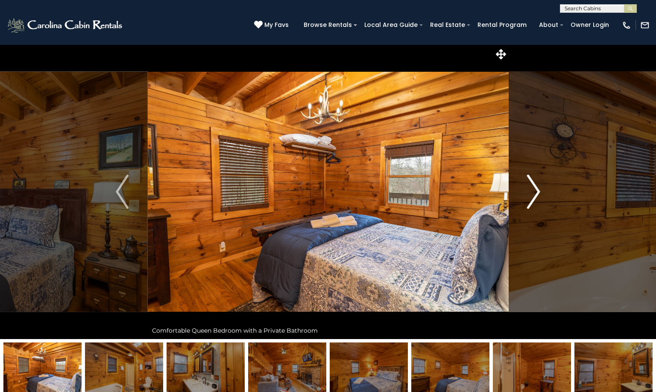
click at [538, 192] on img "Next" at bounding box center [534, 192] width 13 height 34
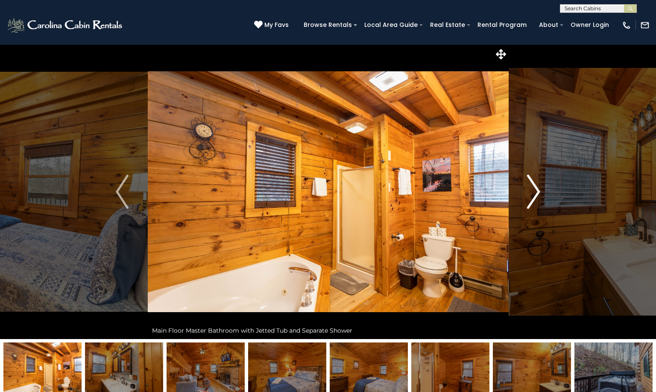
click at [538, 192] on img "Next" at bounding box center [534, 192] width 13 height 34
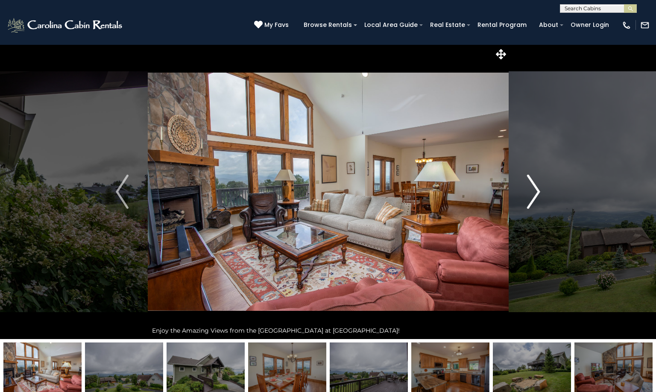
click at [536, 192] on img "Next" at bounding box center [534, 192] width 13 height 34
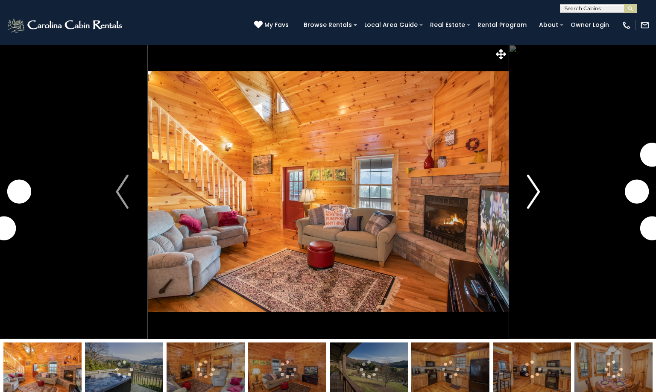
click at [539, 191] on img "Next" at bounding box center [534, 192] width 13 height 34
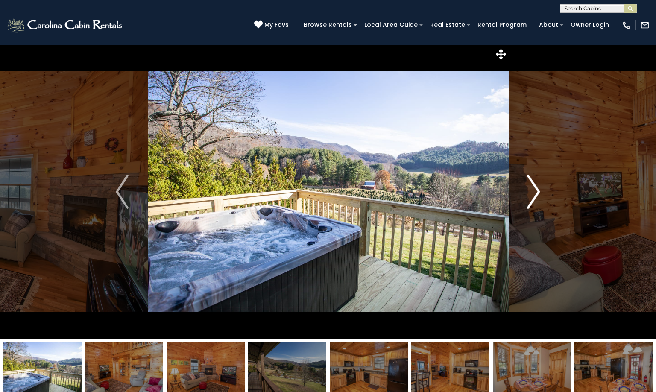
click at [539, 191] on img "Next" at bounding box center [534, 192] width 13 height 34
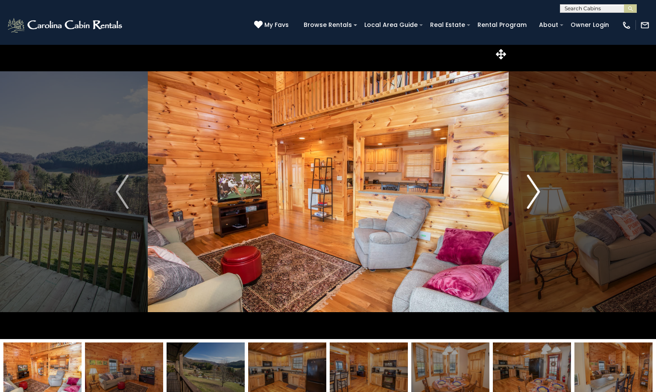
click at [539, 191] on img "Next" at bounding box center [534, 192] width 13 height 34
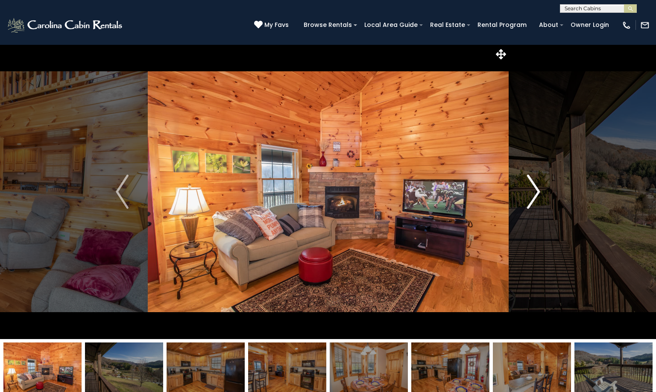
click at [535, 181] on img "Next" at bounding box center [534, 192] width 13 height 34
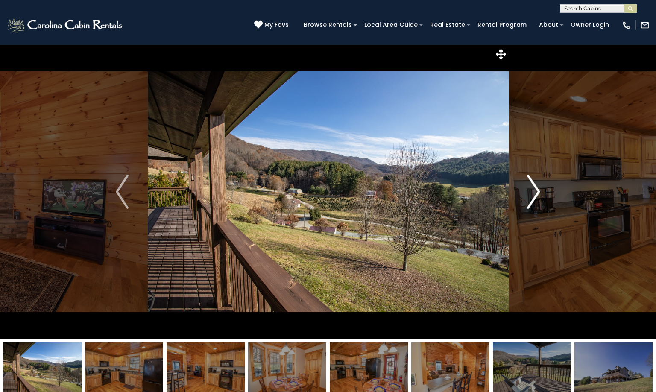
click at [540, 197] on img "Next" at bounding box center [534, 192] width 13 height 34
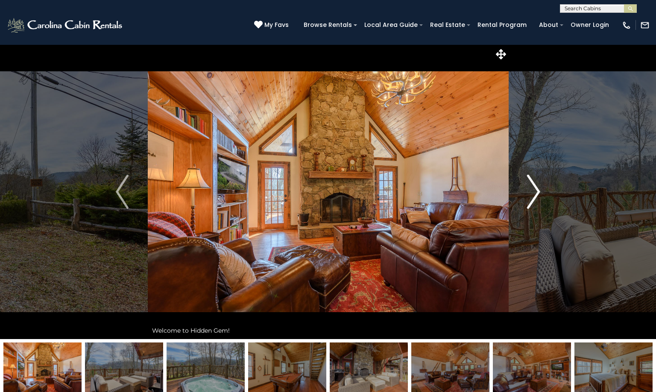
click at [539, 188] on img "Next" at bounding box center [534, 192] width 13 height 34
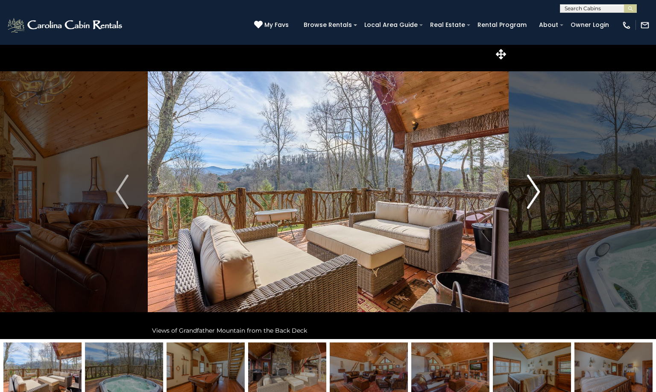
click at [536, 197] on img "Next" at bounding box center [534, 192] width 13 height 34
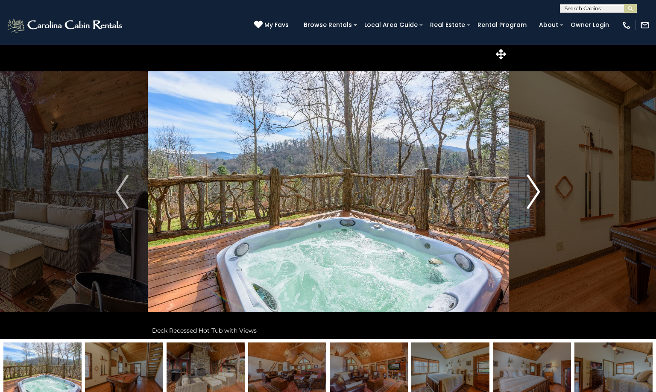
click at [536, 197] on img "Next" at bounding box center [534, 192] width 13 height 34
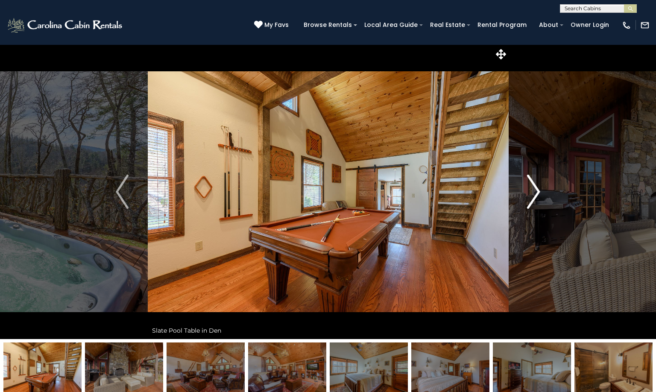
click at [536, 197] on img "Next" at bounding box center [534, 192] width 13 height 34
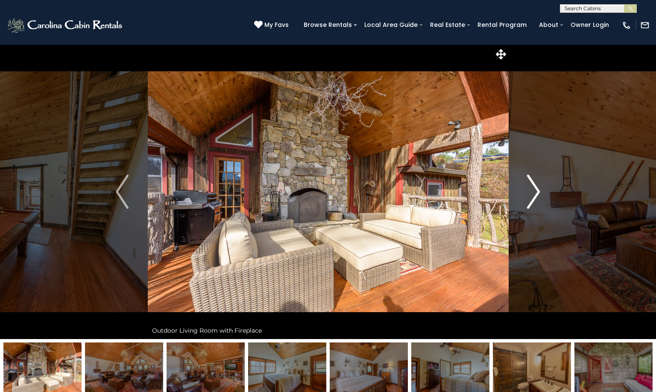
click at [536, 197] on img "Next" at bounding box center [534, 192] width 13 height 34
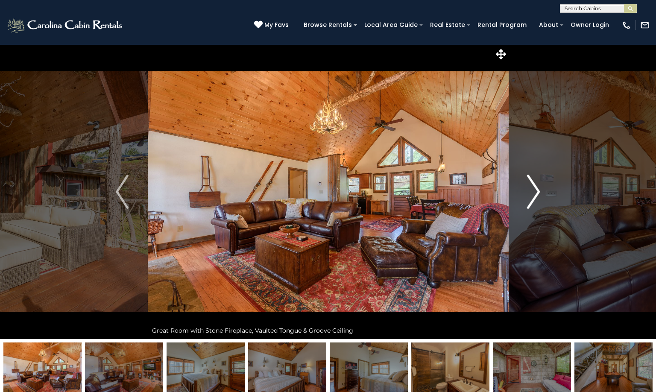
click at [536, 197] on img "Next" at bounding box center [534, 192] width 13 height 34
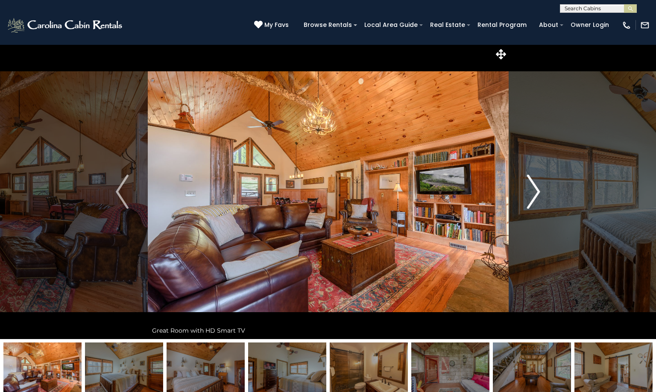
click at [536, 197] on img "Next" at bounding box center [534, 192] width 13 height 34
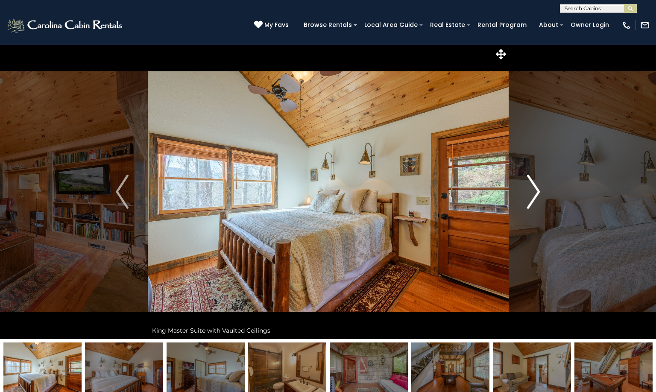
click at [536, 197] on img "Next" at bounding box center [534, 192] width 13 height 34
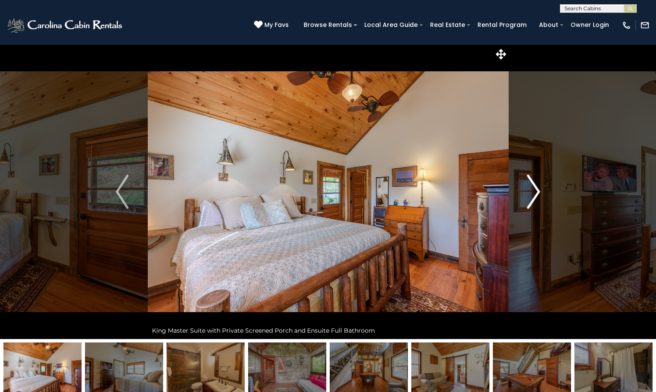
click at [536, 197] on img "Next" at bounding box center [534, 192] width 13 height 34
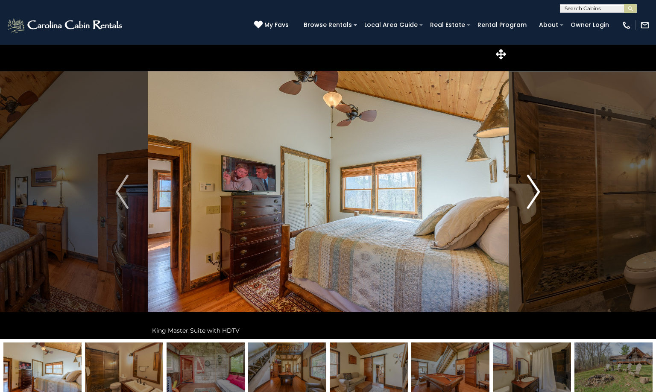
click at [536, 197] on img "Next" at bounding box center [534, 192] width 13 height 34
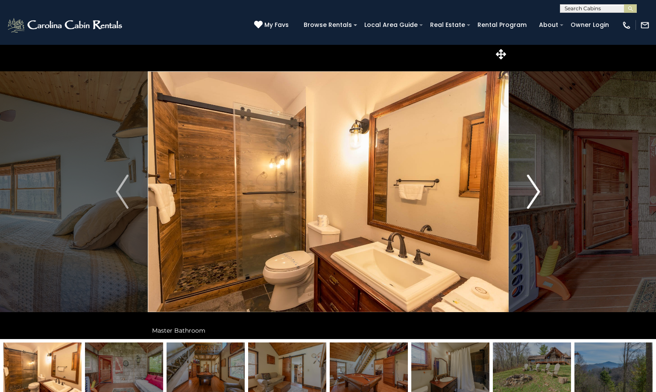
click at [536, 197] on img "Next" at bounding box center [534, 192] width 13 height 34
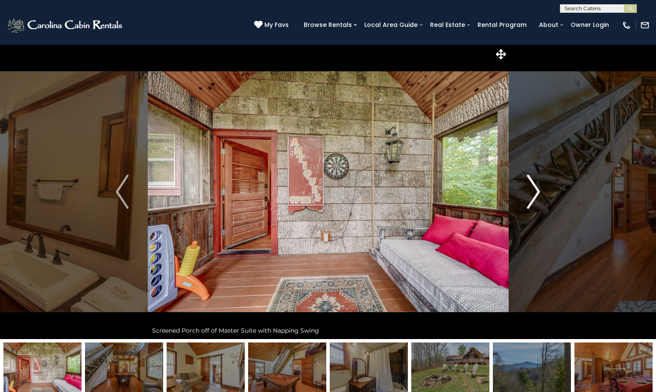
click at [536, 197] on img "Next" at bounding box center [534, 192] width 13 height 34
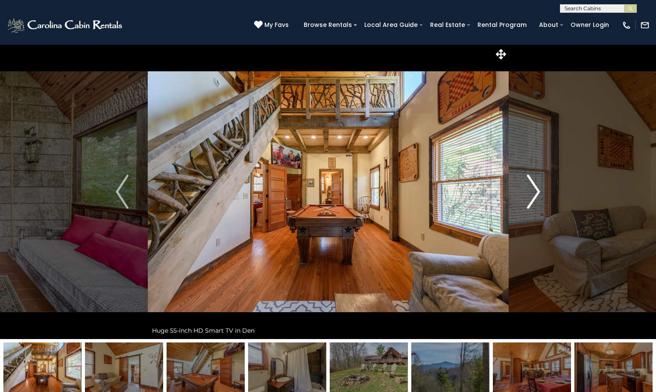
click at [536, 197] on img "Next" at bounding box center [534, 192] width 13 height 34
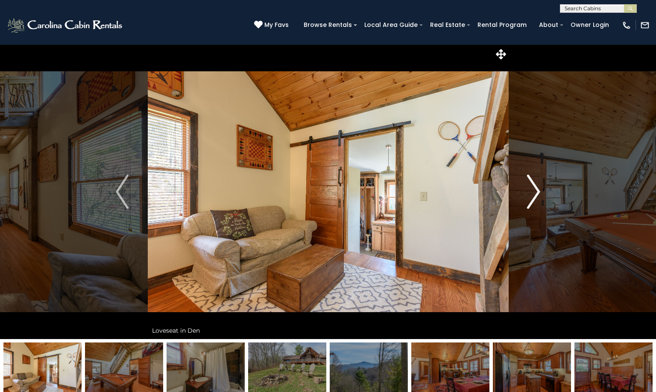
click at [536, 197] on img "Next" at bounding box center [534, 192] width 13 height 34
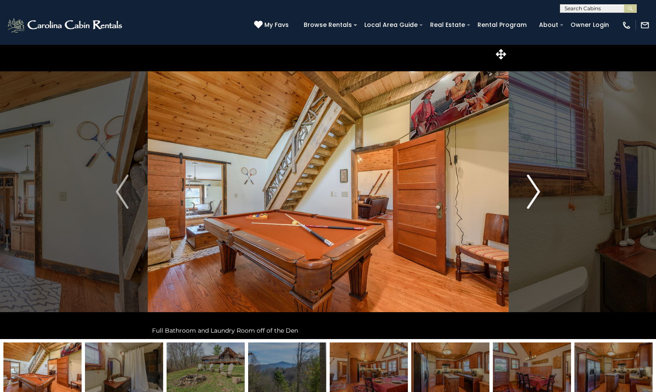
click at [536, 197] on img "Next" at bounding box center [534, 192] width 13 height 34
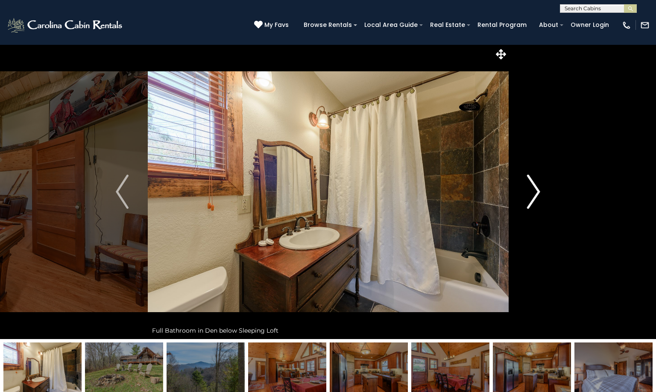
click at [536, 197] on img "Next" at bounding box center [534, 192] width 13 height 34
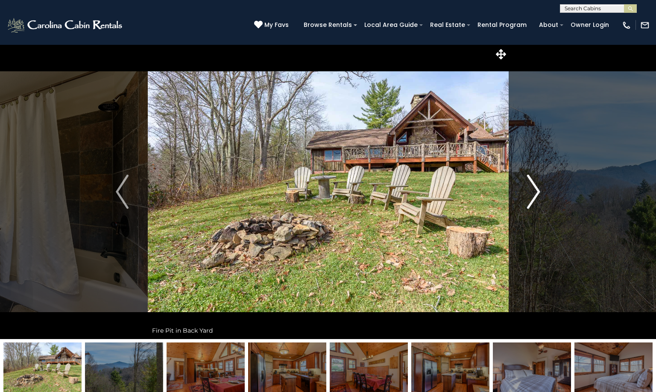
click at [536, 197] on img "Next" at bounding box center [534, 192] width 13 height 34
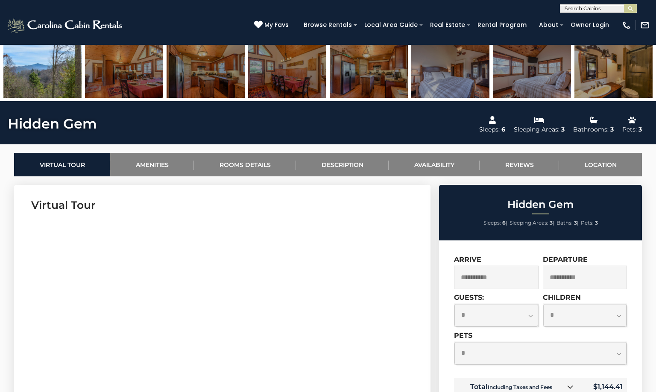
scroll to position [385, 0]
